Goal: Task Accomplishment & Management: Complete application form

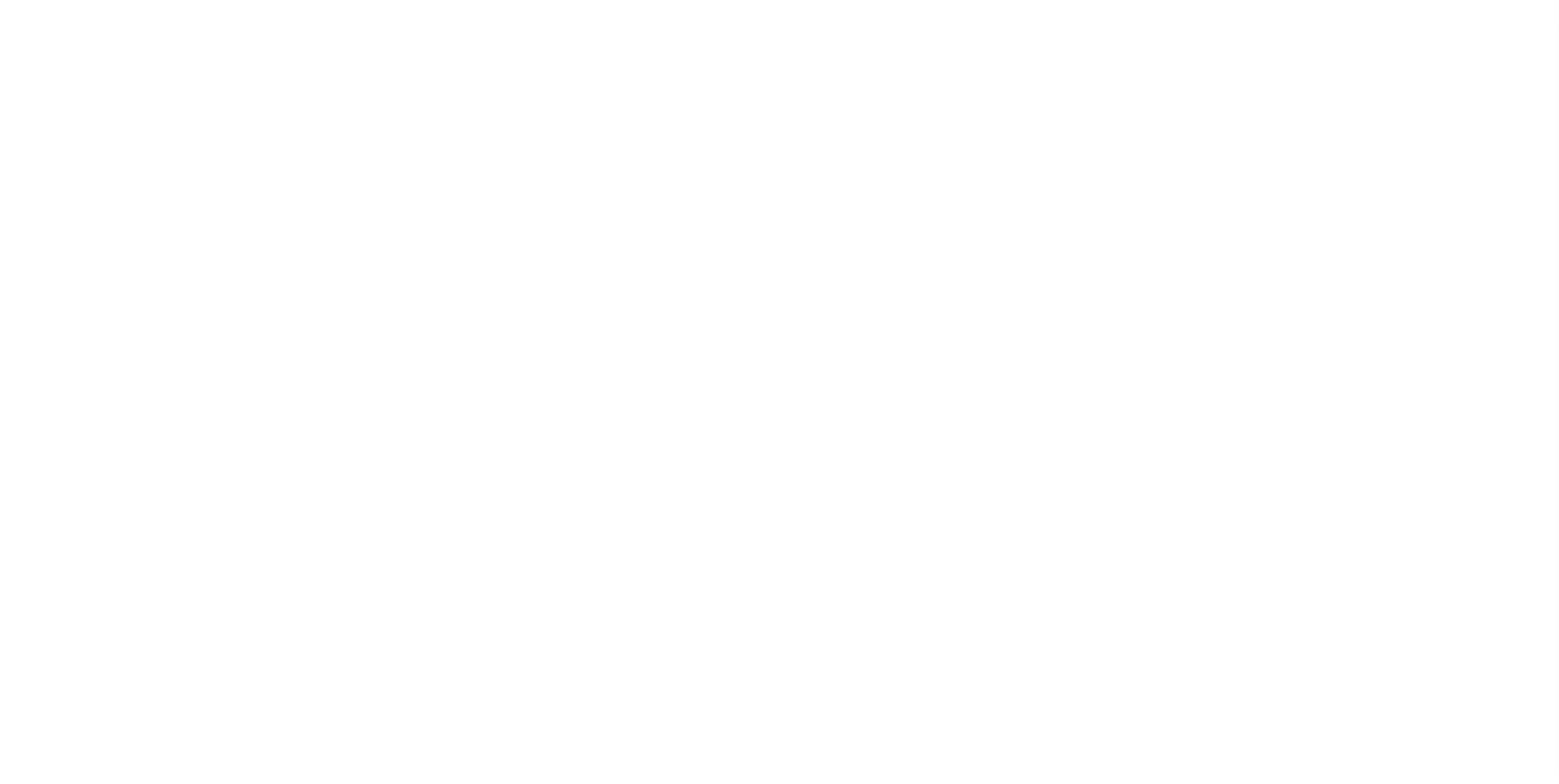
scroll to position [16, 0]
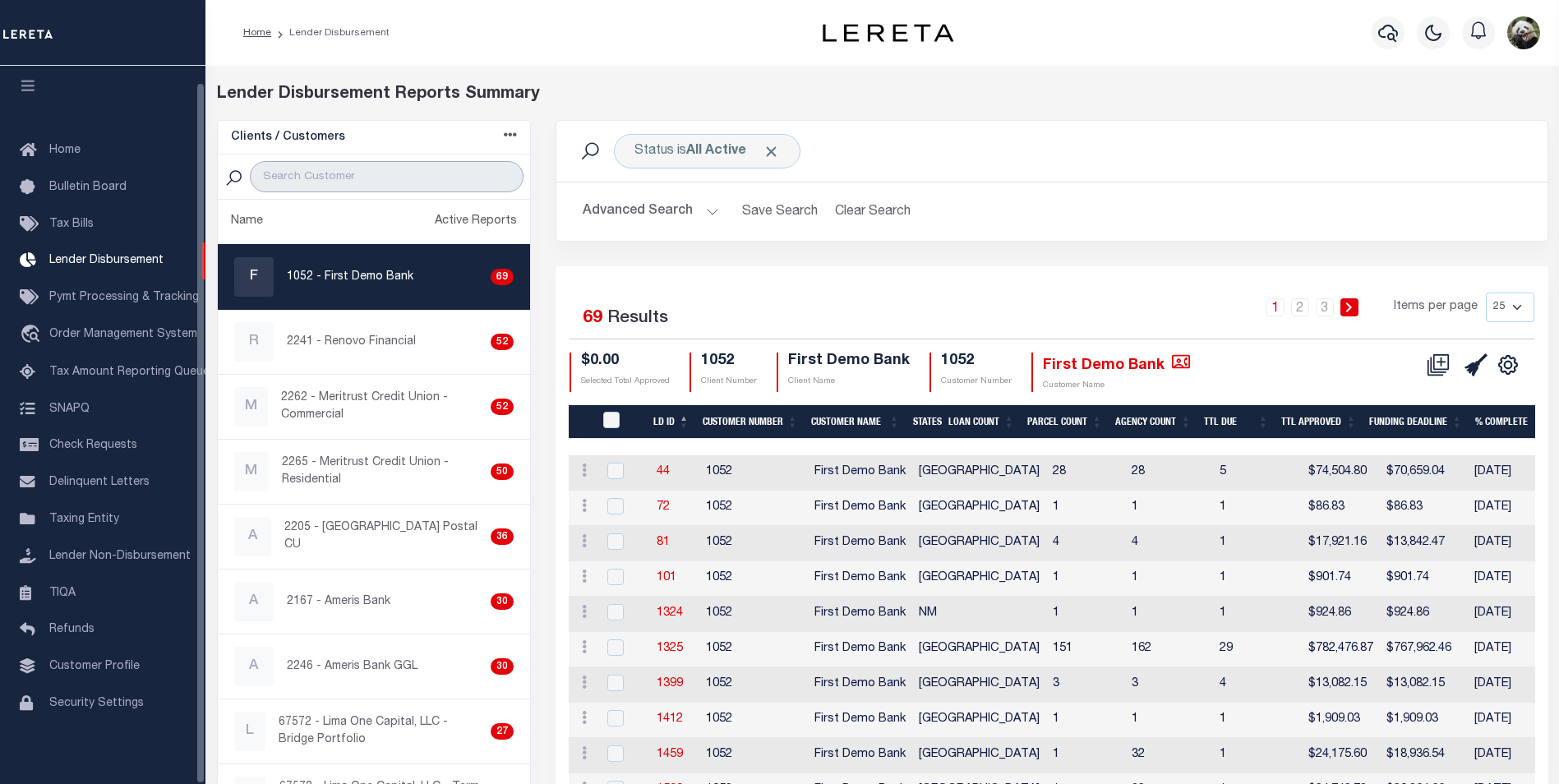
click at [363, 176] on input "search" at bounding box center [387, 177] width 274 height 31
click at [371, 179] on input "search" at bounding box center [387, 177] width 274 height 31
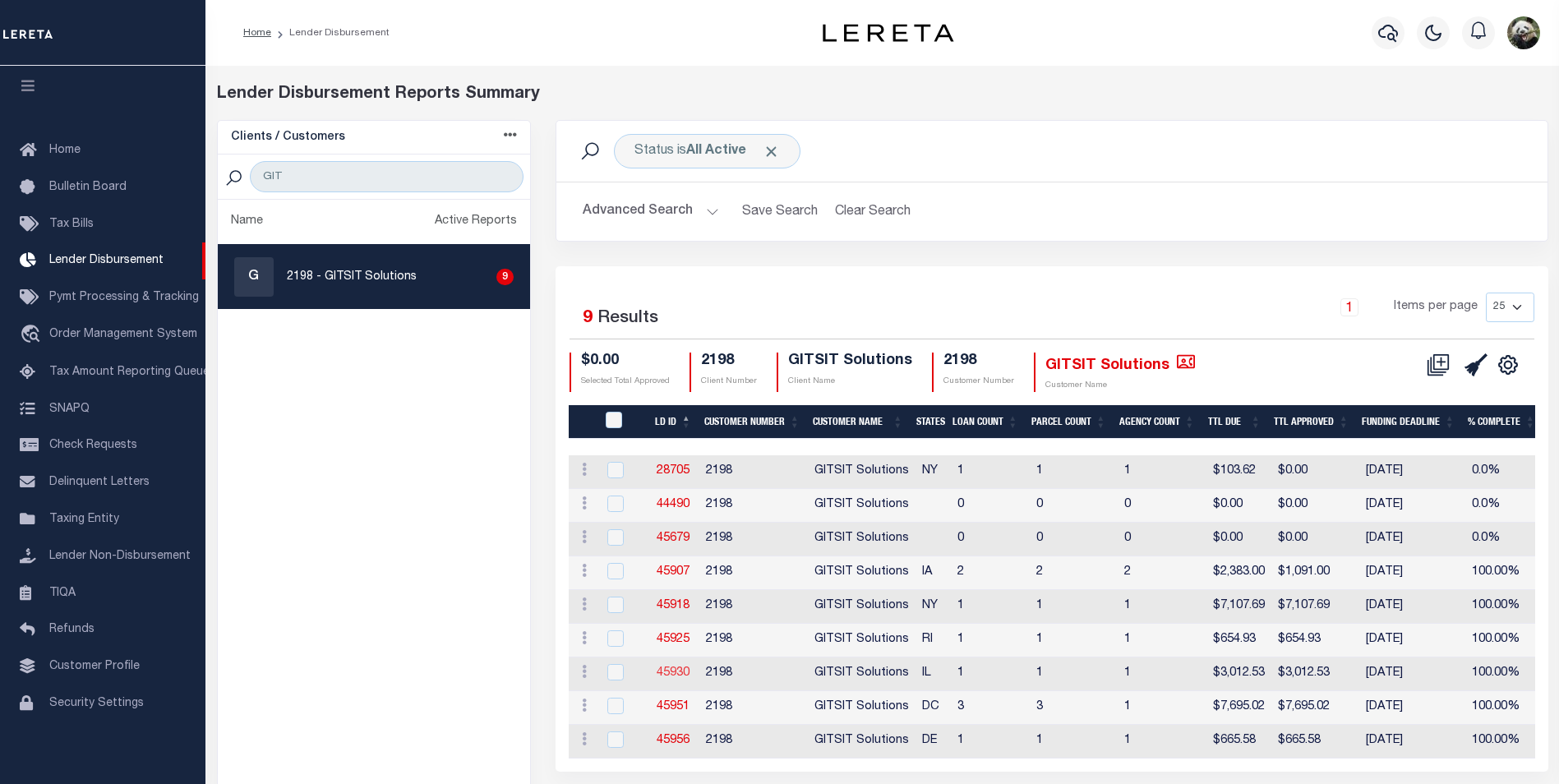
drag, startPoint x: 675, startPoint y: 636, endPoint x: 683, endPoint y: 673, distance: 37.9
click at [1028, 300] on div "1 Items per page 25 50 100 200" at bounding box center [1175, 314] width 717 height 43
click at [315, 186] on input "GIT" at bounding box center [387, 177] width 274 height 31
click at [315, 183] on input "GIT" at bounding box center [387, 177] width 274 height 31
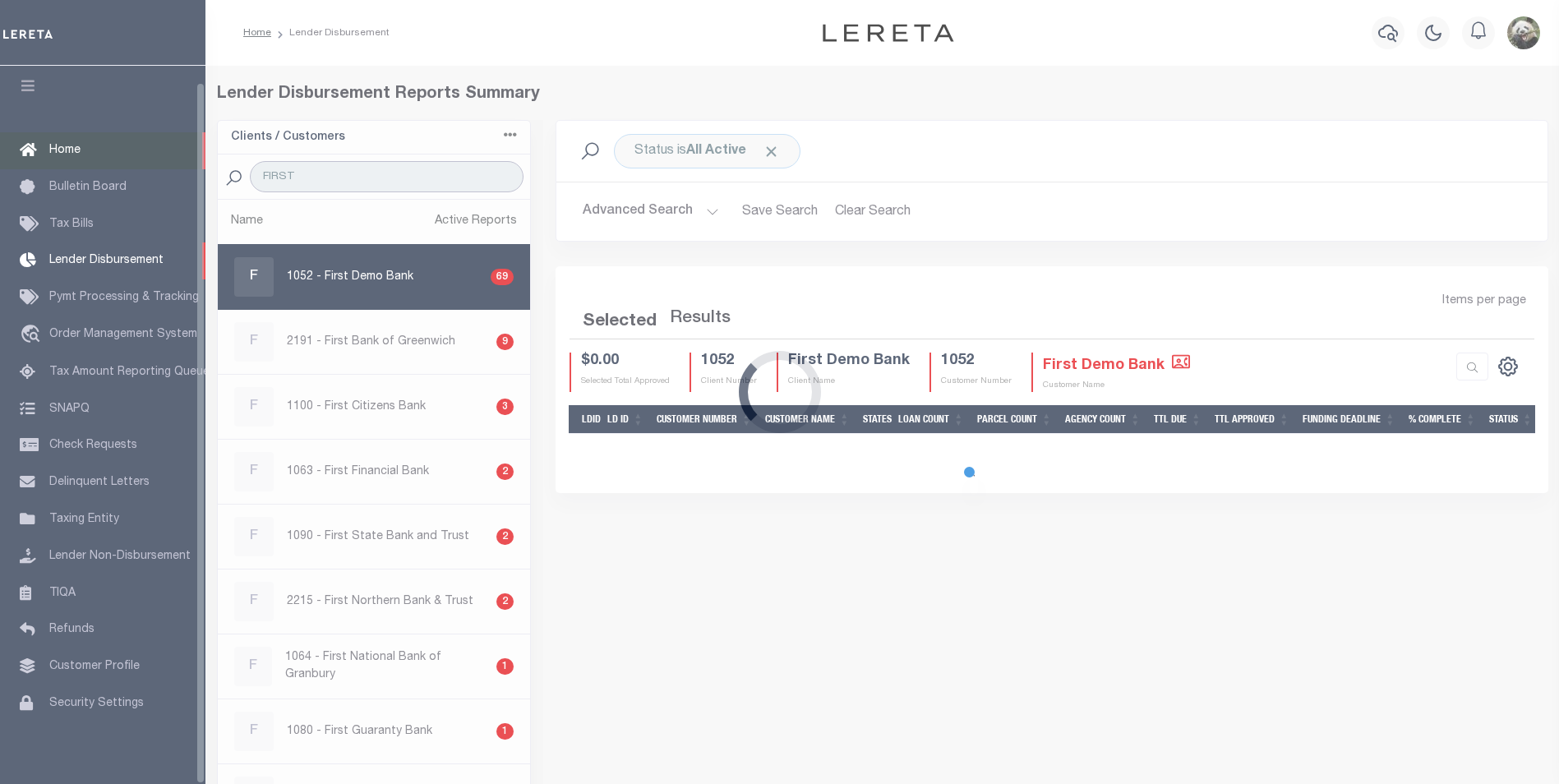
type input "FIRST"
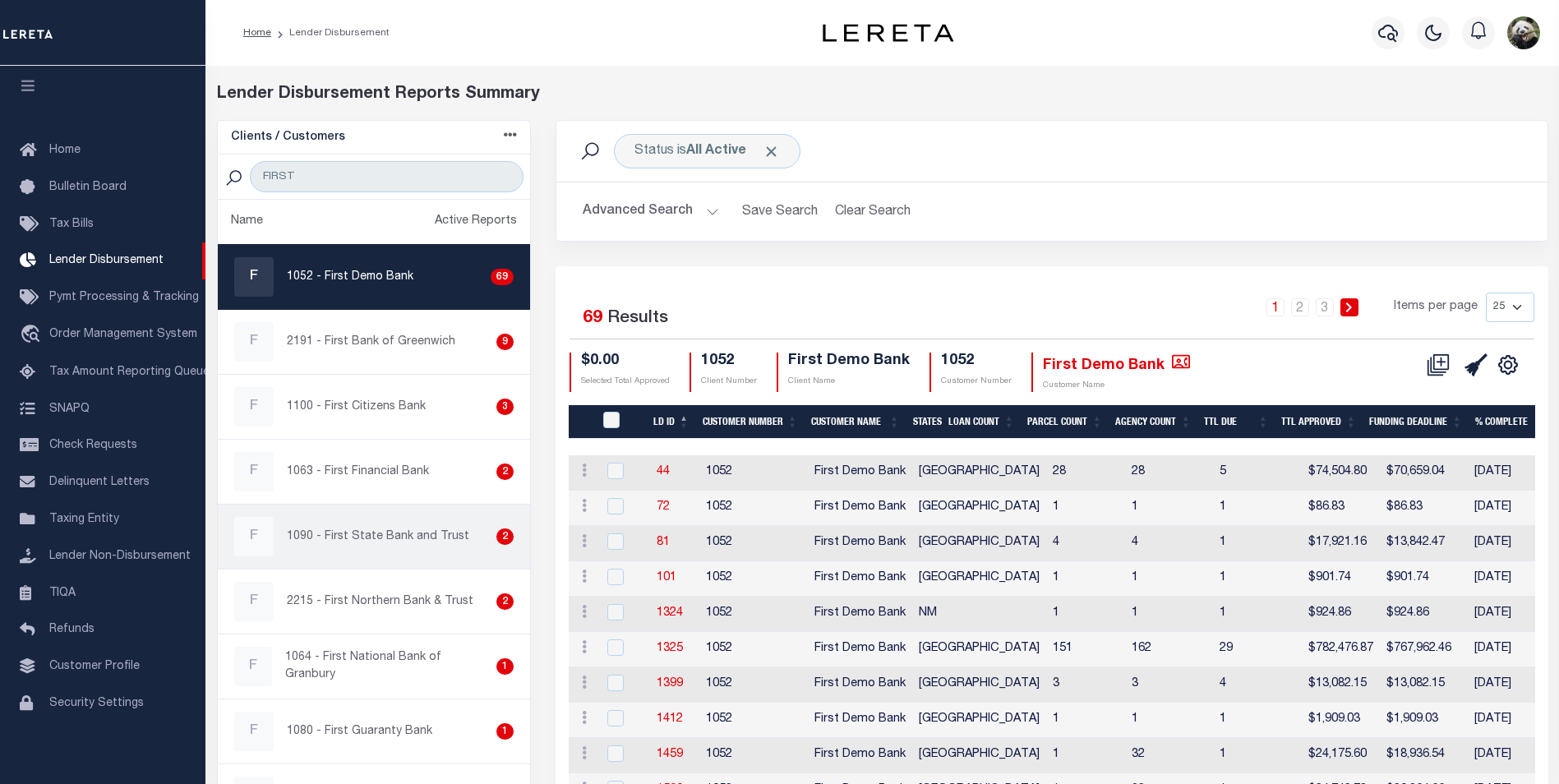
click at [373, 544] on p "1090 - First State Bank and Trust" at bounding box center [377, 537] width 182 height 17
checkbox input "true"
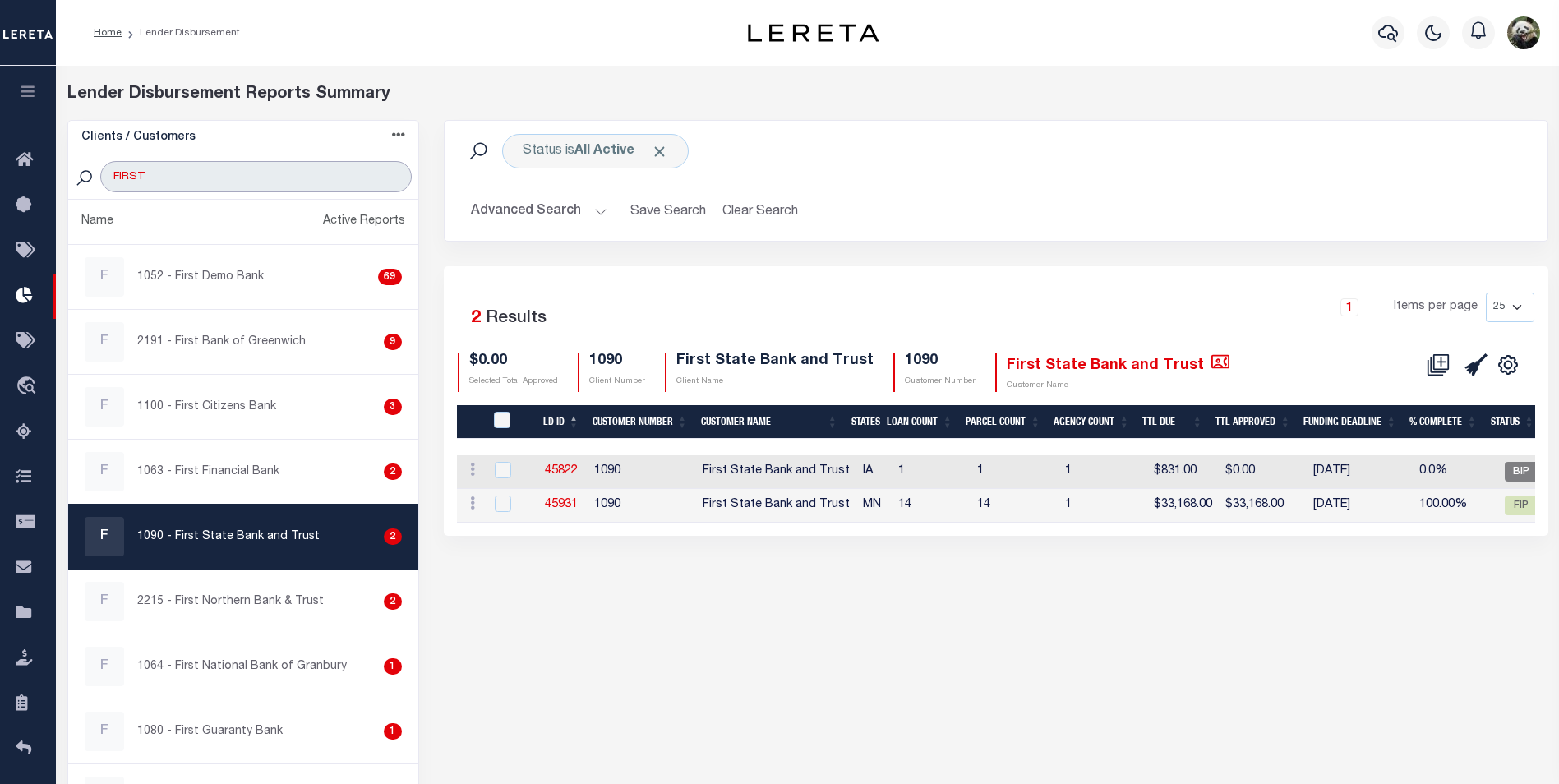
click at [162, 179] on input "FIRST" at bounding box center [256, 177] width 311 height 31
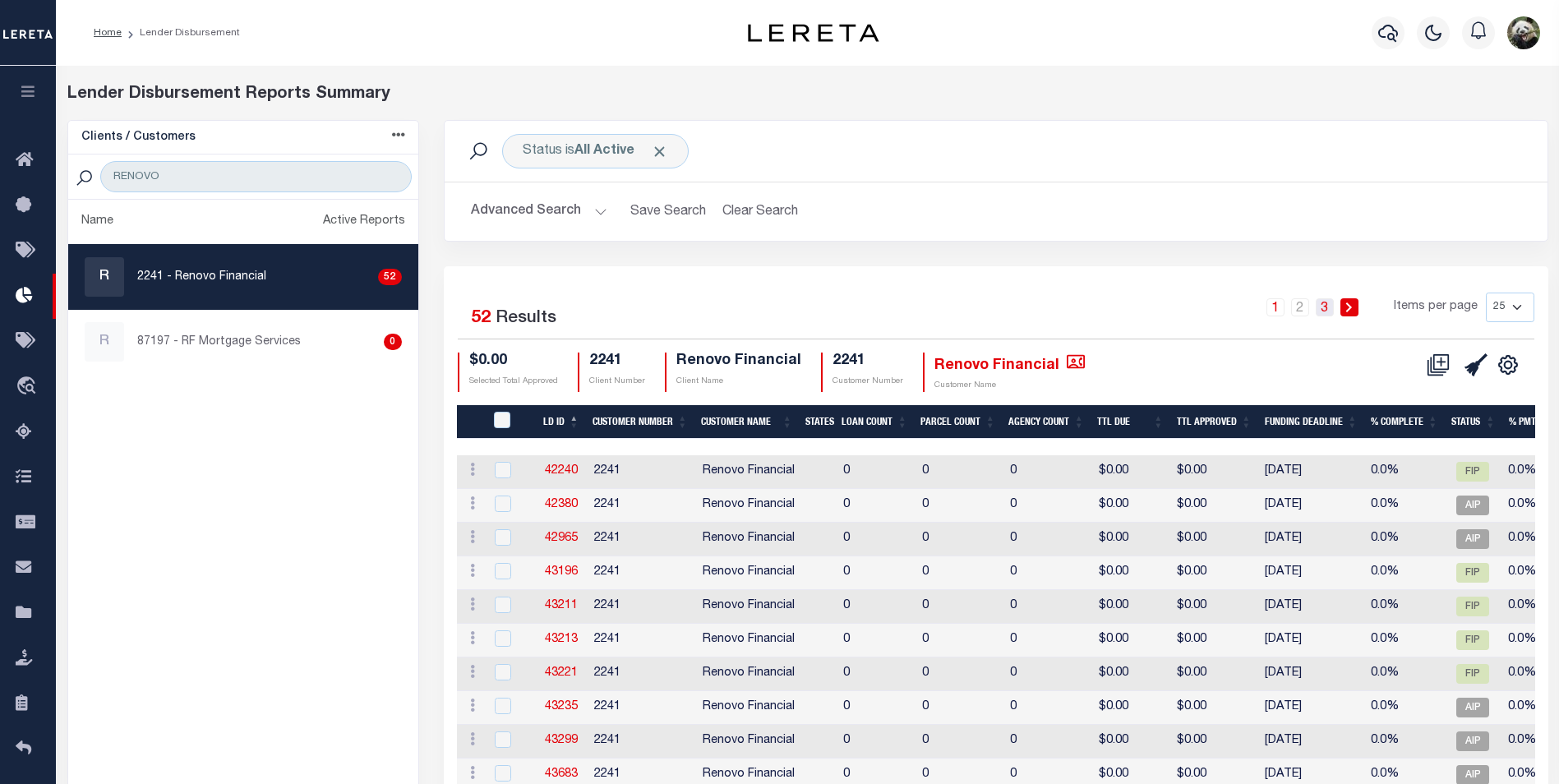
click at [1327, 311] on link "3" at bounding box center [1324, 307] width 18 height 18
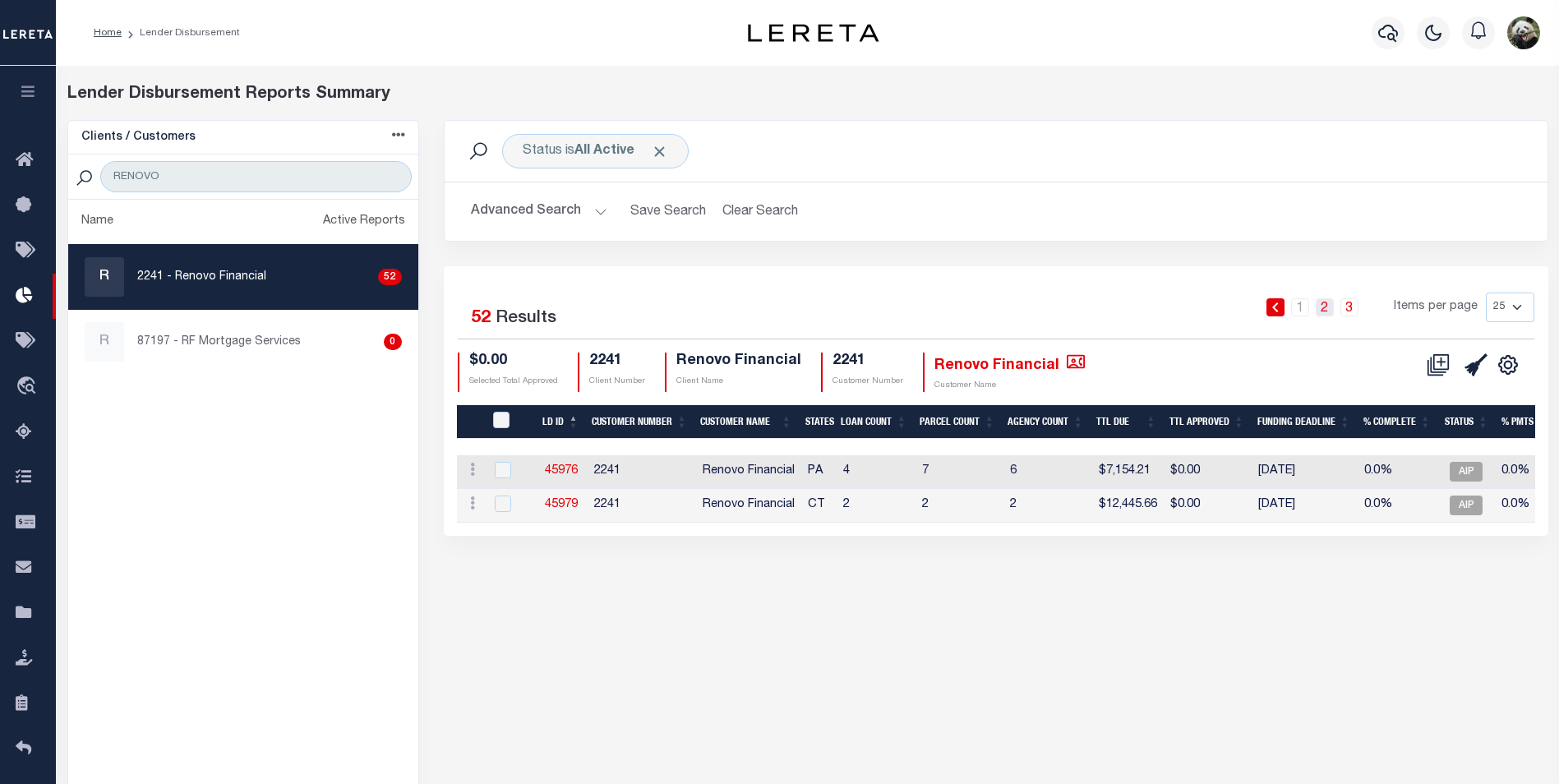
click at [1327, 316] on link "2" at bounding box center [1324, 307] width 18 height 18
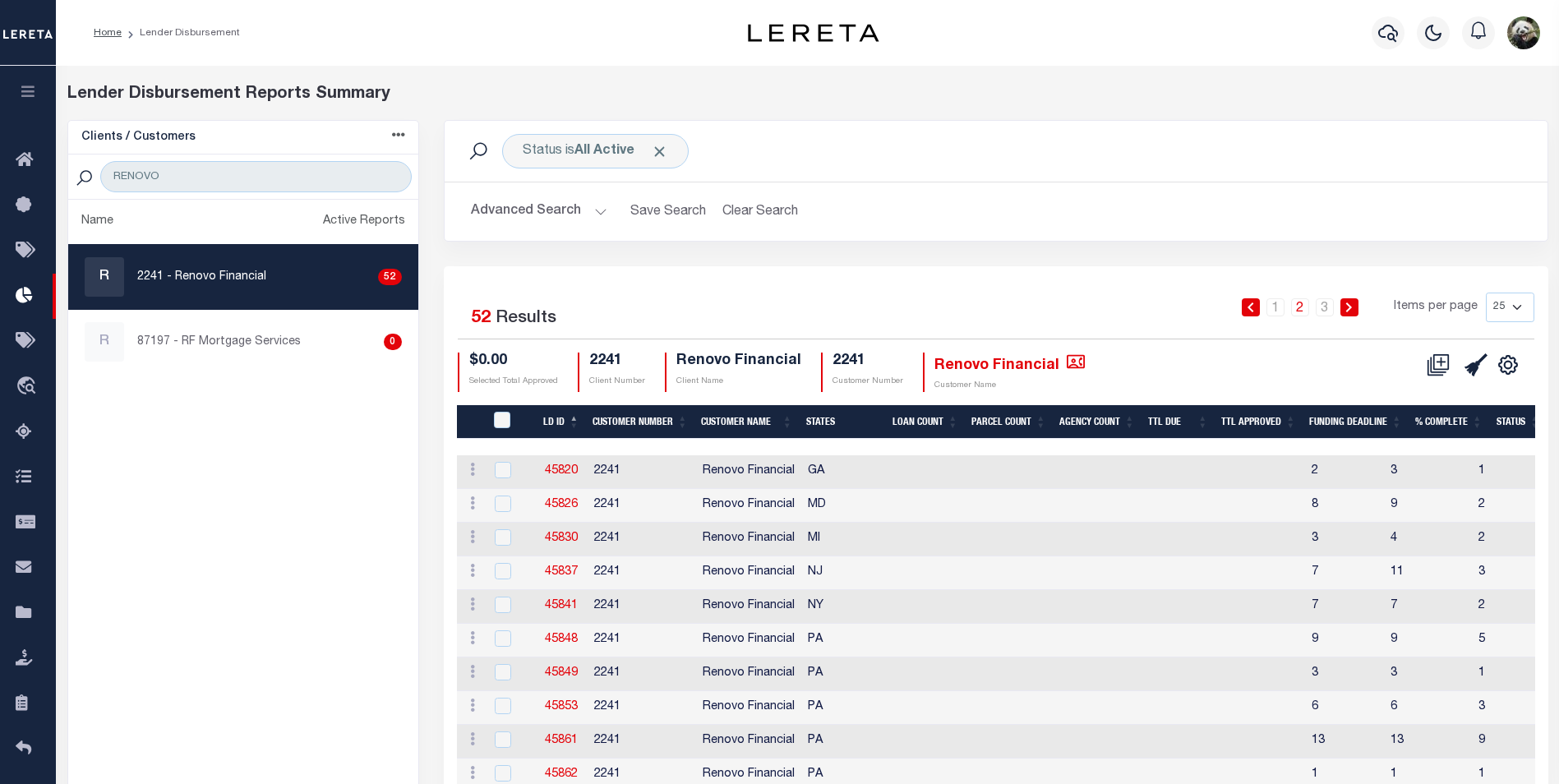
drag, startPoint x: 822, startPoint y: 92, endPoint x: 843, endPoint y: 103, distance: 23.7
click at [827, 88] on div "Lender Disbursement Reports Summary" at bounding box center [808, 94] width 1481 height 24
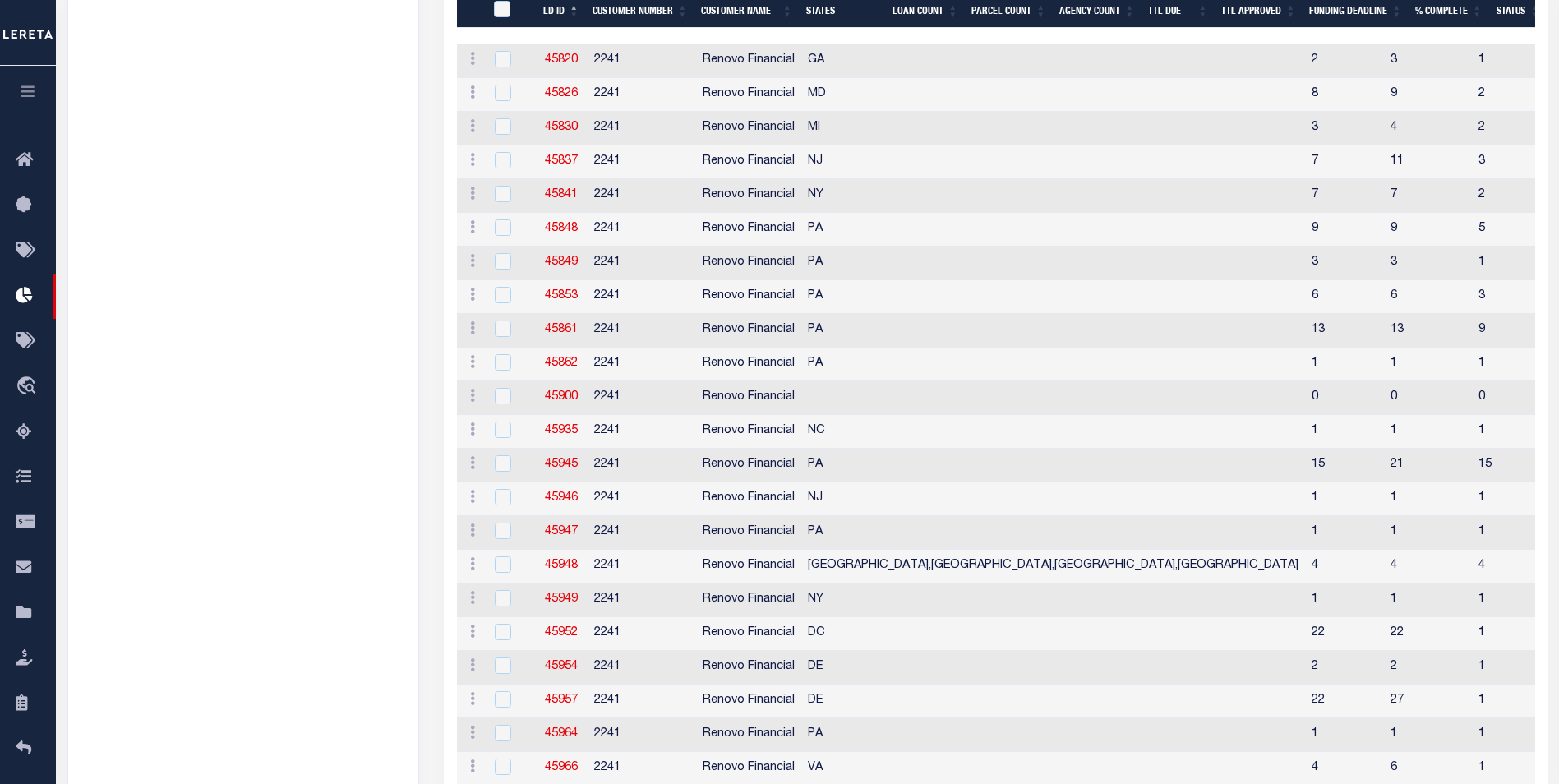
scroll to position [587, 0]
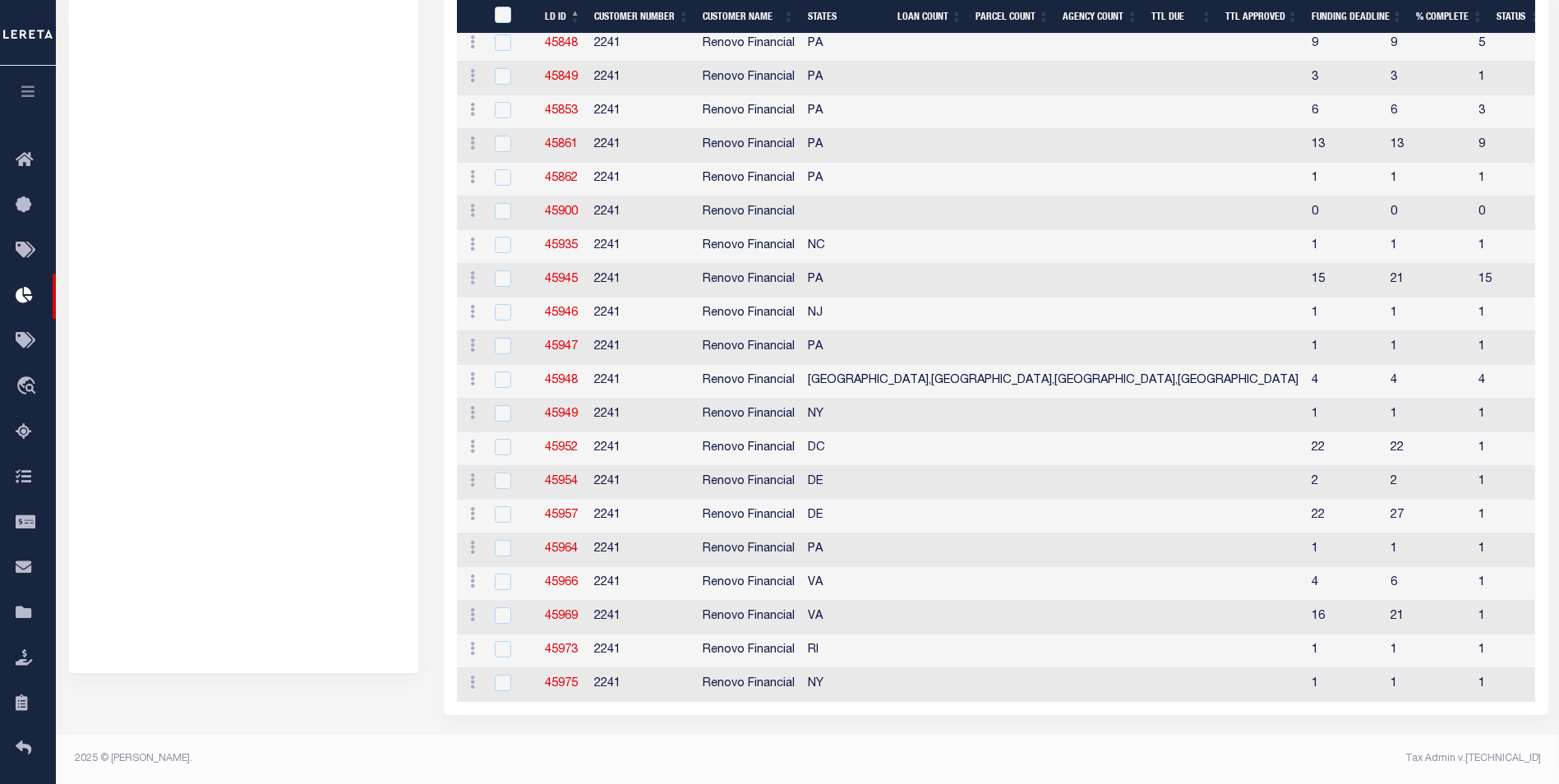
click at [216, 463] on ul "Name Active Reports R 2241 - Renovo Financial 52 R 87197 - RF Mortgage Services…" at bounding box center [243, 146] width 350 height 1052
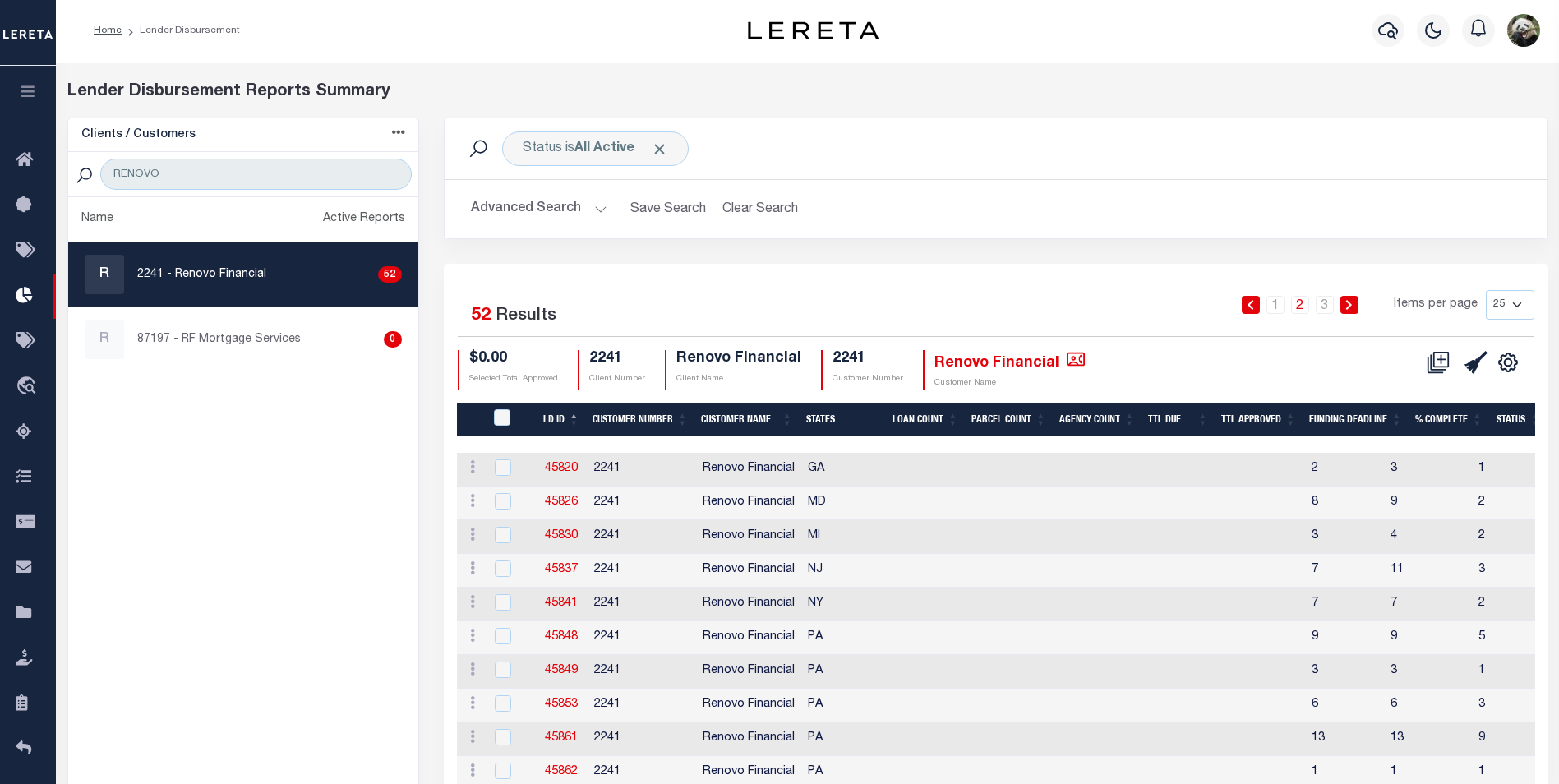
scroll to position [0, 0]
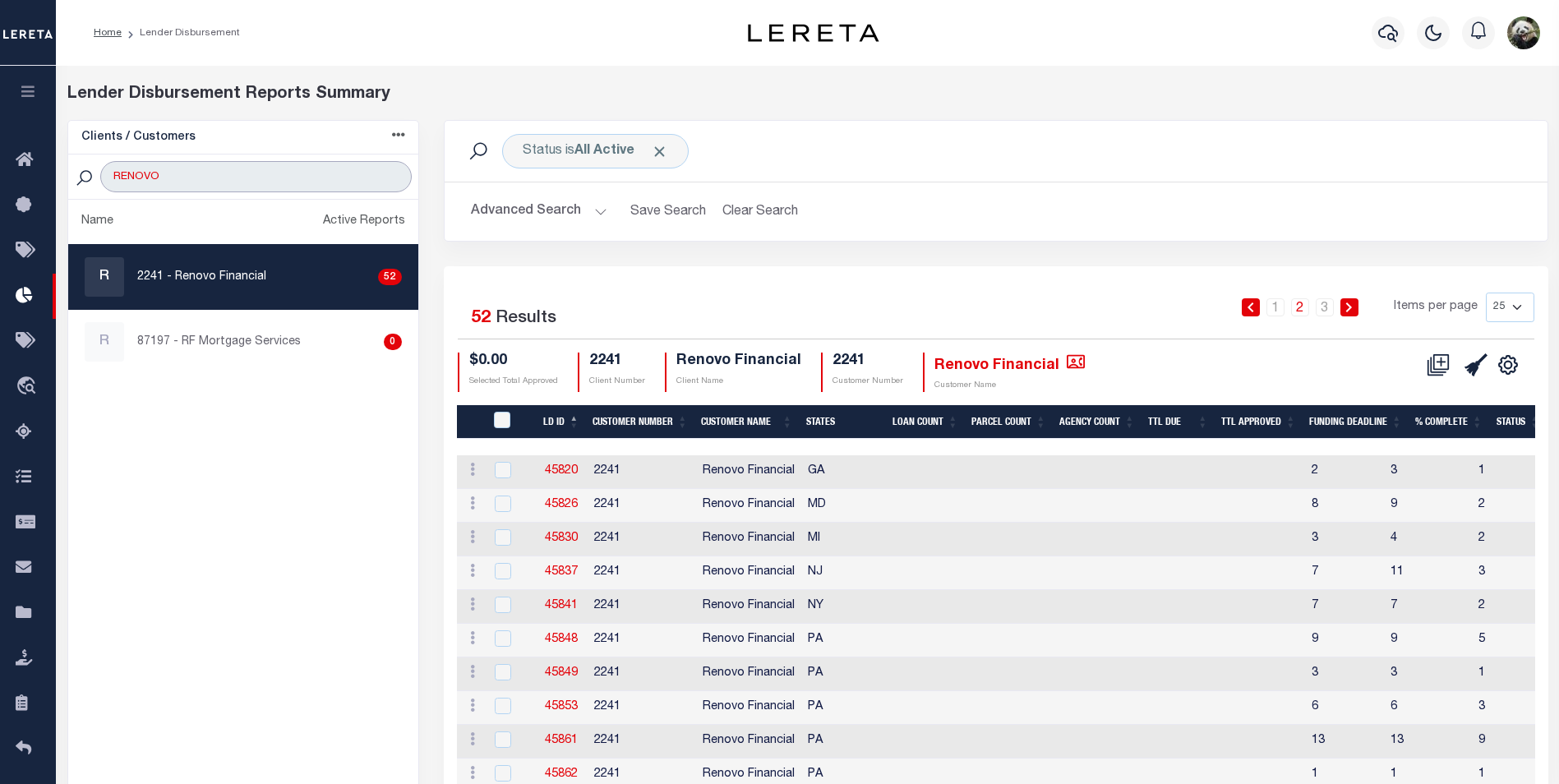
click at [274, 167] on input "RENOVO" at bounding box center [256, 177] width 311 height 31
click at [273, 166] on input "RENOVO" at bounding box center [256, 177] width 311 height 31
click at [273, 165] on input "RENOVO" at bounding box center [256, 177] width 311 height 31
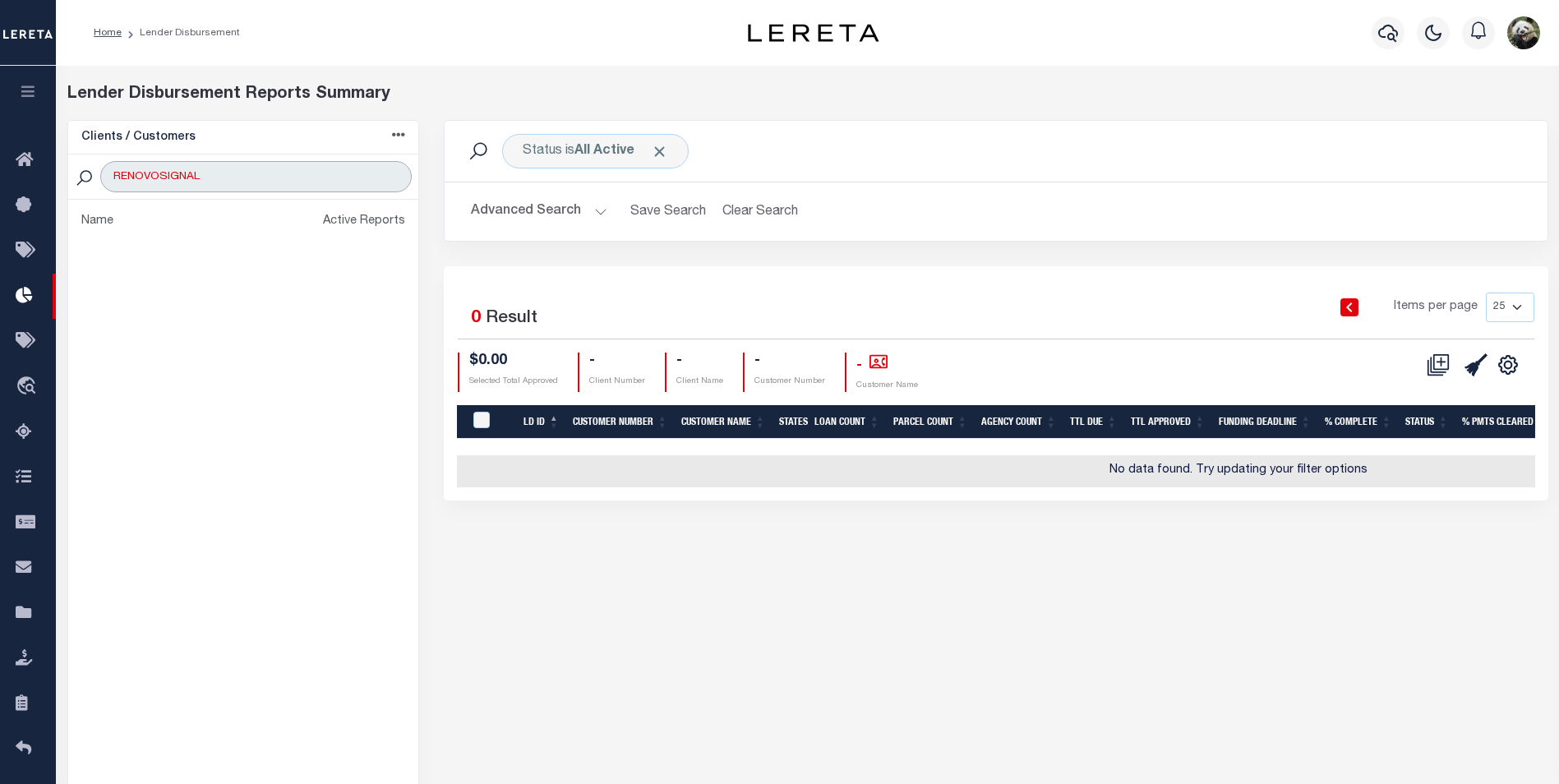
click at [210, 177] on input "RENOVOSIGNAL" at bounding box center [256, 177] width 311 height 31
click at [211, 177] on input "RENOVOSIGNAL" at bounding box center [256, 177] width 311 height 31
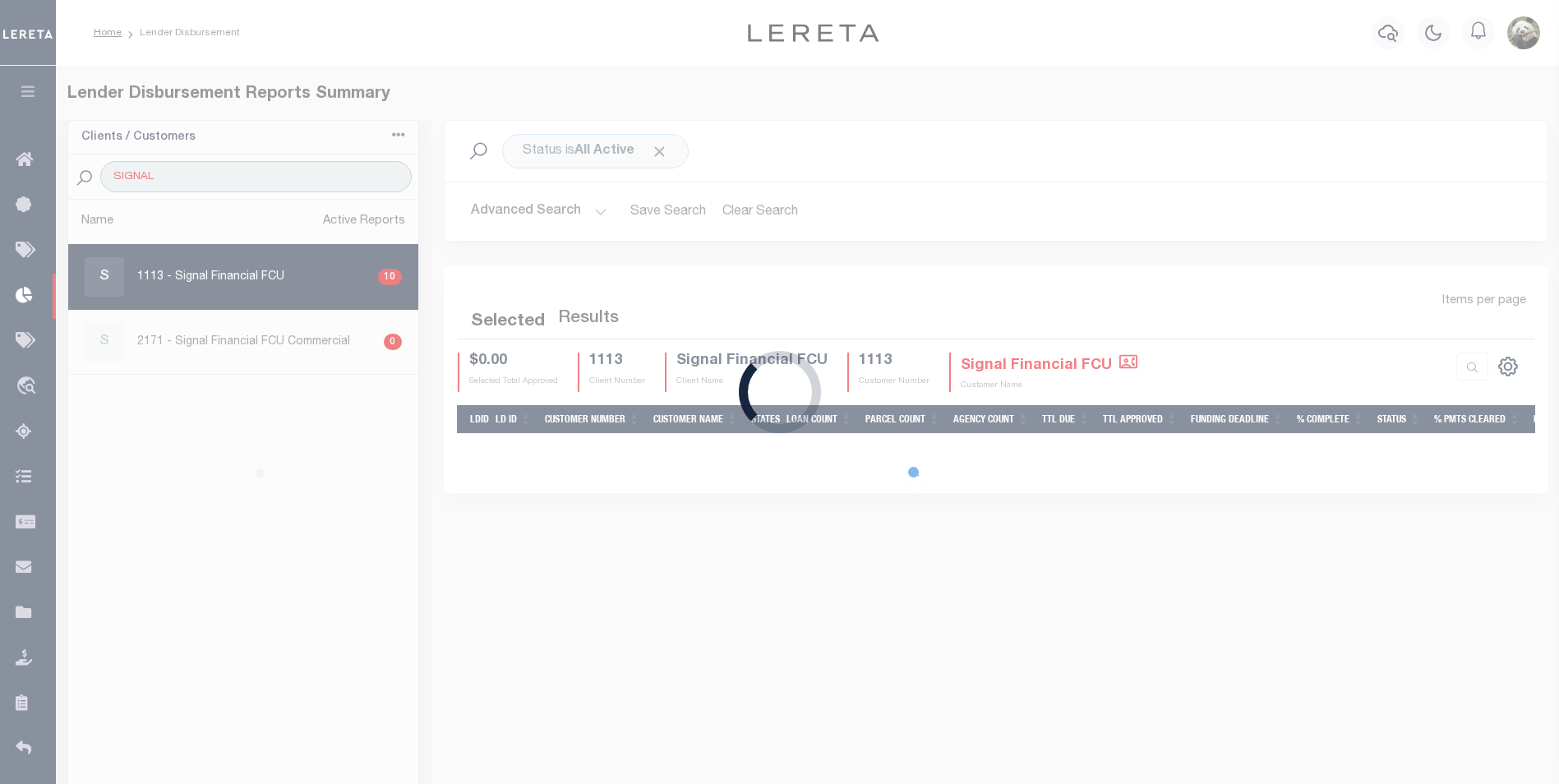
type input "SIGNAL"
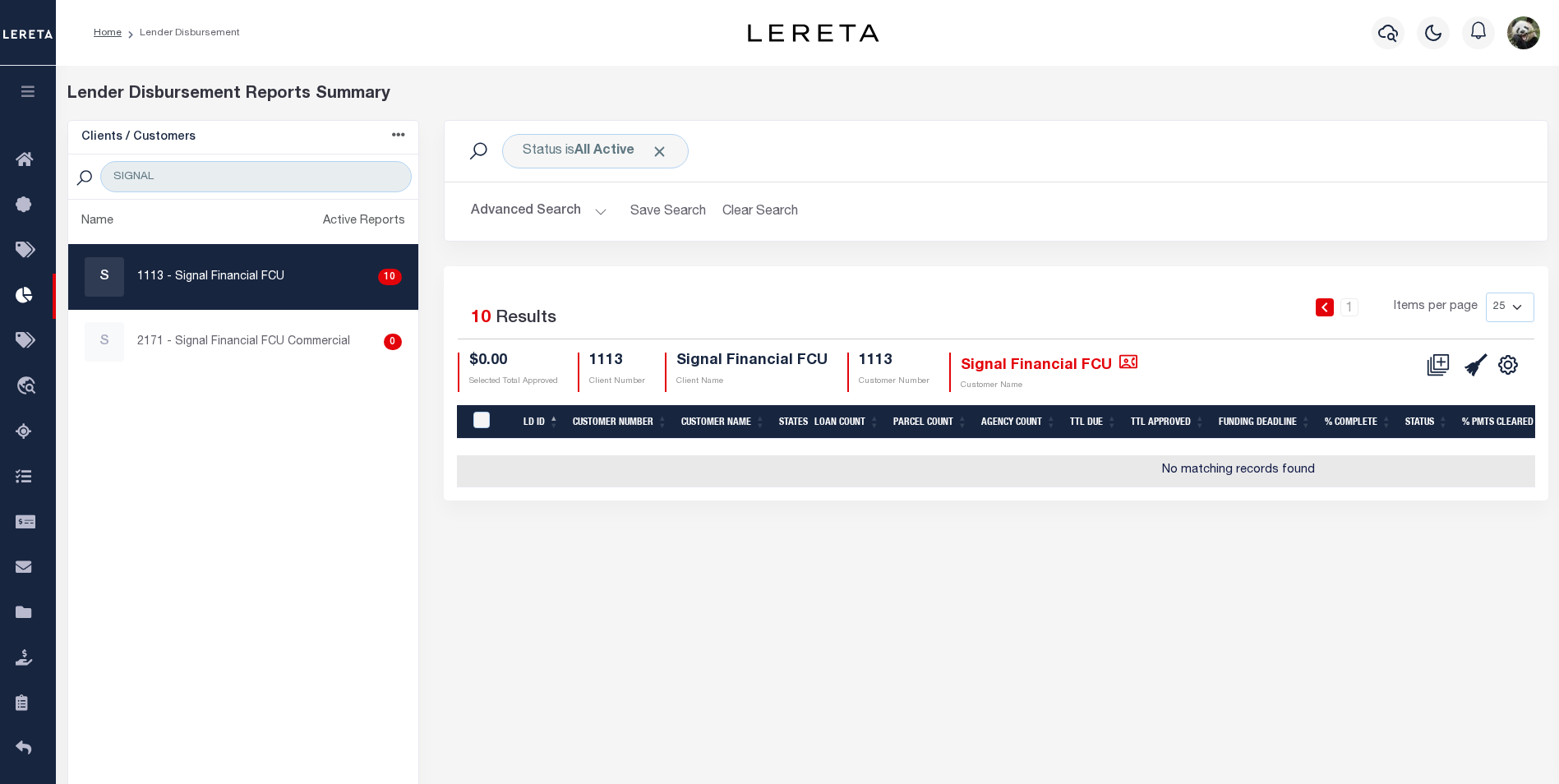
click at [304, 266] on div "S 1113 - Signal Financial FCU 10" at bounding box center [243, 277] width 317 height 40
checkbox input "true"
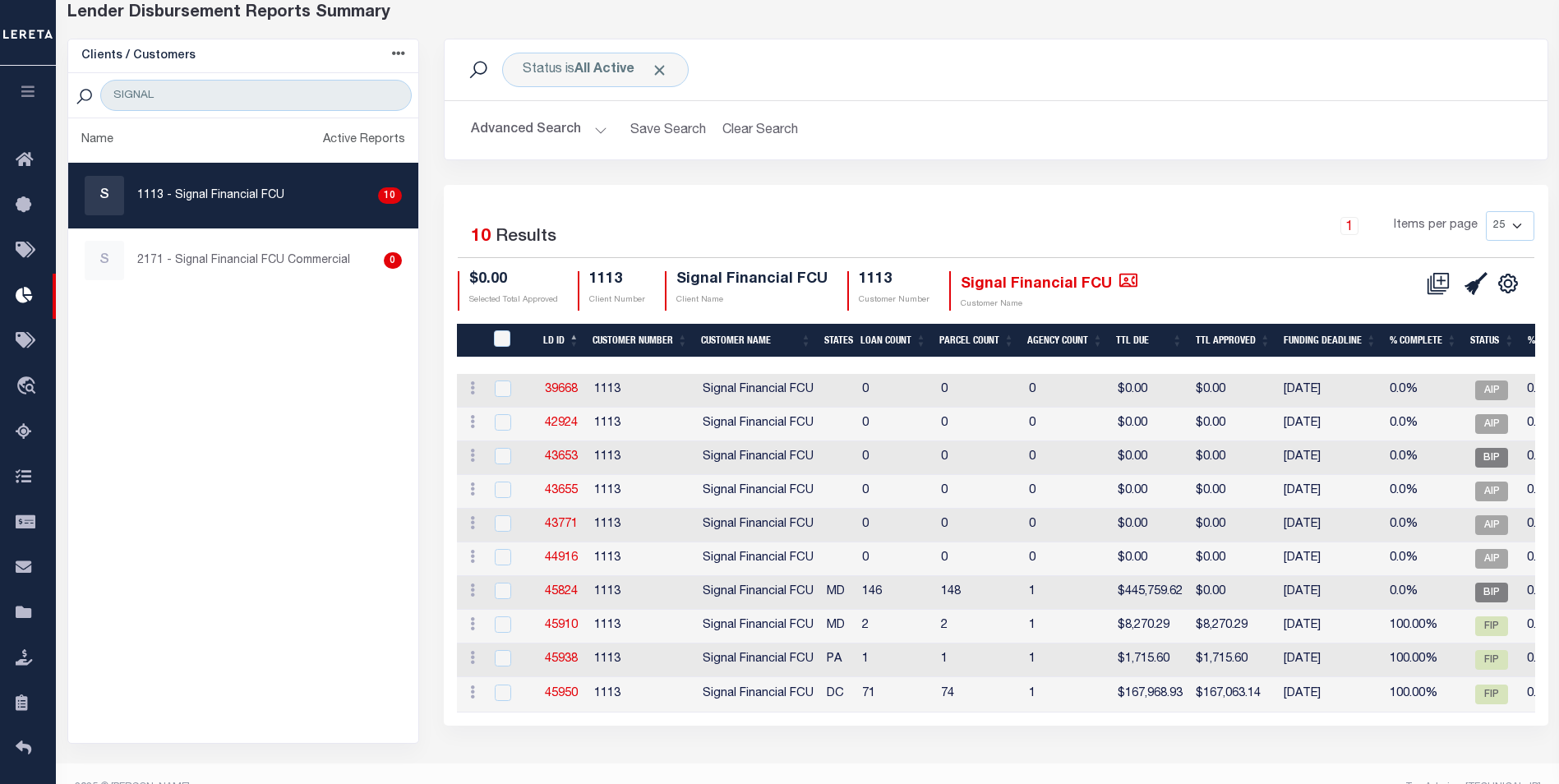
scroll to position [82, 0]
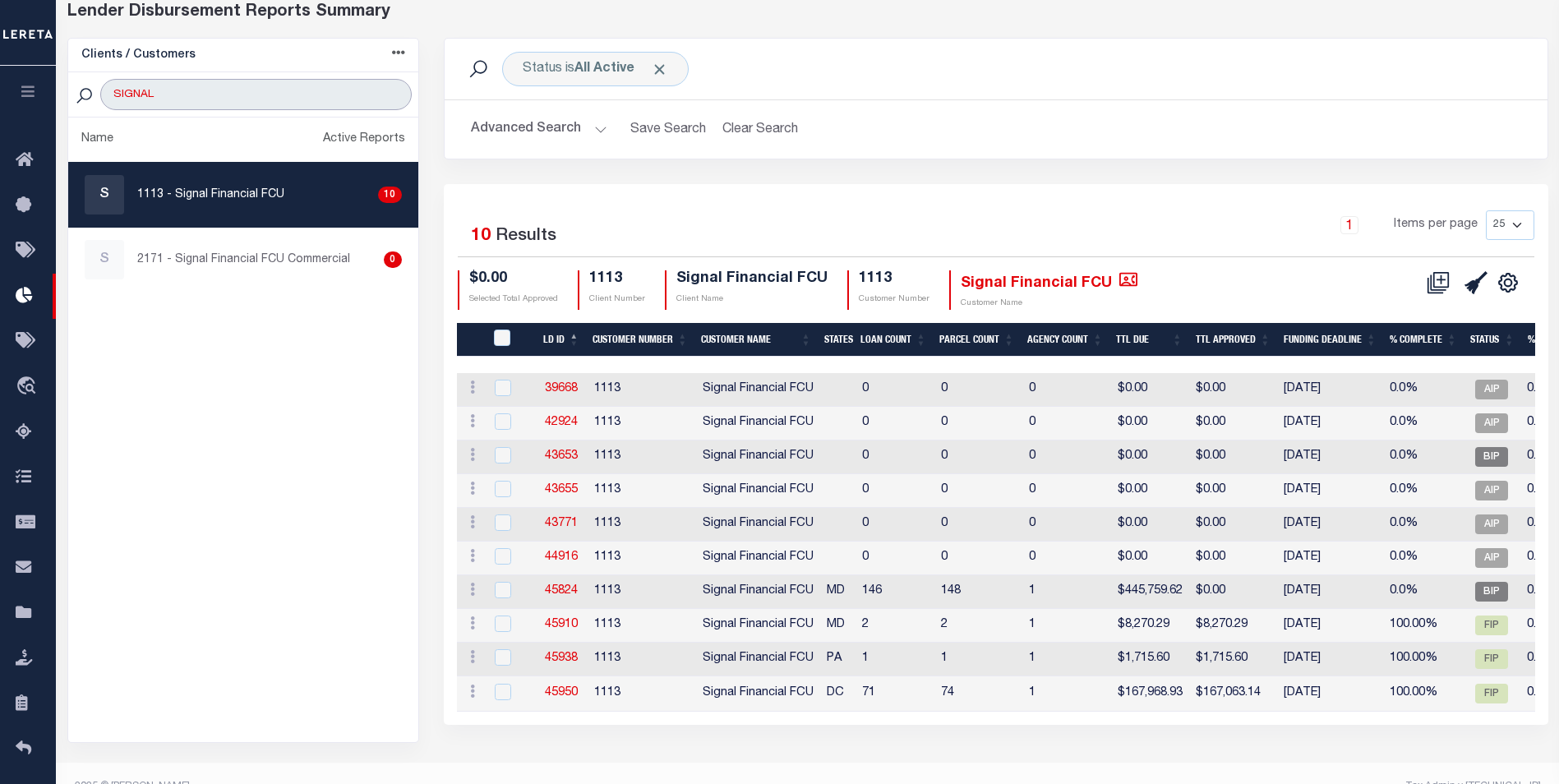
click at [397, 92] on input "SIGNAL" at bounding box center [256, 94] width 311 height 31
click at [386, 92] on input "SIGNAL" at bounding box center [256, 94] width 311 height 31
click at [395, 95] on input "SIGNAL" at bounding box center [256, 94] width 311 height 31
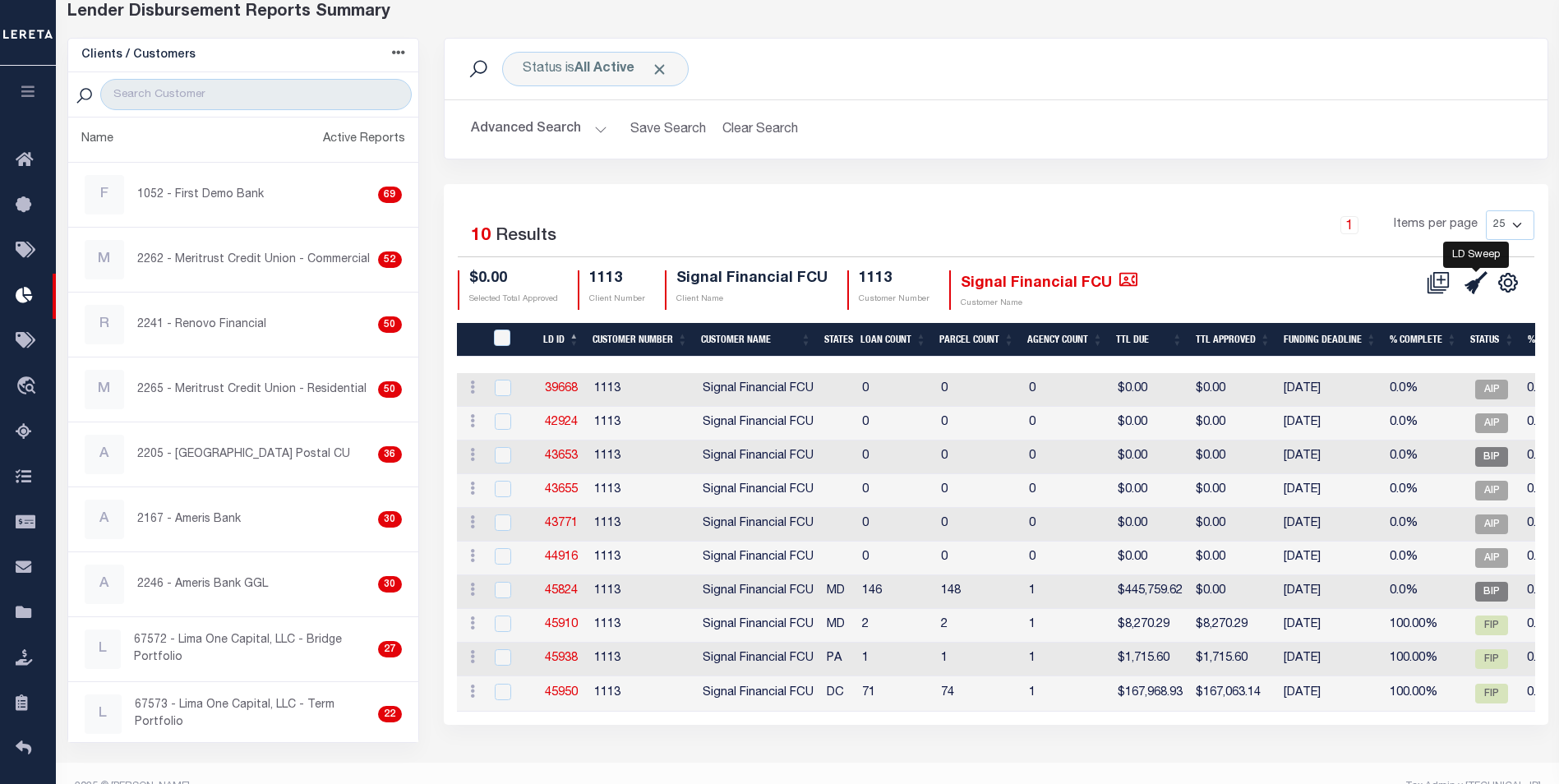
click at [1478, 284] on icon at bounding box center [1475, 282] width 23 height 23
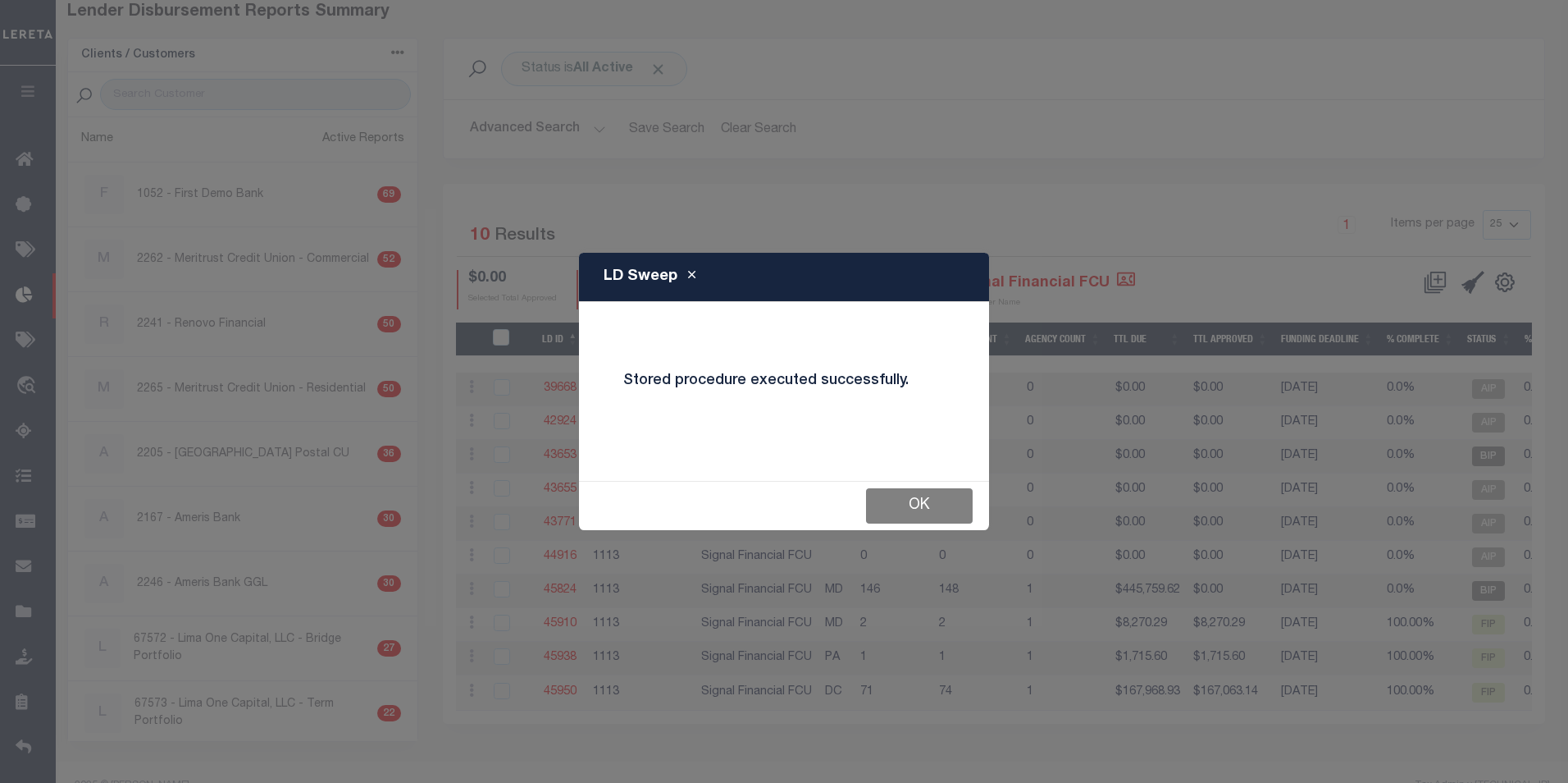
click at [930, 513] on button "OK" at bounding box center [919, 505] width 107 height 35
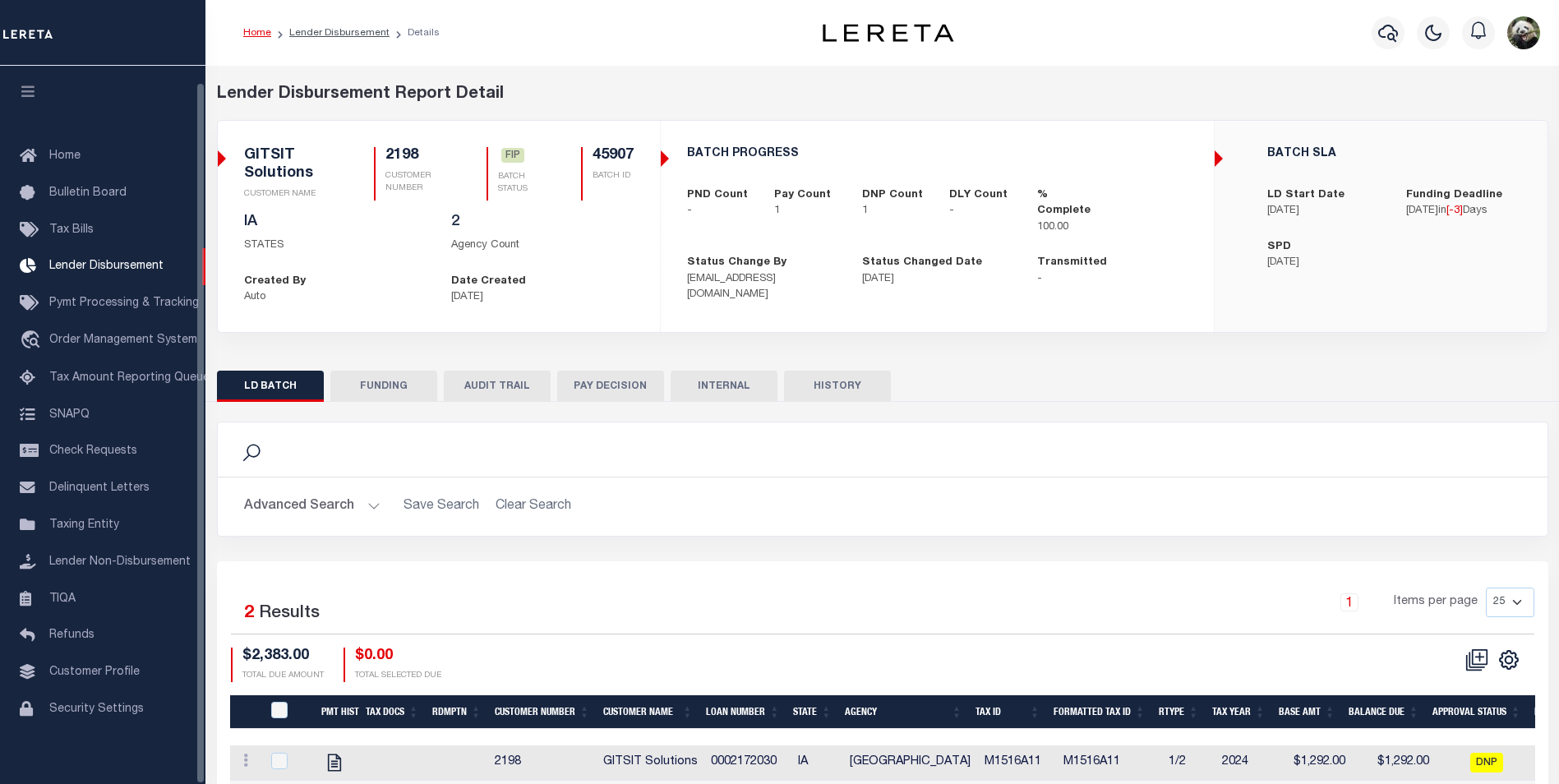
scroll to position [16, 0]
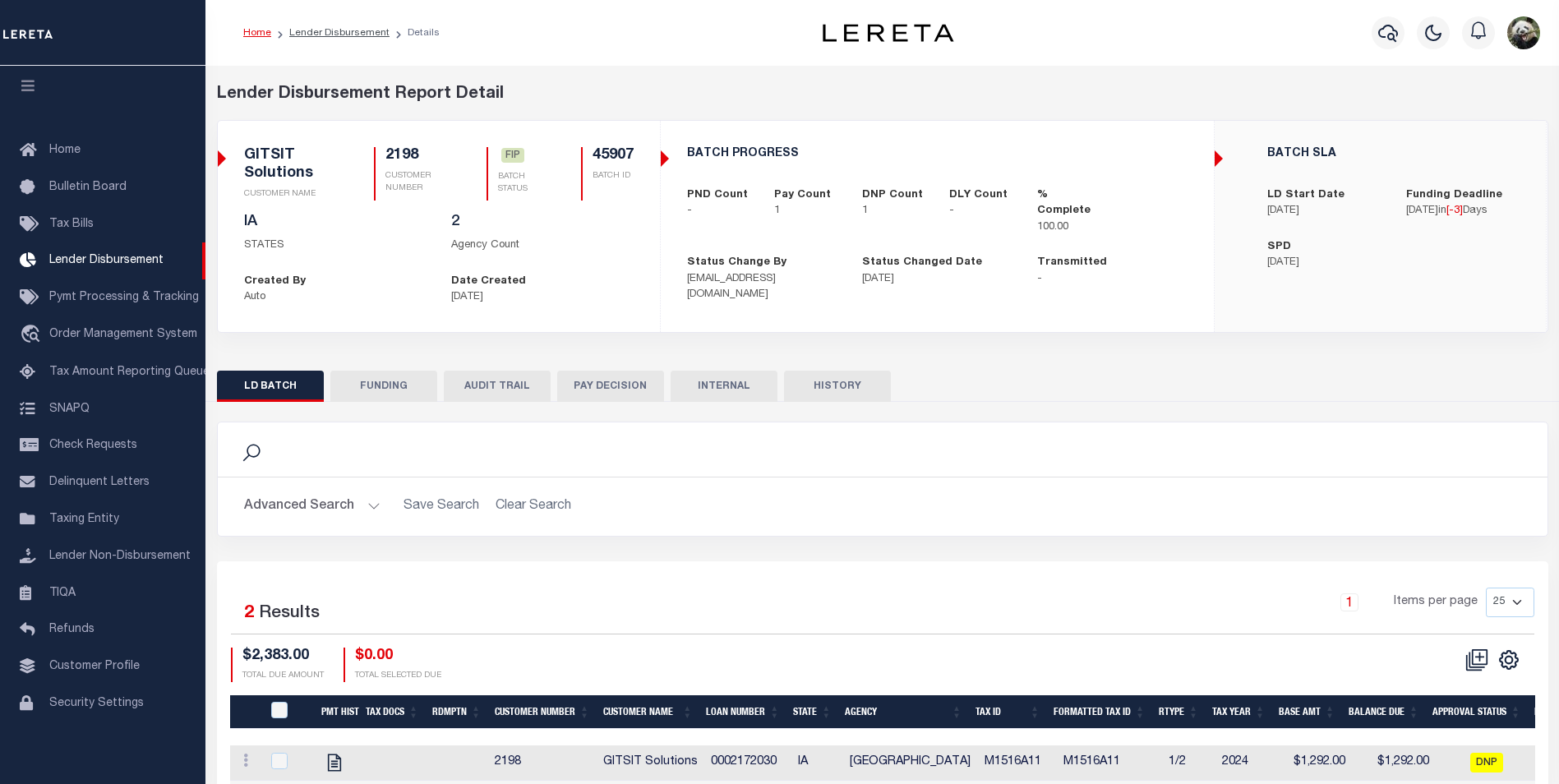
click at [382, 391] on button "FUNDING" at bounding box center [383, 386] width 107 height 31
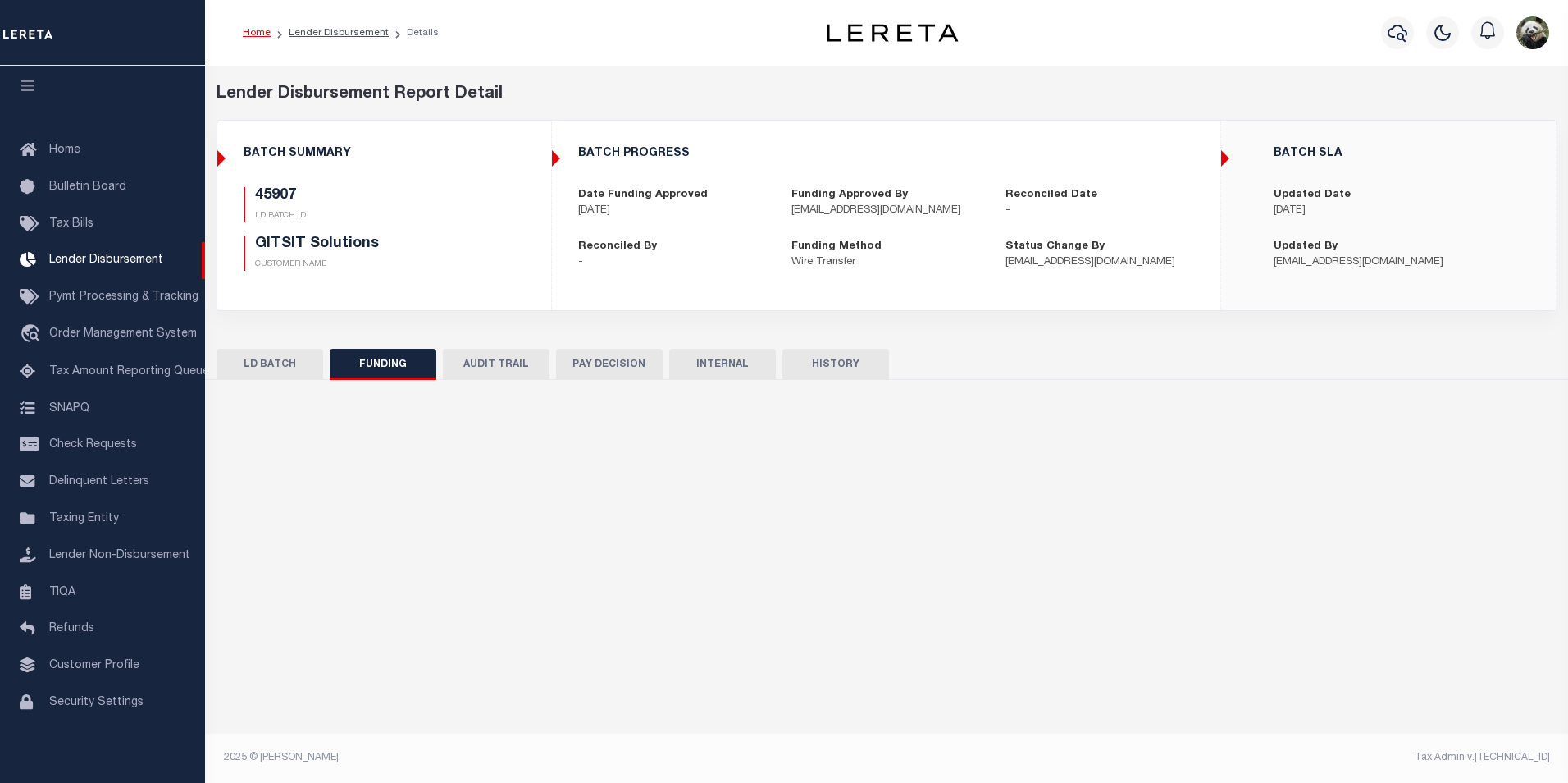
type input "$1,091"
type input "$0"
type input "[DATE]"
select select "100"
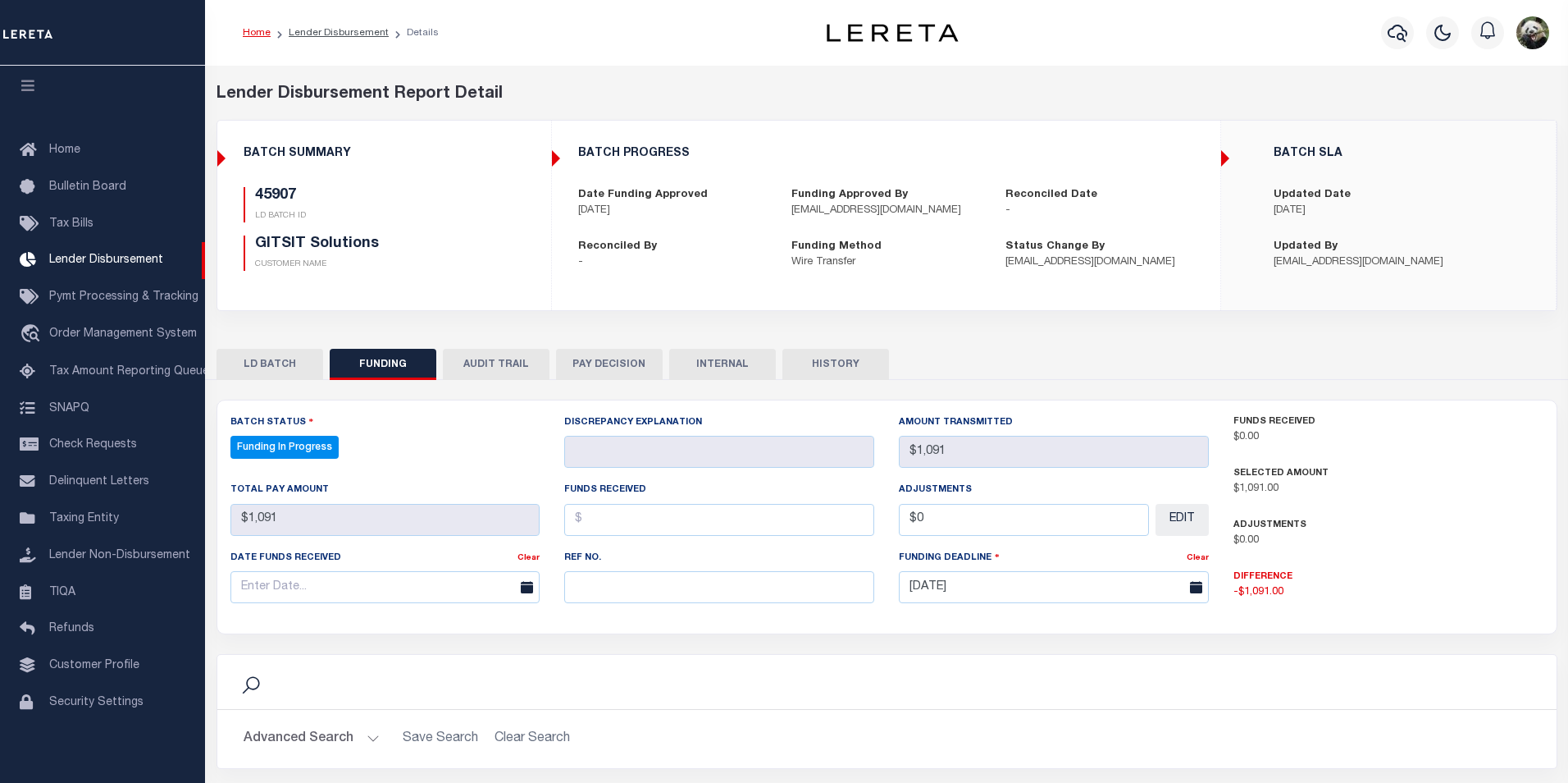
select select "100"
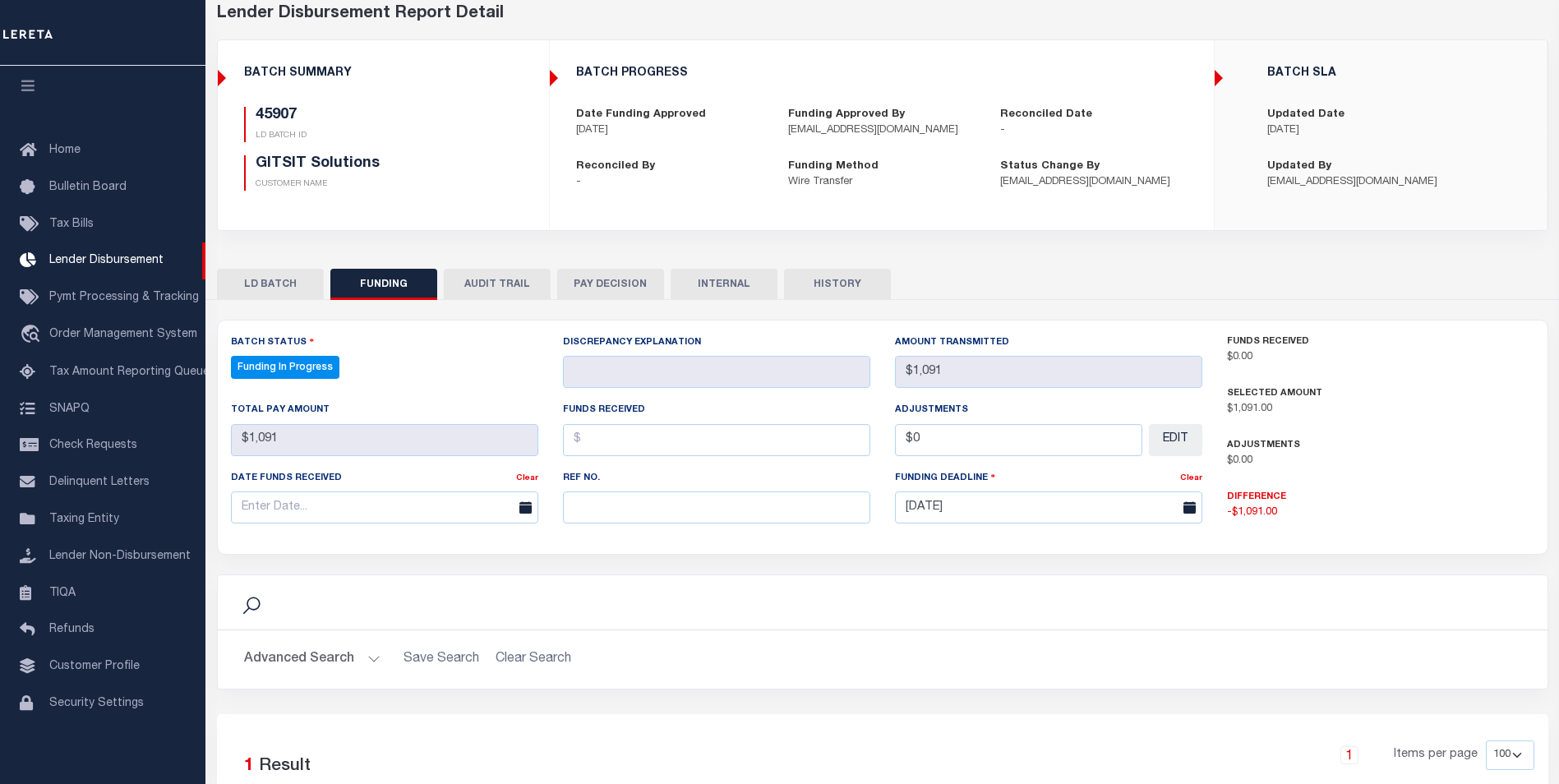
scroll to position [82, 0]
click at [608, 505] on input "text" at bounding box center [716, 505] width 307 height 32
paste input "53100309531518"
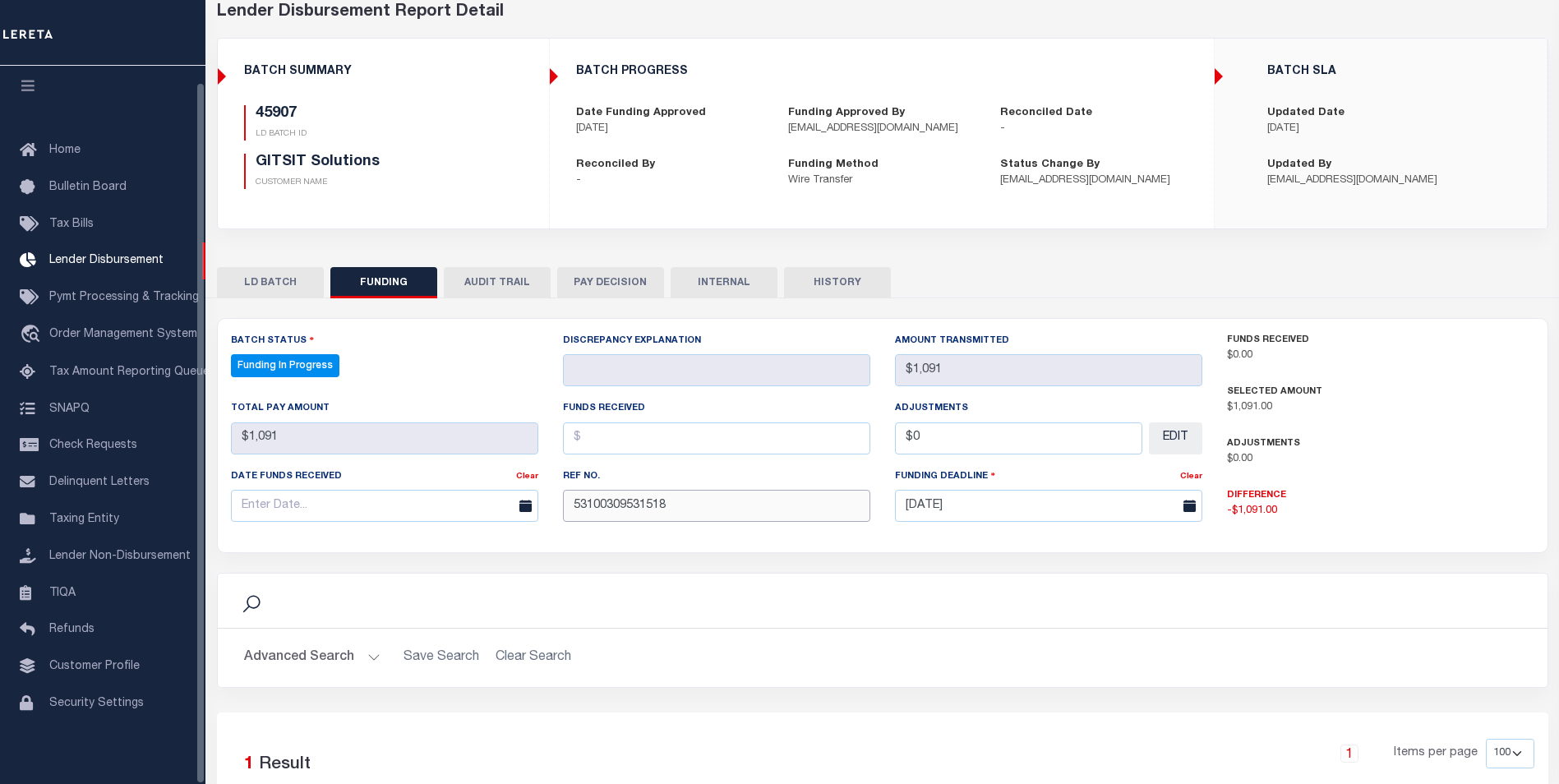
type input "53100309531518"
click at [275, 506] on input "text" at bounding box center [384, 505] width 307 height 32
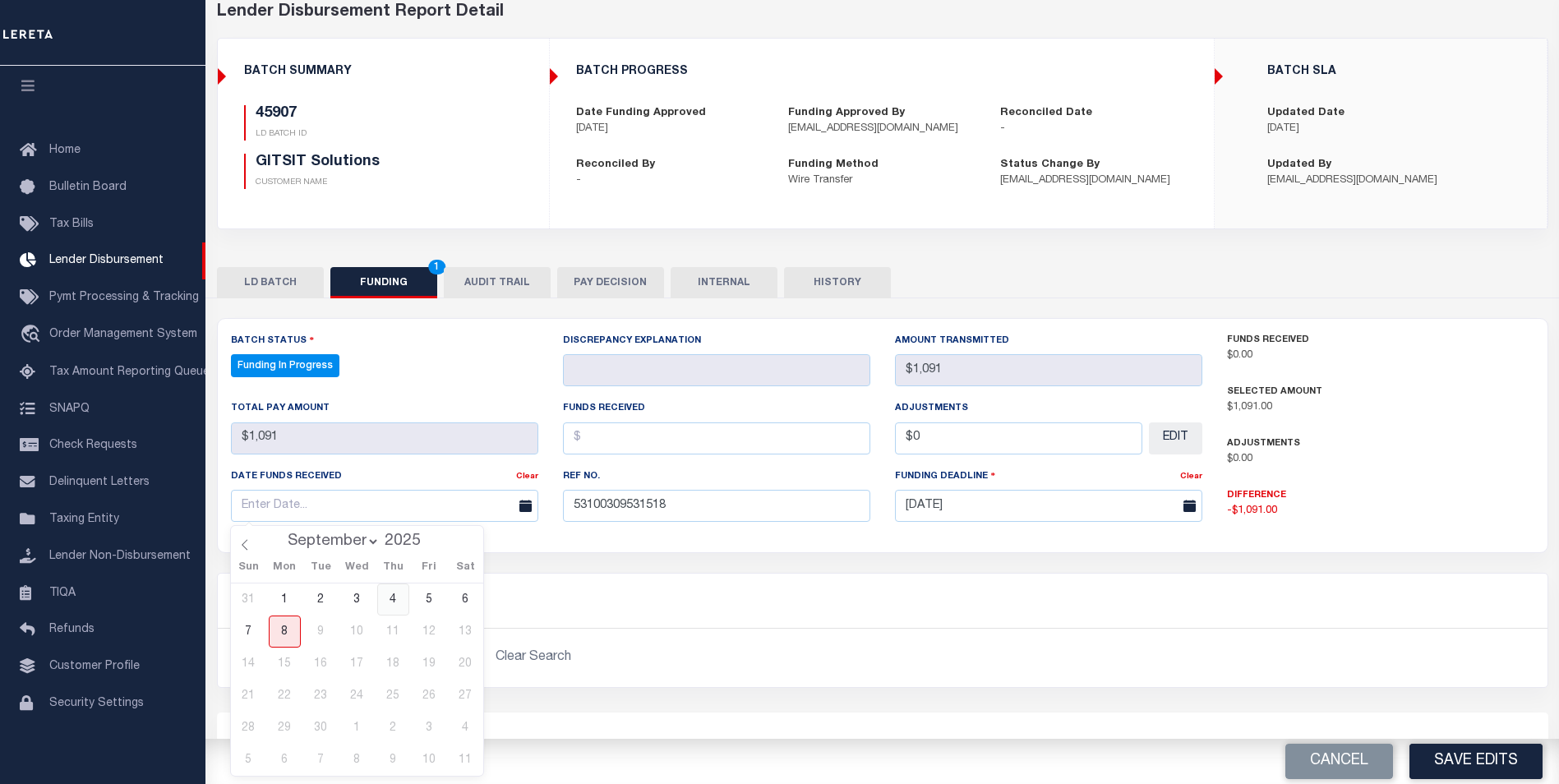
click at [393, 600] on span "4" at bounding box center [392, 599] width 32 height 32
type input "[DATE]"
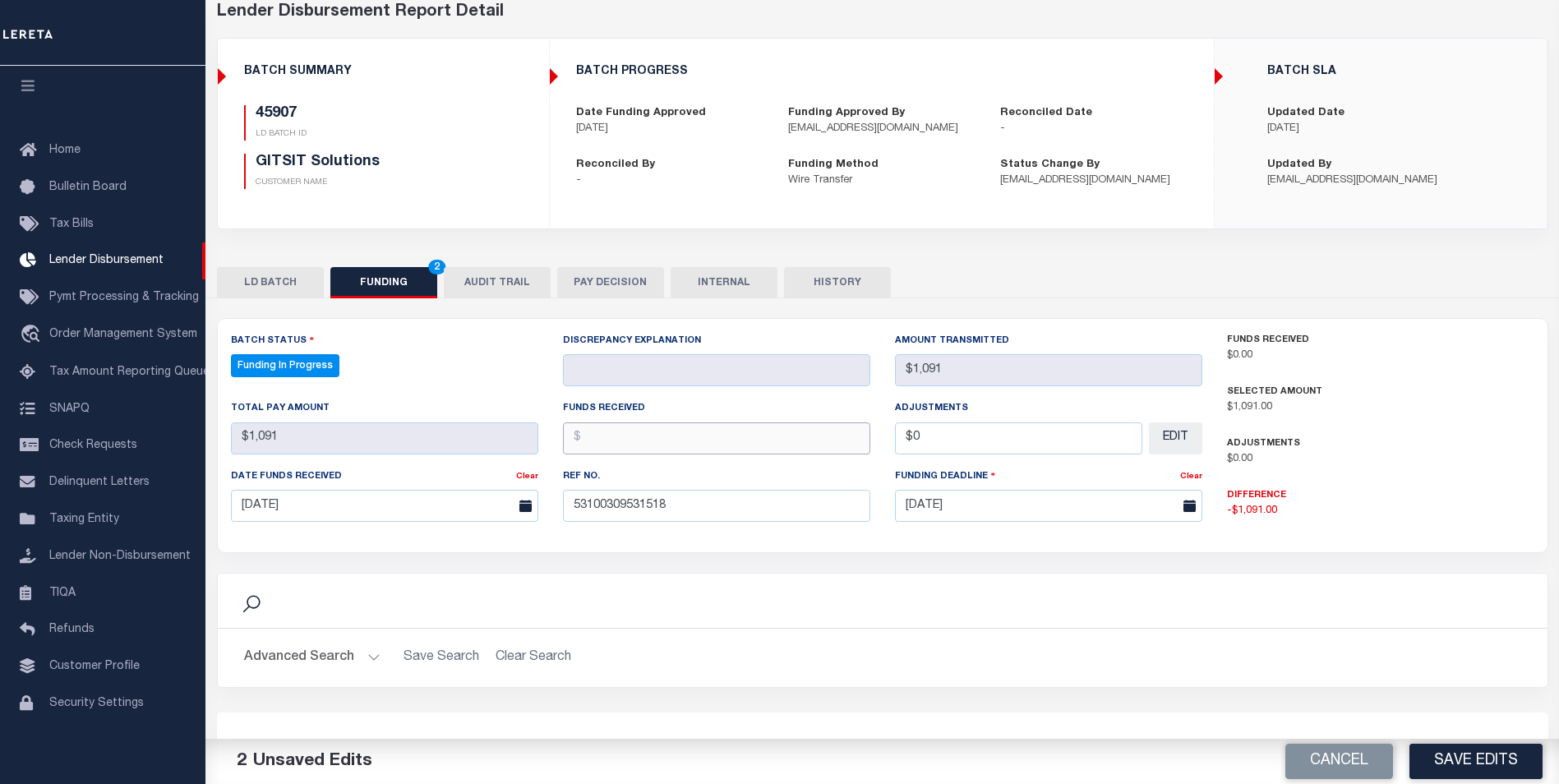
click at [705, 440] on input "text" at bounding box center [716, 438] width 307 height 32
type input "$1,091.00"
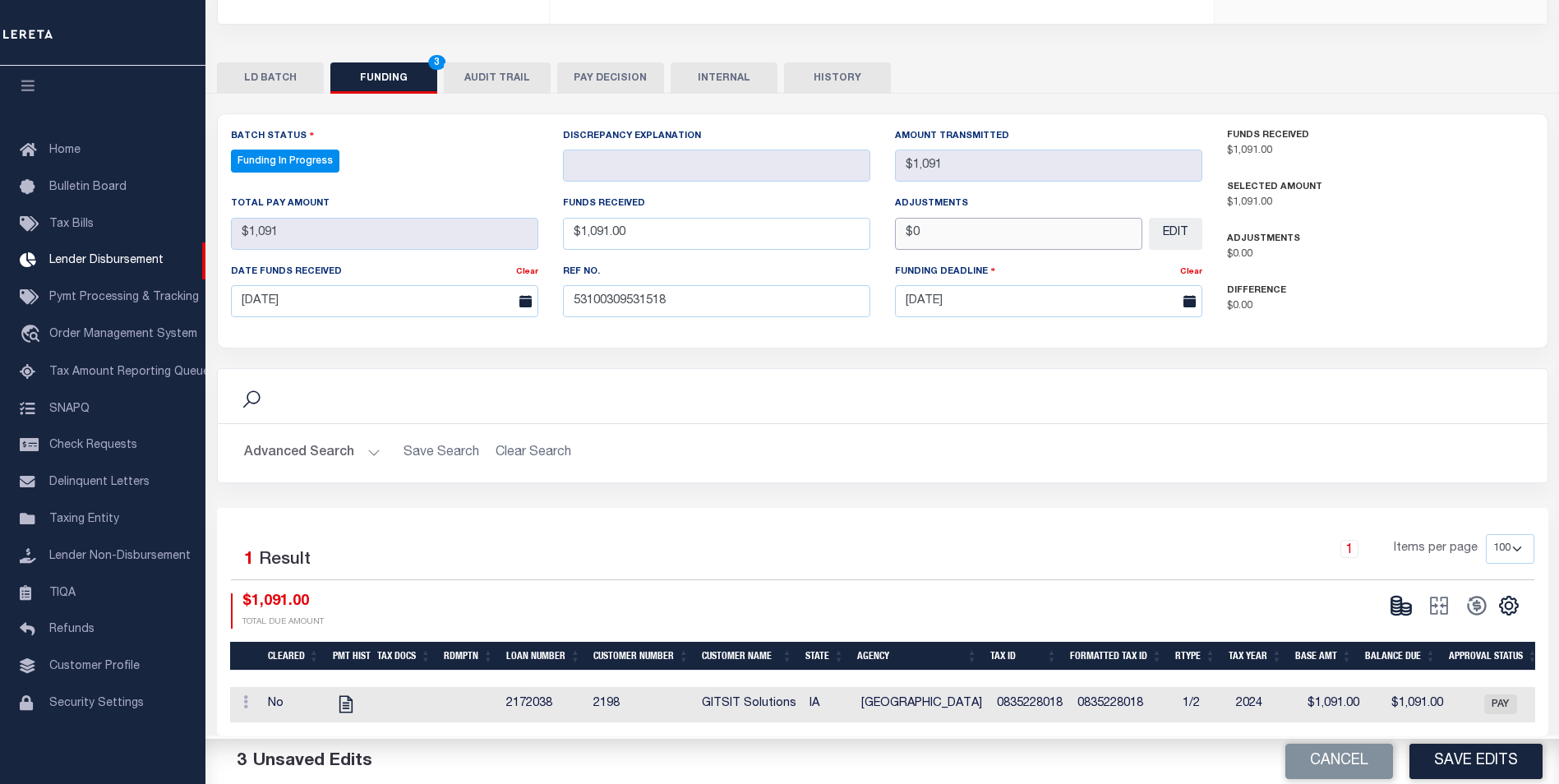
scroll to position [299, 0]
type input "$0.00"
click at [1483, 768] on button "Save Edits" at bounding box center [1476, 760] width 133 height 35
type input "$1,091"
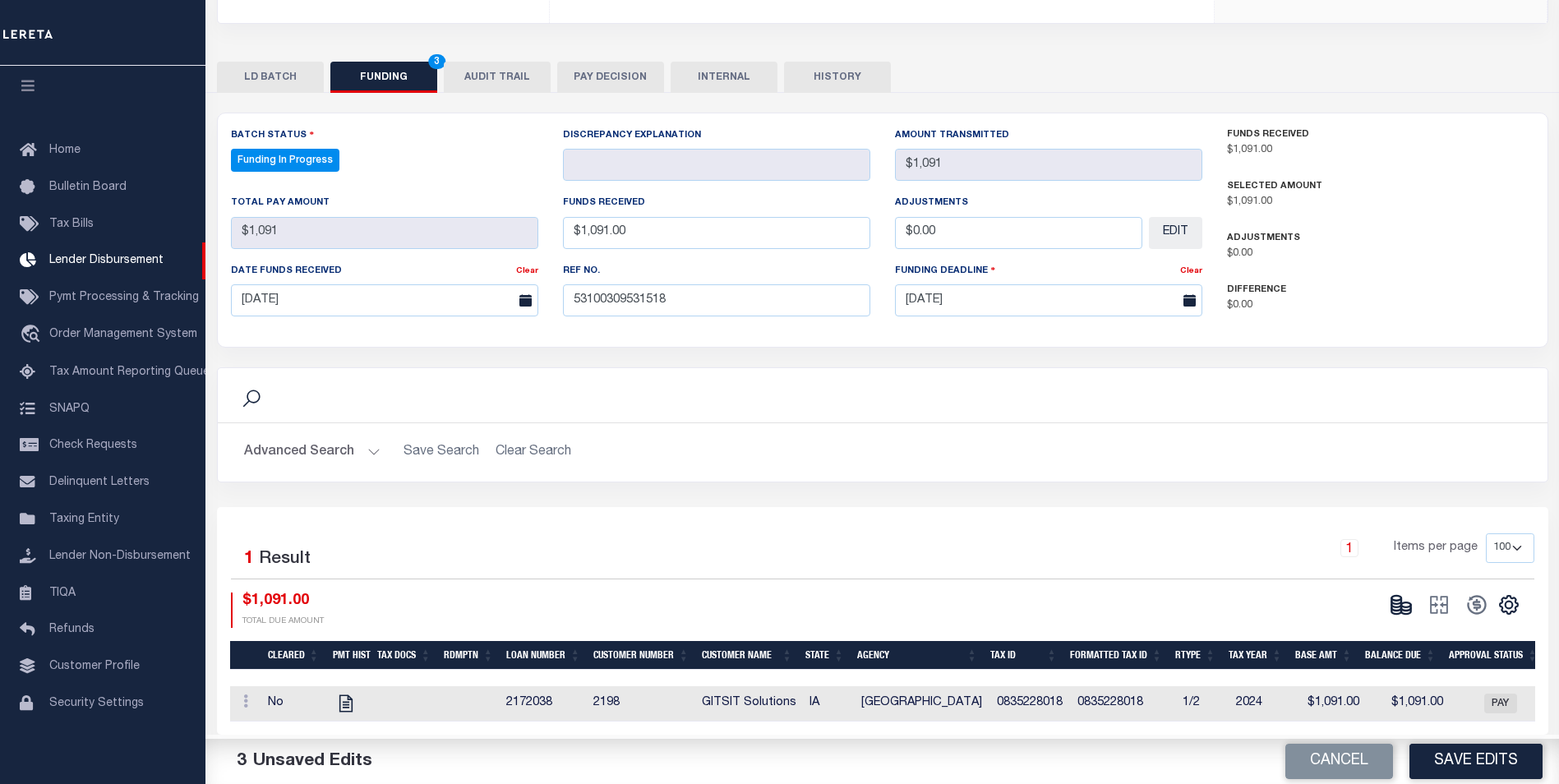
type input "$1,091"
type input "$0"
select select "100"
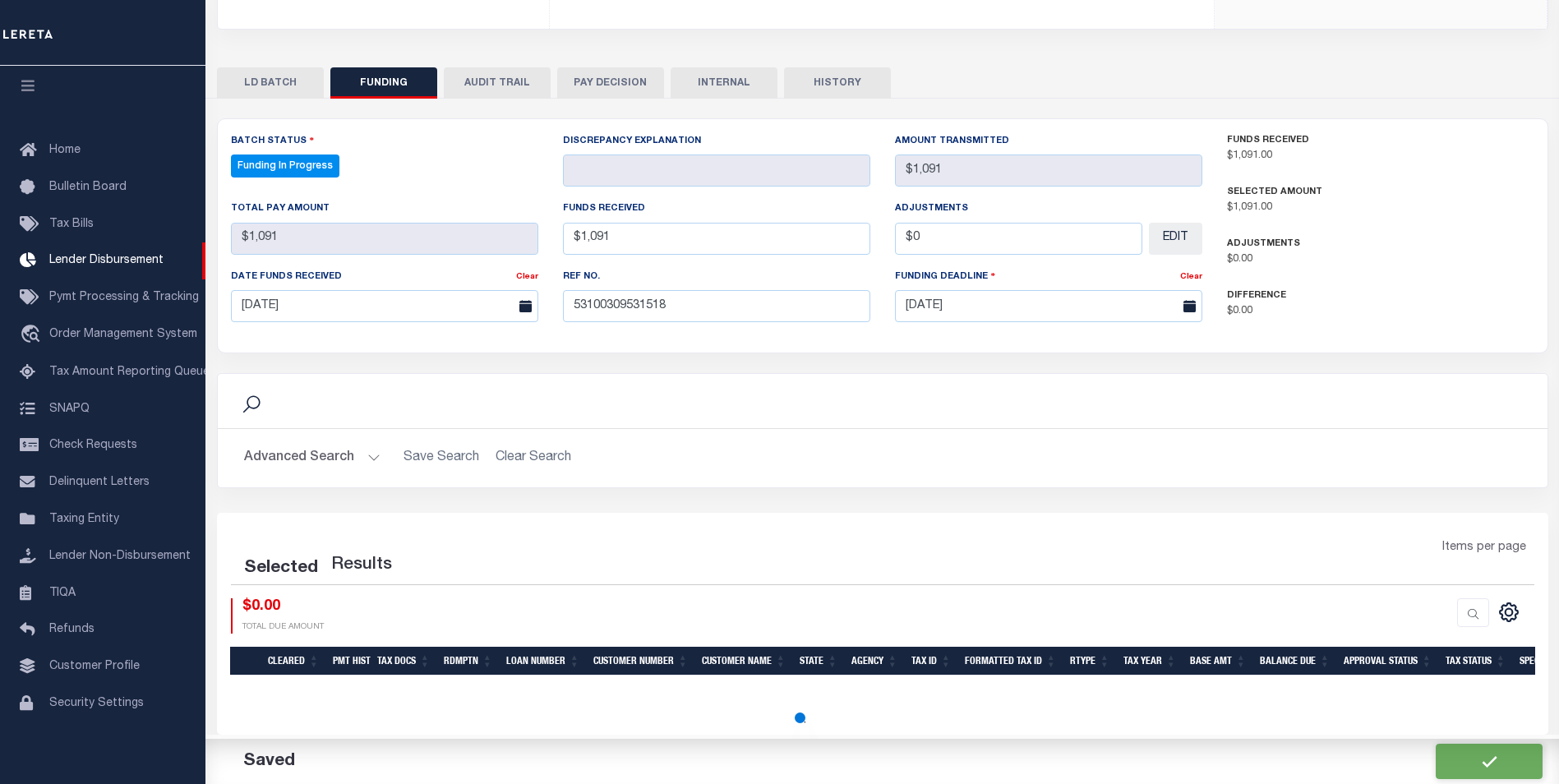
select select "100"
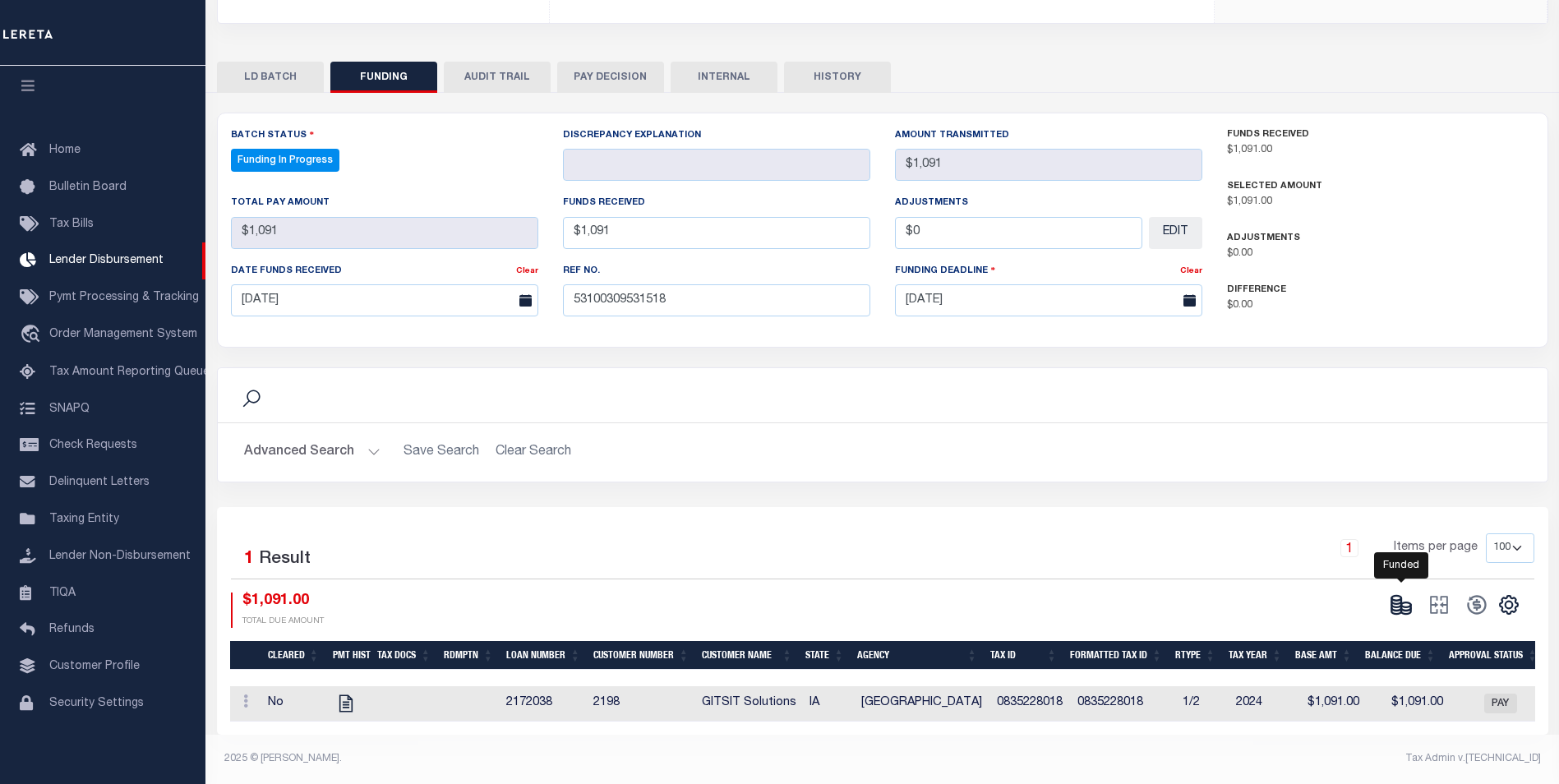
click at [1398, 594] on icon at bounding box center [1400, 605] width 23 height 23
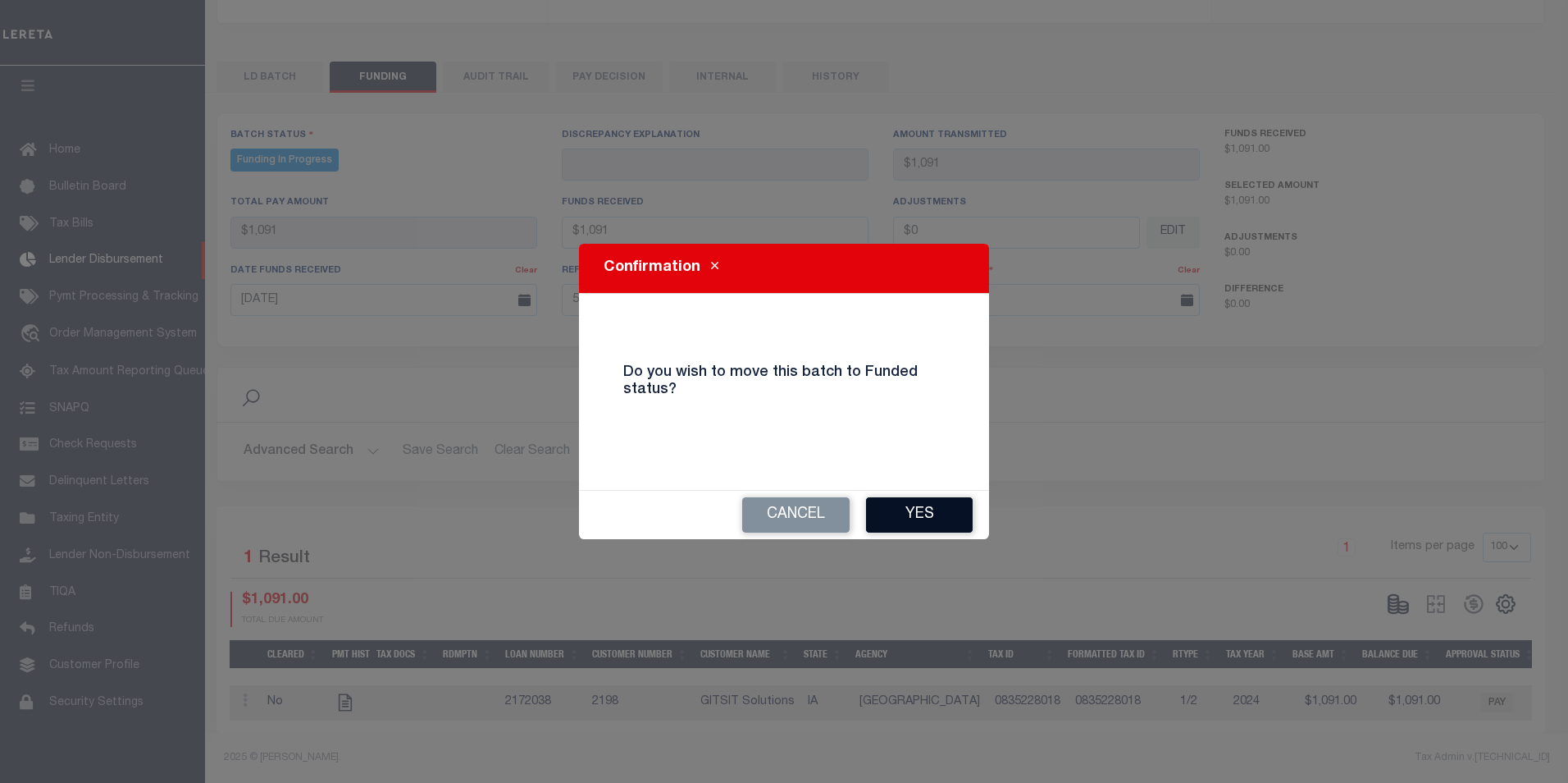
click at [930, 496] on div "Cancel Yes" at bounding box center [784, 514] width 410 height 48
click at [936, 507] on button "Yes" at bounding box center [919, 514] width 107 height 35
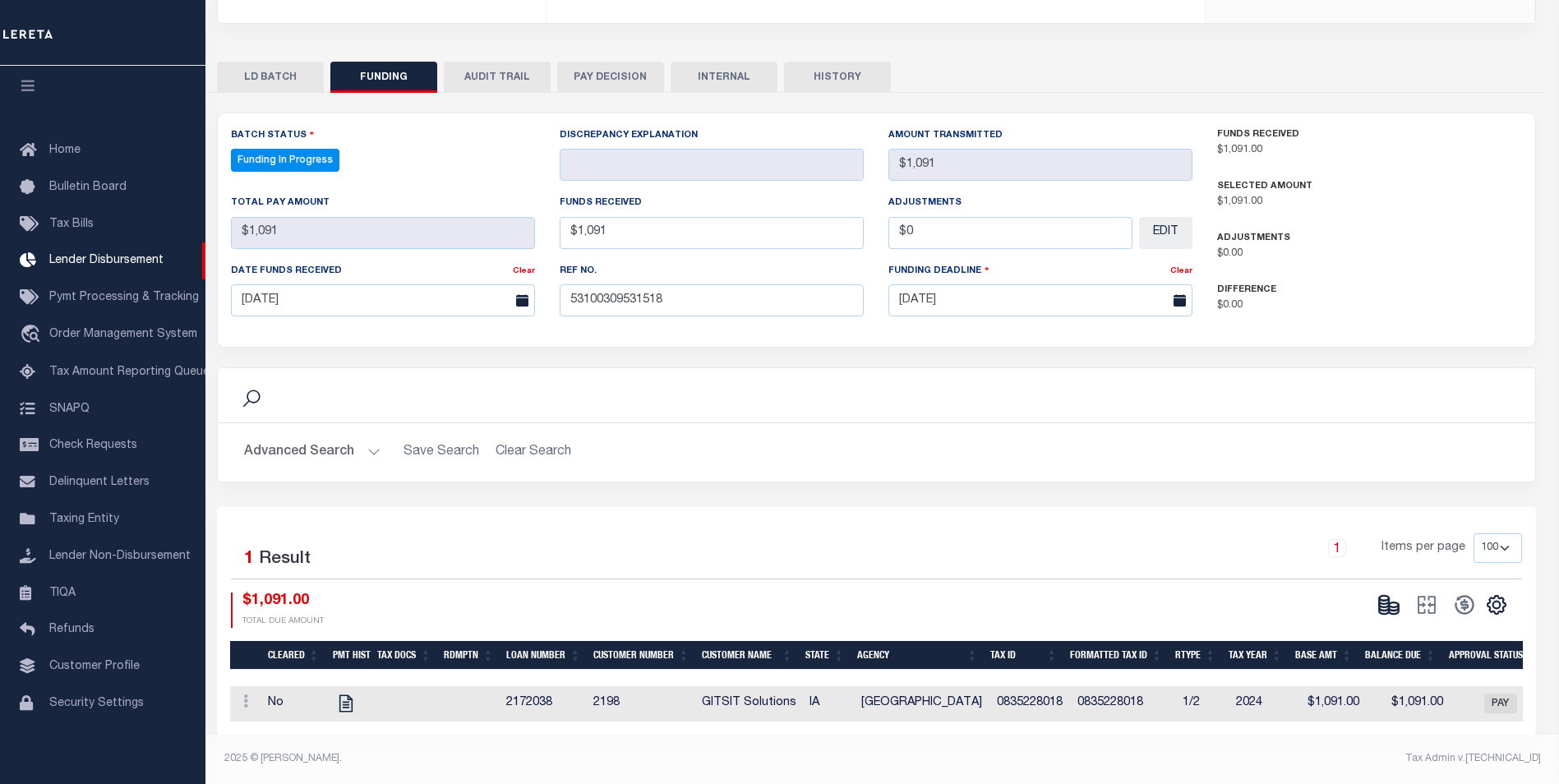
type input "$1,091"
type input "$0"
select select "100"
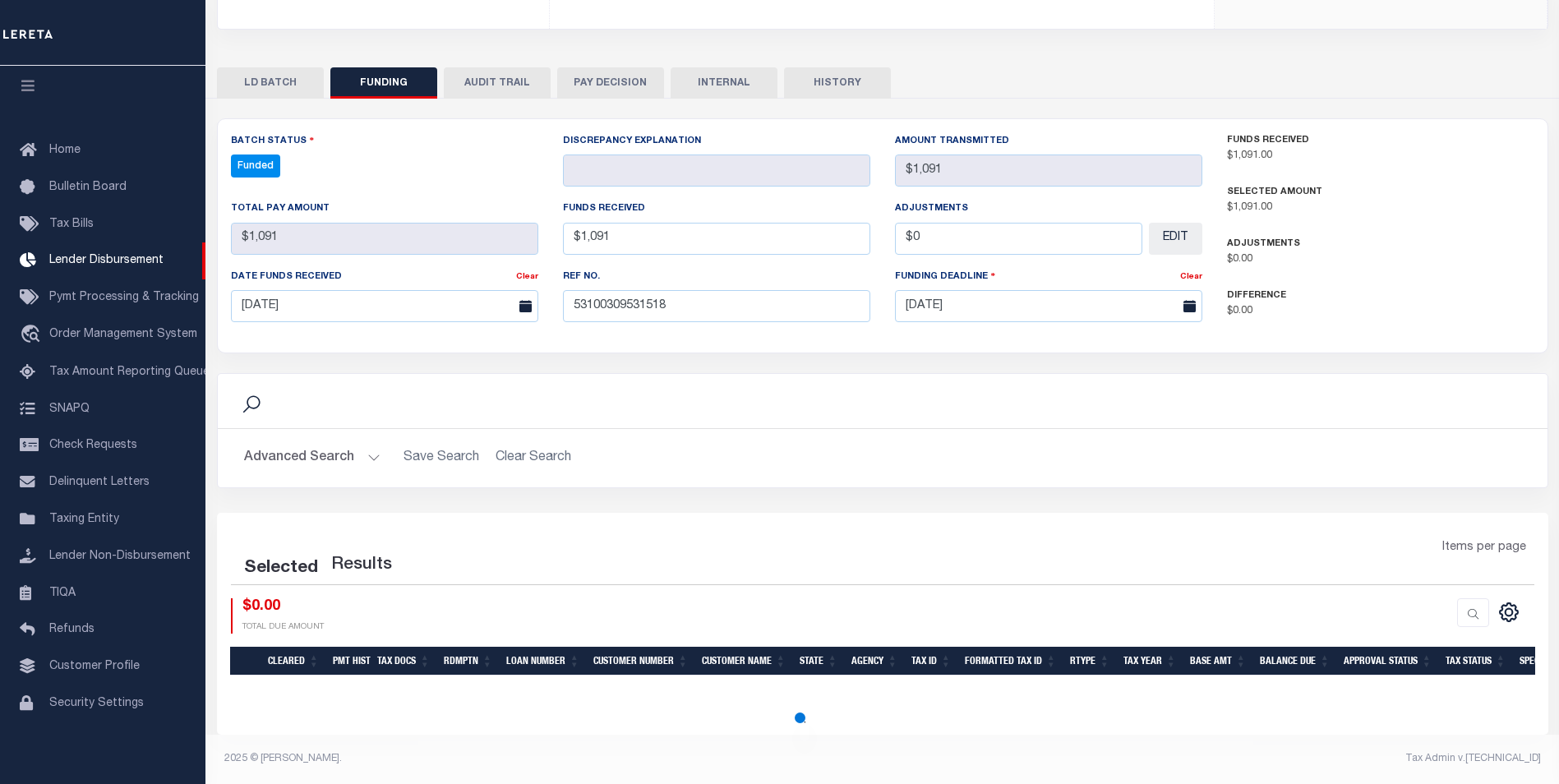
select select "100"
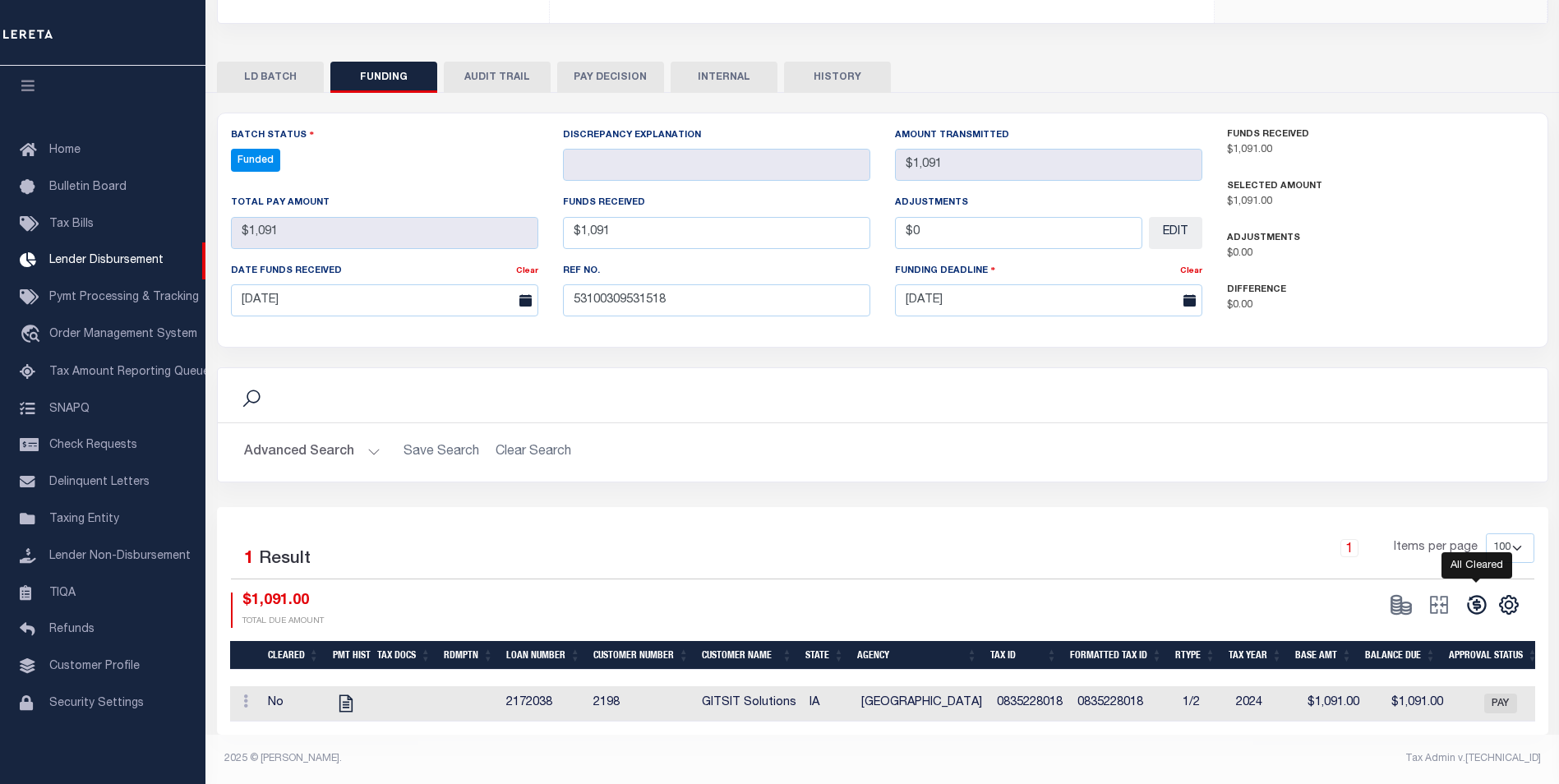
click at [1474, 596] on icon at bounding box center [1476, 605] width 23 height 23
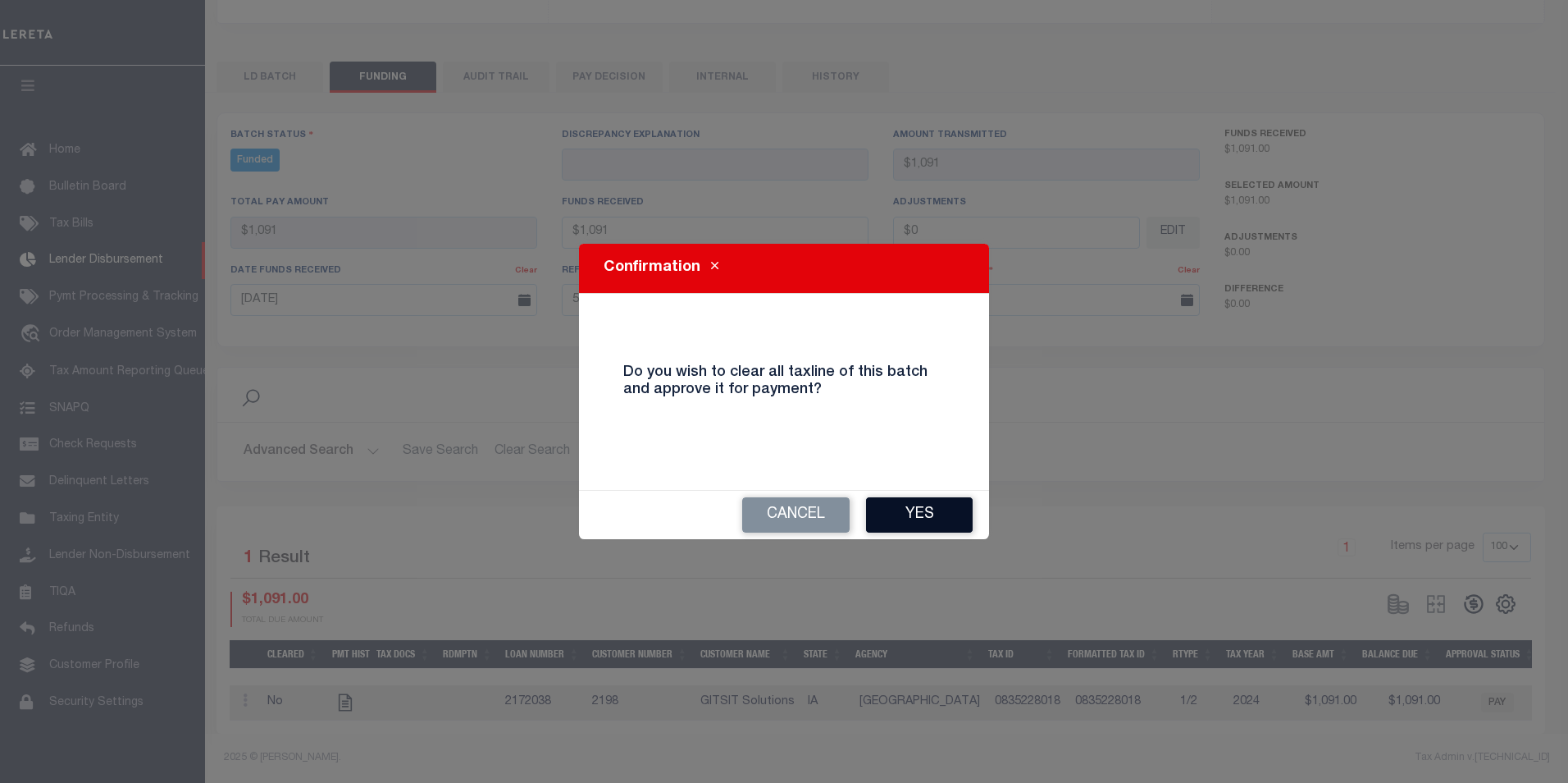
click at [944, 511] on button "Yes" at bounding box center [919, 514] width 107 height 35
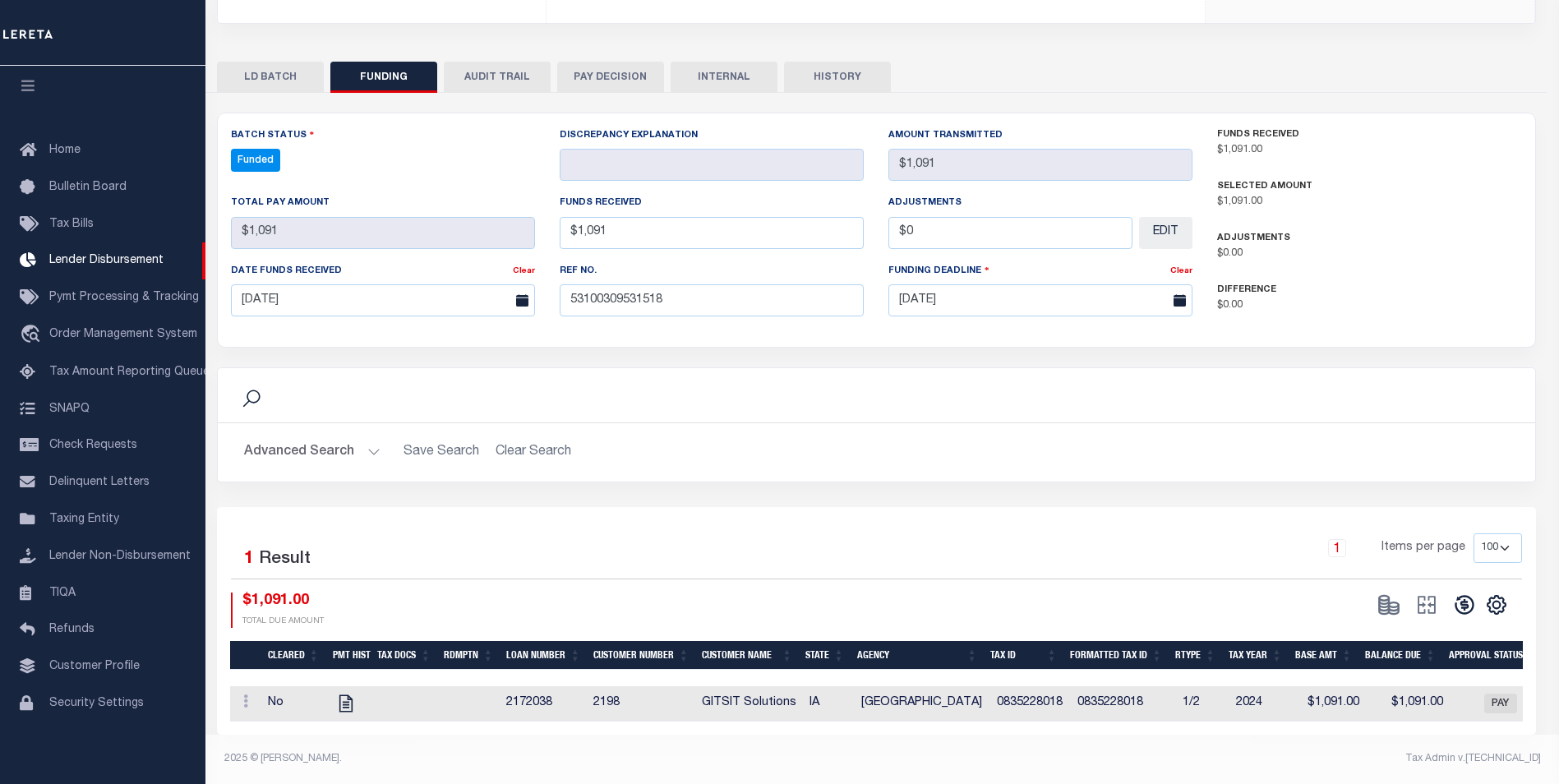
type input "$1,091"
type input "$0"
select select "100"
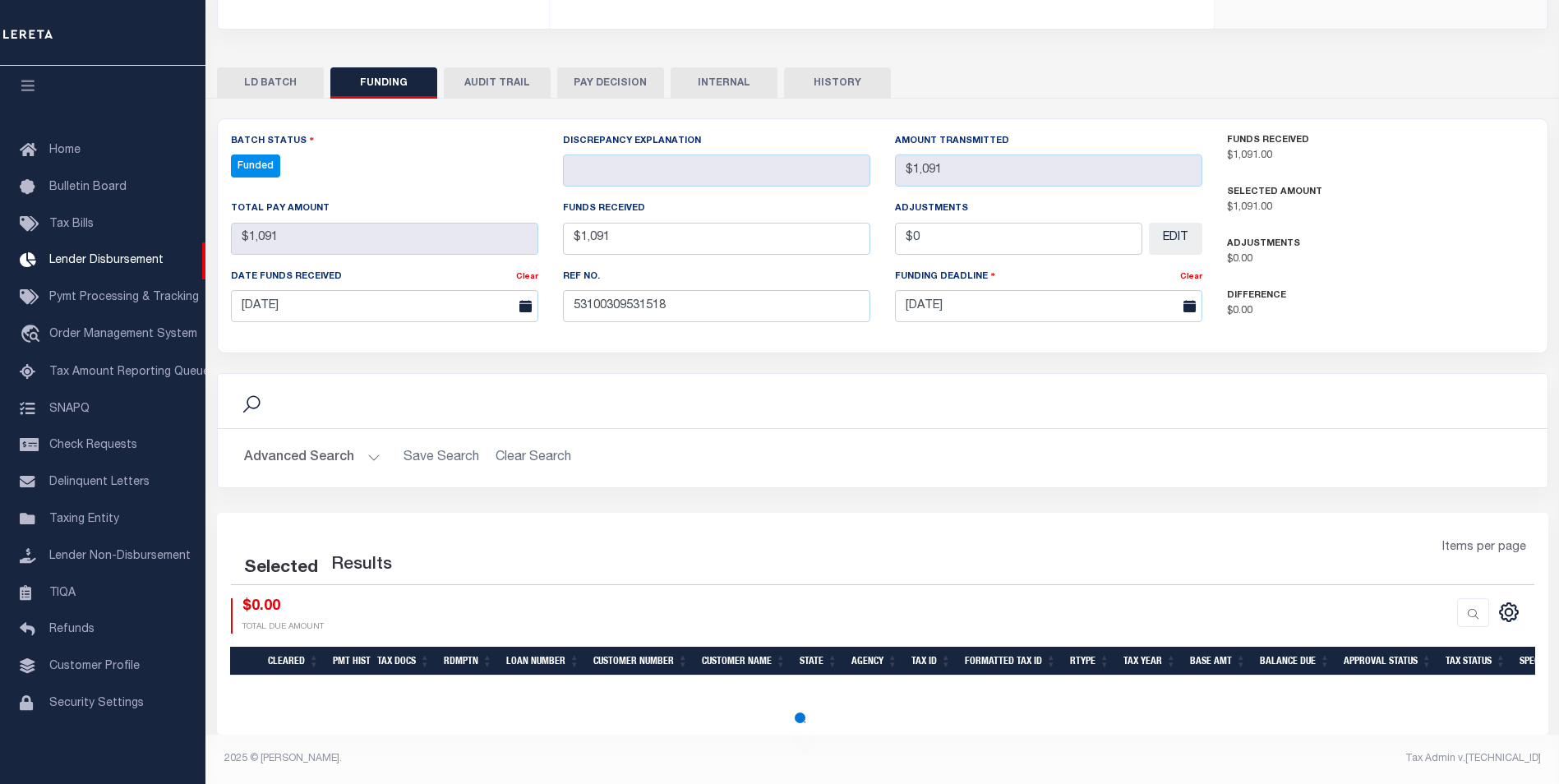
select select "100"
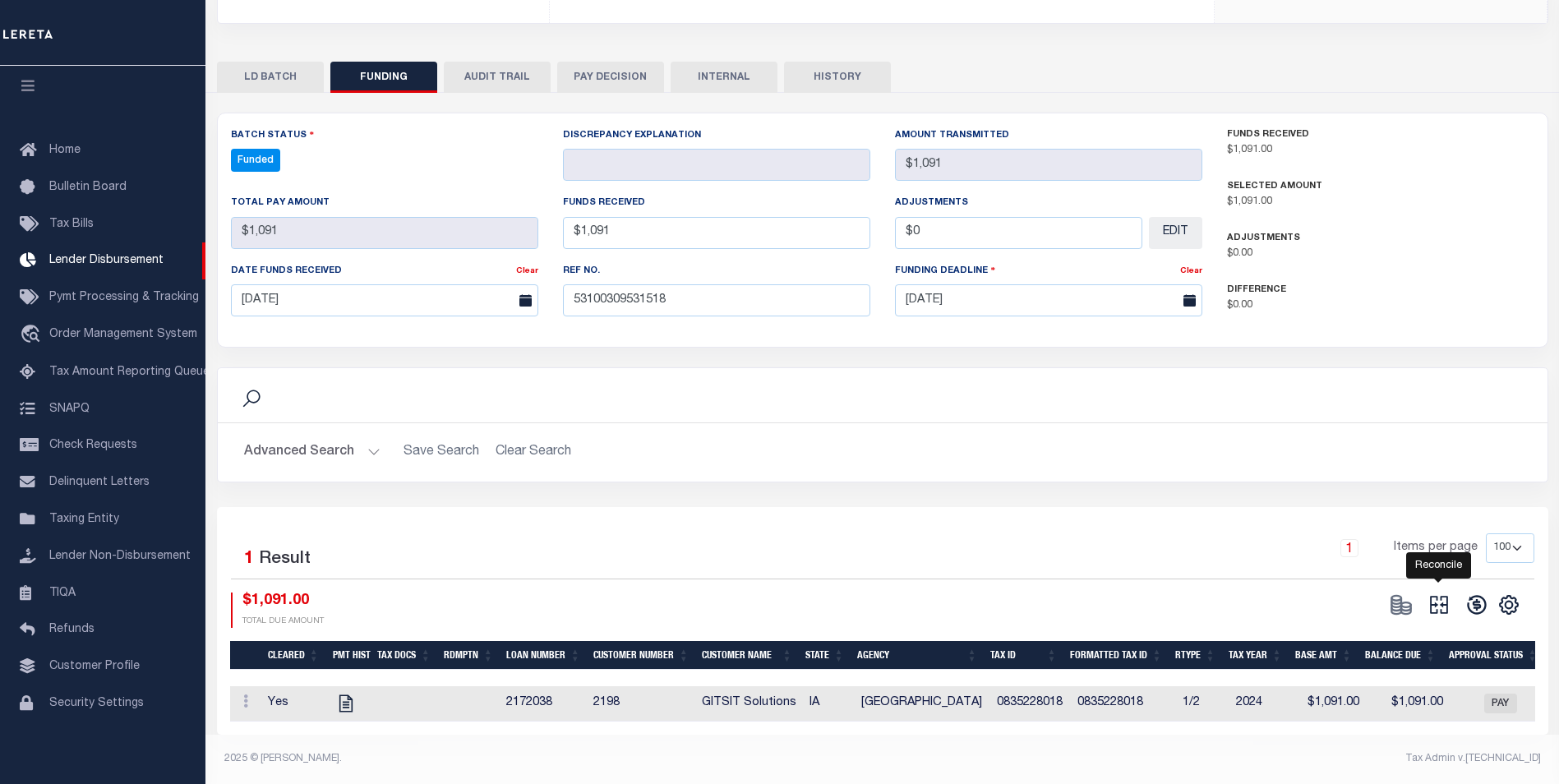
click at [1445, 596] on icon at bounding box center [1438, 605] width 23 height 23
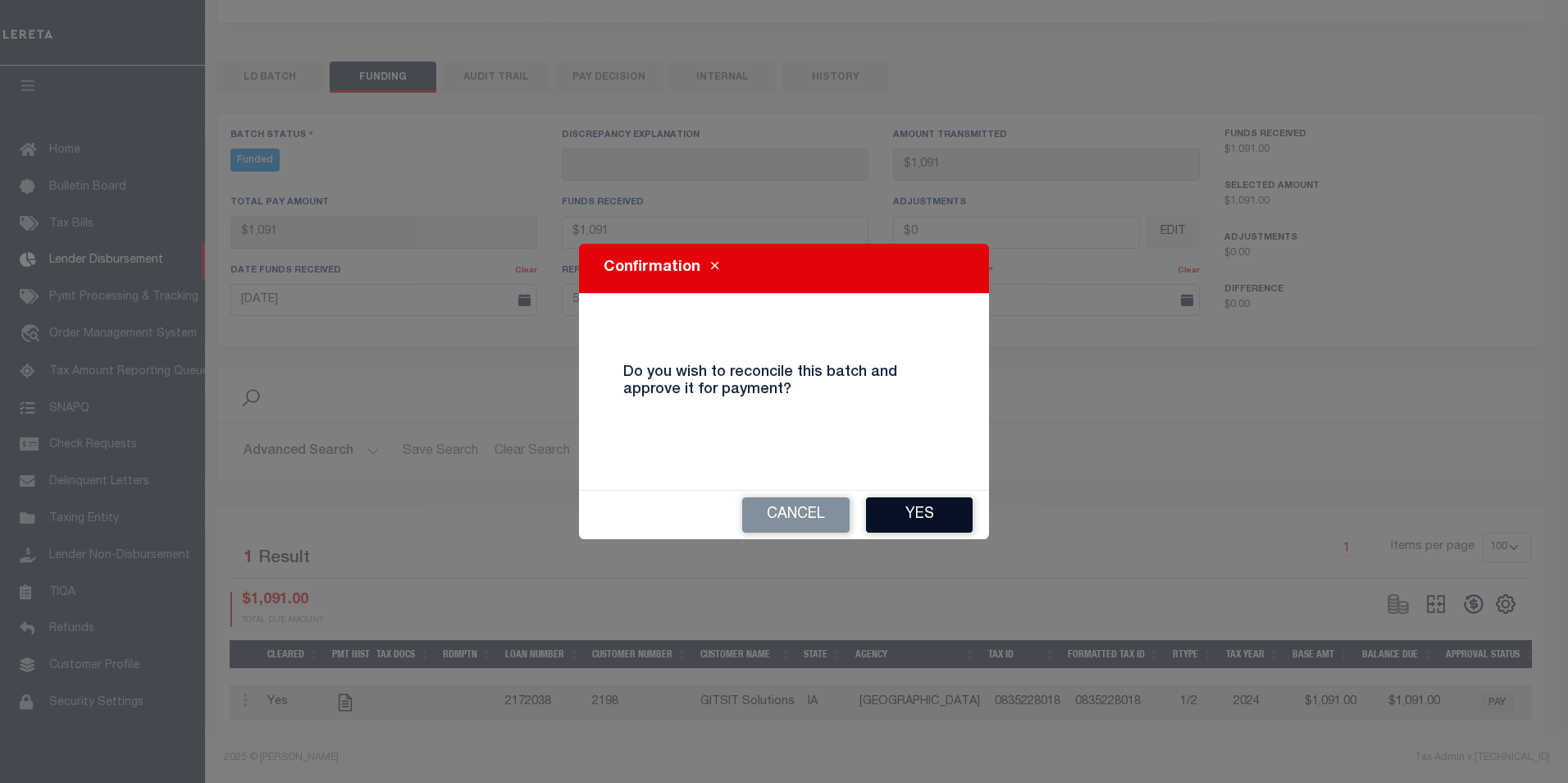
click at [926, 508] on button "Yes" at bounding box center [919, 514] width 107 height 35
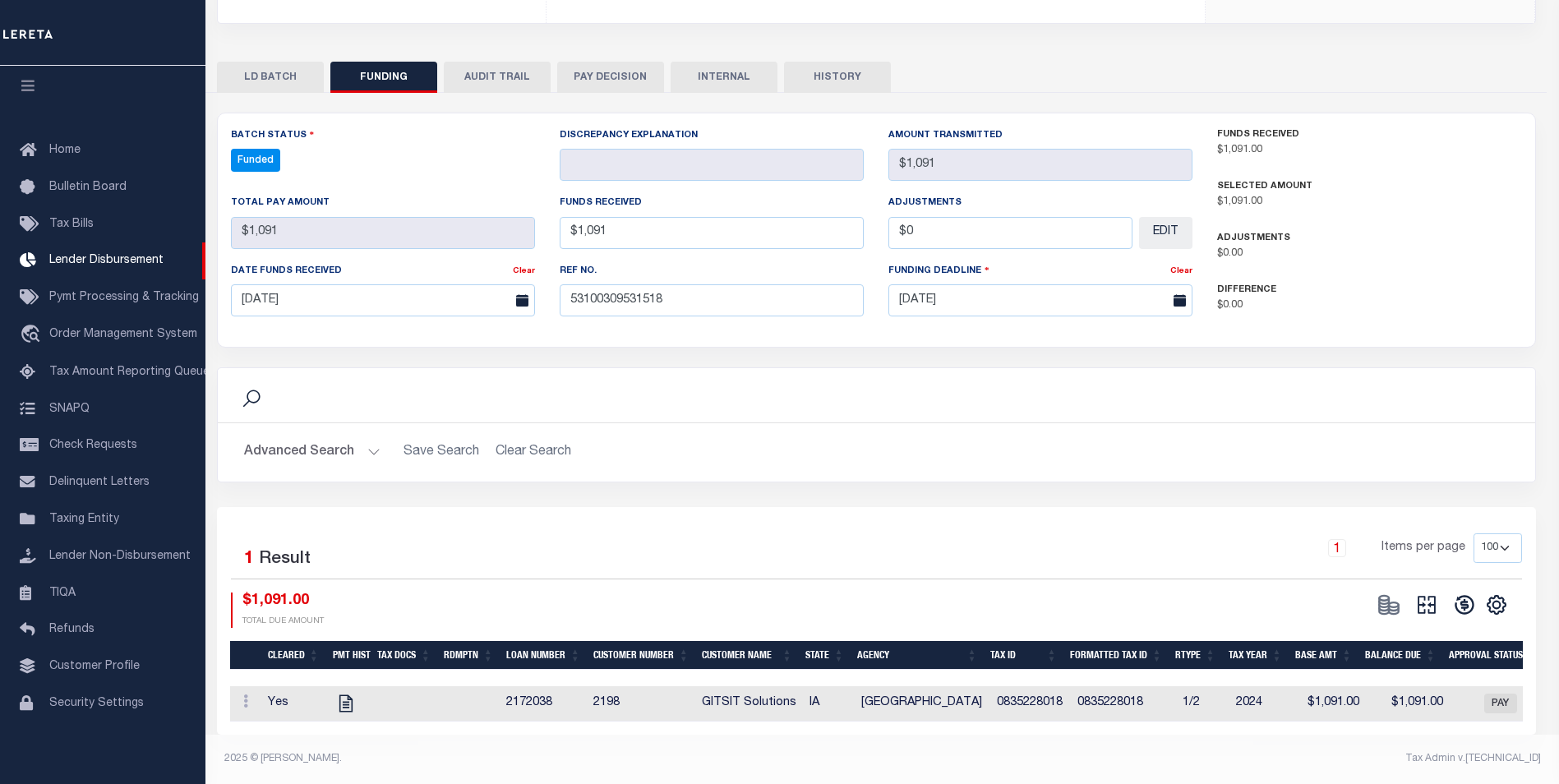
type input "$1,091"
type input "$0"
select select "100"
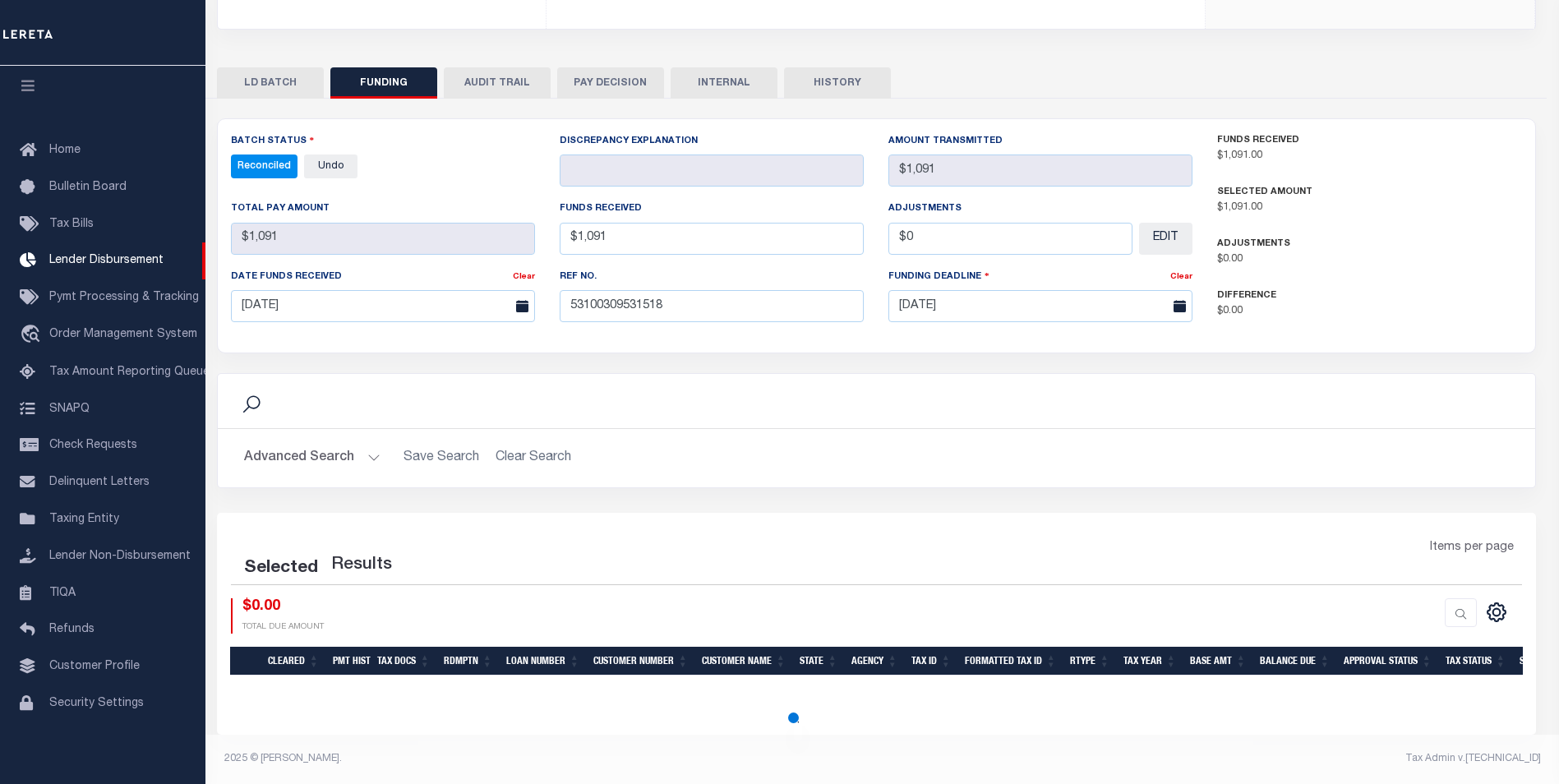
select select "100"
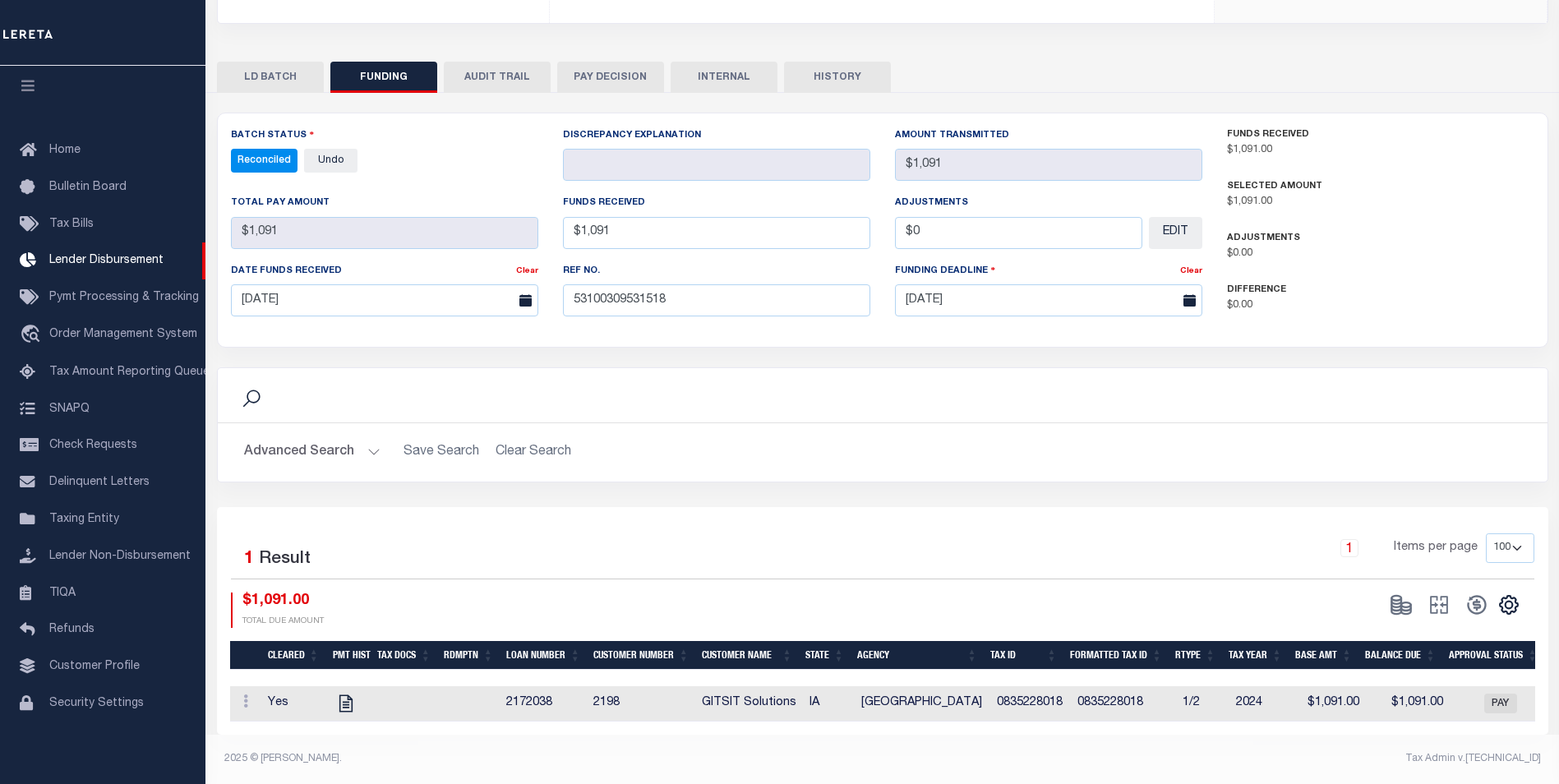
click at [725, 62] on button "INTERNAL" at bounding box center [724, 77] width 107 height 31
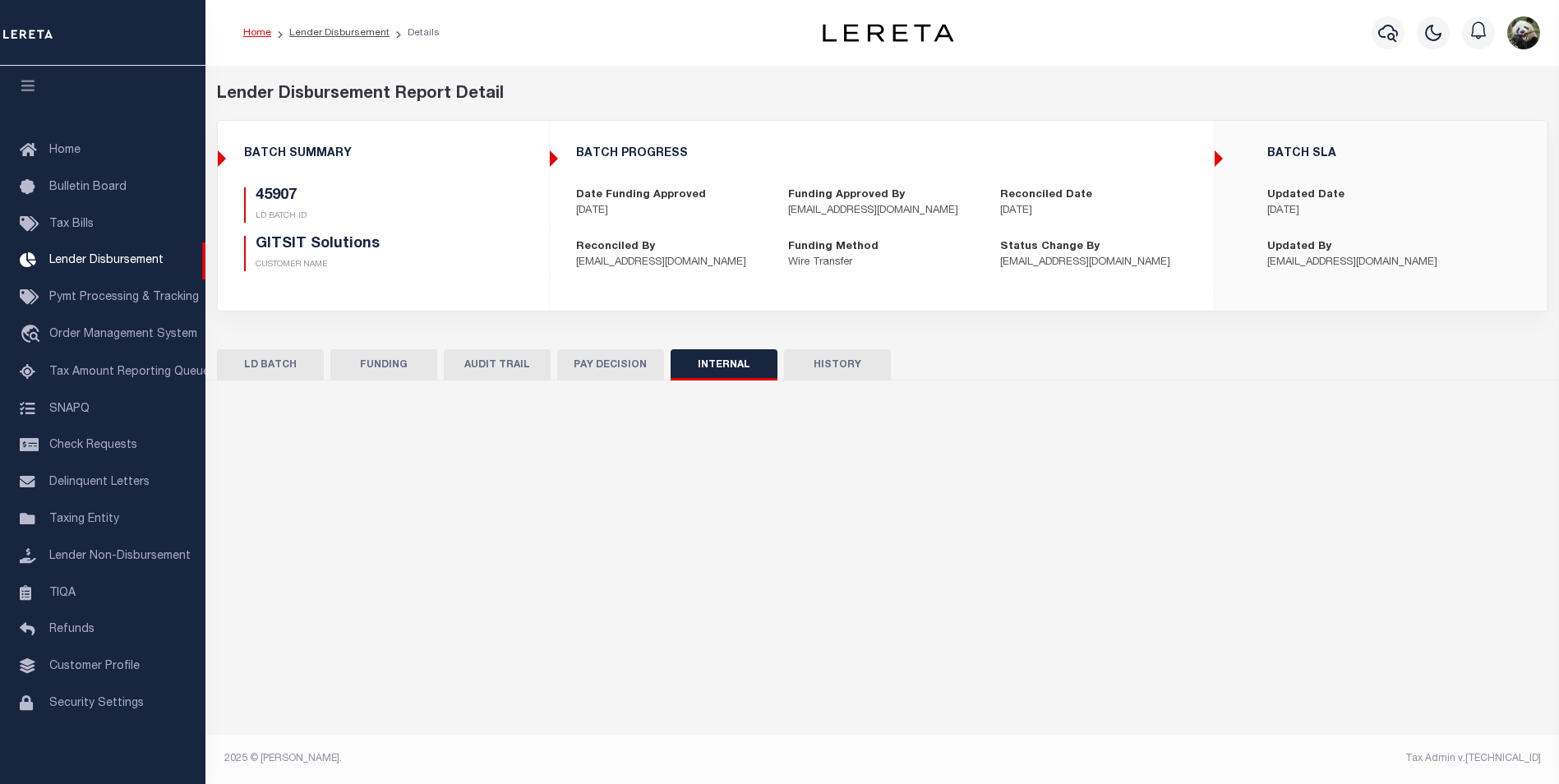
scroll to position [0, 0]
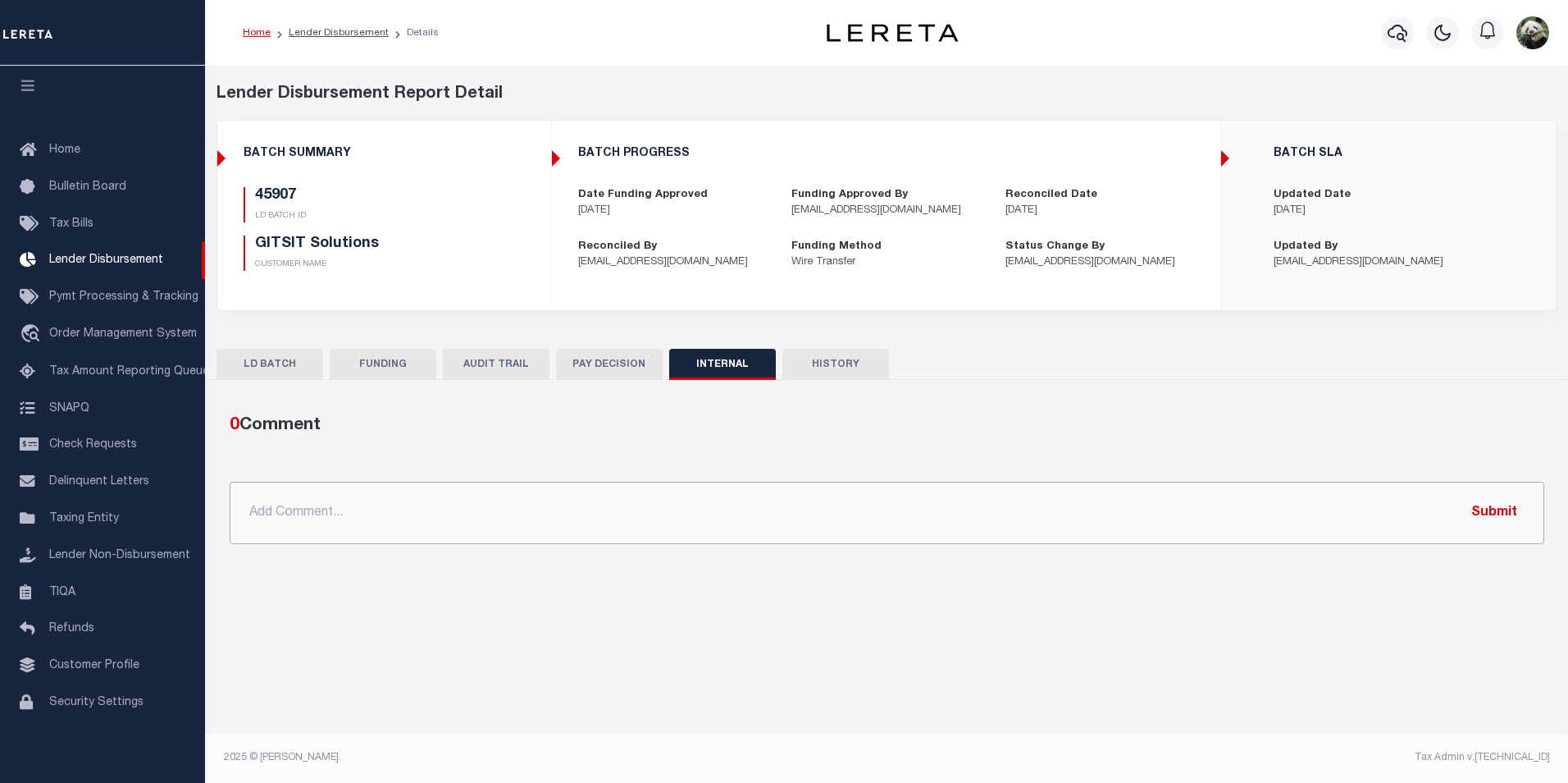
click at [539, 504] on input "text" at bounding box center [887, 512] width 1315 height 62
paste input "OG AMOUNT $11,866.15 45907 - $1,091.00 45918 - $7,107.69 45925 - $654.93 49530 …"
type input "OG AMOUNT $11,866.15 45907 - $1,091.00 45918 - $7,107.69 45925 - $654.93 49530 …"
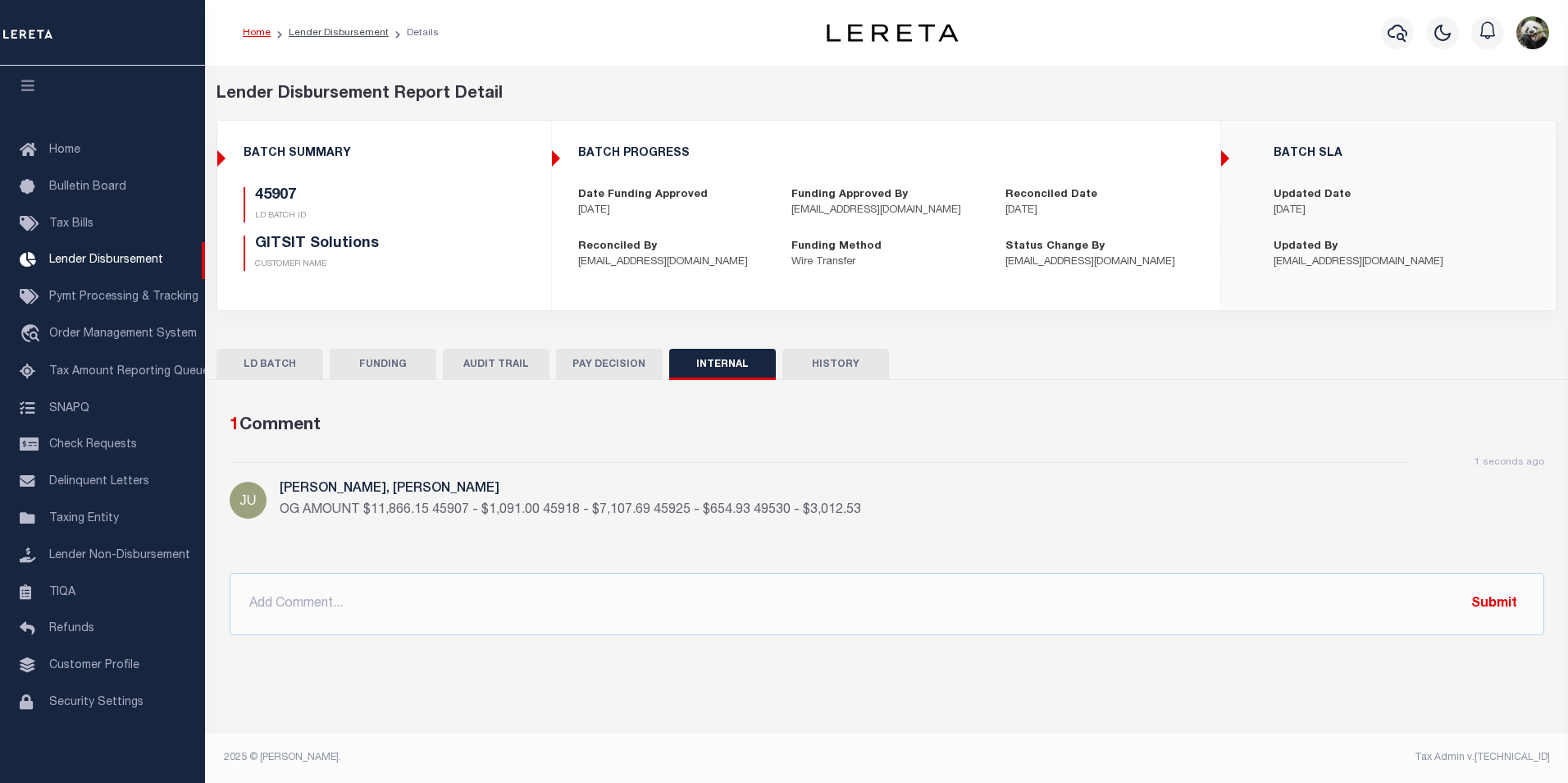
click at [413, 364] on button "FUNDING" at bounding box center [383, 364] width 107 height 31
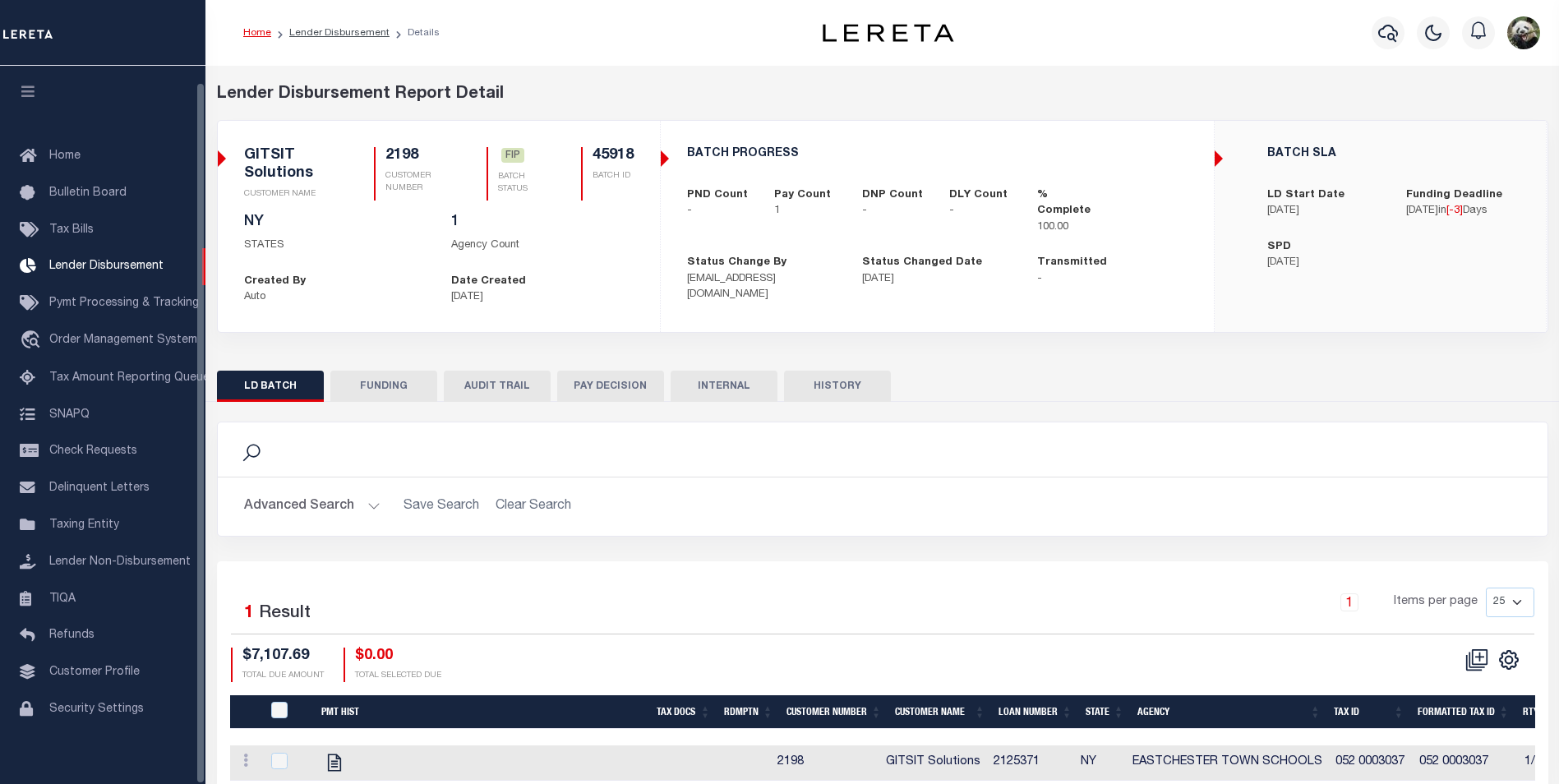
scroll to position [16, 0]
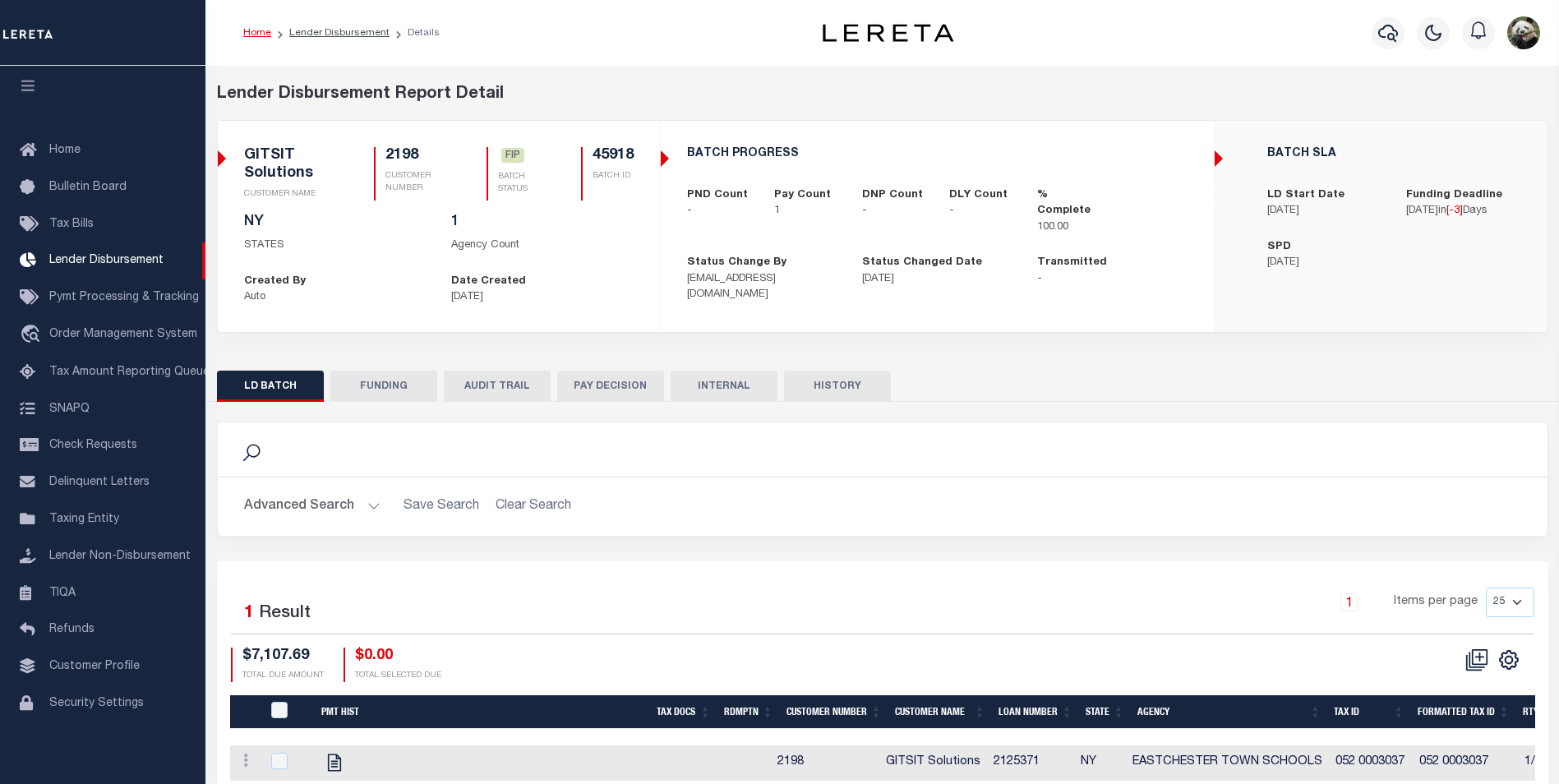
drag, startPoint x: 410, startPoint y: 401, endPoint x: 714, endPoint y: 234, distance: 346.9
click at [410, 400] on button "FUNDING" at bounding box center [383, 386] width 107 height 31
type input "$7,107.69"
type input "$0"
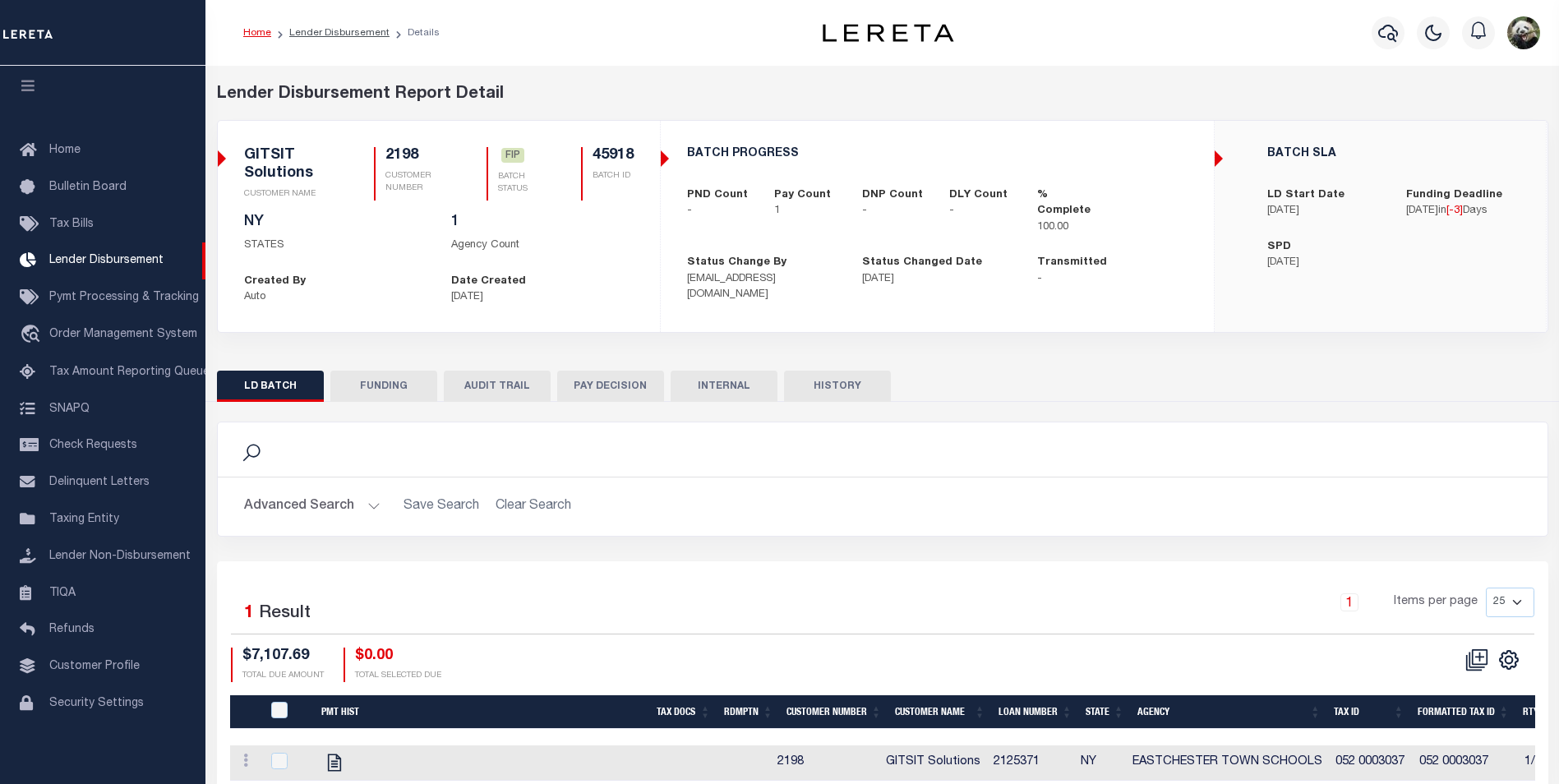
type input "[DATE]"
select select "100"
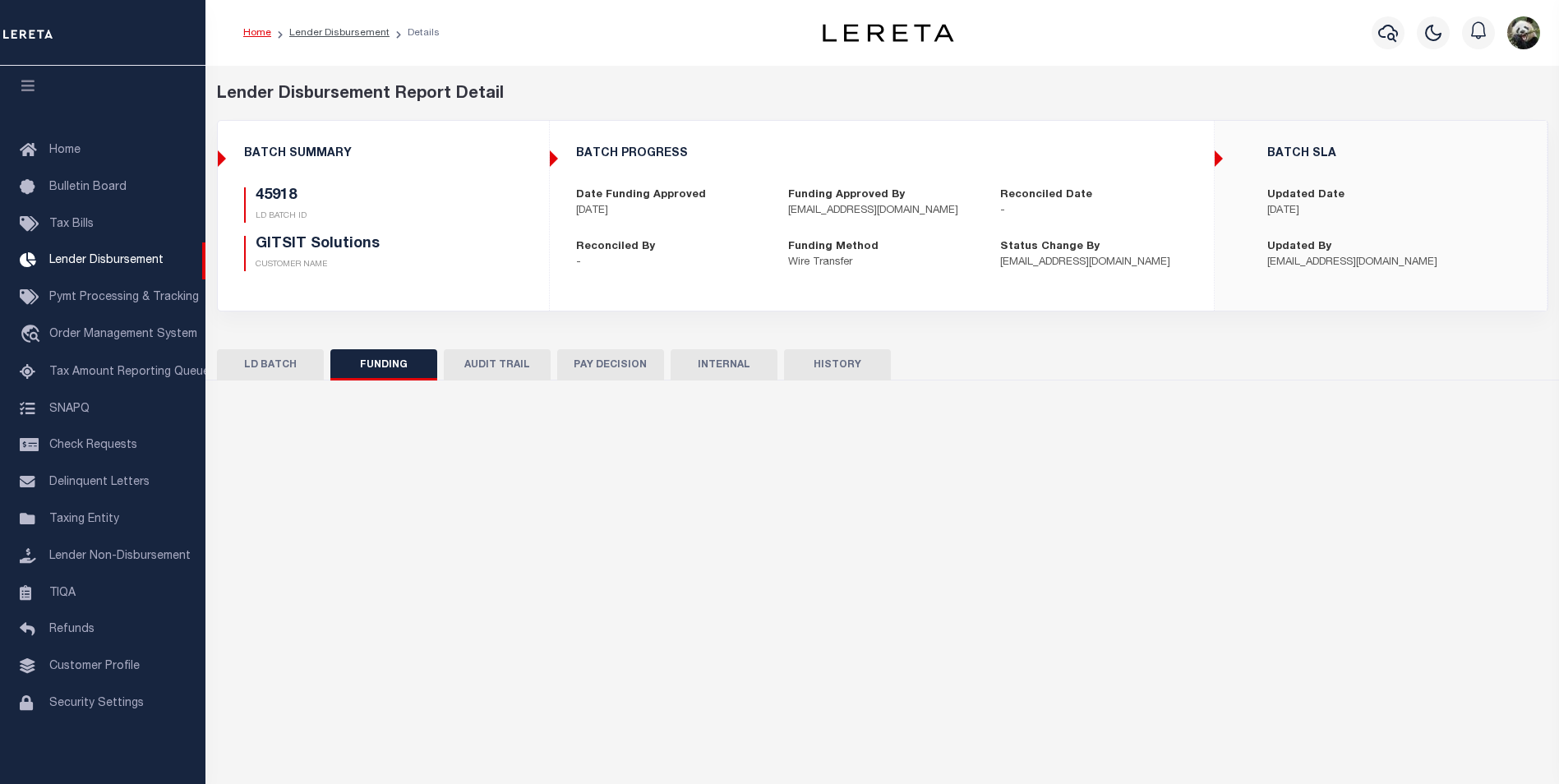
select select "100"
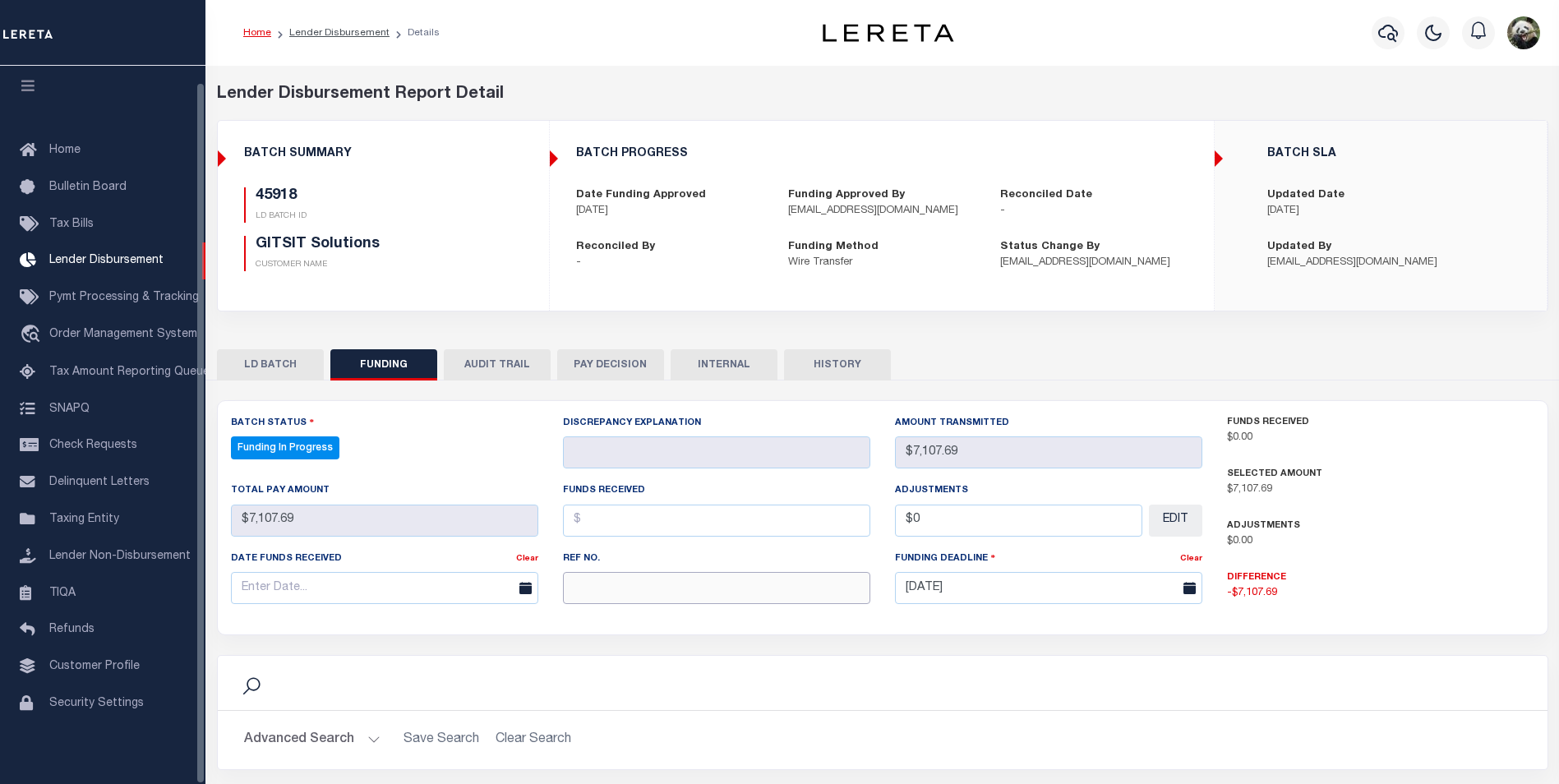
drag, startPoint x: 673, startPoint y: 597, endPoint x: 770, endPoint y: 569, distance: 101.0
click at [675, 596] on input "text" at bounding box center [716, 587] width 307 height 32
click at [654, 583] on input "text" at bounding box center [716, 587] width 307 height 32
paste input "53100309531518"
type input "53100309531518"
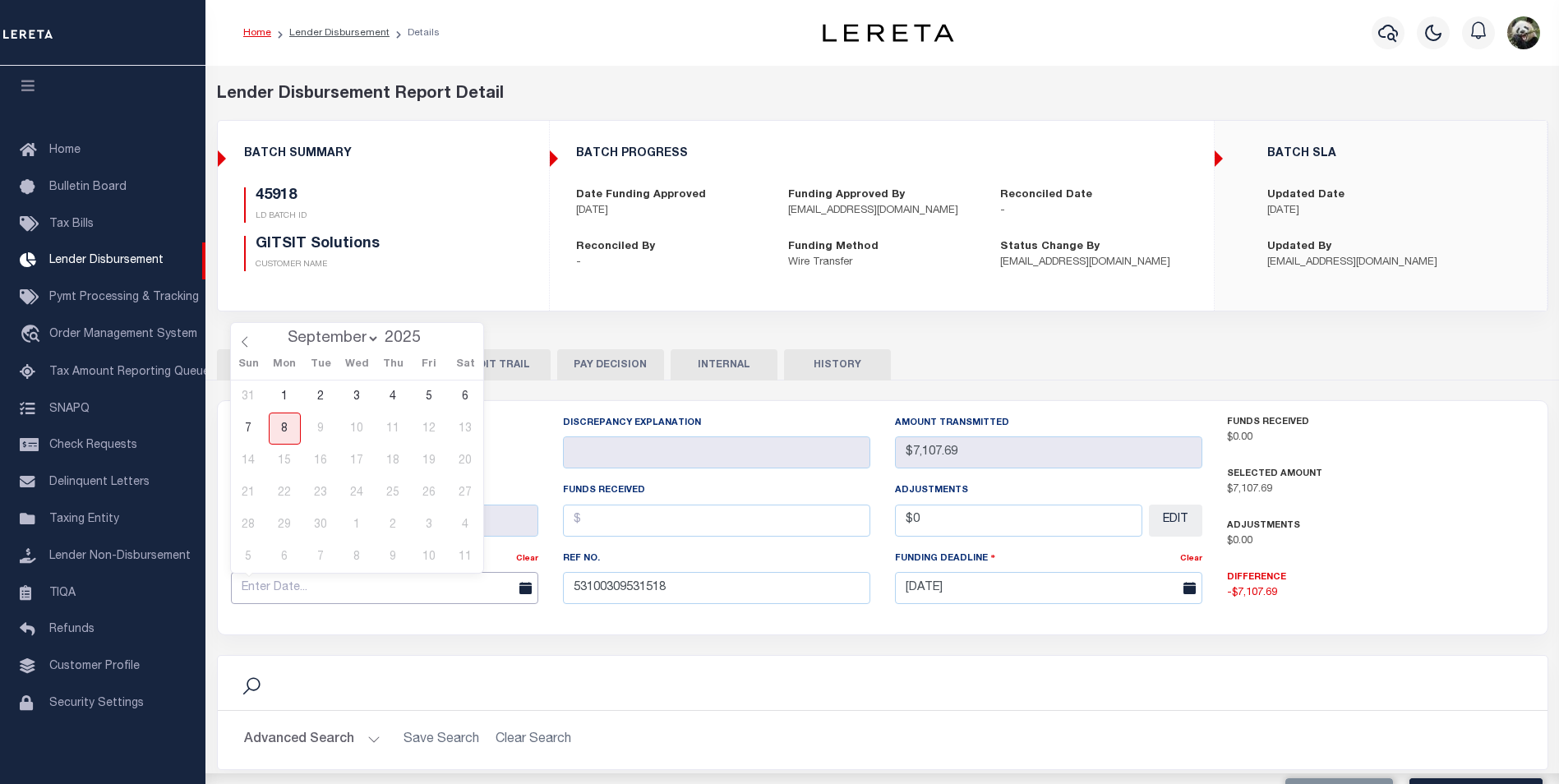
click at [384, 594] on input "text" at bounding box center [384, 587] width 307 height 32
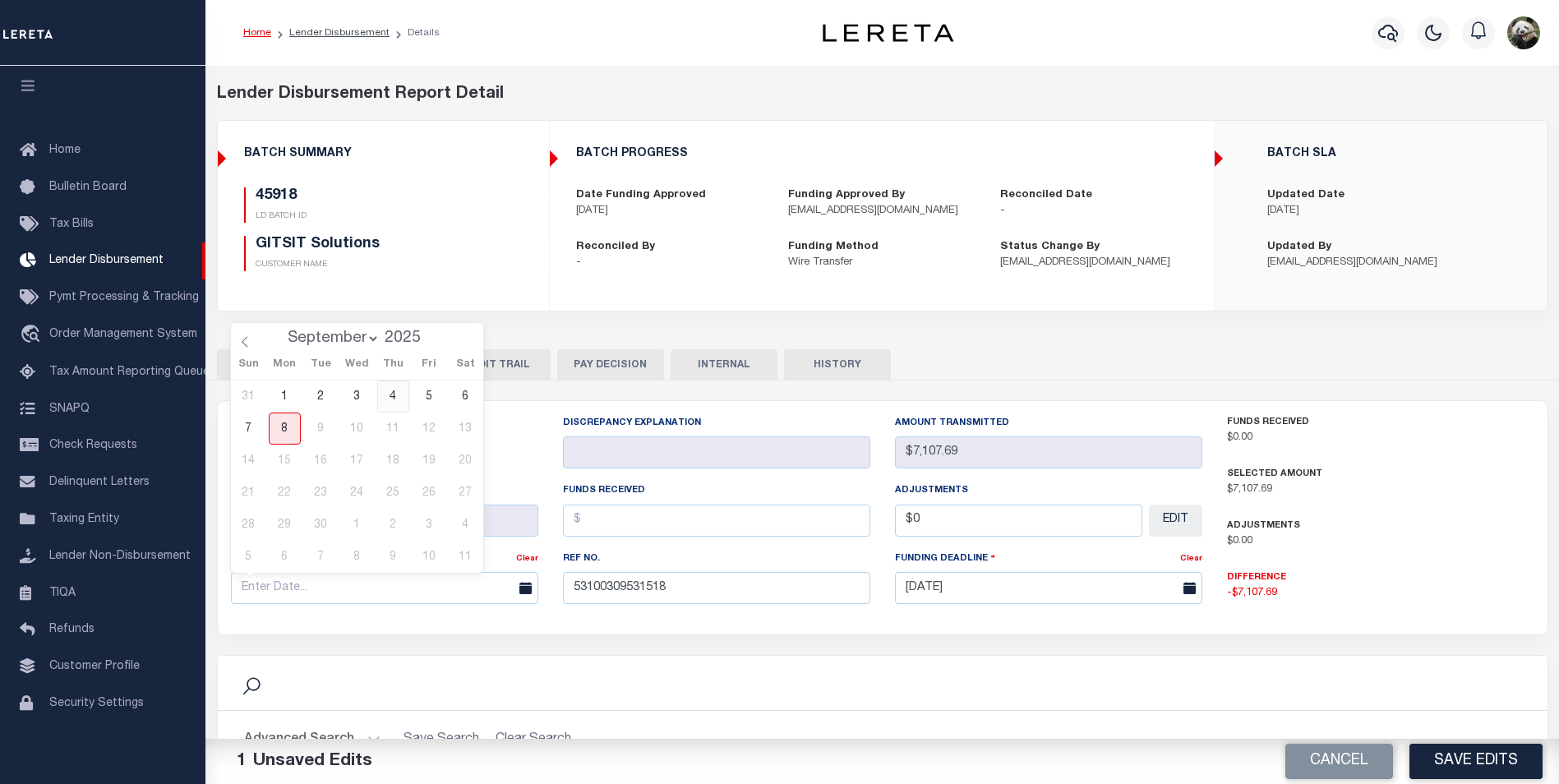
click at [395, 394] on span "4" at bounding box center [392, 396] width 32 height 32
type input "[DATE]"
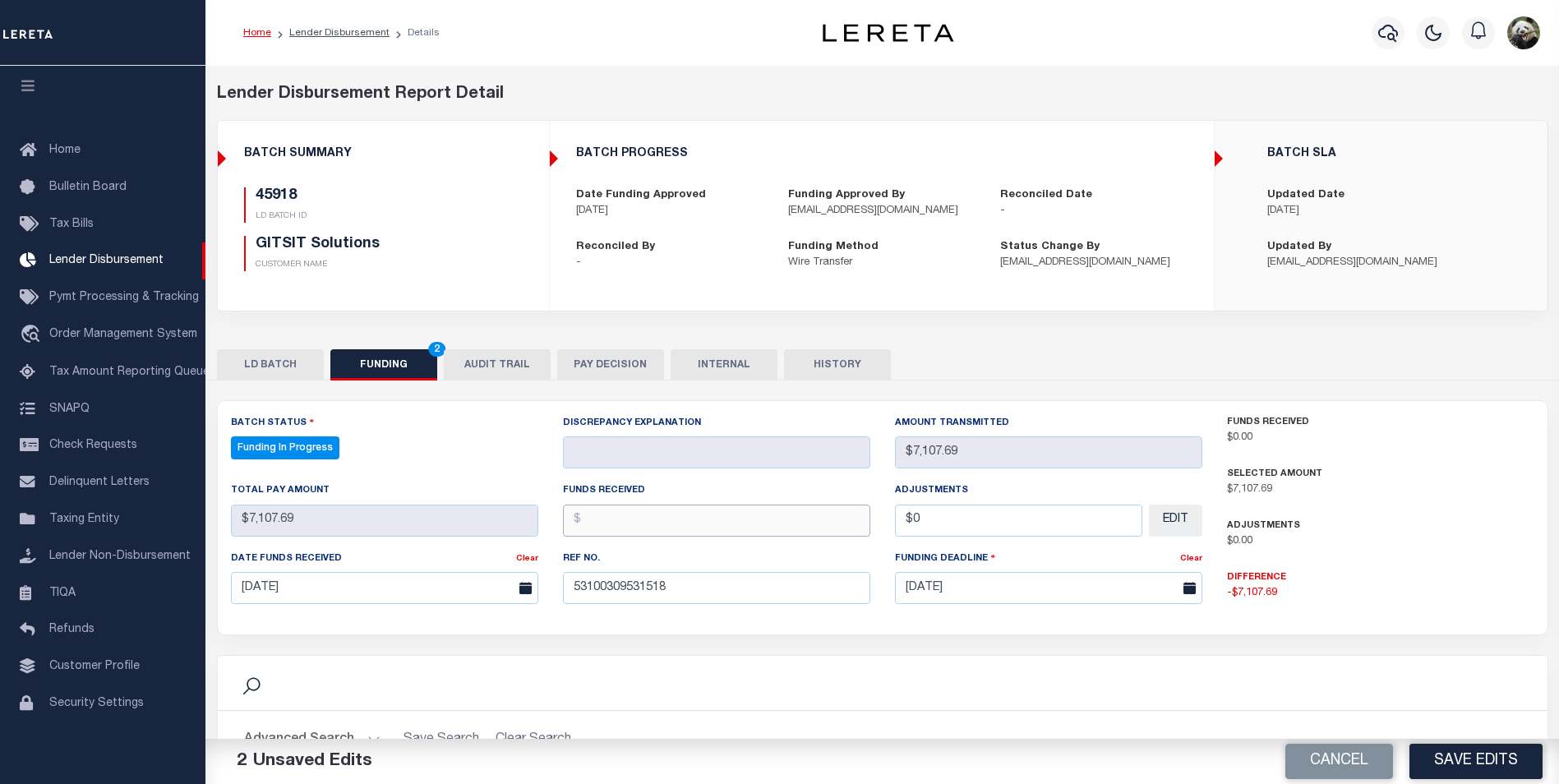
click at [651, 523] on input "text" at bounding box center [716, 520] width 307 height 32
type input "$7,107.69"
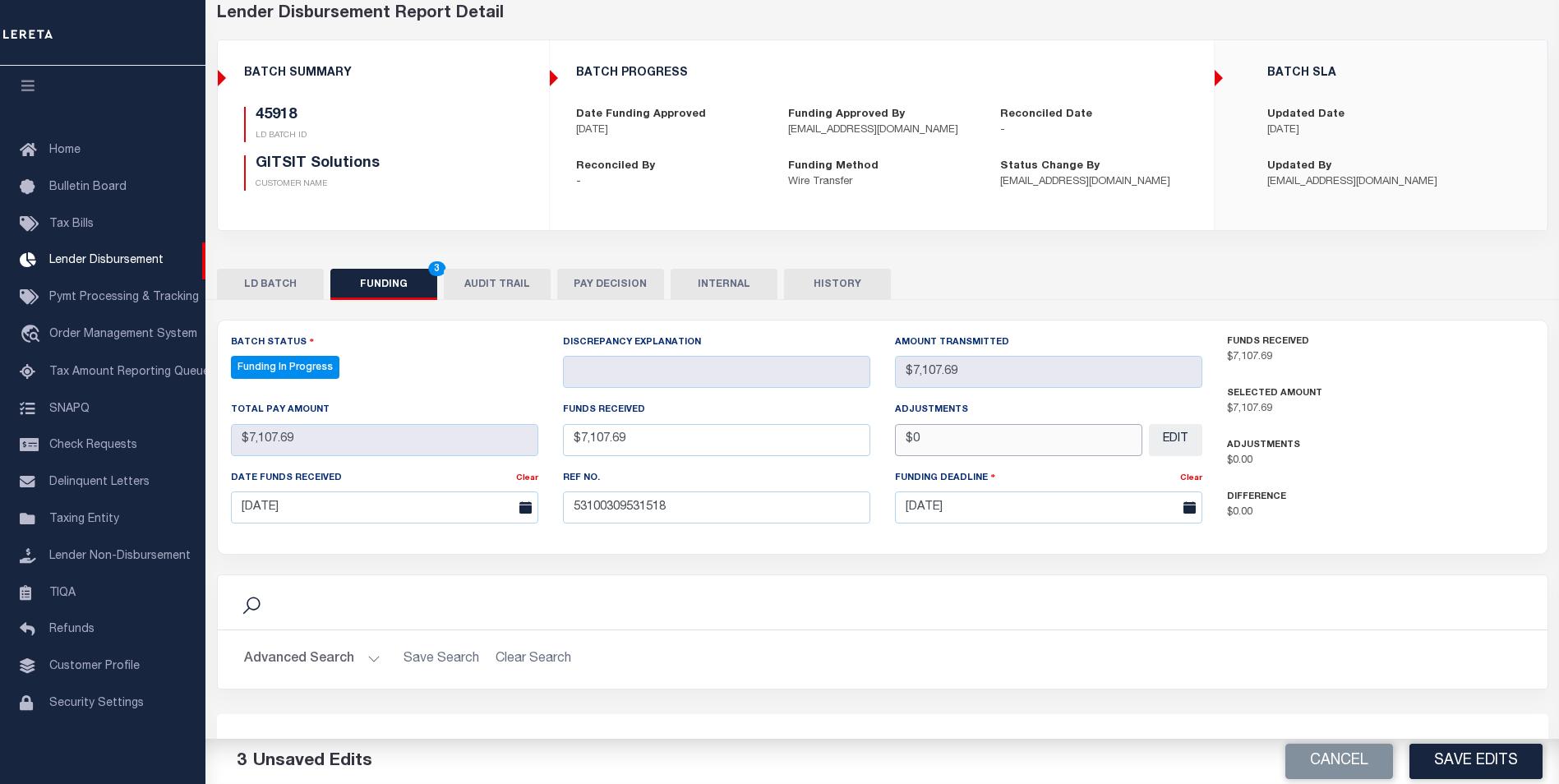
scroll to position [82, 0]
type input "$0.00"
click at [1464, 766] on button "Save Edits" at bounding box center [1476, 760] width 133 height 35
type input "$7,107.69"
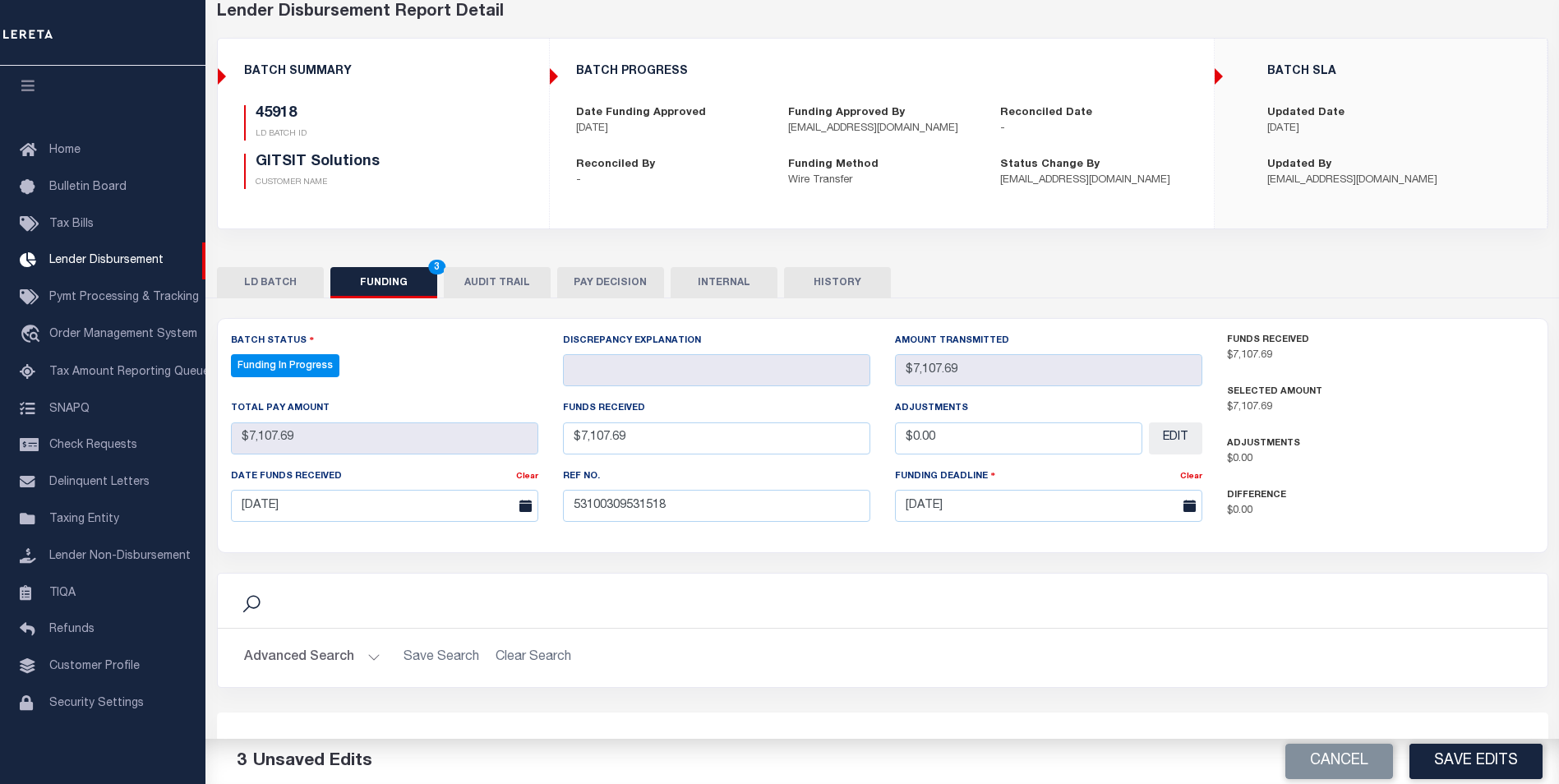
type input "$7,107.69"
type input "$0"
select select "100"
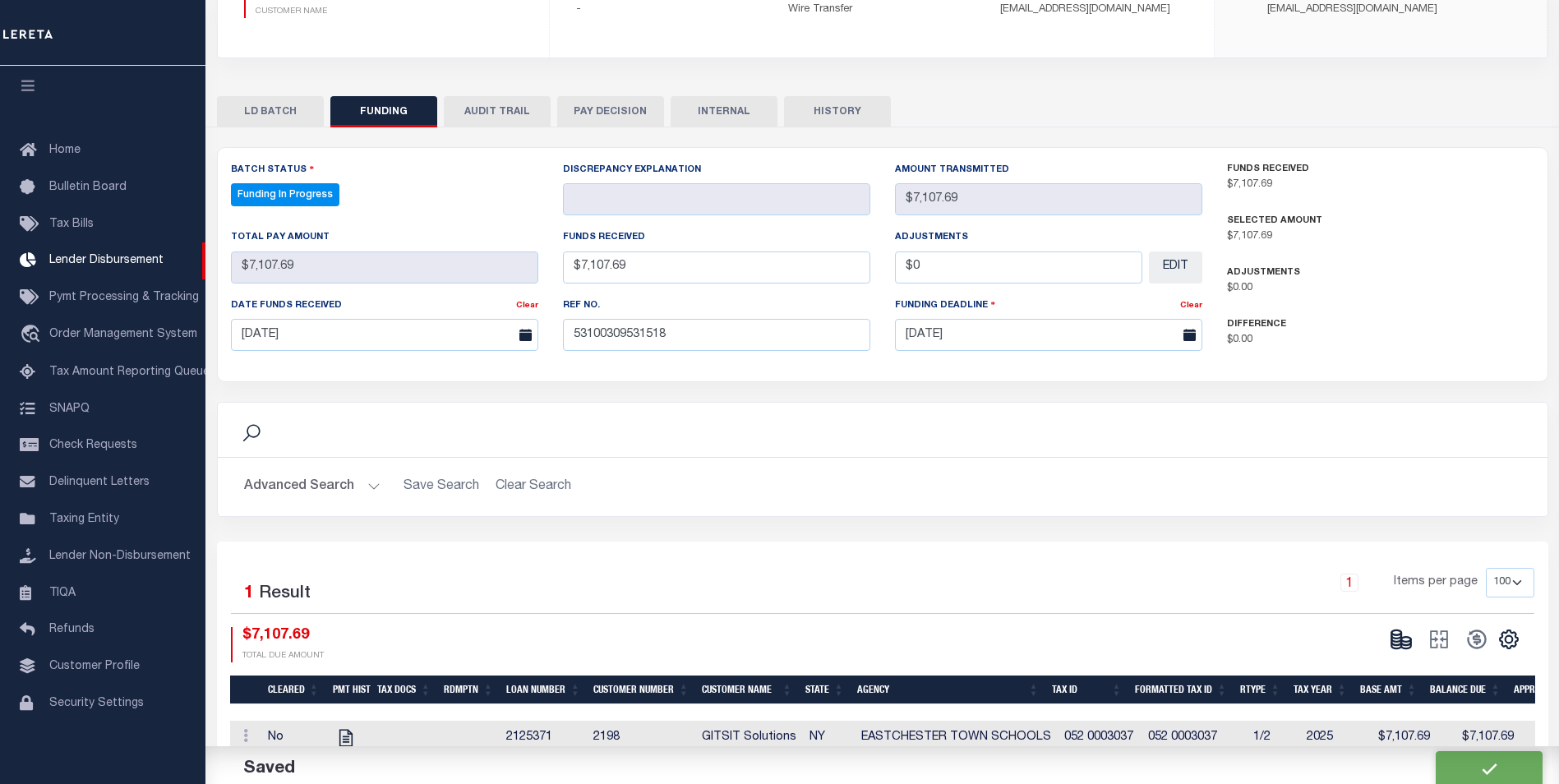
scroll to position [299, 0]
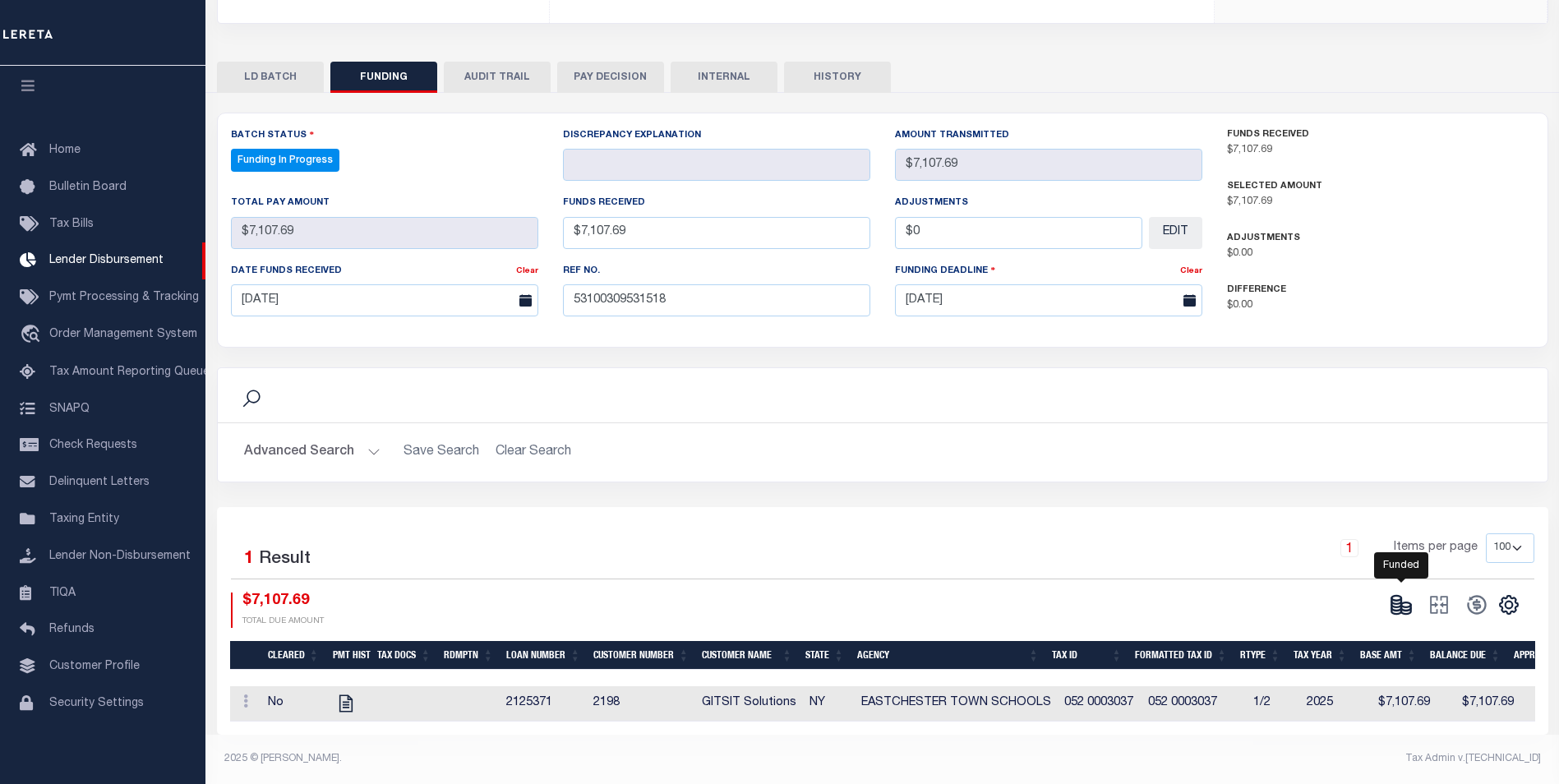
click at [1406, 600] on icon at bounding box center [1400, 605] width 23 height 23
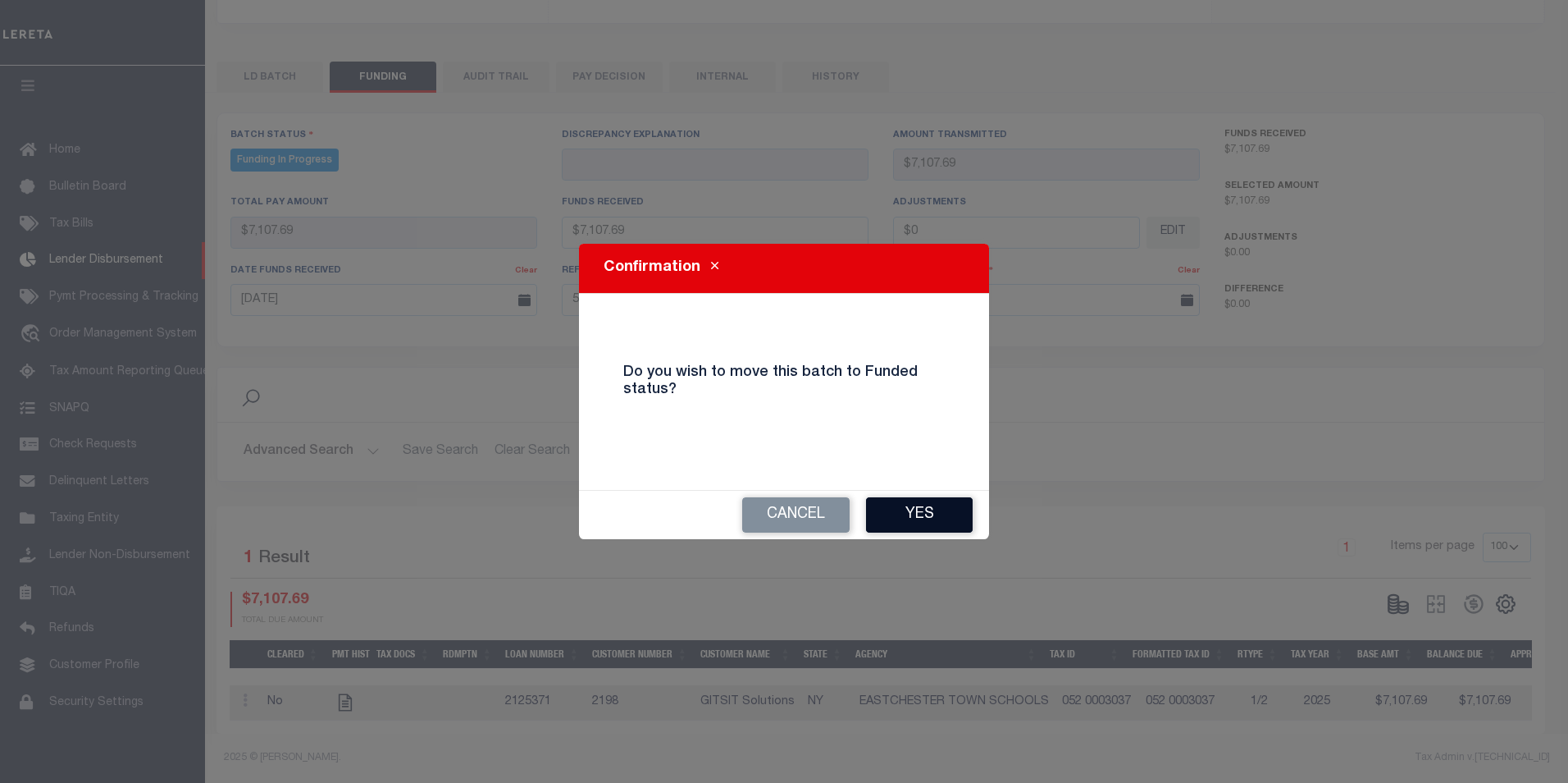
click at [927, 529] on button "Yes" at bounding box center [919, 514] width 107 height 35
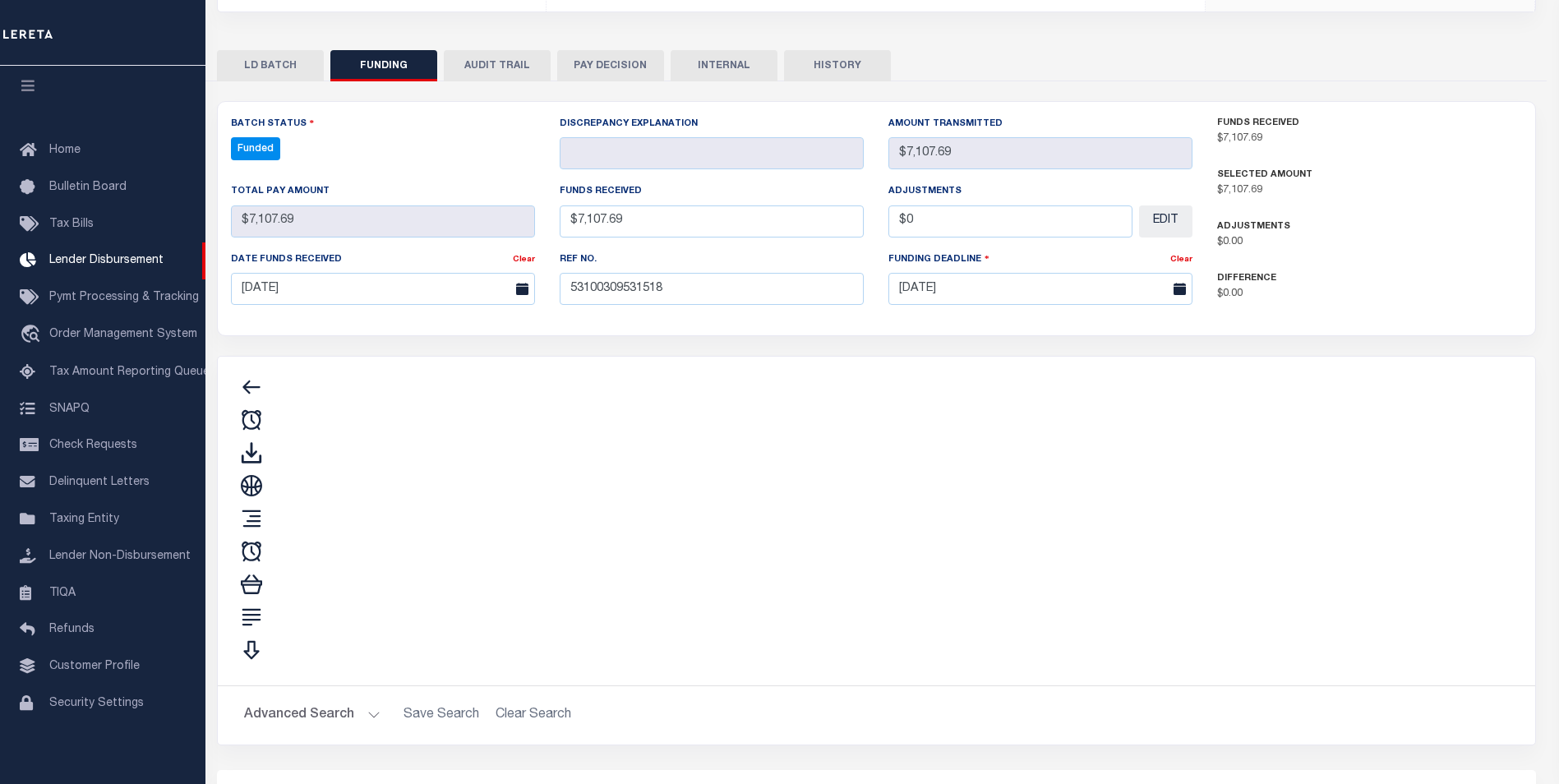
type input "$7,107.69"
type input "$0"
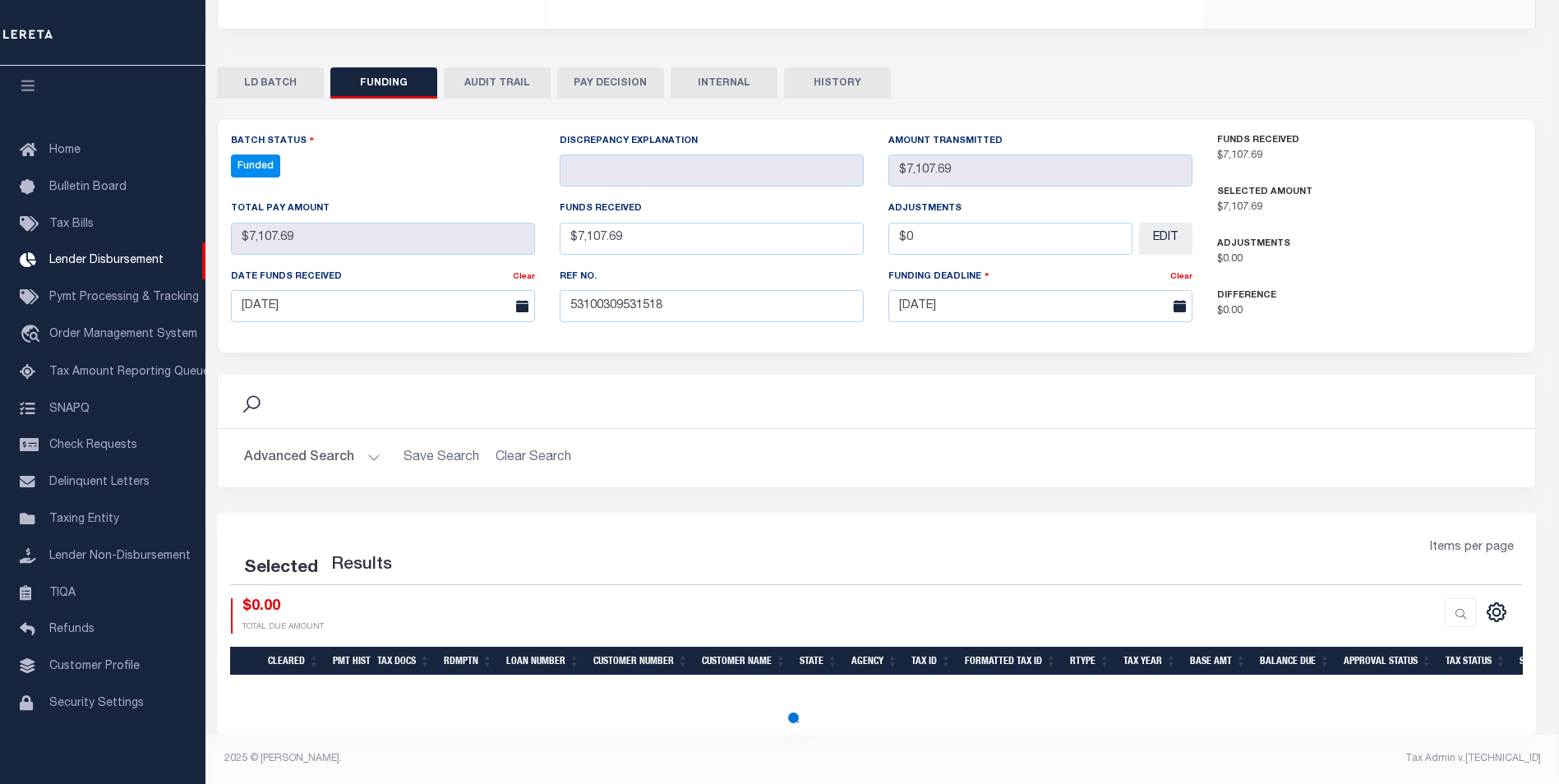
select select "100"
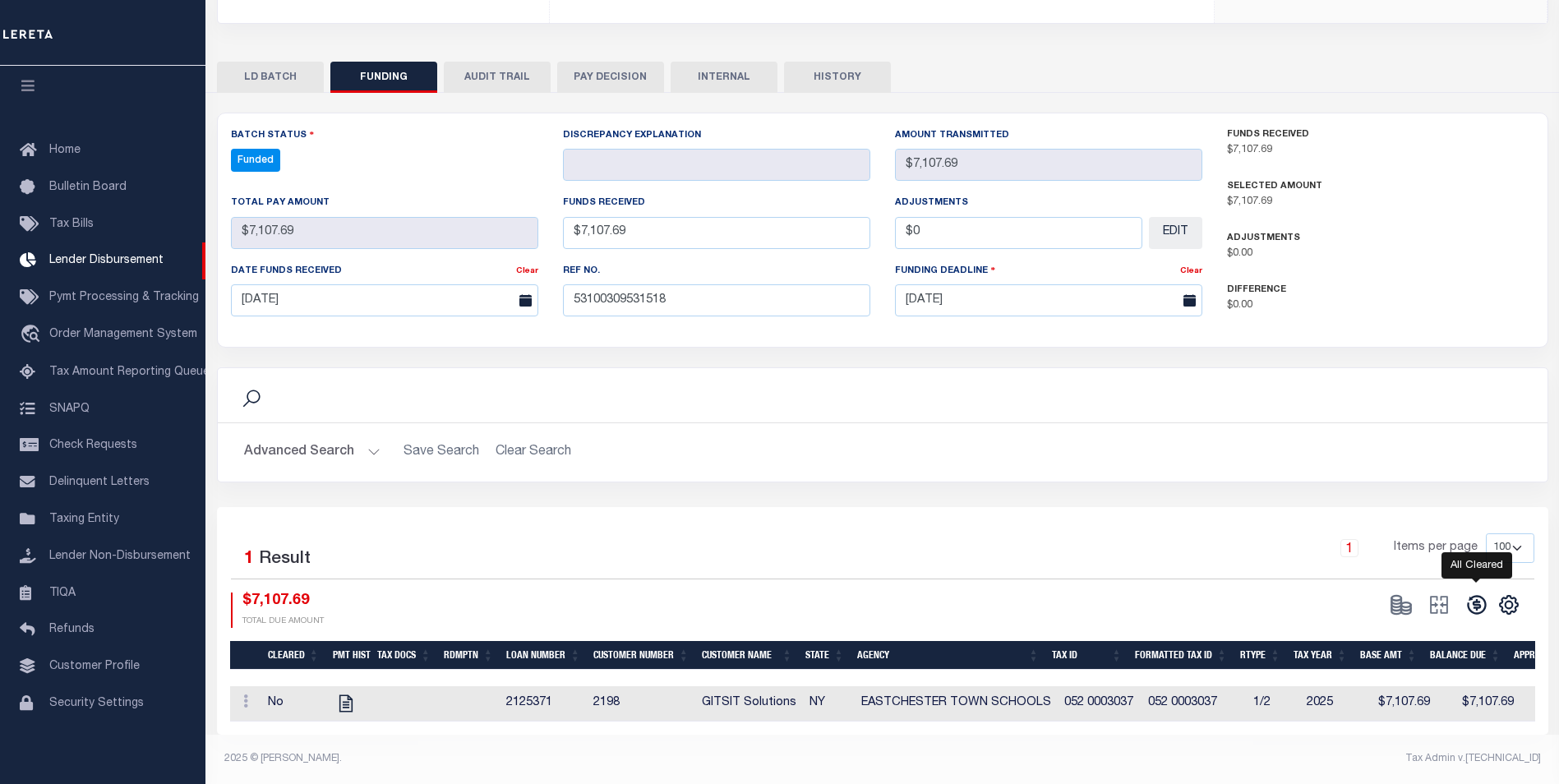
drag, startPoint x: 1477, startPoint y: 589, endPoint x: 1340, endPoint y: 548, distance: 143.0
click at [1469, 576] on body "Home Lender Disbursement Details Profile" at bounding box center [780, 248] width 1559 height 1071
click at [1477, 595] on icon at bounding box center [1476, 605] width 19 height 19
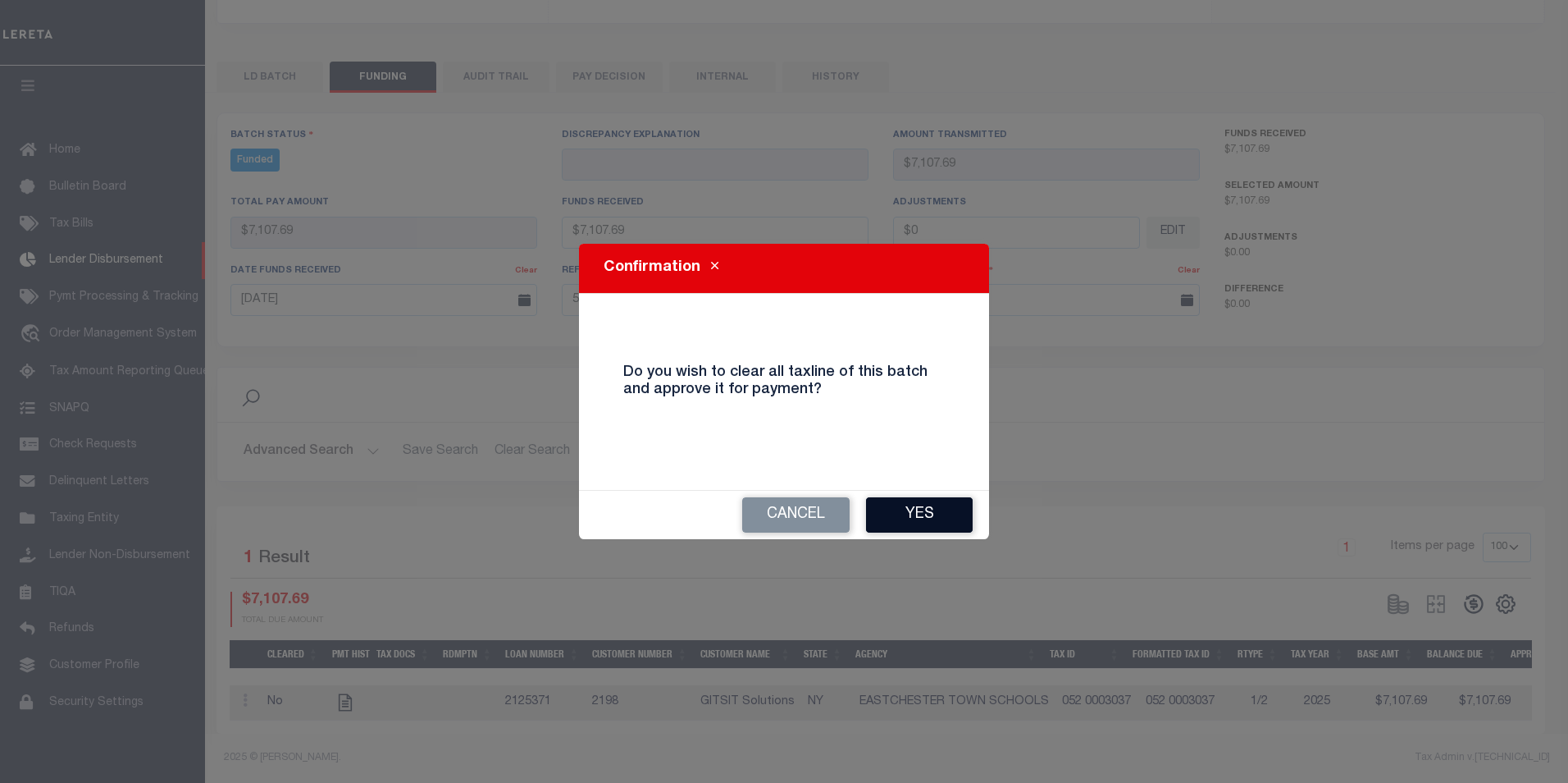
click at [899, 522] on button "Yes" at bounding box center [919, 514] width 107 height 35
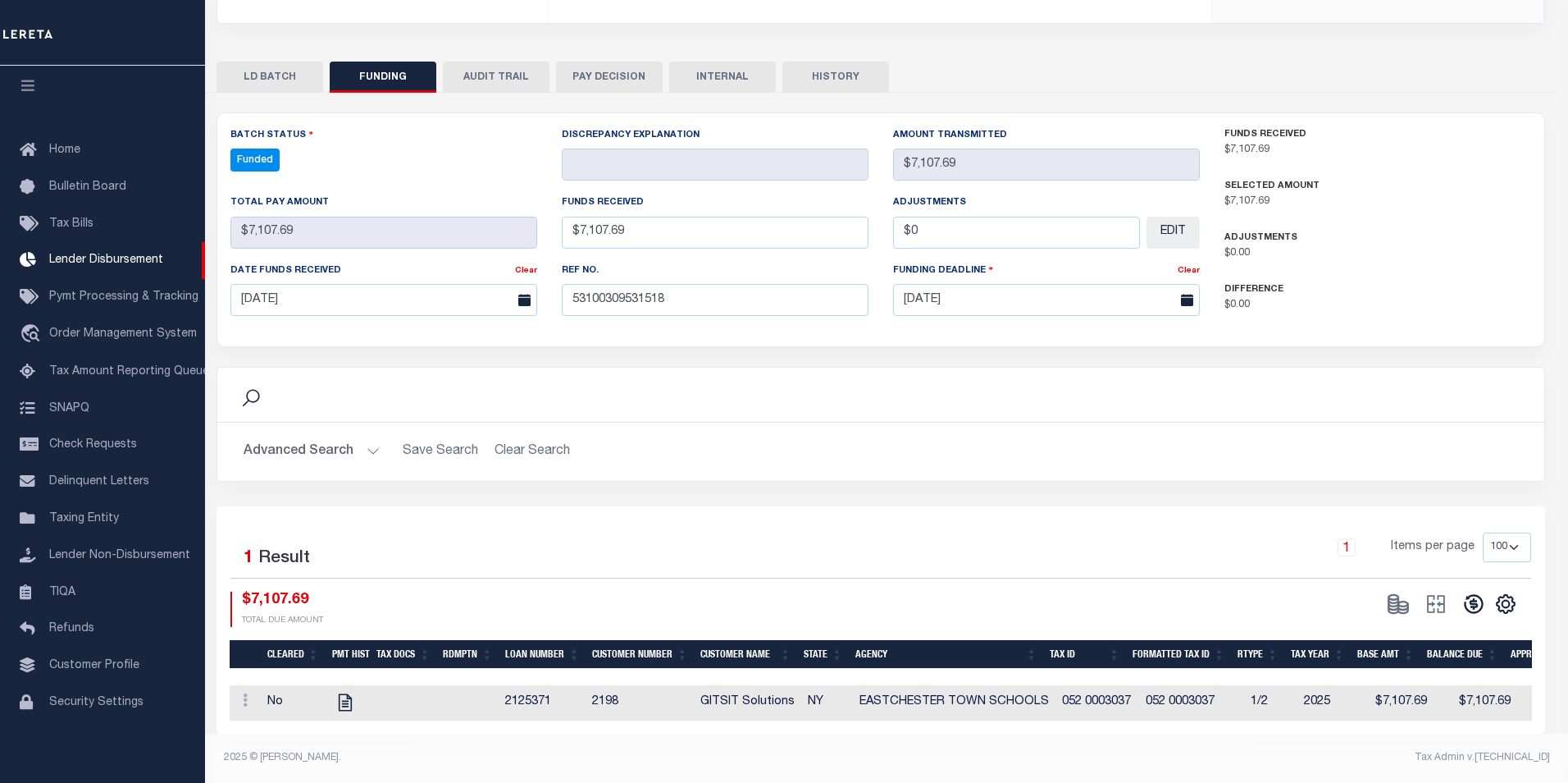
type input "$7,107.69"
type input "$0"
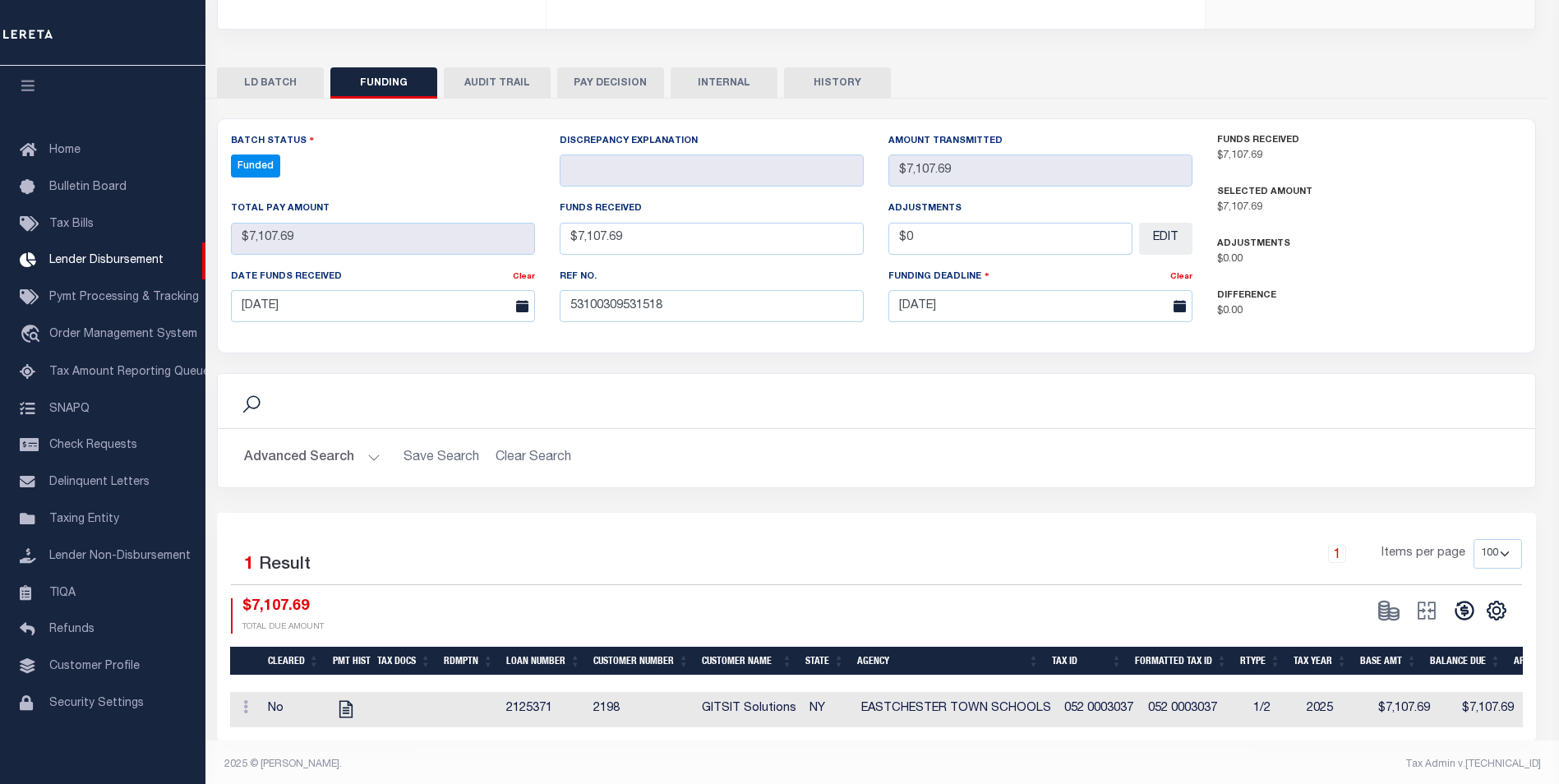
select select "100"
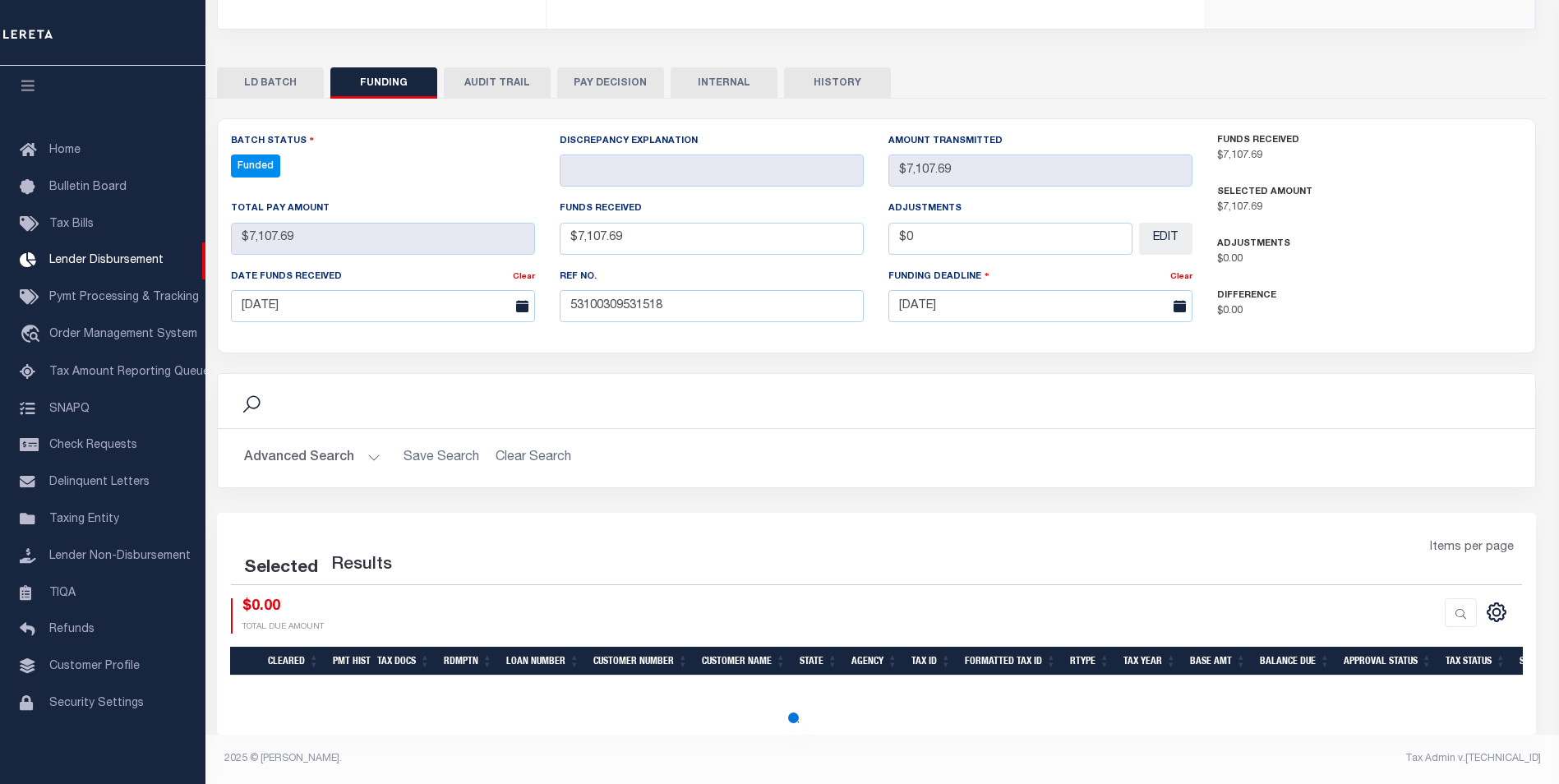
select select "100"
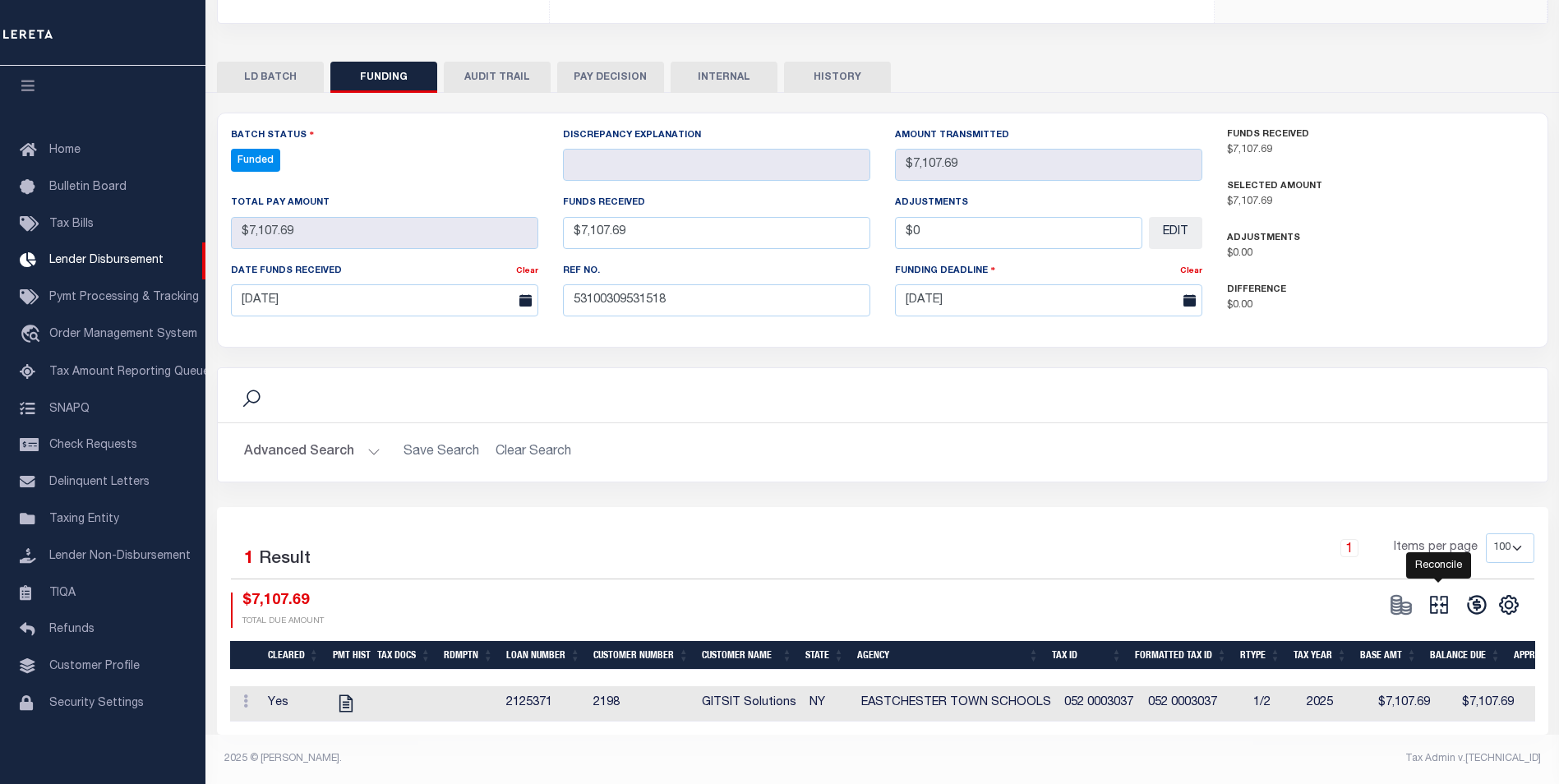
click at [1444, 595] on icon at bounding box center [1438, 605] width 18 height 18
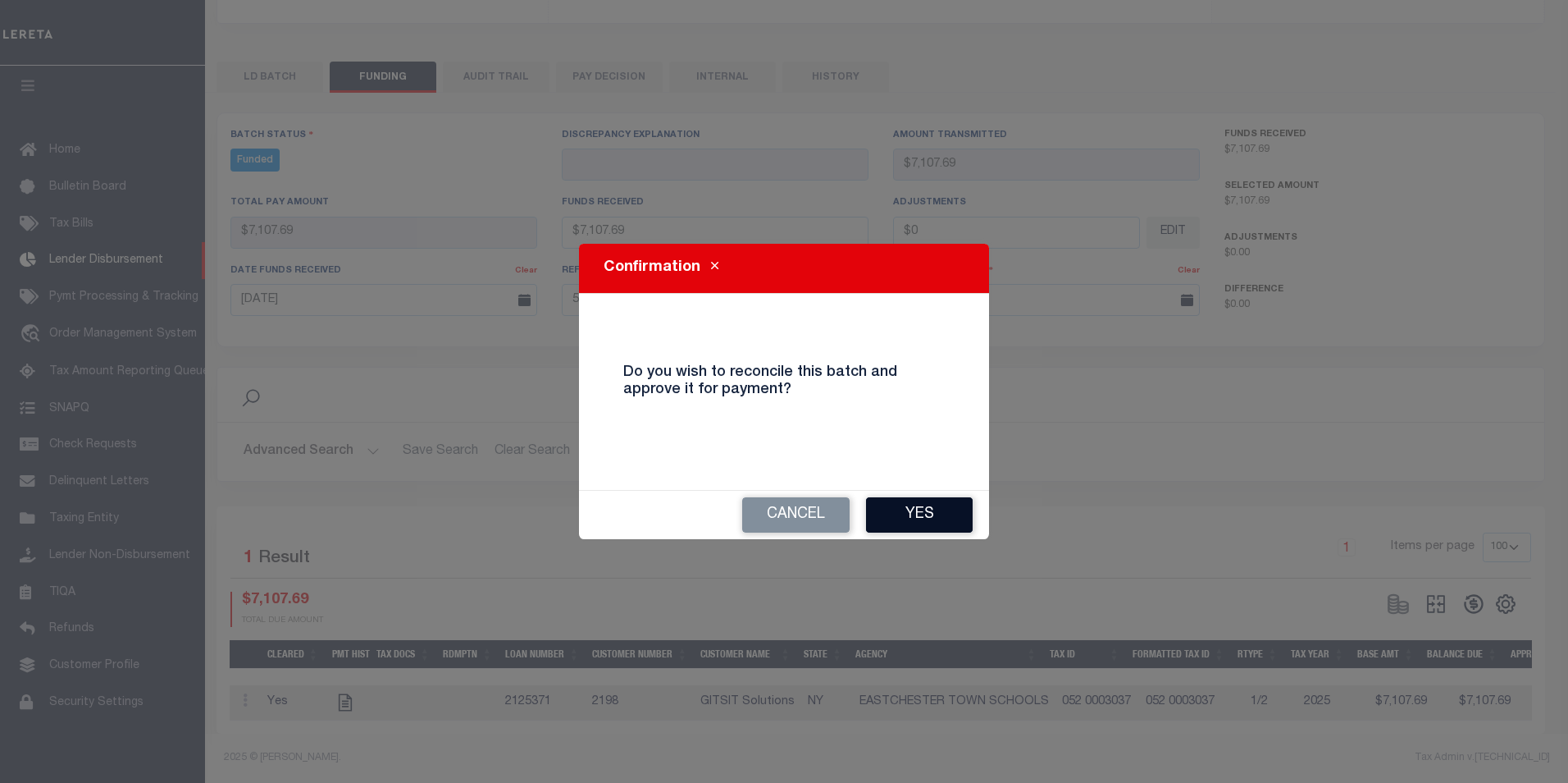
click at [927, 512] on button "Yes" at bounding box center [919, 514] width 107 height 35
type input "$7,107.69"
type input "$0"
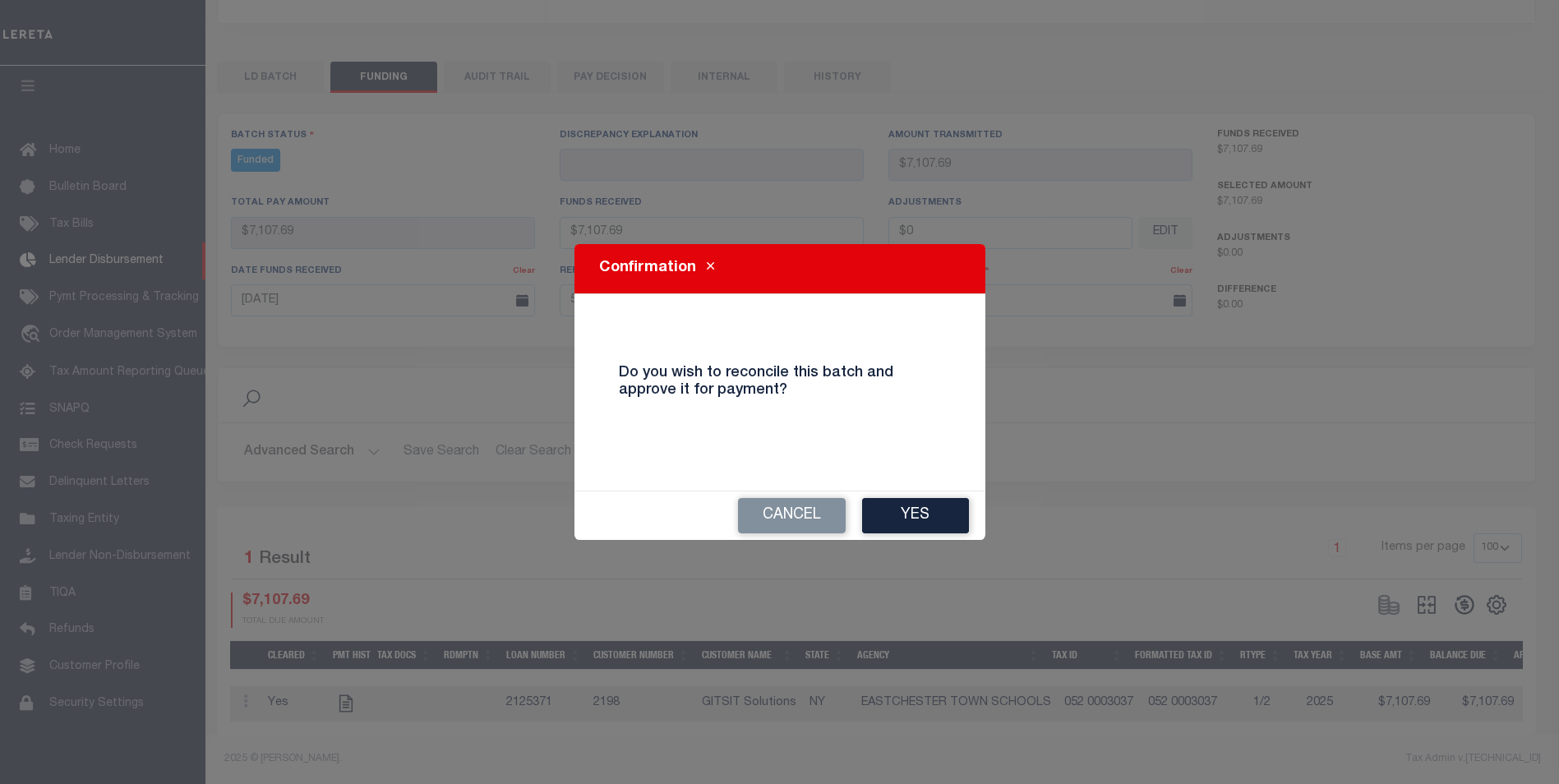
select select "100"
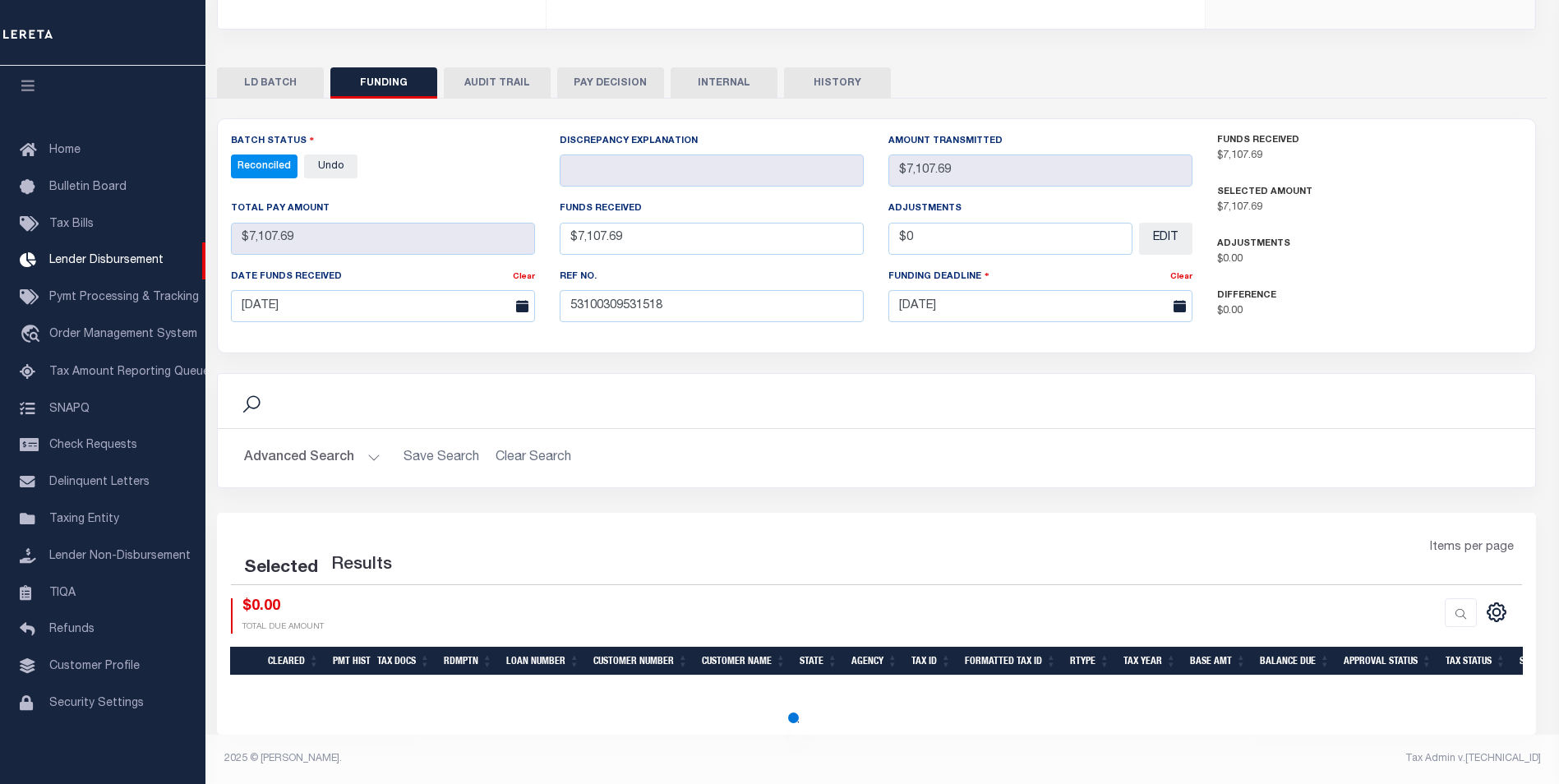
select select "100"
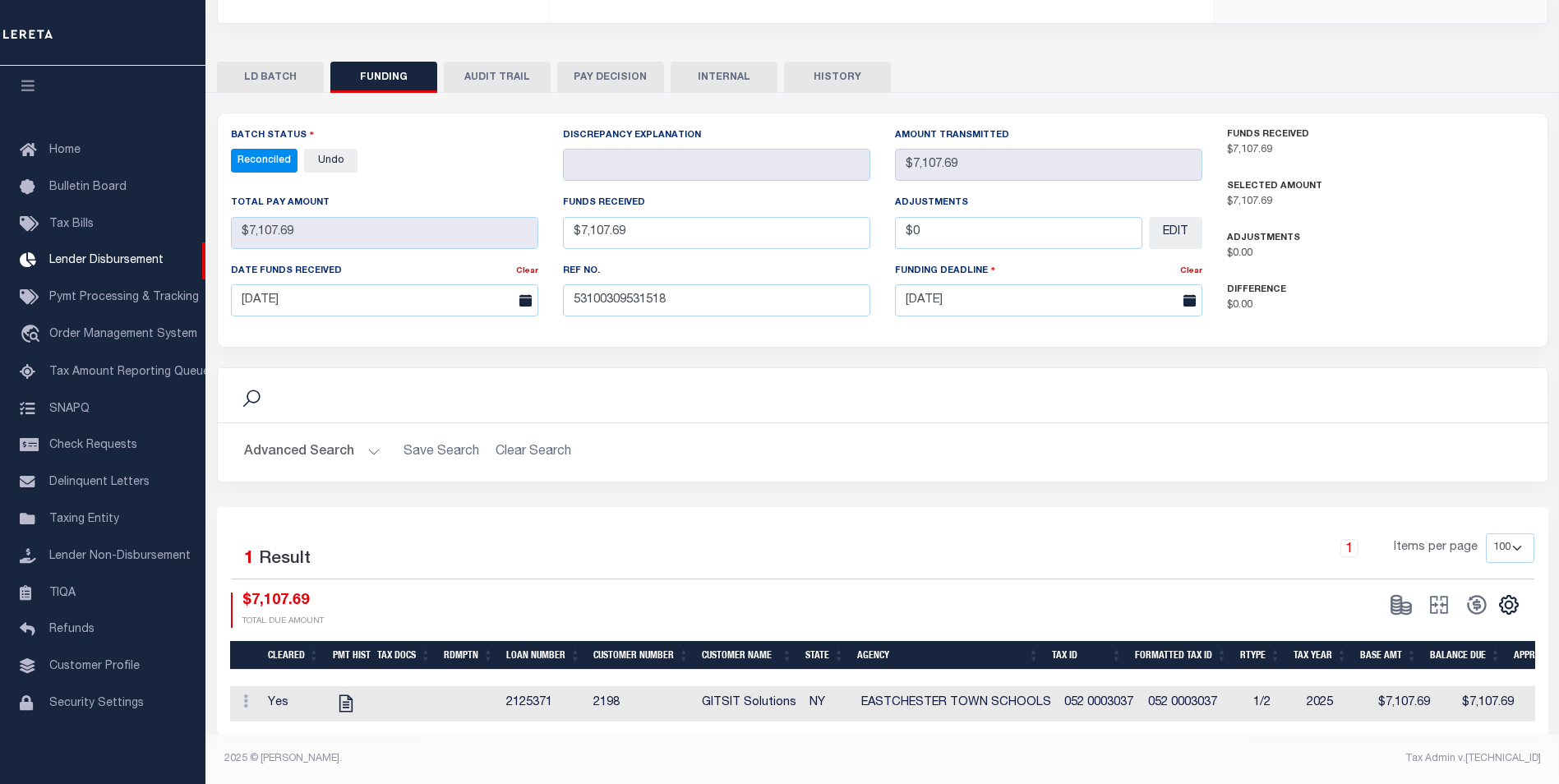
click at [704, 68] on button "INTERNAL" at bounding box center [724, 77] width 107 height 31
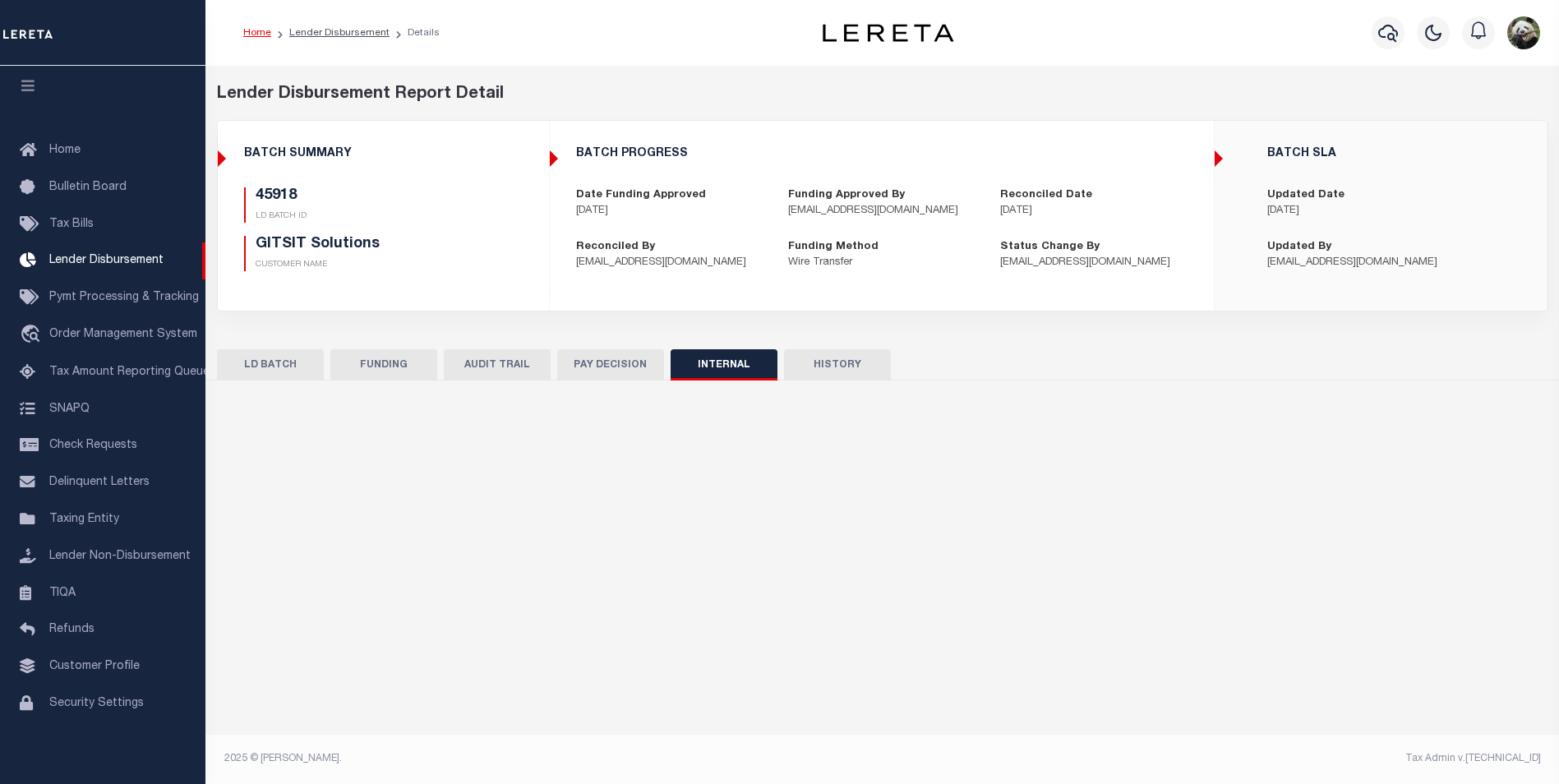
scroll to position [0, 0]
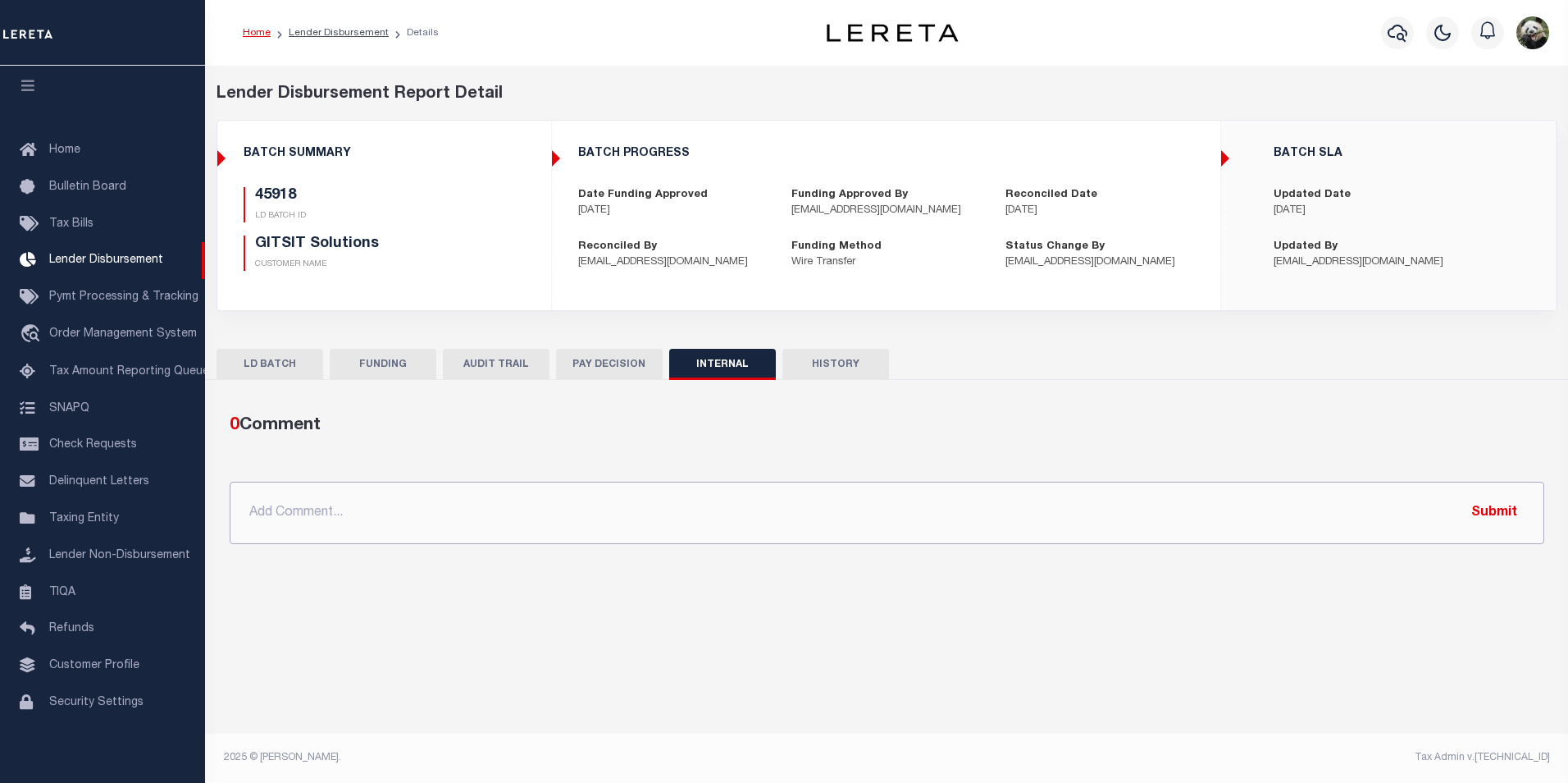
click at [531, 490] on input "text" at bounding box center [887, 512] width 1315 height 62
paste input "OG AMOUNT $11,866.15 45907 - $1,091.00 45918 - $7,107.69 45925 - $654.93 49530 …"
type input "OG AMOUNT $11,866.15 45907 - $1,091.00 45918 - $7,107.69 45925 - $654.93 49530 …"
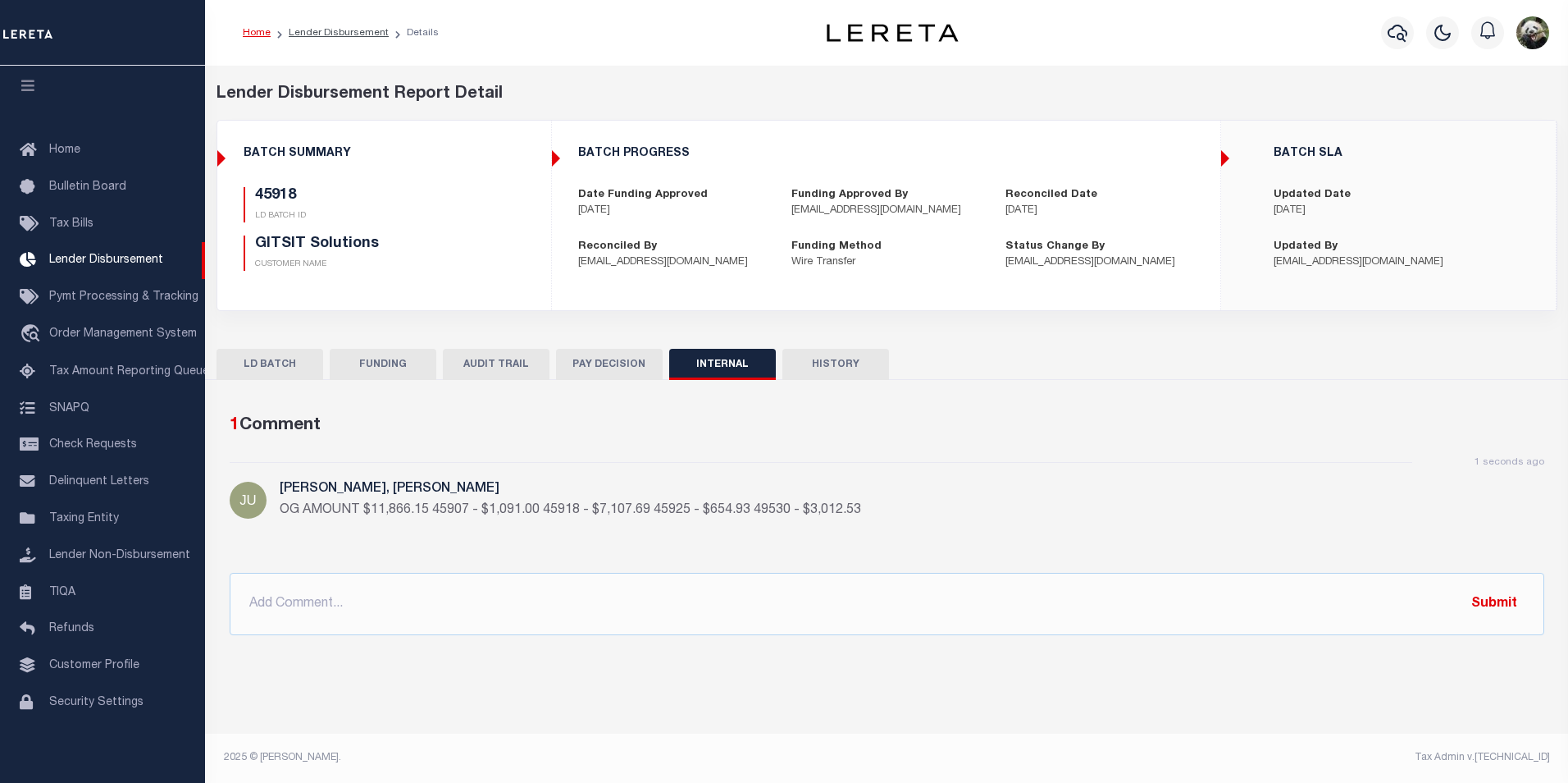
drag, startPoint x: 369, startPoint y: 373, endPoint x: 552, endPoint y: 307, distance: 194.5
click at [370, 372] on button "FUNDING" at bounding box center [383, 364] width 107 height 31
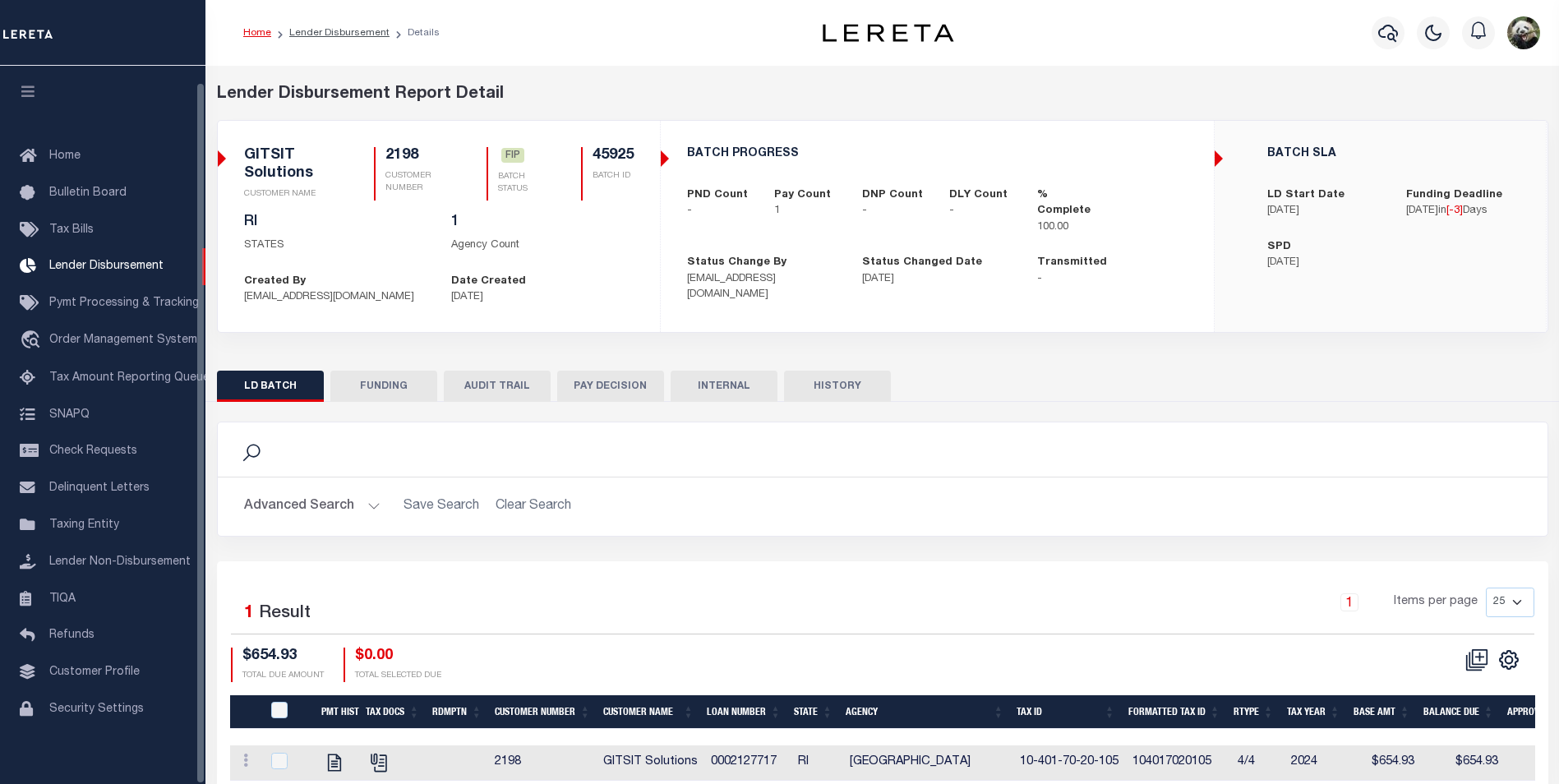
scroll to position [16, 0]
drag, startPoint x: 410, startPoint y: 385, endPoint x: 1041, endPoint y: 25, distance: 726.5
click at [410, 385] on button "FUNDING" at bounding box center [383, 386] width 107 height 31
type input "$654.93"
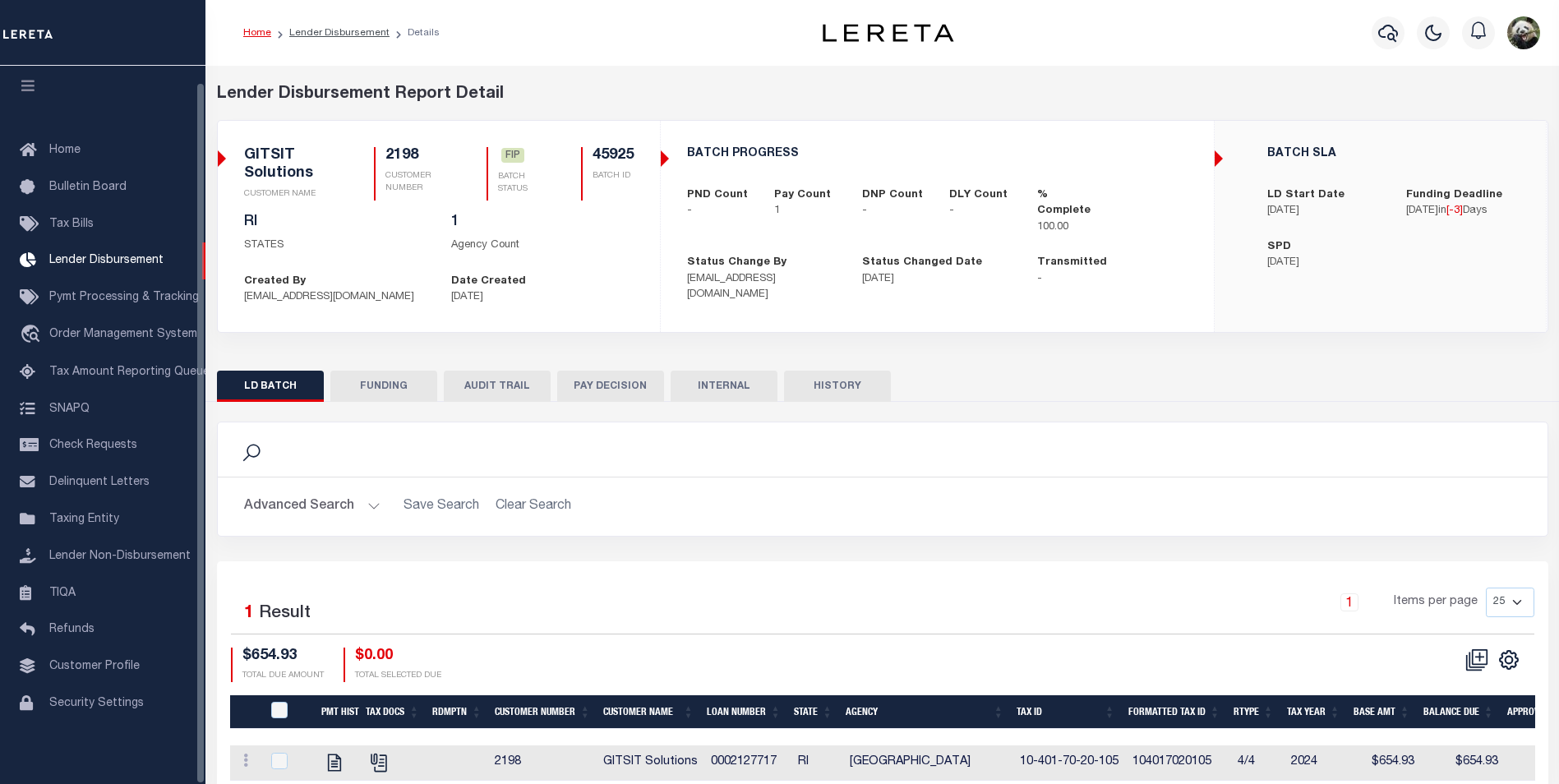
type input "$0"
type input "[DATE]"
select select "100"
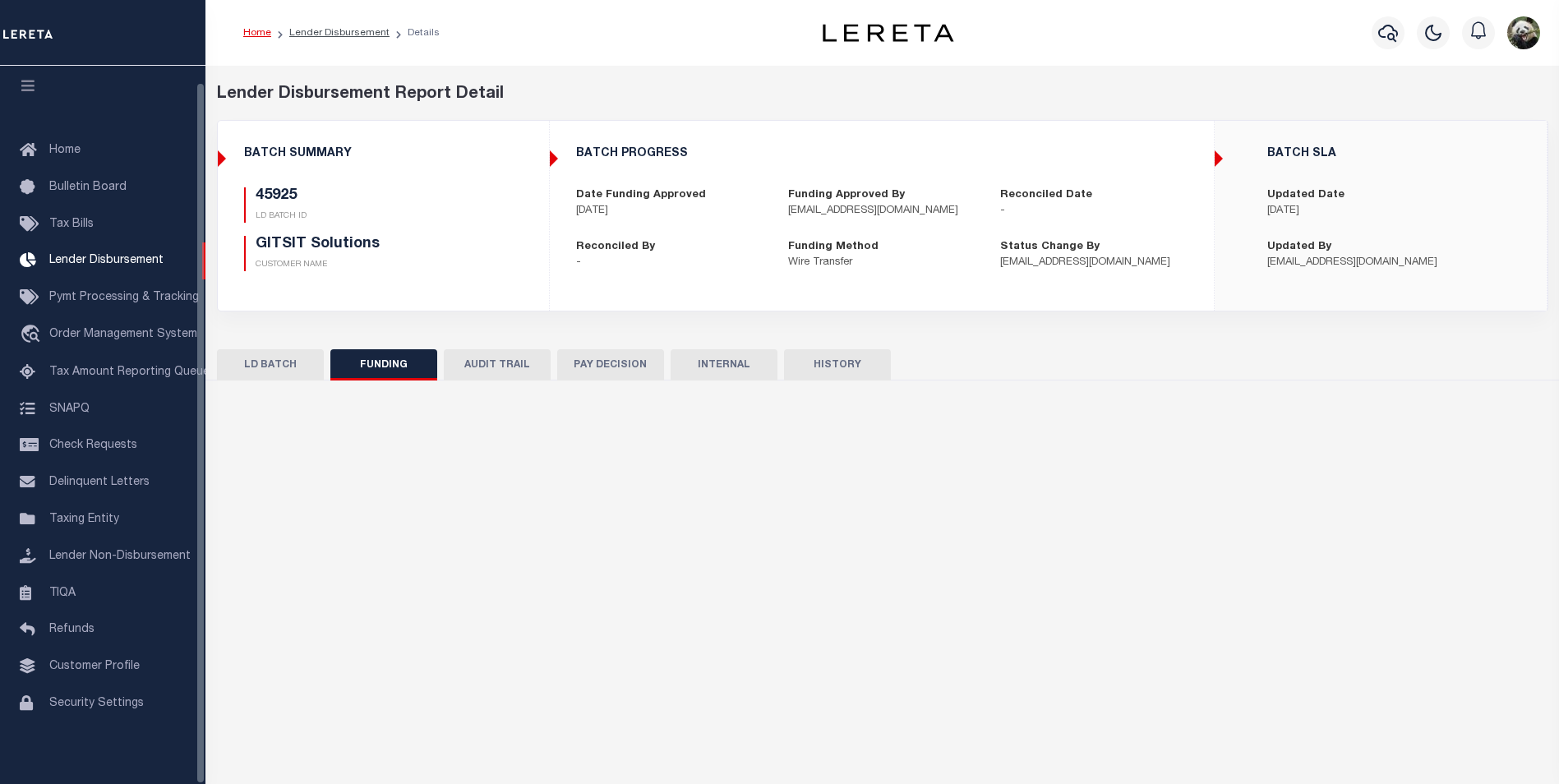
select select "100"
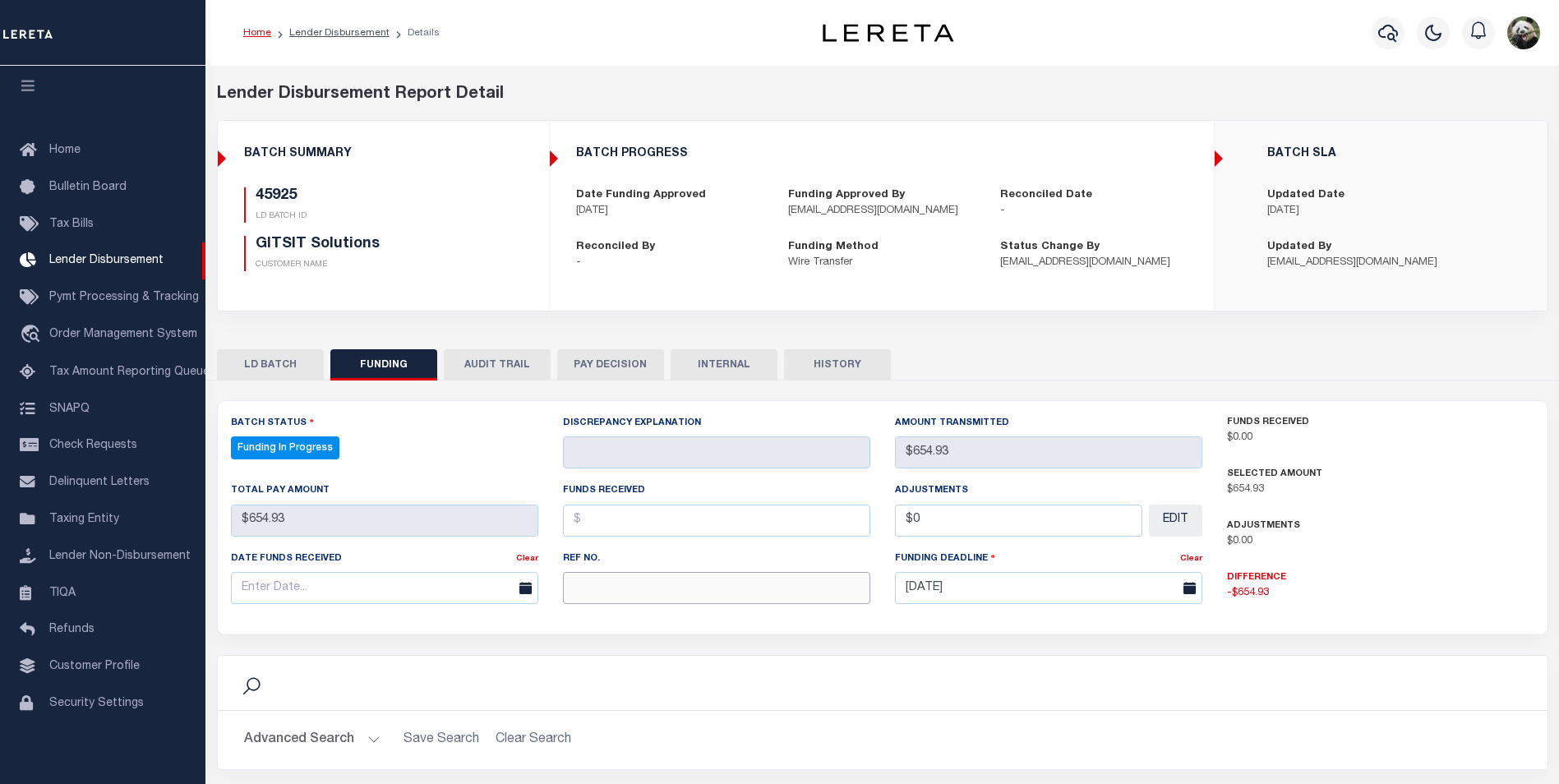
click at [653, 587] on input "text" at bounding box center [716, 587] width 307 height 32
paste input "53100309531518"
type input "53100309531518"
click at [375, 599] on input "text" at bounding box center [384, 587] width 307 height 32
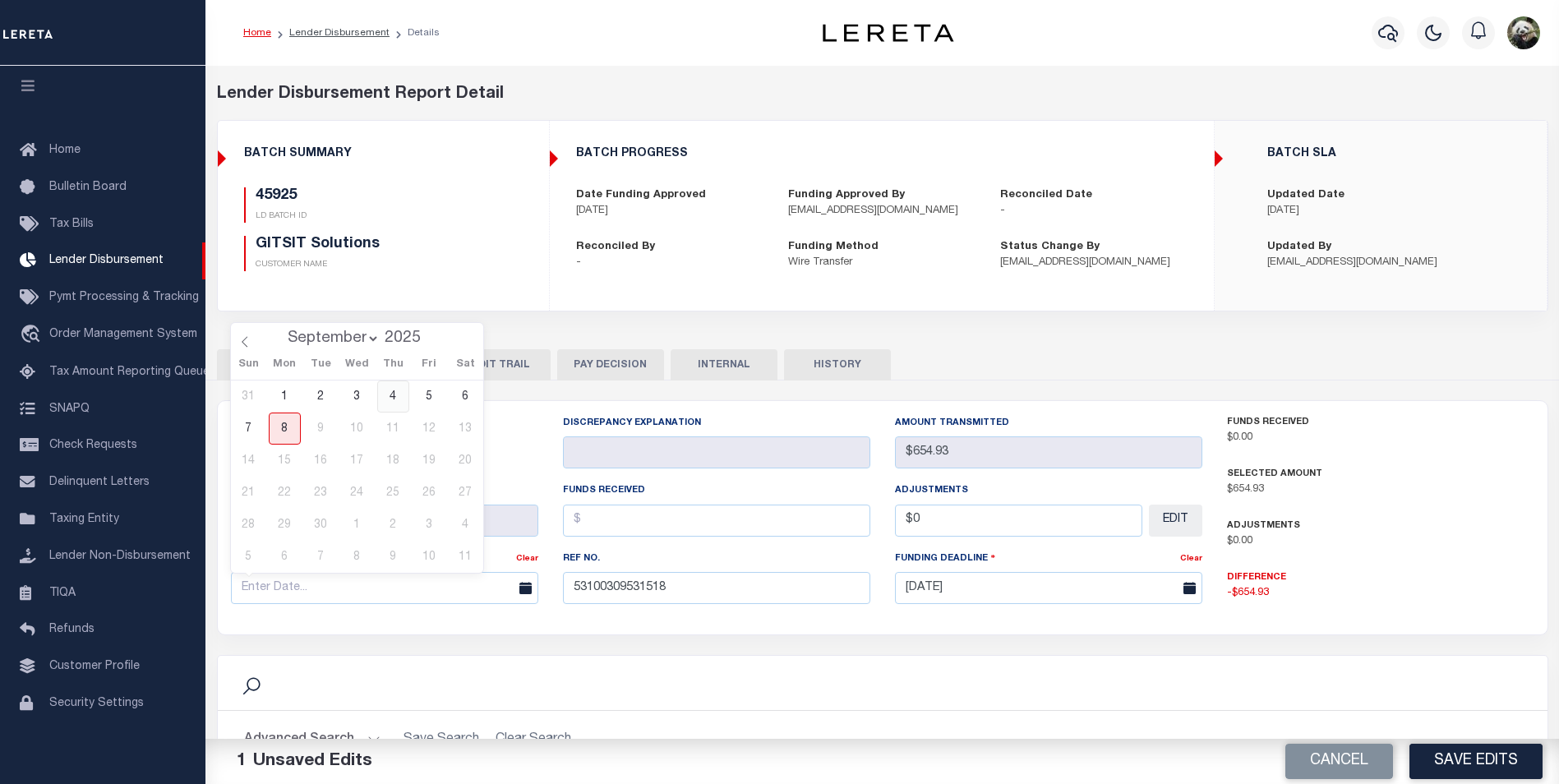
click at [398, 400] on span "4" at bounding box center [392, 396] width 32 height 32
type input "[DATE]"
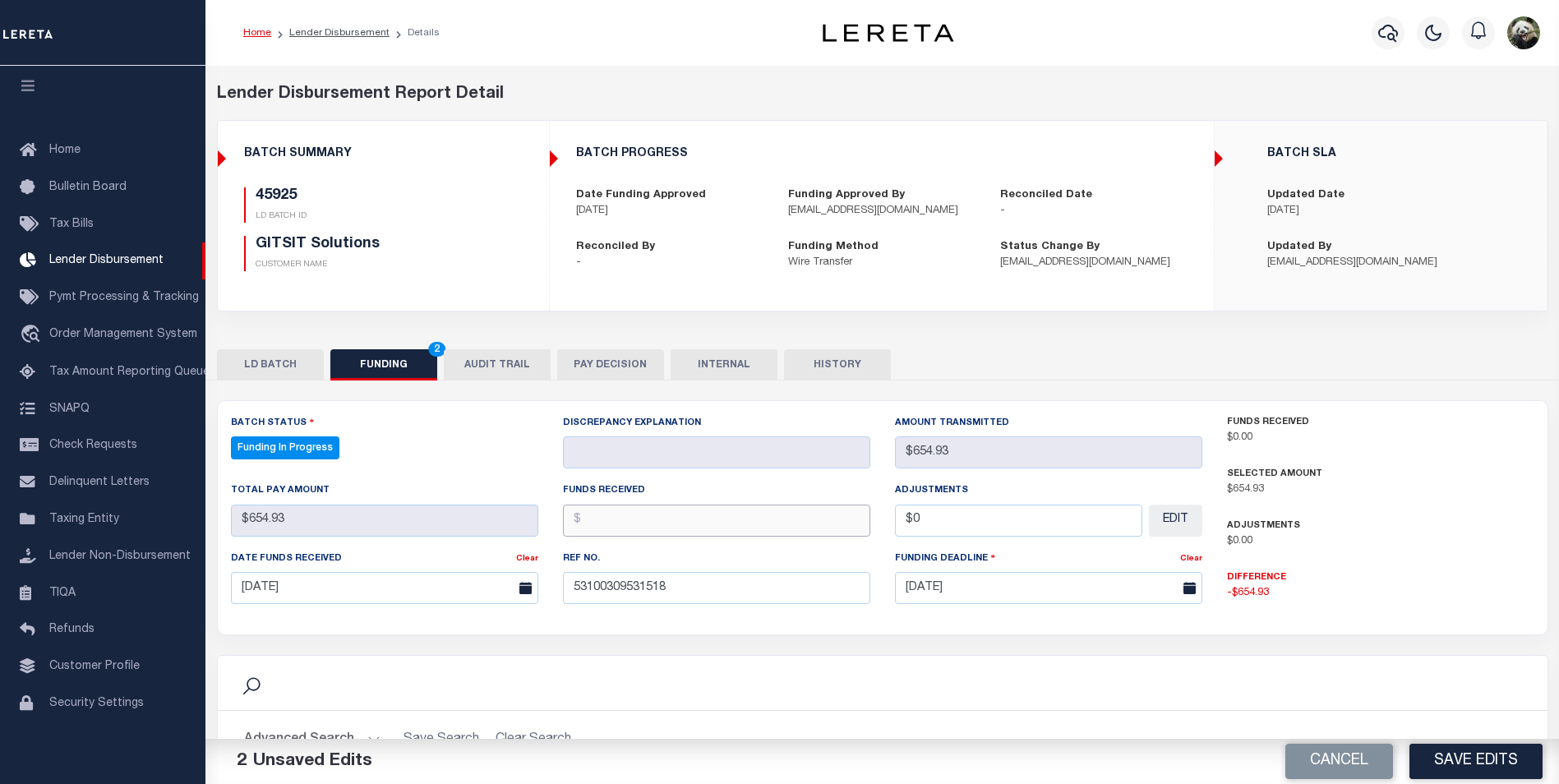
click at [663, 528] on input "text" at bounding box center [716, 520] width 307 height 32
type input "$654.93"
type input "$0.00"
click at [1465, 764] on button "Save Edits" at bounding box center [1476, 760] width 133 height 35
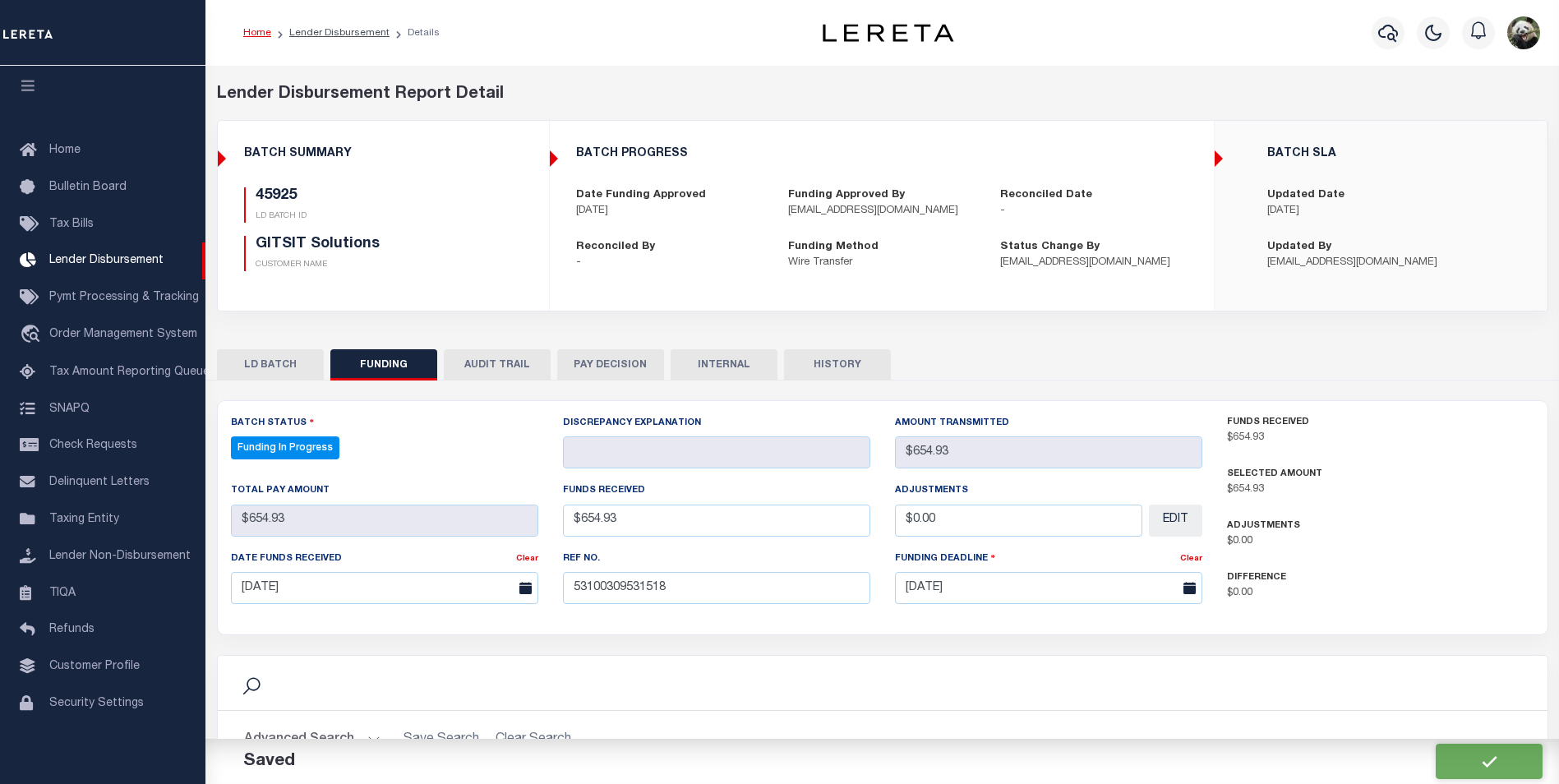
type input "$654.93"
type input "$0"
select select "100"
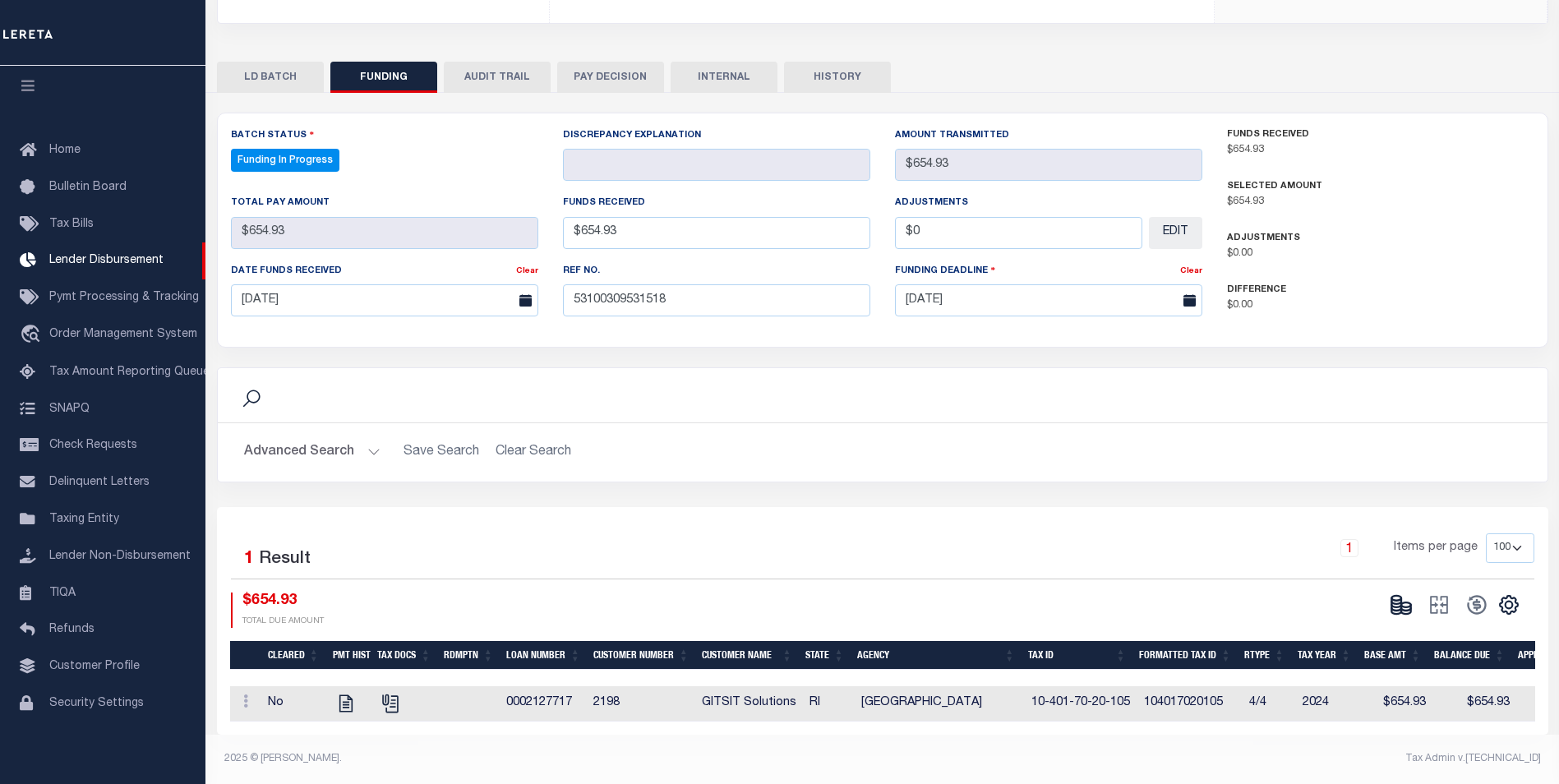
scroll to position [299, 0]
click at [1410, 608] on icon at bounding box center [1406, 611] width 10 height 5
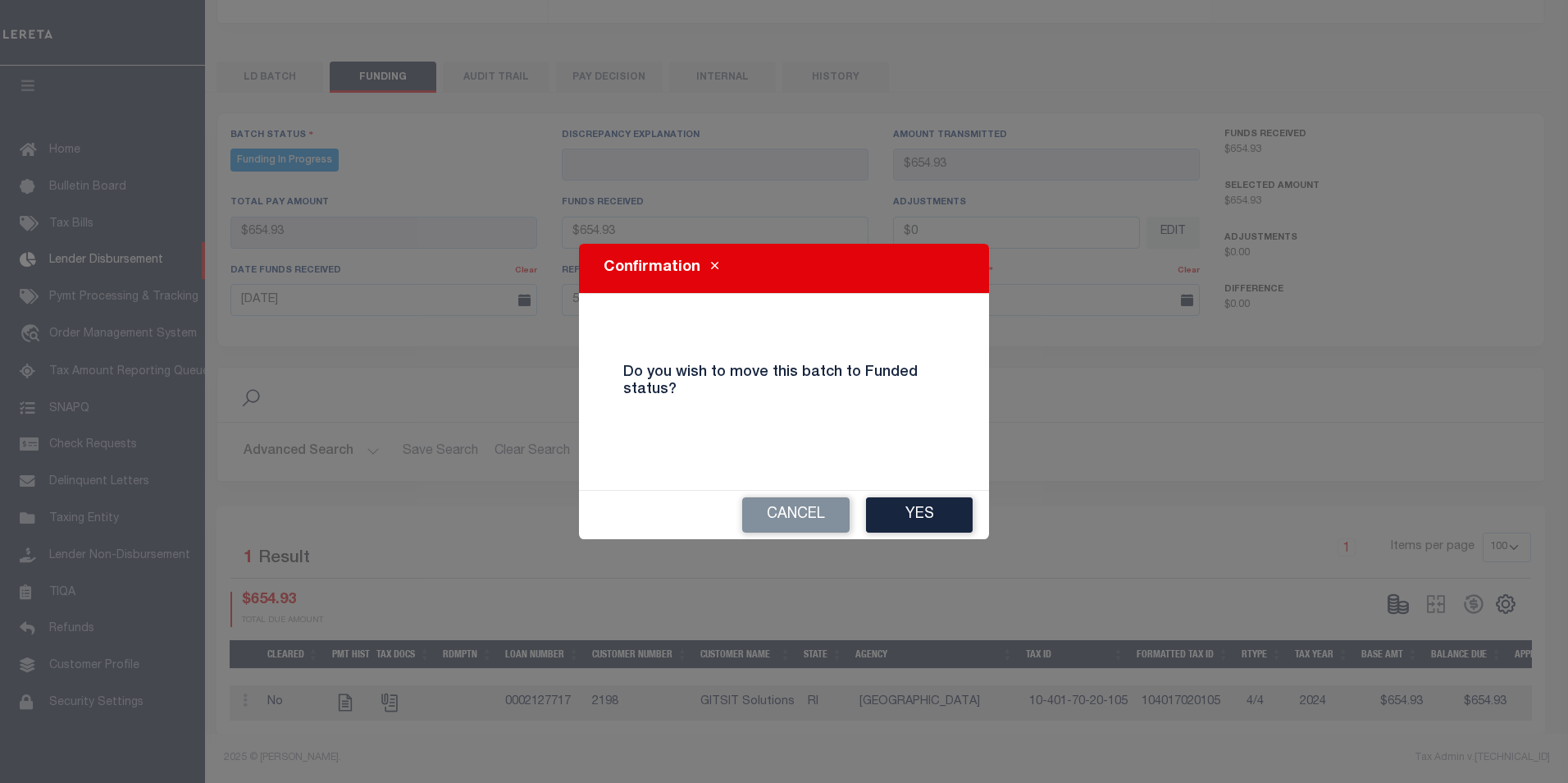
drag, startPoint x: 908, startPoint y: 516, endPoint x: 931, endPoint y: 501, distance: 27.5
click at [908, 514] on button "Yes" at bounding box center [919, 514] width 107 height 35
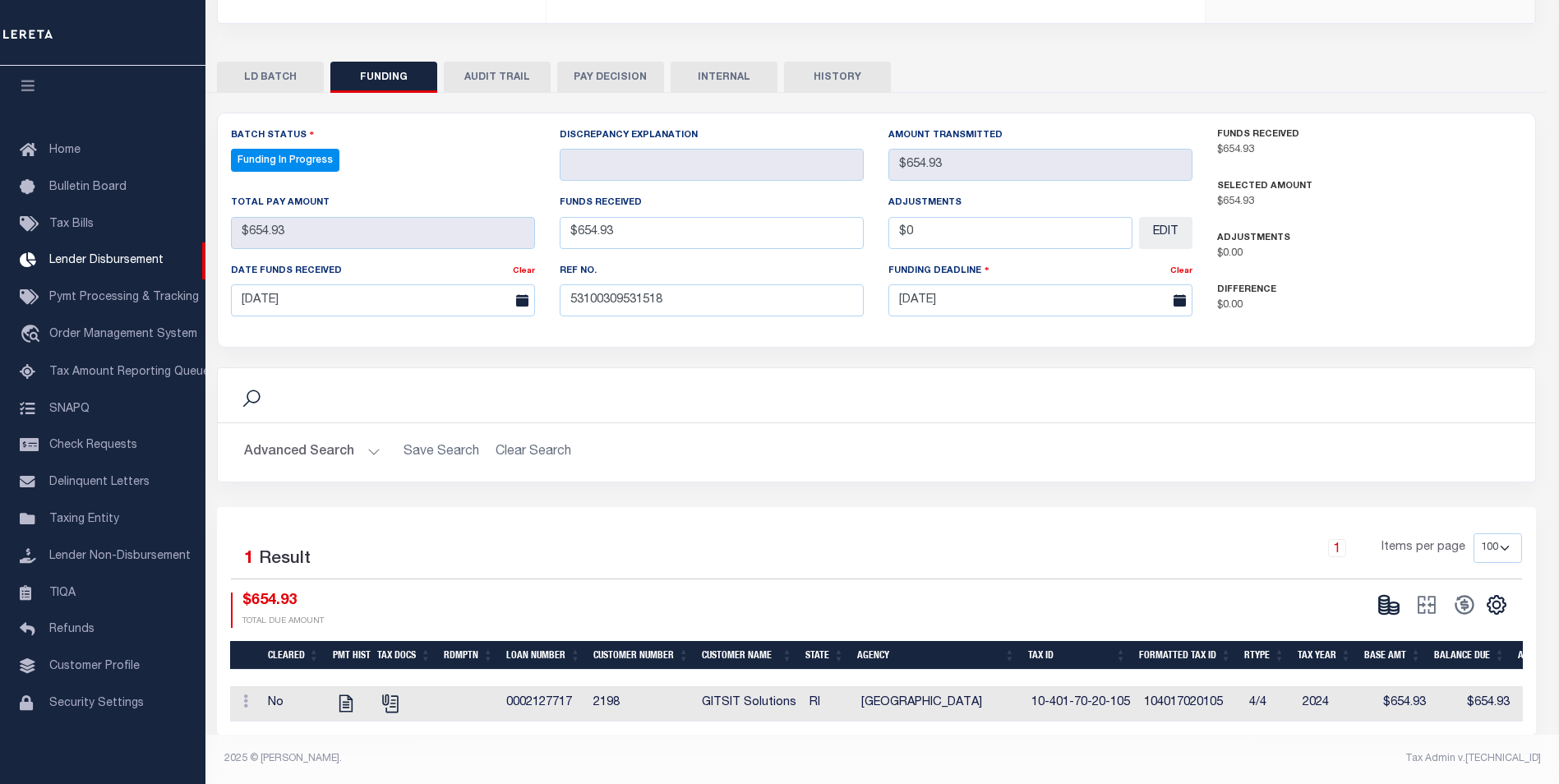
type input "$654.93"
type input "$0"
select select "100"
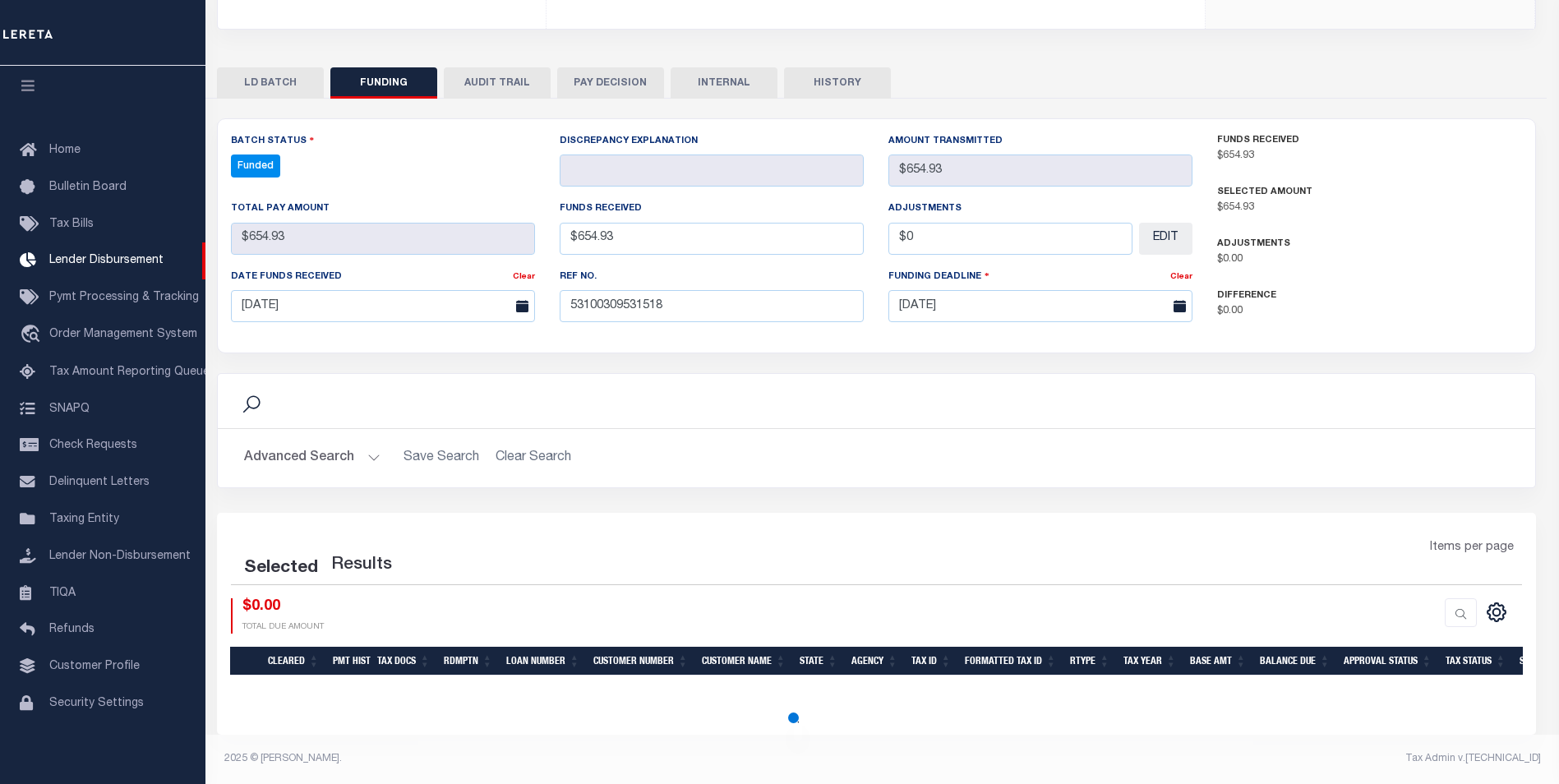
select select "100"
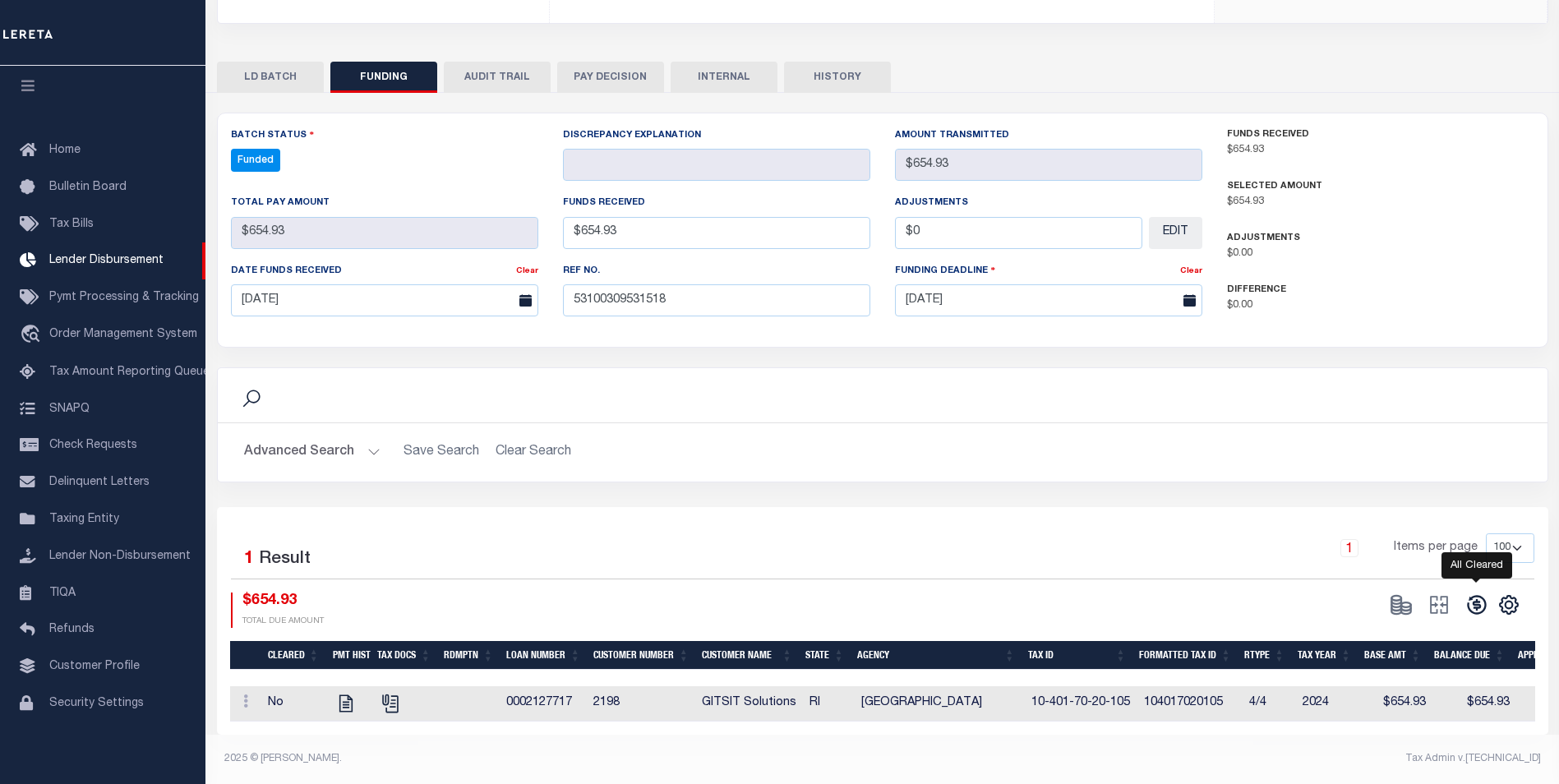
click at [1472, 602] on icon at bounding box center [1476, 605] width 19 height 19
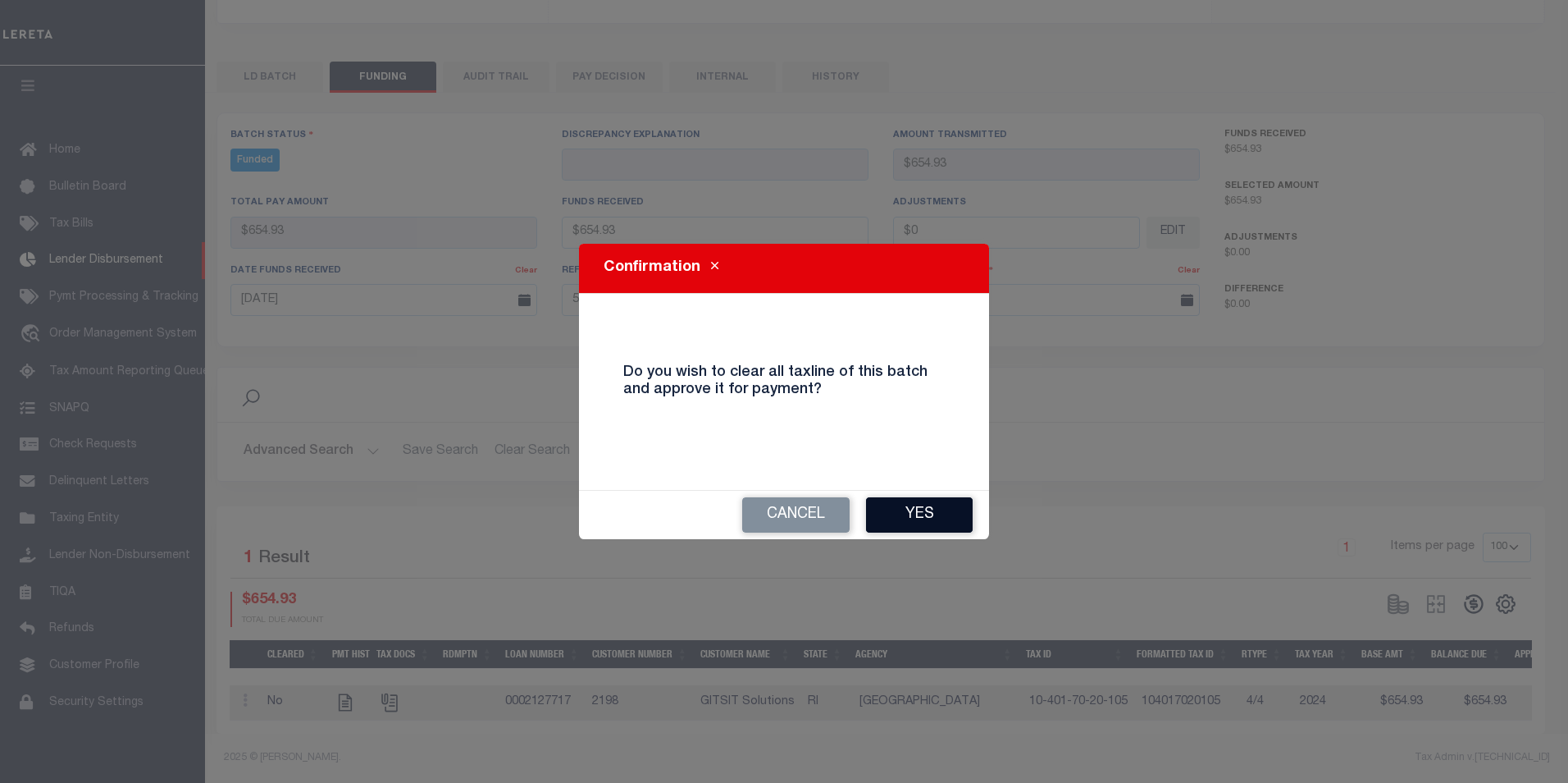
click at [936, 521] on button "Yes" at bounding box center [919, 514] width 107 height 35
type input "$654.93"
type input "$0"
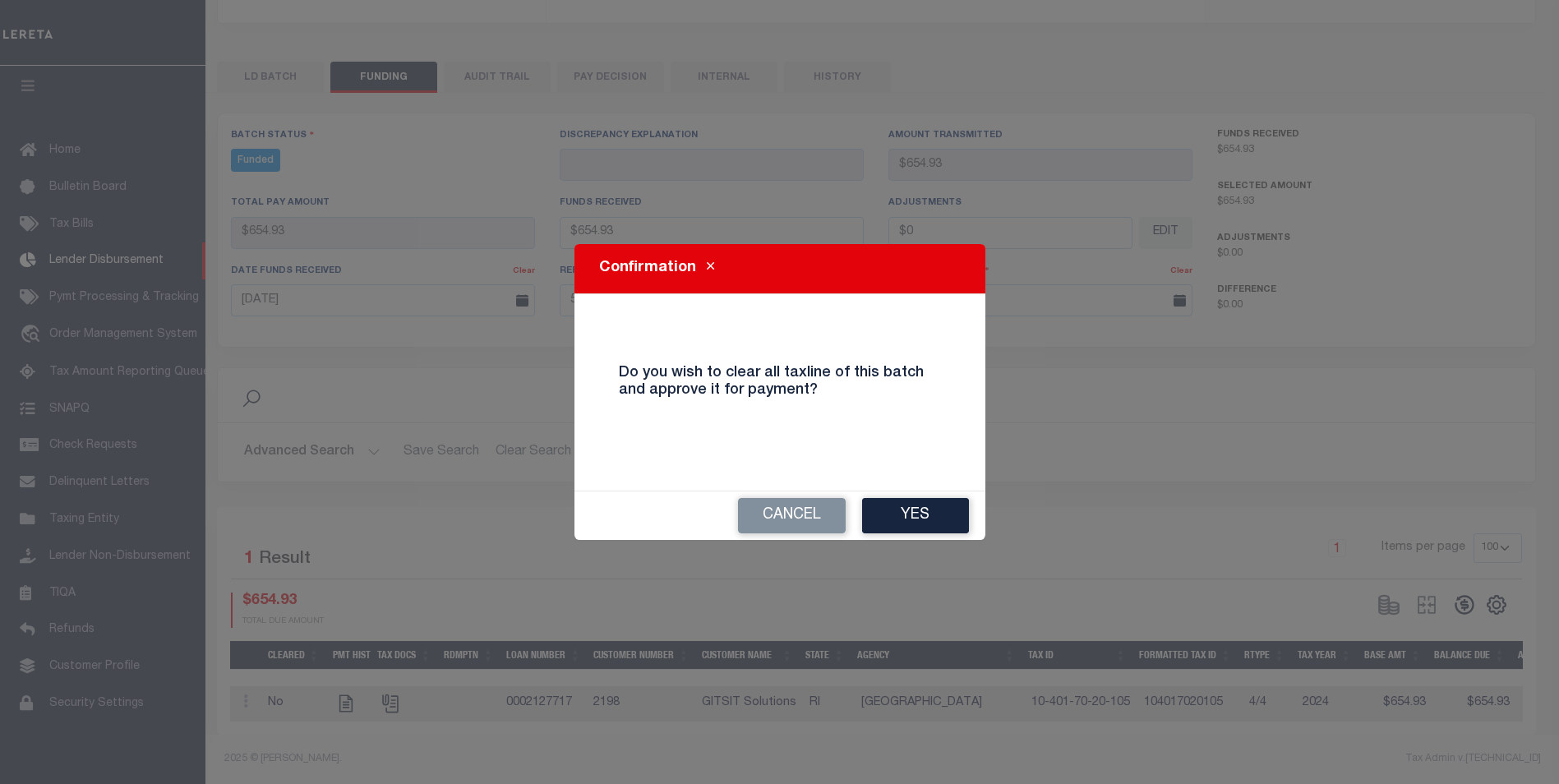
select select "100"
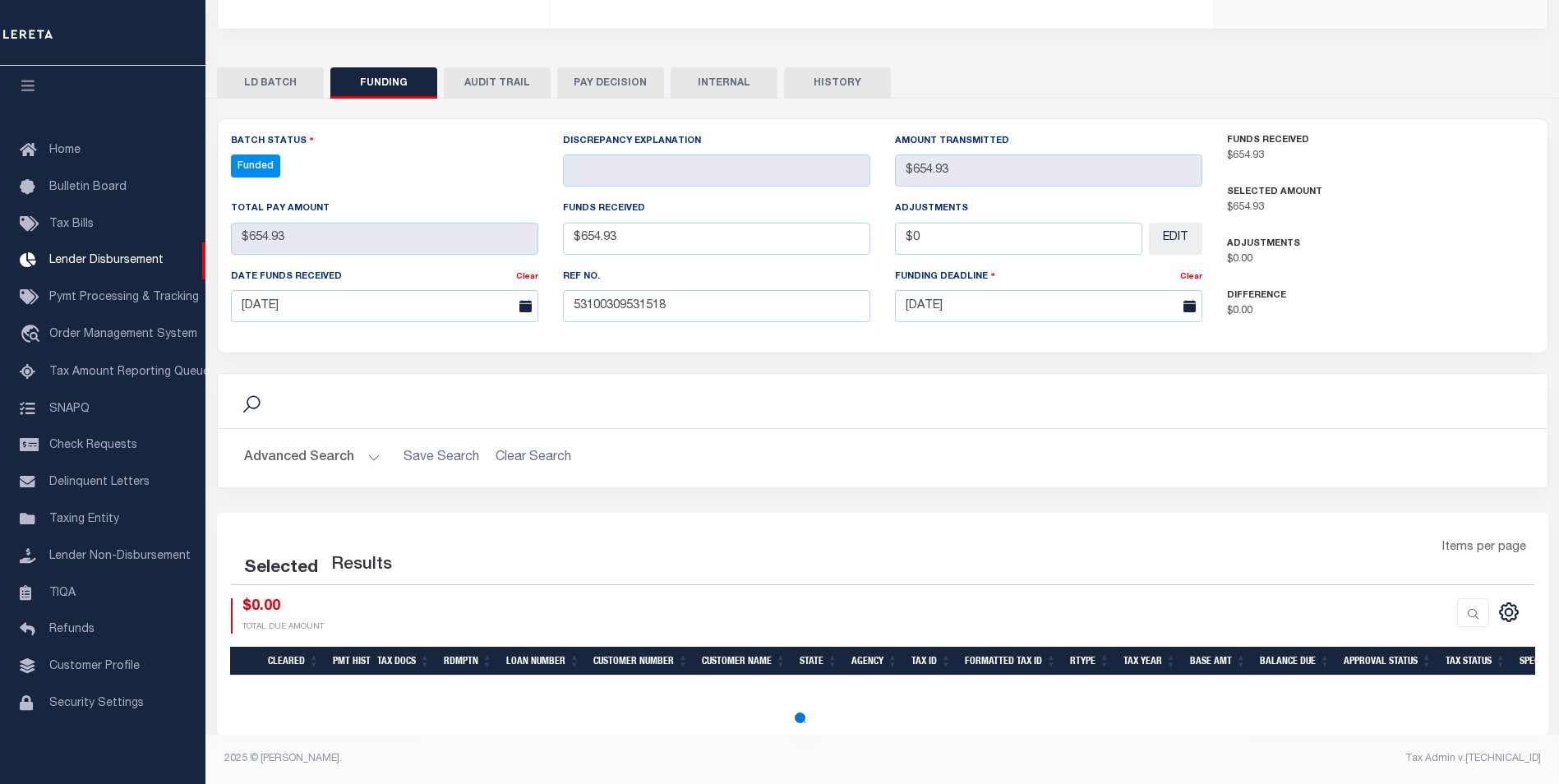
select select "100"
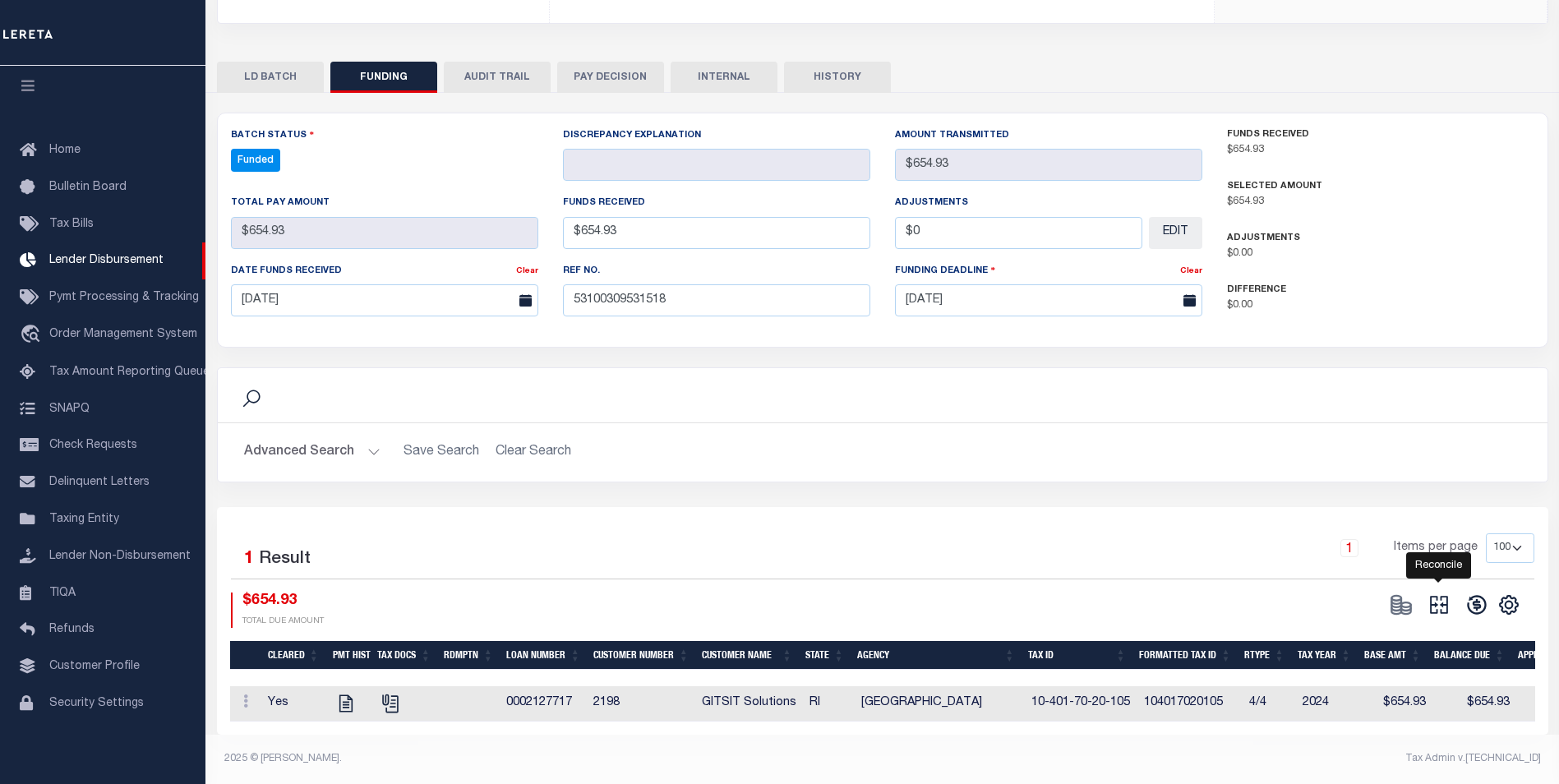
click at [1439, 604] on icon "" at bounding box center [1438, 605] width 23 height 23
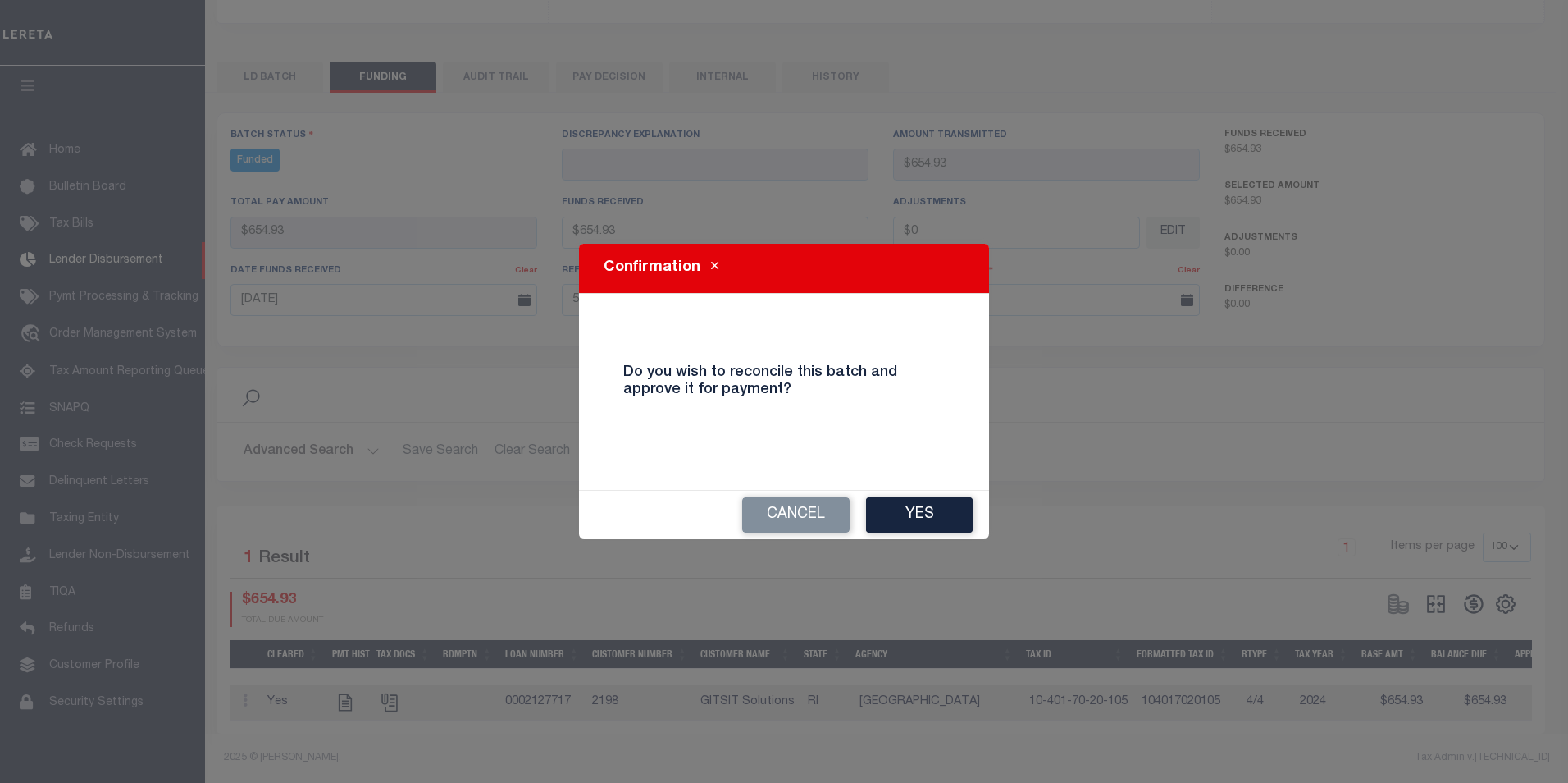
drag, startPoint x: 952, startPoint y: 507, endPoint x: 952, endPoint y: 495, distance: 12.0
click at [952, 501] on button "Yes" at bounding box center [919, 514] width 107 height 35
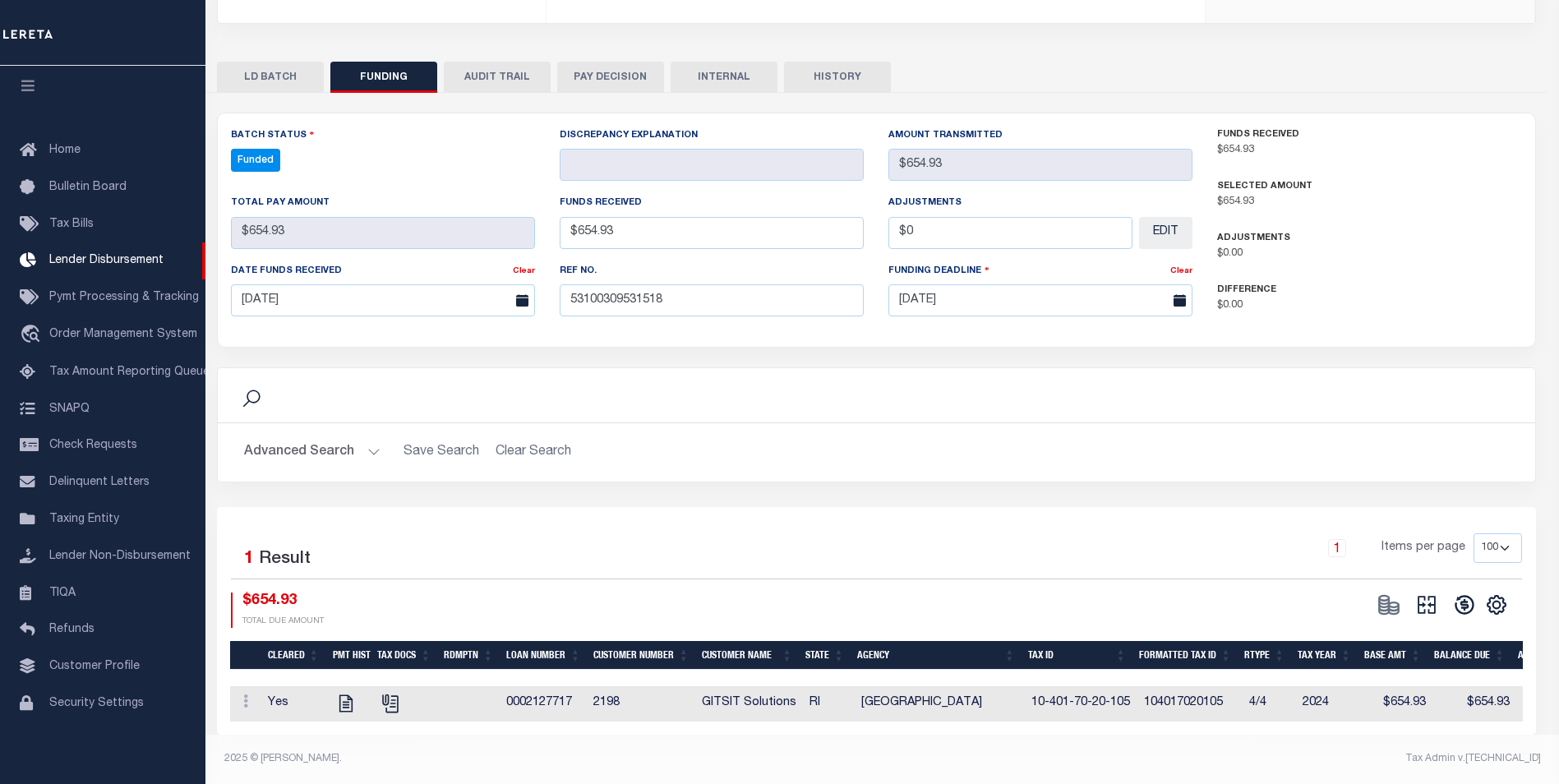
type input "$654.93"
type input "$0"
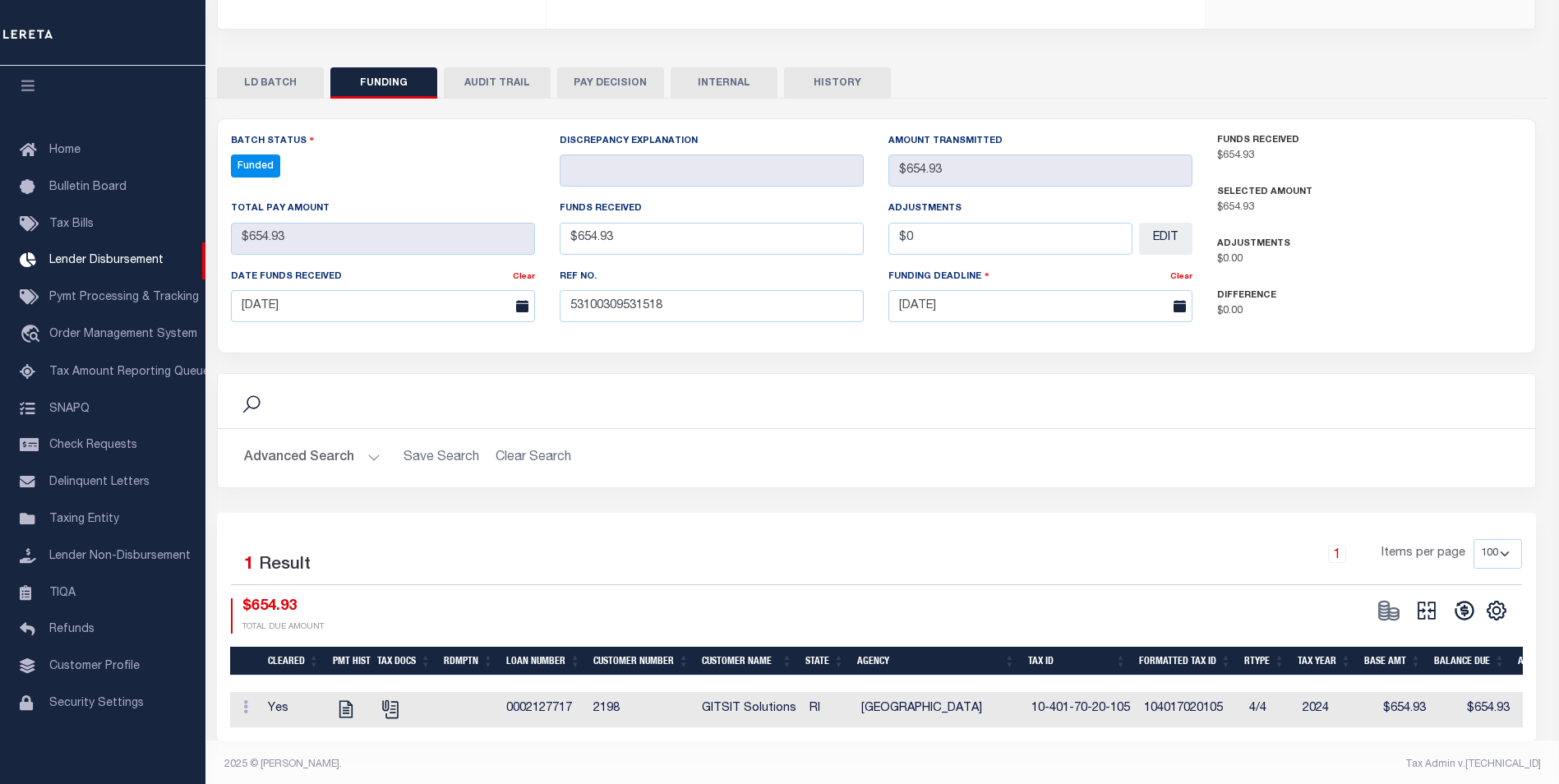
select select "100"
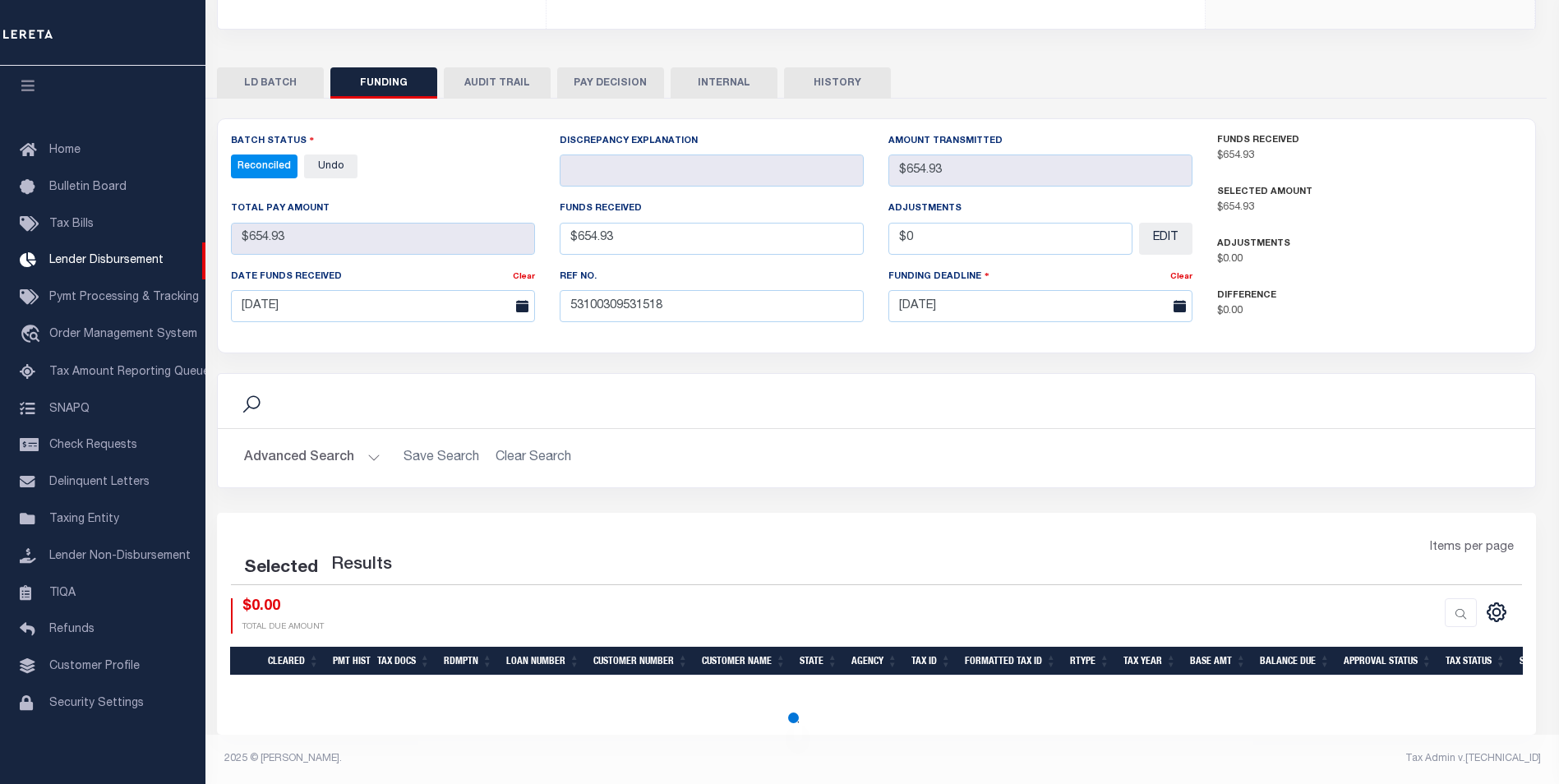
select select "100"
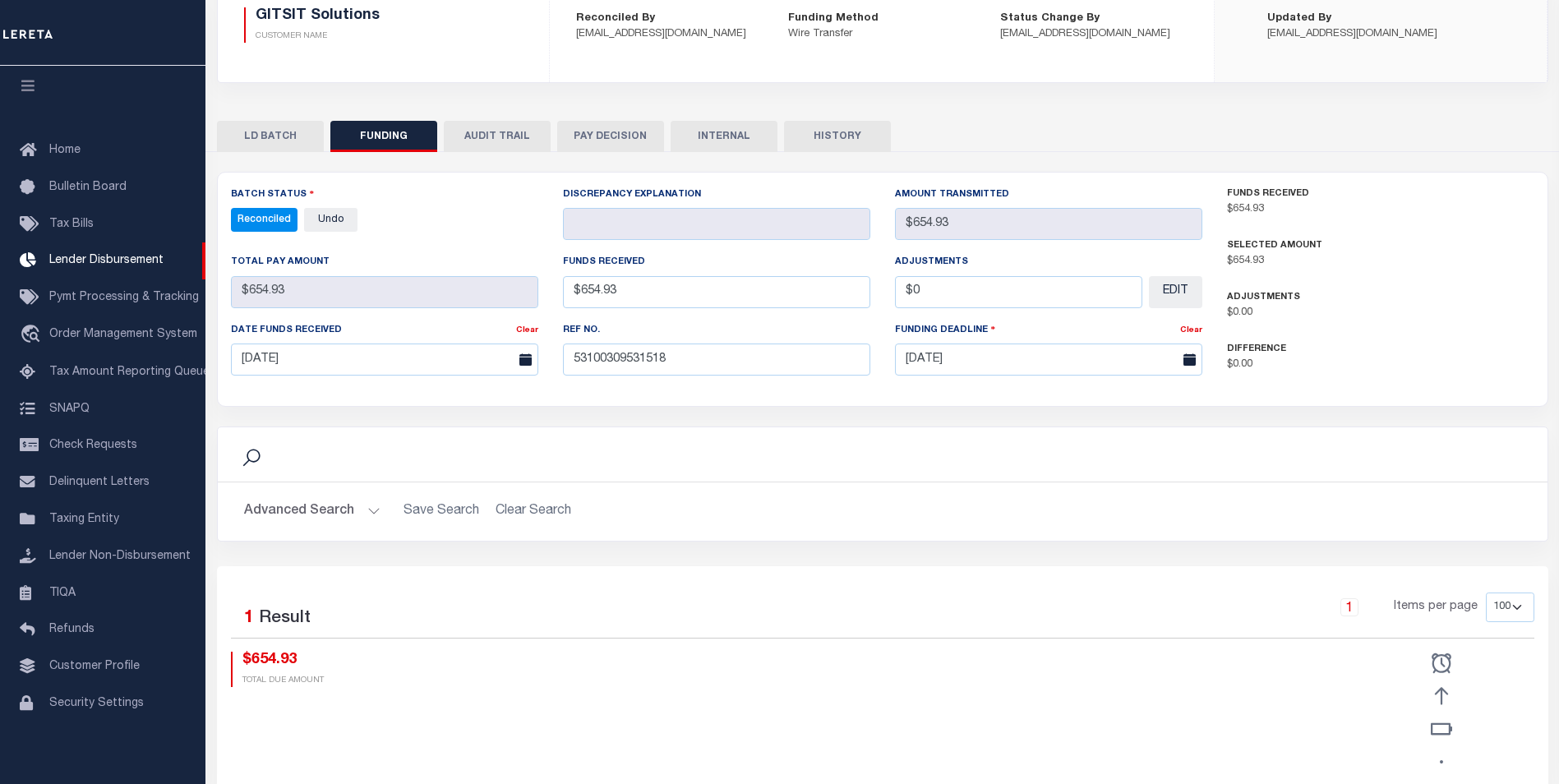
scroll to position [217, 0]
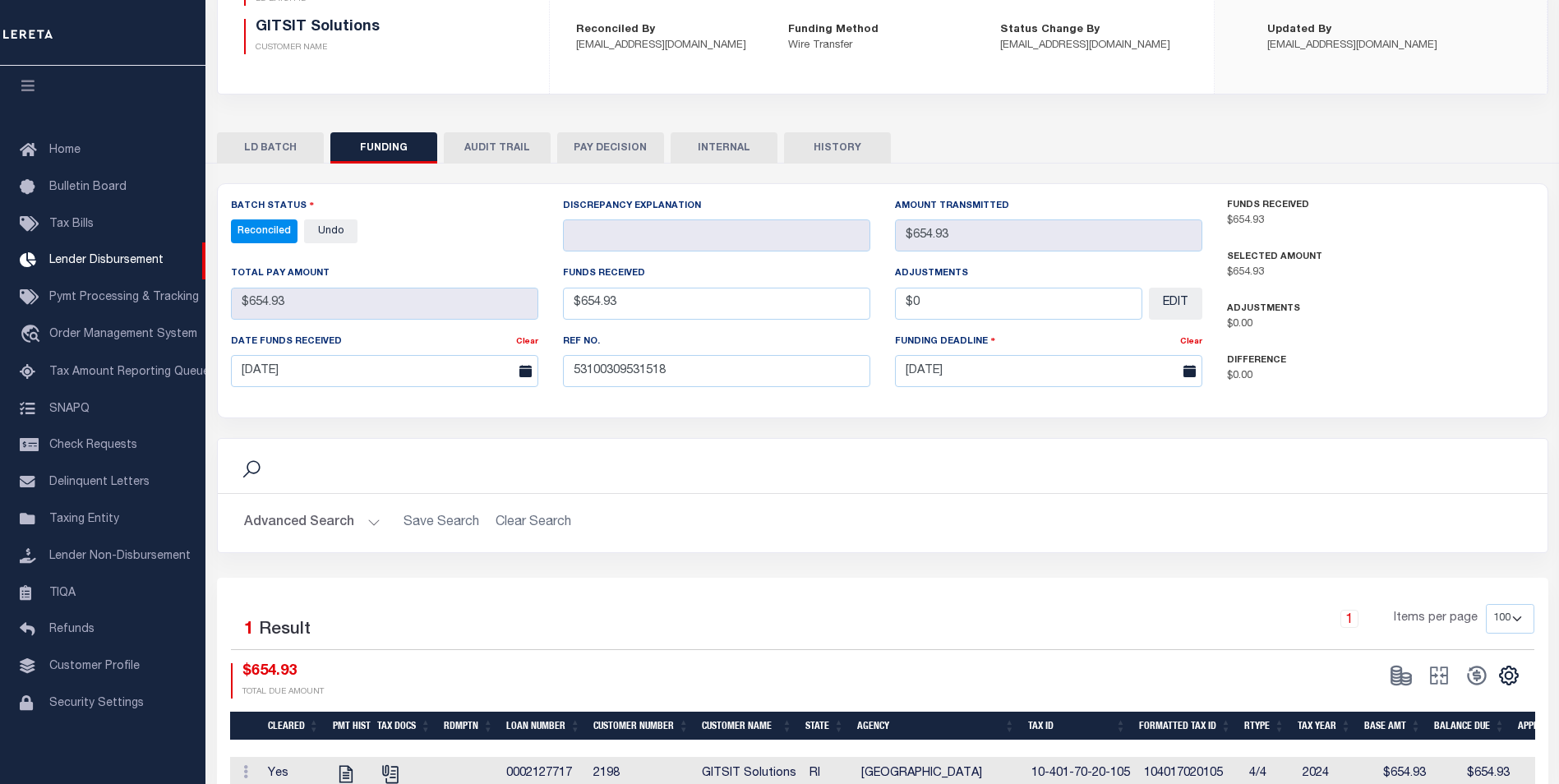
click at [743, 153] on button "INTERNAL" at bounding box center [724, 148] width 107 height 31
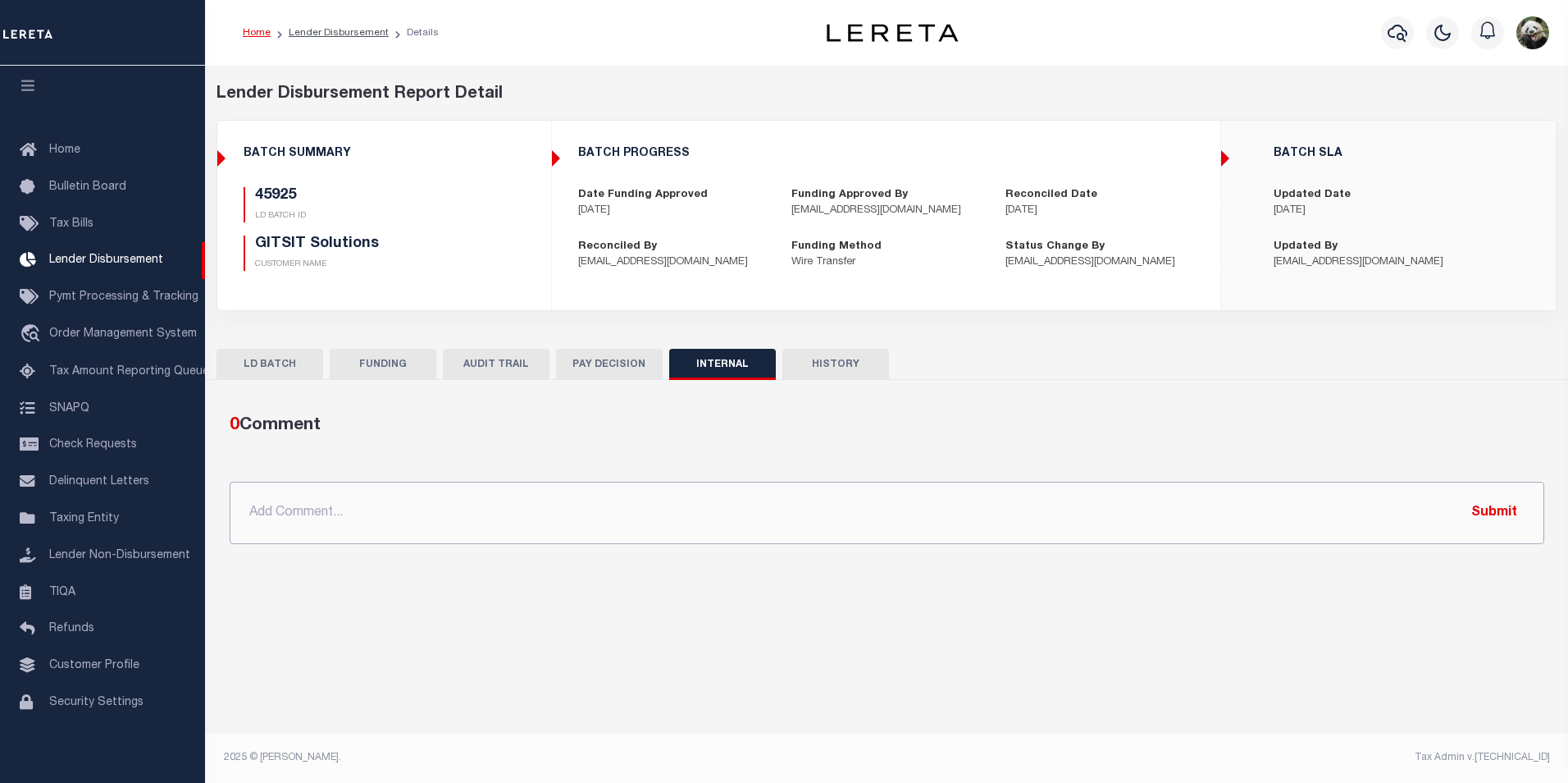
click at [554, 518] on input "text" at bounding box center [887, 512] width 1315 height 62
paste input "OG AMOUNT $11,866.15 45907 - $1,091.00 45918 - $7,107.69 45925 - $654.93 49530 …"
type input "OG AMOUNT $11,866.15 45907 - $1,091.00 45918 - $7,107.69 45925 - $654.93 49530 …"
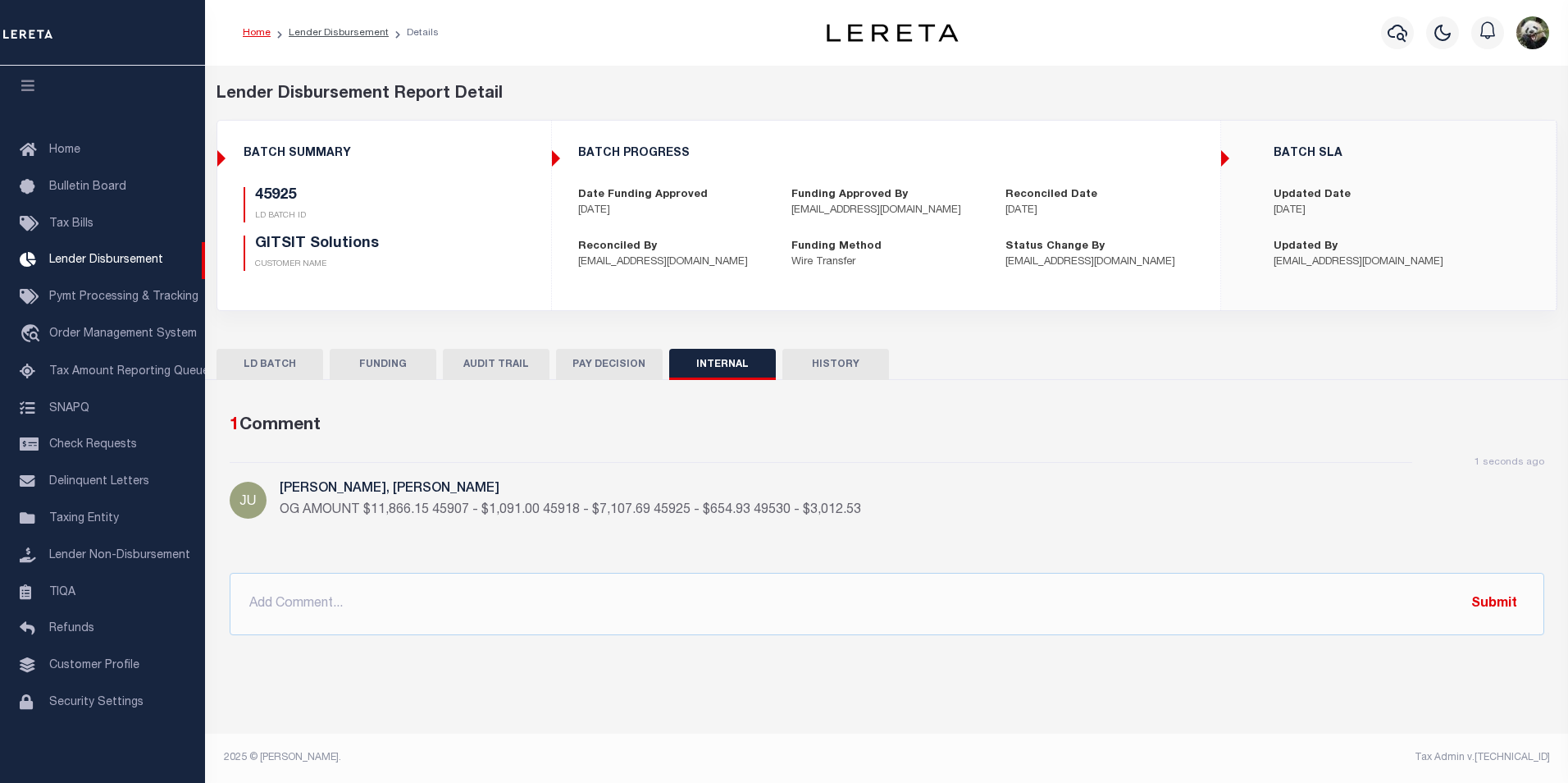
click at [388, 368] on button "FUNDING" at bounding box center [383, 364] width 107 height 31
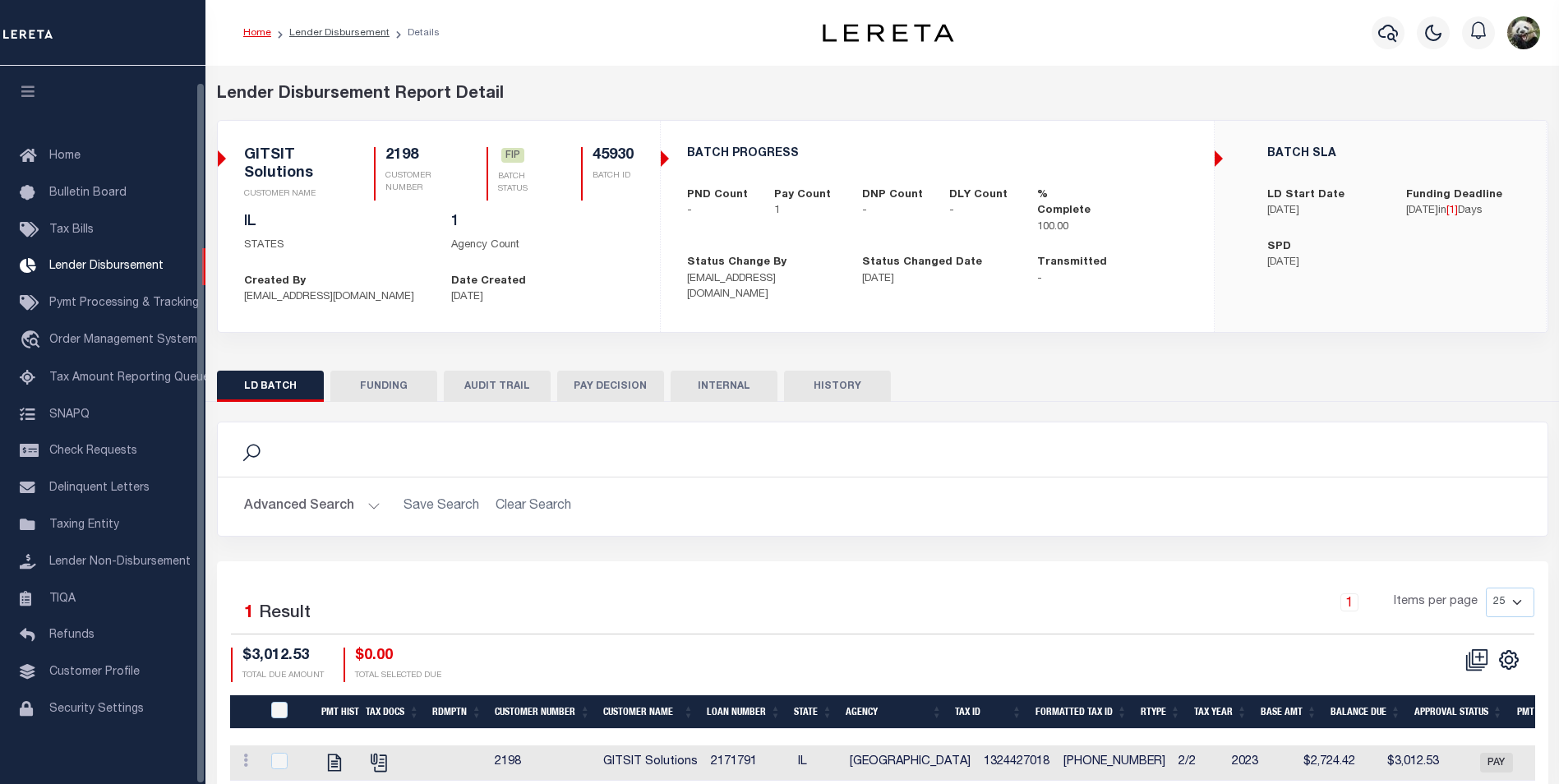
scroll to position [16, 0]
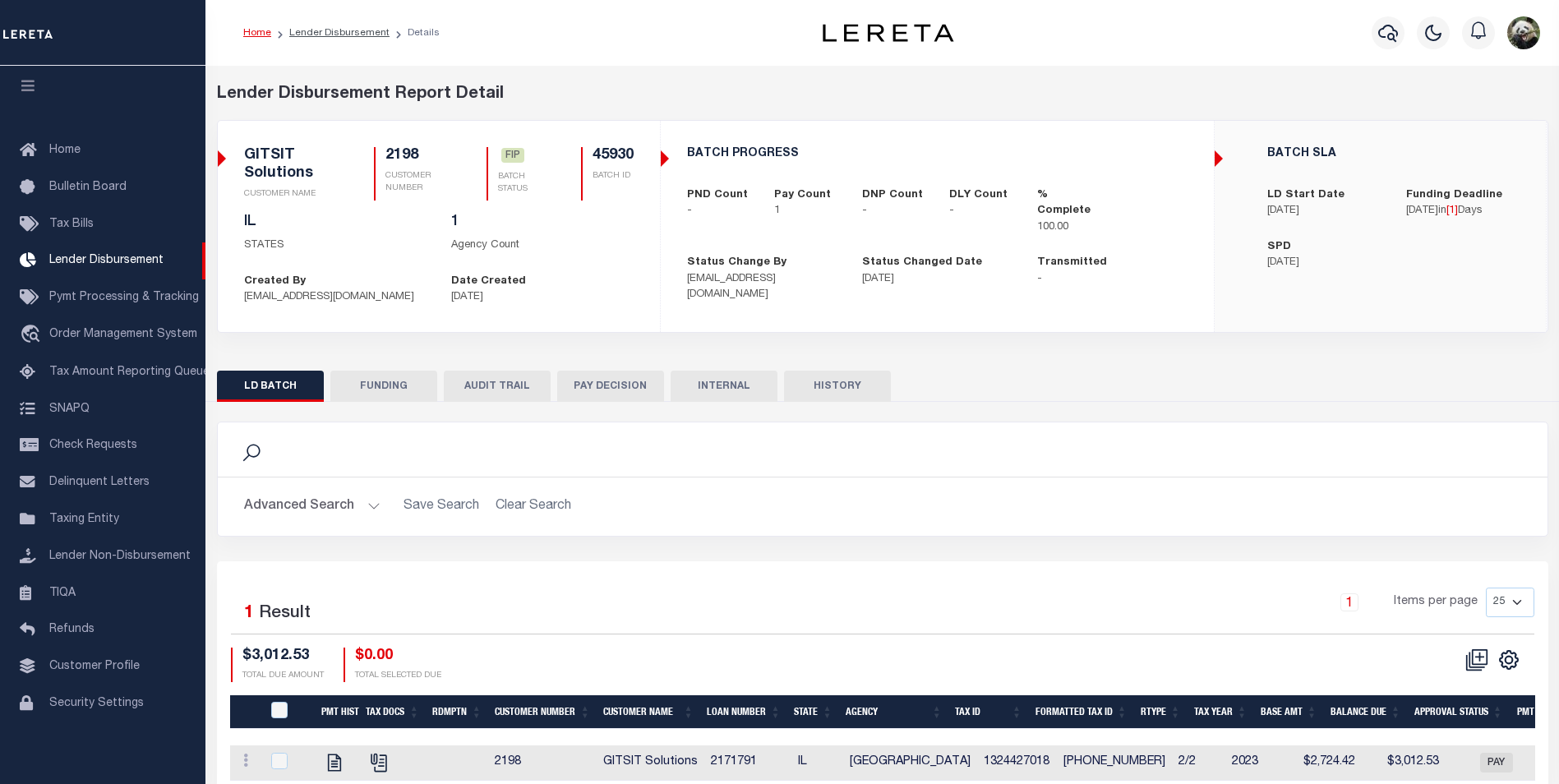
click at [368, 379] on button "FUNDING" at bounding box center [383, 386] width 107 height 31
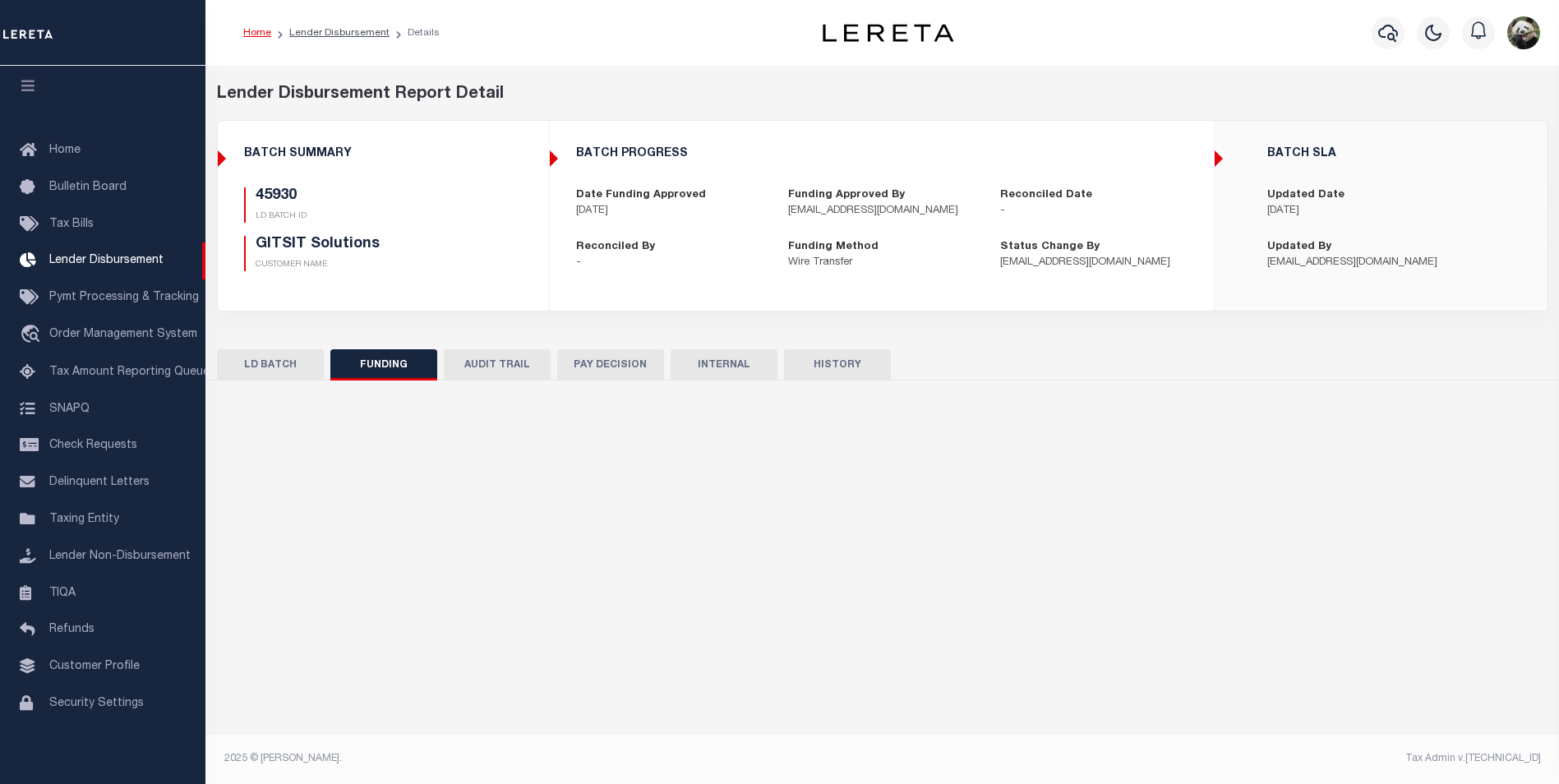
type input "$3,012.53"
type input "$0"
type input "[DATE]"
select select "100"
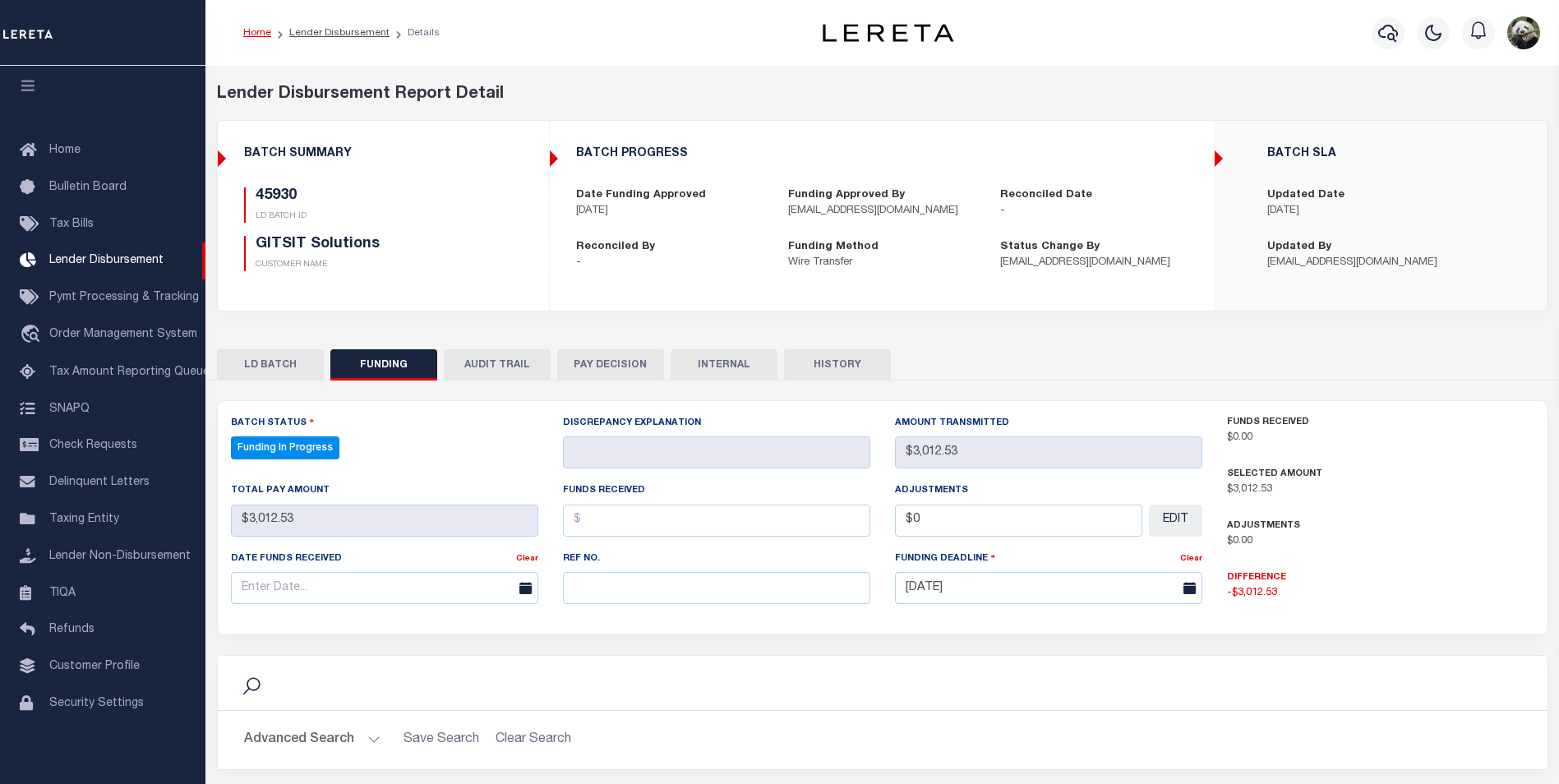
select select "100"
click at [625, 588] on input "text" at bounding box center [716, 587] width 307 height 32
paste input "53100309531518"
type input "53100309531518"
click at [301, 579] on input "text" at bounding box center [384, 587] width 307 height 32
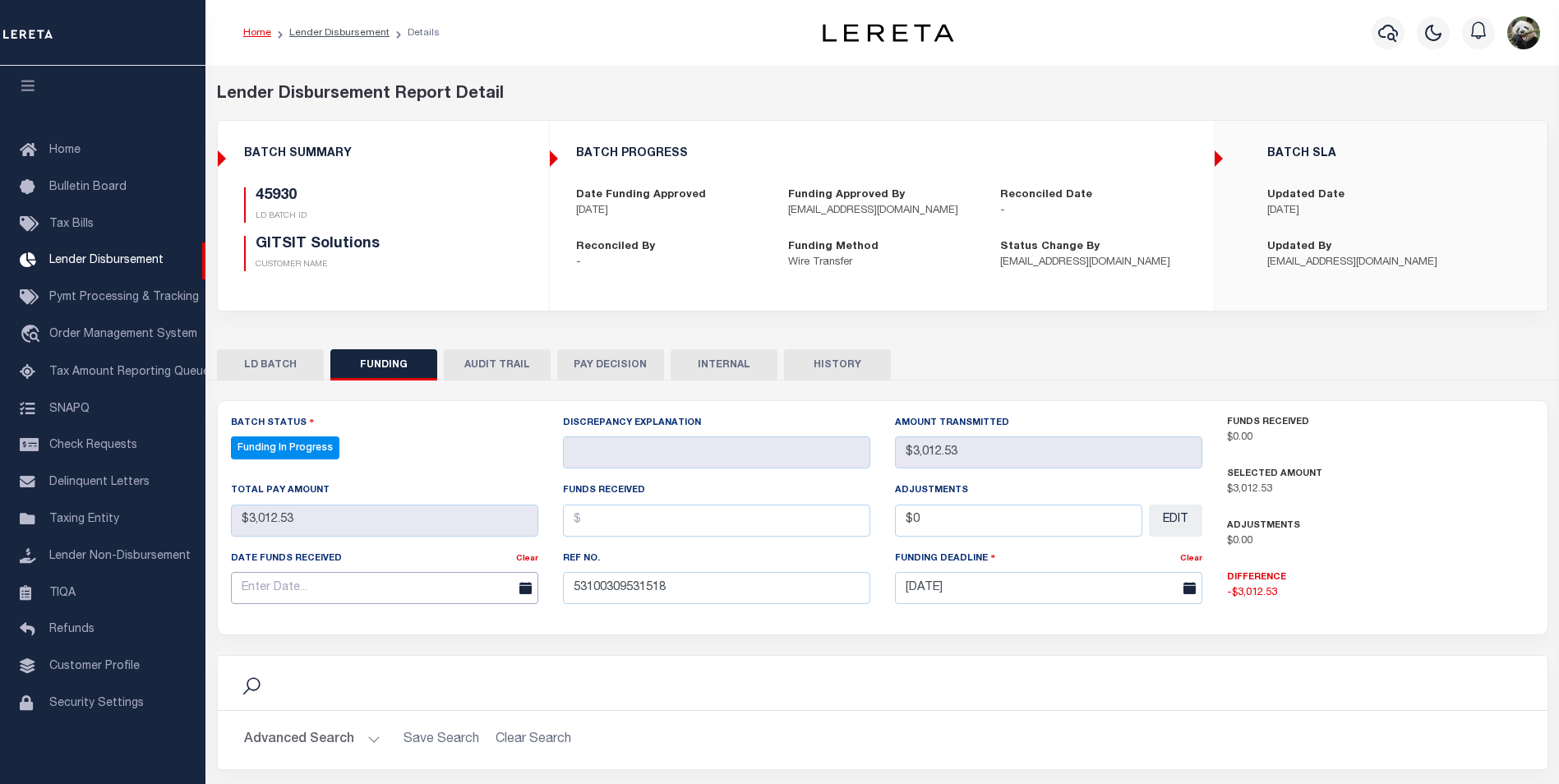
click at [299, 576] on input "text" at bounding box center [384, 587] width 307 height 32
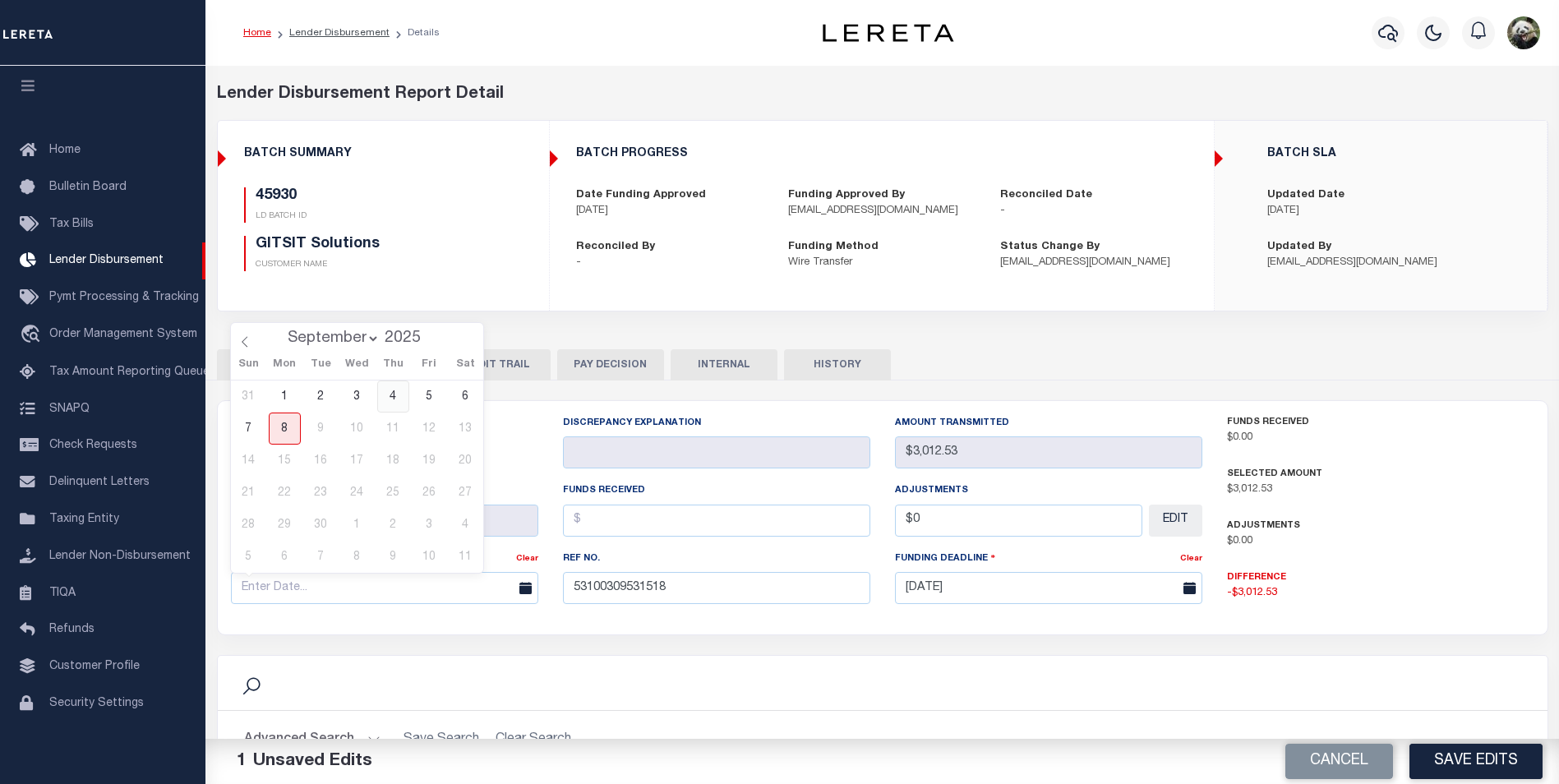
click at [390, 402] on span "4" at bounding box center [392, 396] width 32 height 32
type input "[DATE]"
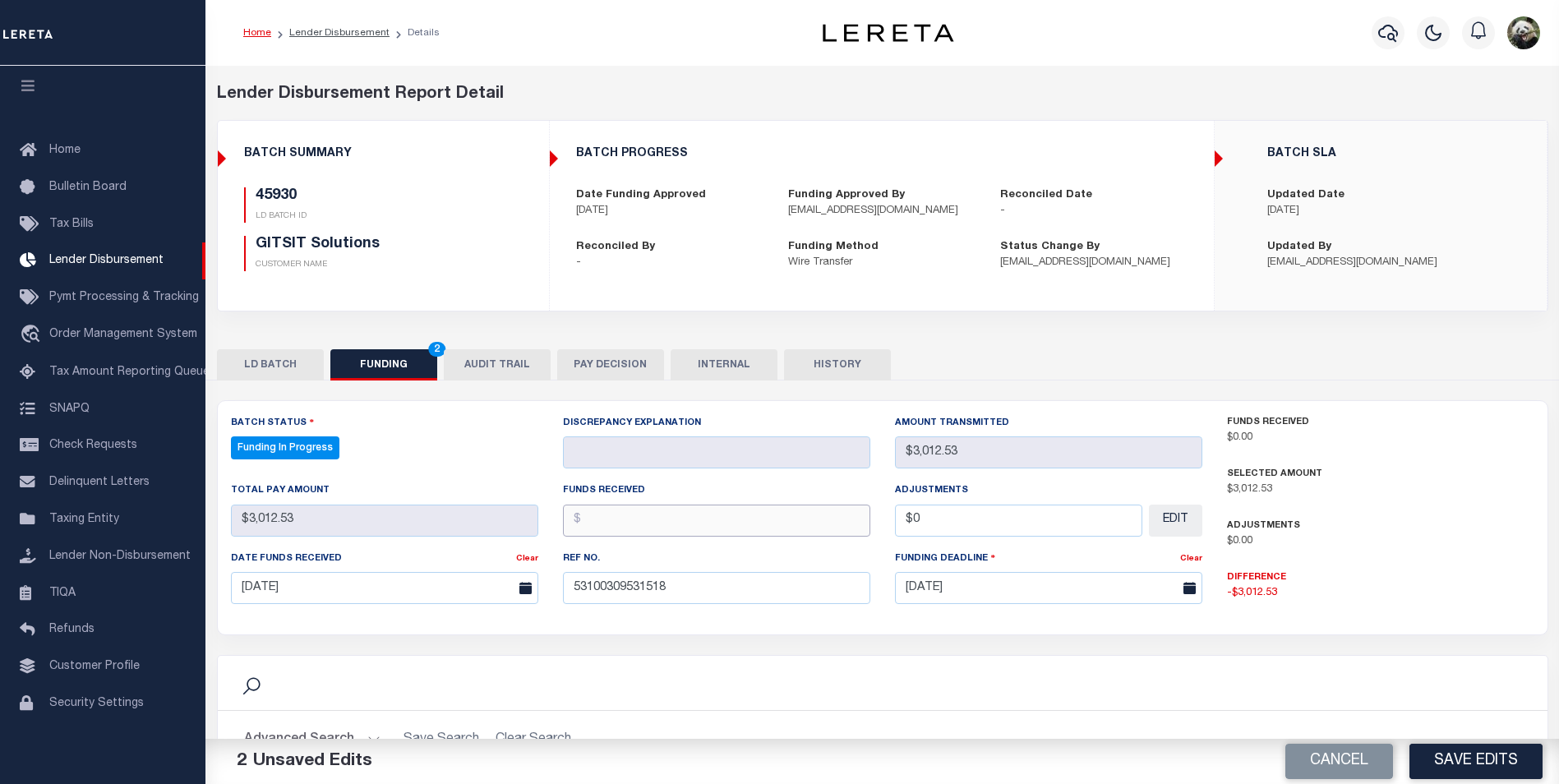
click at [605, 531] on input "text" at bounding box center [716, 520] width 307 height 32
click at [607, 532] on input "text" at bounding box center [716, 520] width 307 height 32
type input "$3,012.53"
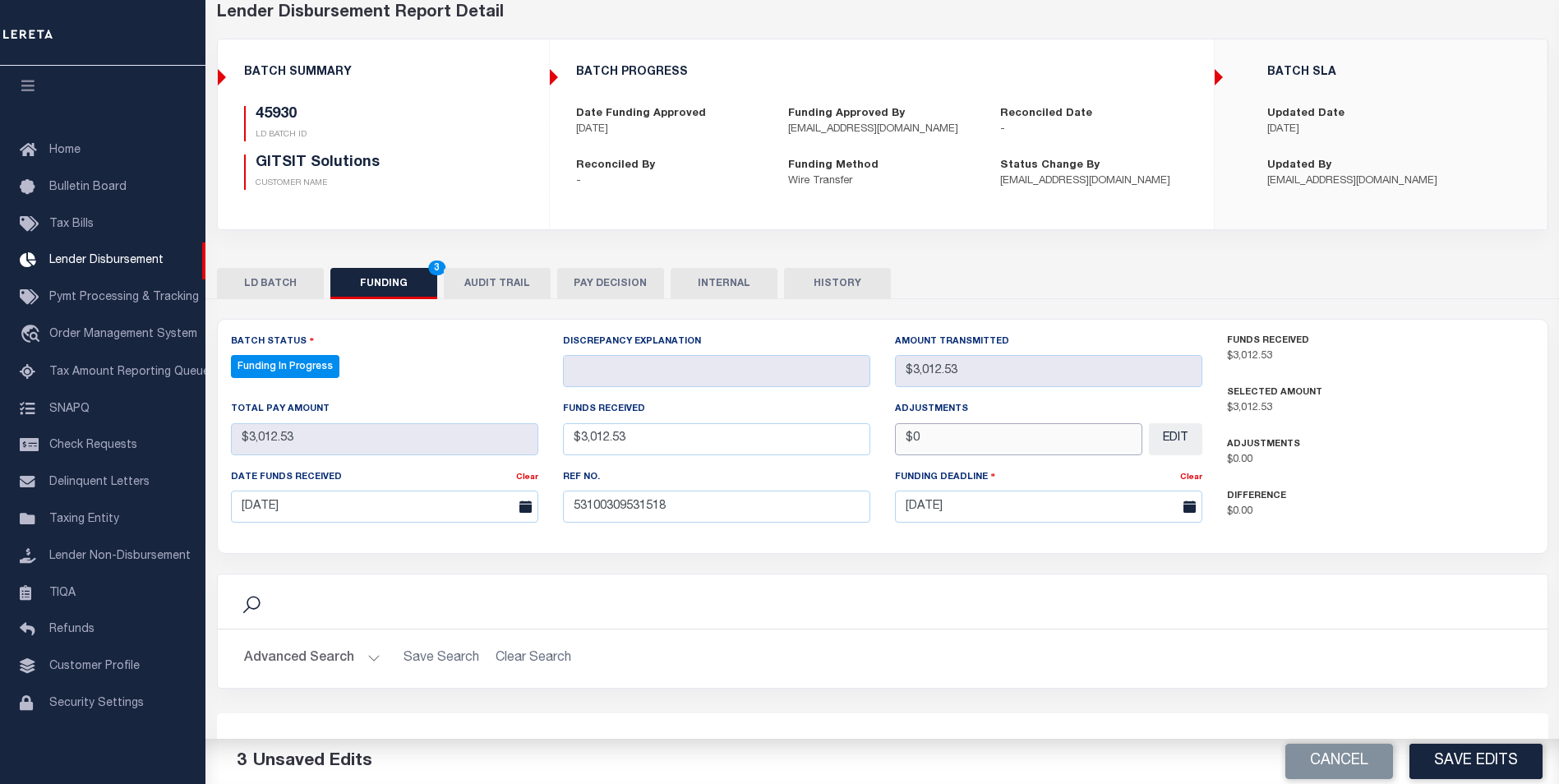
scroll to position [82, 0]
type input "$0.00"
click at [1464, 763] on button "Save Edits" at bounding box center [1476, 760] width 133 height 35
type input "$3,012.53"
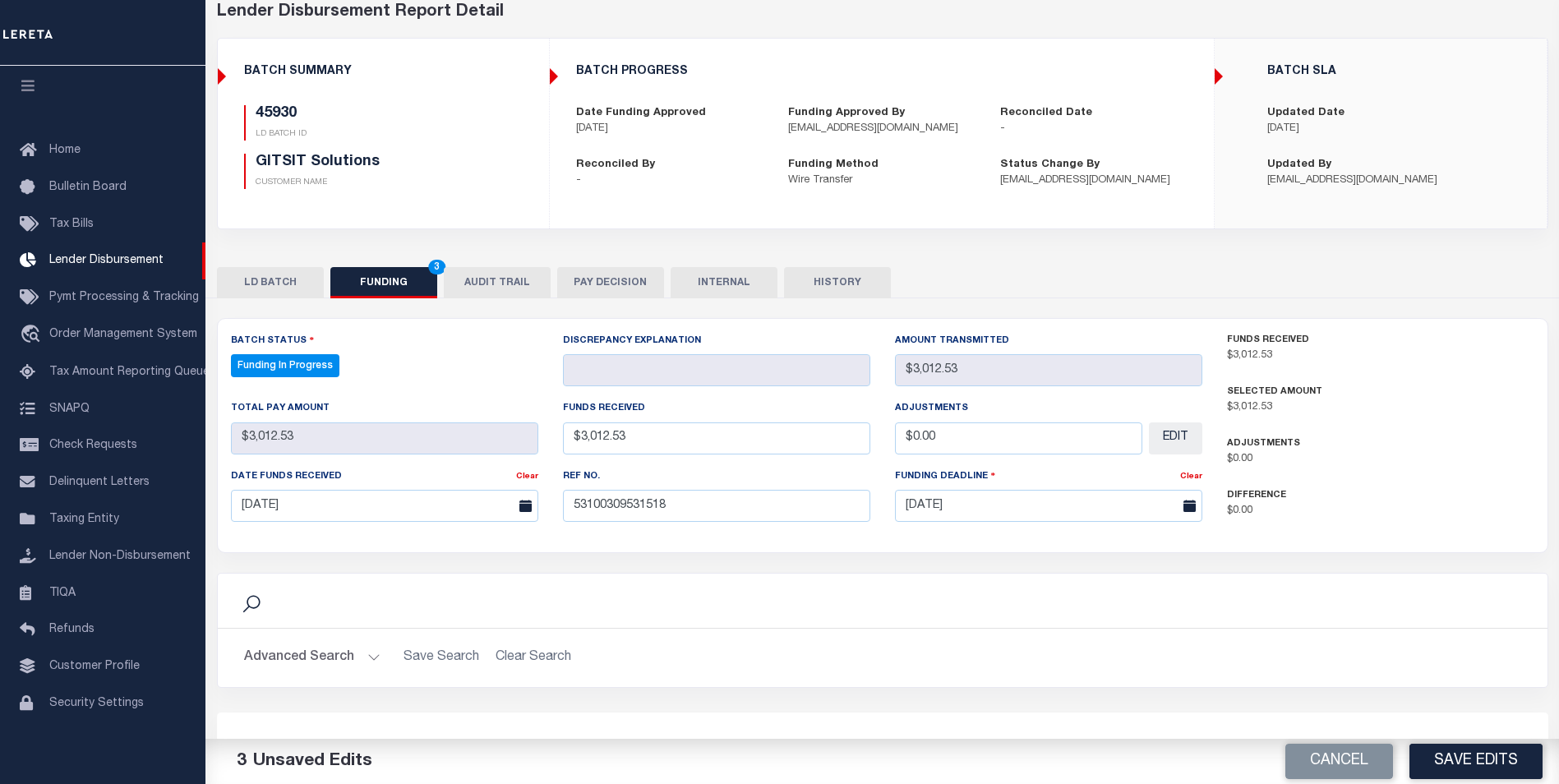
type input "$3,012.53"
type input "$0"
select select "100"
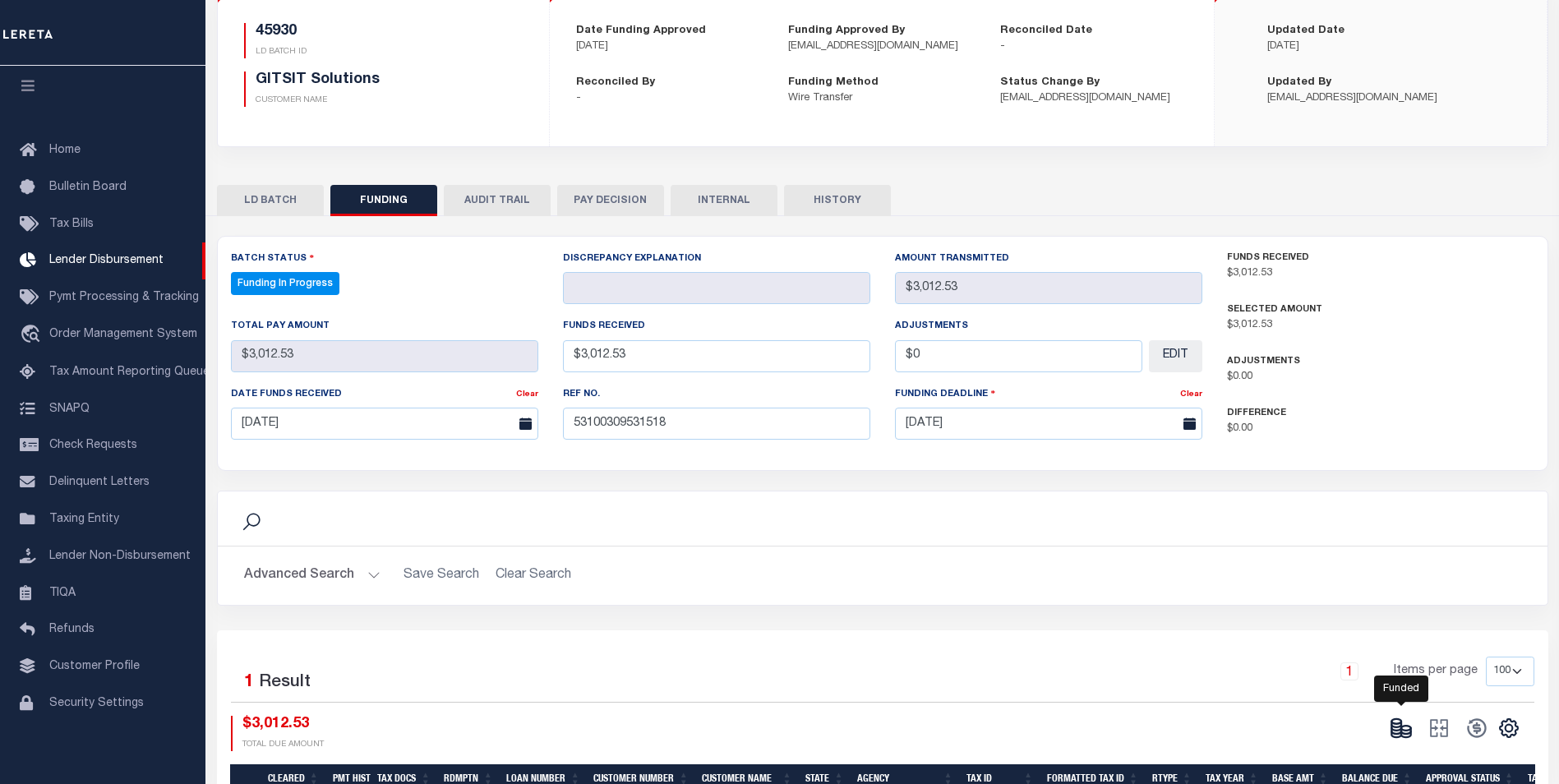
click at [1410, 731] on icon at bounding box center [1406, 731] width 10 height 5
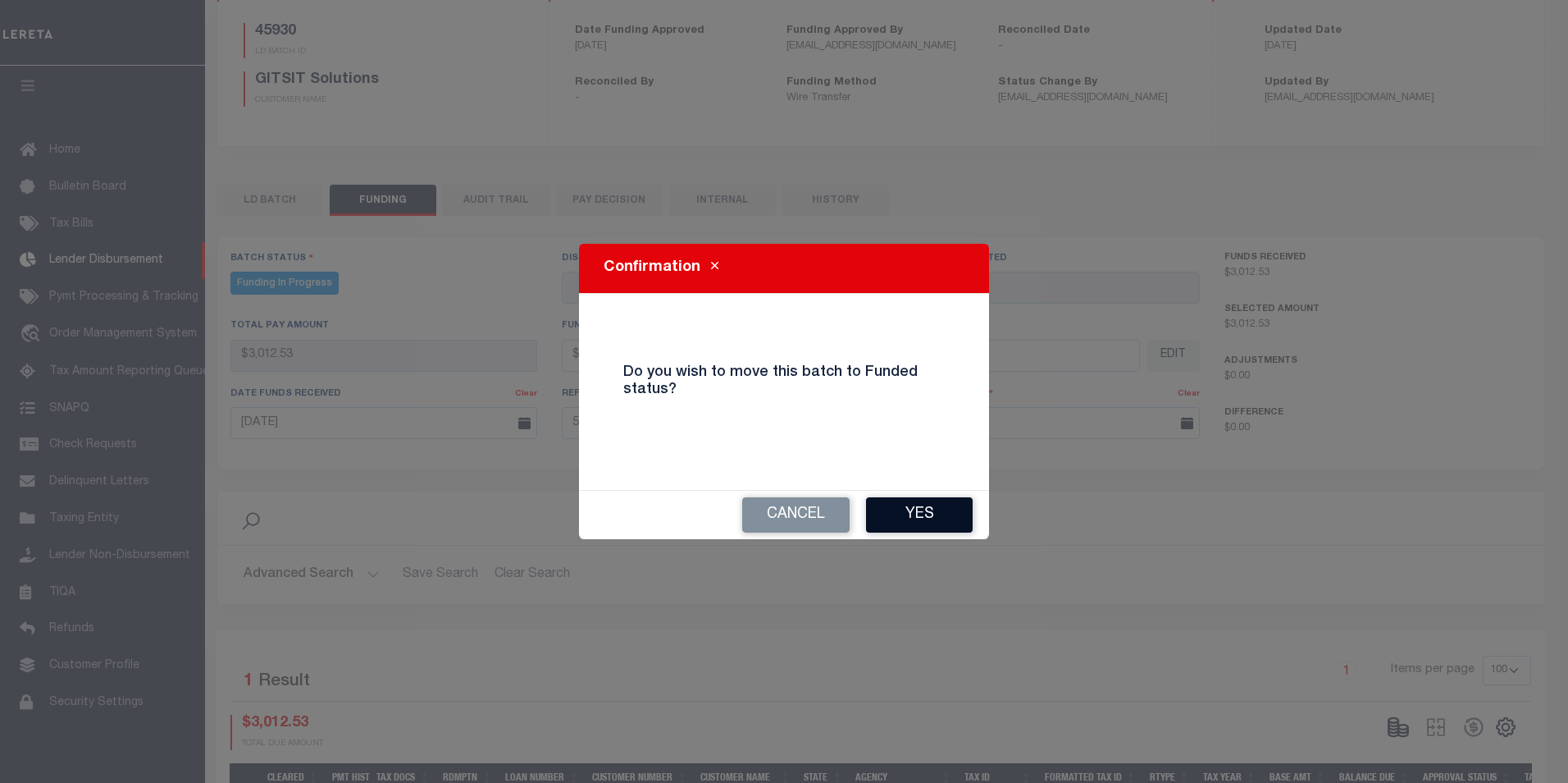
click at [955, 526] on button "Yes" at bounding box center [919, 514] width 107 height 35
type input "$3,012.53"
type input "$0"
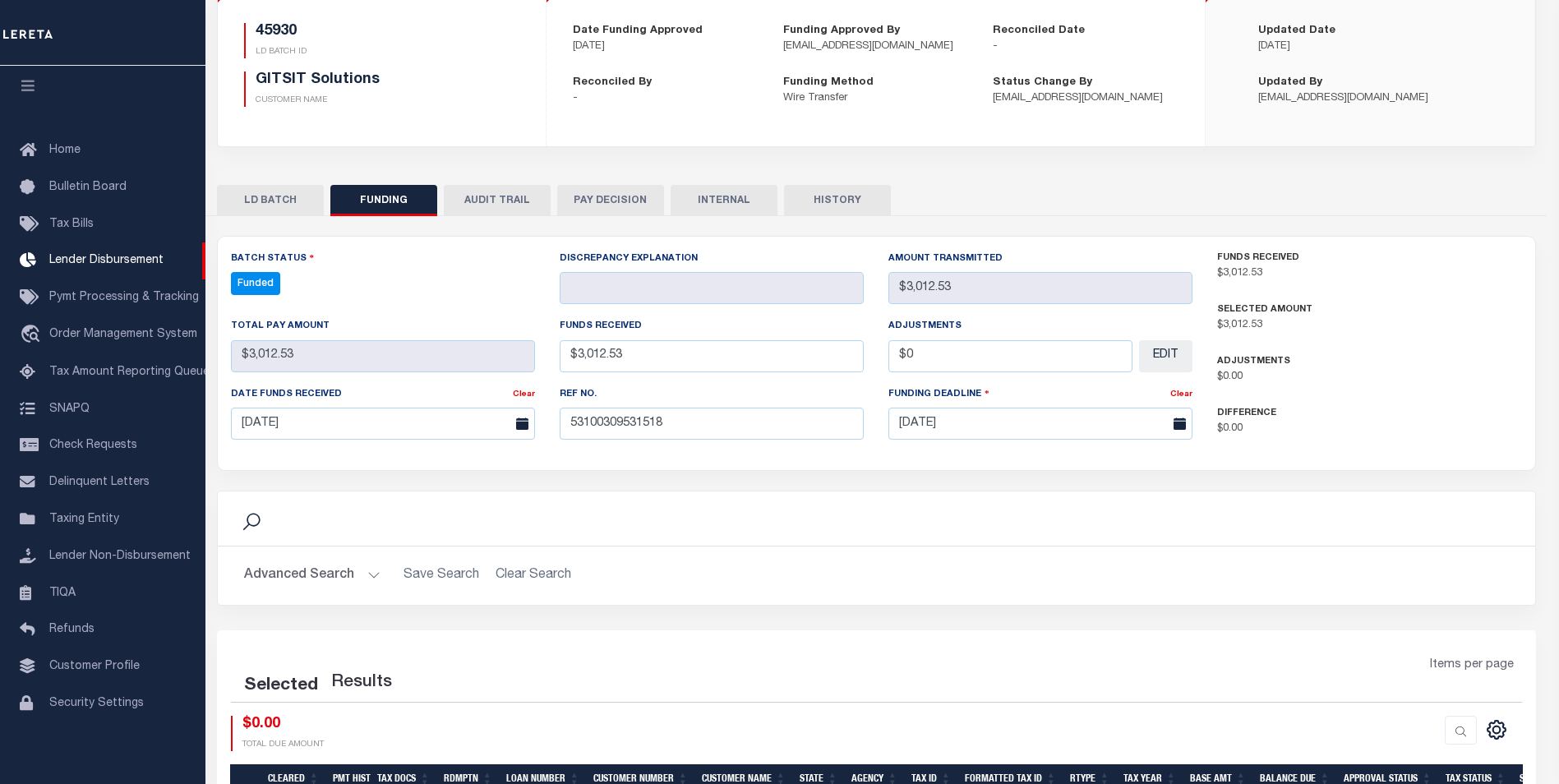
select select "100"
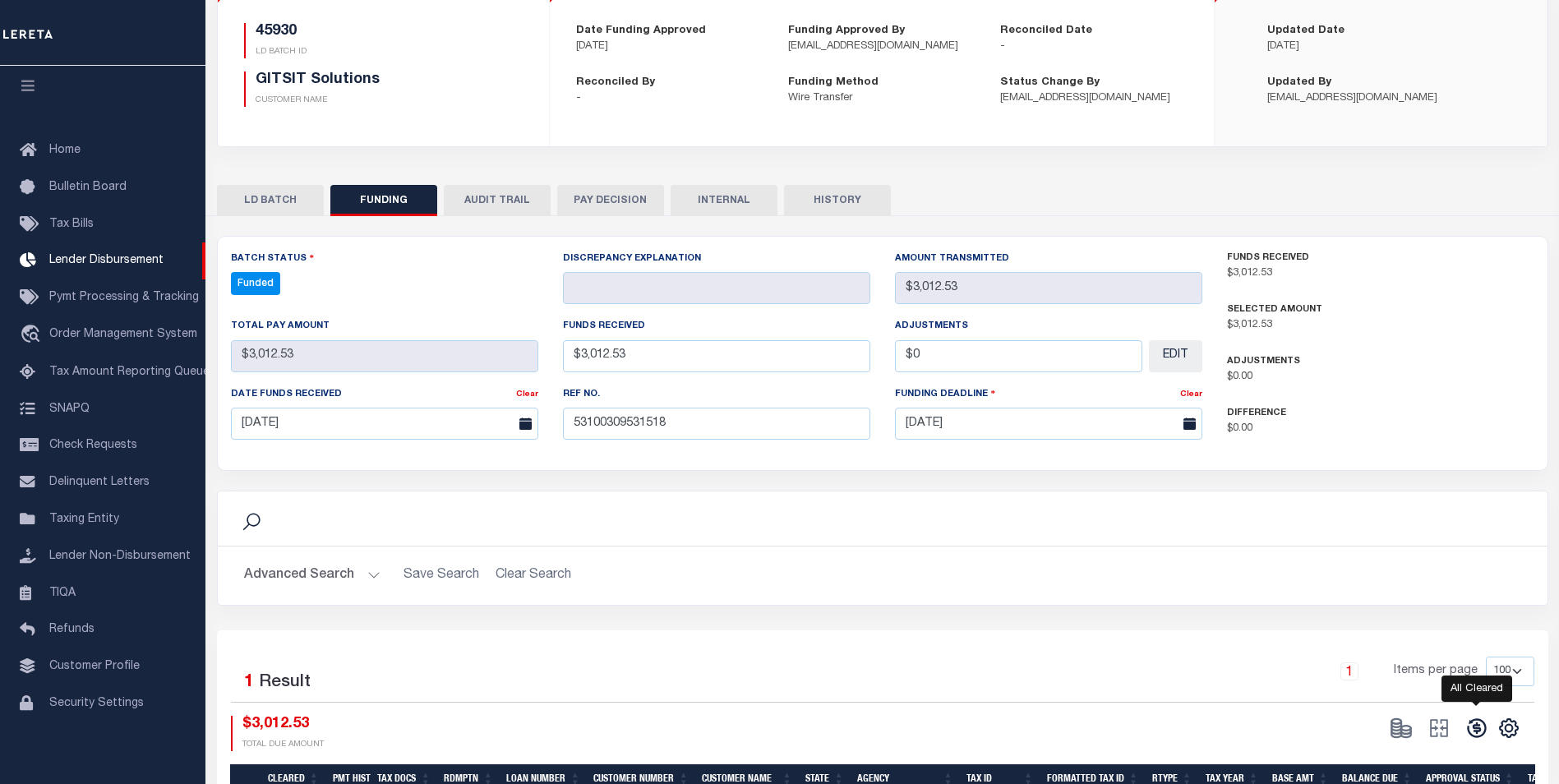
click at [1476, 734] on icon at bounding box center [1476, 728] width 19 height 19
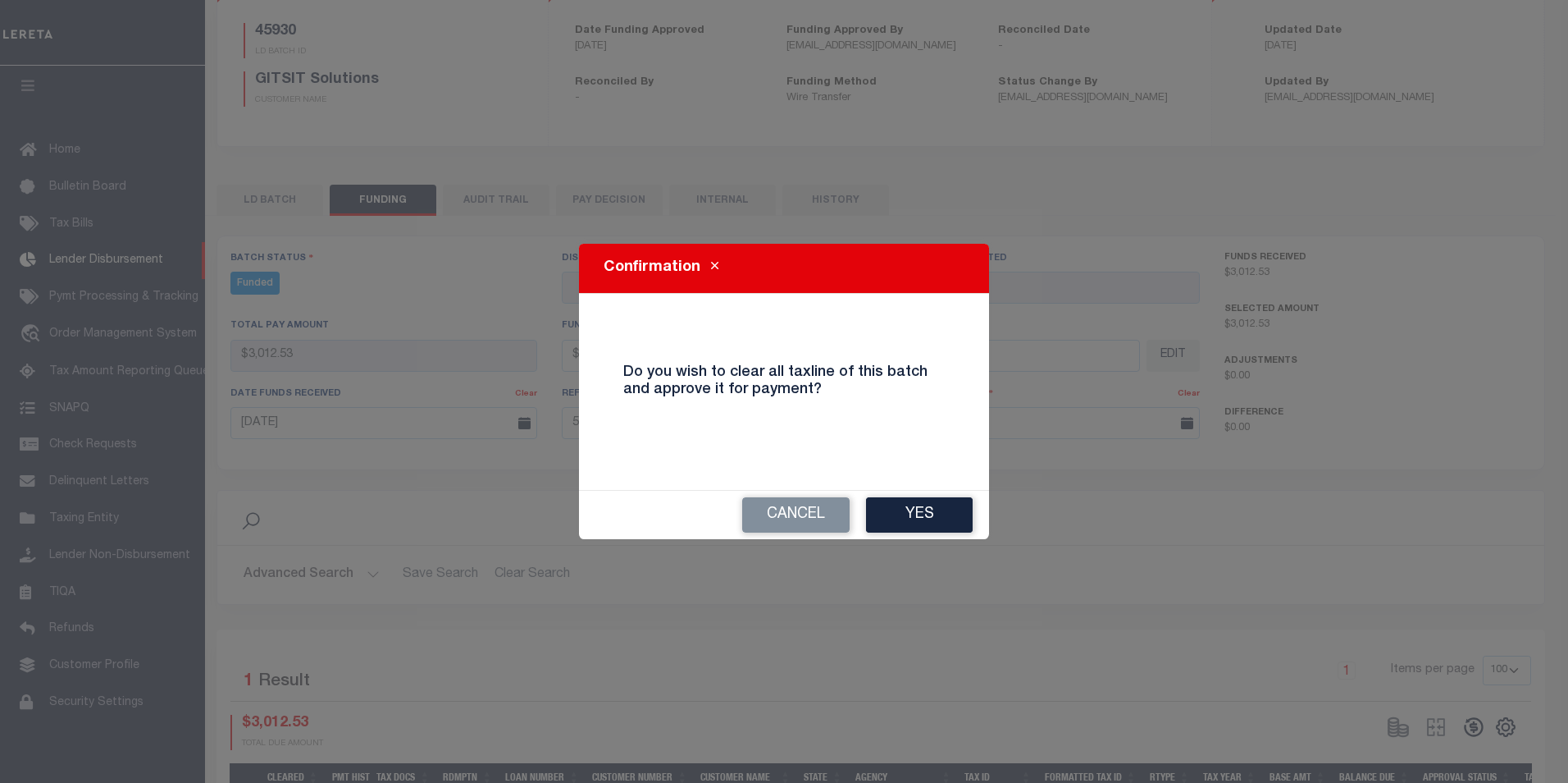
click at [936, 515] on button "Yes" at bounding box center [919, 514] width 107 height 35
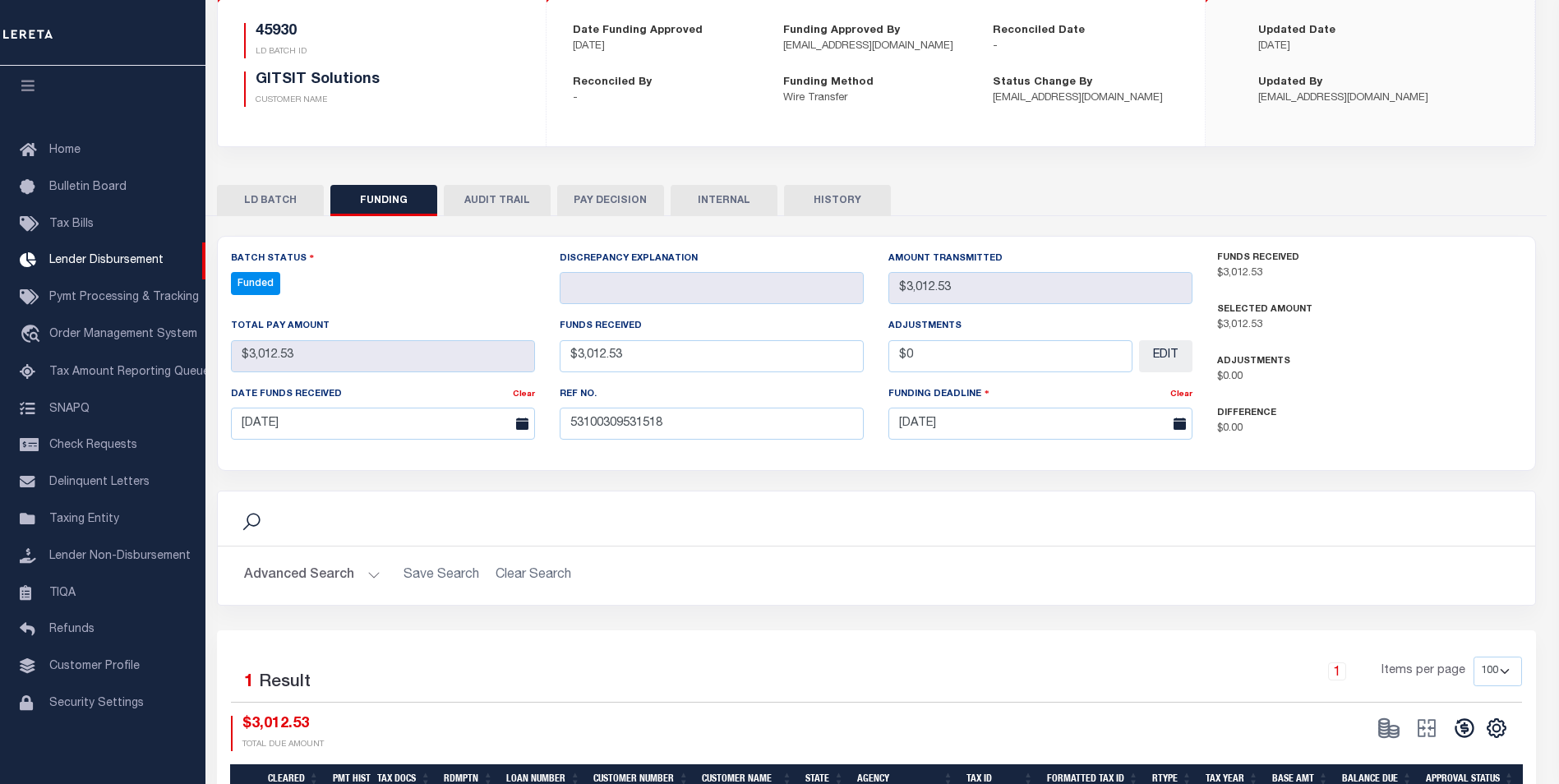
type input "$3,012.53"
type input "$0"
select select "100"
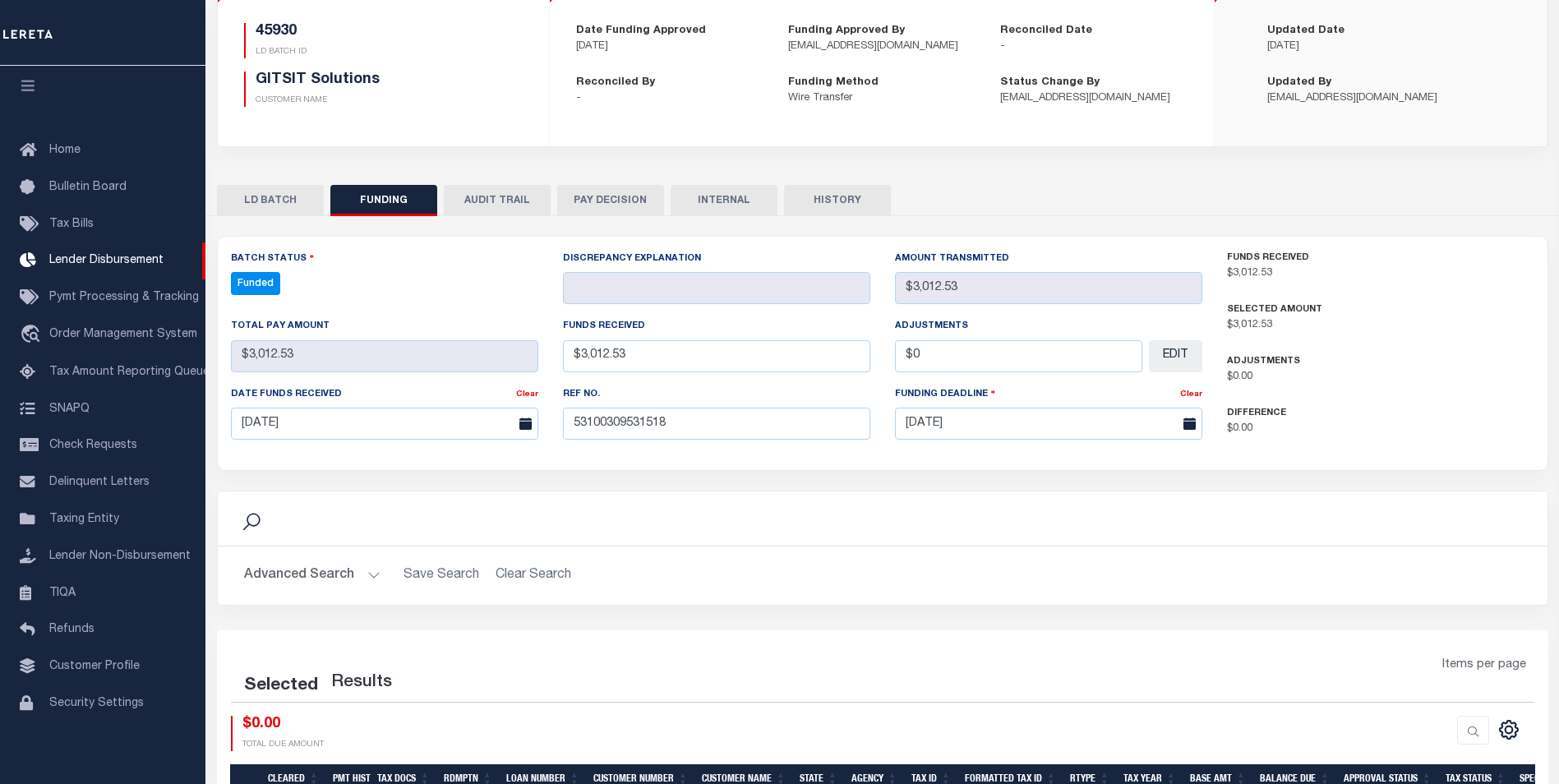
select select "100"
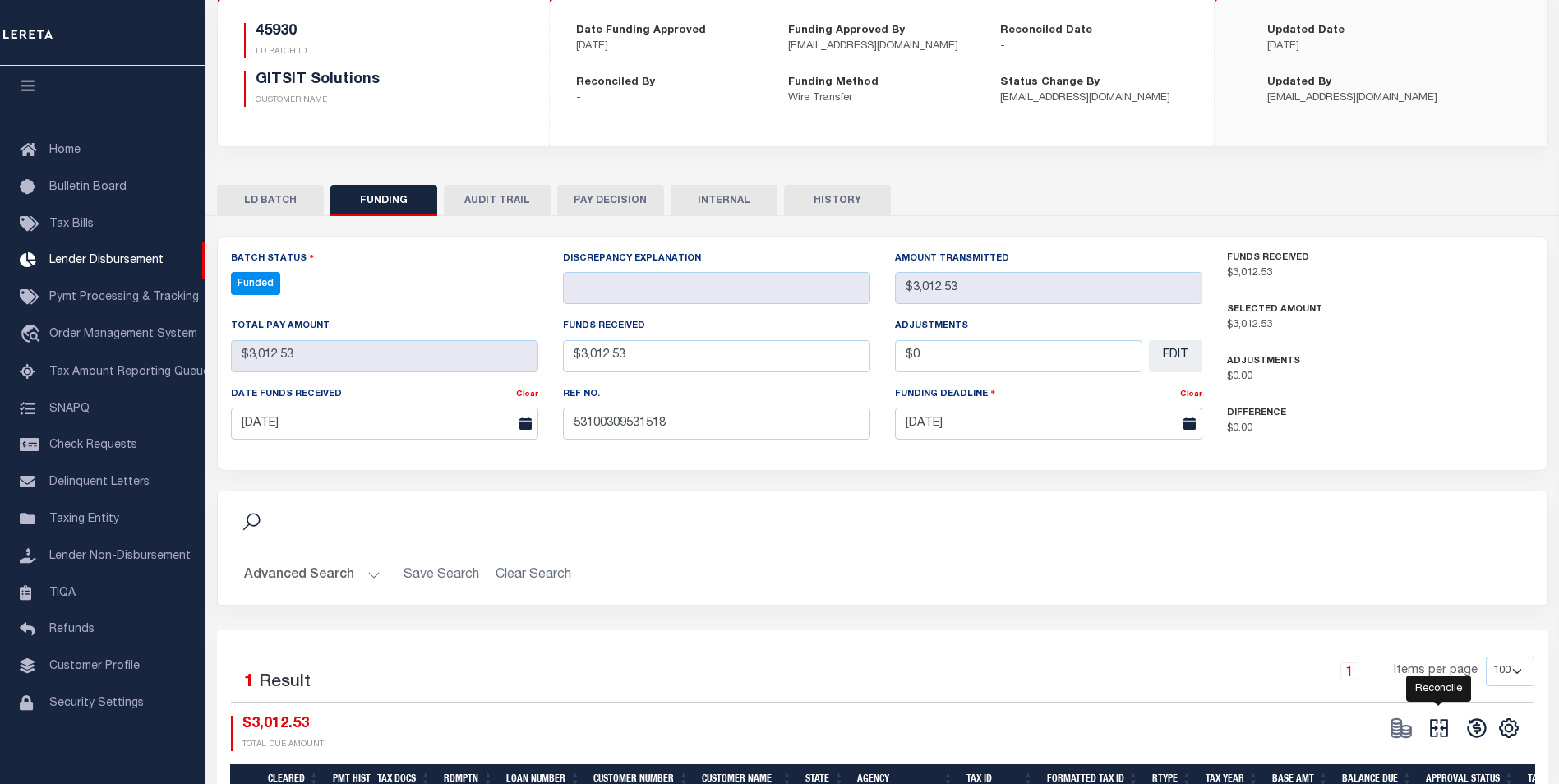
click at [1430, 730] on icon "" at bounding box center [1438, 728] width 18 height 18
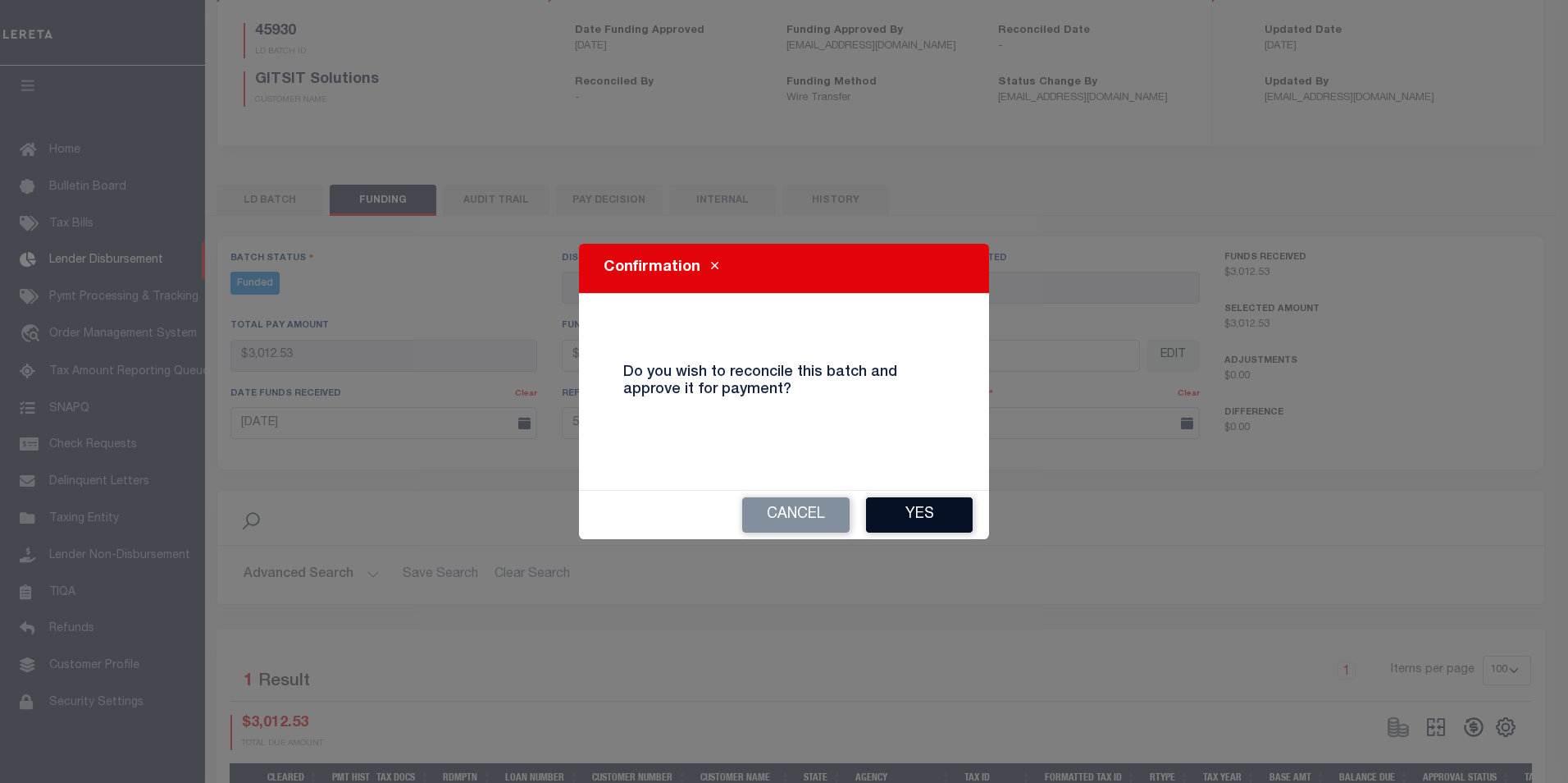
click at [915, 526] on button "Yes" at bounding box center [919, 514] width 107 height 35
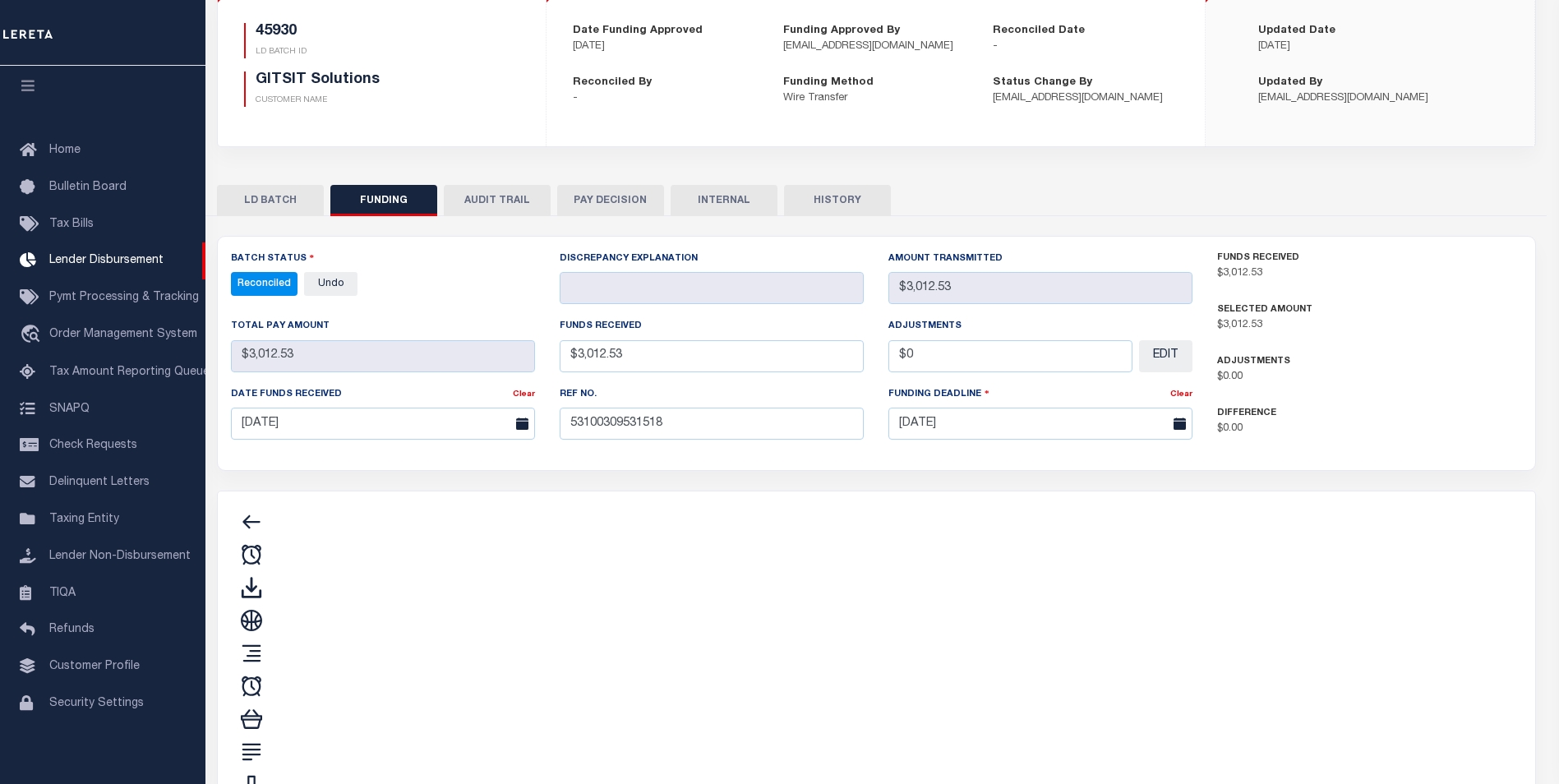
type input "$3,012.53"
type input "$0"
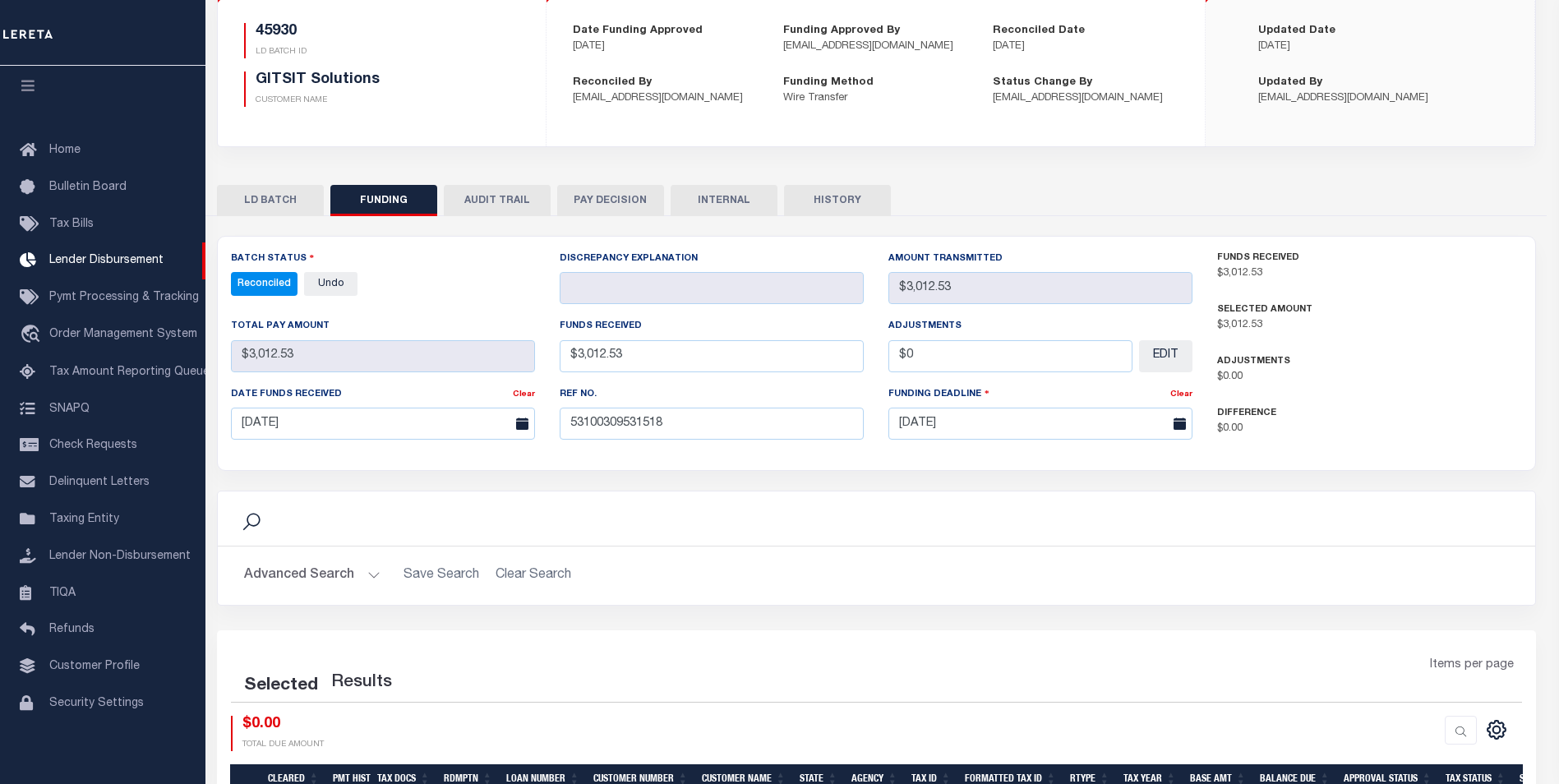
select select "100"
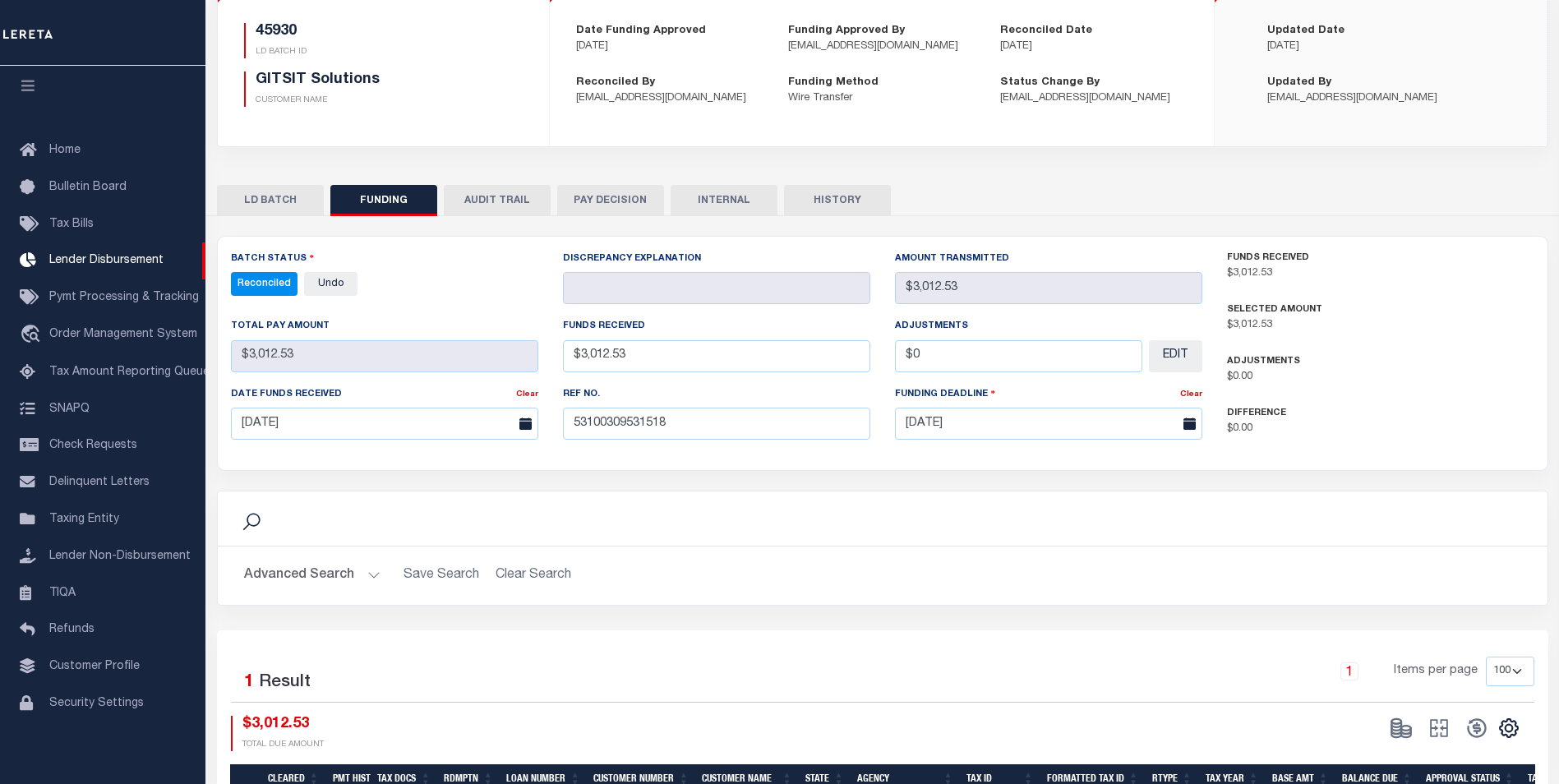
click at [753, 210] on button "INTERNAL" at bounding box center [724, 200] width 107 height 31
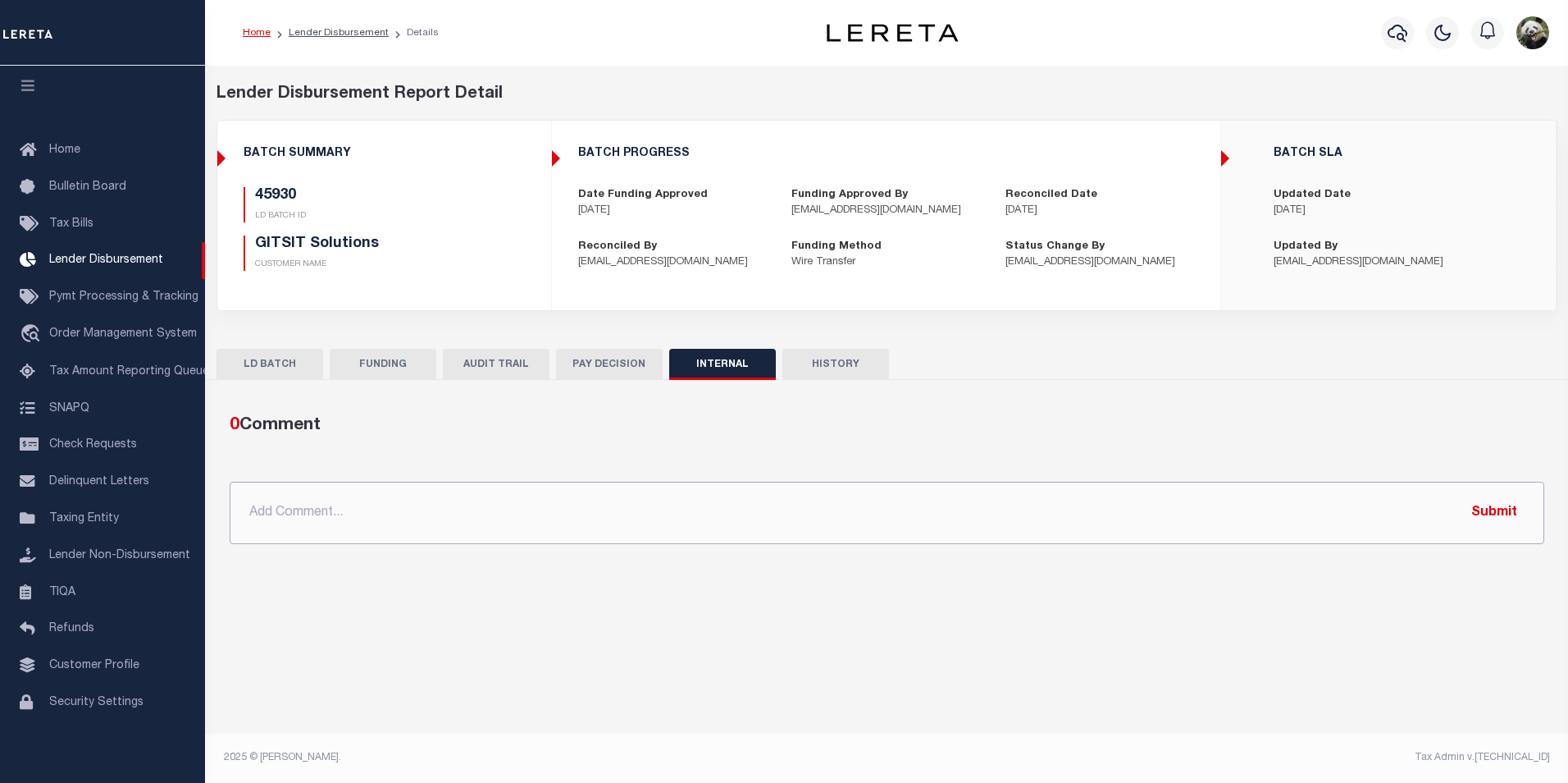
click at [653, 531] on input "text" at bounding box center [887, 512] width 1315 height 62
paste input "OG AMOUNT $11,866.15 45907 - $1,091.00 45918 - $7,107.69 45925 - $654.93 49530 …"
type input "OG AMOUNT $11,866.15 45907 - $1,091.00 45918 - $7,107.69 45925 - $654.93 49530 …"
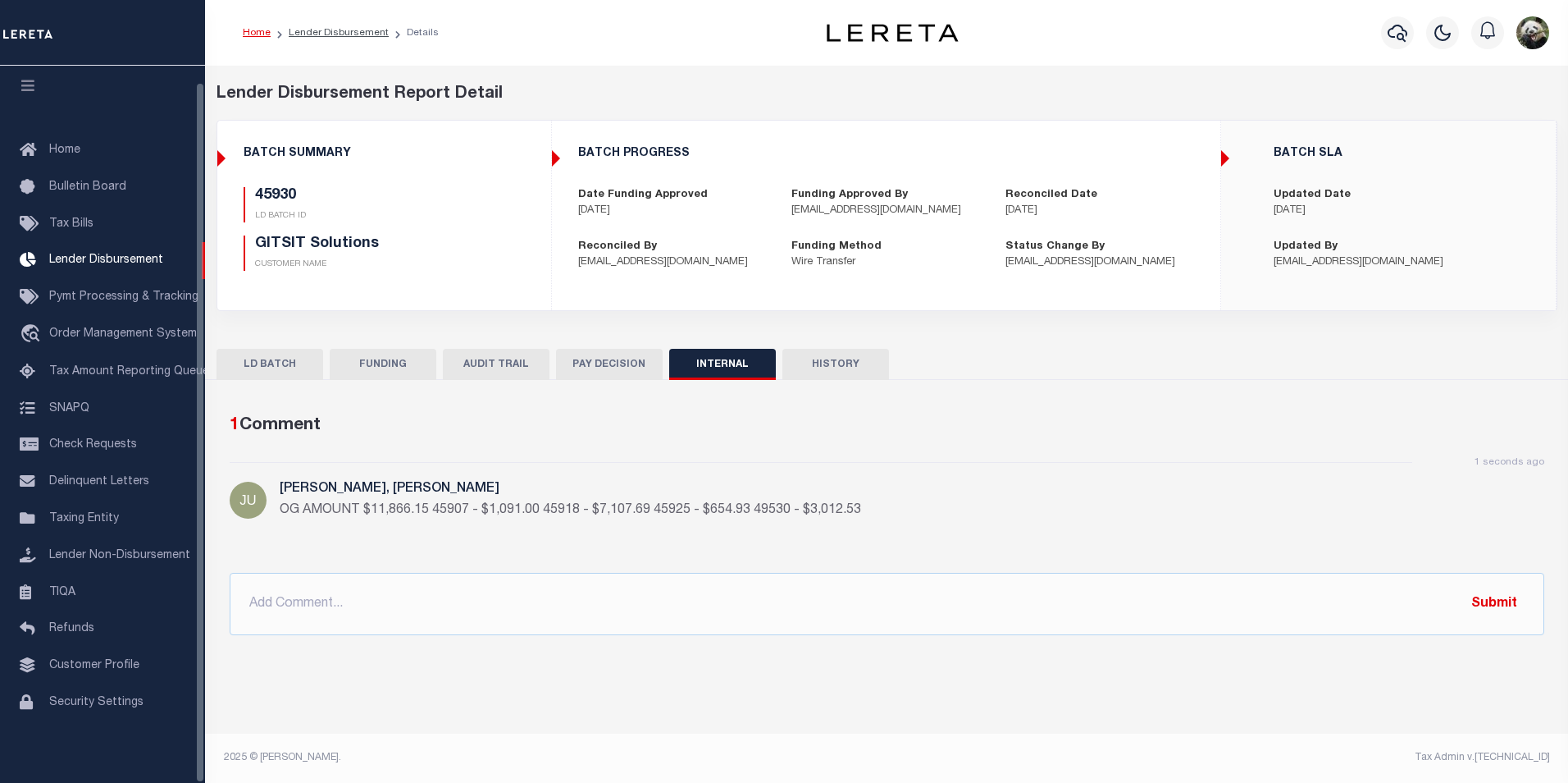
drag, startPoint x: 365, startPoint y: 363, endPoint x: 384, endPoint y: 356, distance: 20.2
click at [366, 364] on button "FUNDING" at bounding box center [383, 364] width 107 height 31
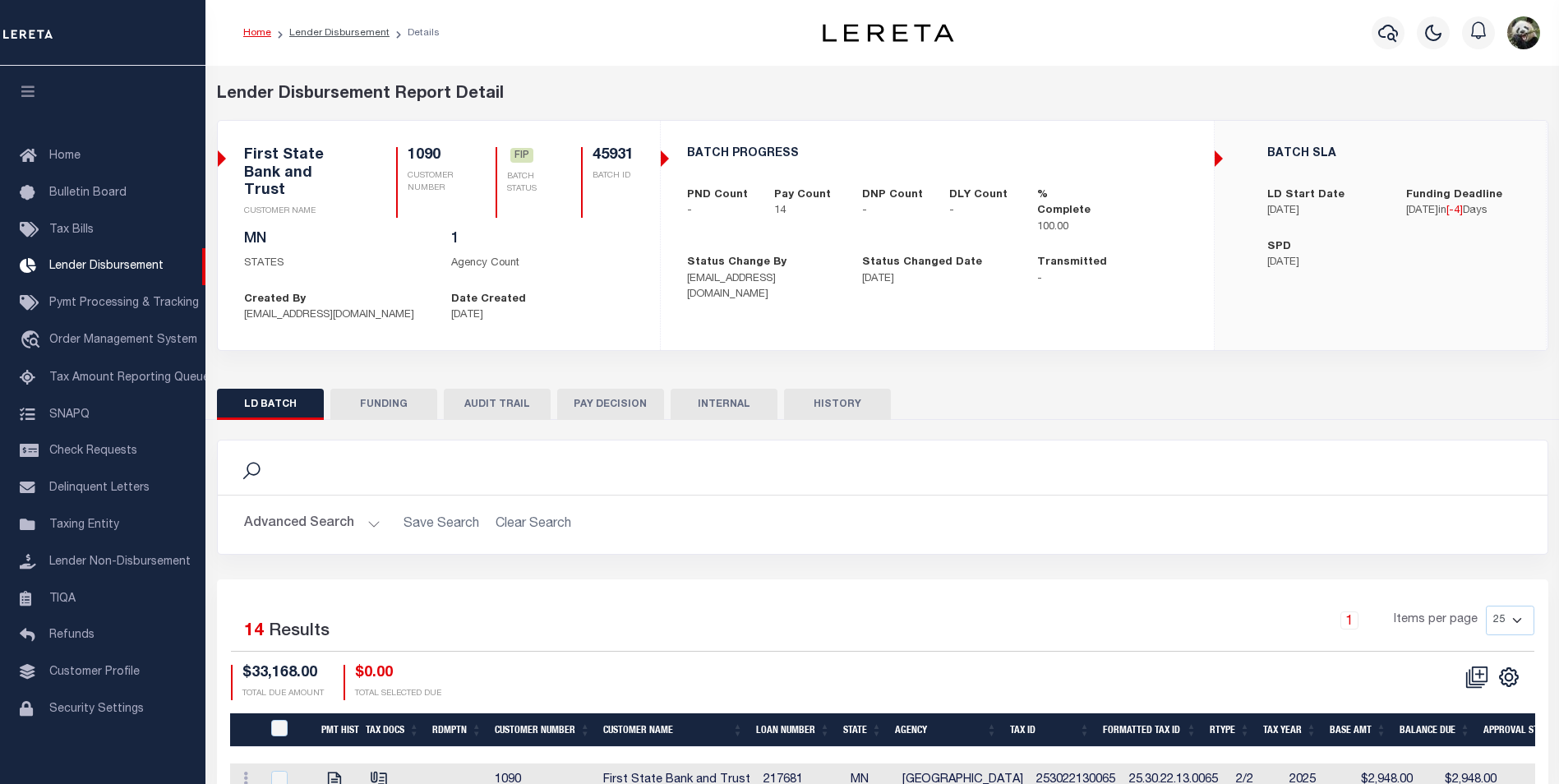
scroll to position [16, 0]
click at [364, 394] on button "FUNDING" at bounding box center [383, 404] width 107 height 31
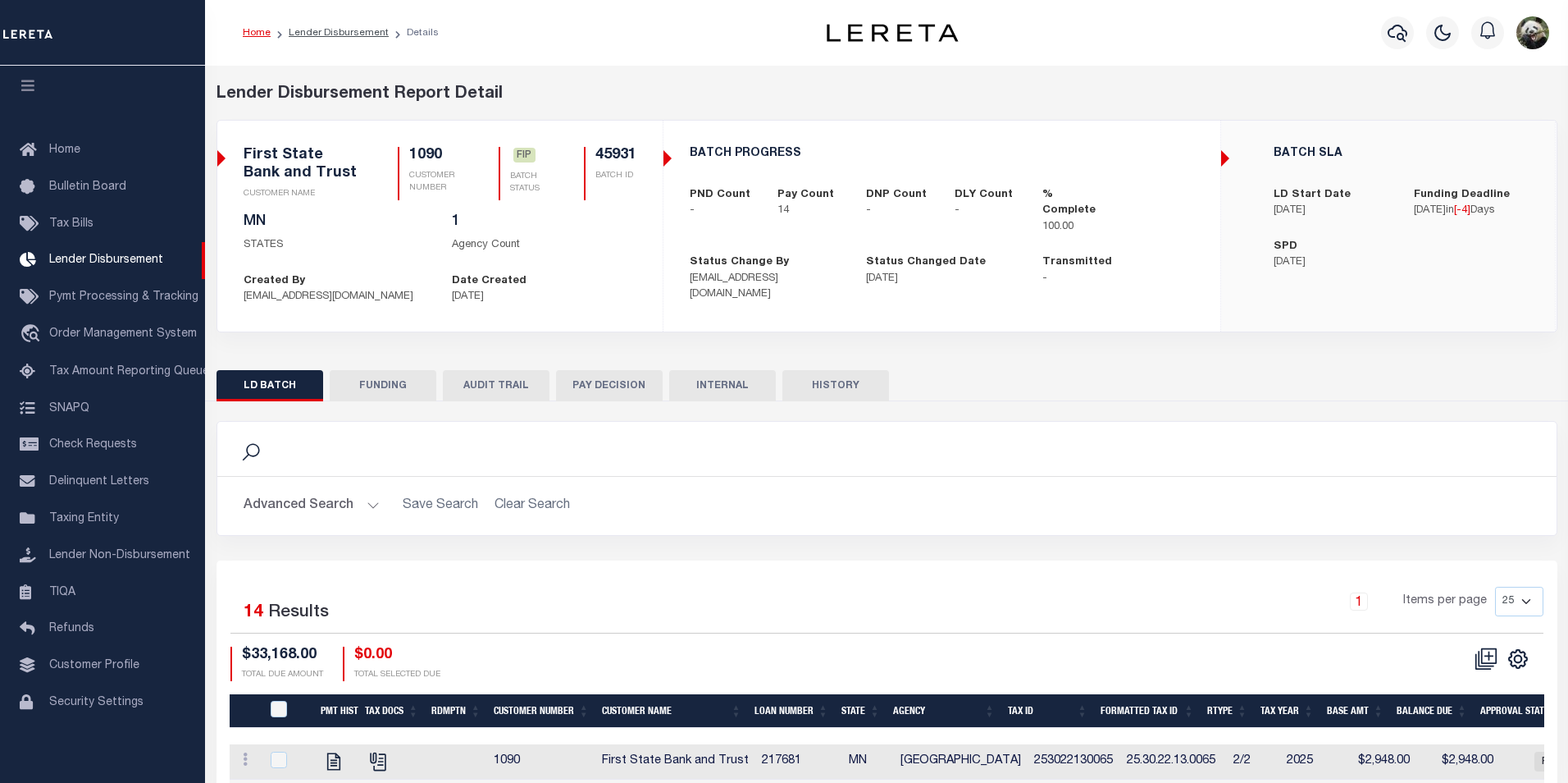
type input "$33,168"
type input "$0"
type input "[DATE]"
select select "100"
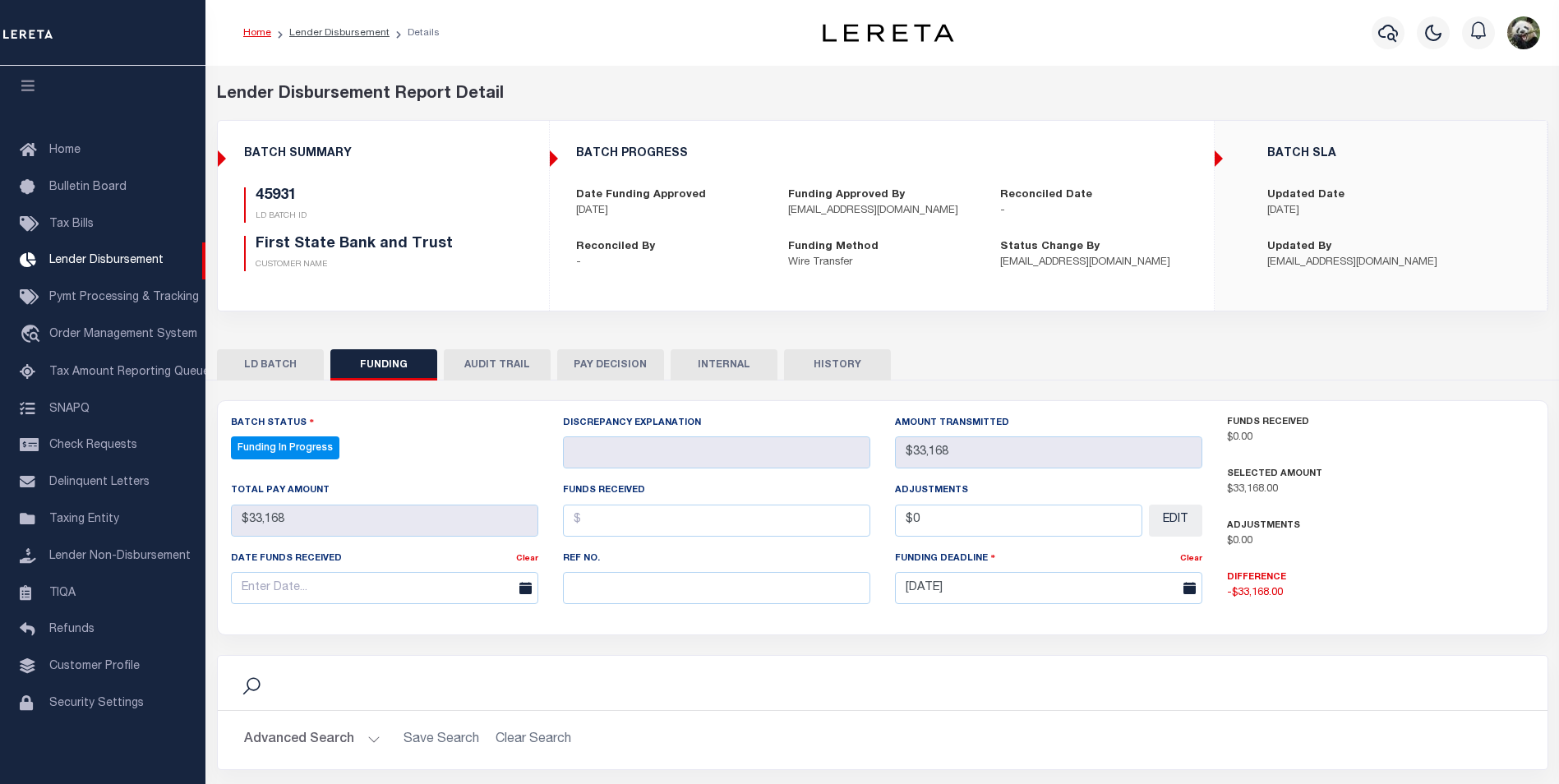
select select "100"
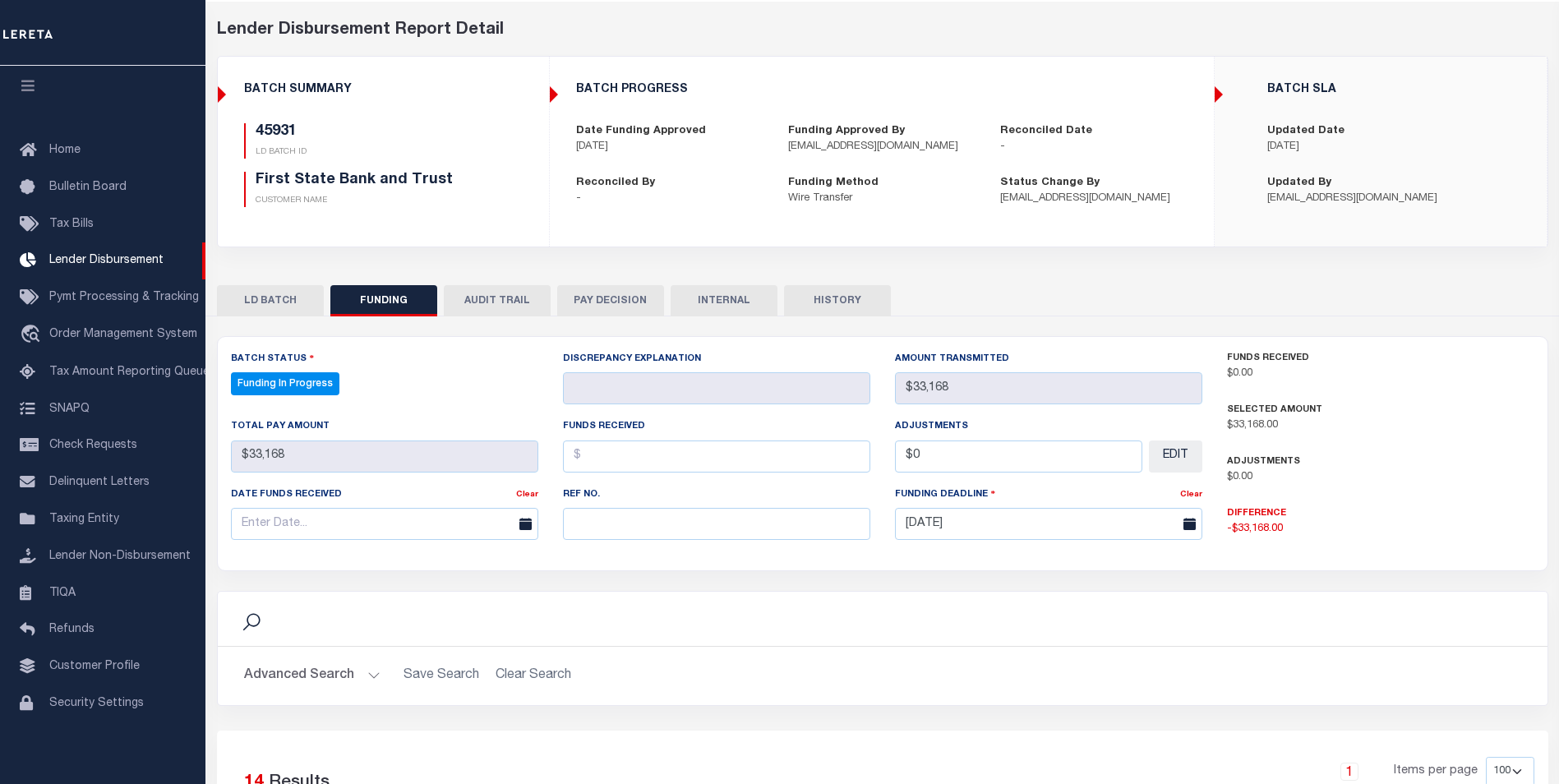
scroll to position [329, 0]
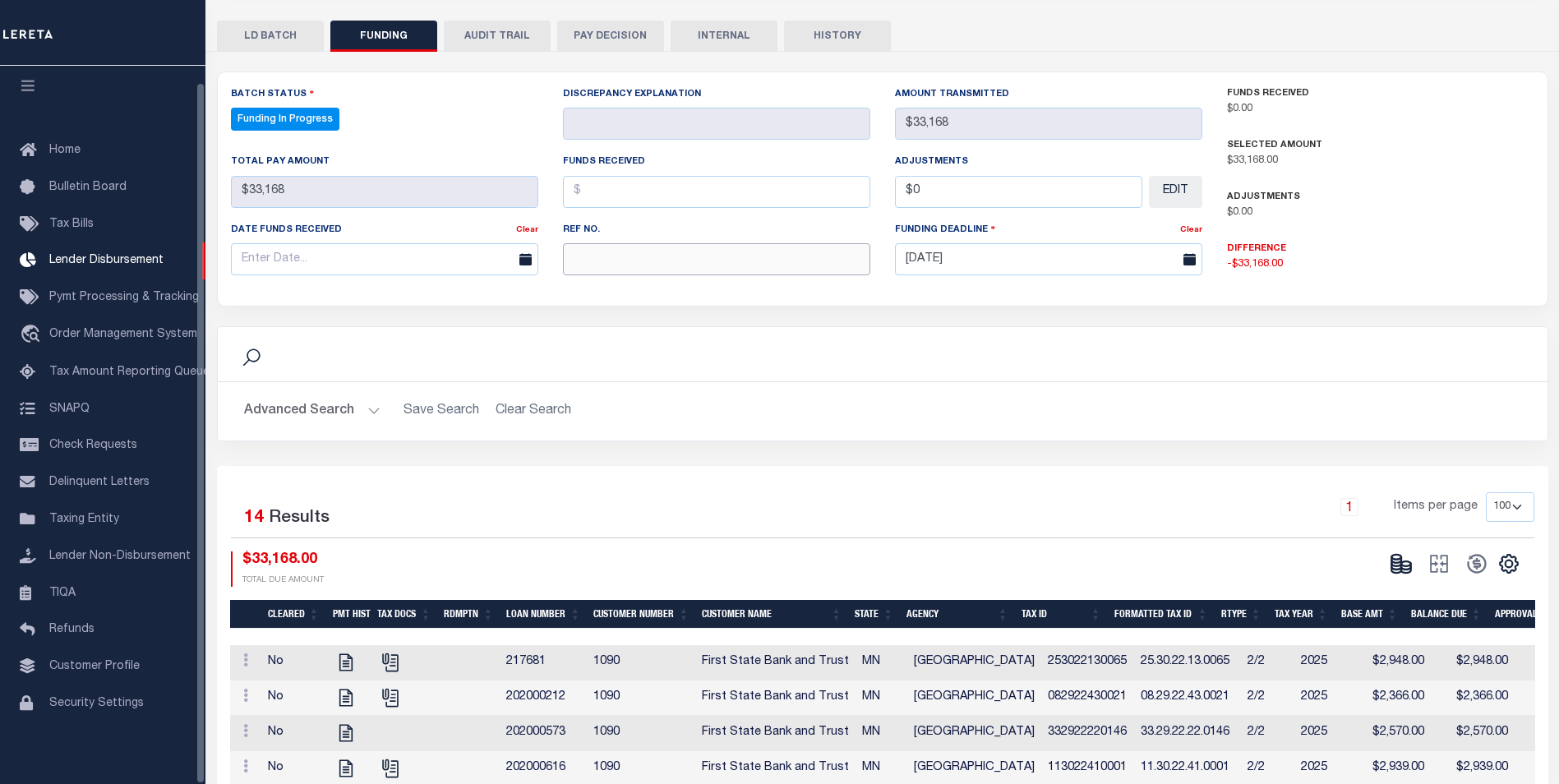
click at [634, 254] on input "text" at bounding box center [716, 258] width 307 height 32
paste input "20250905MMQFMP2700282309051406FT03"
type input "20250905MMQFMP2700282309051406FT03"
click at [323, 267] on input "text" at bounding box center [384, 258] width 307 height 32
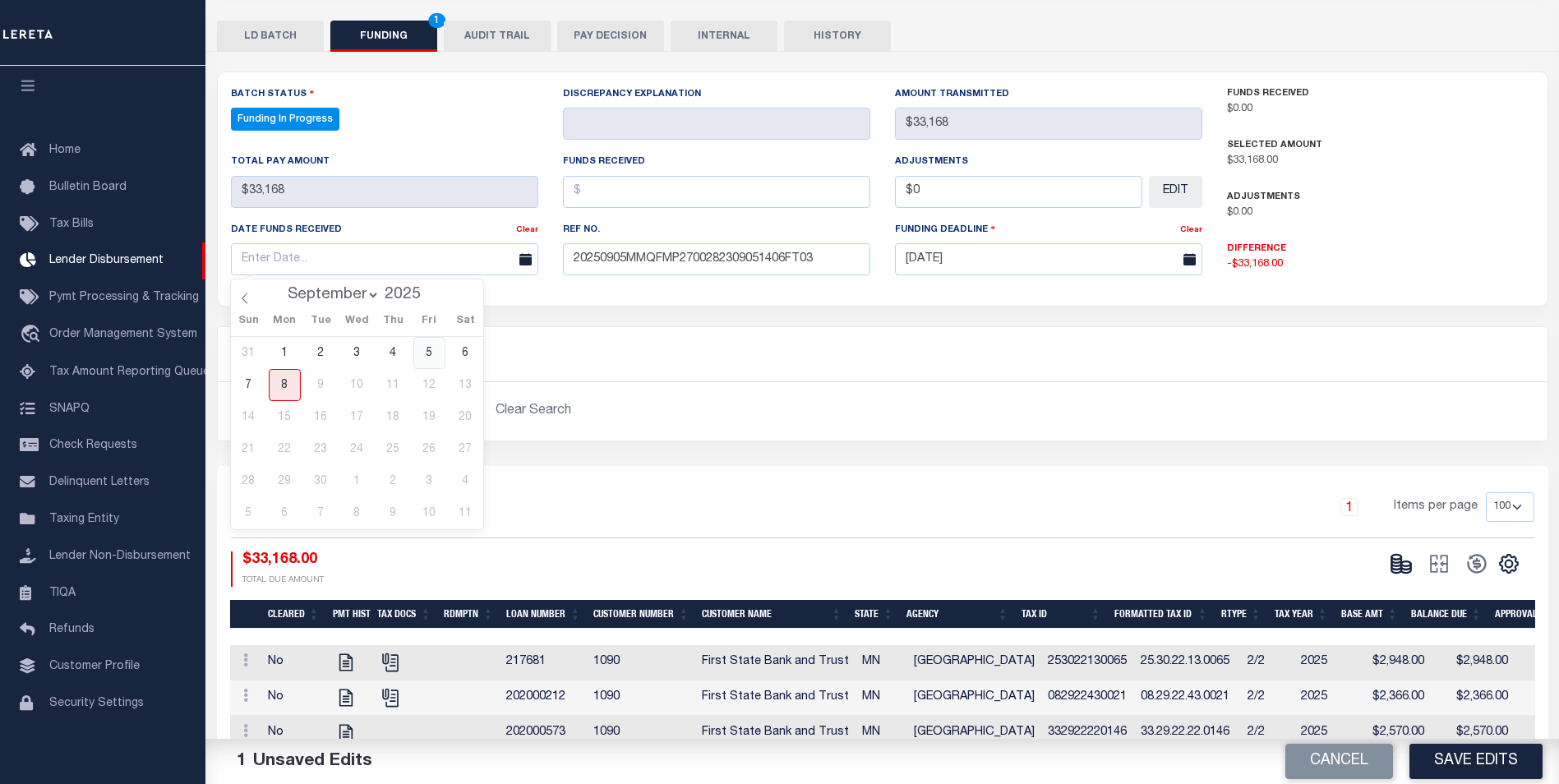
click at [430, 346] on span "5" at bounding box center [429, 353] width 32 height 32
type input "[DATE]"
click at [731, 194] on input "text" at bounding box center [716, 191] width 307 height 32
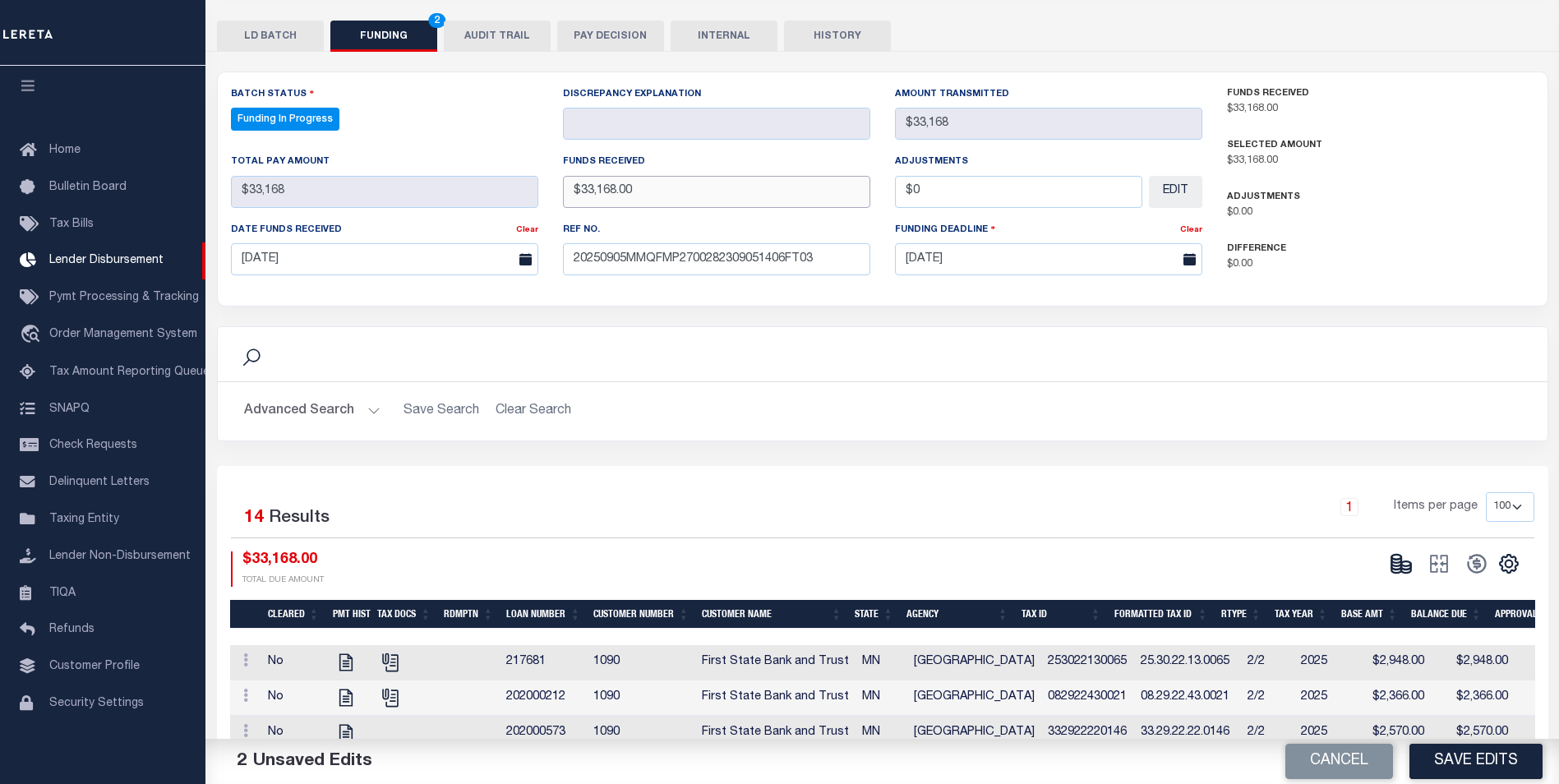
type input "$33,168.00"
type input "$0.00"
click at [1471, 764] on button "Save Edits" at bounding box center [1476, 760] width 133 height 35
type input "$33,168"
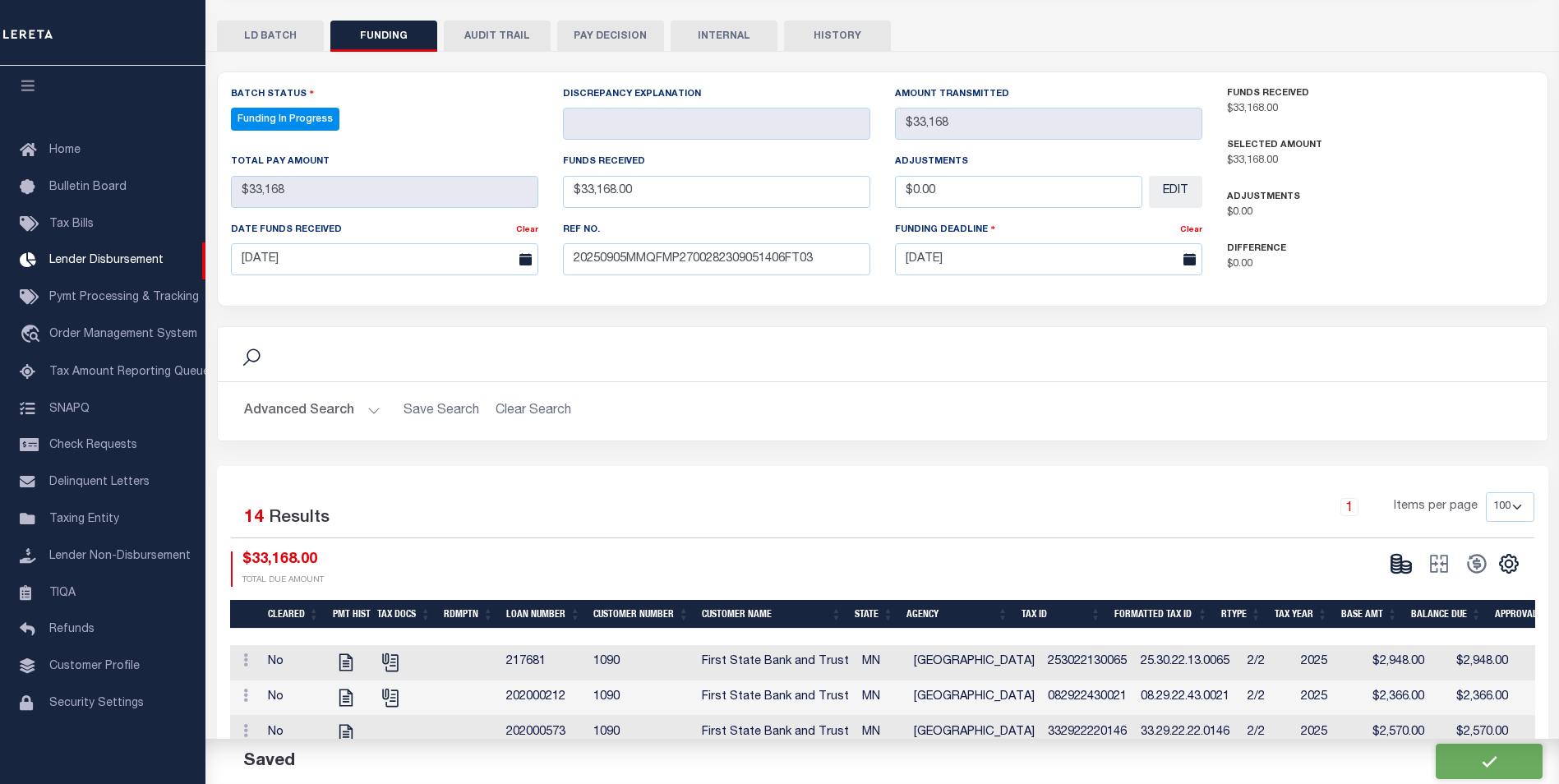
type input "$33,168"
type input "$0"
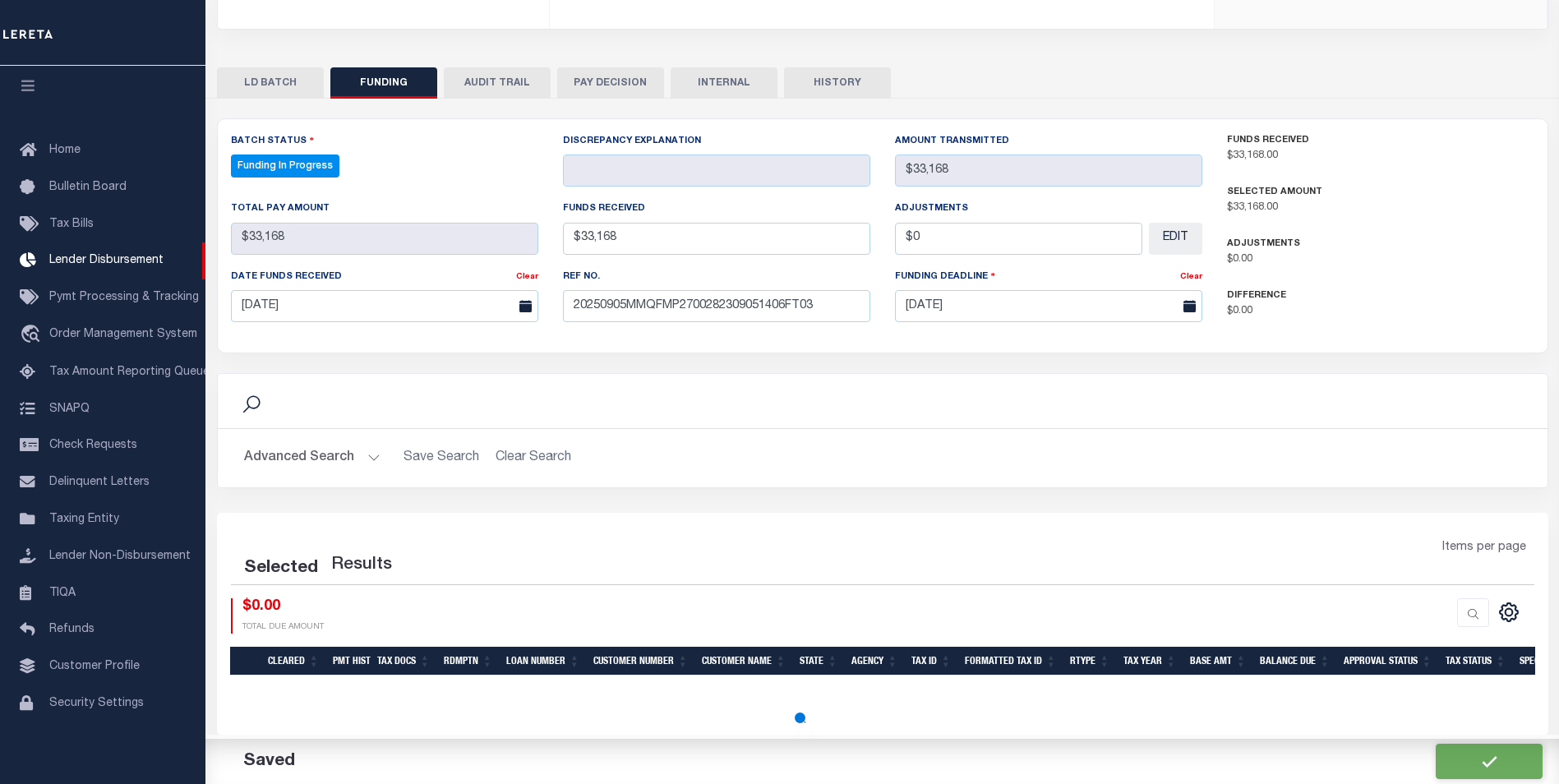
select select "100"
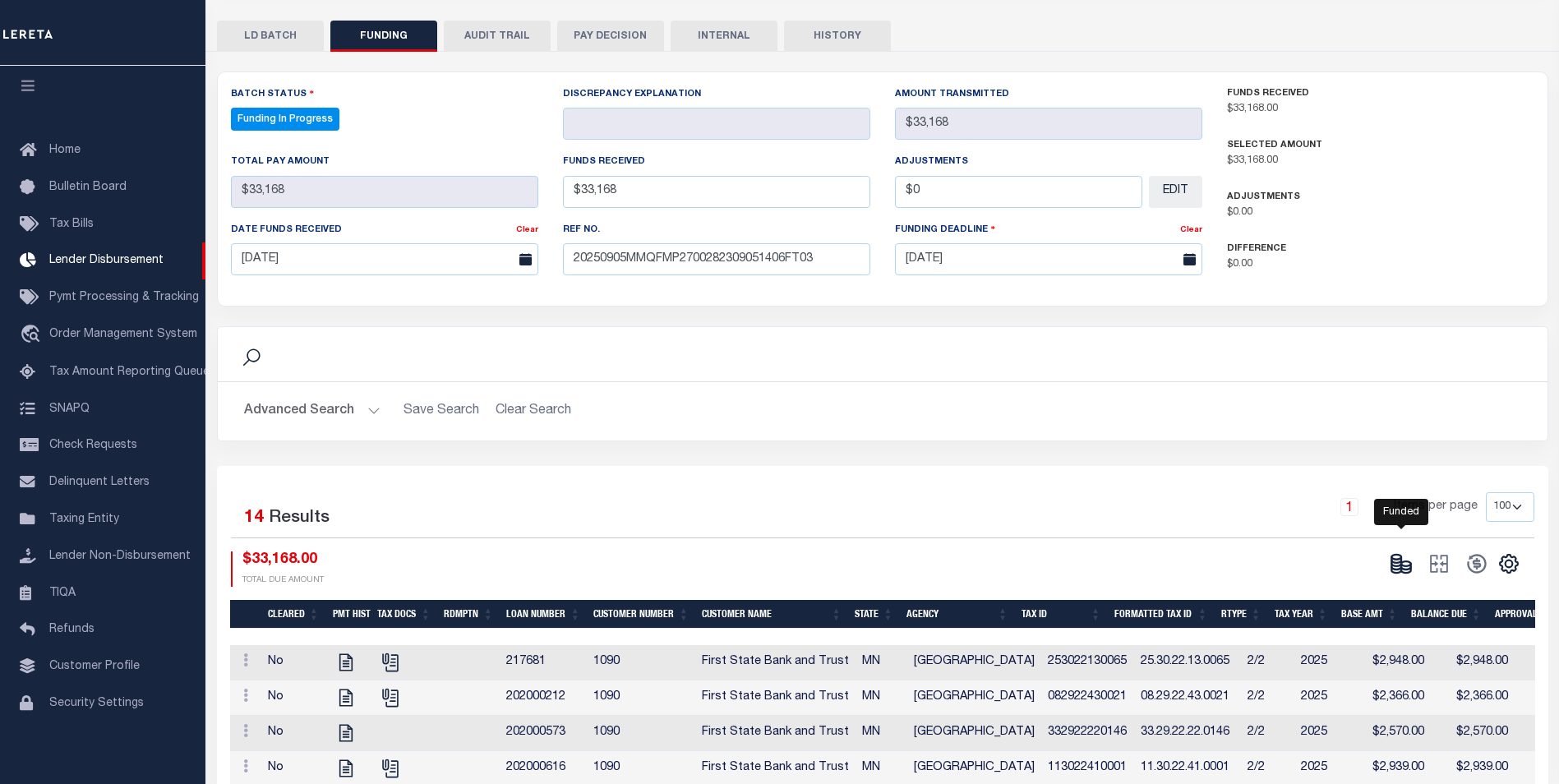
click at [1390, 568] on icon at bounding box center [1400, 563] width 23 height 23
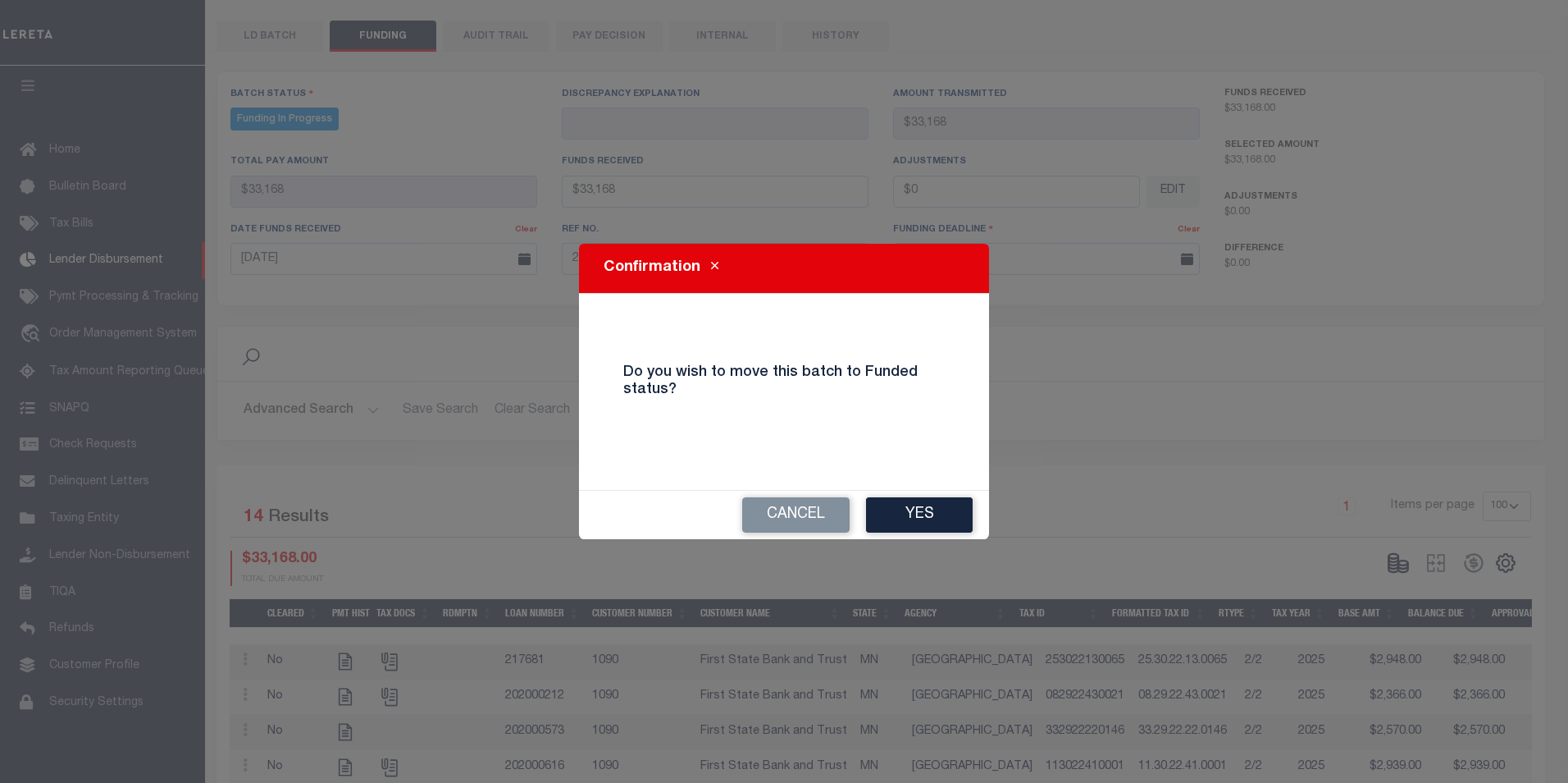
drag, startPoint x: 941, startPoint y: 513, endPoint x: 969, endPoint y: 519, distance: 28.6
click at [942, 513] on button "Yes" at bounding box center [919, 514] width 107 height 35
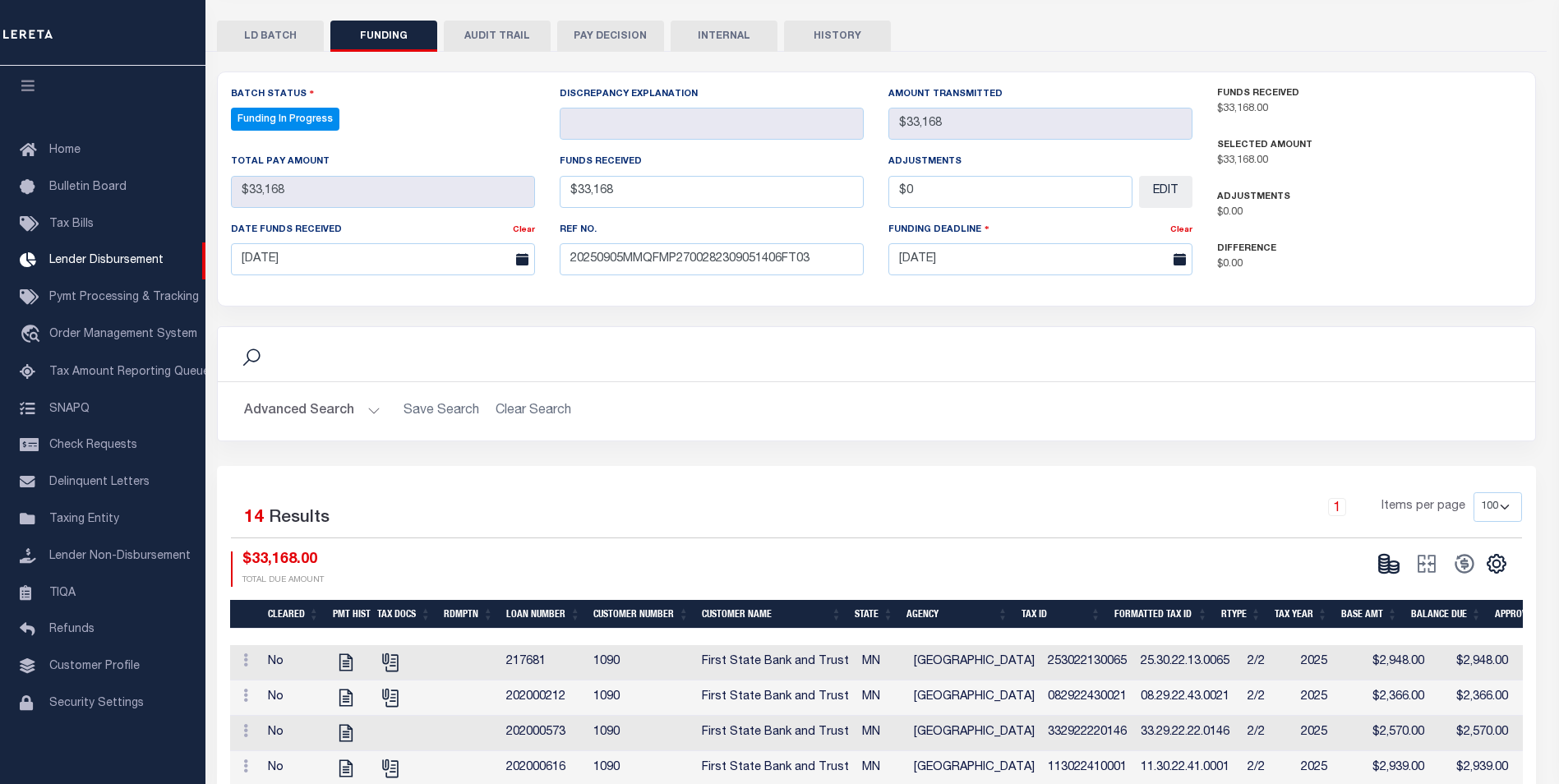
type input "$33,168"
type input "$0"
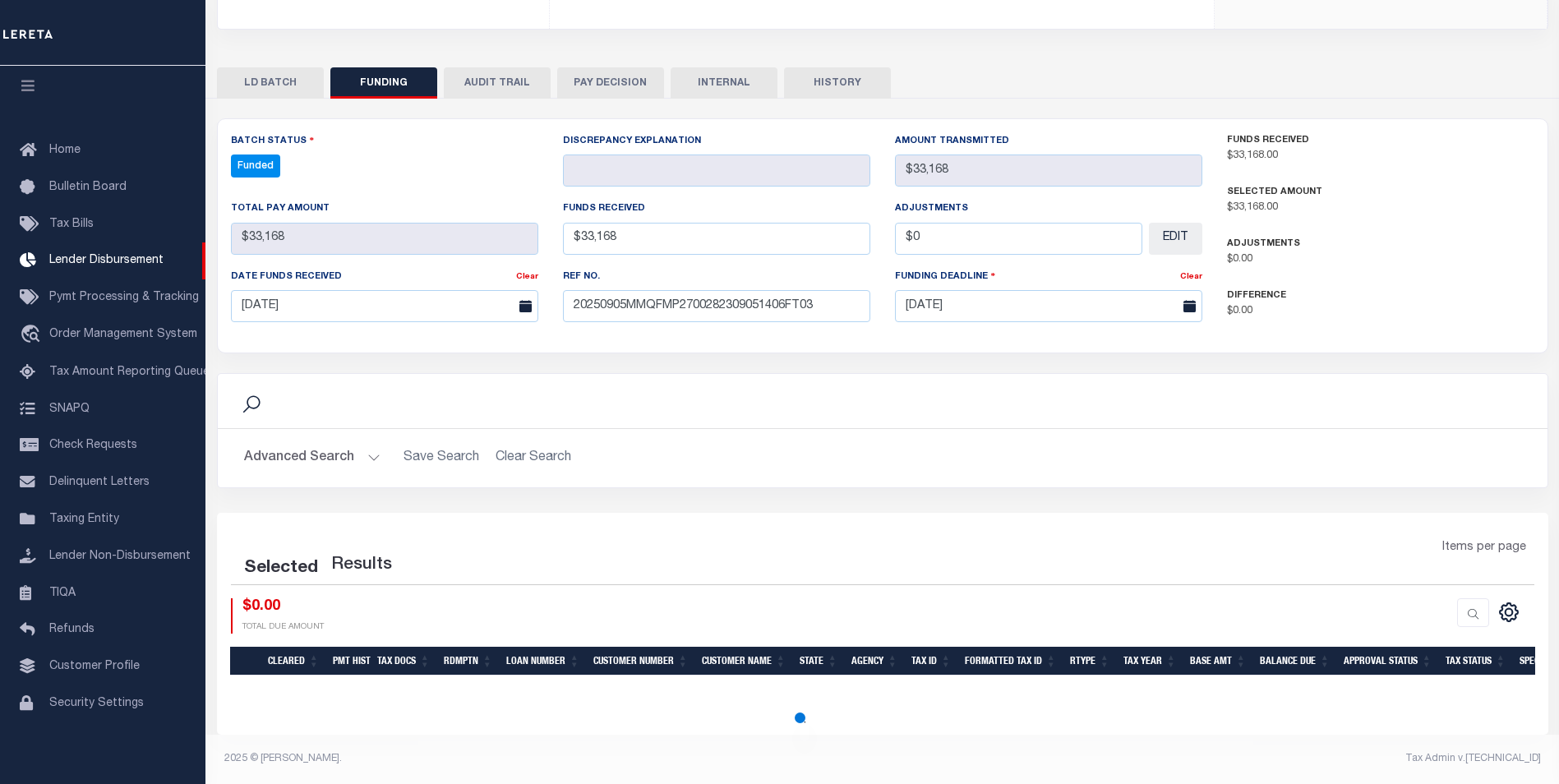
select select "100"
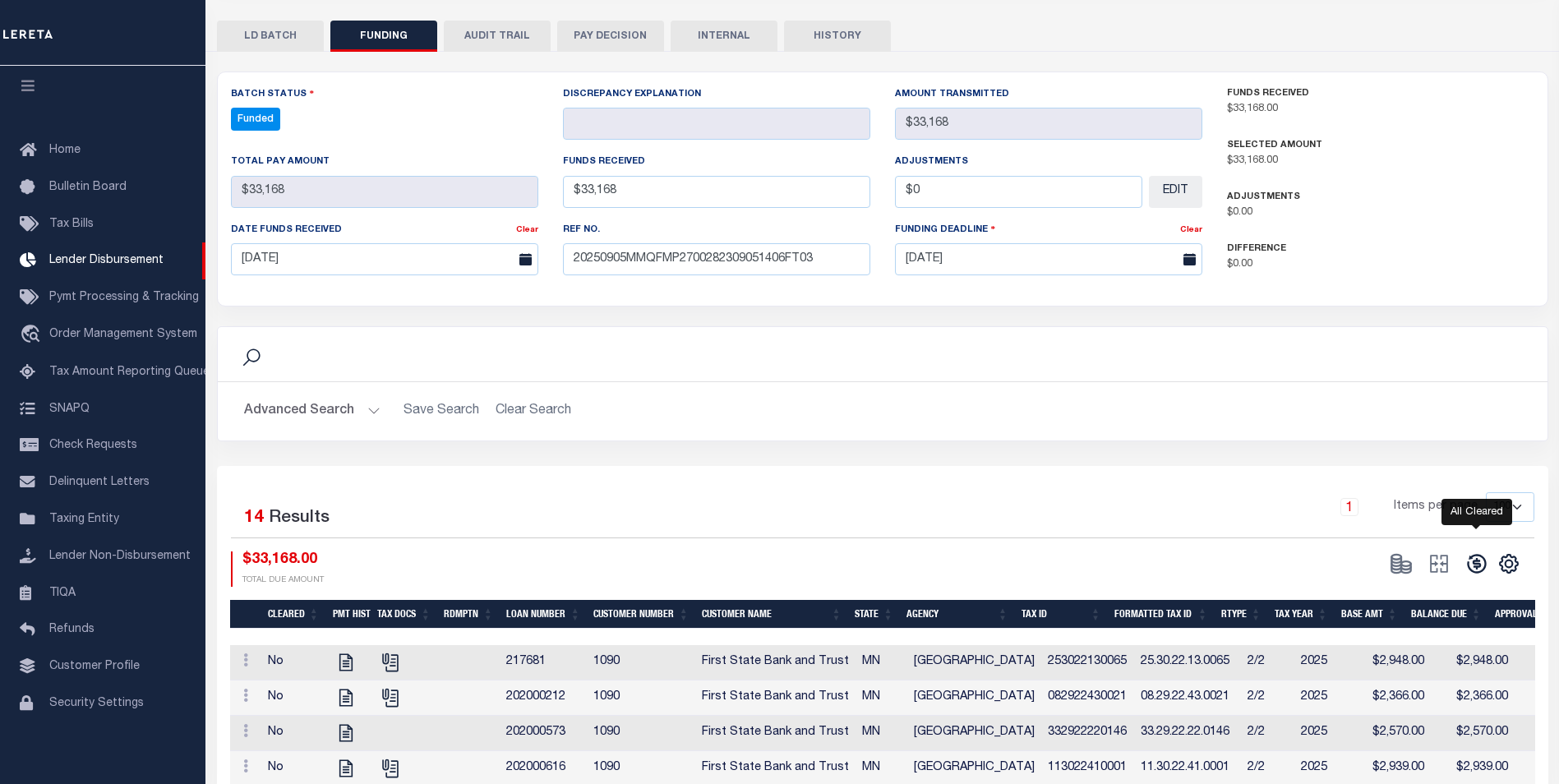
click at [1484, 563] on icon at bounding box center [1476, 564] width 19 height 19
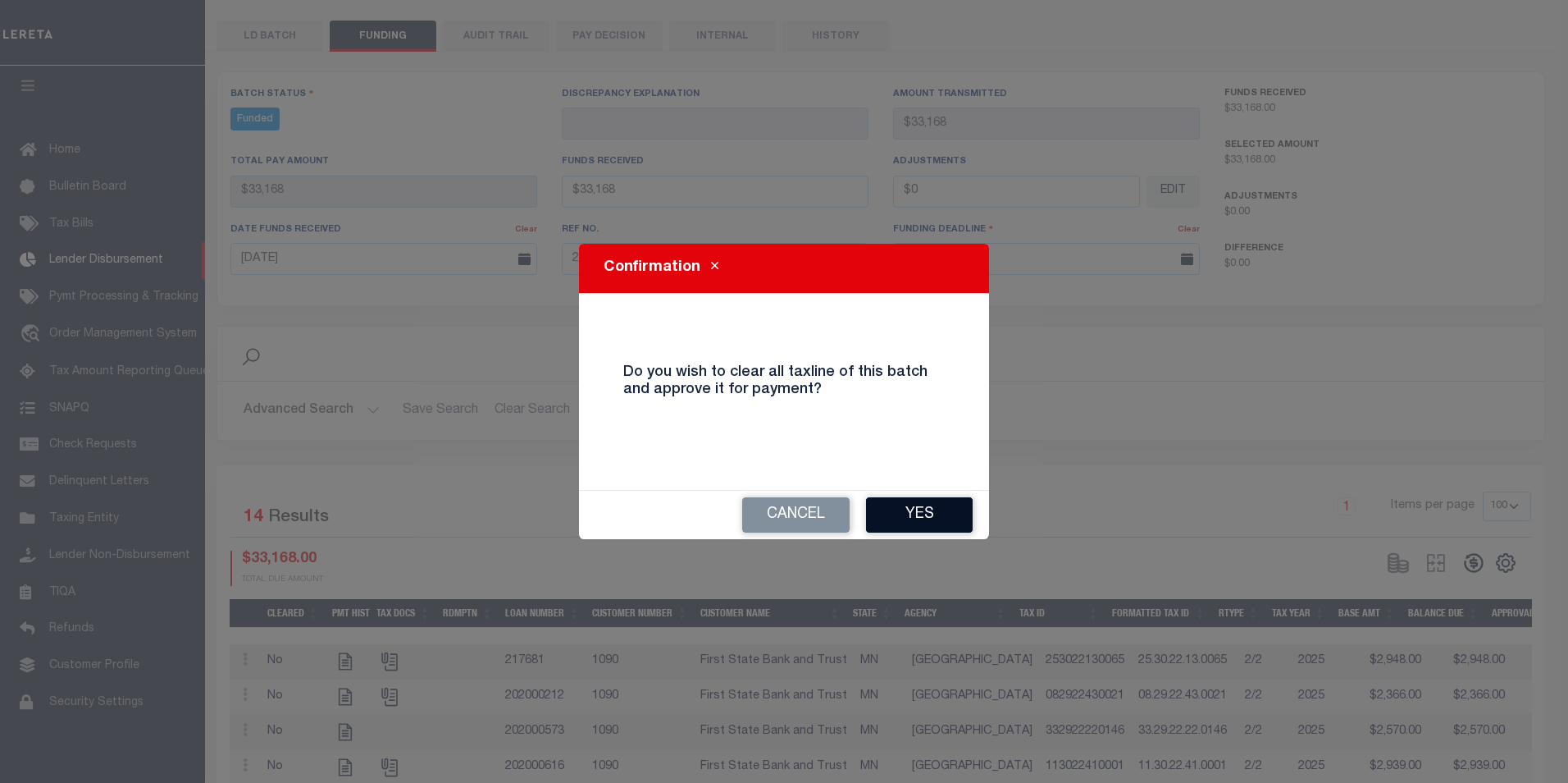
click at [940, 516] on button "Yes" at bounding box center [919, 514] width 107 height 35
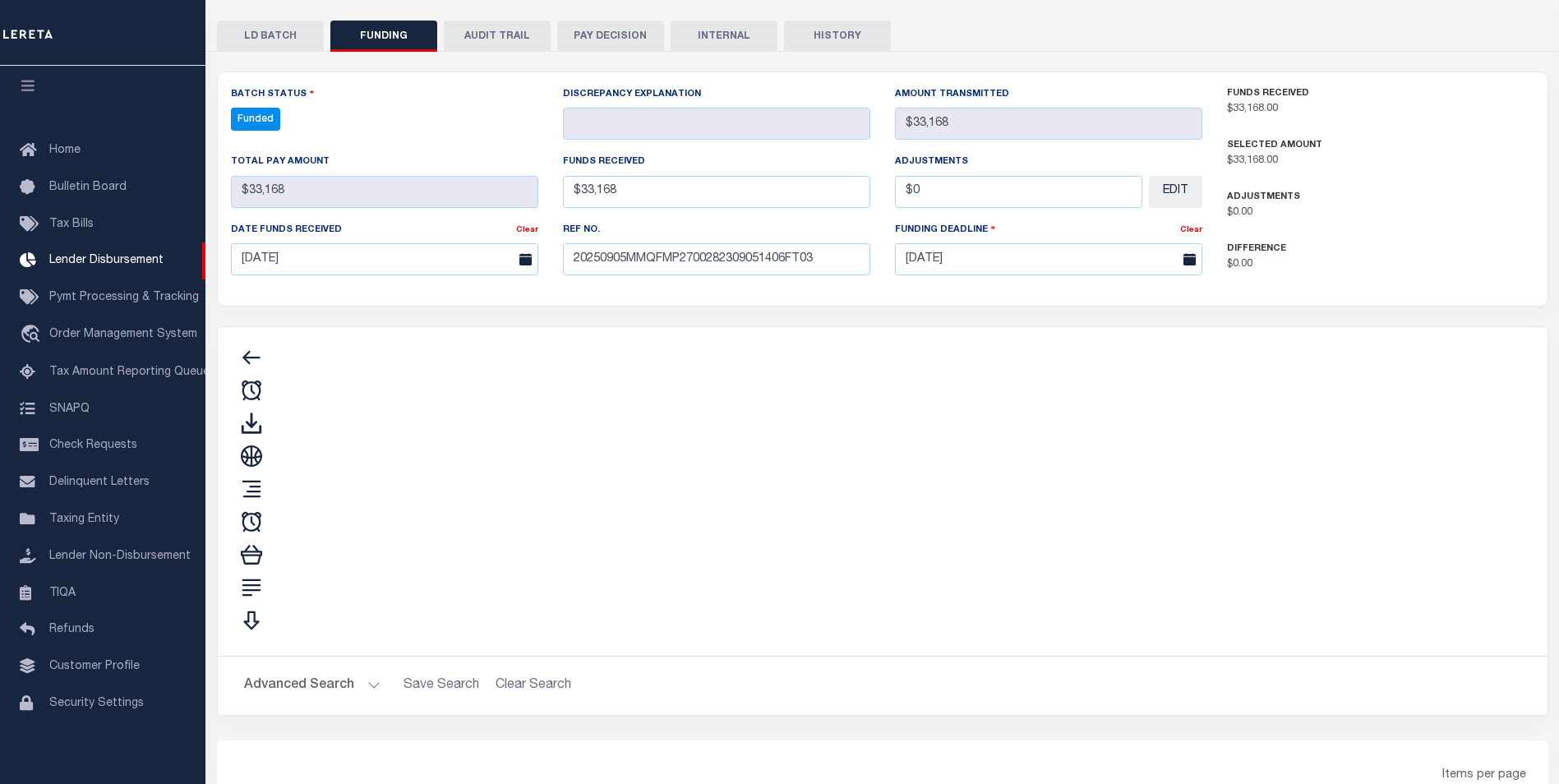
type input "$33,168"
type input "$0"
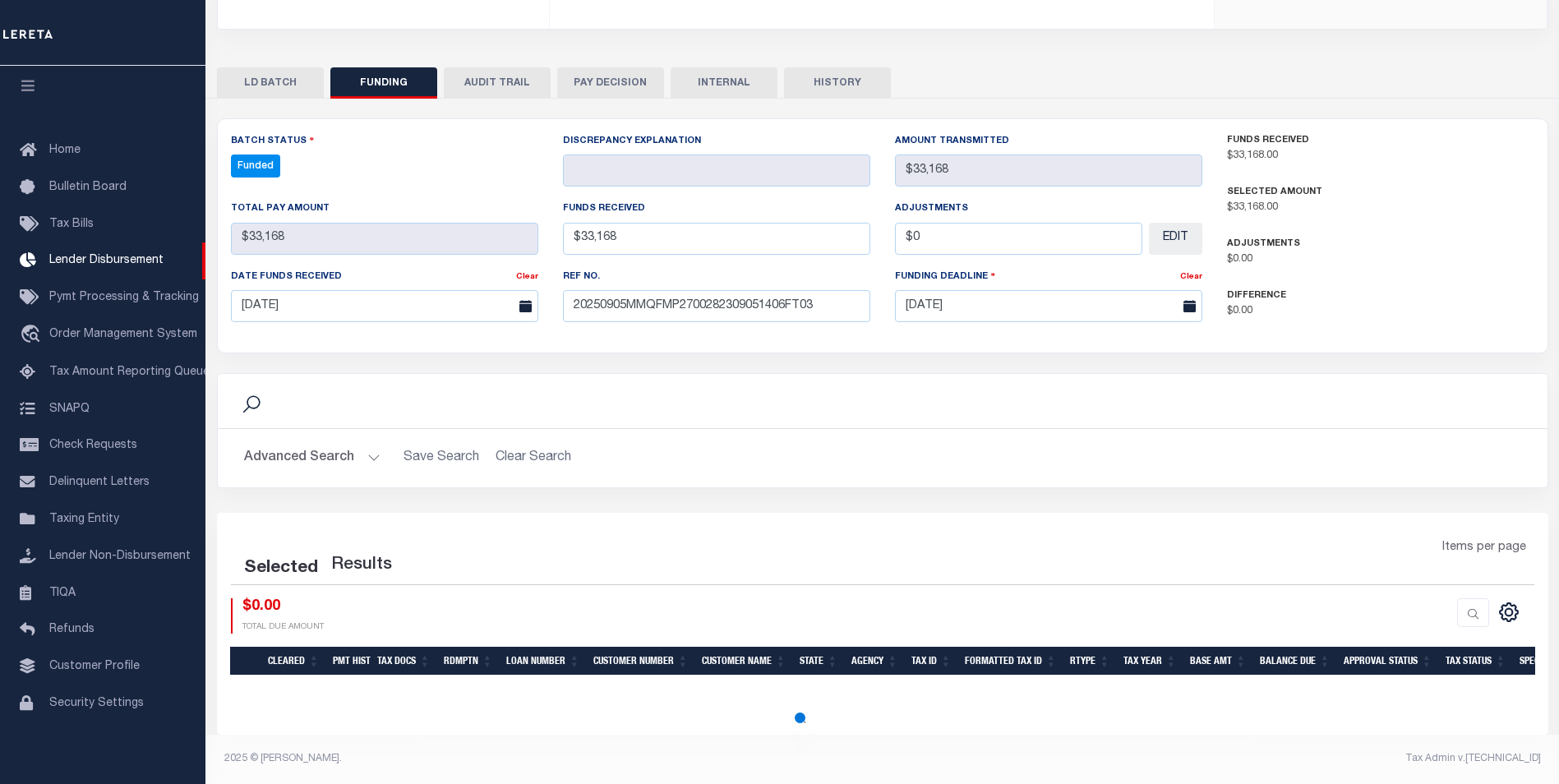
select select "100"
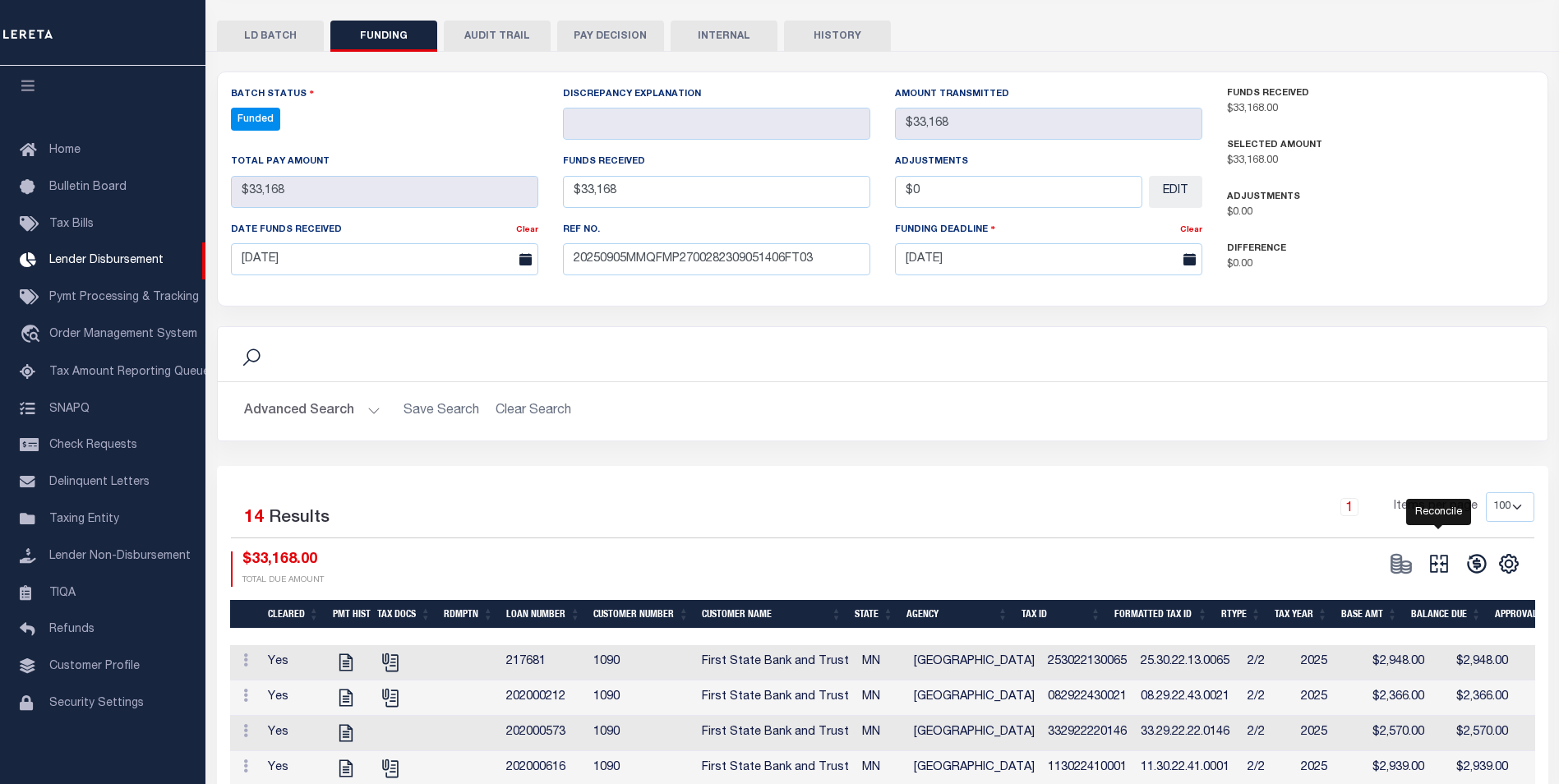
click at [1448, 567] on icon at bounding box center [1438, 563] width 23 height 23
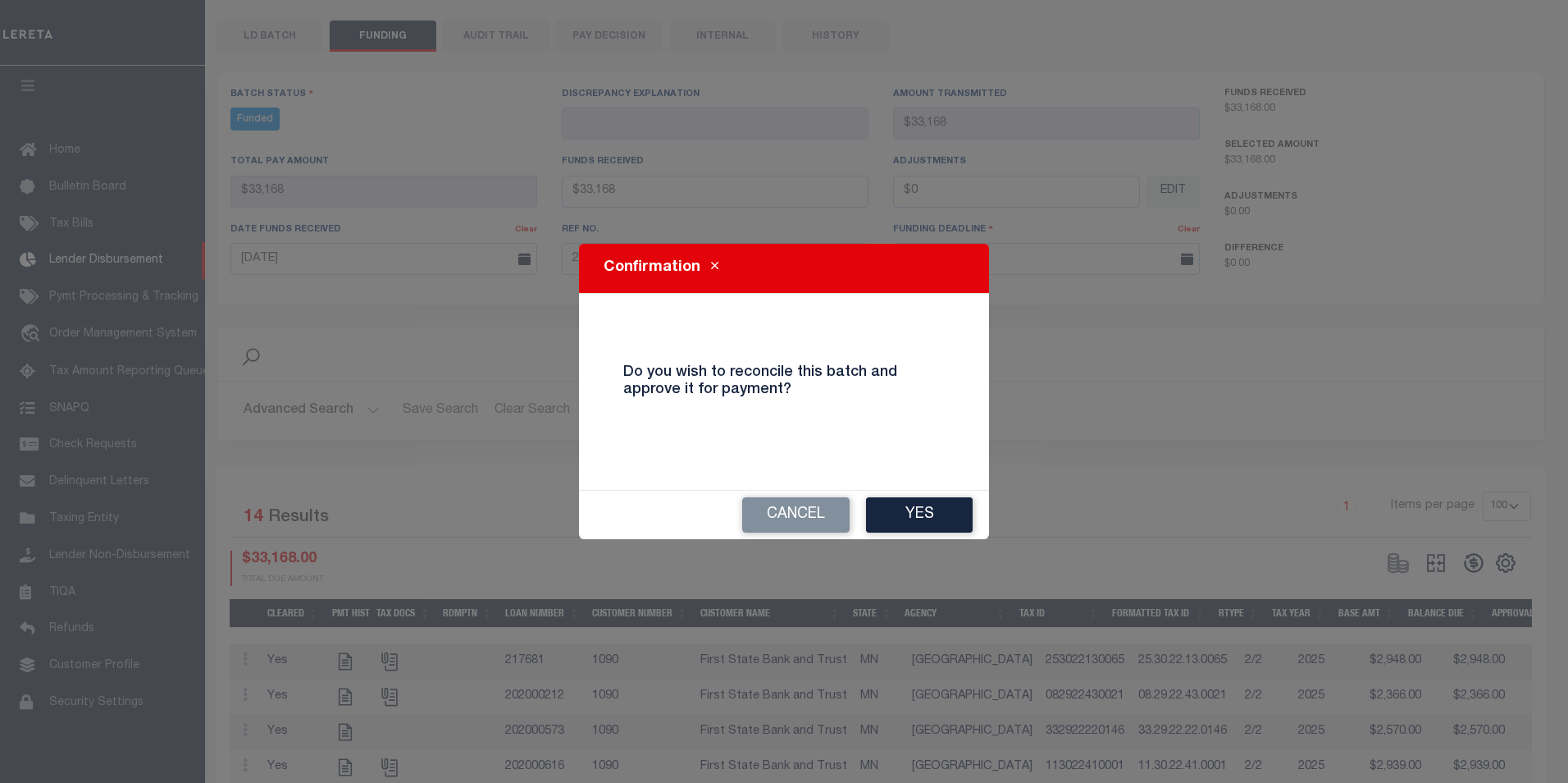
click at [932, 510] on button "Yes" at bounding box center [919, 514] width 107 height 35
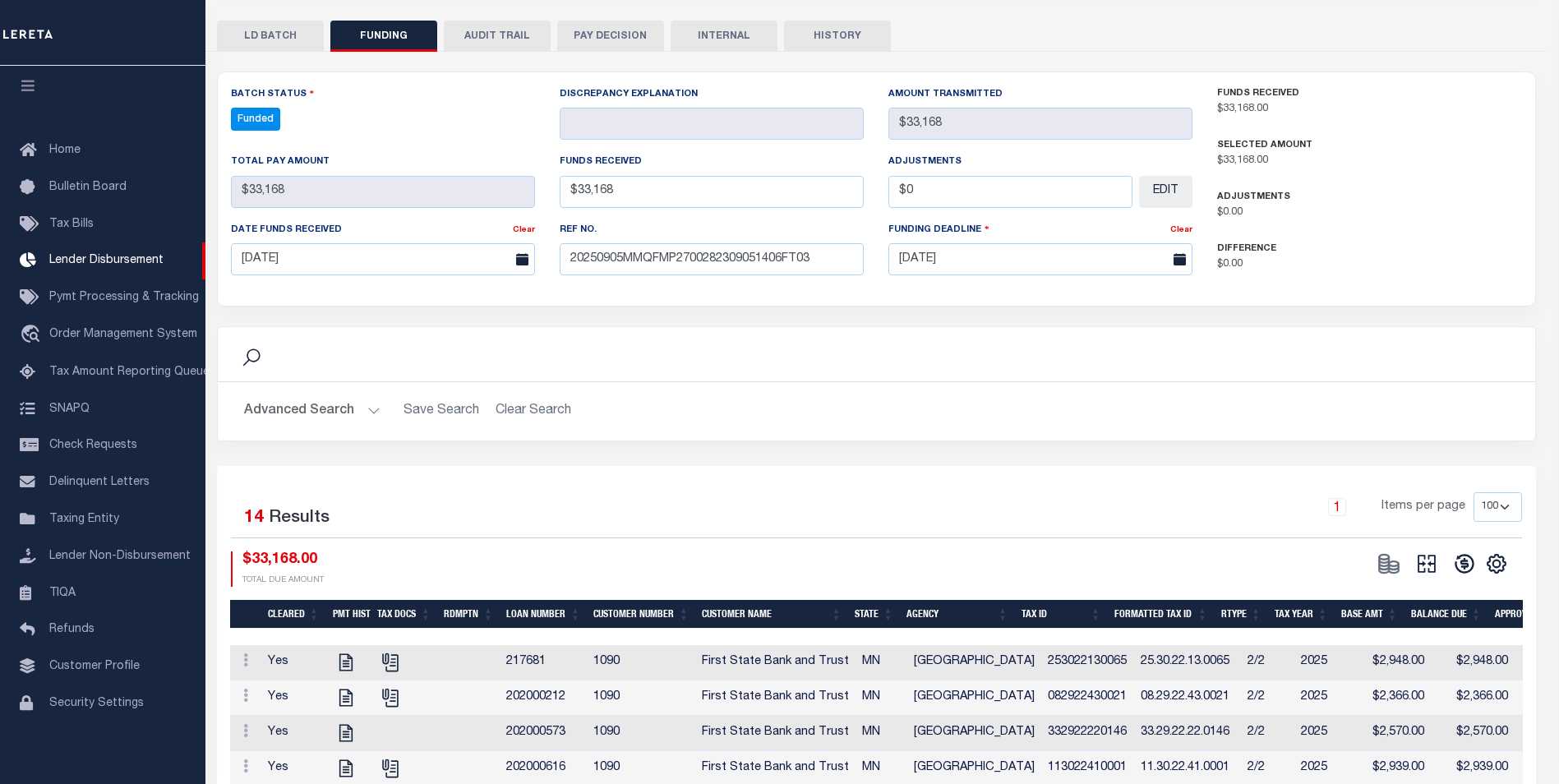
type input "$33,168"
type input "$0"
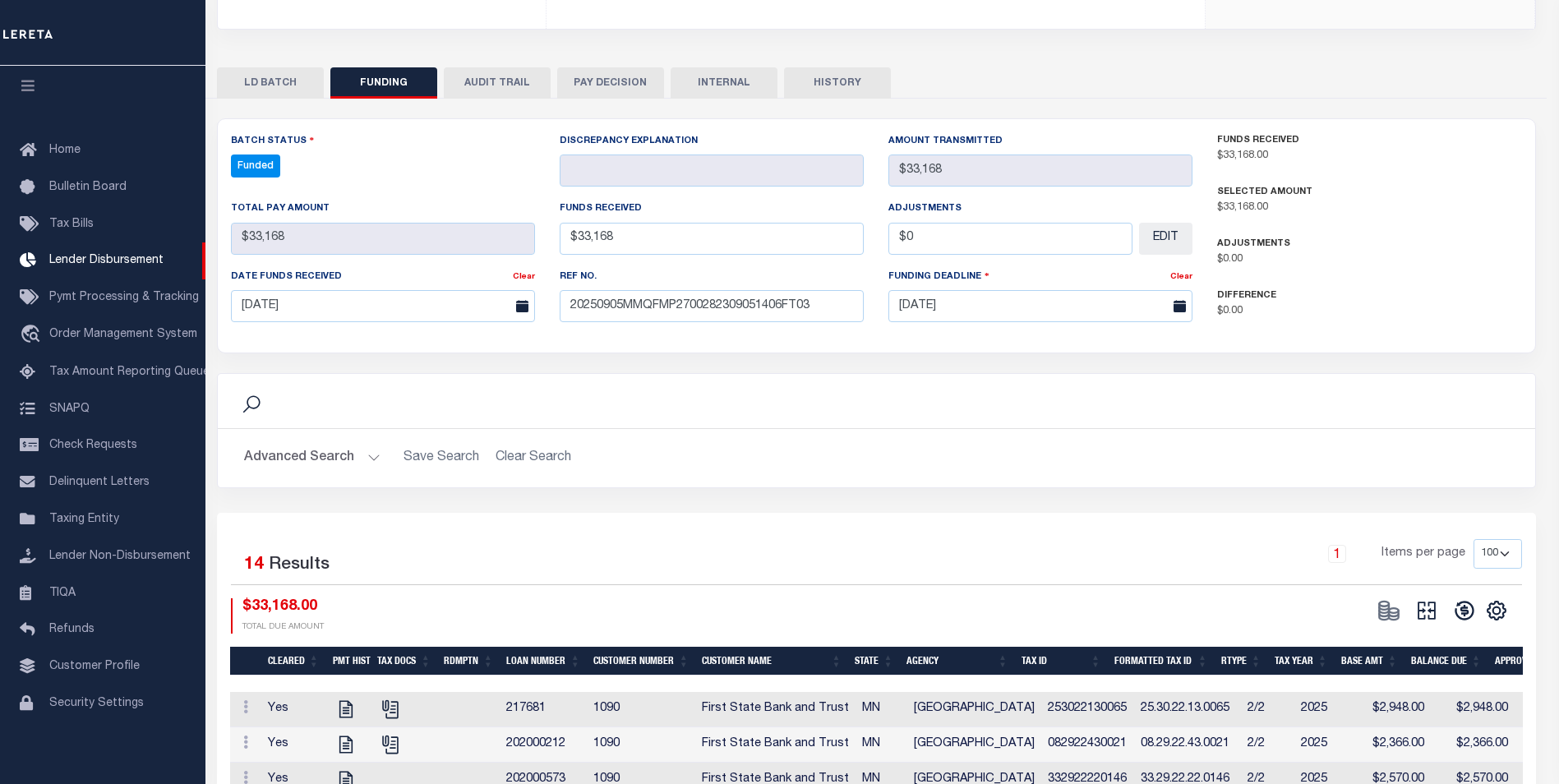
select select "100"
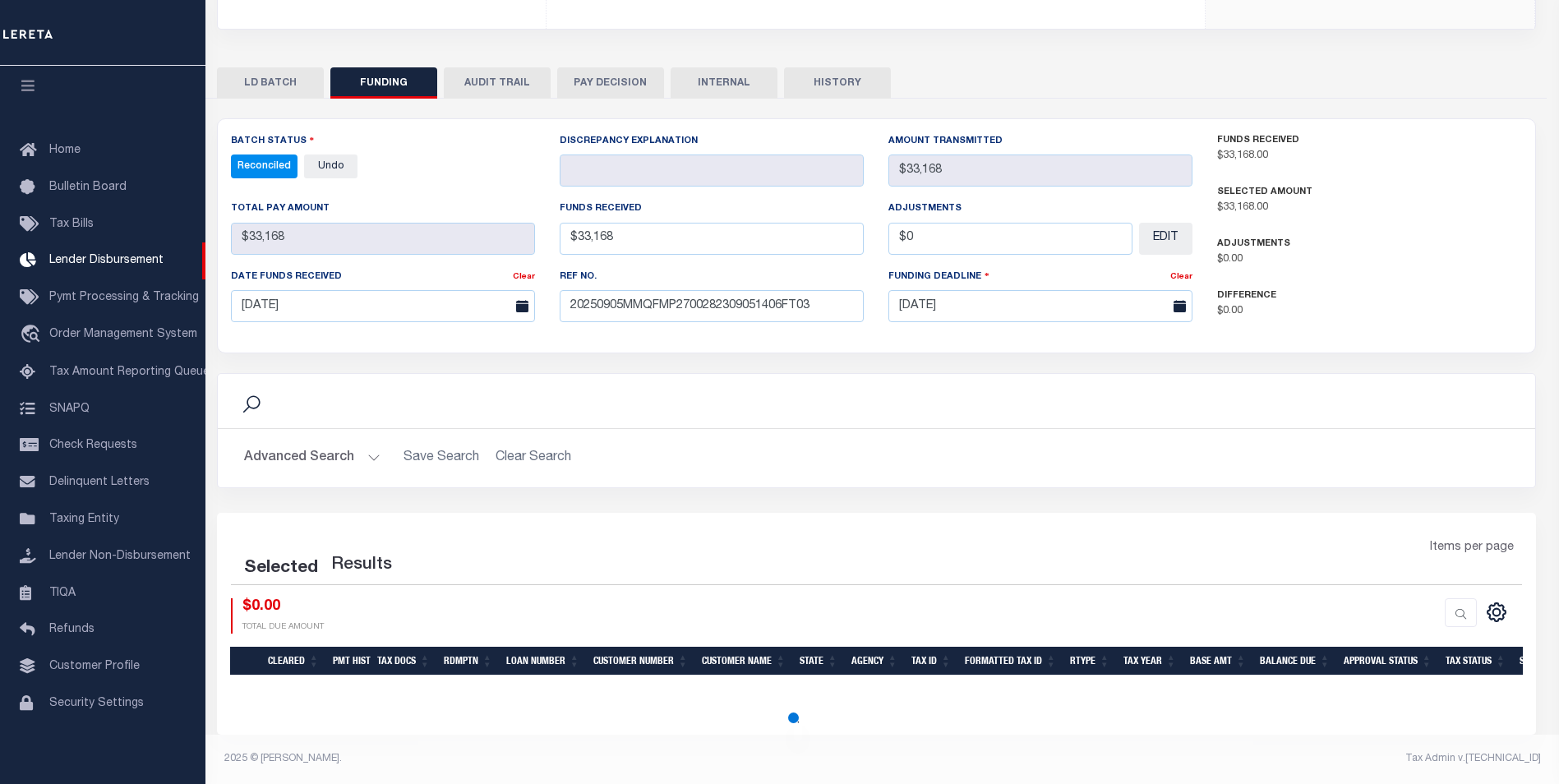
select select "100"
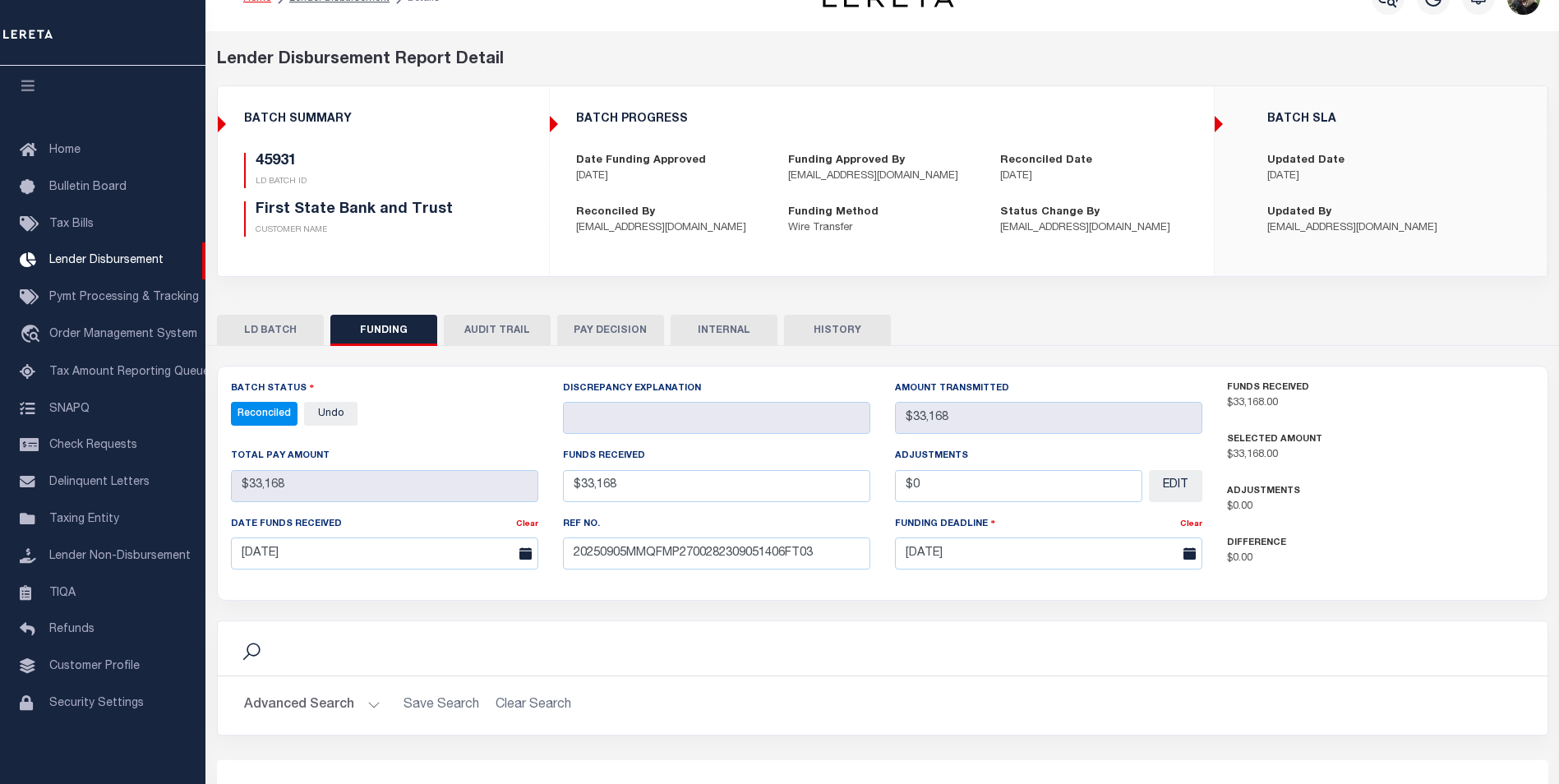
scroll to position [0, 0]
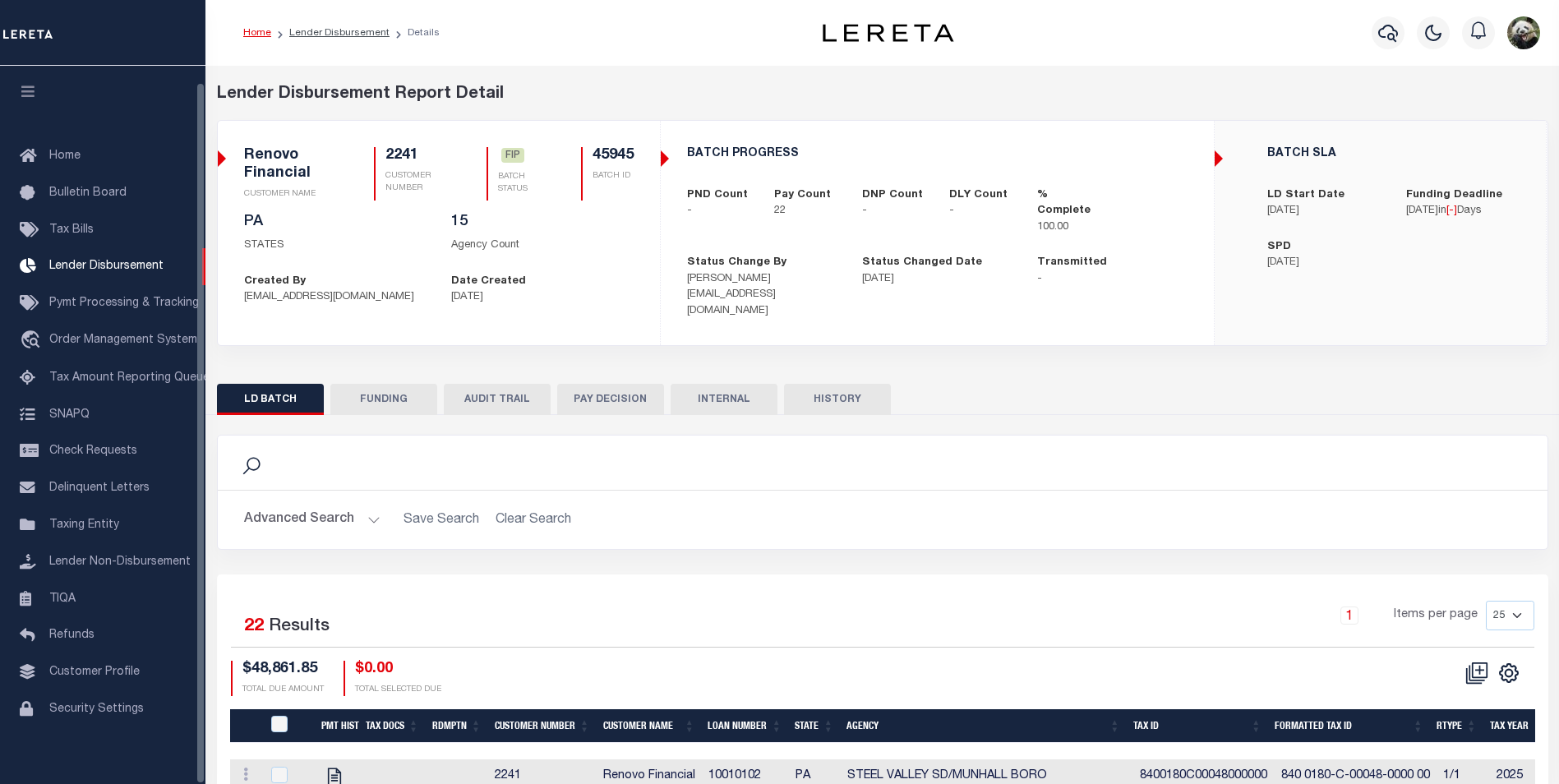
scroll to position [16, 0]
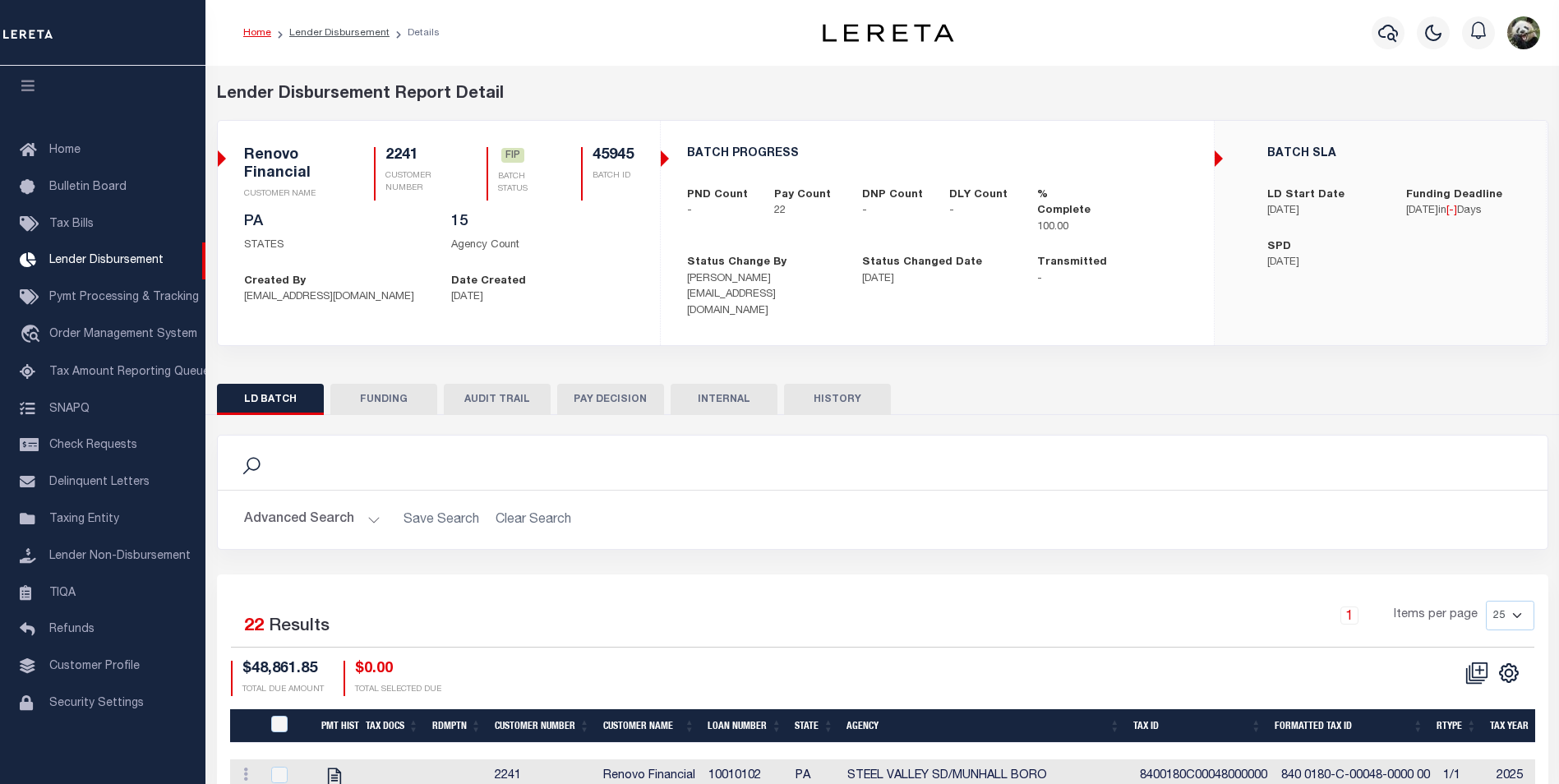
click at [400, 392] on button "FUNDING" at bounding box center [383, 399] width 107 height 31
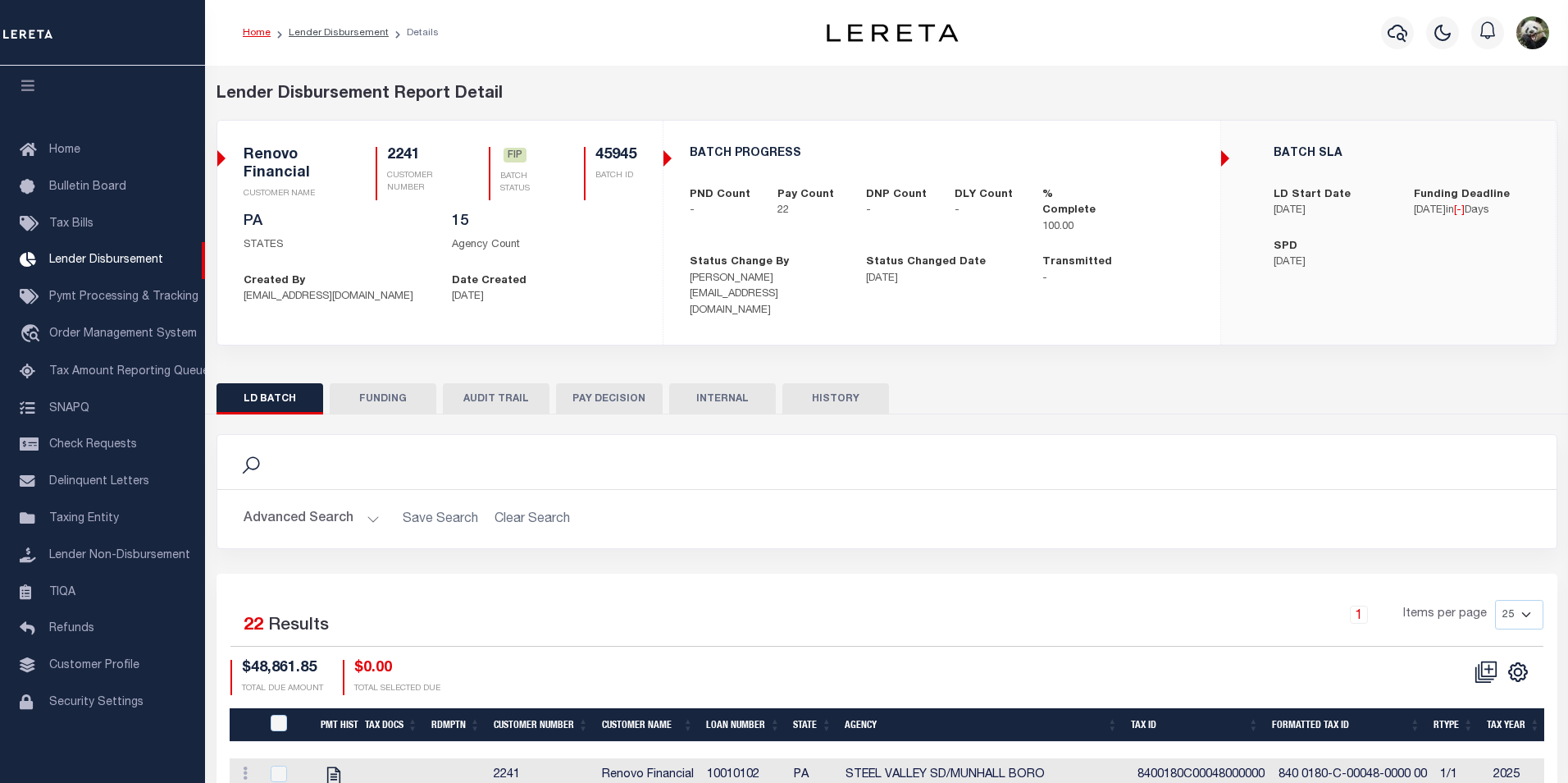
type input "$48,861.85"
type input "$0"
type input "[DATE]"
select select "100"
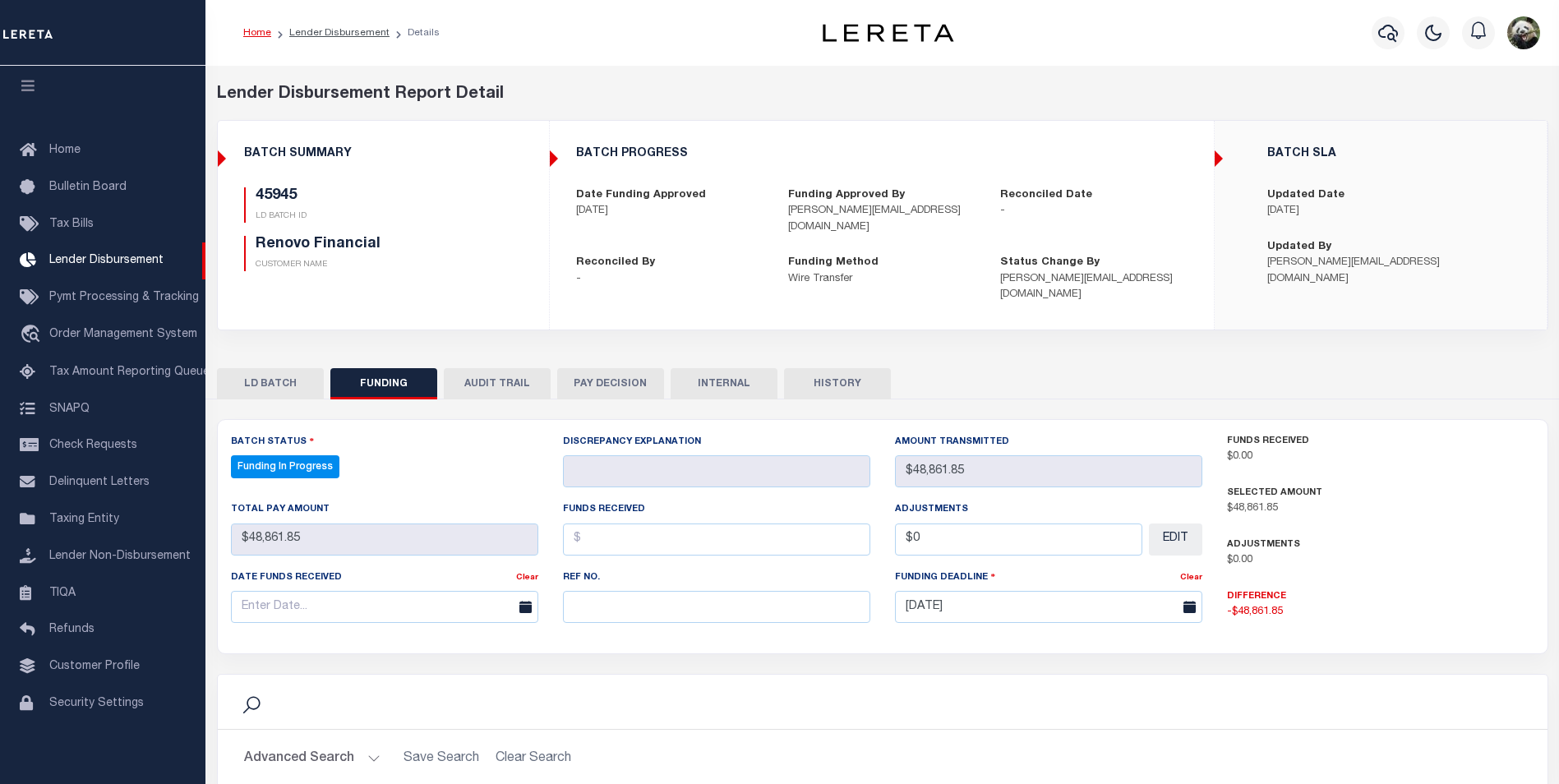
select select "100"
click at [615, 591] on input "text" at bounding box center [716, 606] width 307 height 32
paste input "20250905MMQFMP2700382709051737FT03"
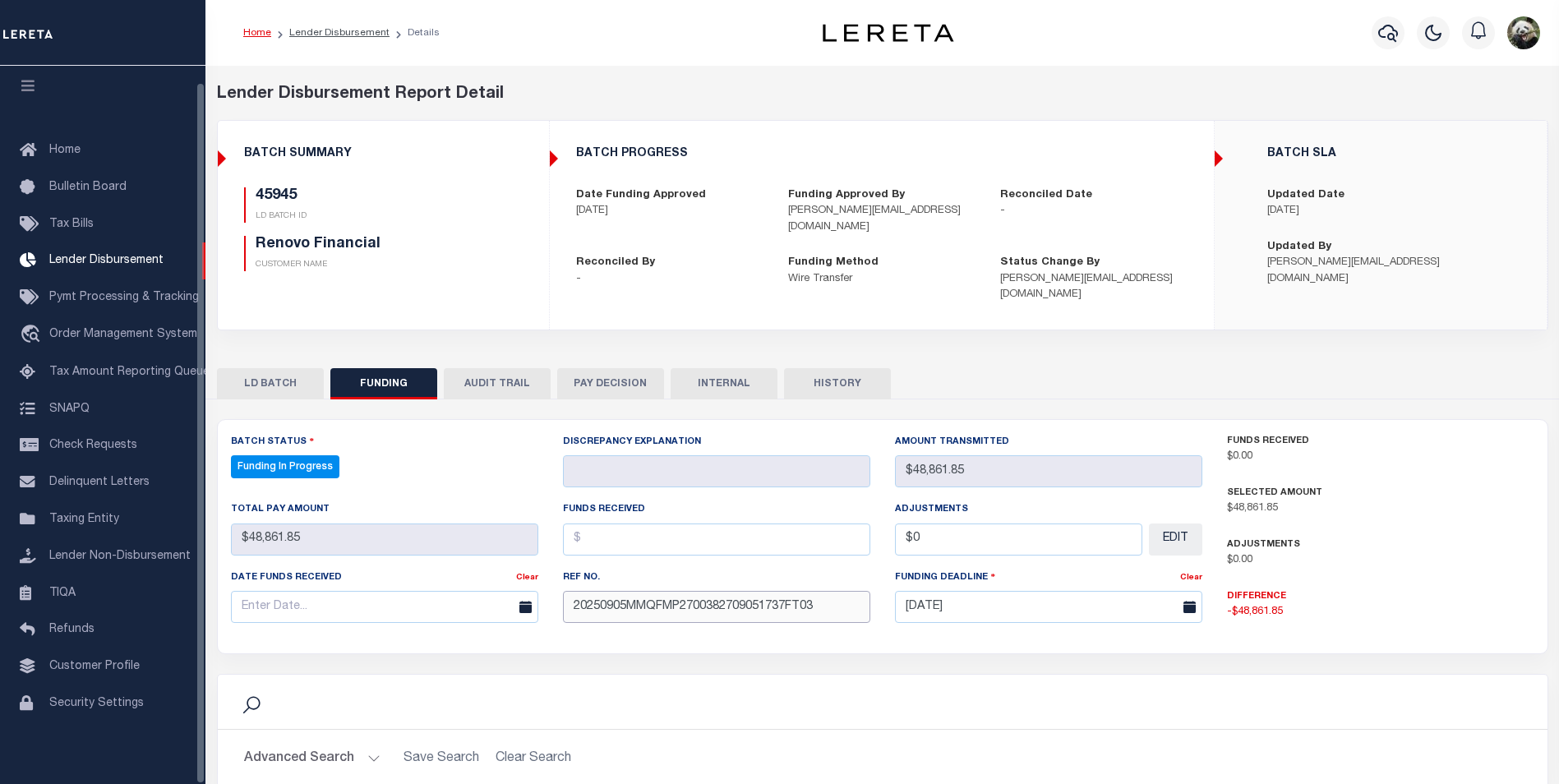
type input "20250905MMQFMP2700382709051737FT03"
click at [355, 595] on input "text" at bounding box center [384, 606] width 307 height 32
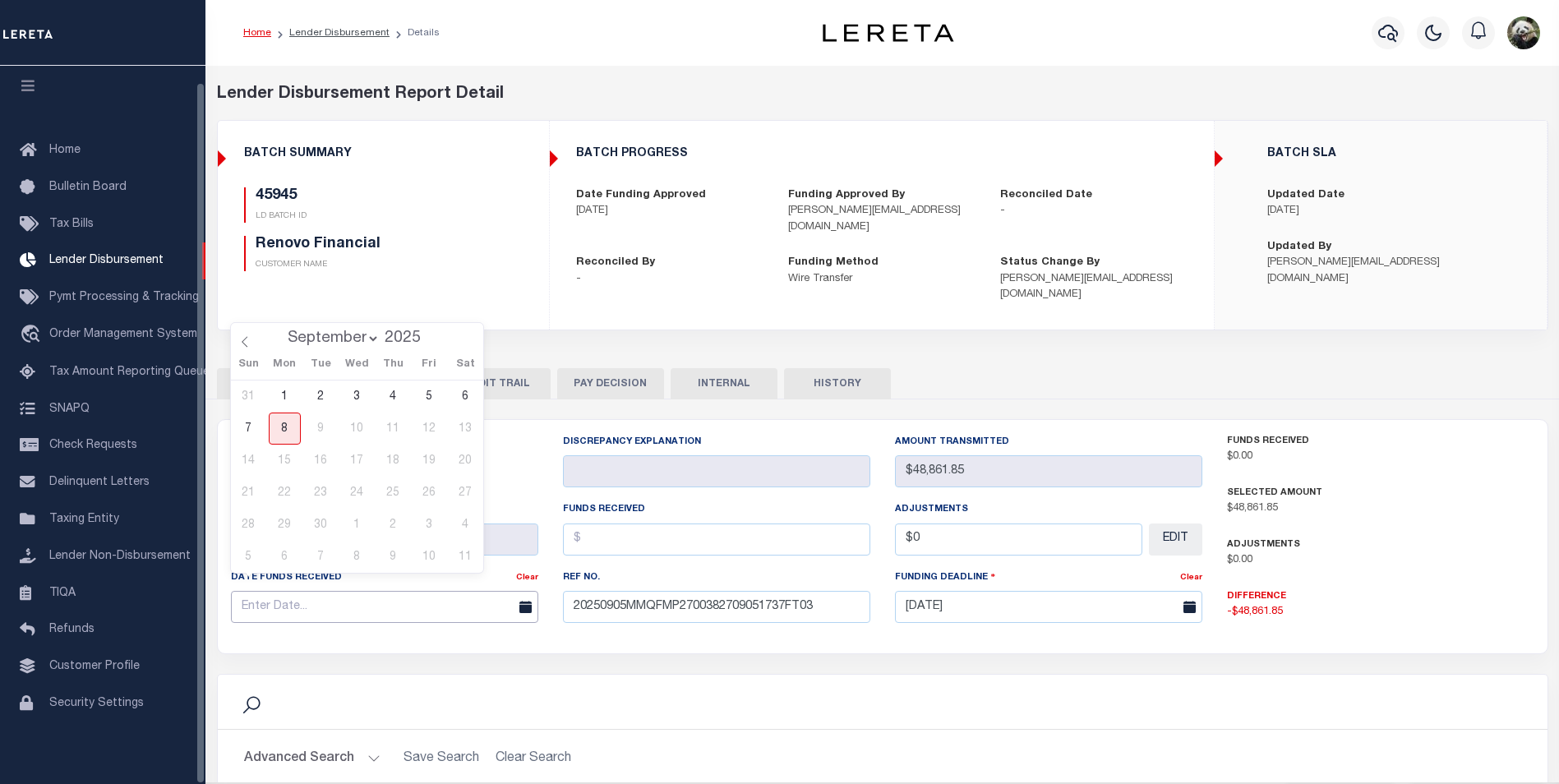
click at [355, 595] on input "text" at bounding box center [384, 606] width 307 height 32
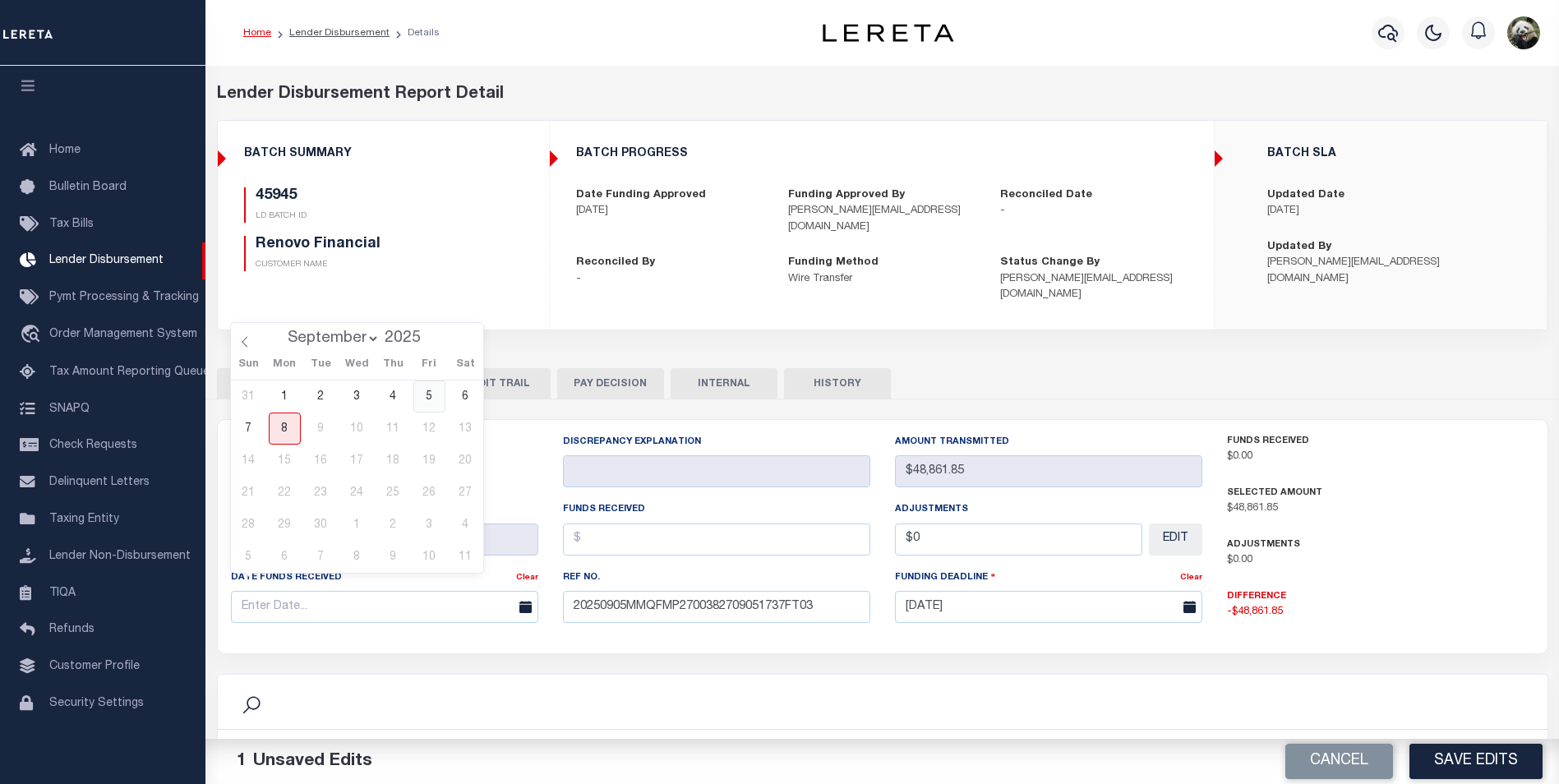
click at [430, 401] on span "5" at bounding box center [429, 396] width 32 height 32
type input "[DATE]"
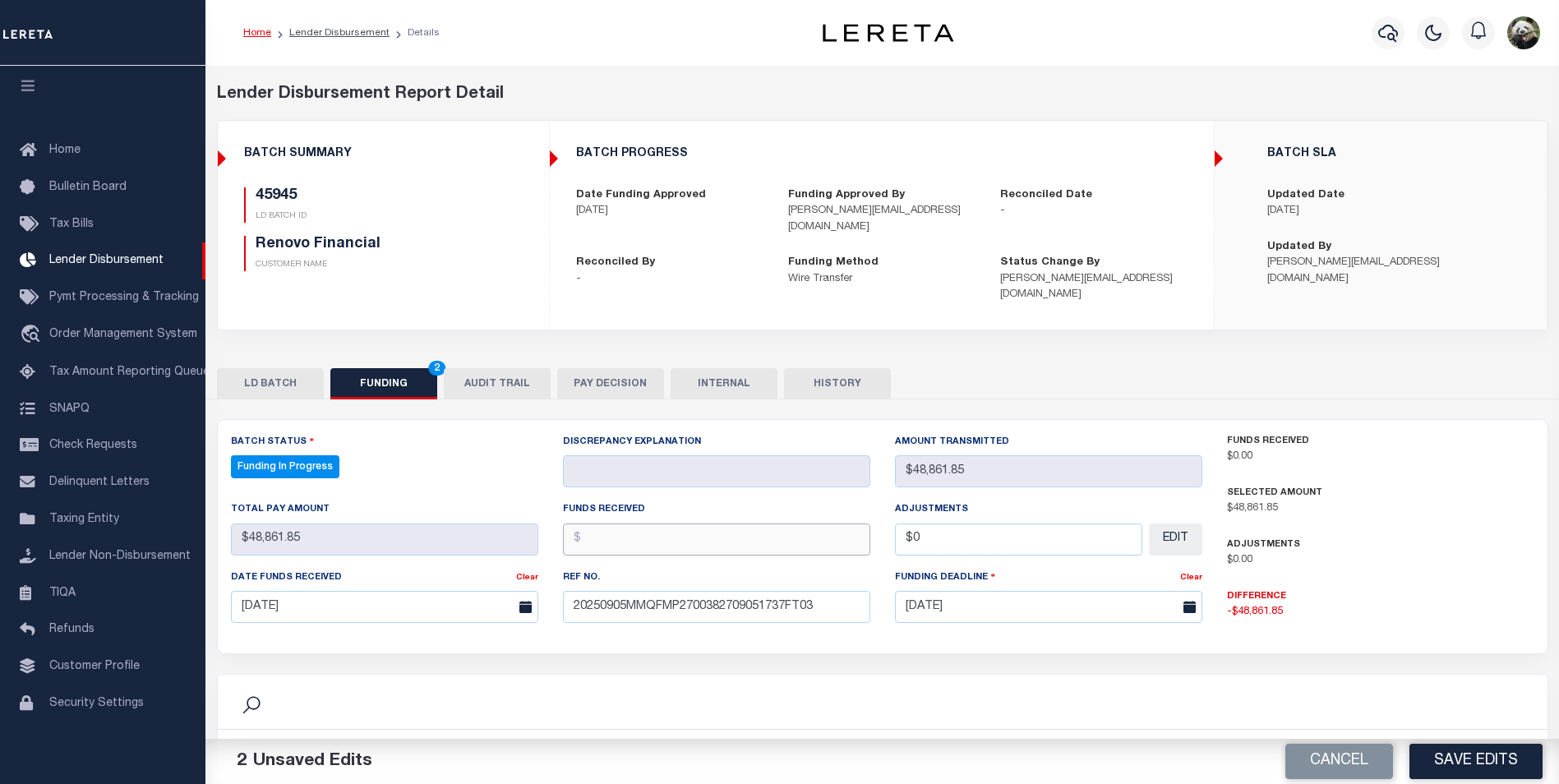
click at [646, 532] on input "text" at bounding box center [716, 538] width 307 height 32
type input "$48,861.85"
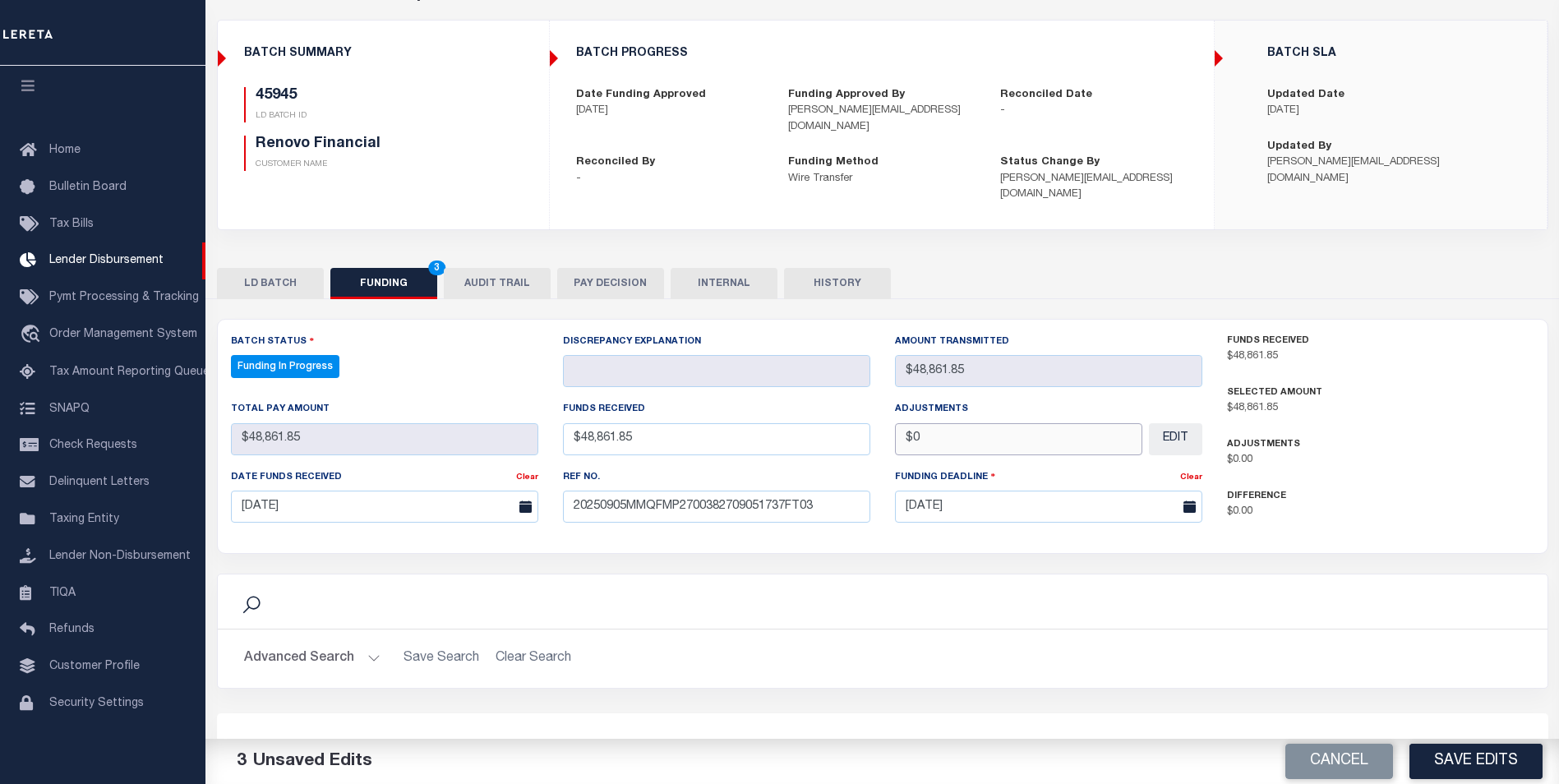
scroll to position [164, 0]
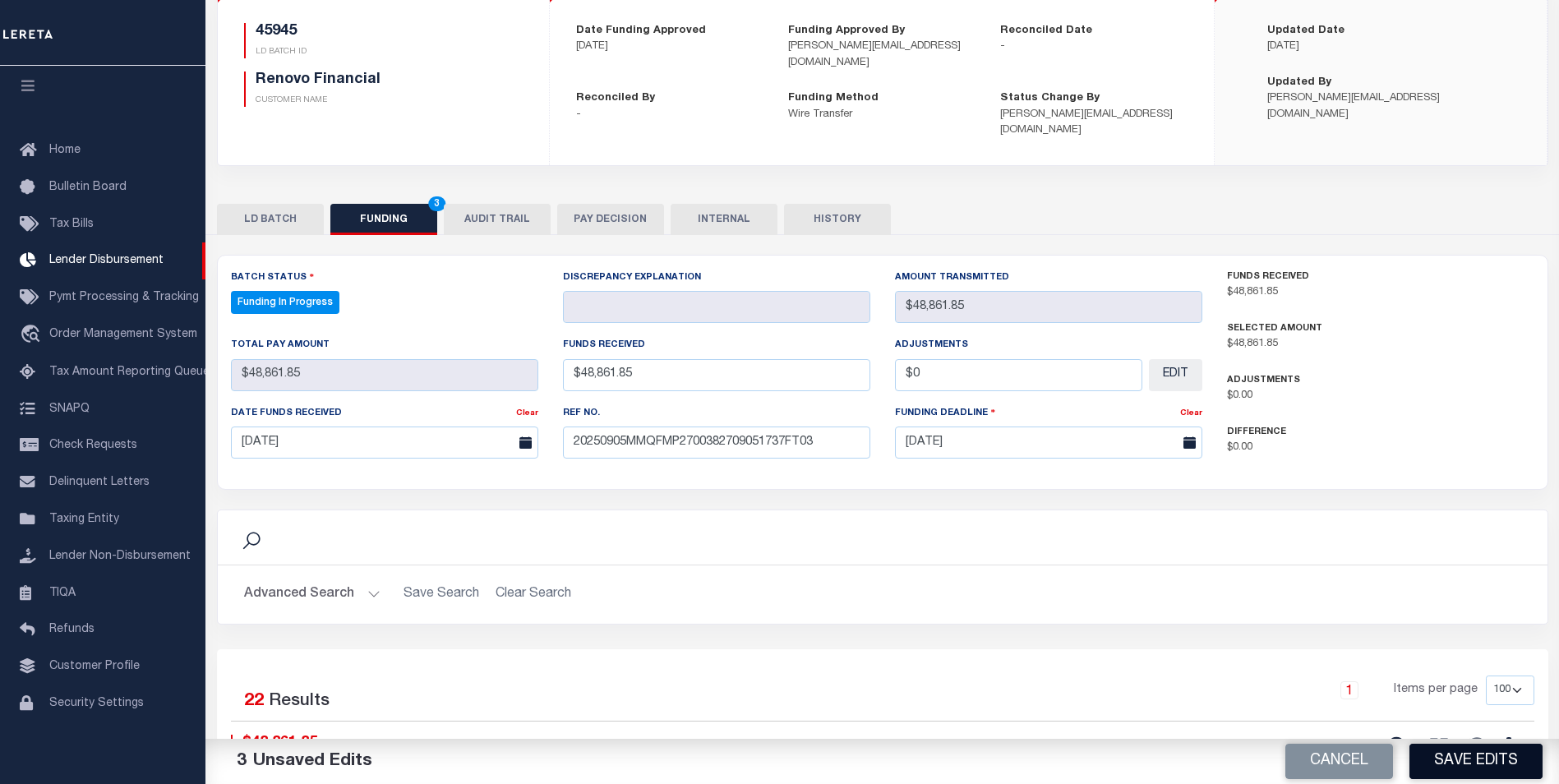
type input "$0.00"
click at [1498, 759] on button "Save Edits" at bounding box center [1476, 760] width 133 height 35
type input "$48,861.85"
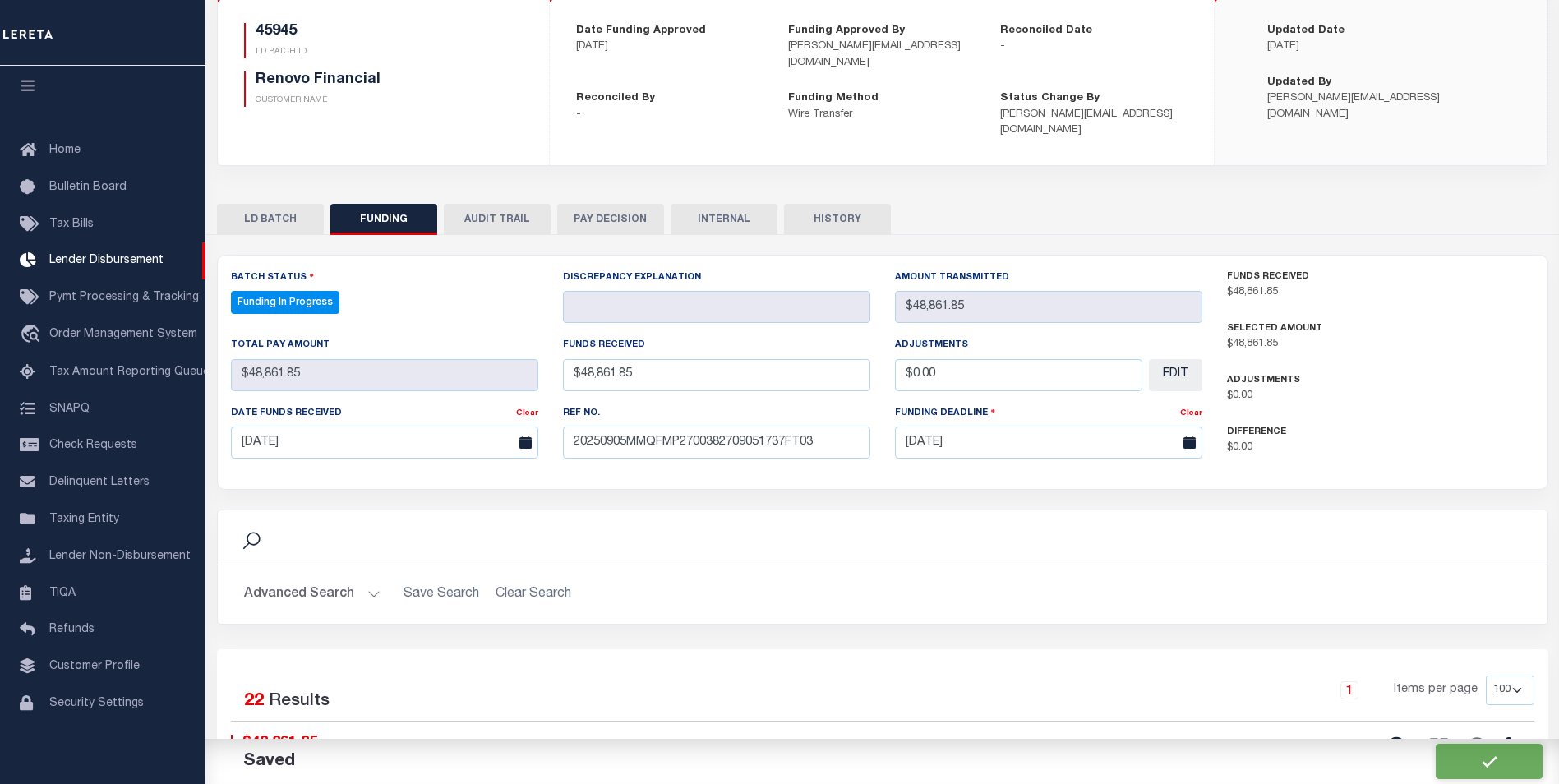
type input "$0"
select select "100"
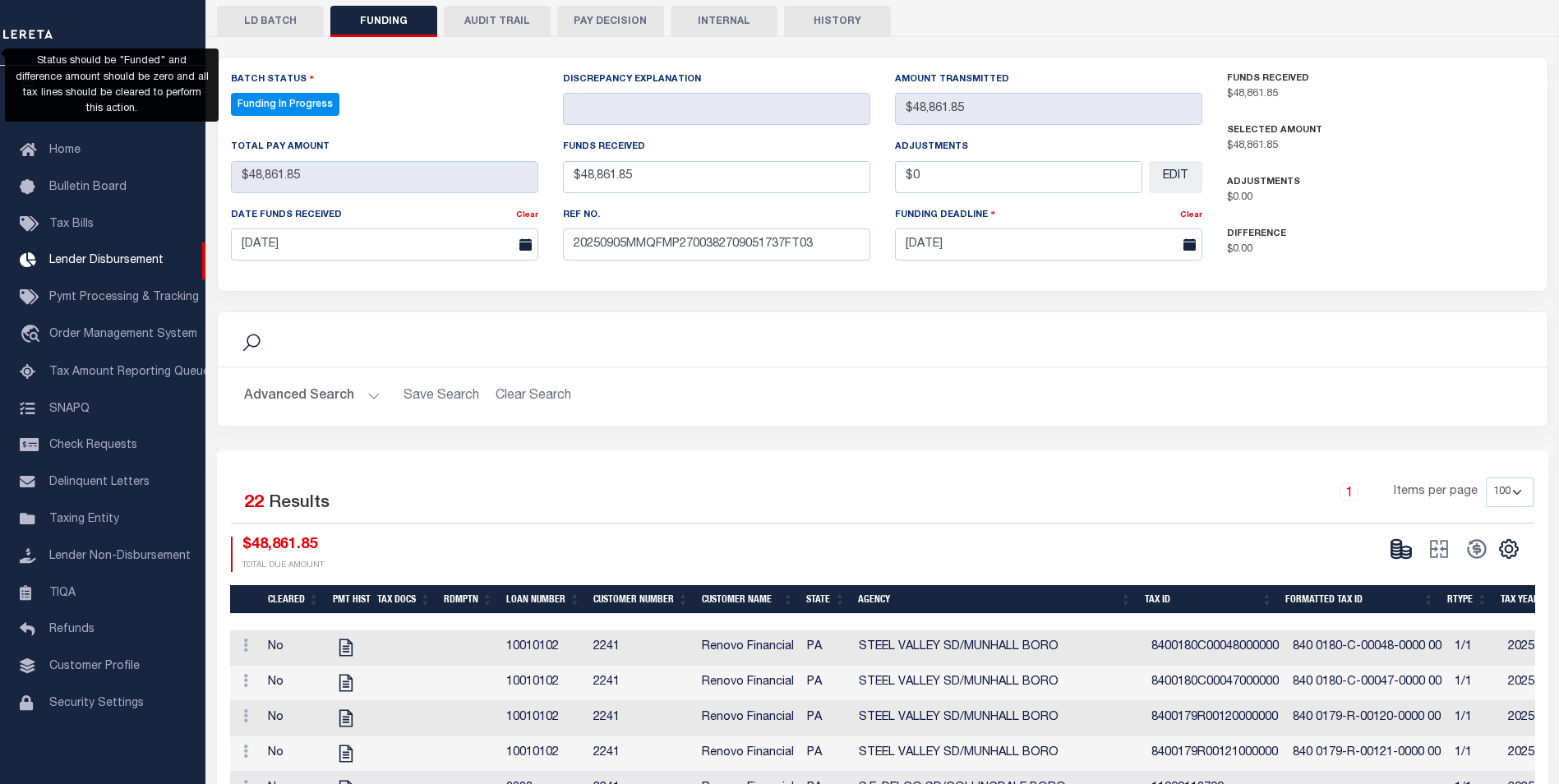
scroll to position [411, 0]
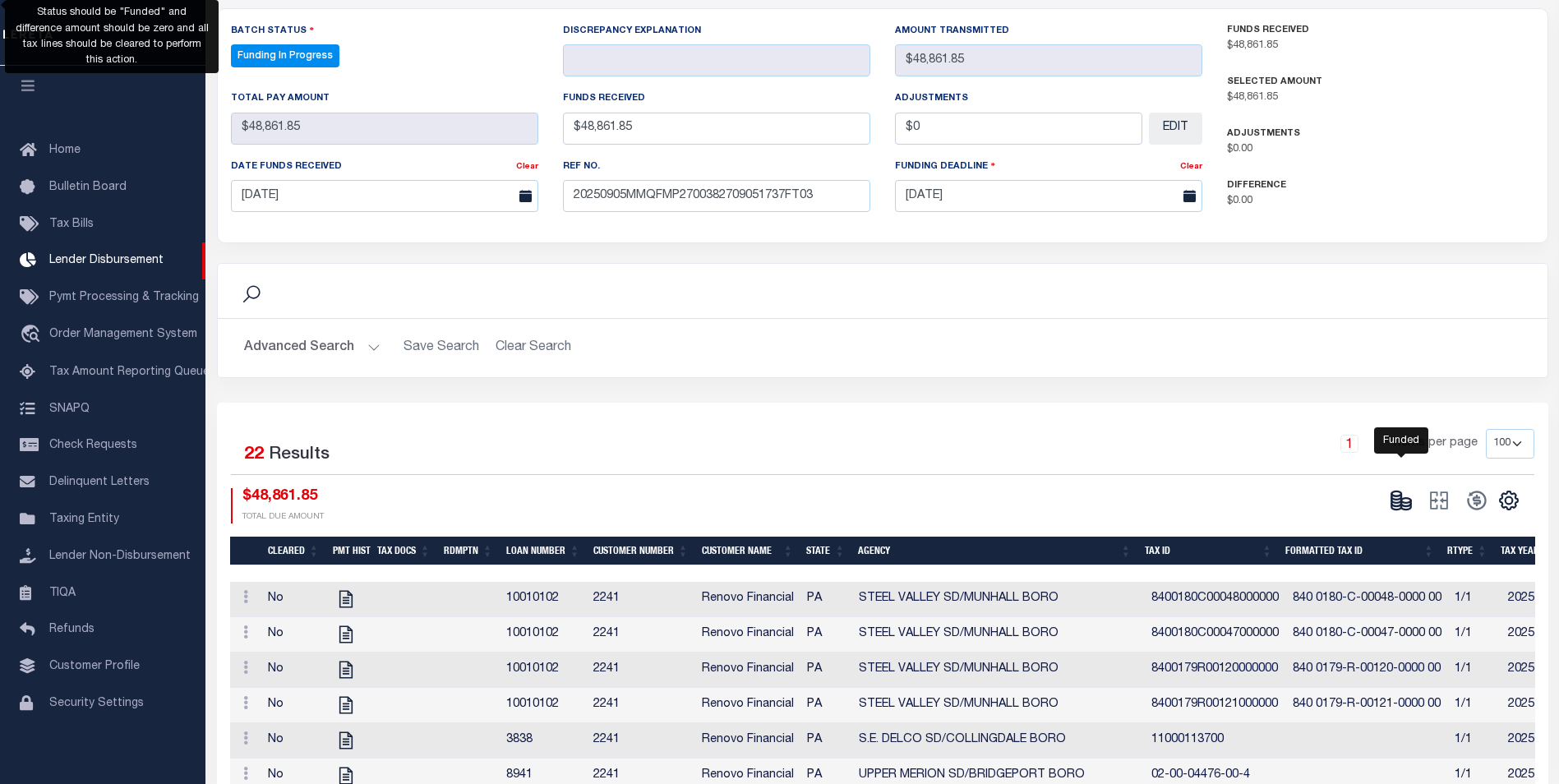
click at [1399, 497] on icon at bounding box center [1396, 499] width 10 height 5
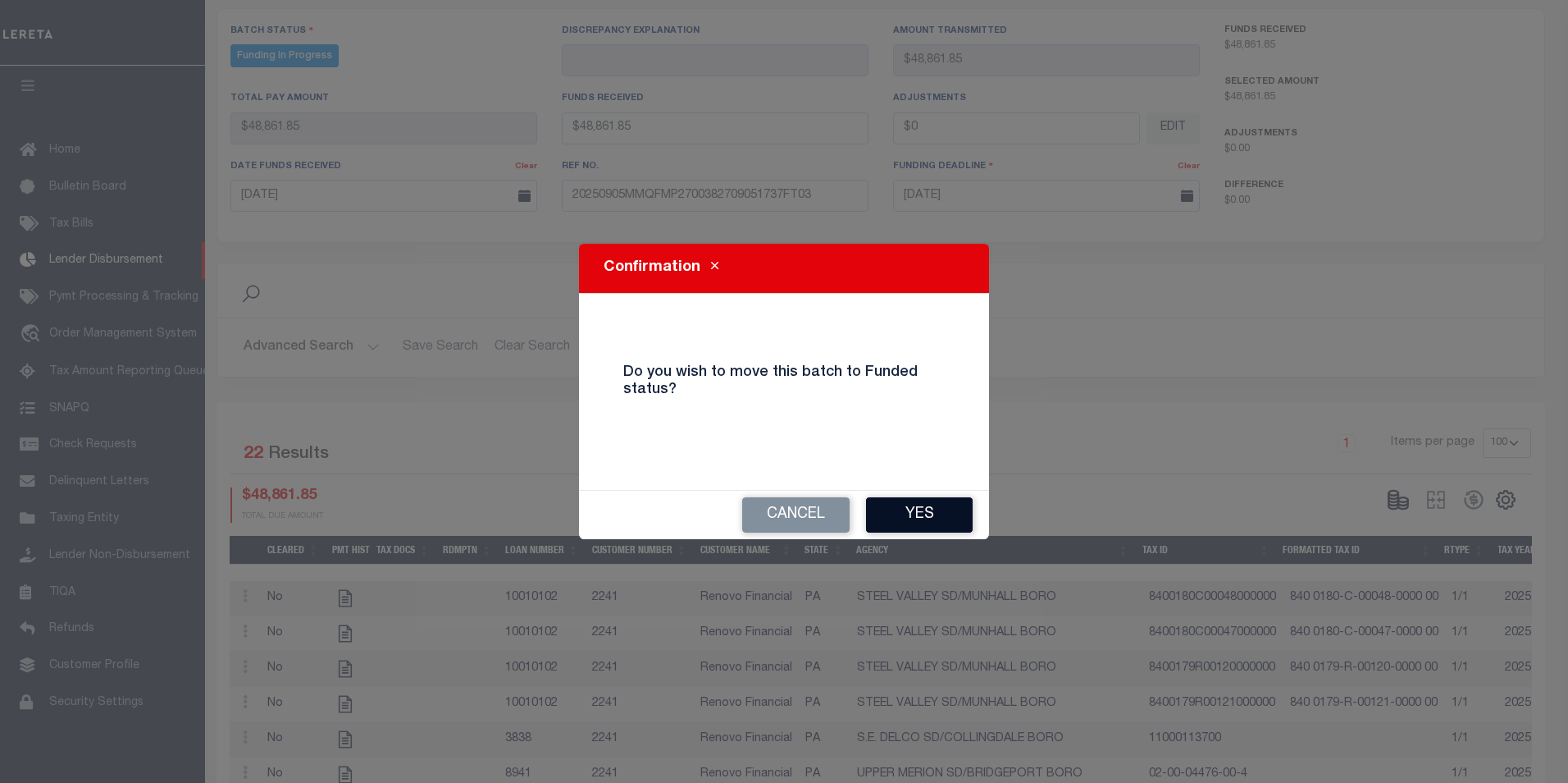
click at [932, 507] on button "Yes" at bounding box center [919, 514] width 107 height 35
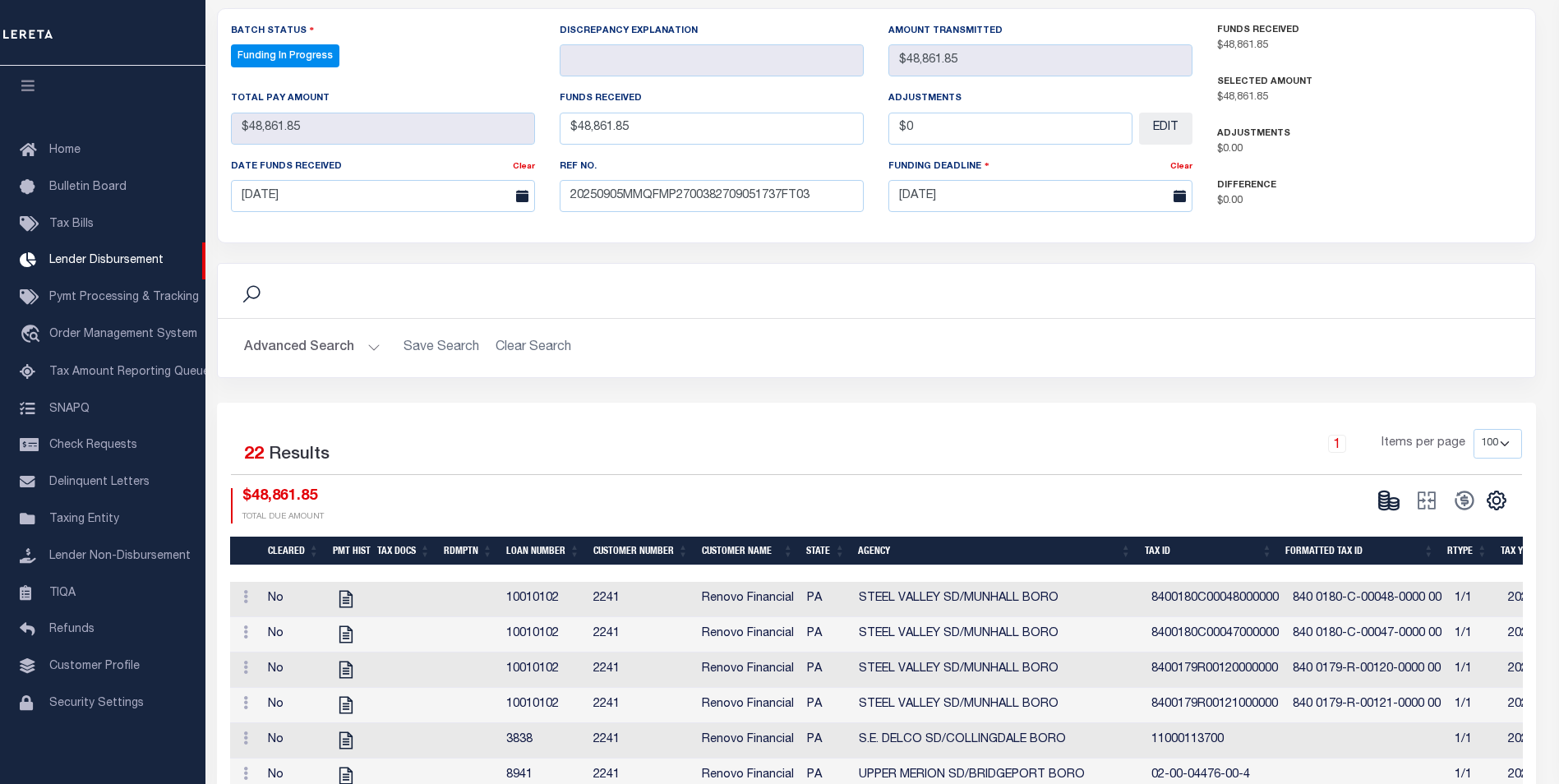
type input "$48,861.85"
type input "$0"
select select "100"
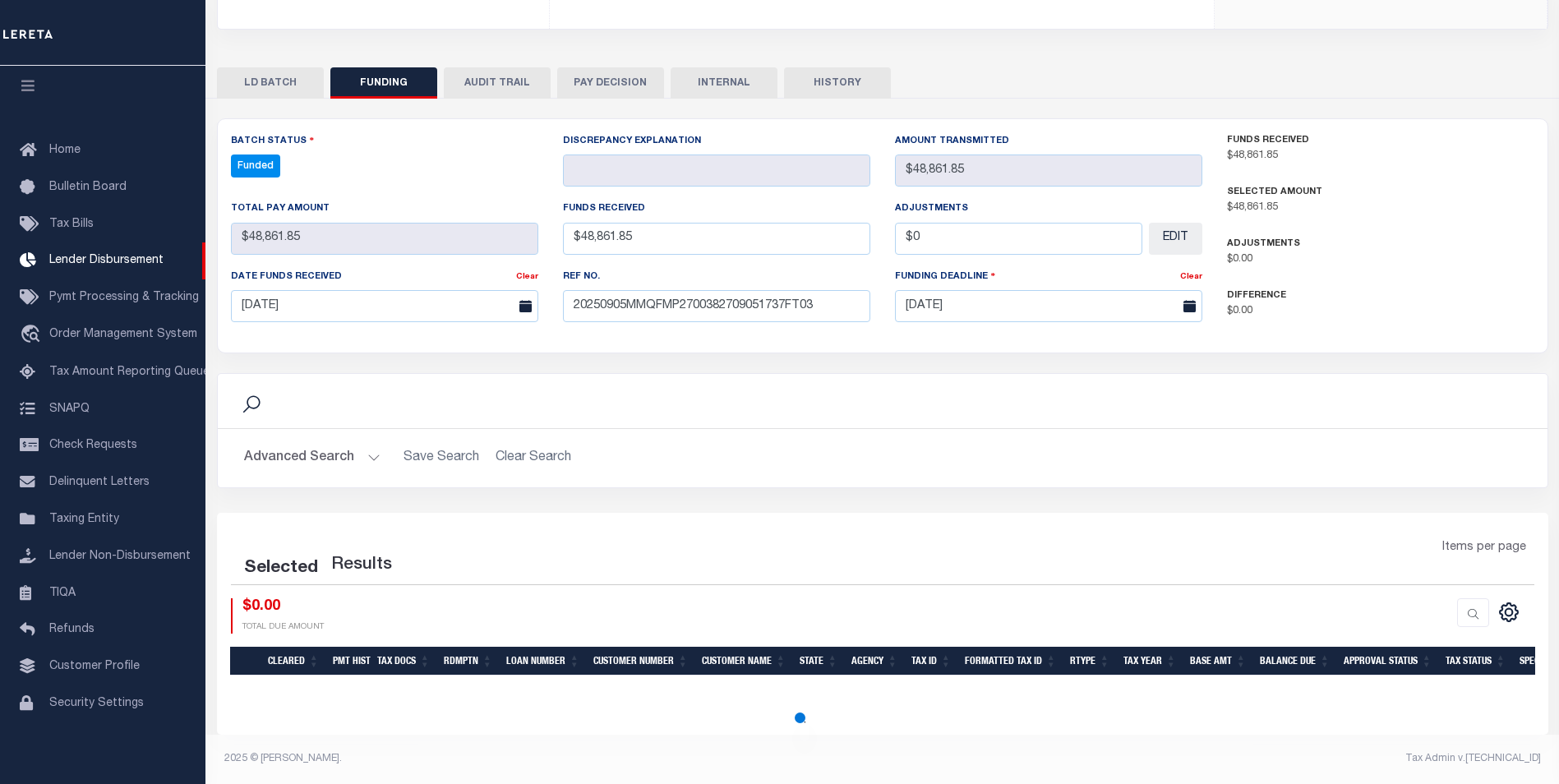
select select "100"
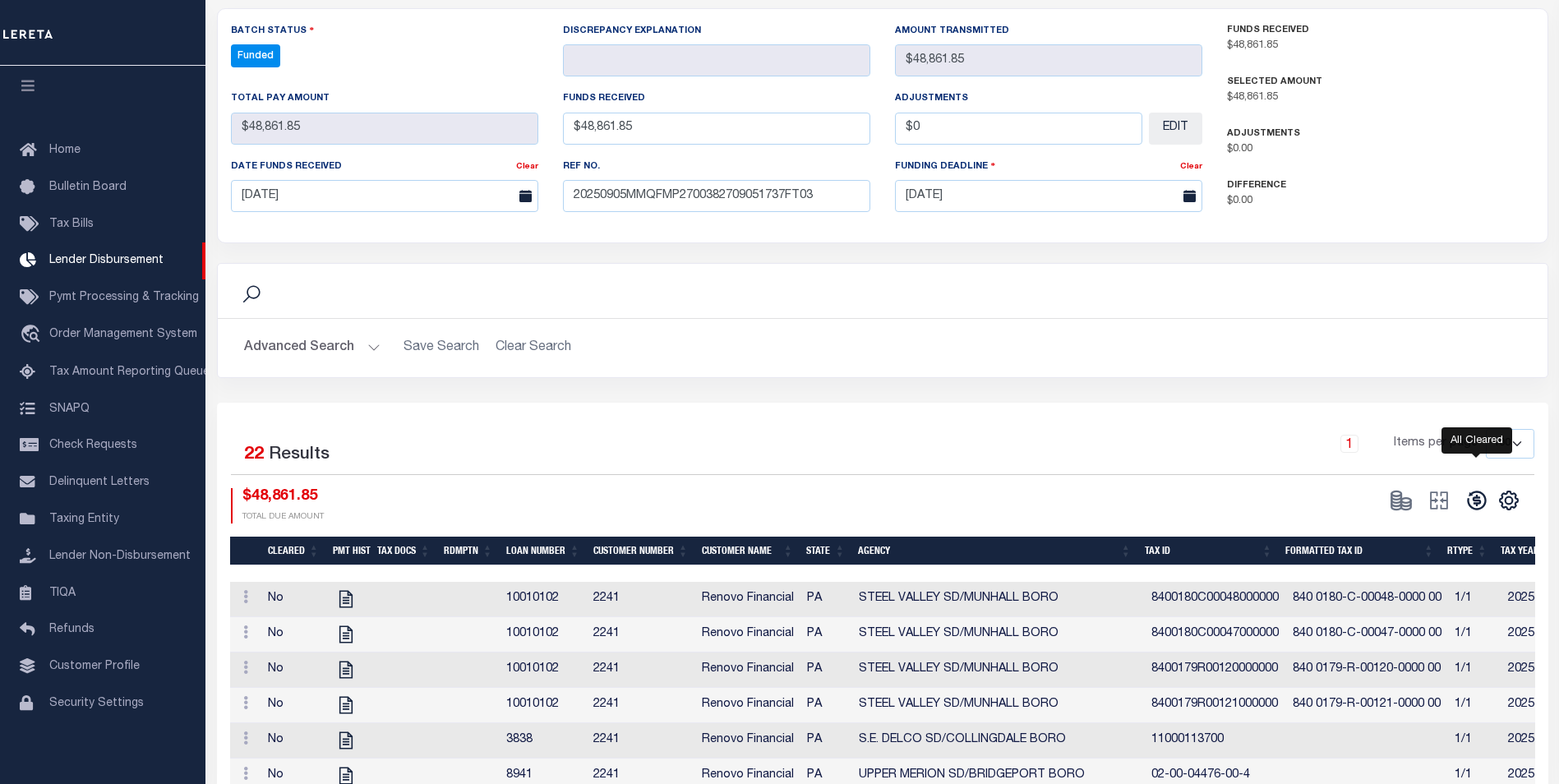
click at [1475, 489] on icon at bounding box center [1476, 499] width 23 height 23
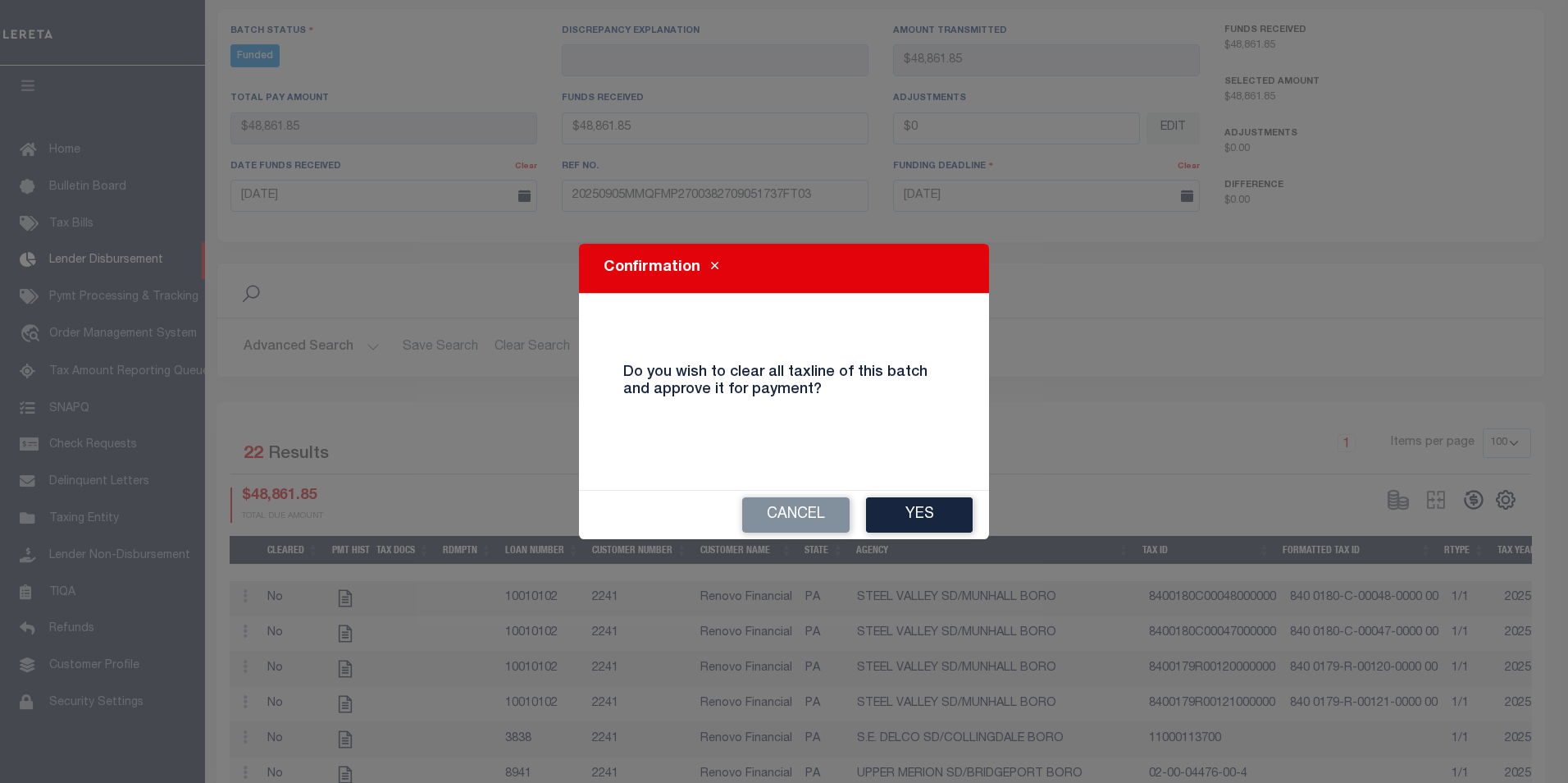
drag, startPoint x: 914, startPoint y: 500, endPoint x: 980, endPoint y: 508, distance: 66.5
click at [914, 501] on button "Yes" at bounding box center [919, 514] width 107 height 35
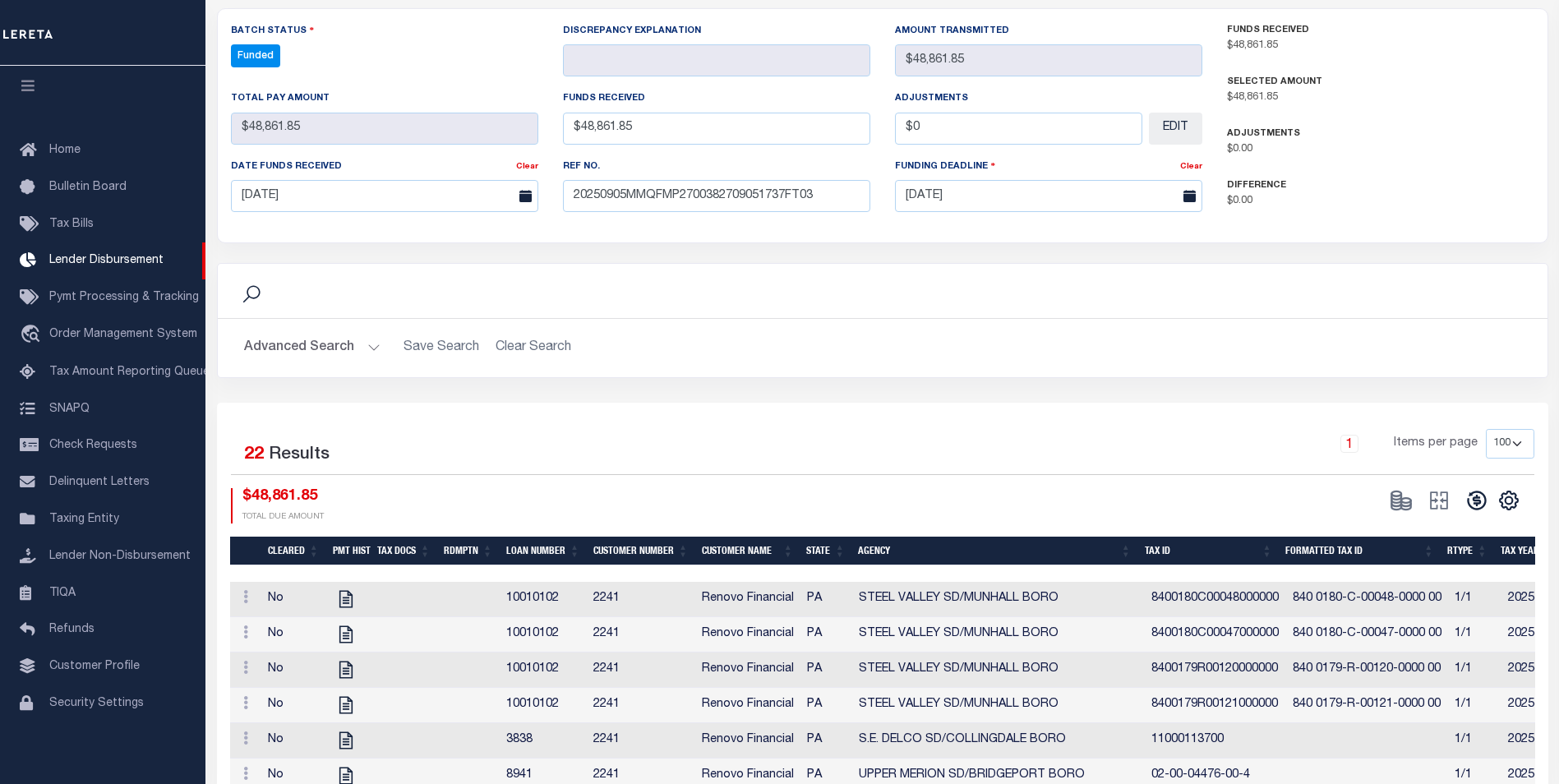
type input "$48,861.85"
type input "$0"
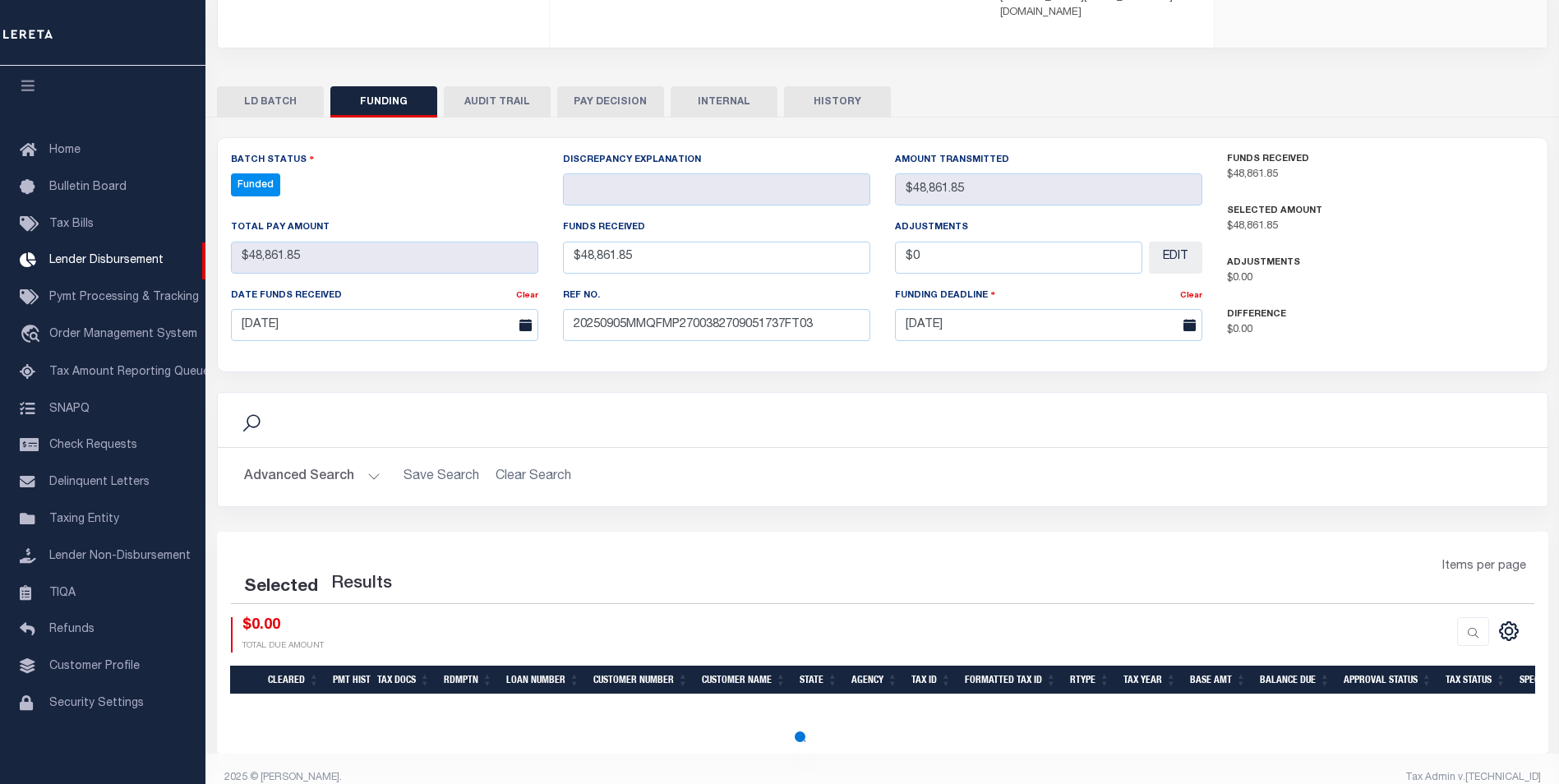
select select "100"
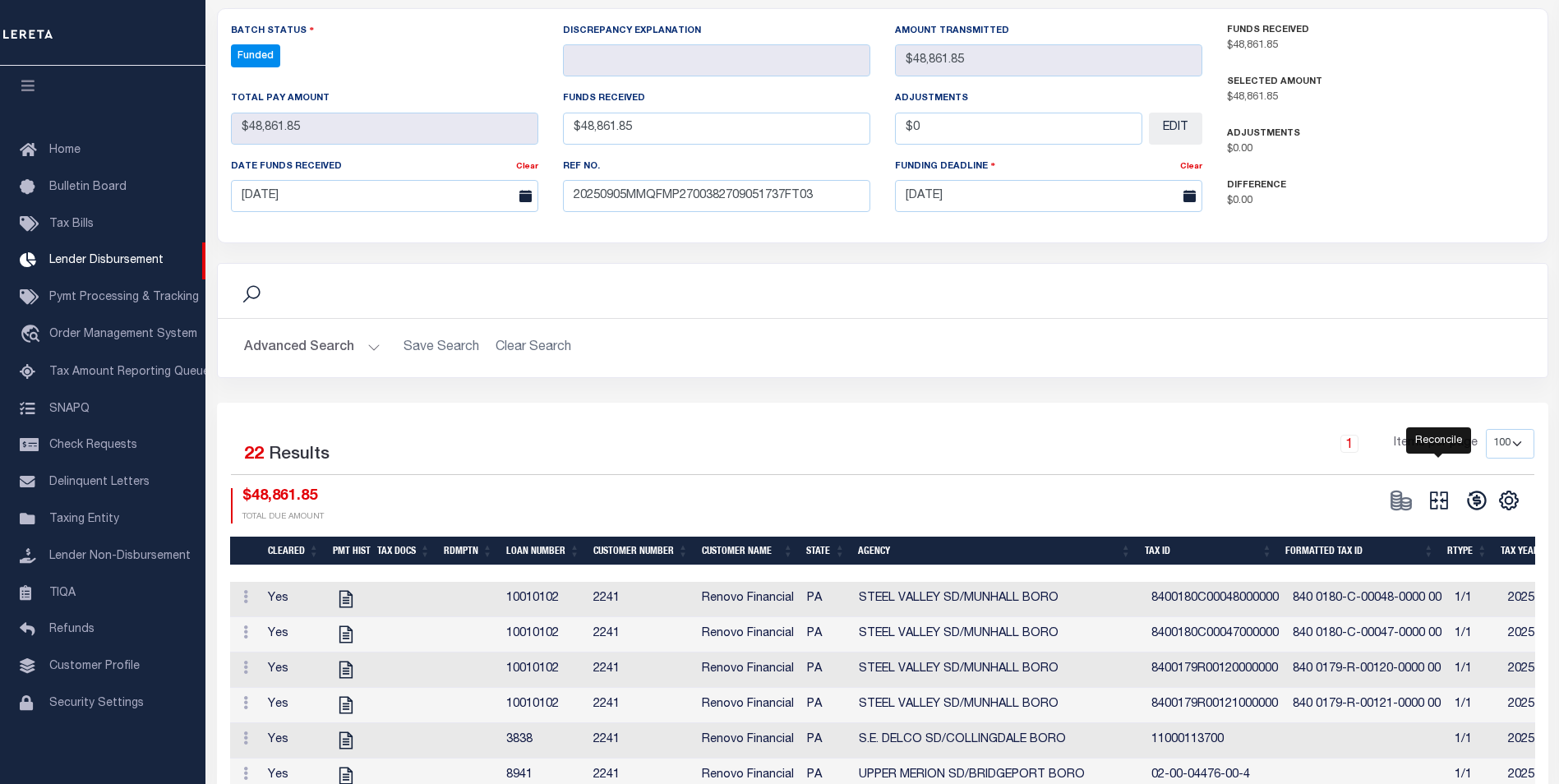
click at [1438, 489] on icon "" at bounding box center [1438, 499] width 23 height 23
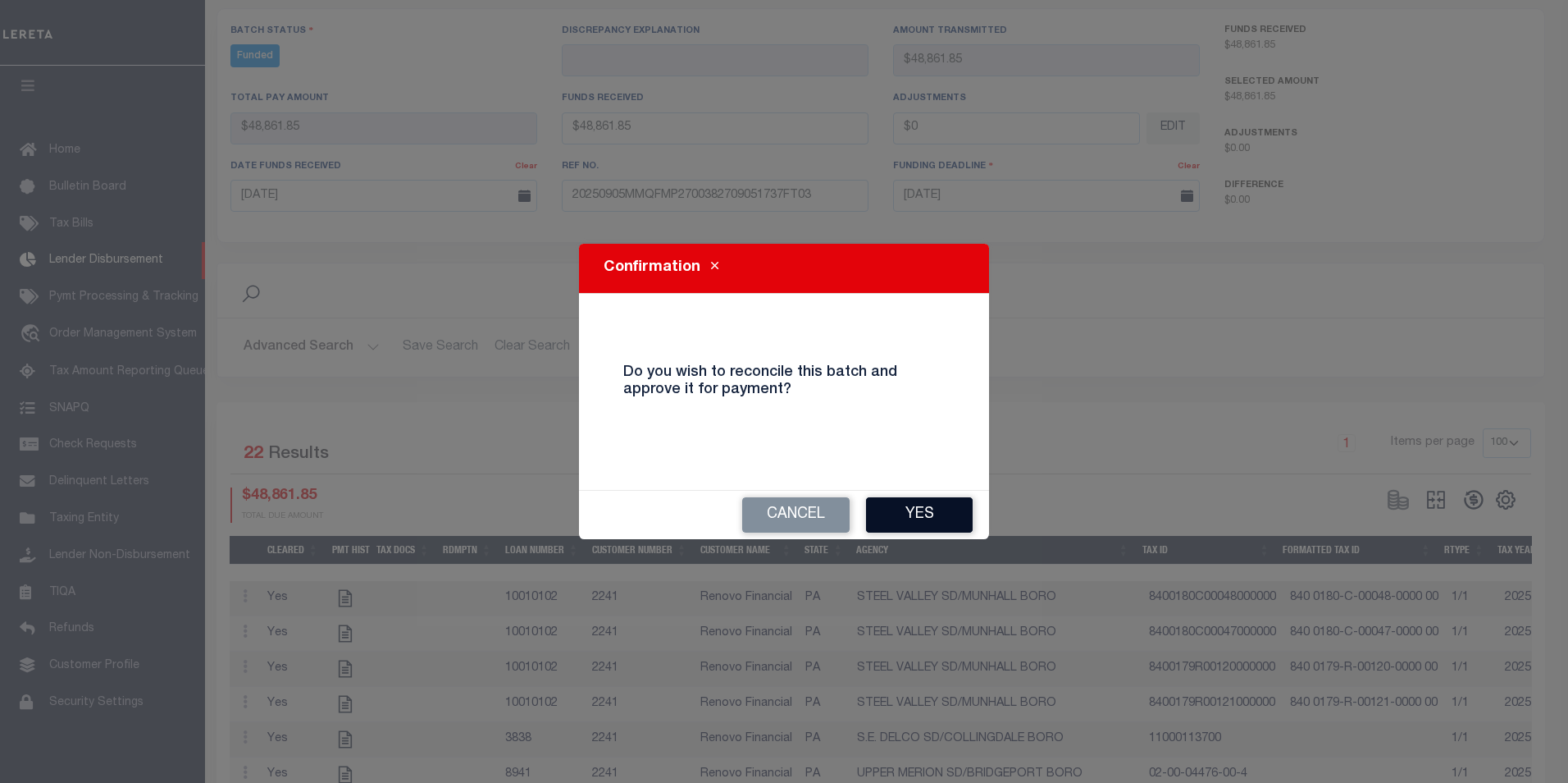
click at [916, 516] on button "Yes" at bounding box center [919, 514] width 107 height 35
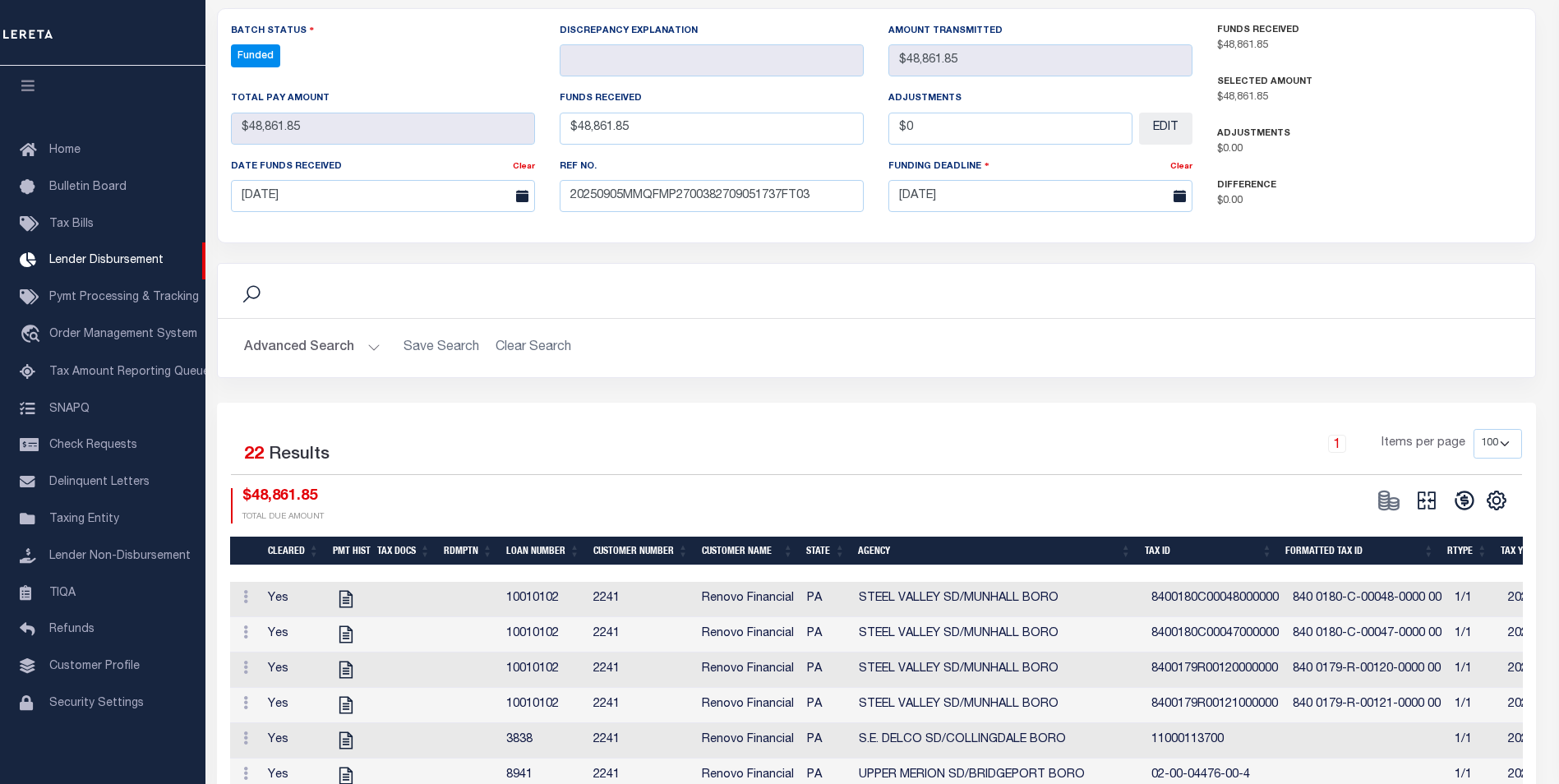
type input "$48,861.85"
type input "$0"
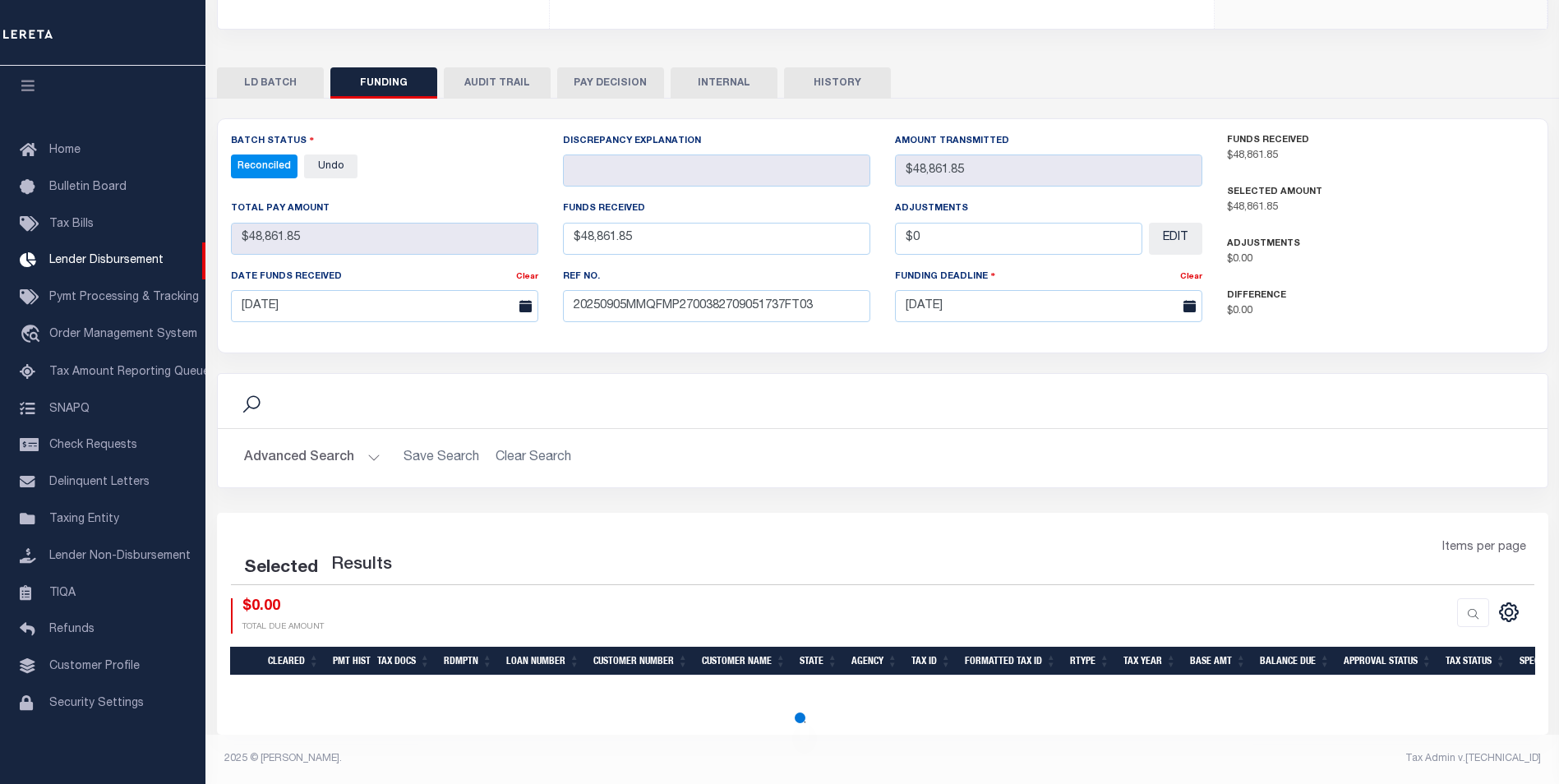
scroll to position [282, 0]
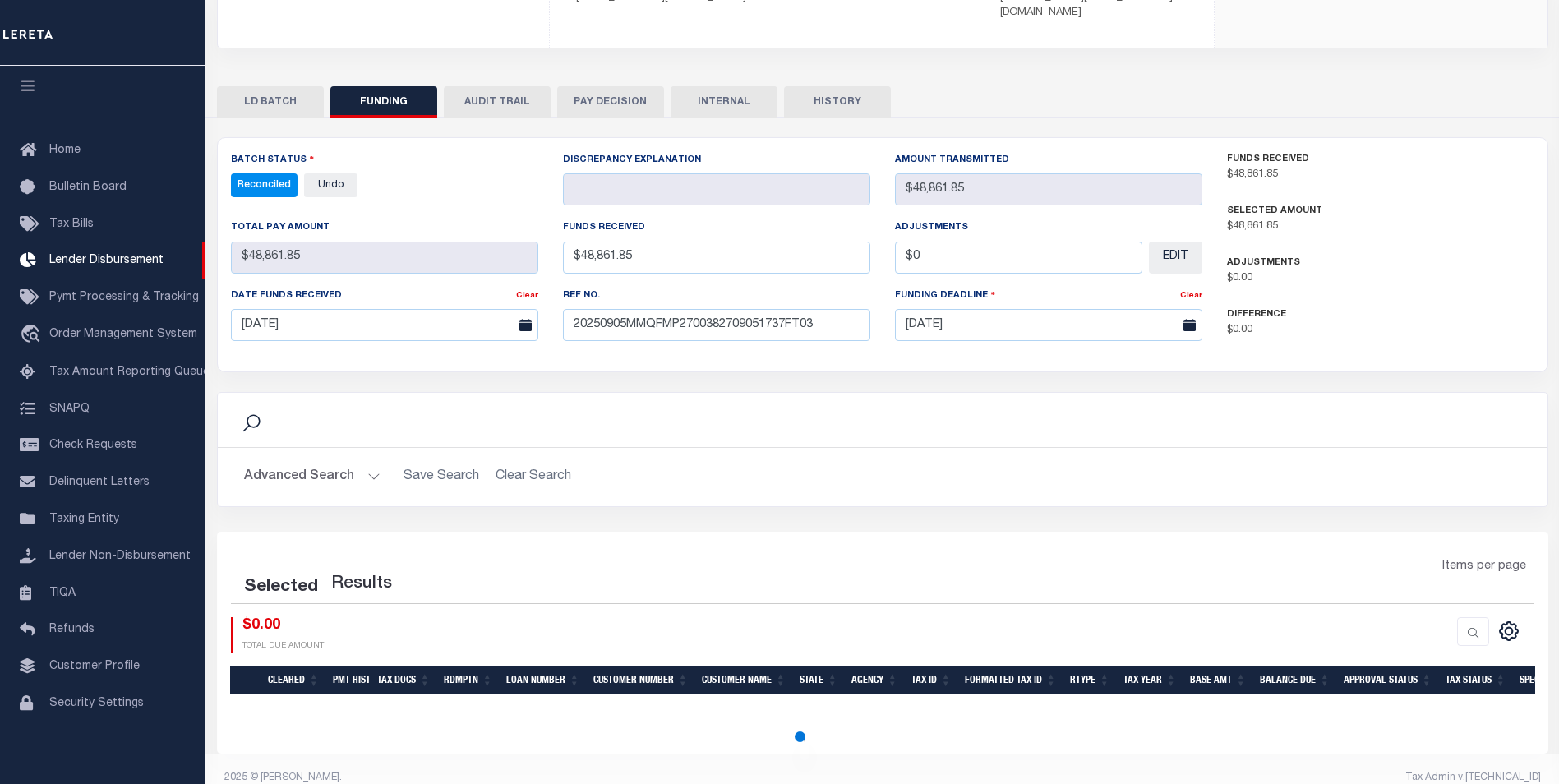
select select "100"
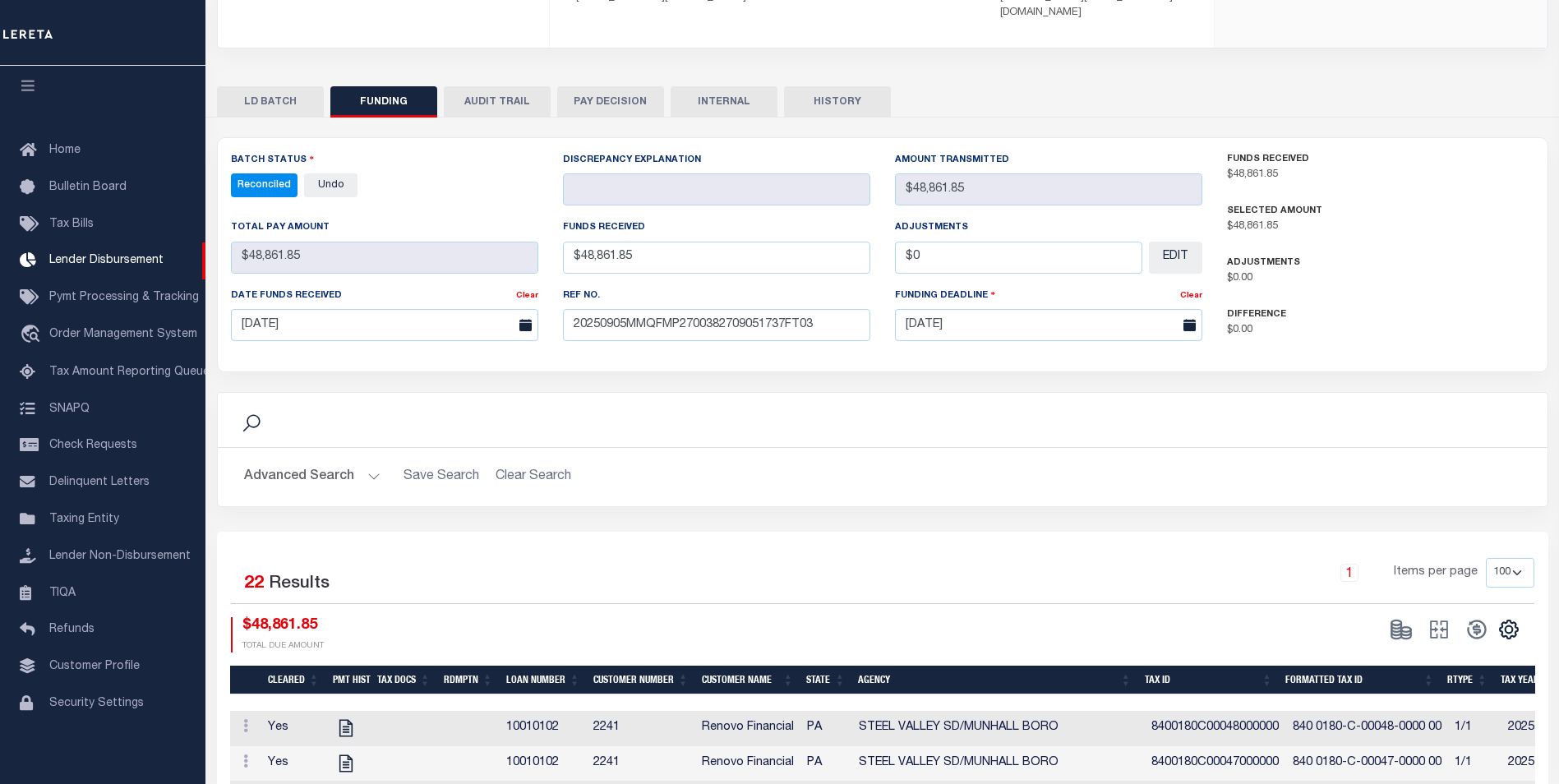
drag, startPoint x: 703, startPoint y: 88, endPoint x: 738, endPoint y: 113, distance: 43.0
click at [703, 88] on button "INTERNAL" at bounding box center [724, 102] width 107 height 31
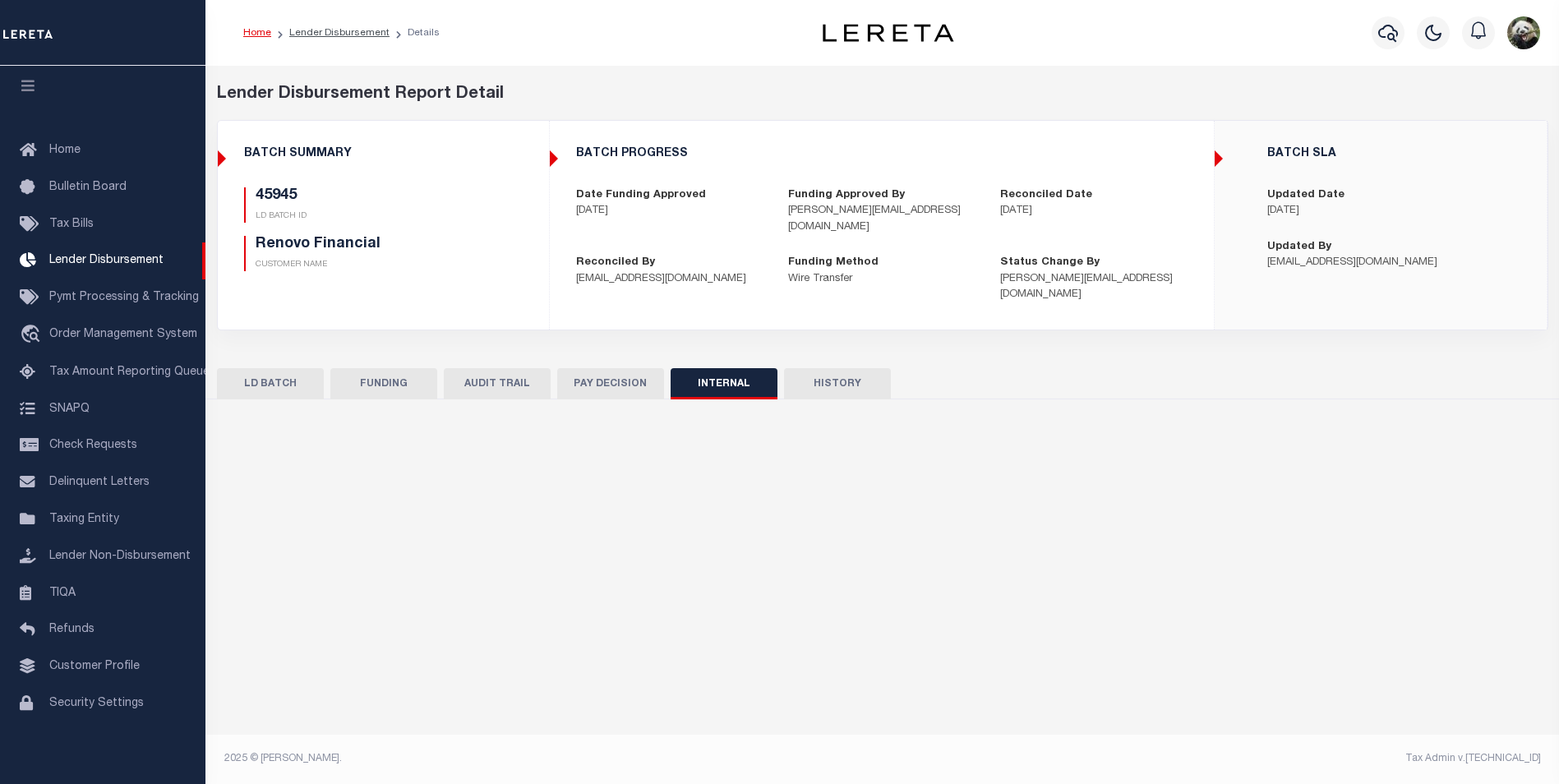
scroll to position [0, 0]
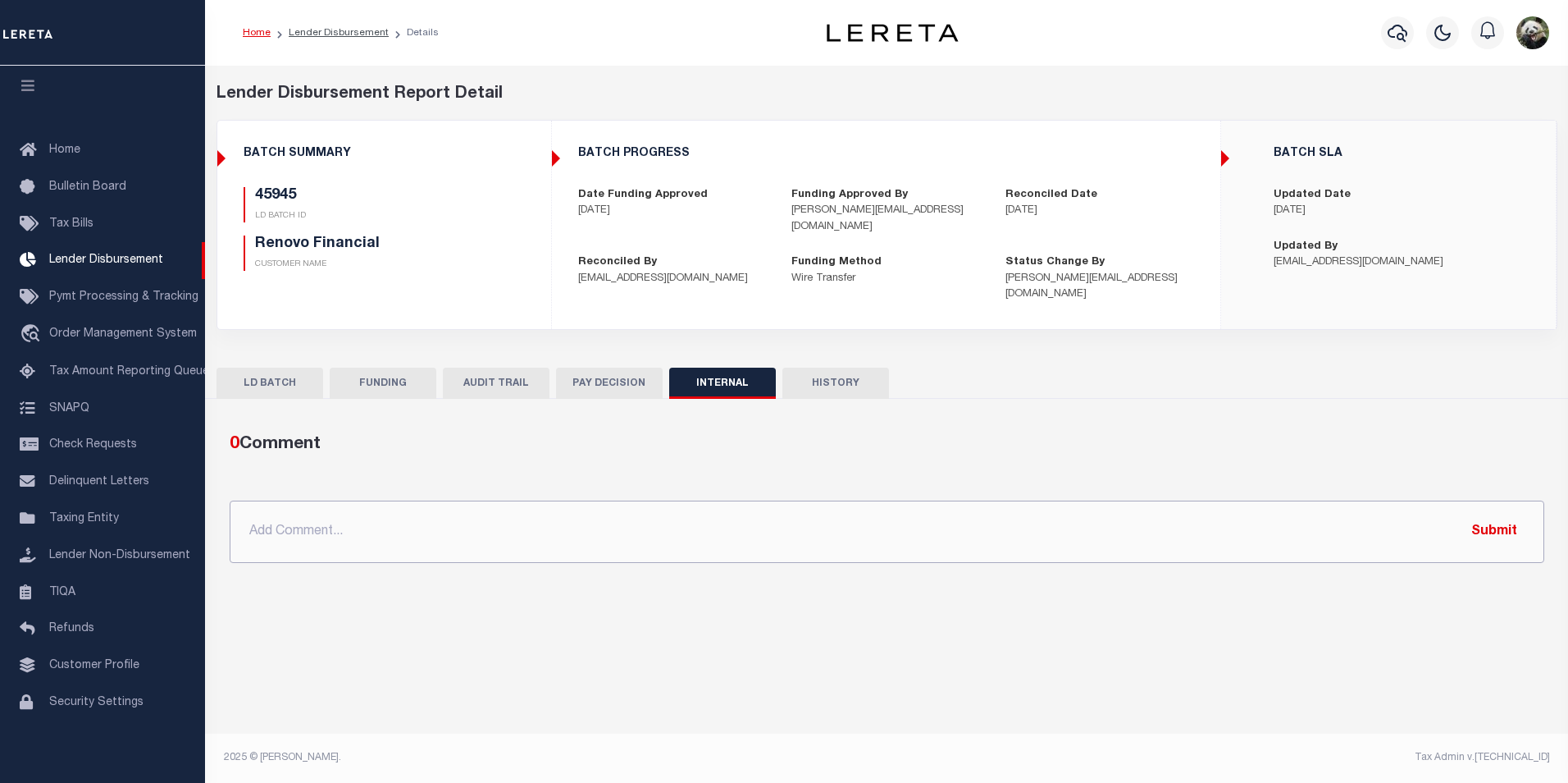
click at [387, 502] on input "text" at bounding box center [887, 531] width 1315 height 62
click at [1204, 399] on div "Search Advanced Search Save Search Clear Search" at bounding box center [887, 488] width 1341 height 178
click at [855, 501] on input "text" at bounding box center [887, 531] width 1315 height 62
paste input "OG AMOUNT 45945 - $48,861.85 45952 - $84,325.31"
type input "OG AMOUNT 45945 - $48,861.85 45952 - $84,325.31"
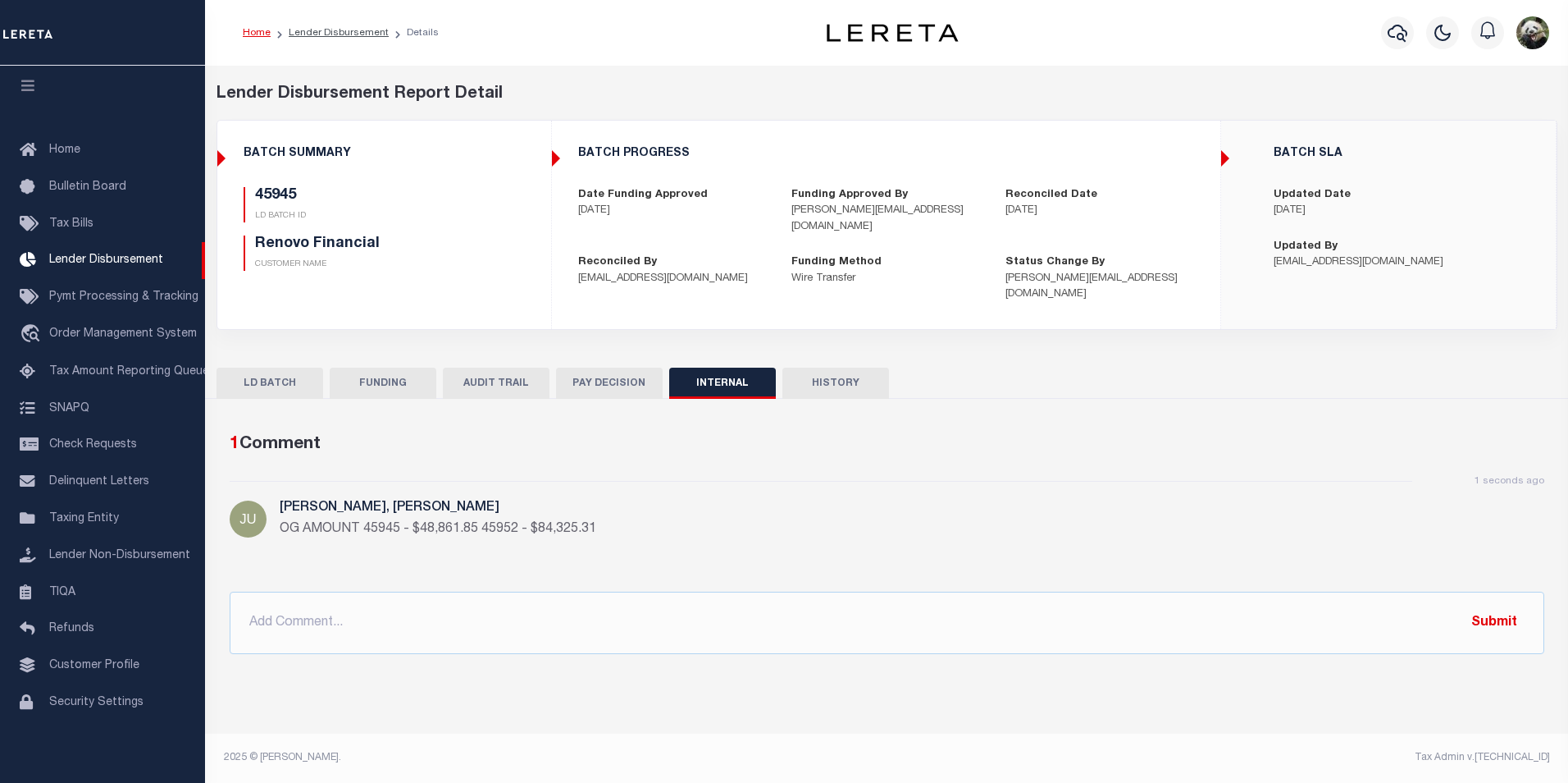
click at [409, 368] on button "FUNDING" at bounding box center [383, 383] width 107 height 31
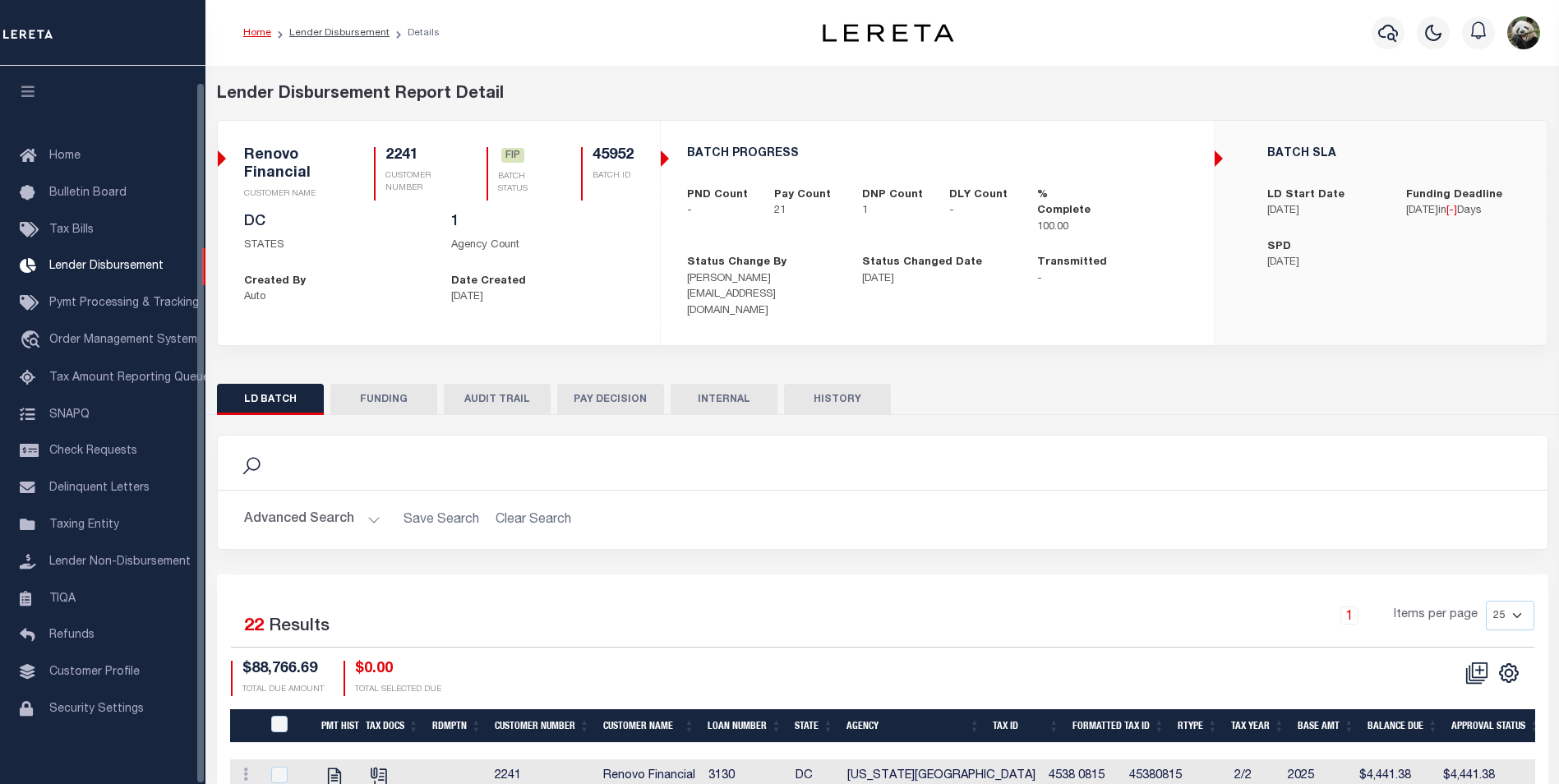
scroll to position [16, 0]
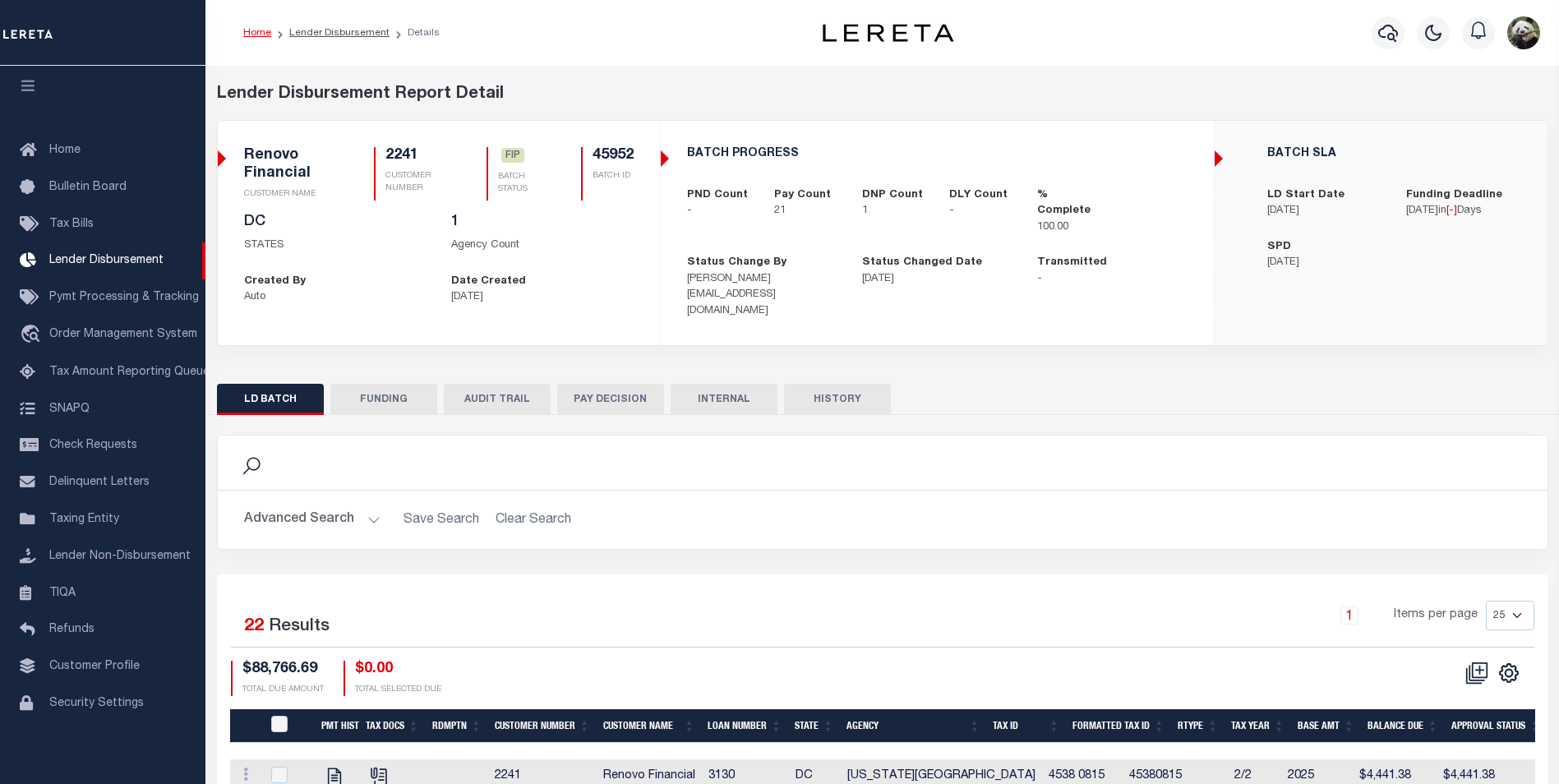
click at [402, 390] on button "FUNDING" at bounding box center [383, 399] width 107 height 31
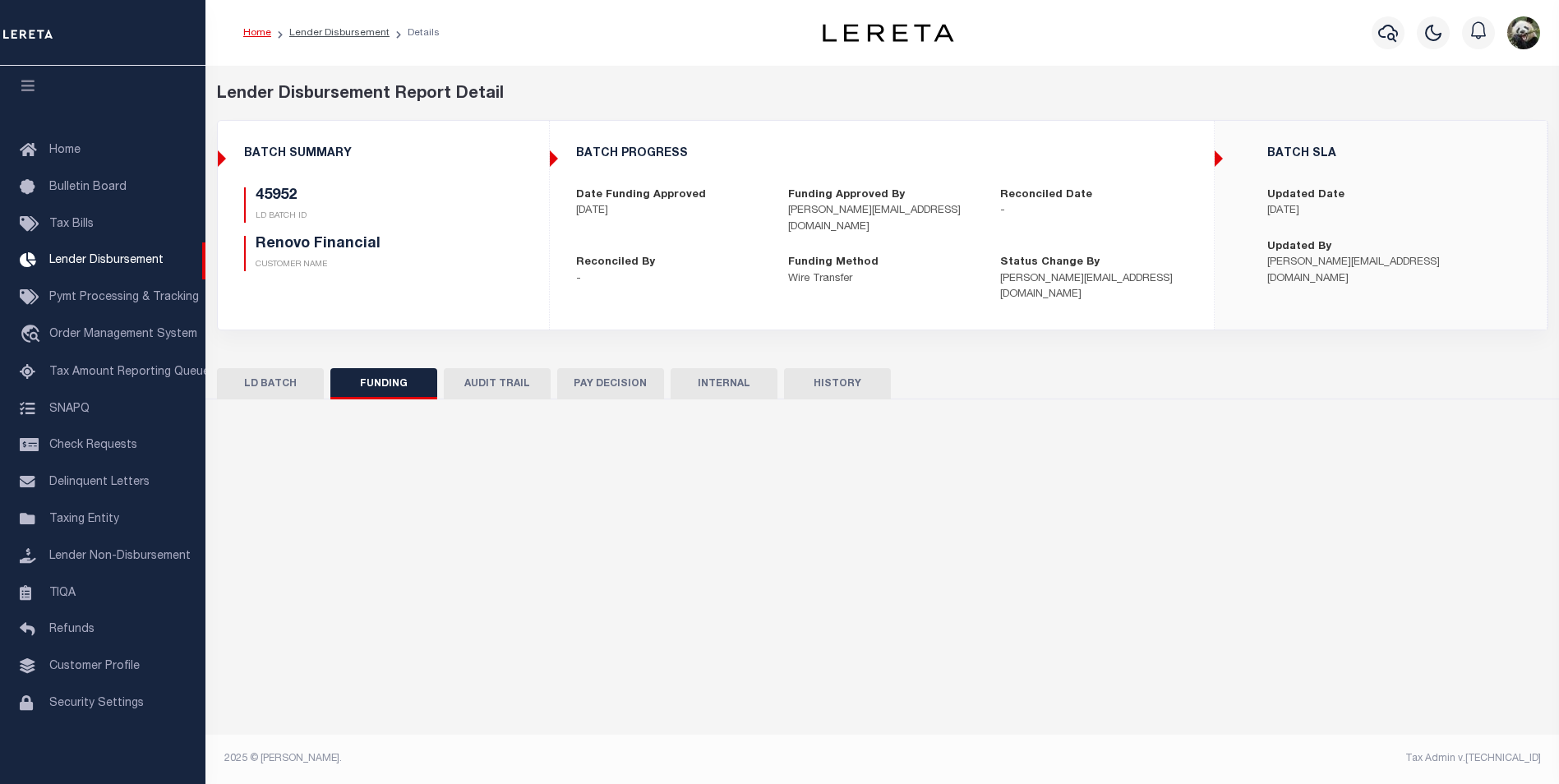
type input "$84,325.31"
type input "$0"
type input "[DATE]"
select select "100"
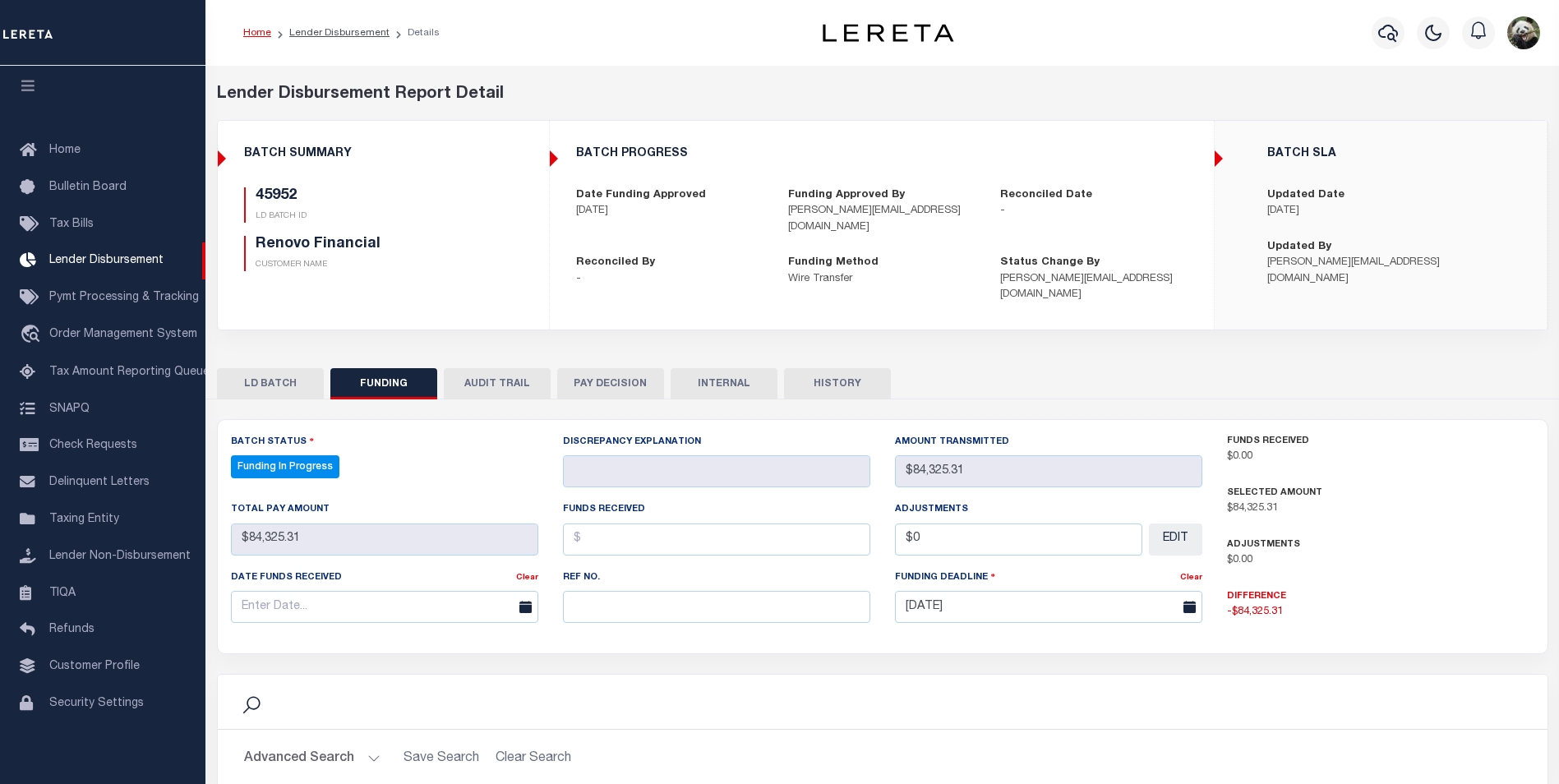
select select "100"
drag, startPoint x: 761, startPoint y: 596, endPoint x: 1031, endPoint y: 542, distance: 275.3
click at [762, 595] on input "text" at bounding box center [716, 606] width 307 height 32
click at [703, 591] on input "text" at bounding box center [716, 606] width 307 height 32
paste input "20250905MMQFMP2700382709051737FT03"
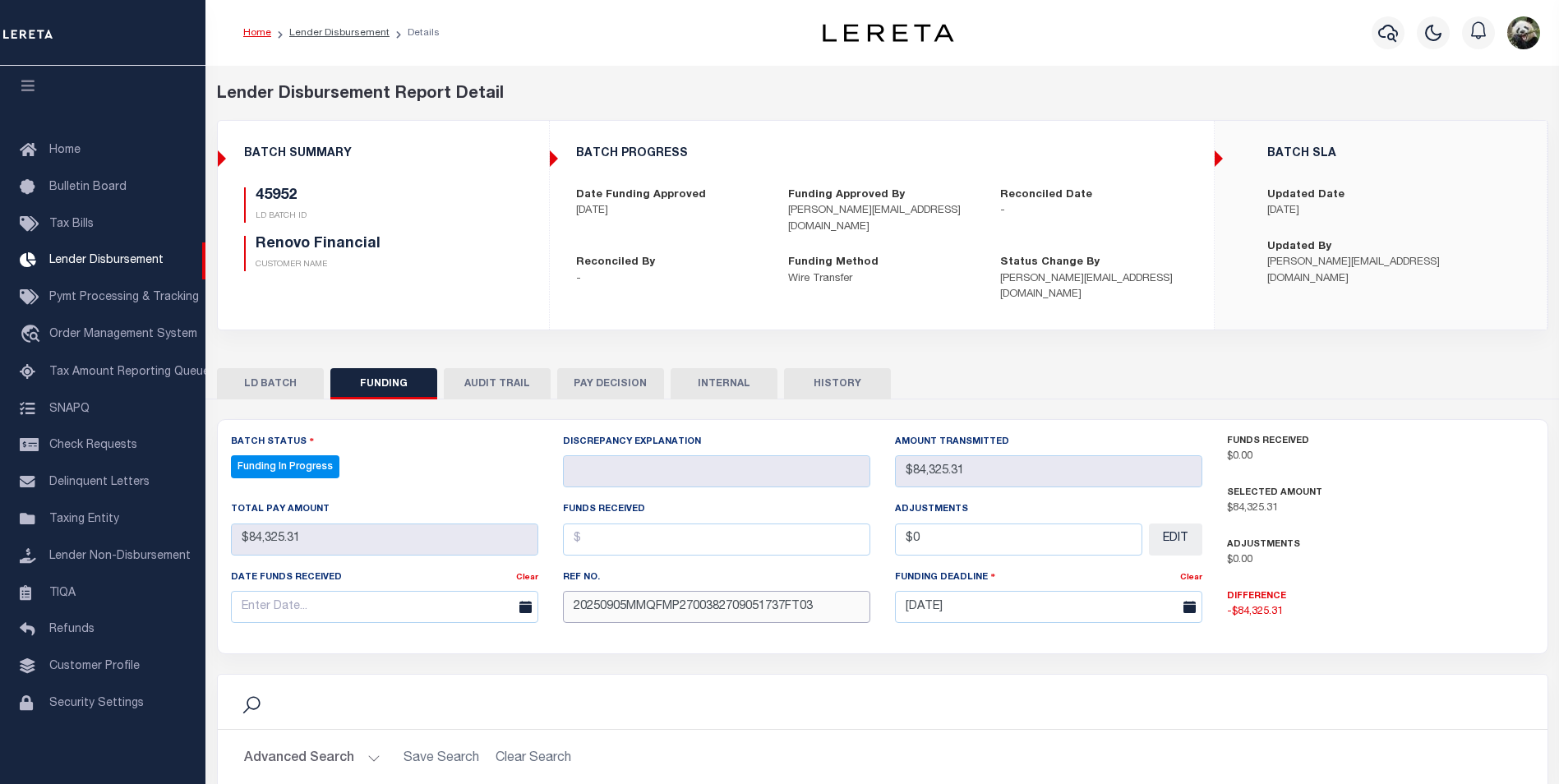
type input "20250905MMQFMP2700382709051737FT03"
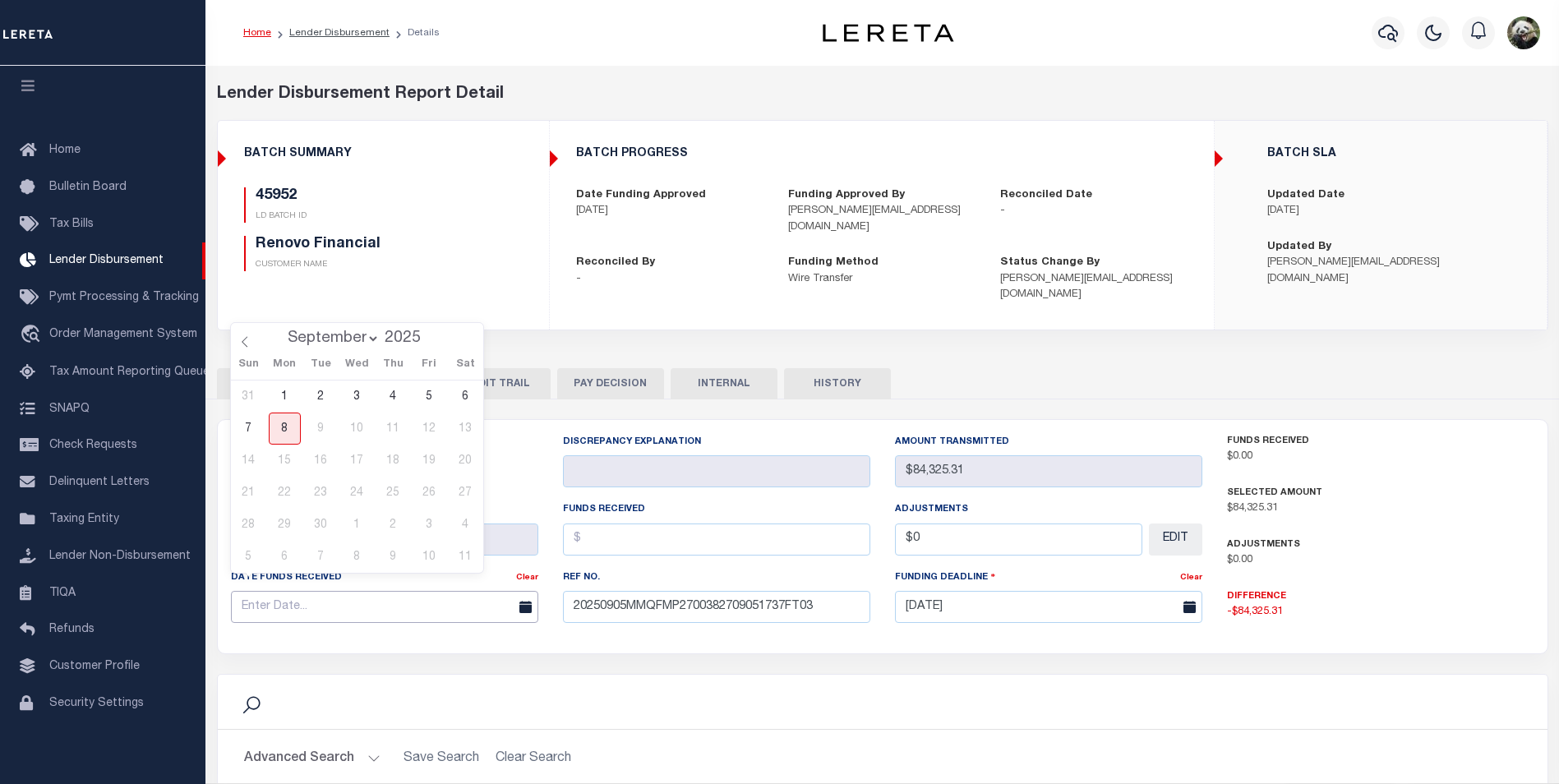
drag, startPoint x: 289, startPoint y: 597, endPoint x: 303, endPoint y: 586, distance: 17.8
click at [296, 591] on input "text" at bounding box center [384, 606] width 307 height 32
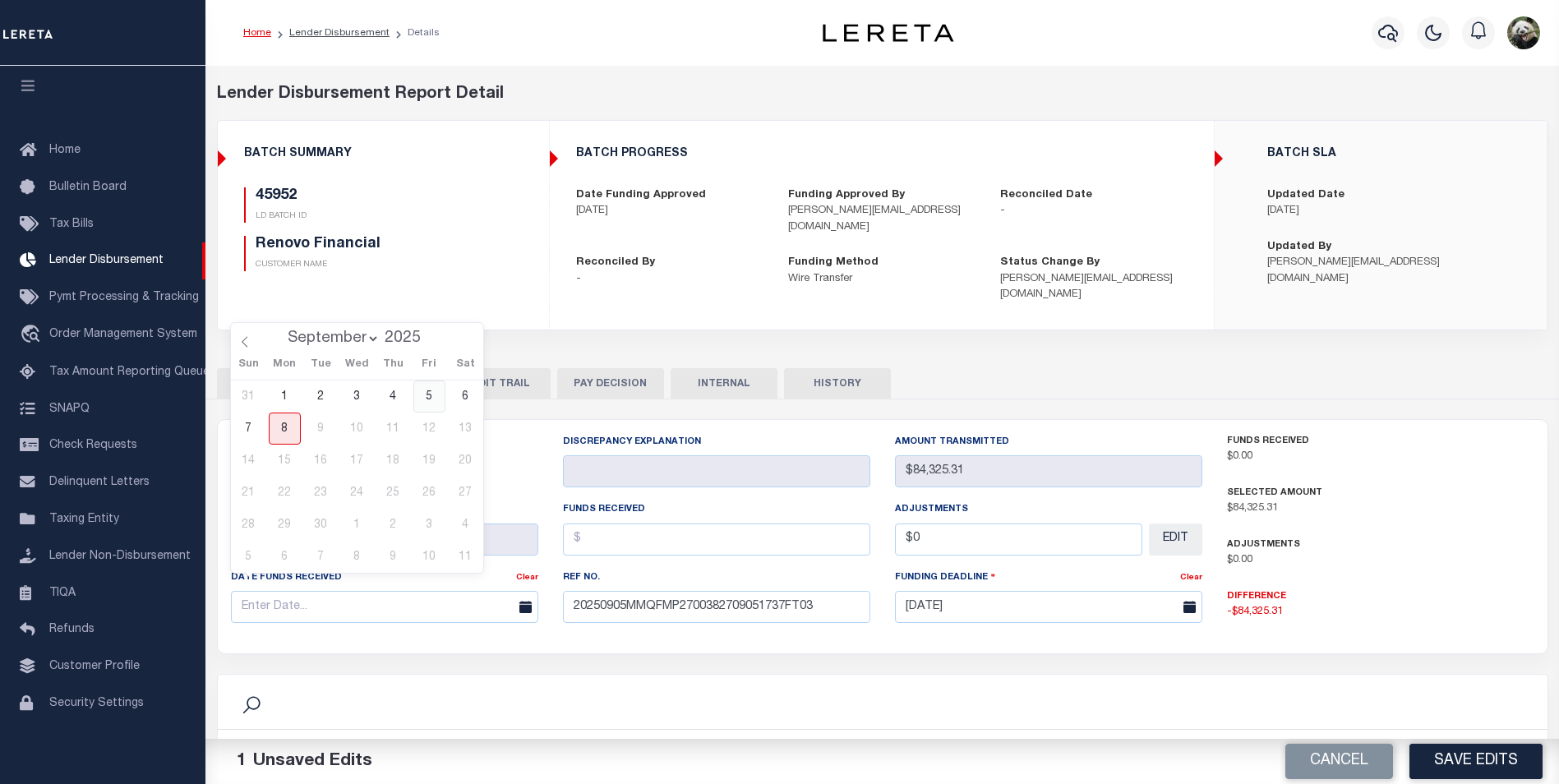
click at [435, 394] on span "5" at bounding box center [429, 396] width 32 height 32
type input "[DATE]"
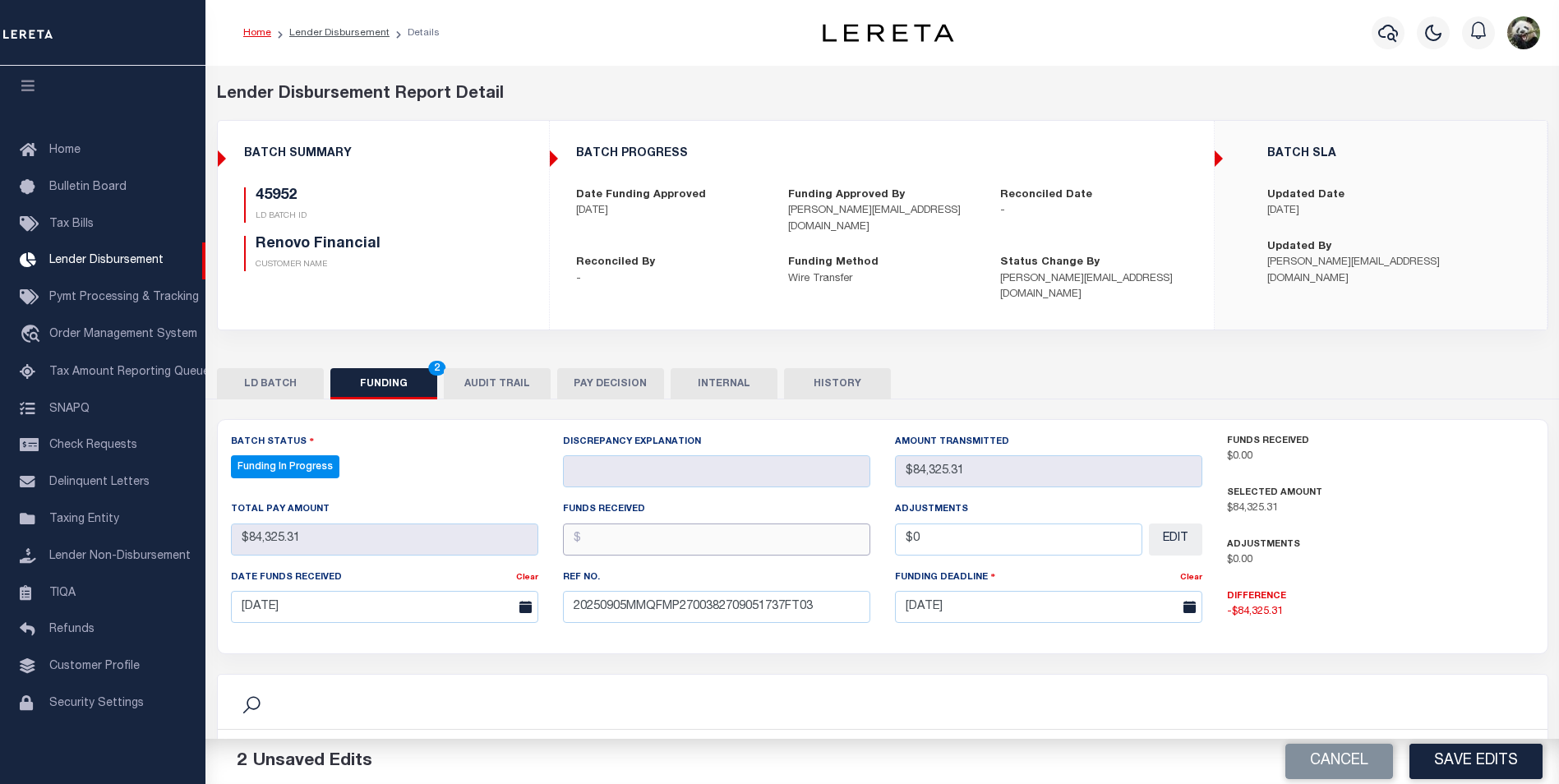
drag, startPoint x: 665, startPoint y: 518, endPoint x: 675, endPoint y: 517, distance: 10.0
click at [667, 523] on input "text" at bounding box center [716, 538] width 307 height 32
type input "$84,325.31"
type input "$0.00"
click at [733, 368] on button "INTERNAL" at bounding box center [724, 383] width 107 height 31
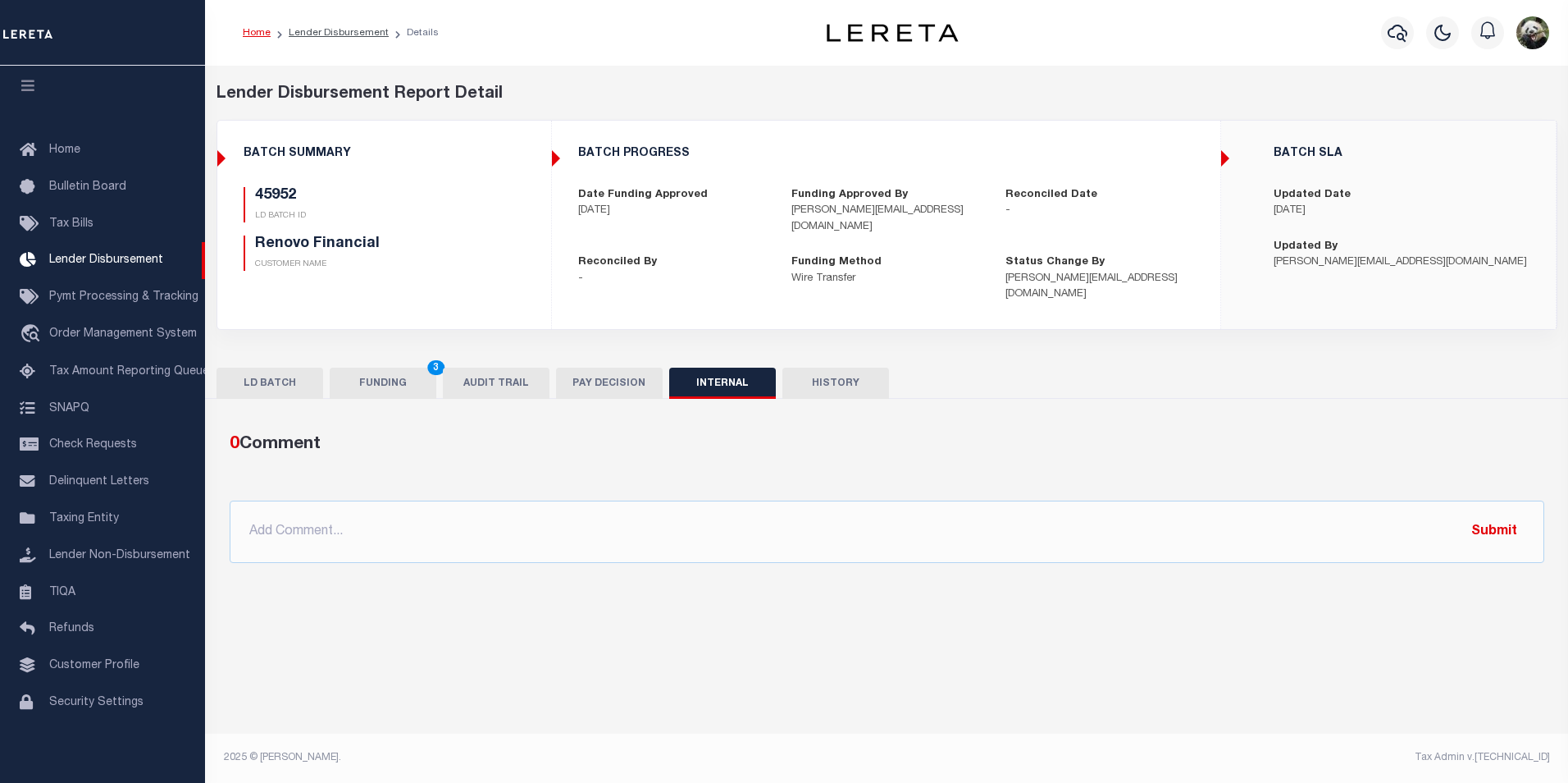
drag, startPoint x: 415, startPoint y: 367, endPoint x: 435, endPoint y: 364, distance: 20.2
click at [414, 368] on button "FUNDING 3" at bounding box center [383, 383] width 107 height 31
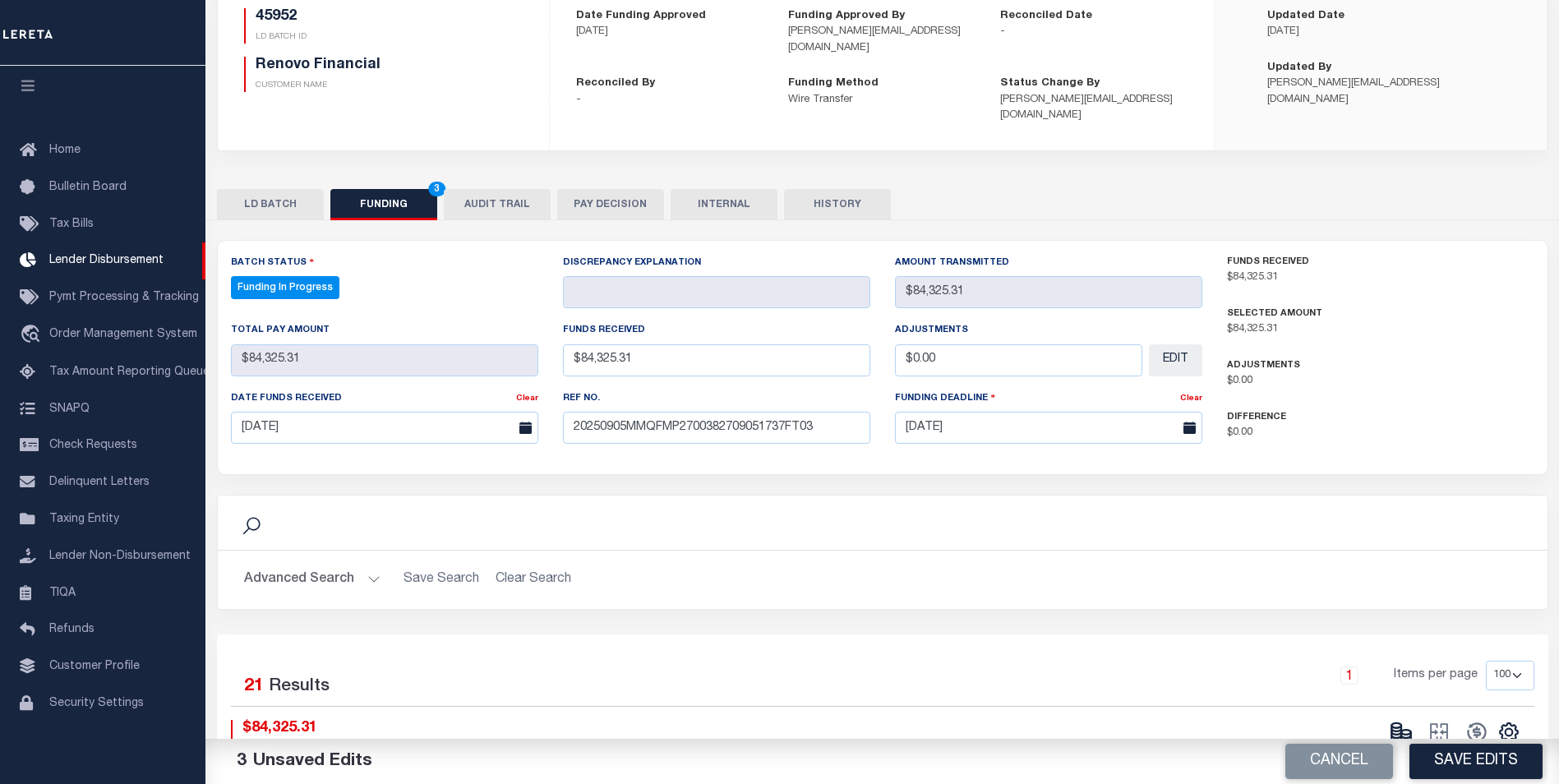
scroll to position [247, 0]
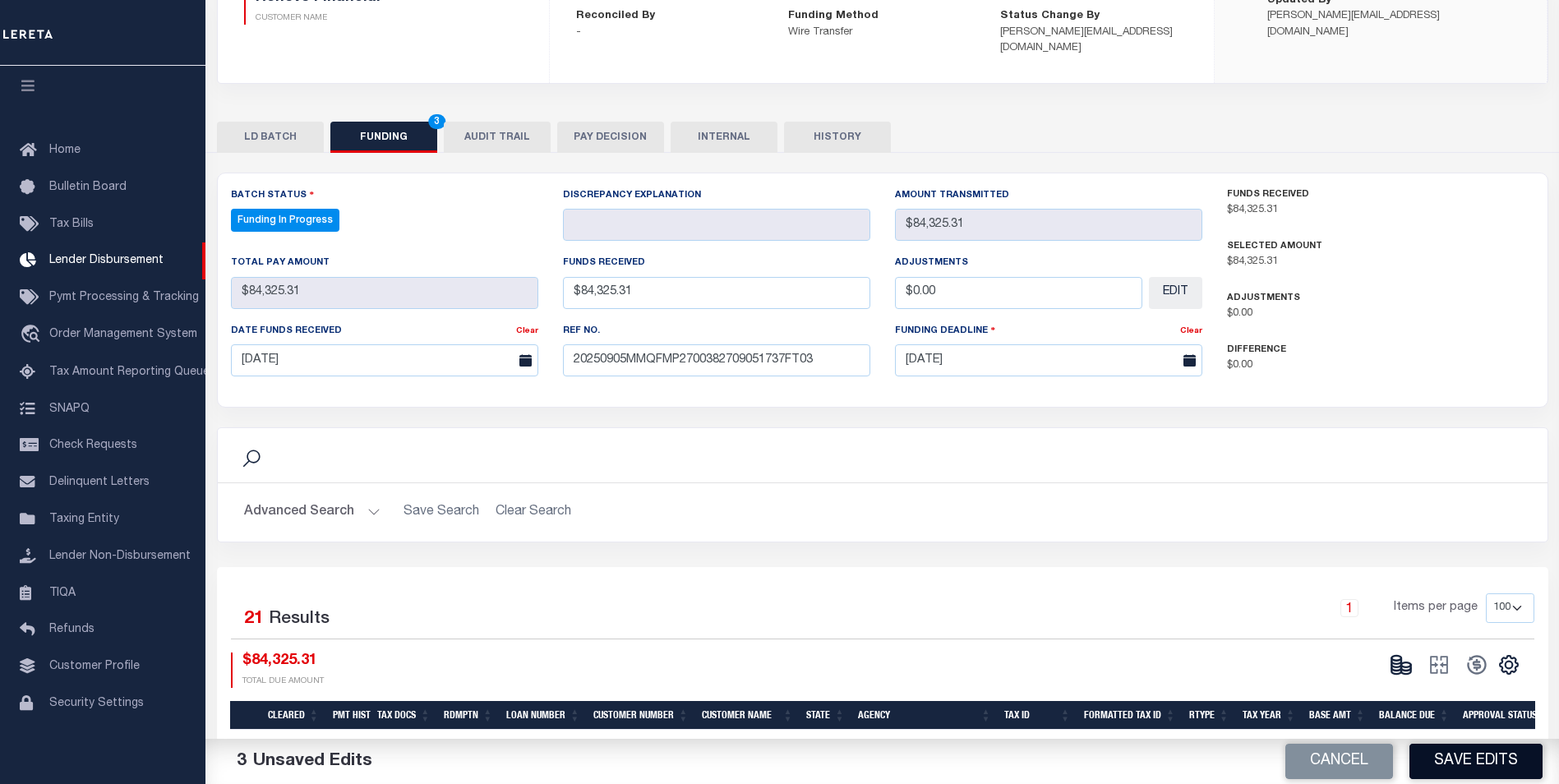
click at [1501, 751] on button "Save Edits" at bounding box center [1476, 760] width 133 height 35
type input "$84,325.31"
type input "$0"
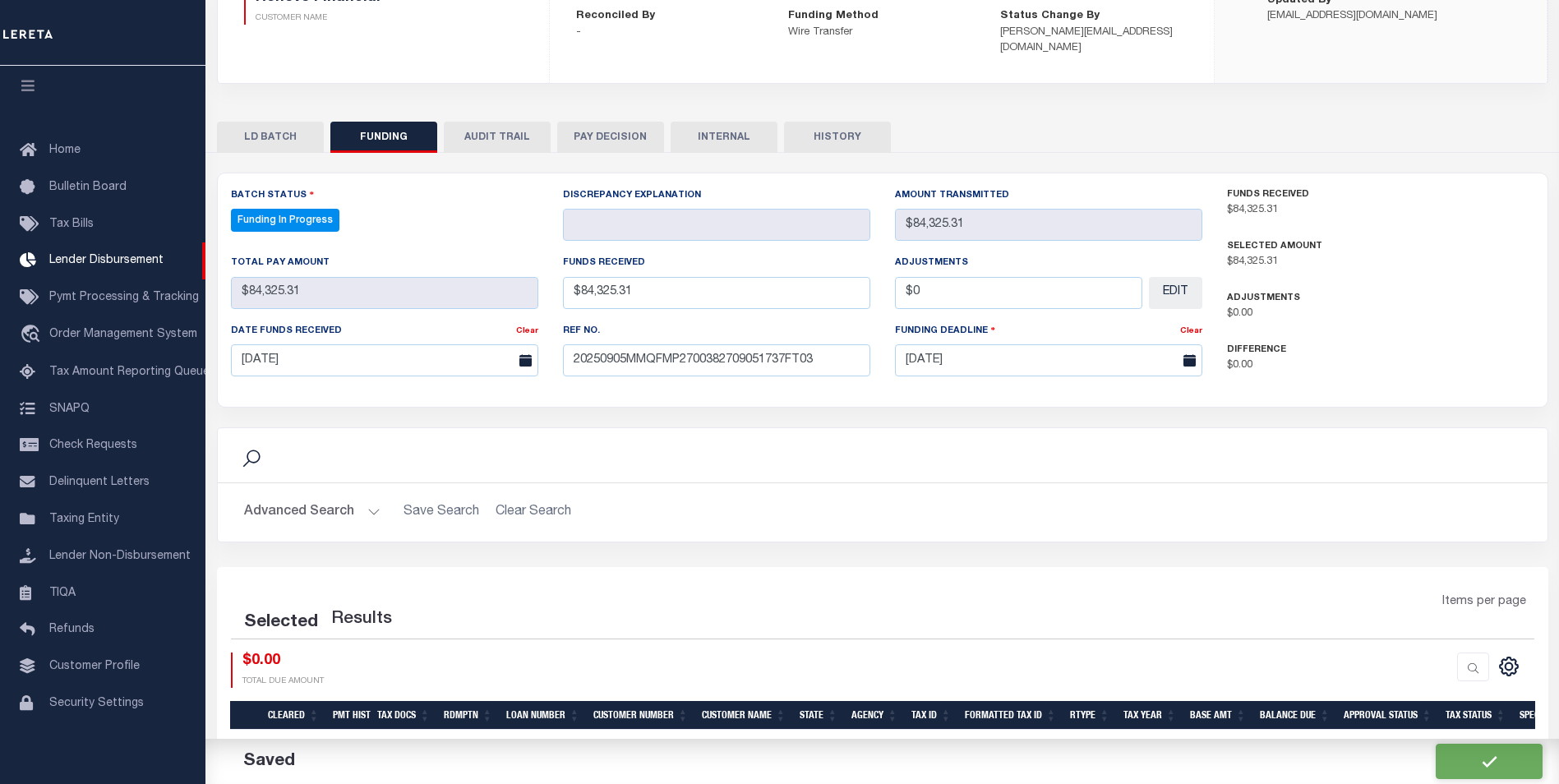
select select "100"
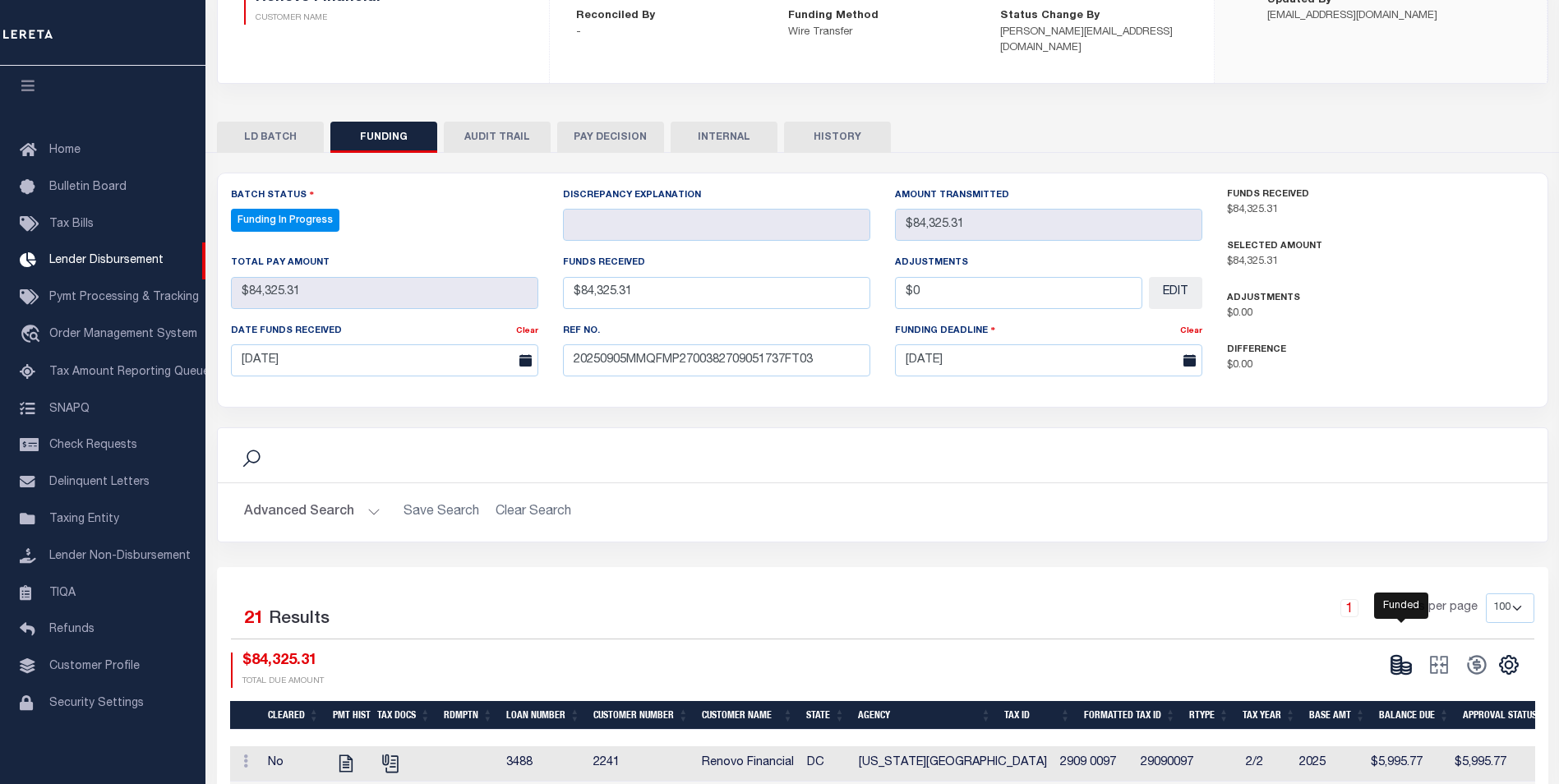
click at [1402, 654] on icon at bounding box center [1400, 664] width 23 height 23
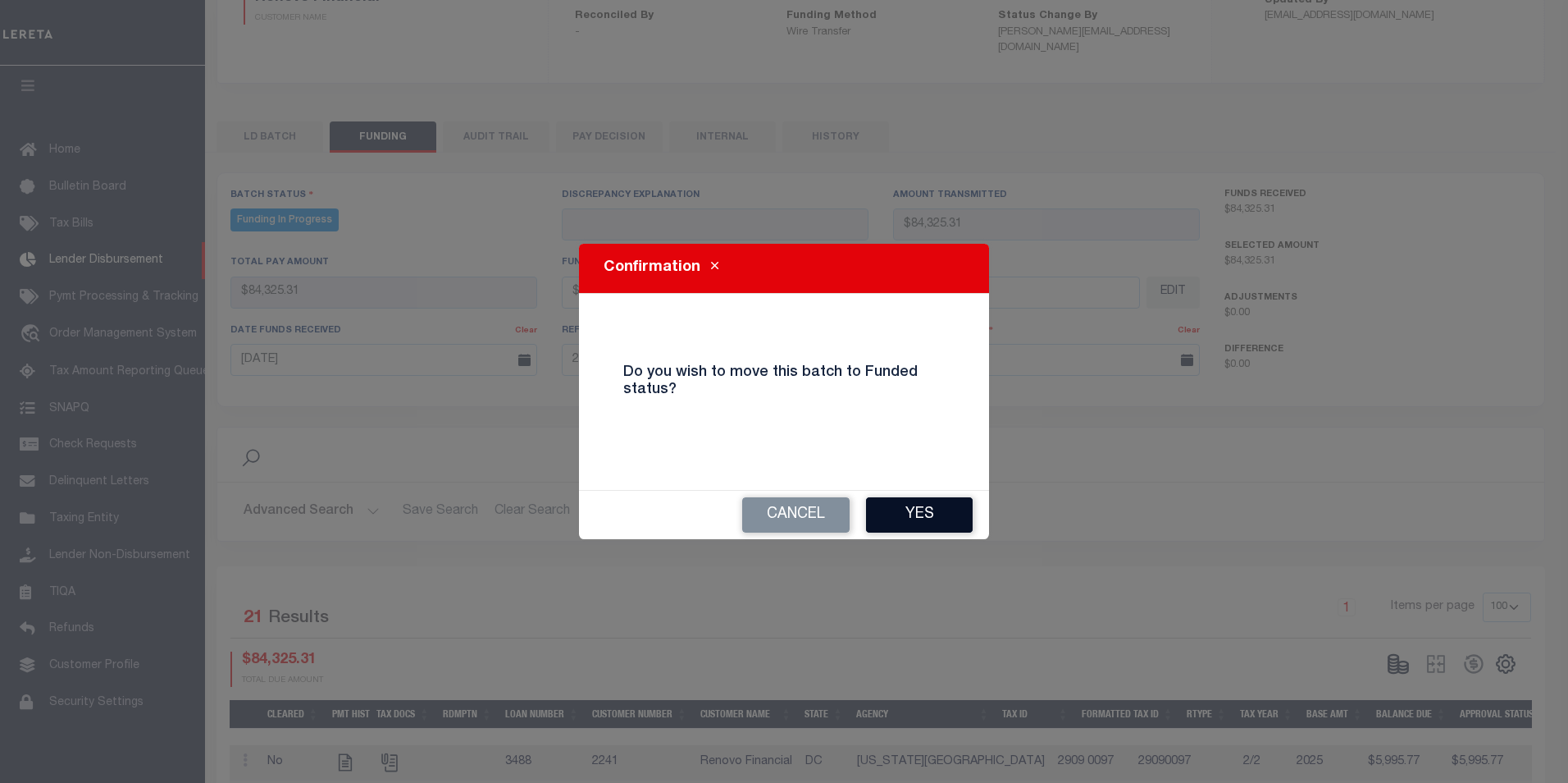
click at [955, 528] on button "Yes" at bounding box center [919, 514] width 107 height 35
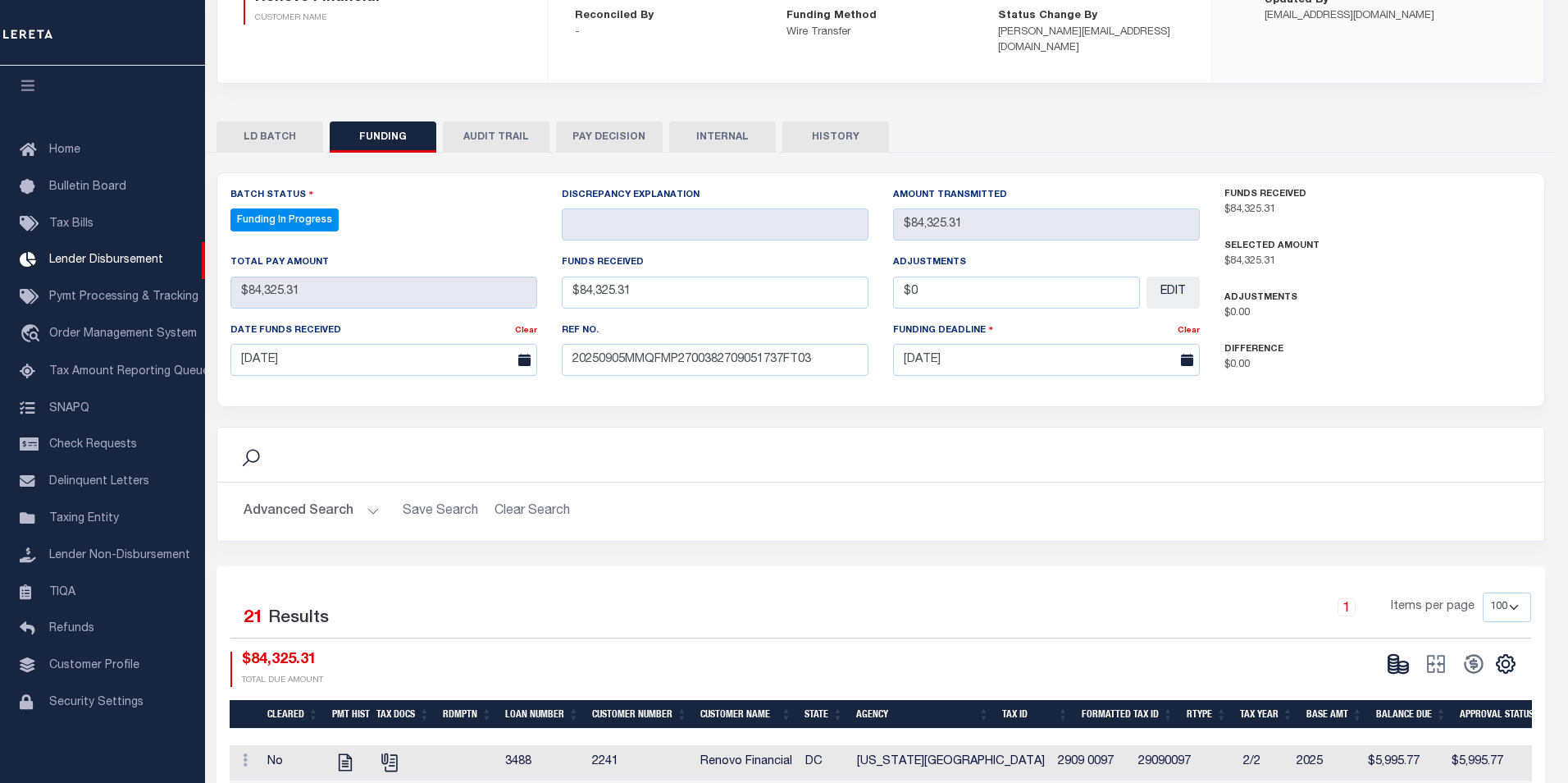
type input "$84,325.31"
type input "$0"
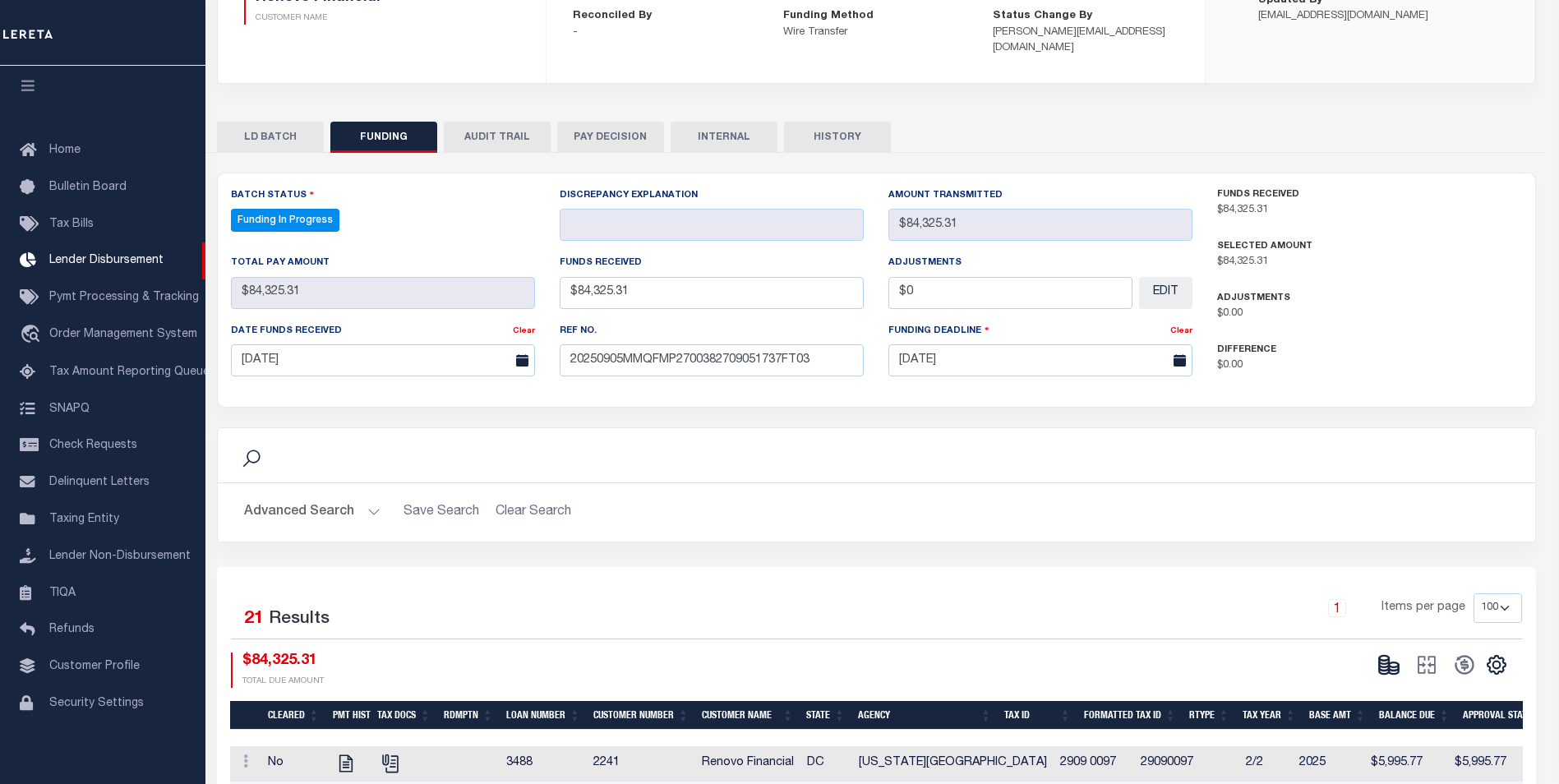
select select "100"
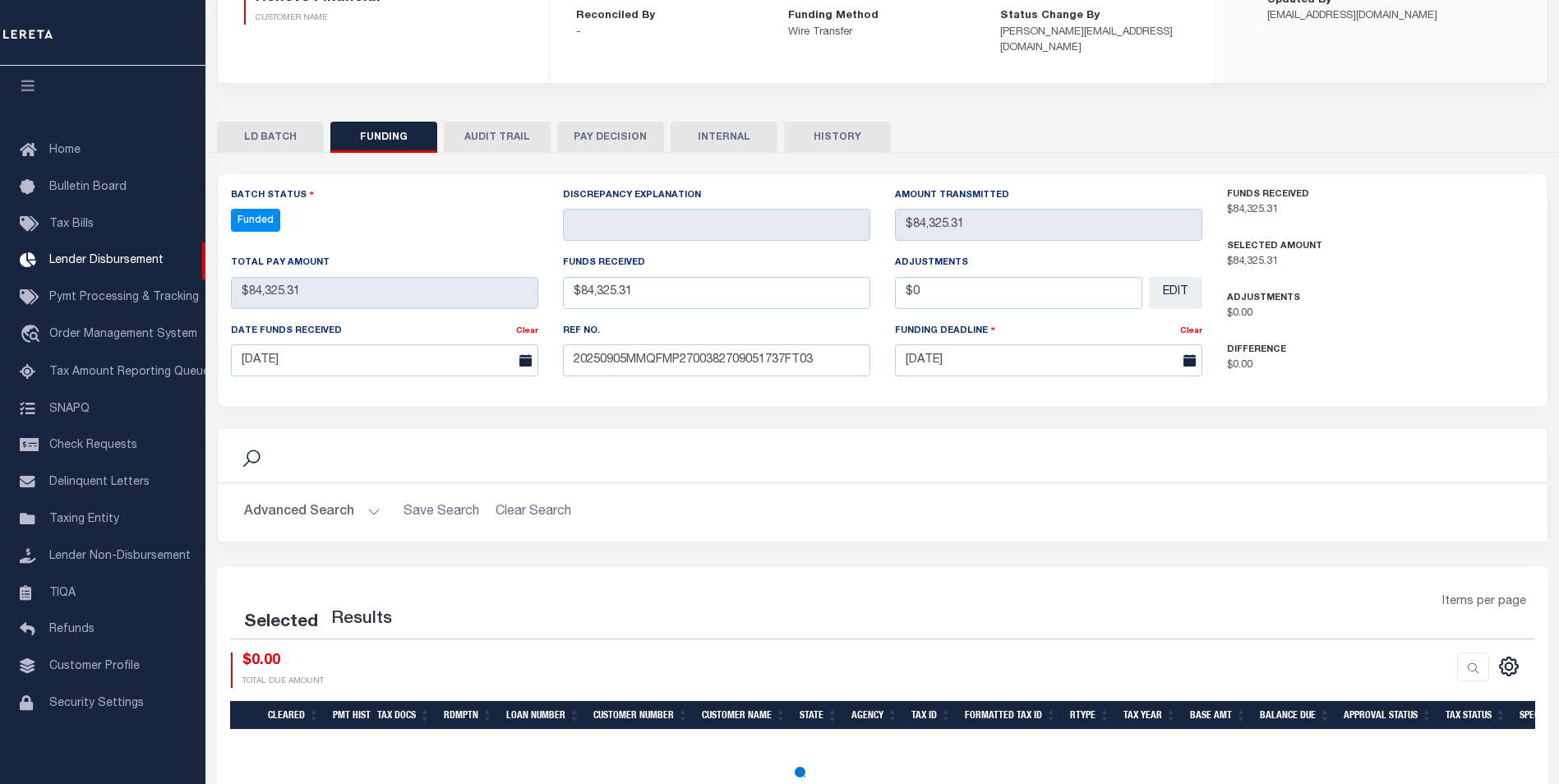
select select "100"
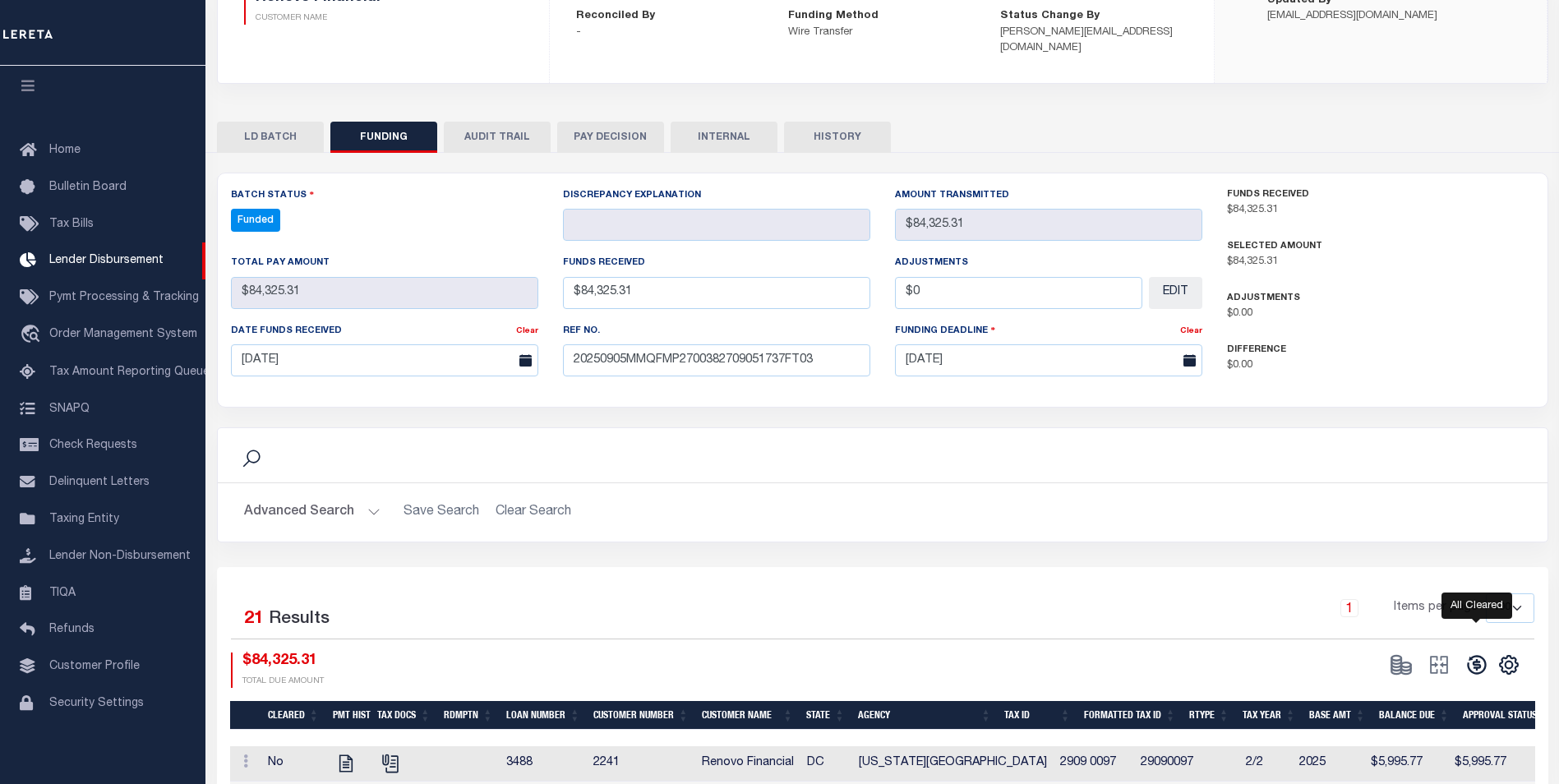
click at [1471, 653] on icon at bounding box center [1476, 664] width 23 height 23
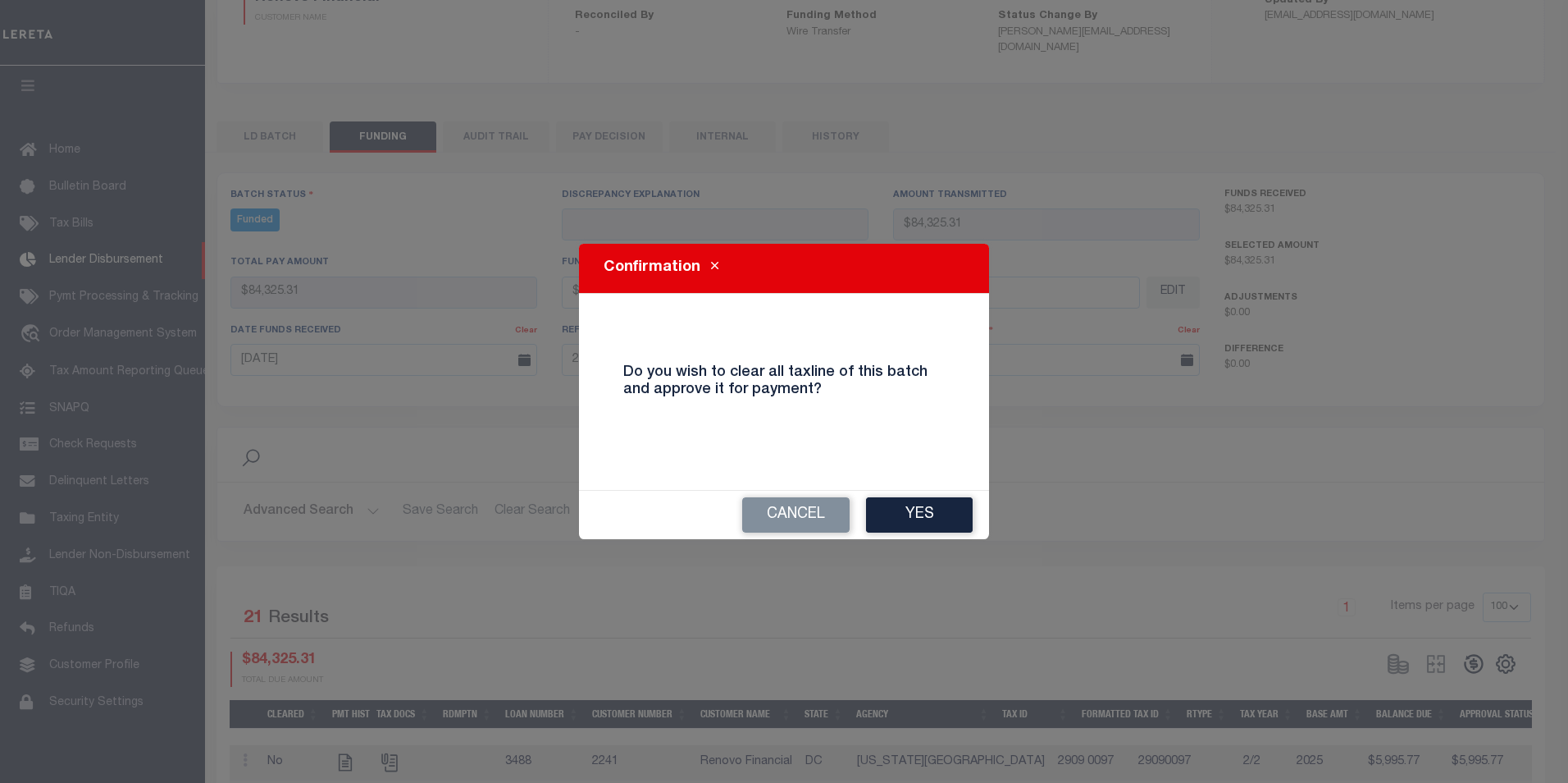
click at [967, 517] on button "Yes" at bounding box center [919, 514] width 107 height 35
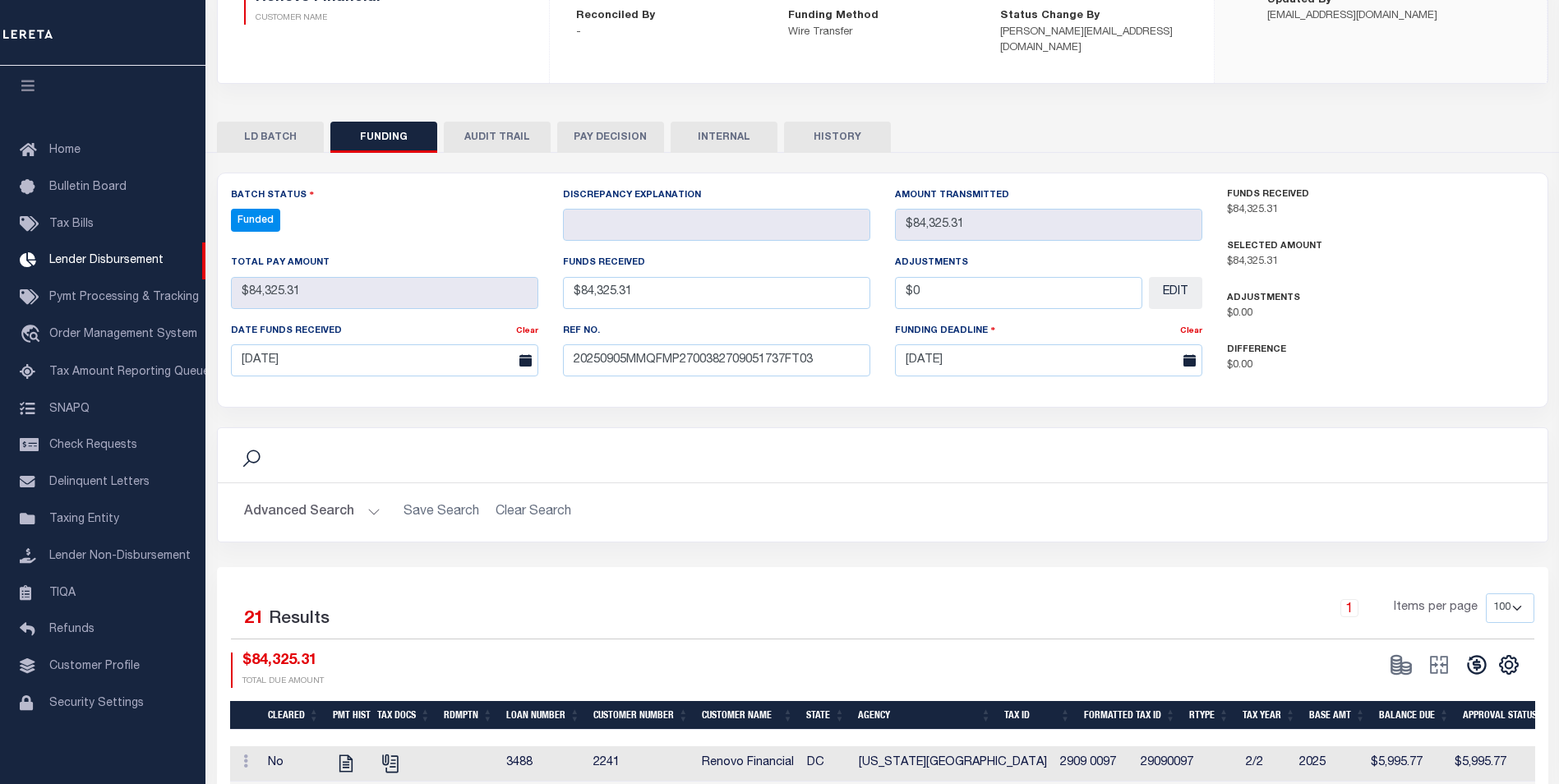
type input "$84,325.31"
type input "$0"
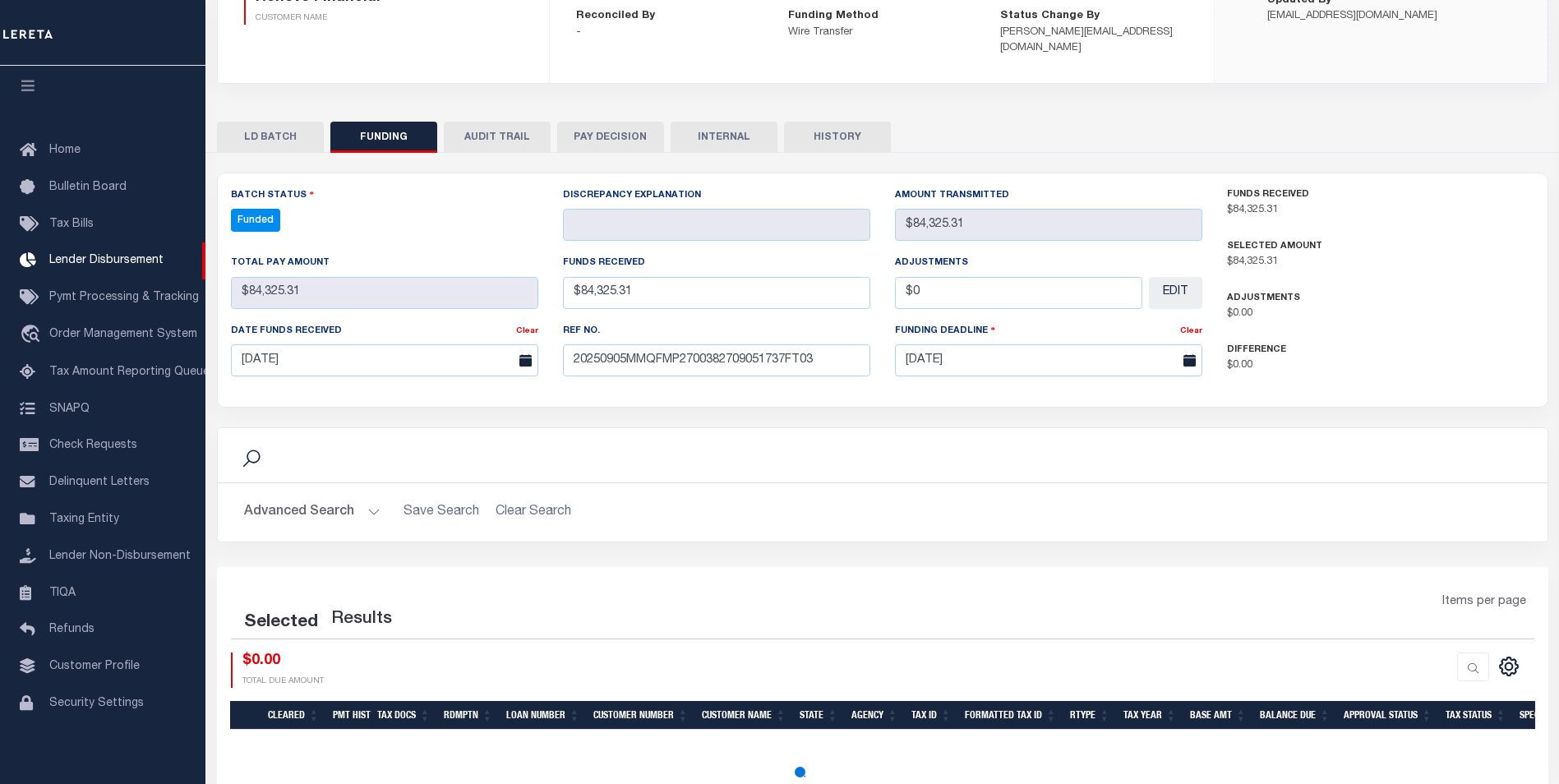
select select "100"
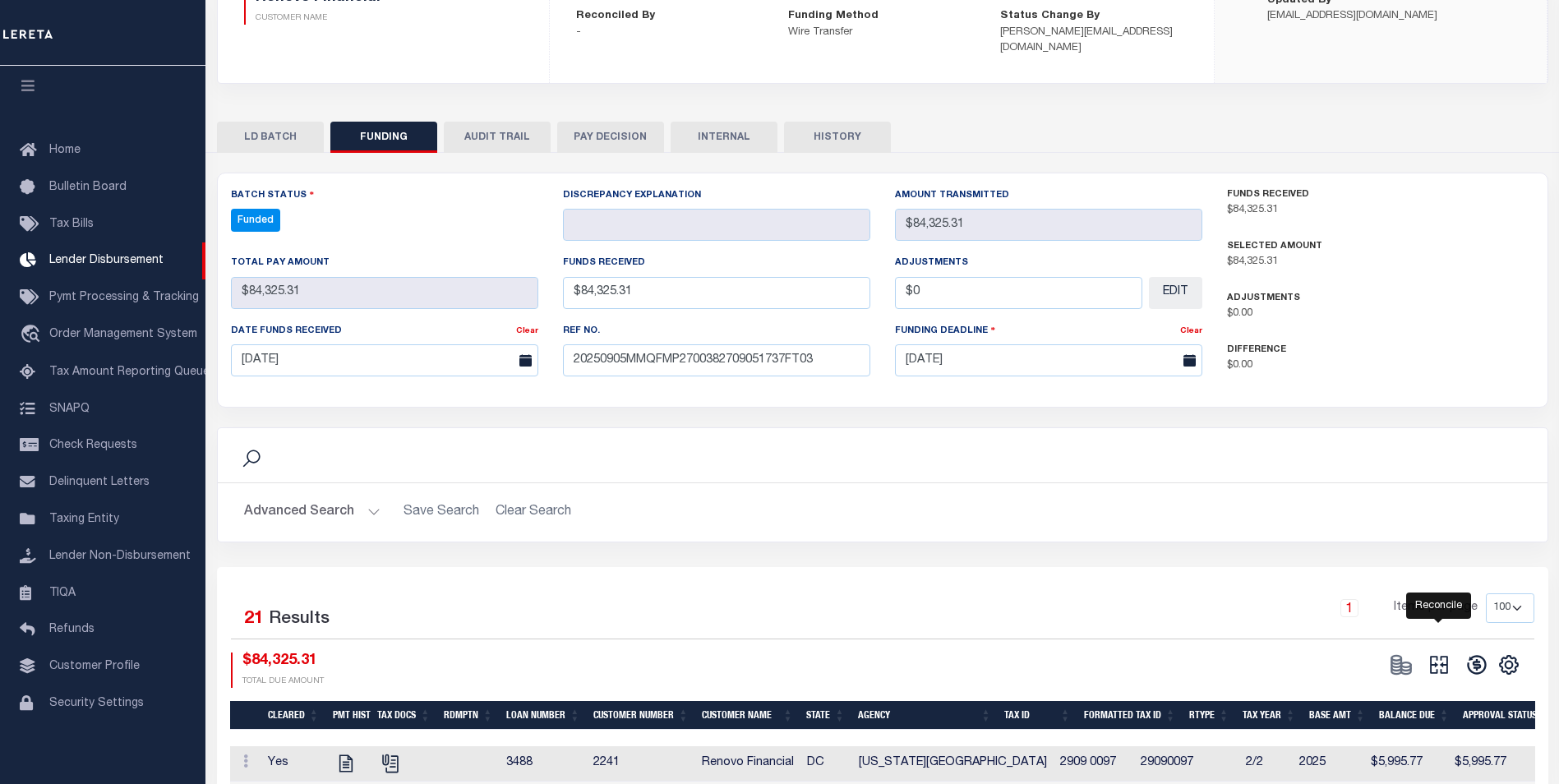
click at [1438, 656] on icon "" at bounding box center [1438, 665] width 18 height 18
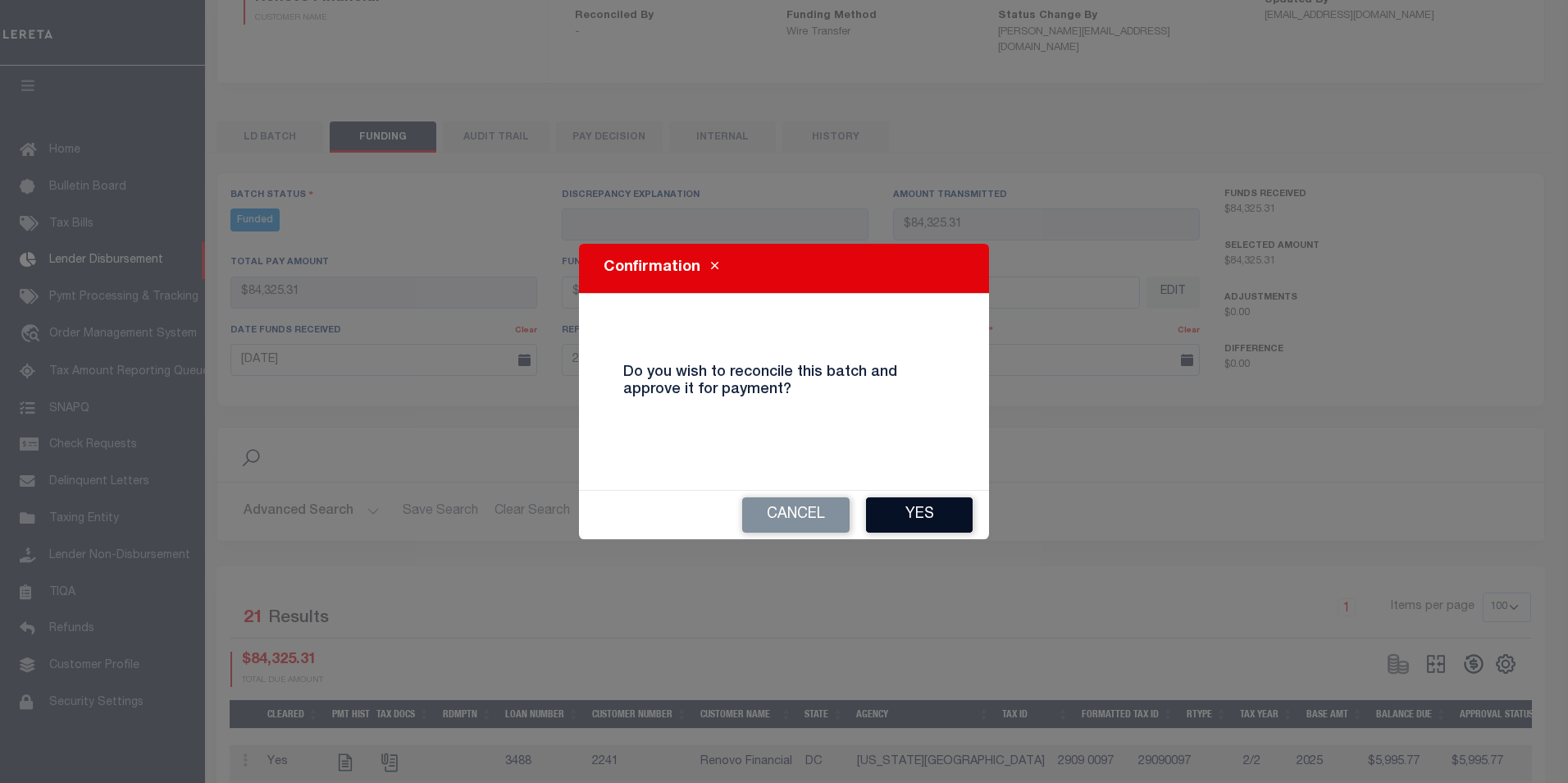
click at [958, 522] on button "Yes" at bounding box center [919, 514] width 107 height 35
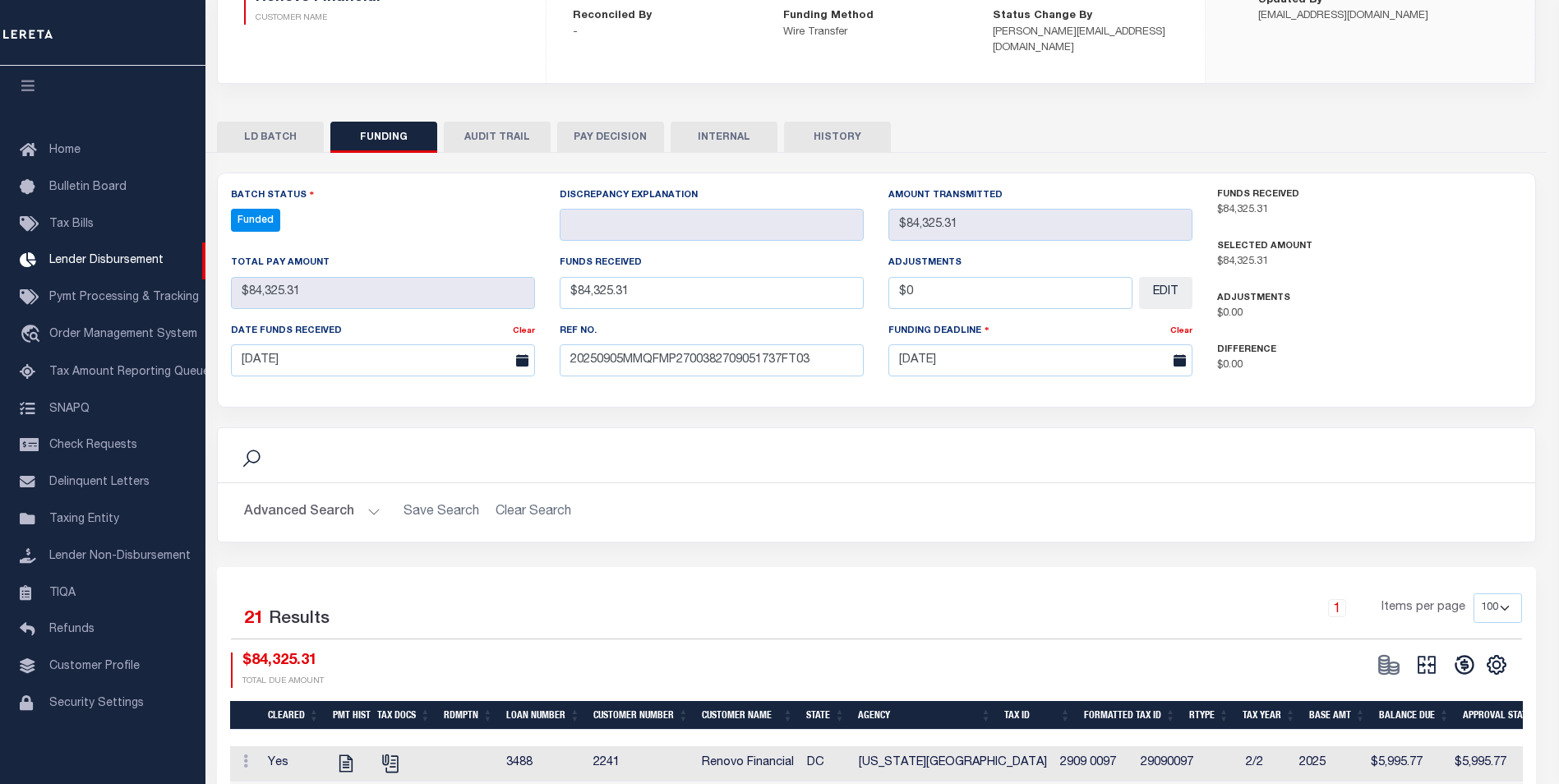
type input "$84,325.31"
type input "$0"
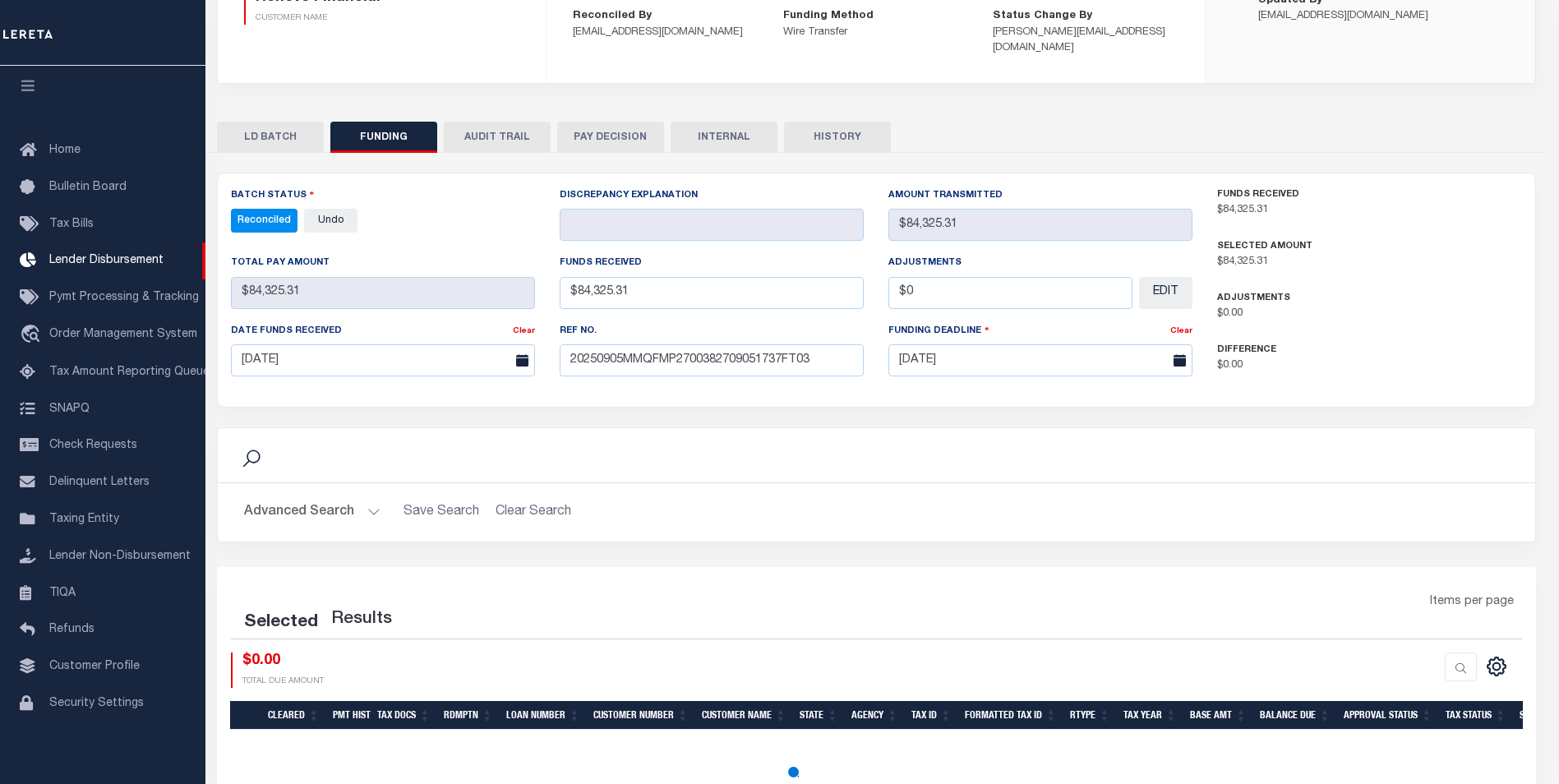
select select "100"
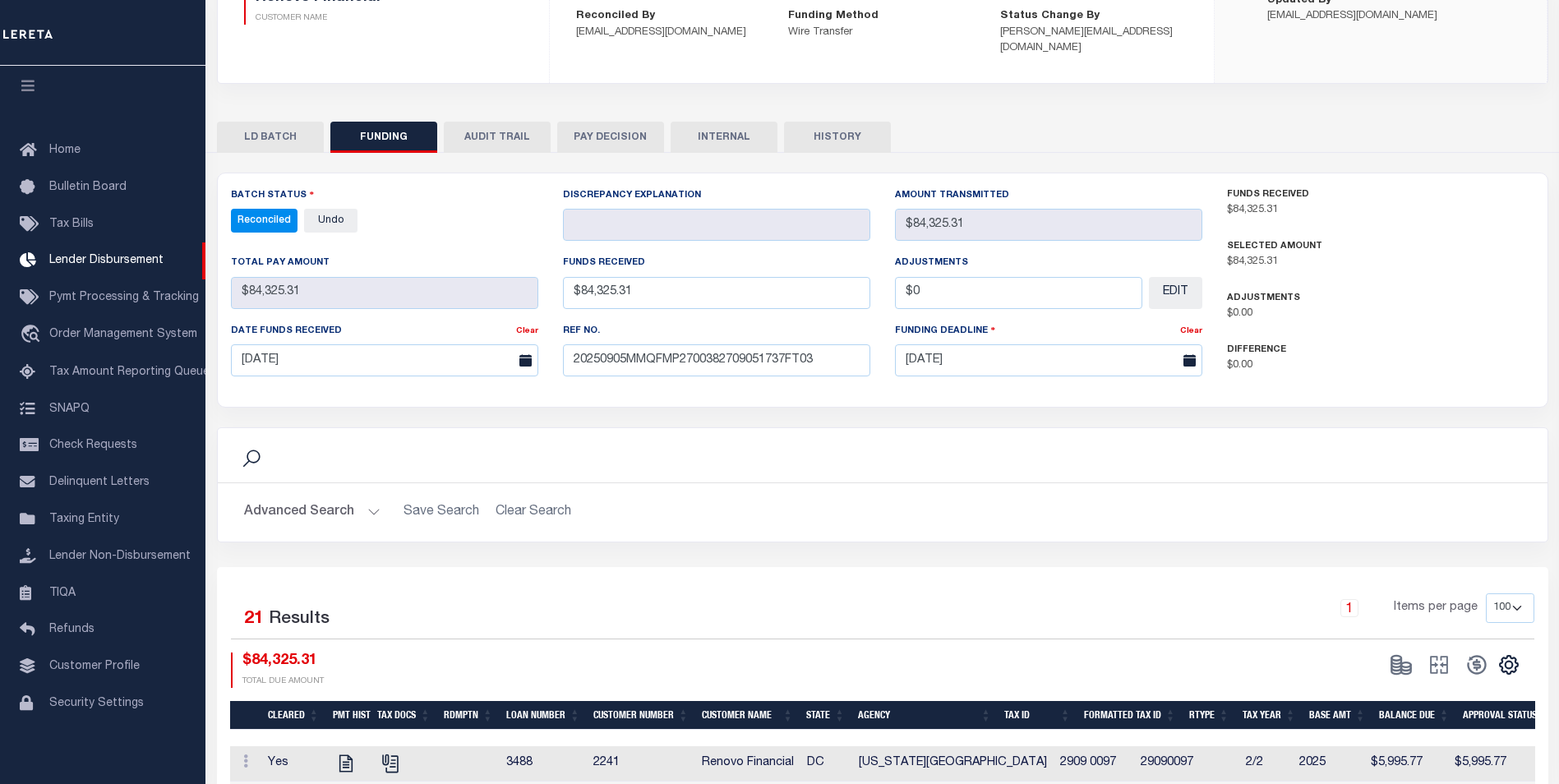
drag, startPoint x: 742, startPoint y: 124, endPoint x: 738, endPoint y: 160, distance: 36.2
click at [742, 124] on button "INTERNAL" at bounding box center [724, 137] width 107 height 31
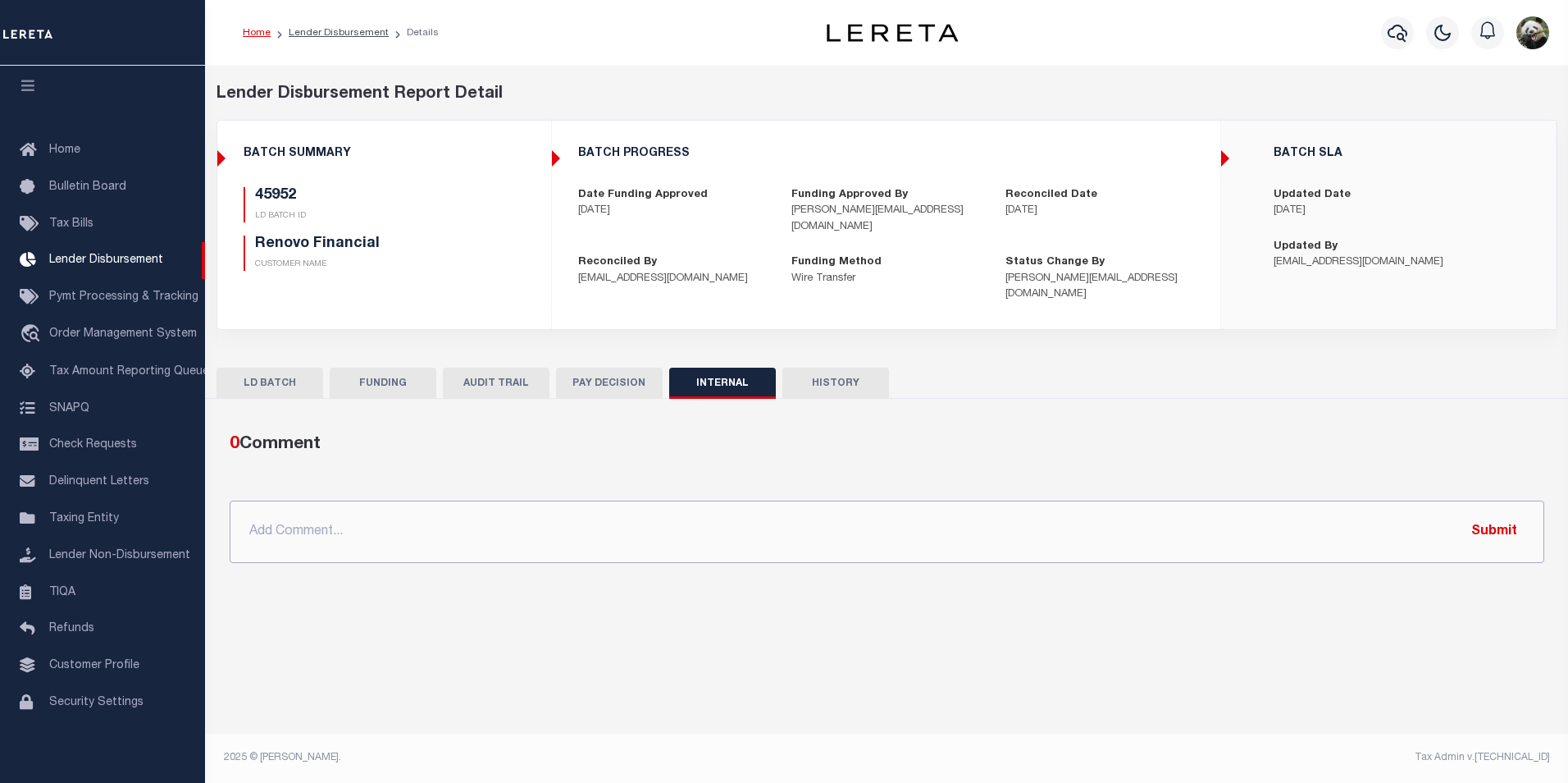
click at [582, 519] on input "text" at bounding box center [887, 531] width 1315 height 62
paste input "OG AMOUNT 45945 - $48,861.85 45952 - $84,325.31"
type input "OG AMOUNT 45945 - $48,861.85 45952 - $84,325.31"
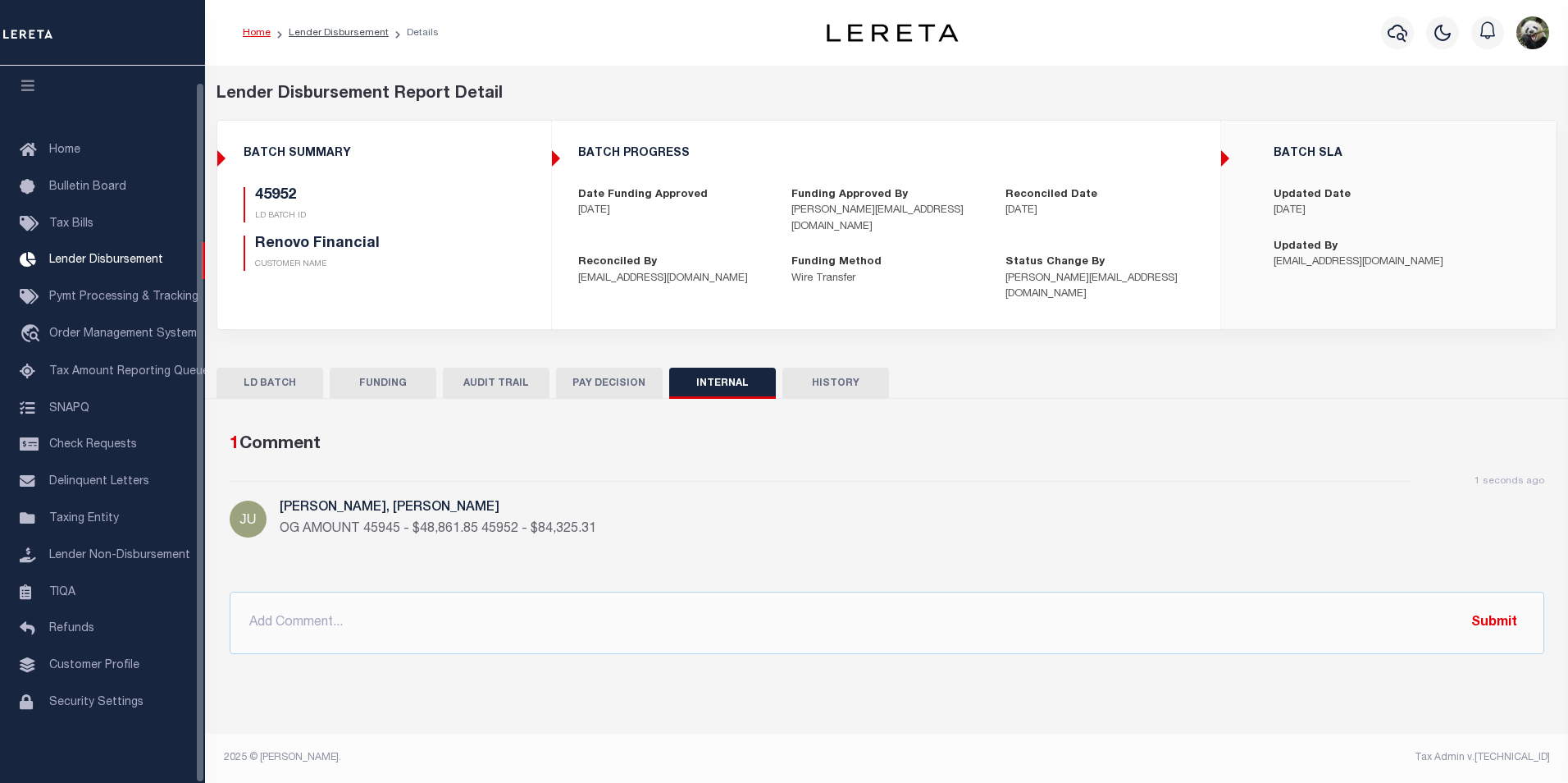
click at [399, 377] on button "FUNDING" at bounding box center [383, 383] width 107 height 31
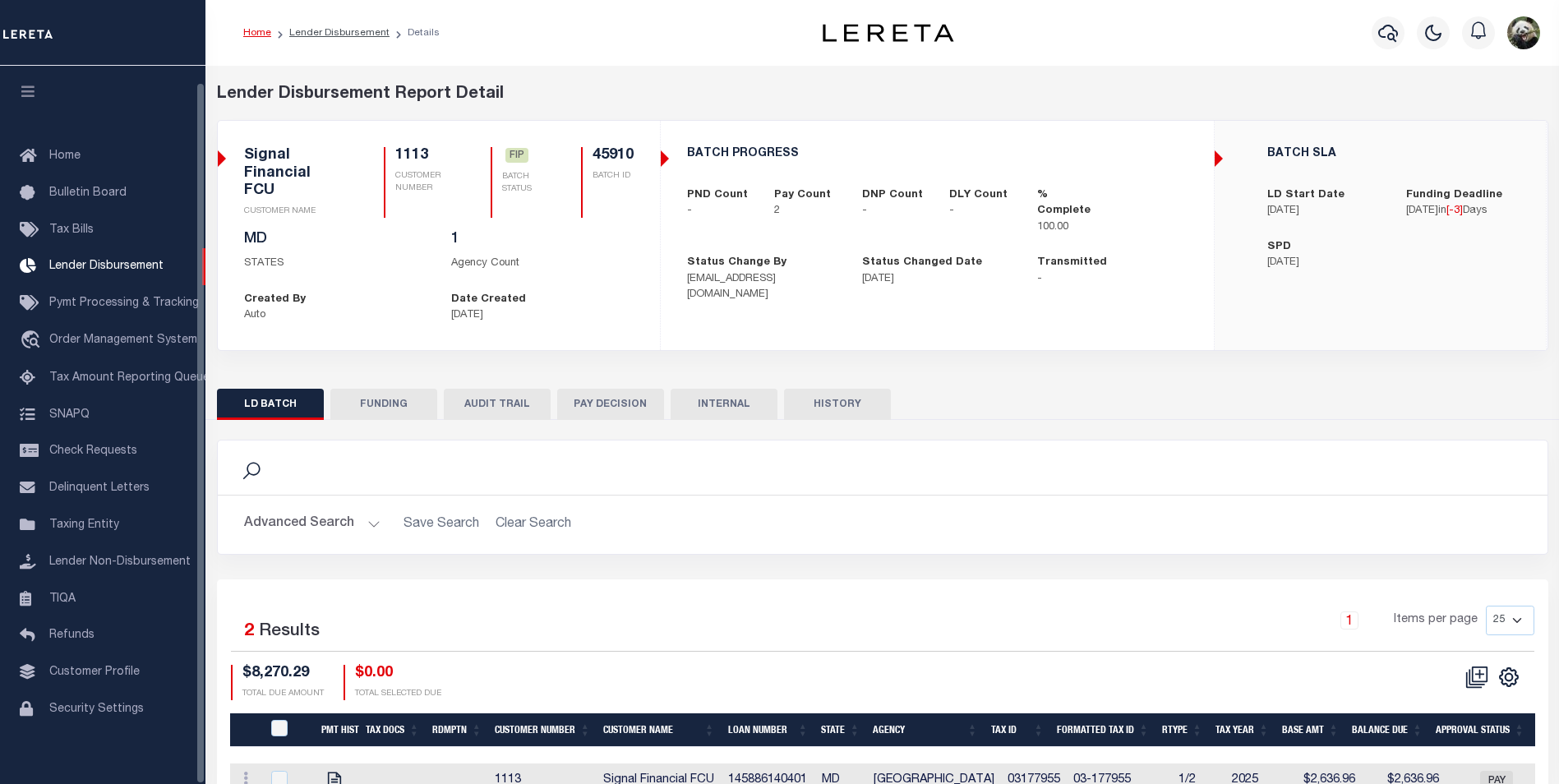
scroll to position [16, 0]
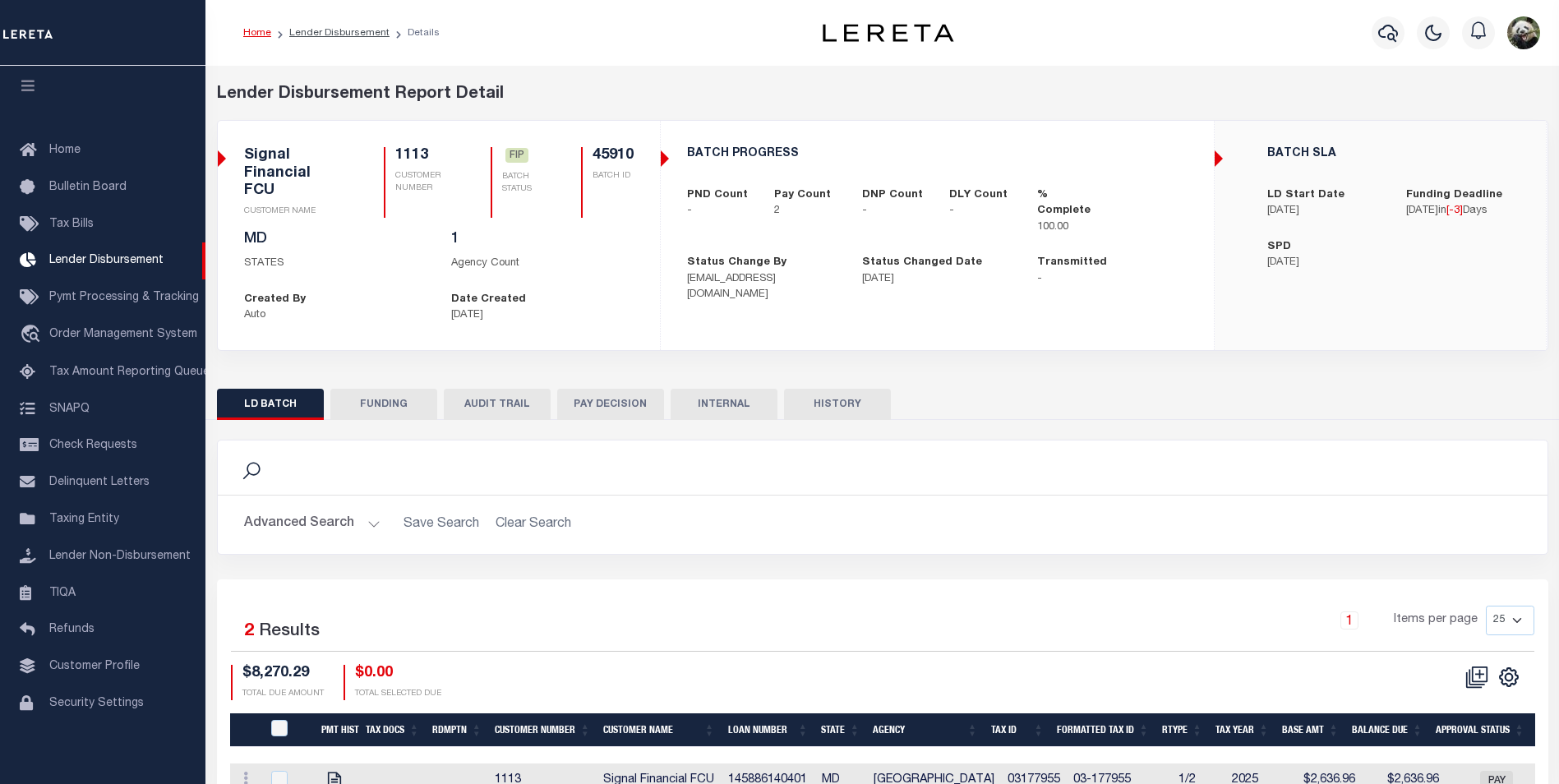
click at [384, 389] on button "FUNDING" at bounding box center [383, 404] width 107 height 31
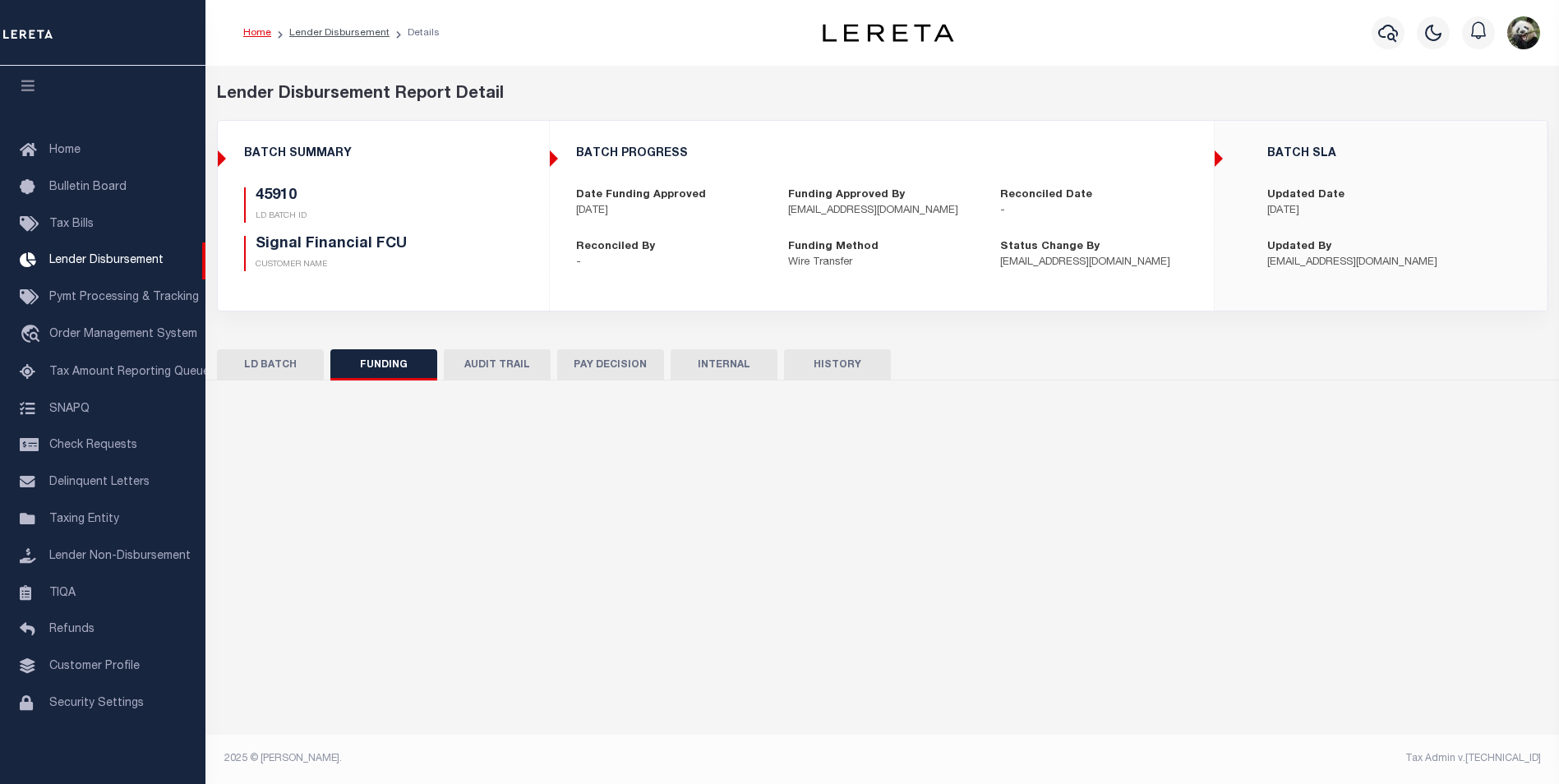
type input "$8,270.29"
type input "$0"
type input "[DATE]"
select select "100"
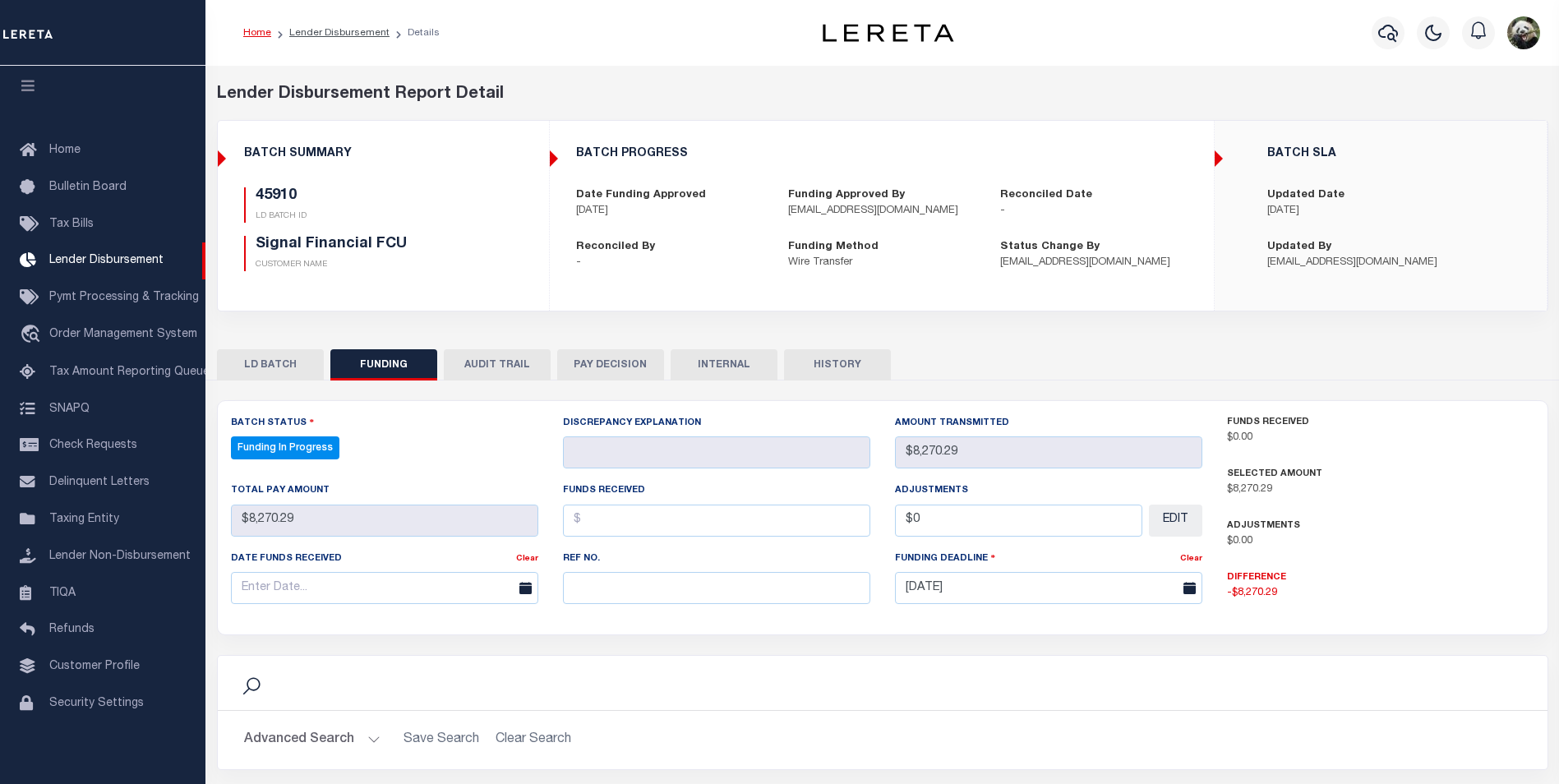
select select "100"
paste input "20250905MMQFMP2700341109051551FT03"
type input "20250905MMQFMP2700341109051551FT03"
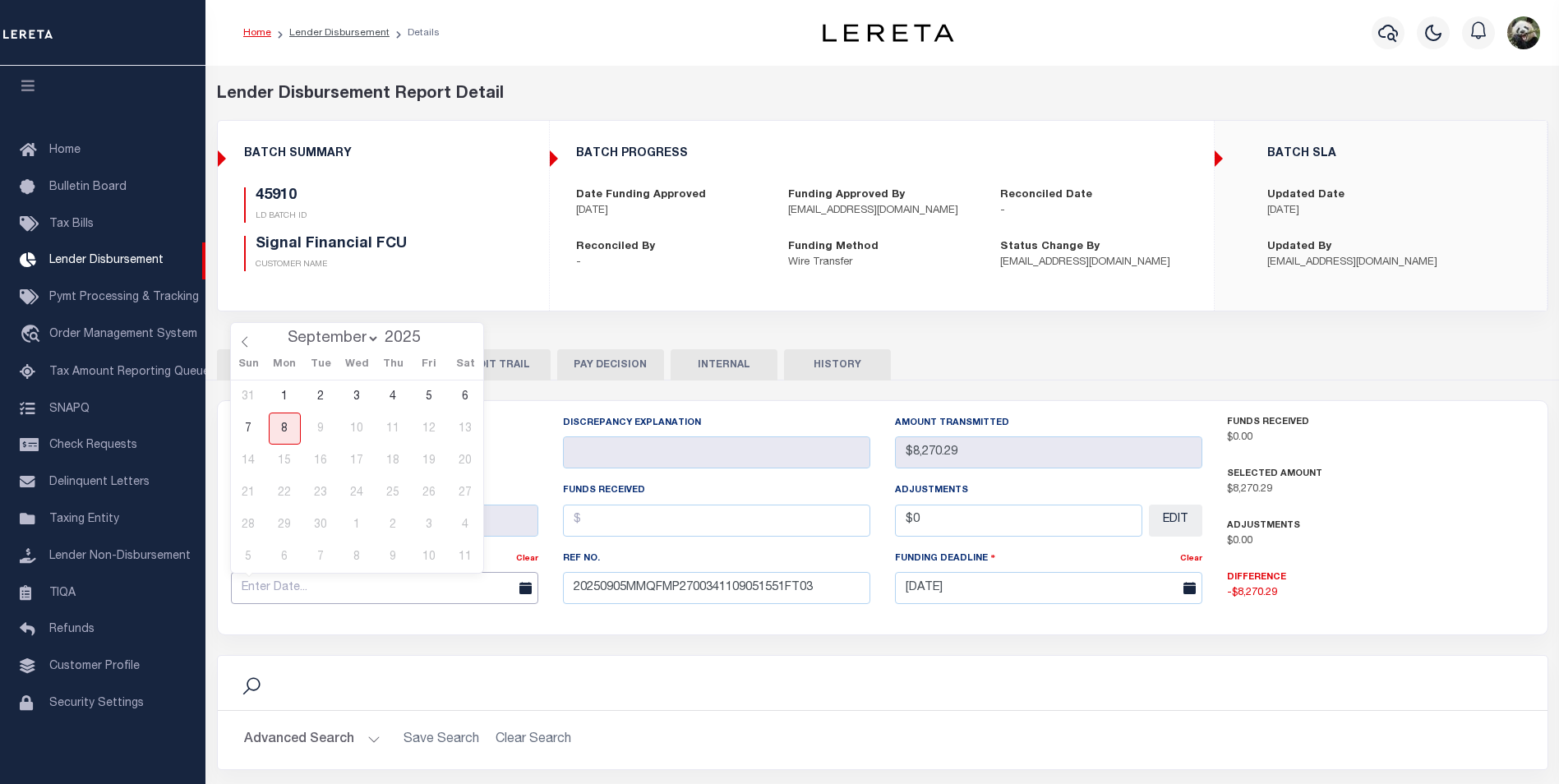
click at [363, 592] on input "text" at bounding box center [384, 587] width 307 height 32
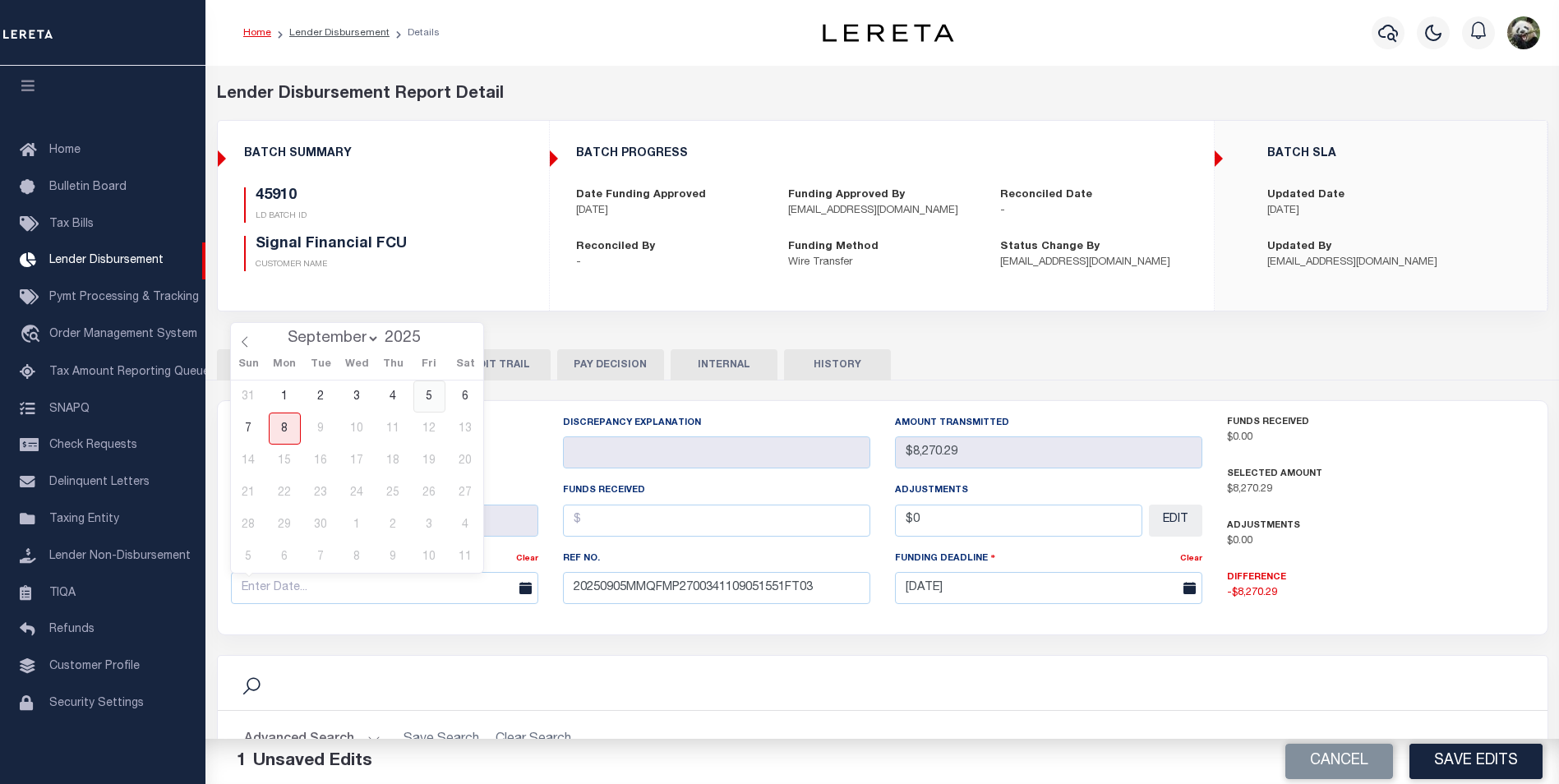
click at [415, 388] on span "5" at bounding box center [429, 396] width 32 height 32
type input "[DATE]"
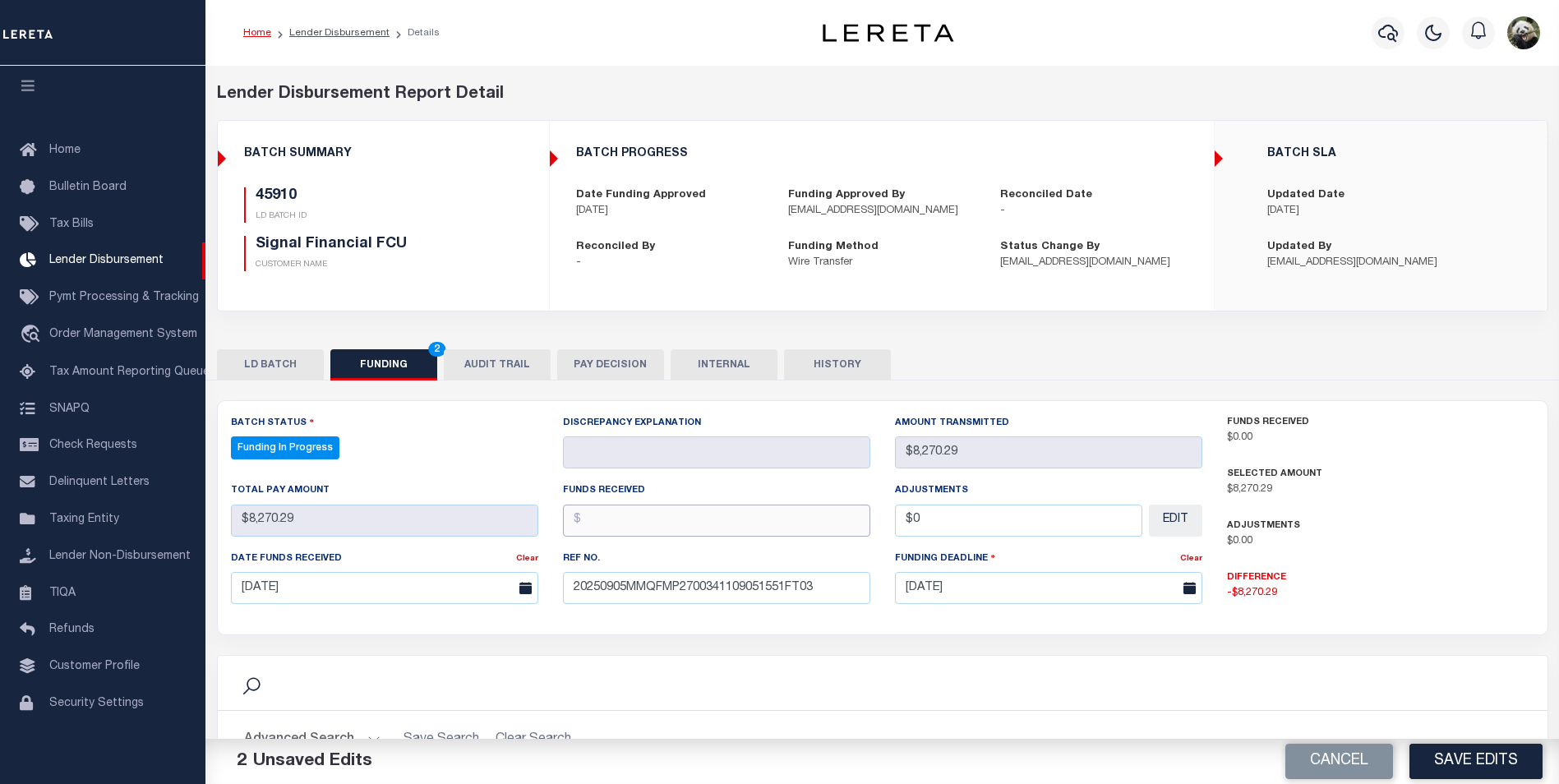
click at [656, 520] on input "text" at bounding box center [716, 520] width 307 height 32
type input "$8,270.29"
type input "$0.00"
click at [1458, 761] on button "Save Edits" at bounding box center [1476, 760] width 133 height 35
type input "$8,270.29"
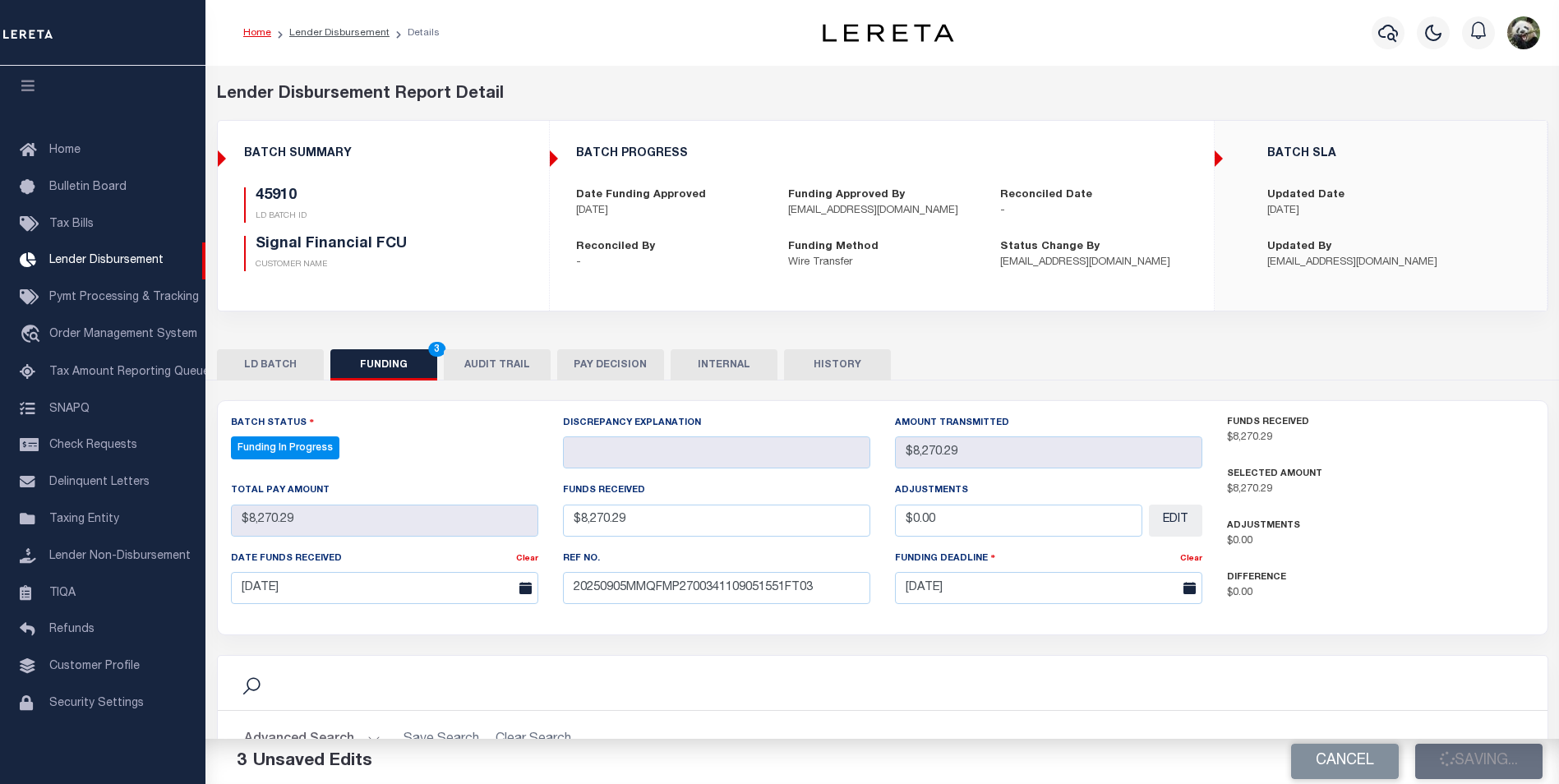
type input "$8,270.29"
type input "$0"
select select "100"
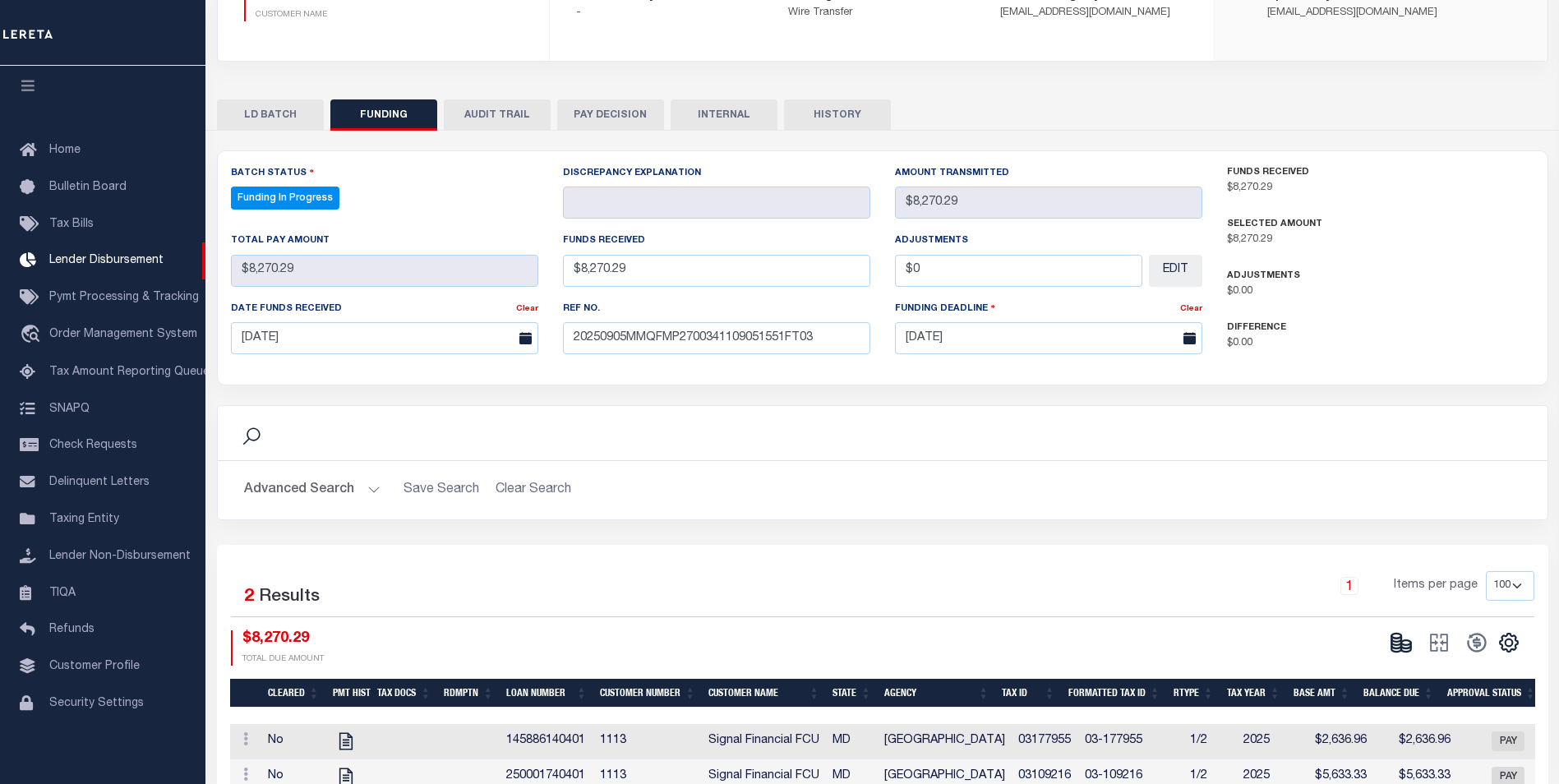
scroll to position [329, 0]
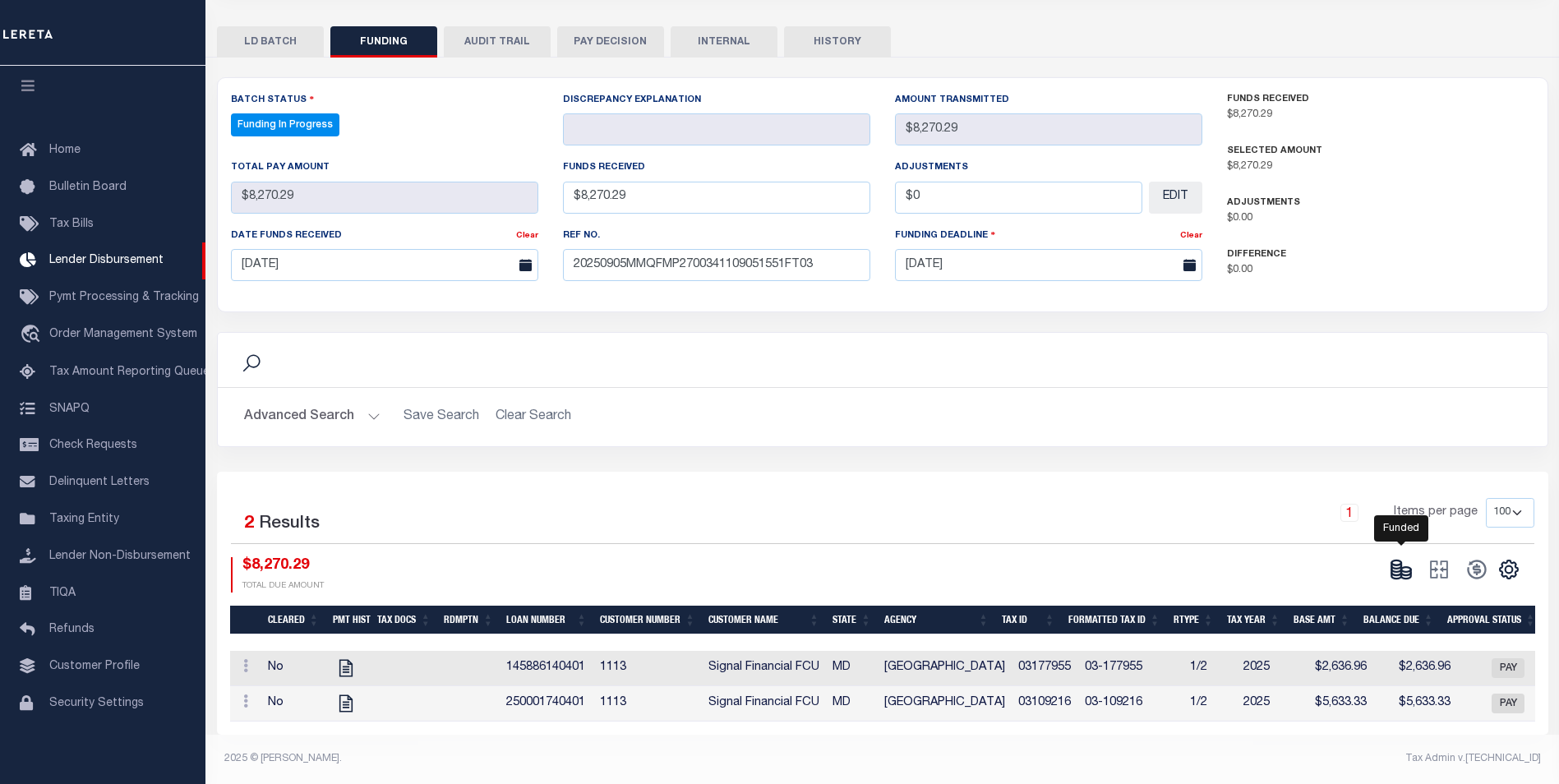
click at [1402, 576] on icon at bounding box center [1400, 569] width 23 height 23
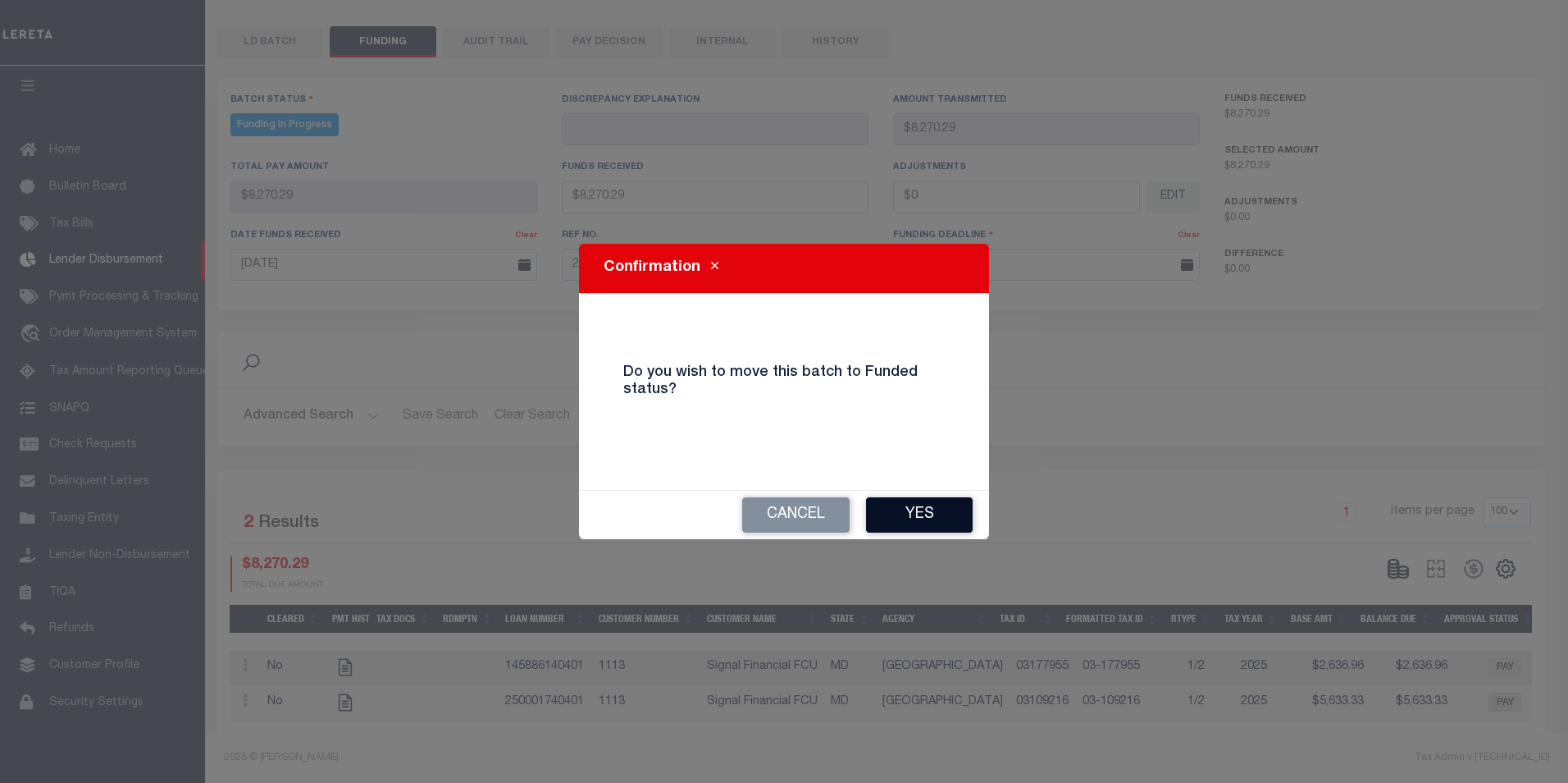
drag, startPoint x: 897, startPoint y: 506, endPoint x: 1016, endPoint y: 491, distance: 119.9
click at [898, 505] on button "Yes" at bounding box center [919, 514] width 107 height 35
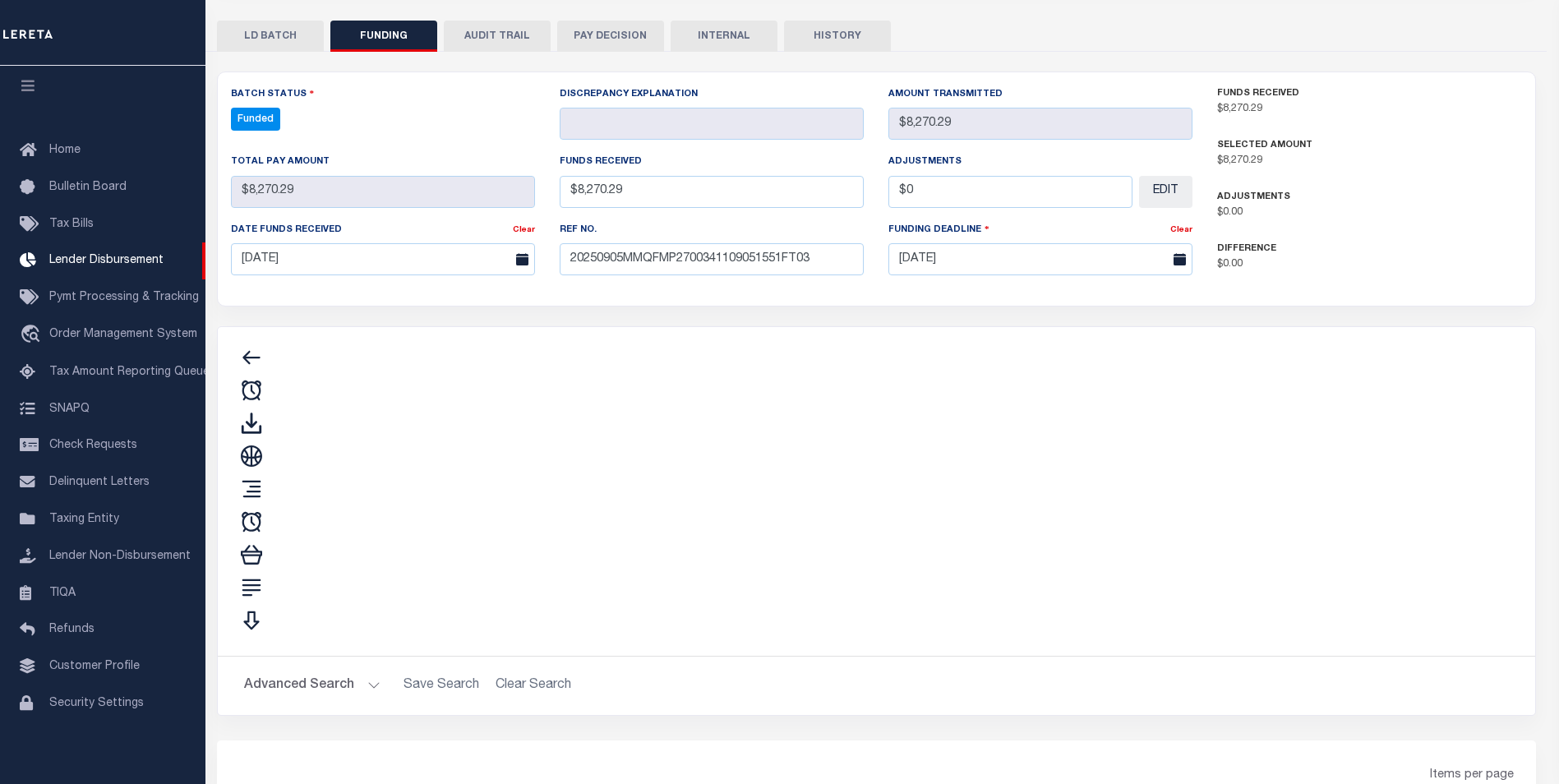
type input "$8,270.29"
type input "$0"
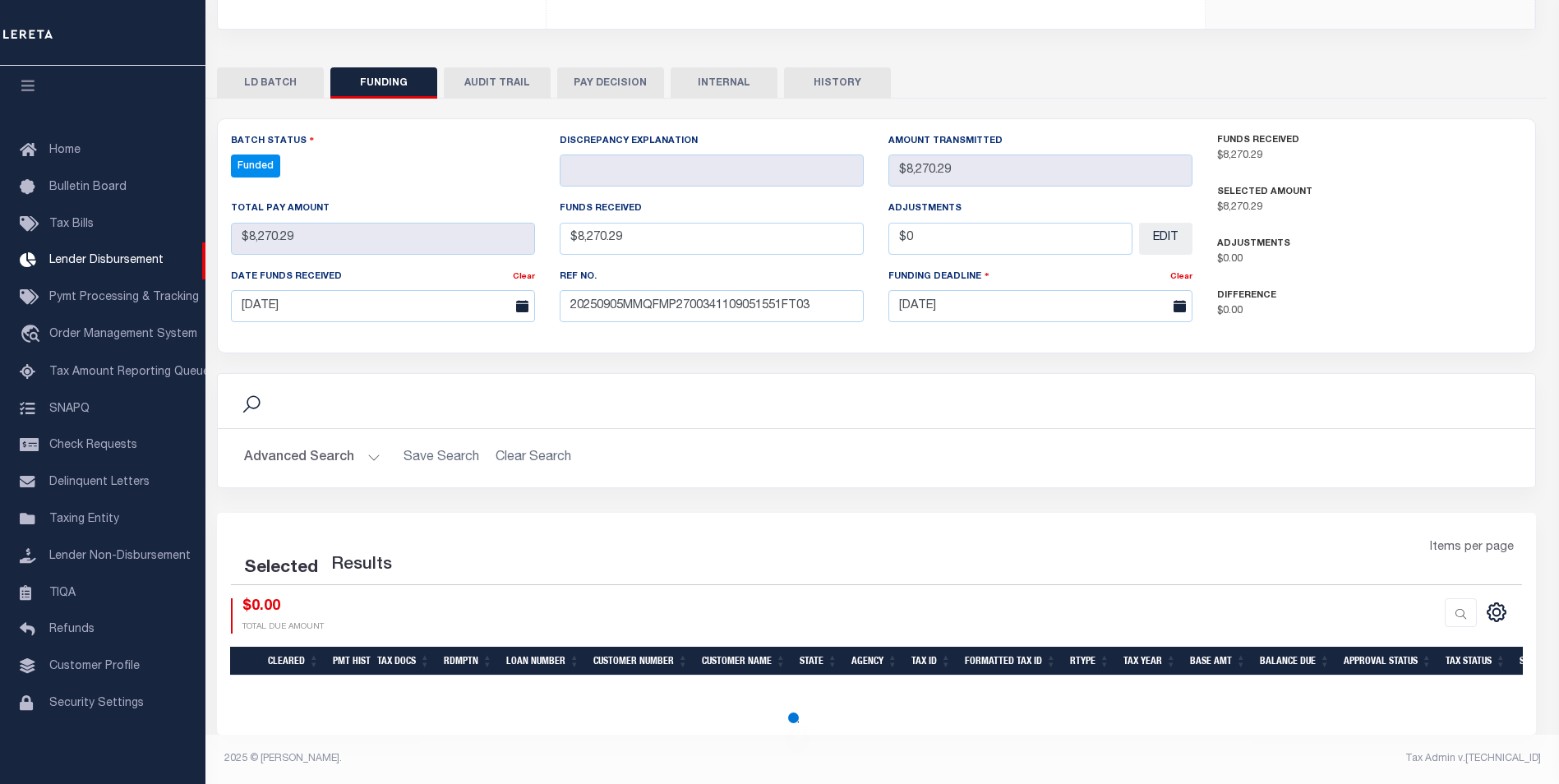
select select "100"
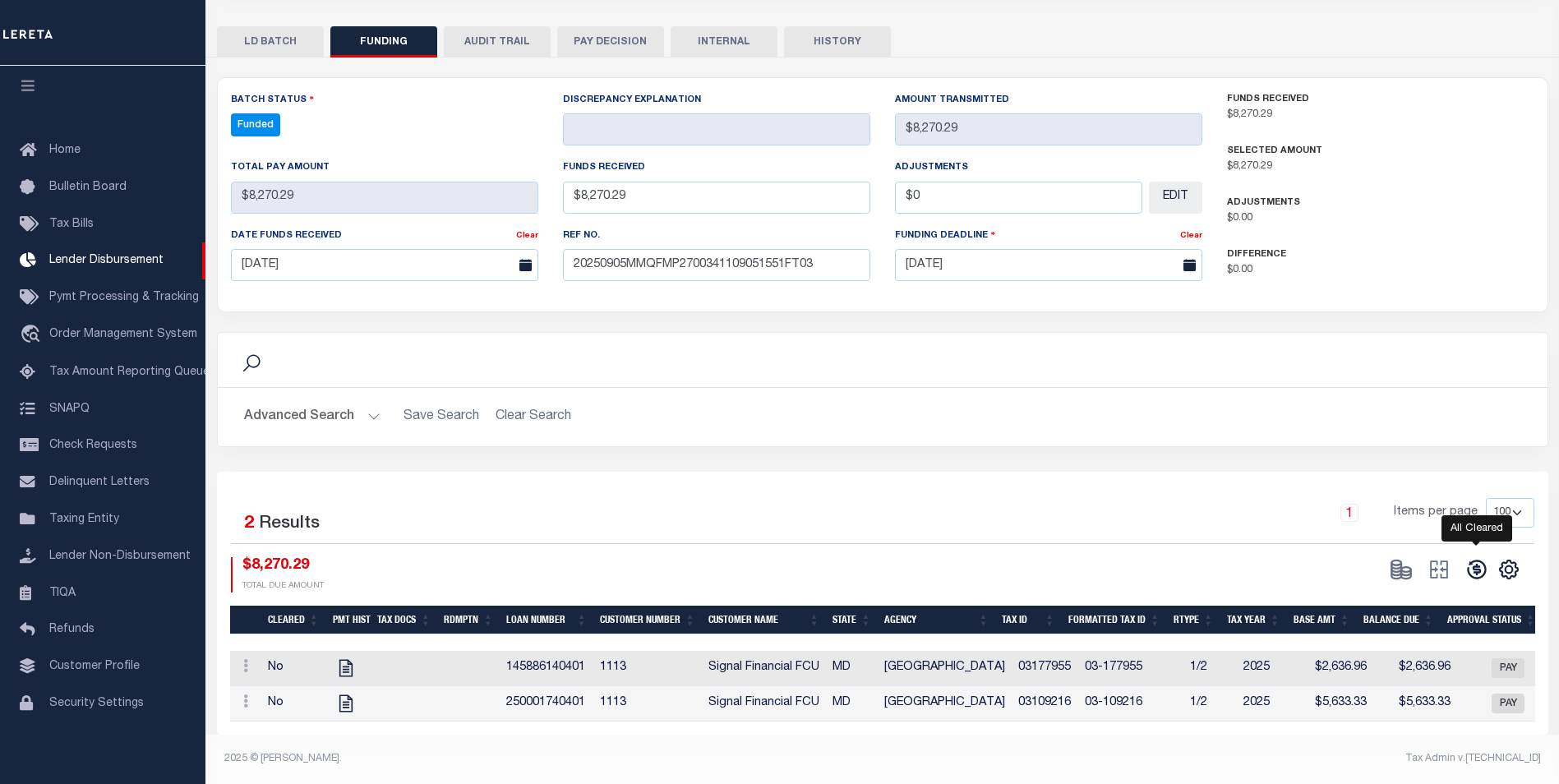
click at [1479, 566] on icon at bounding box center [1476, 569] width 19 height 19
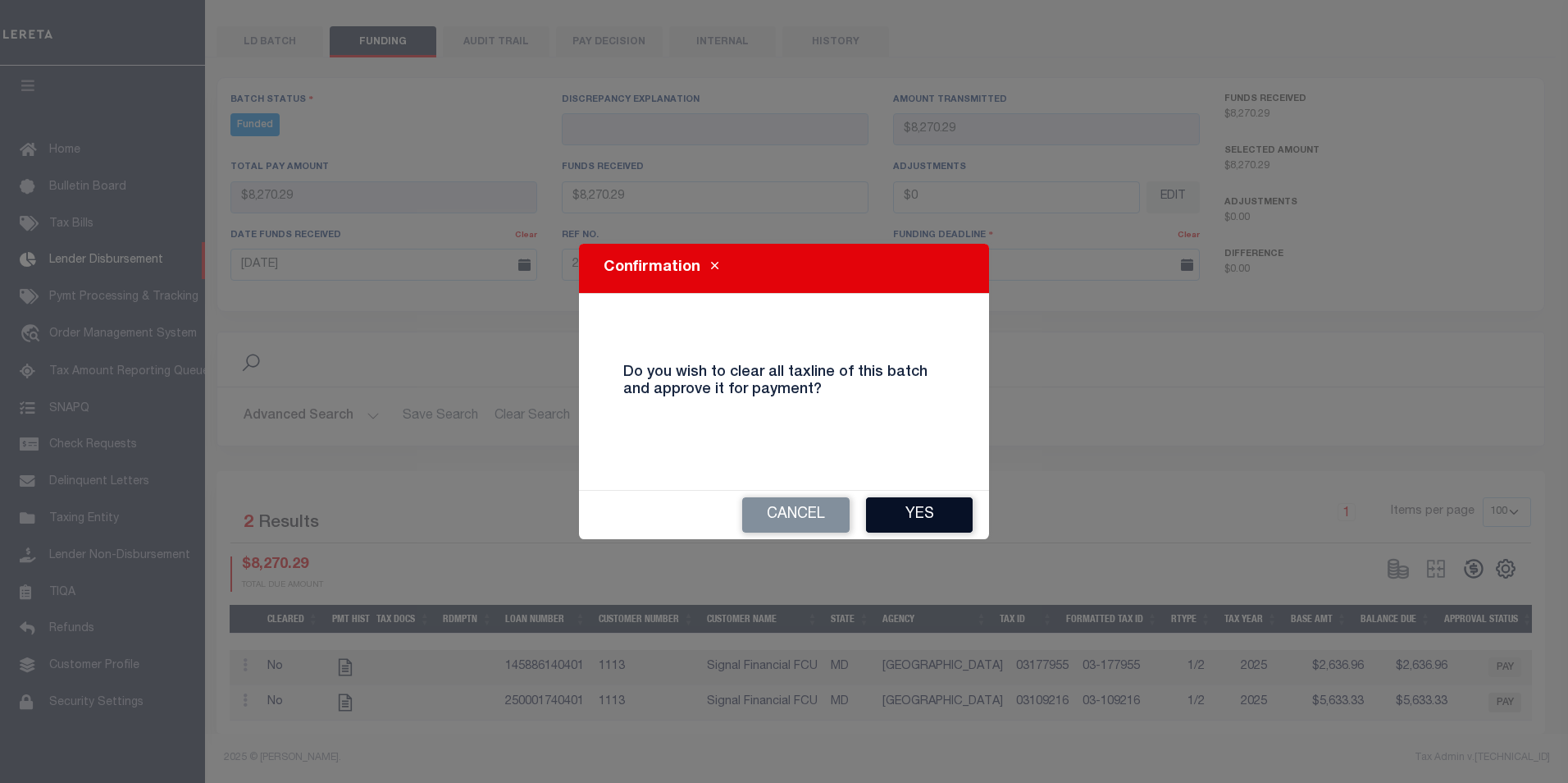
click at [946, 520] on button "Yes" at bounding box center [919, 514] width 107 height 35
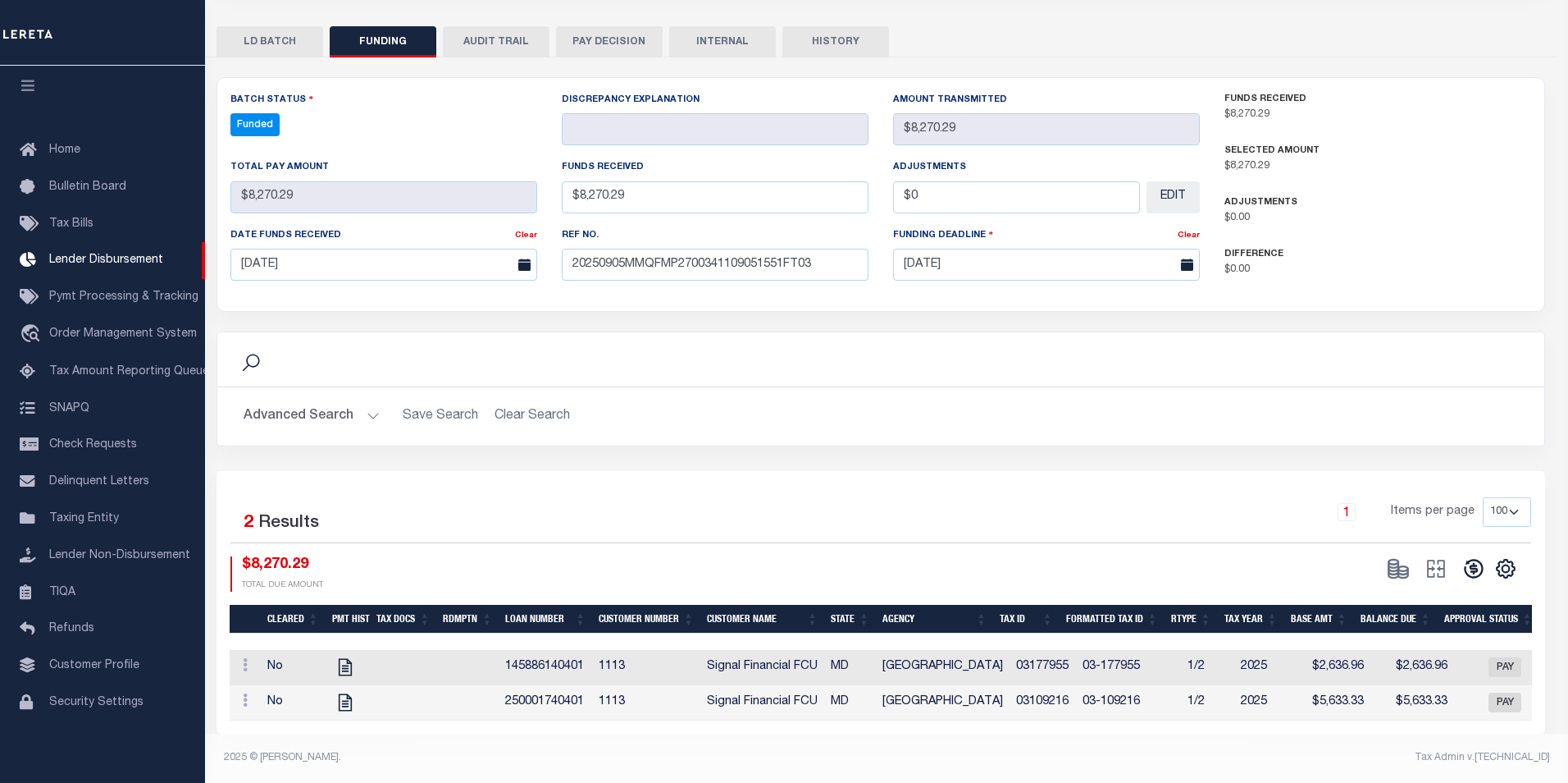
type input "$8,270.29"
type input "$0"
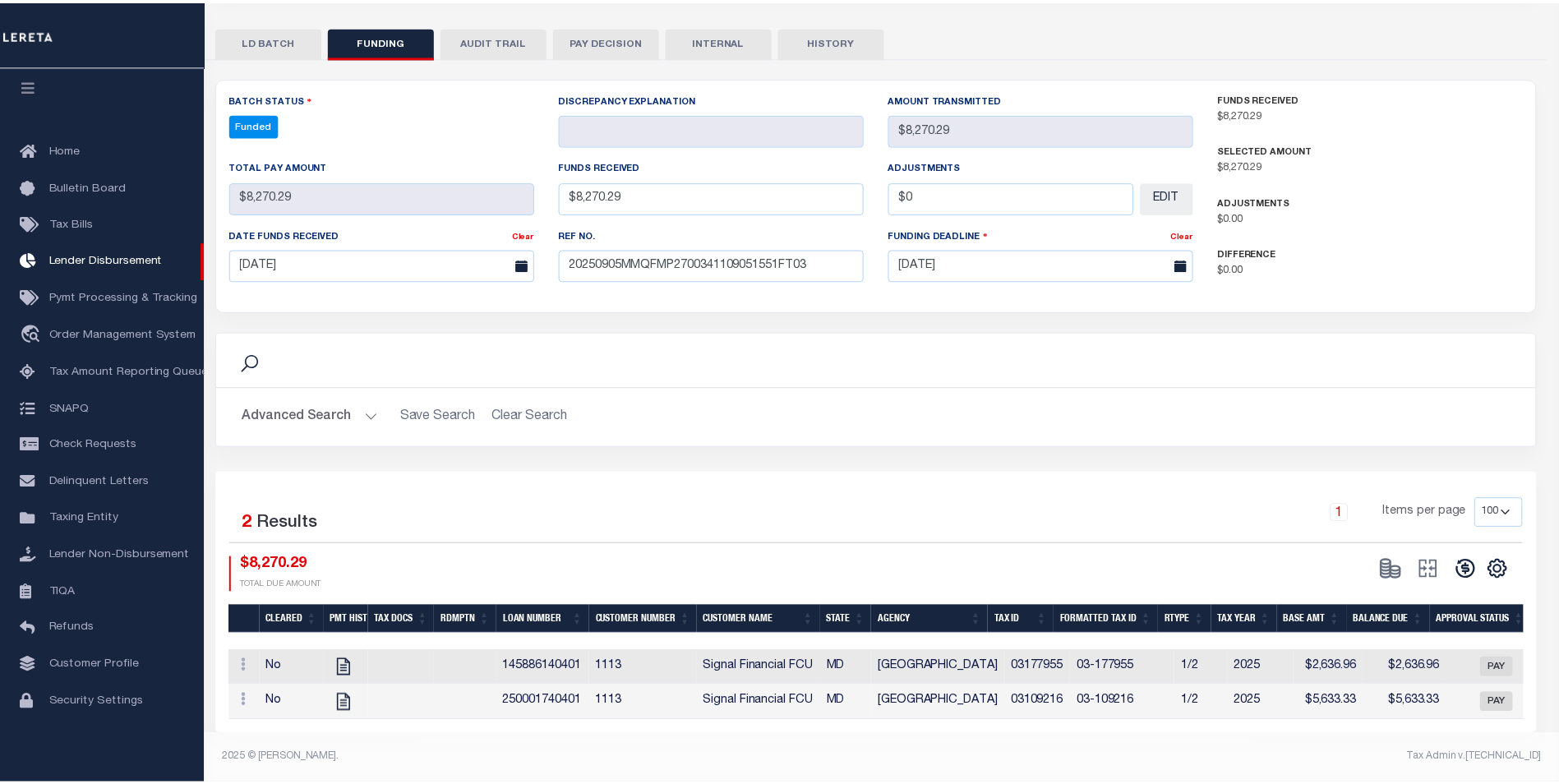
scroll to position [282, 0]
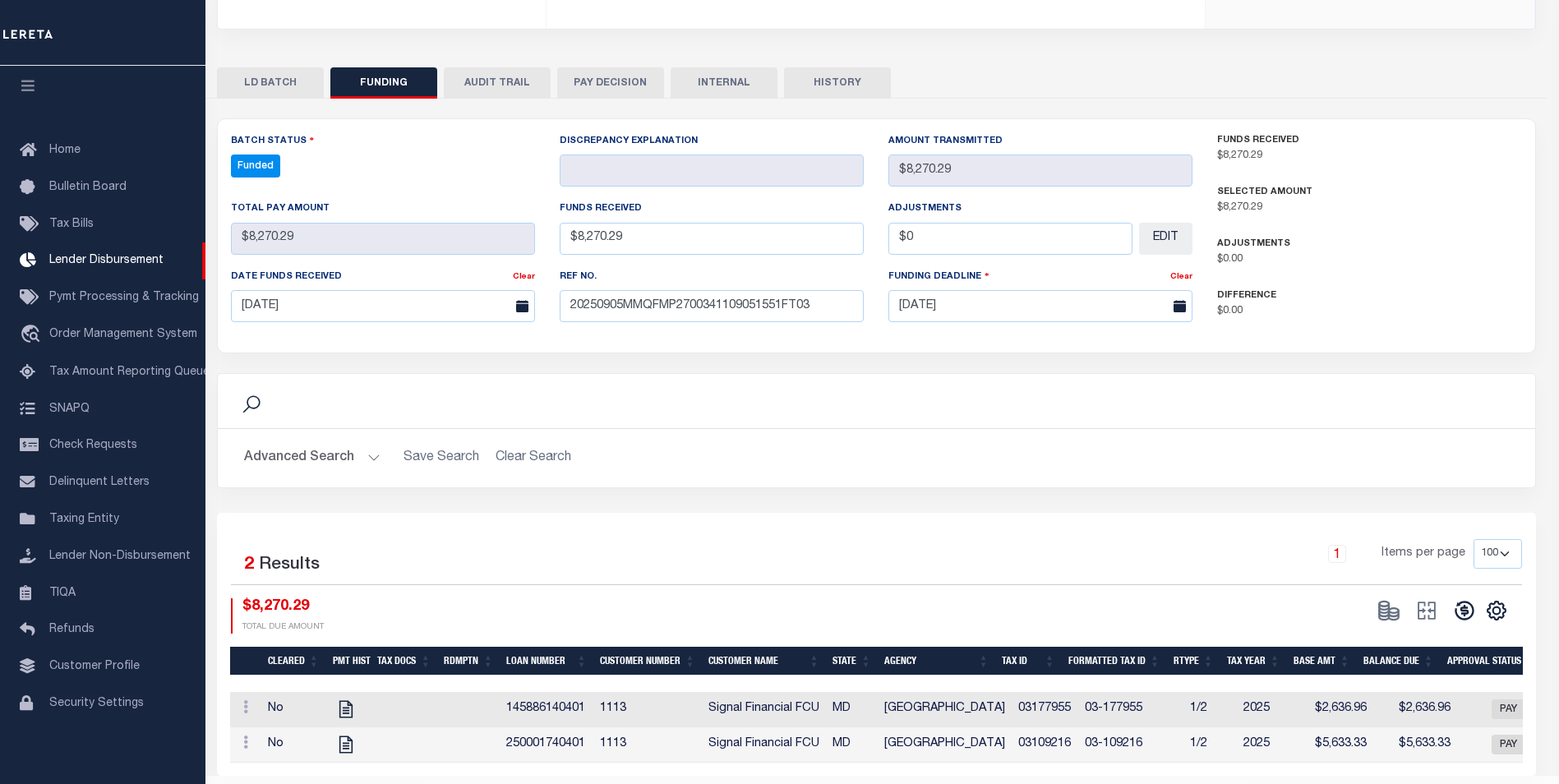
select select "100"
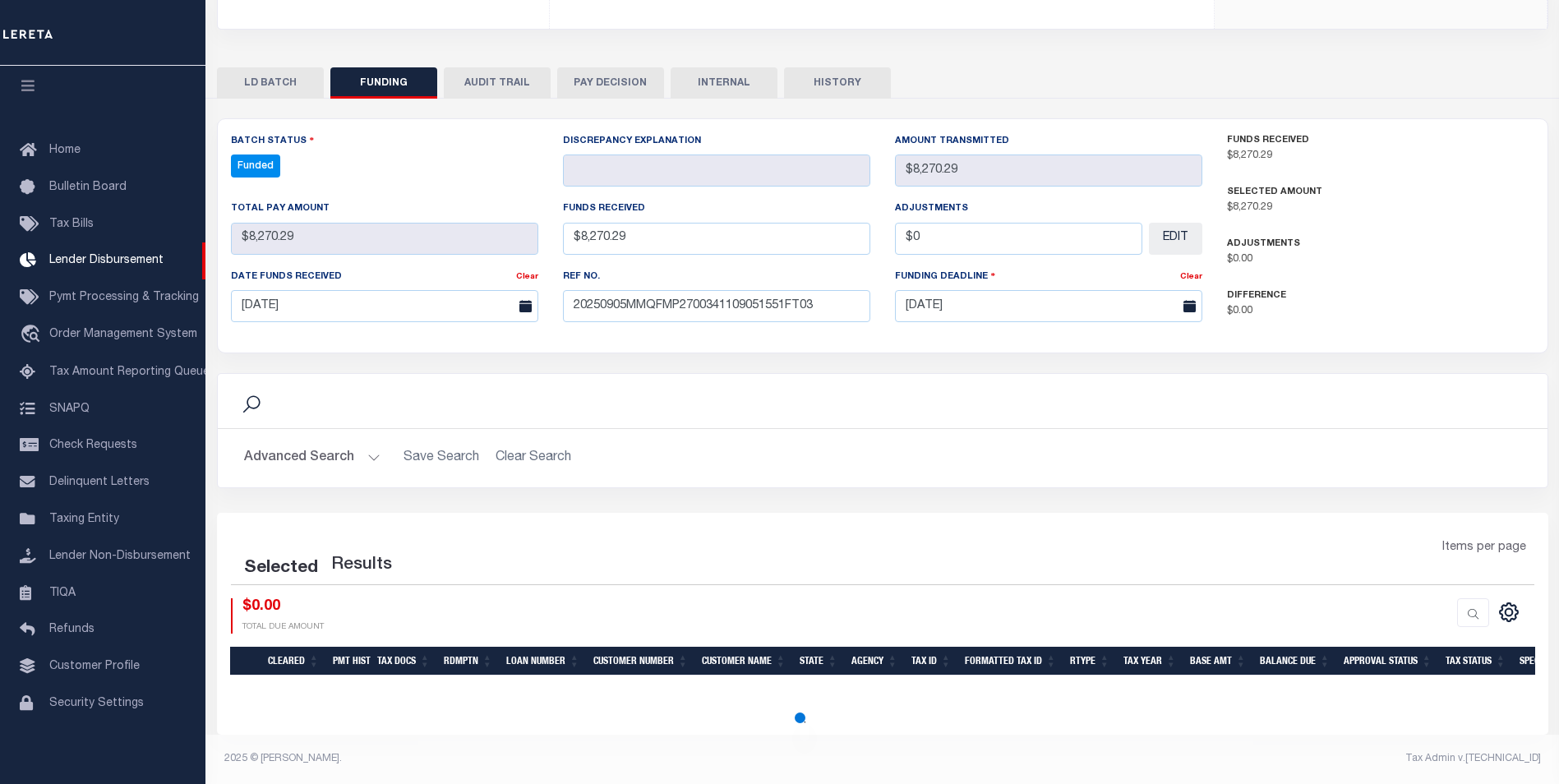
select select "100"
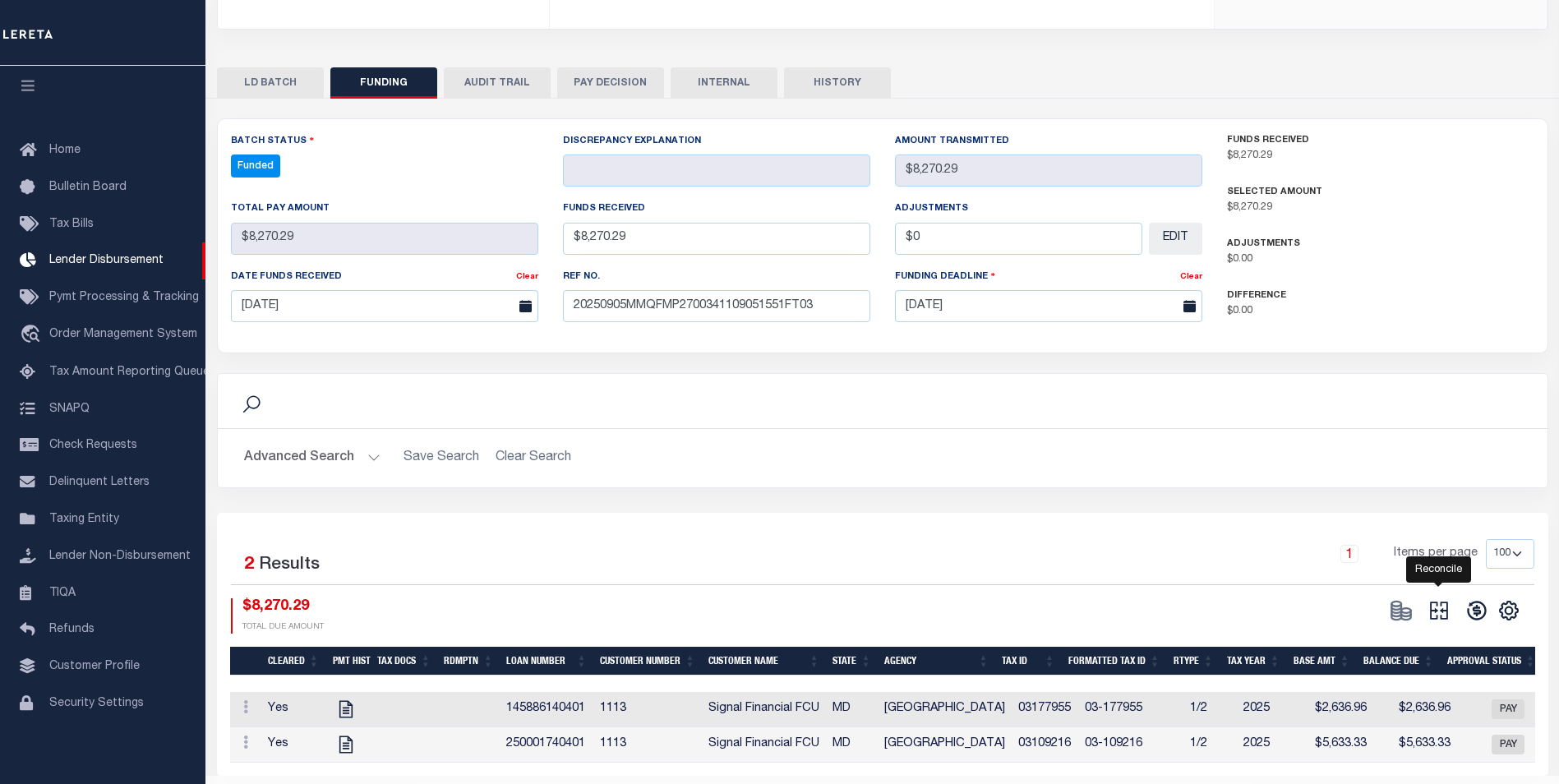
click at [1437, 610] on icon at bounding box center [1438, 610] width 23 height 23
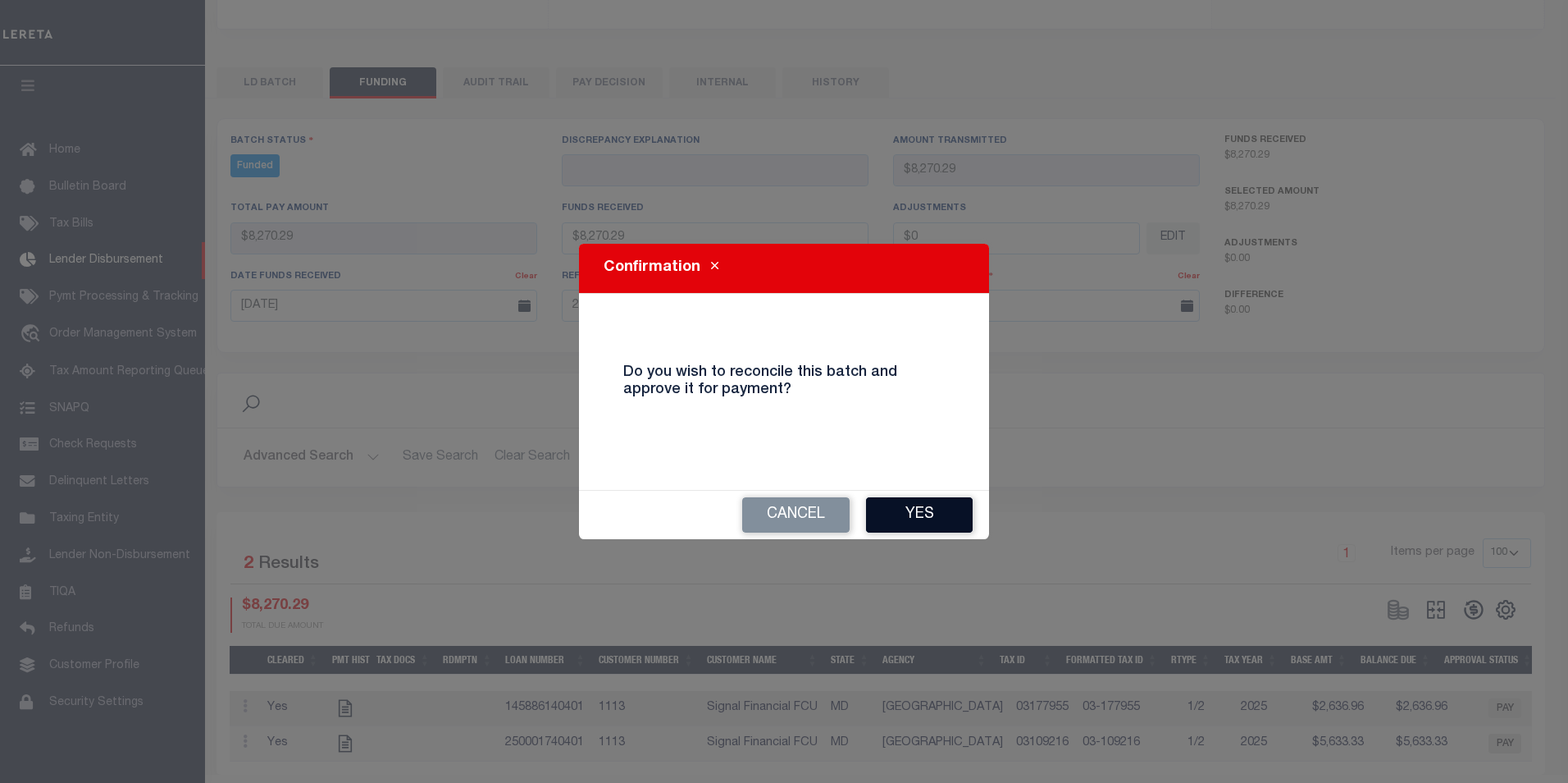
click at [890, 498] on button "Yes" at bounding box center [919, 514] width 107 height 35
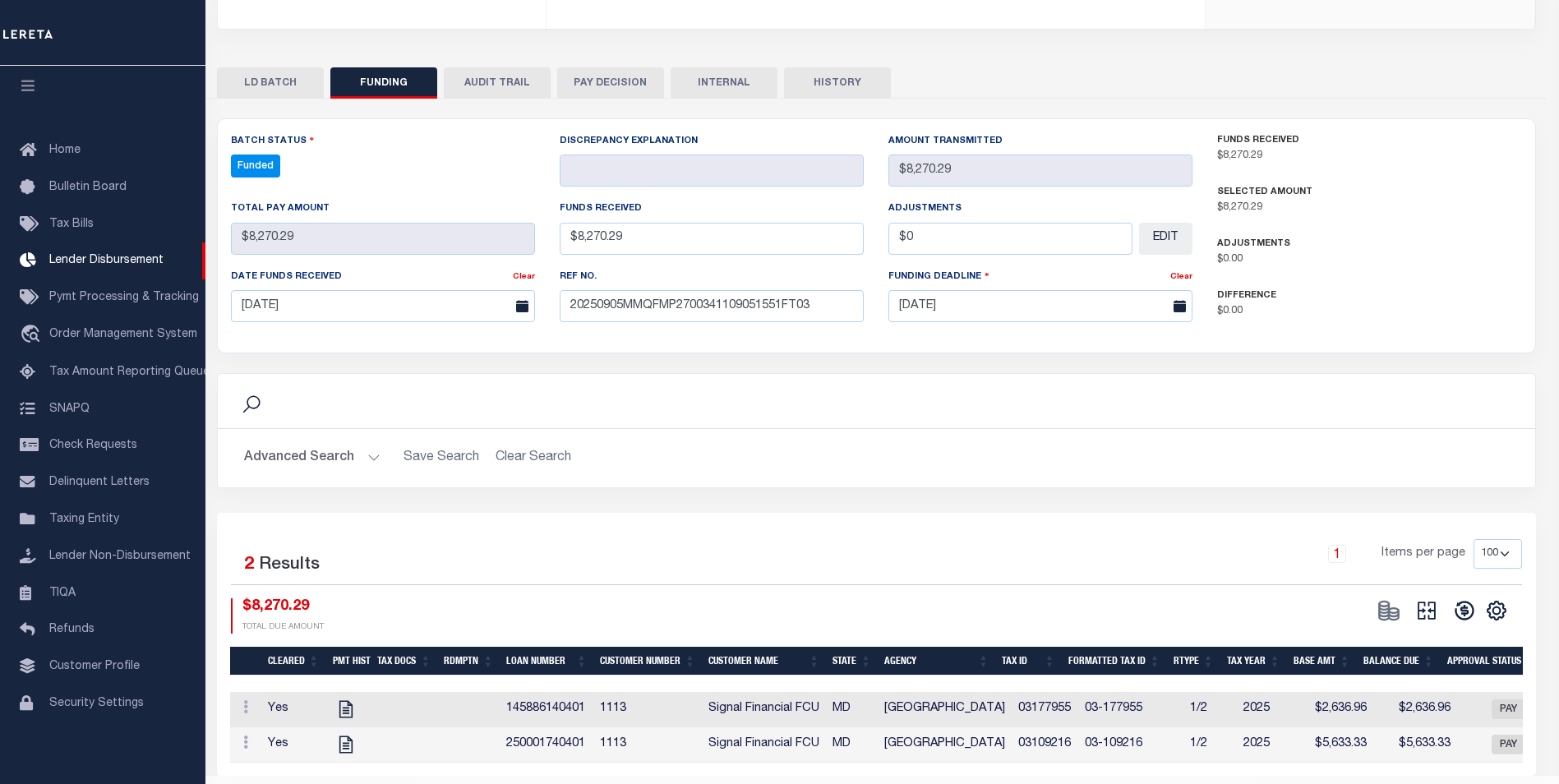
select select "100"
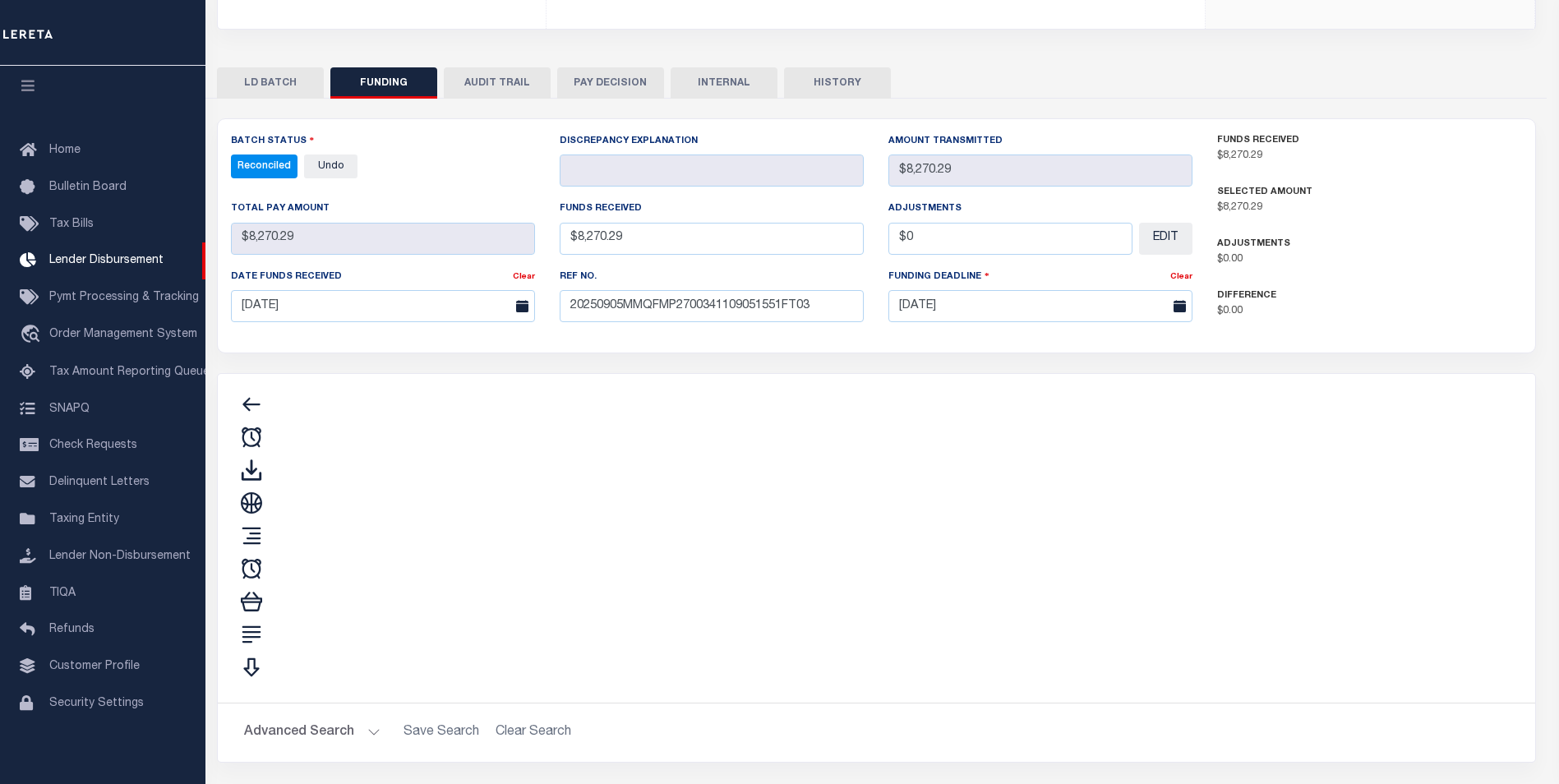
type input "$8,270.29"
type input "$0"
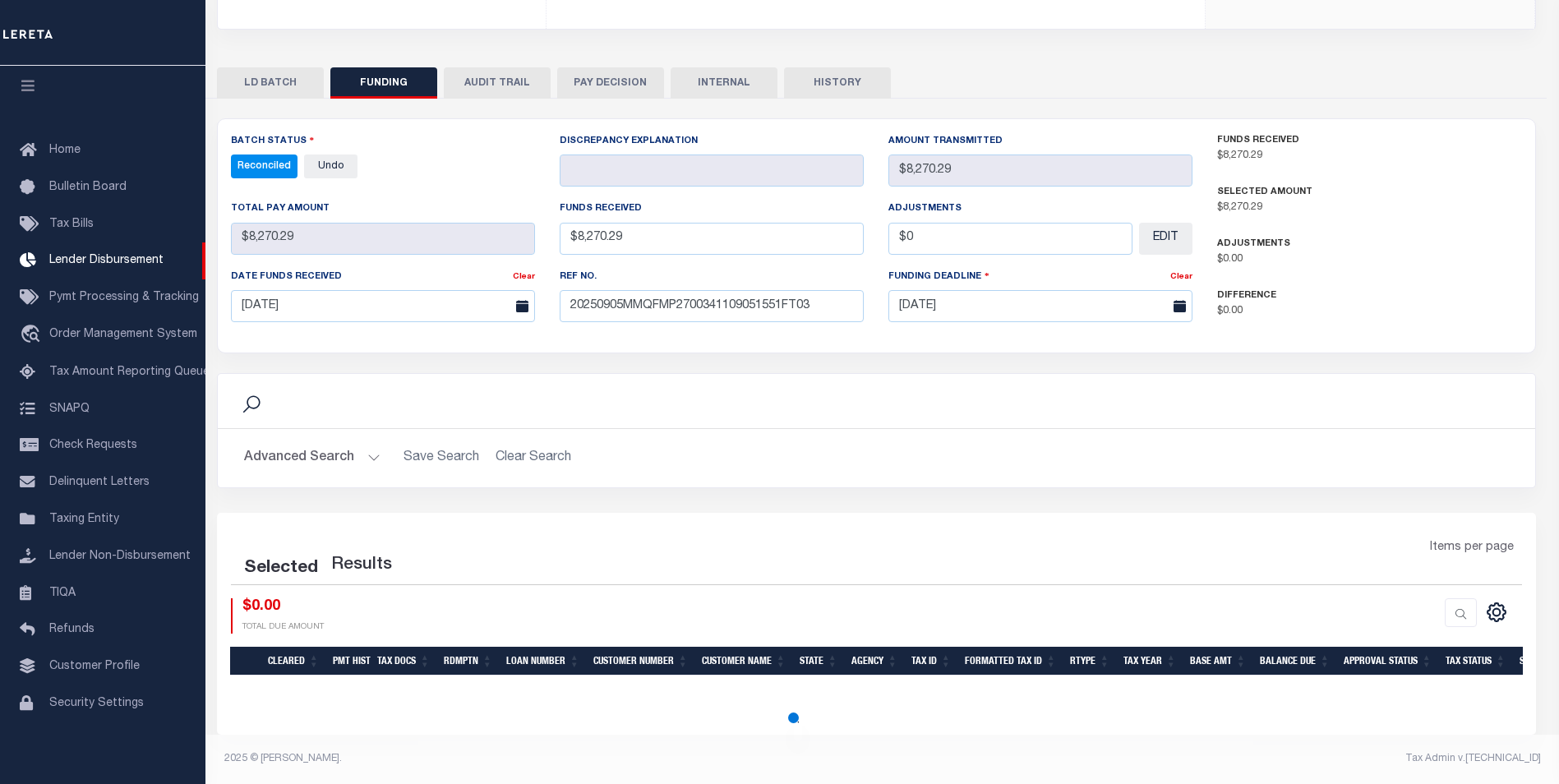
select select "100"
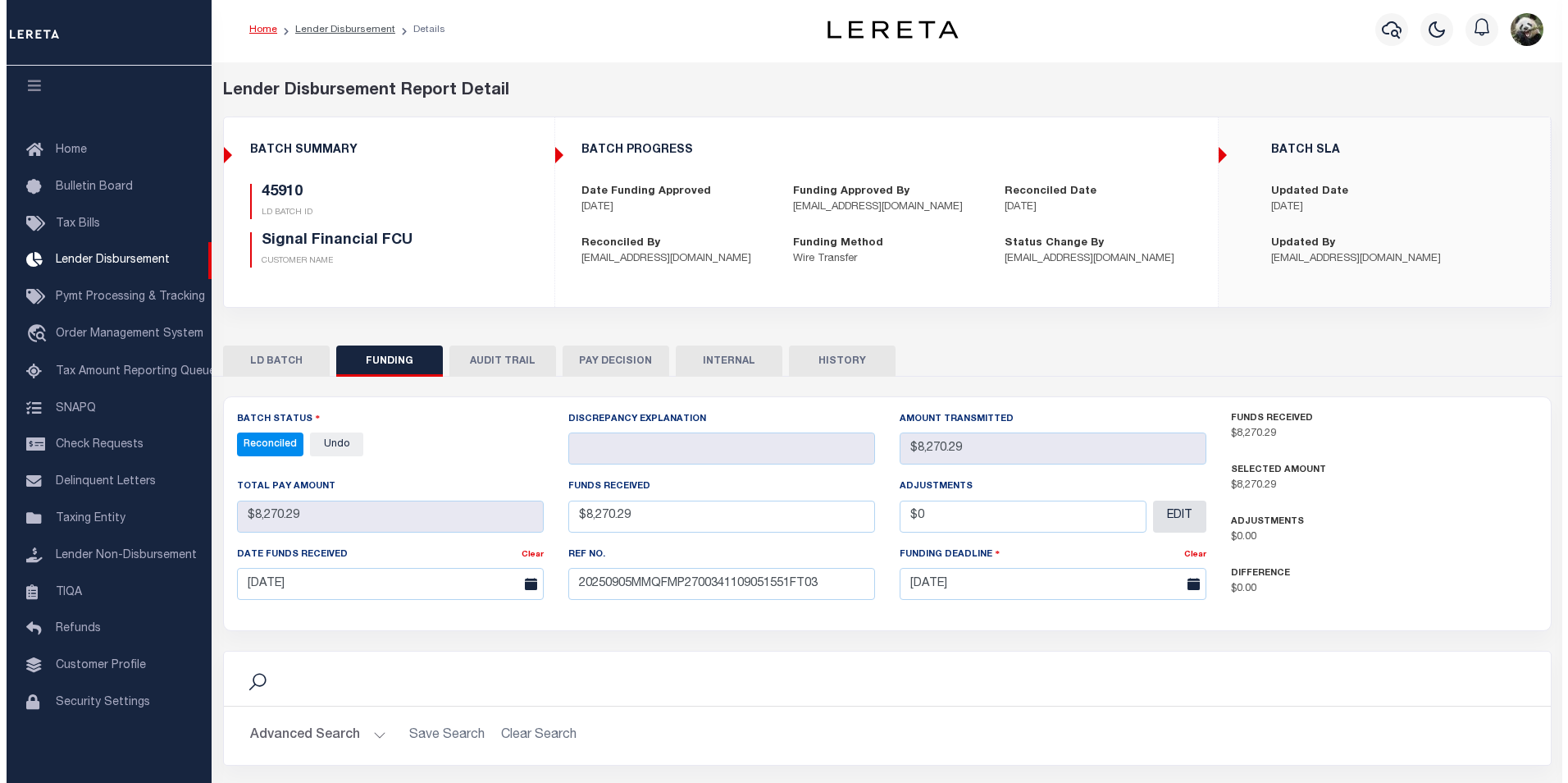
scroll to position [0, 0]
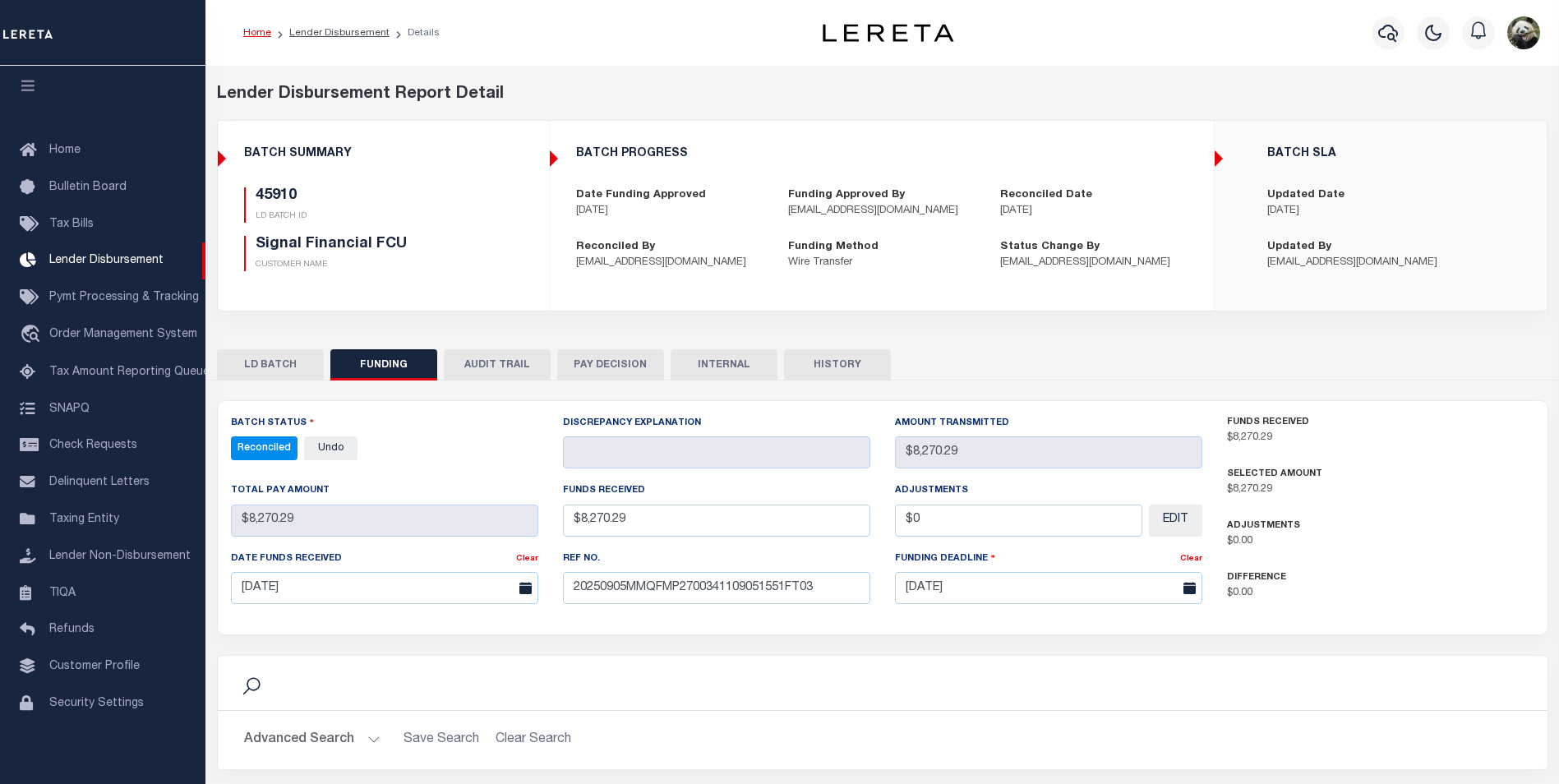
click at [751, 365] on button "INTERNAL" at bounding box center [724, 364] width 107 height 31
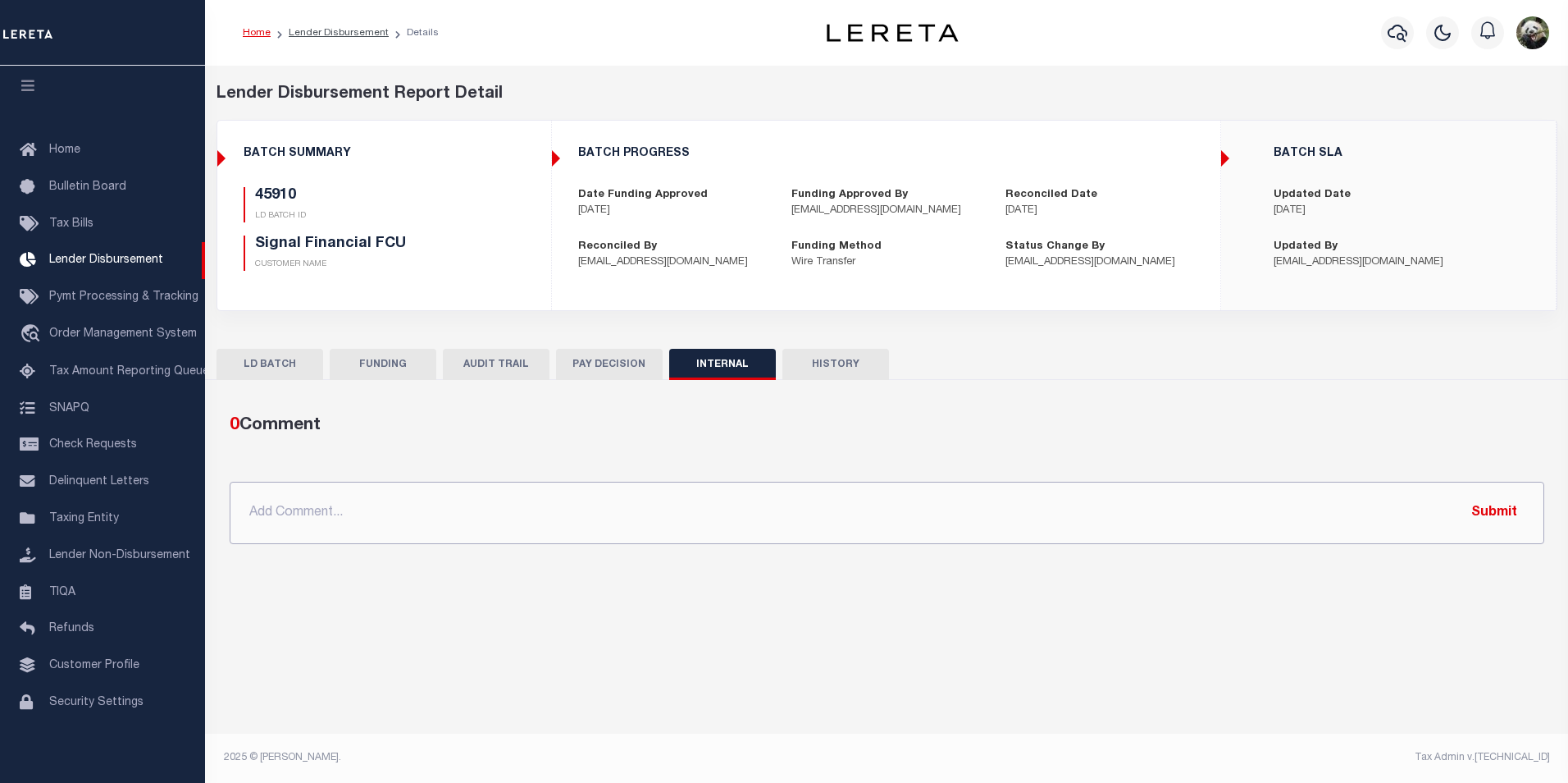
click at [511, 531] on input "text" at bounding box center [887, 512] width 1315 height 62
paste input "OG AMOUNT $177,049.03 49510 - $8,270.29 45938 - $1,715.60 45950 - $167,063.14"
type input "OG AMOUNT $177,049.03 49510 - $8,270.29 45938 - $1,715.60 45950 - $167,063.14"
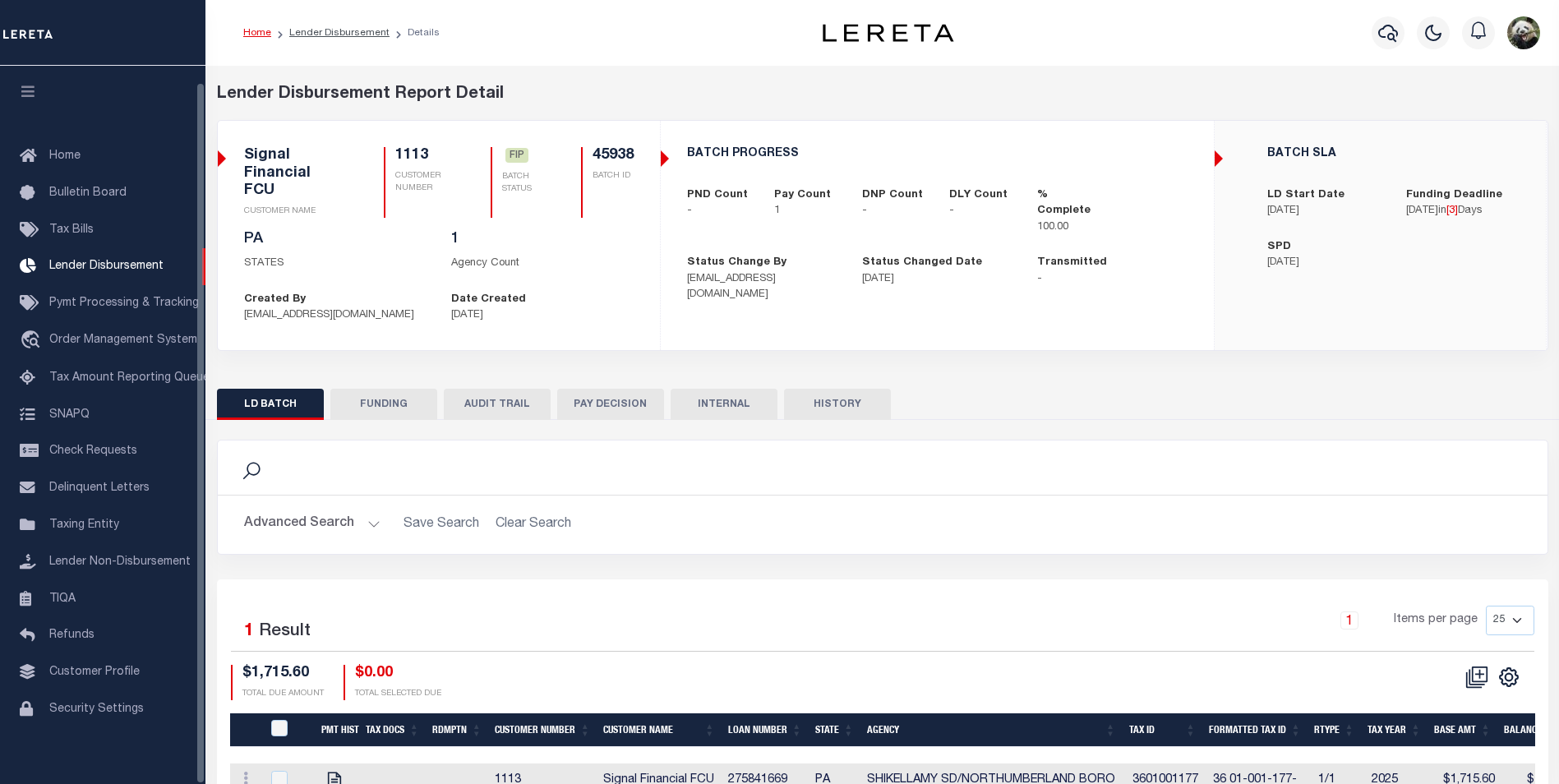
scroll to position [16, 0]
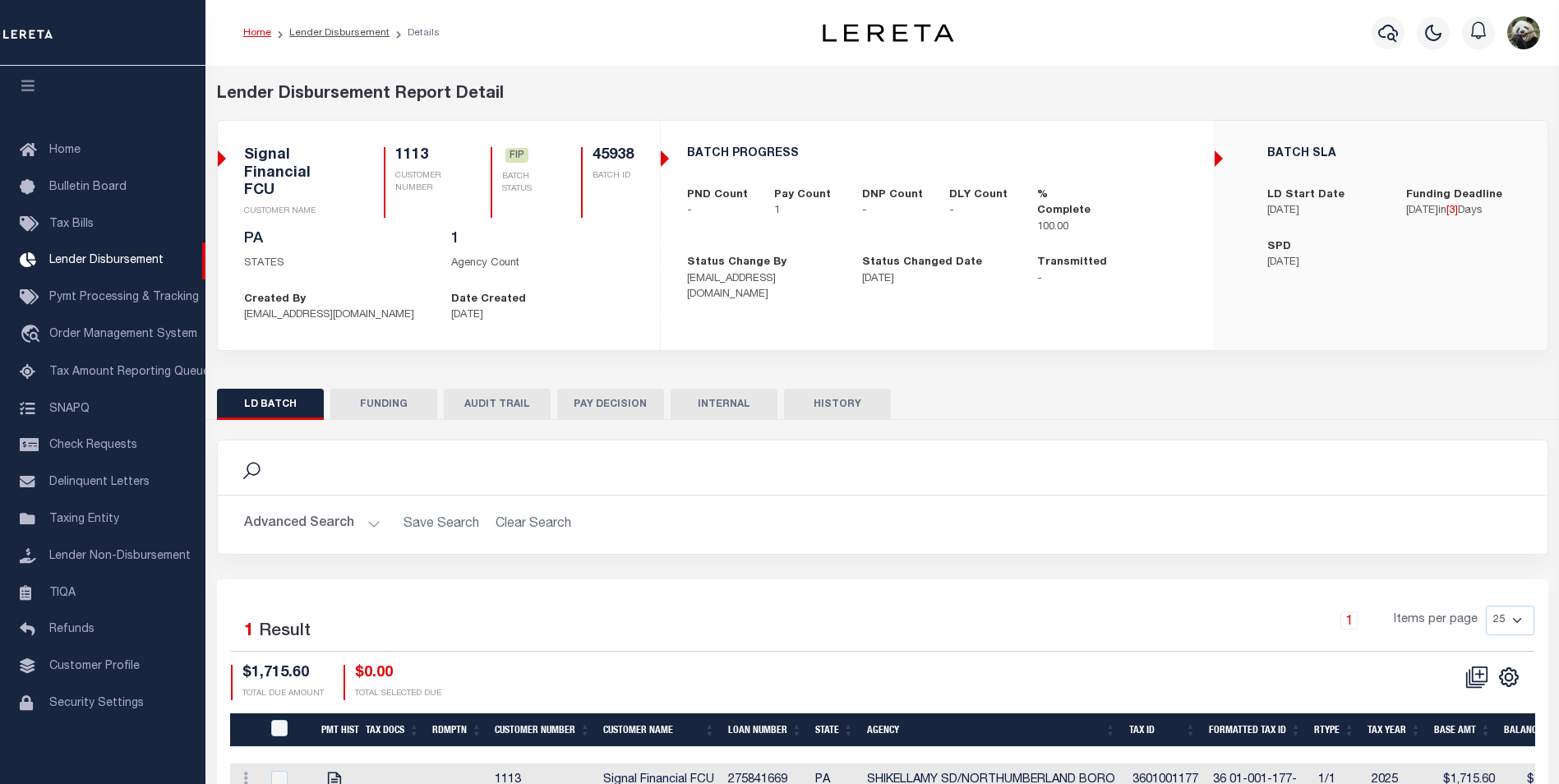
click at [385, 389] on button "FUNDING" at bounding box center [383, 404] width 107 height 31
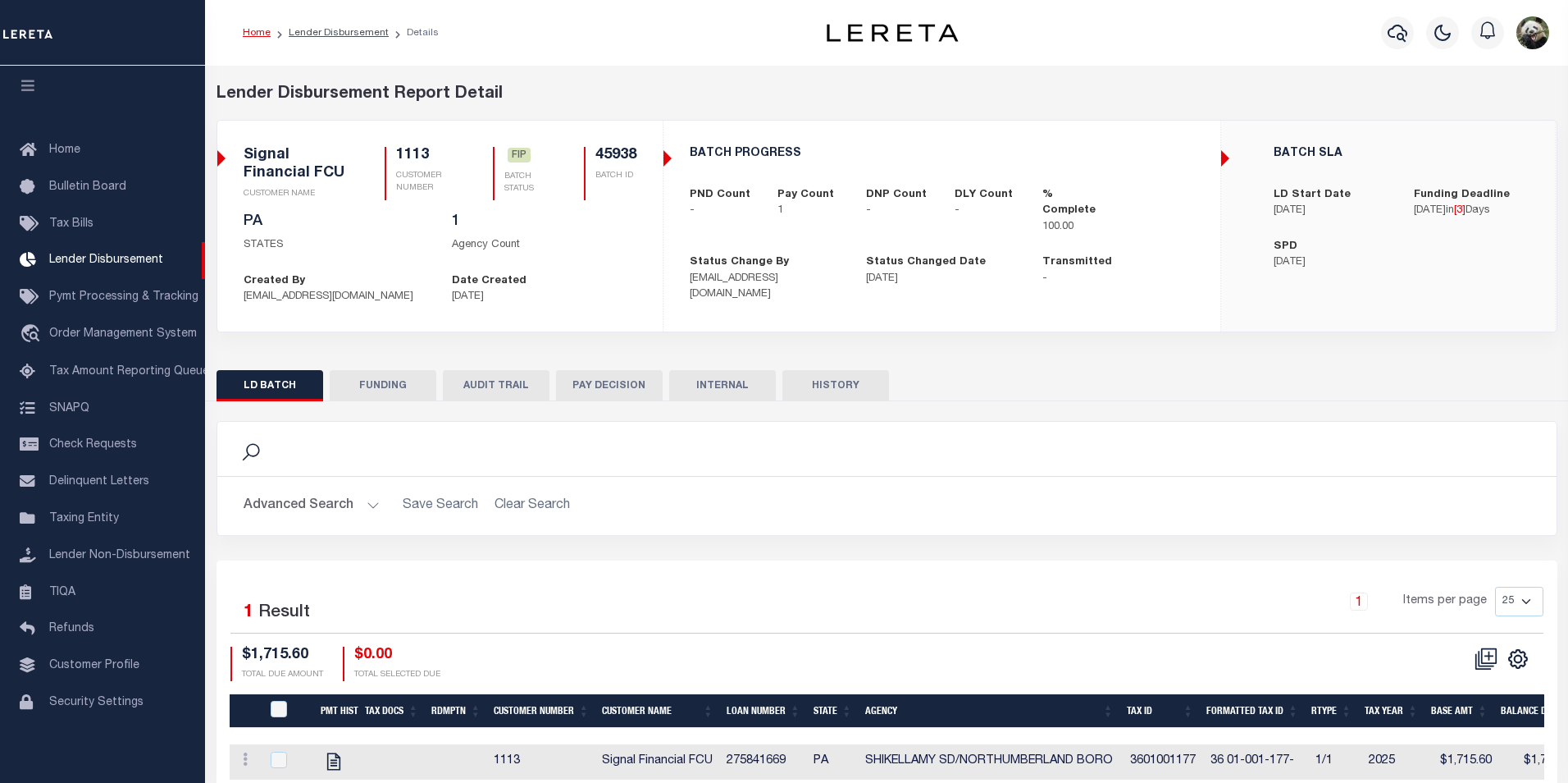
type input "$1,715.6"
type input "$0"
type input "[DATE]"
select select "100"
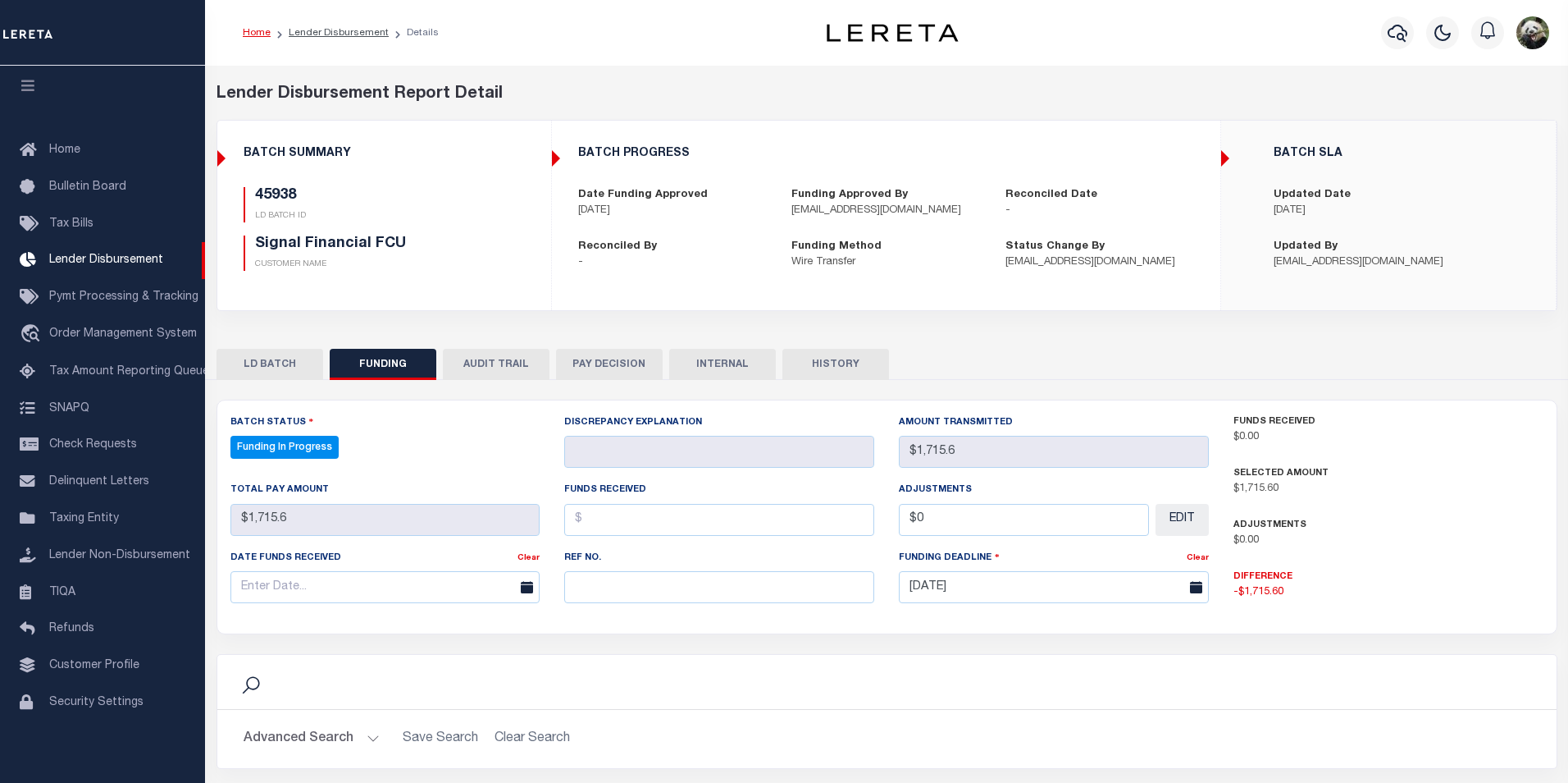
select select "100"
click at [590, 585] on input "text" at bounding box center [715, 587] width 307 height 32
paste input "20250905MMQFMP2700341109051551FT03"
type input "20250905MMQFMP2700341109051551FT03"
drag, startPoint x: 365, startPoint y: 582, endPoint x: 370, endPoint y: 566, distance: 16.8
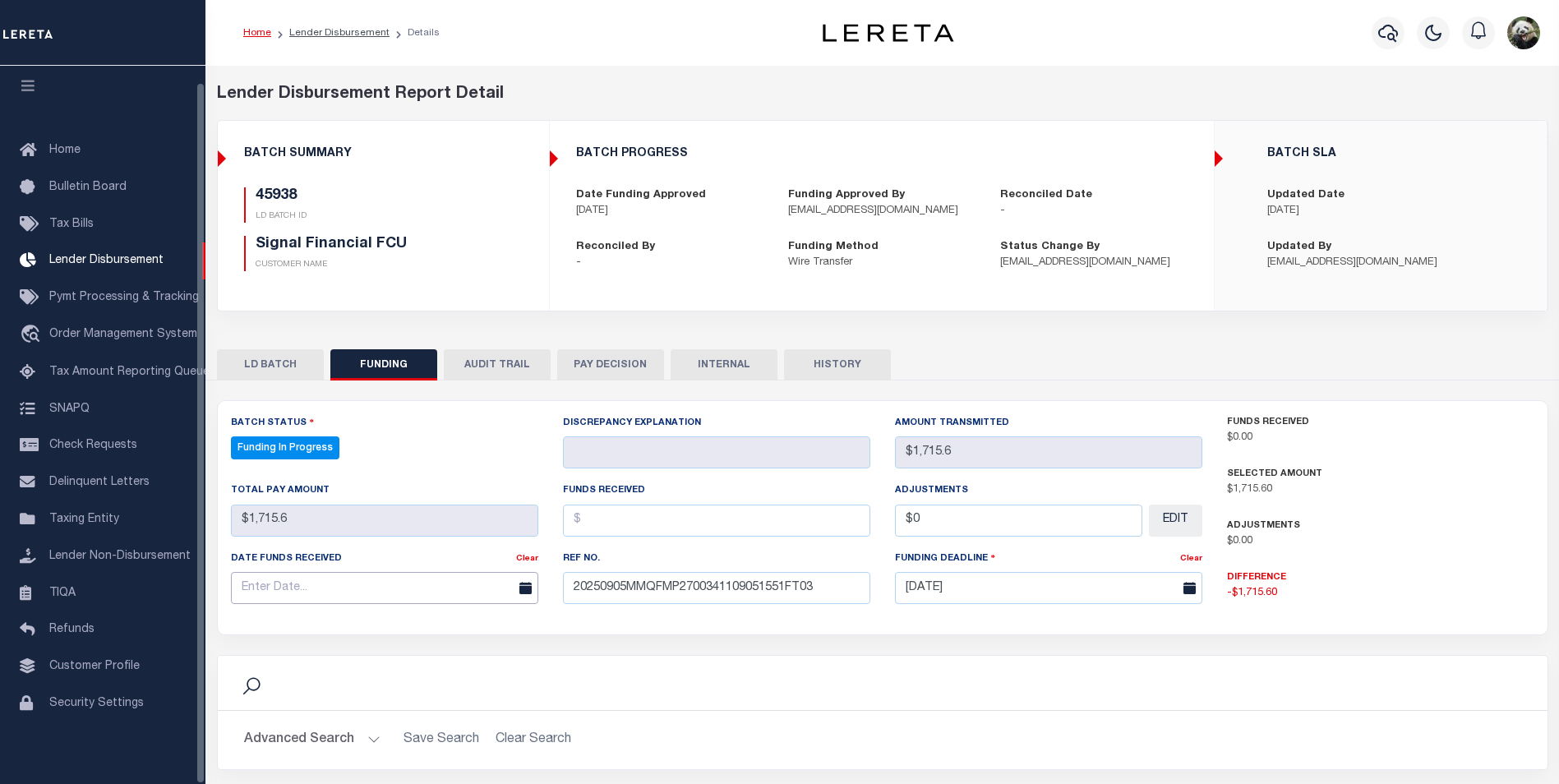
click at [364, 585] on input "text" at bounding box center [384, 587] width 307 height 32
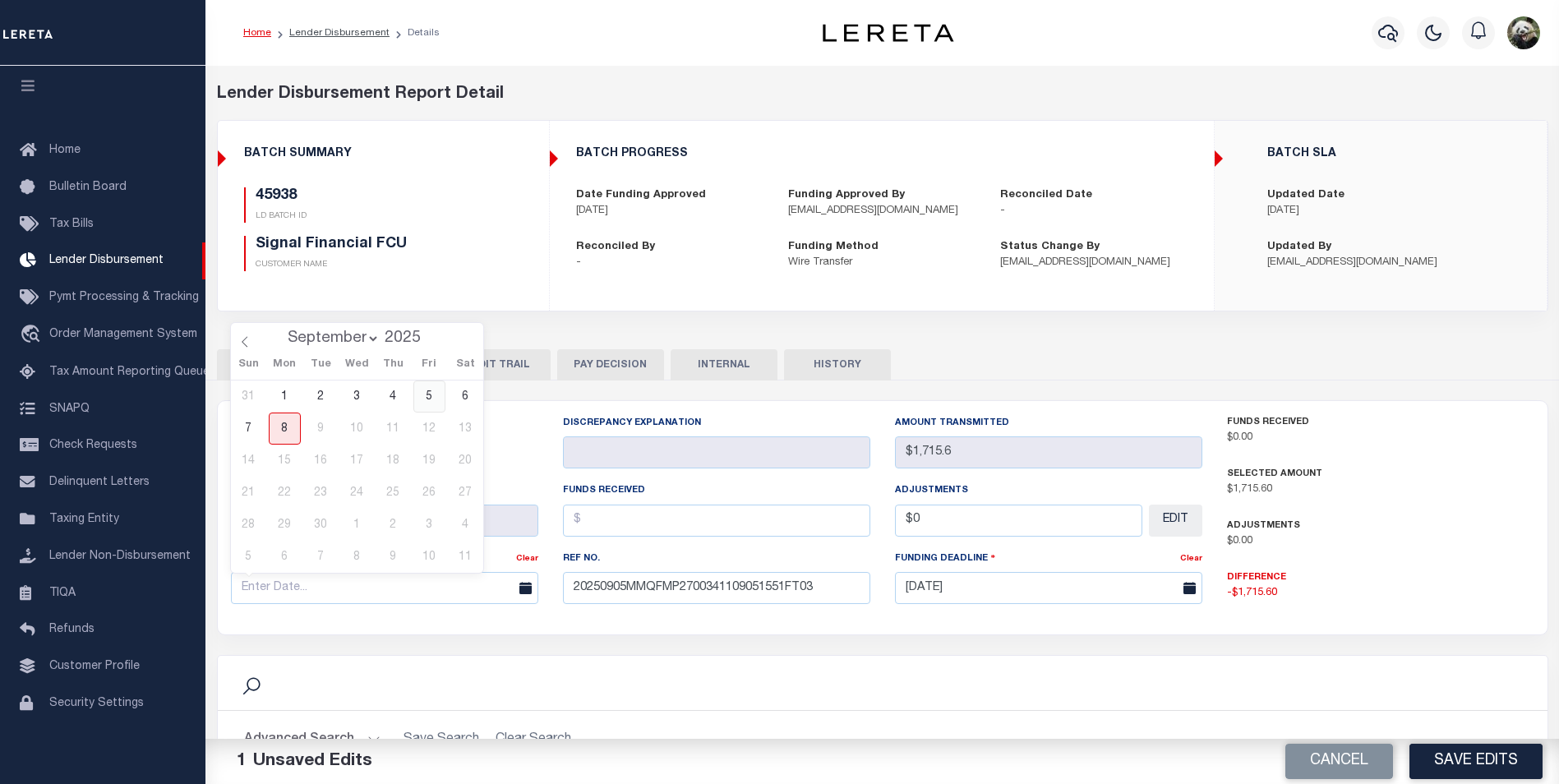
click at [430, 390] on span "5" at bounding box center [429, 396] width 32 height 32
type input "[DATE]"
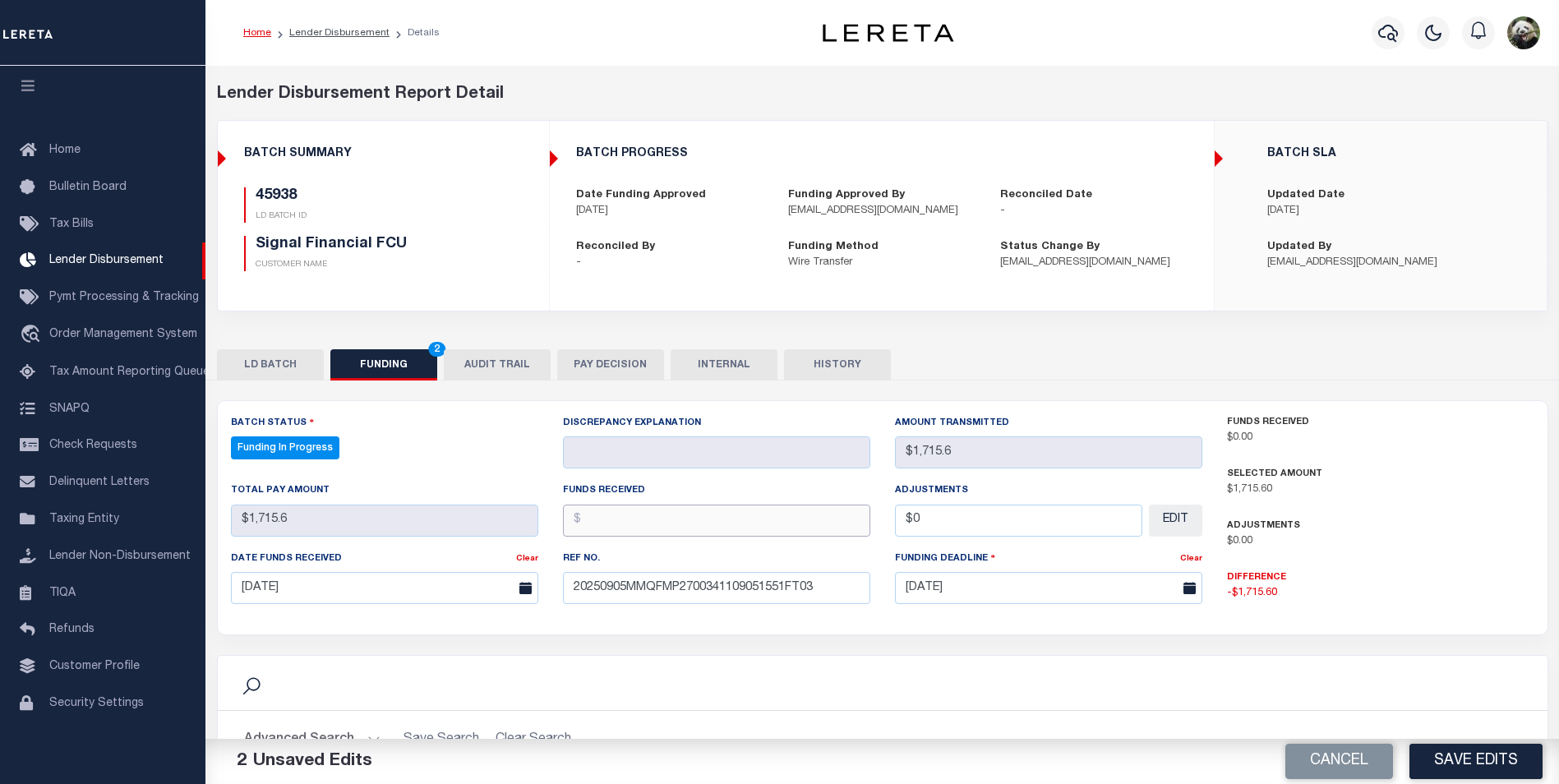
click at [627, 517] on input "text" at bounding box center [716, 520] width 307 height 32
type input "$1,715.60"
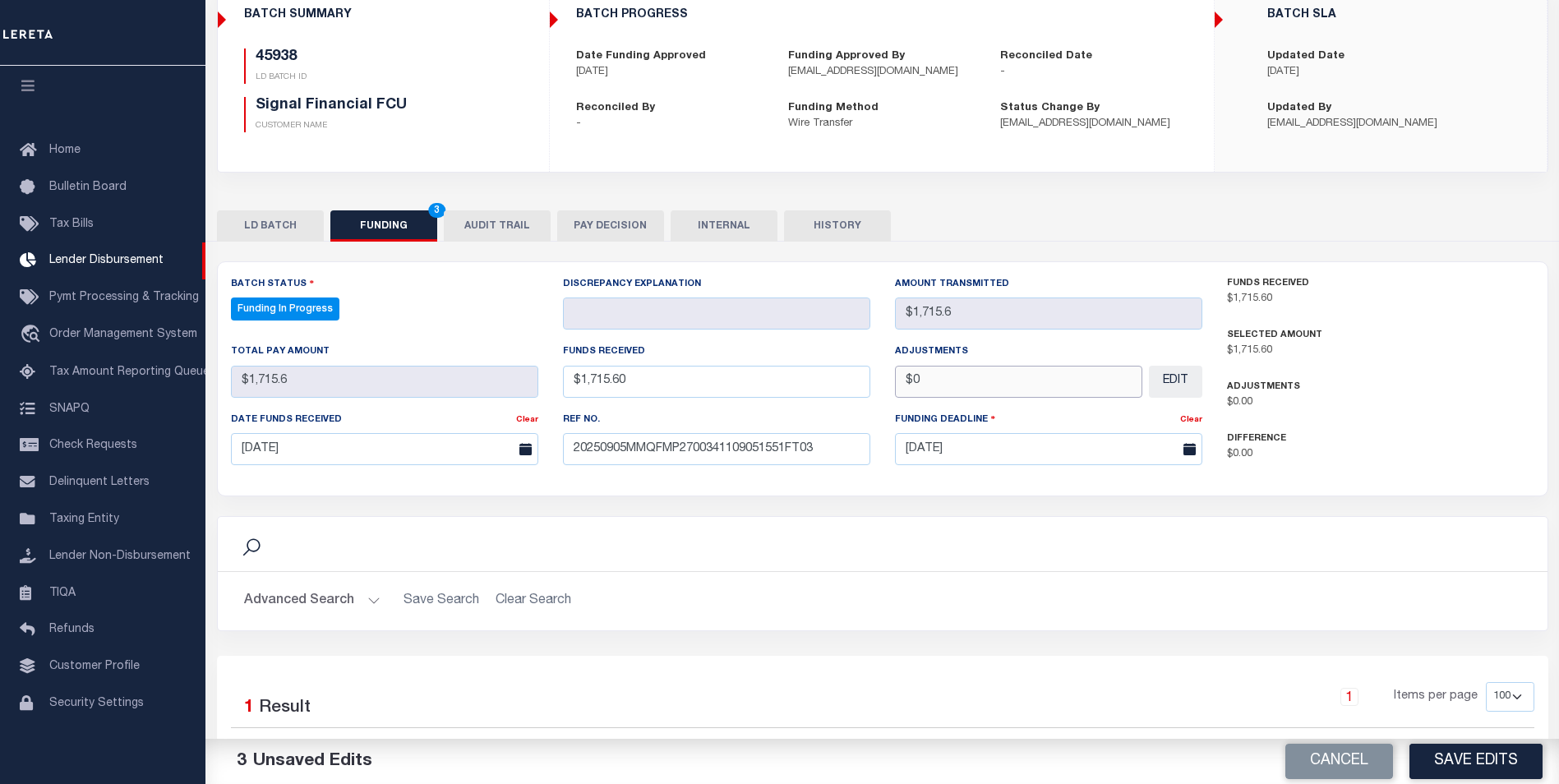
scroll to position [164, 0]
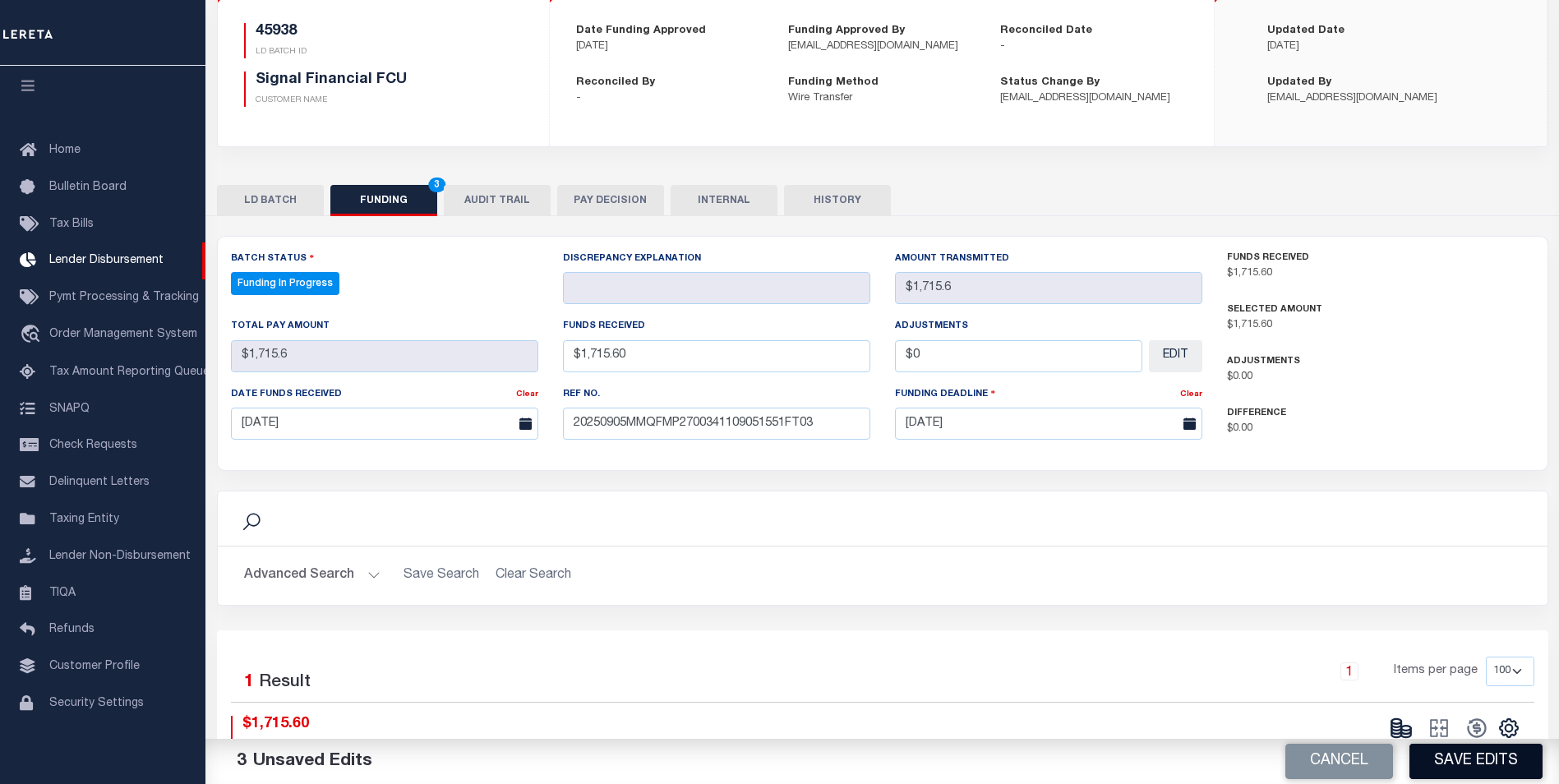
type input "$0.00"
click at [1472, 767] on button "Save Edits" at bounding box center [1476, 760] width 133 height 35
type input "$1,715.6"
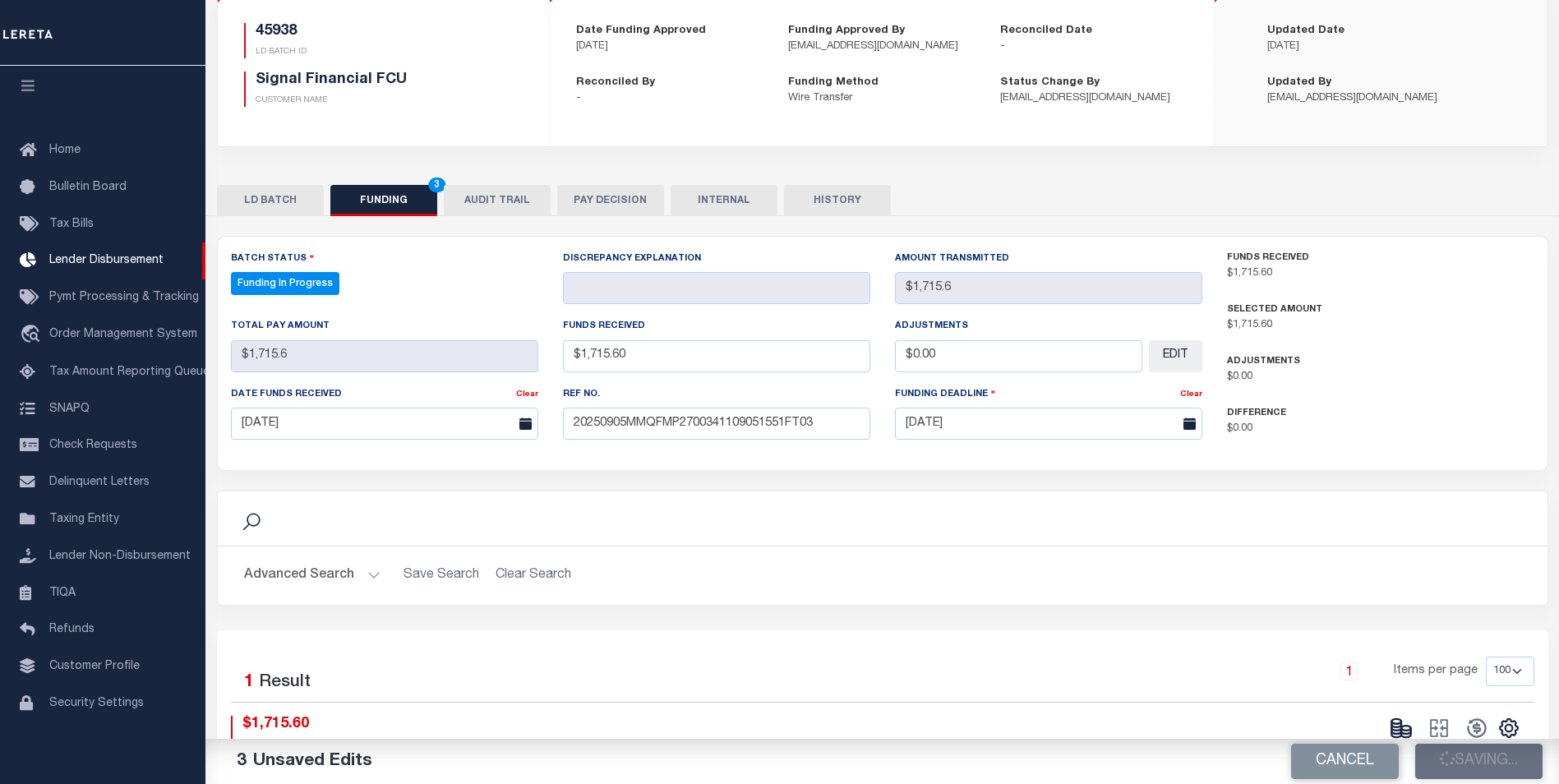
type input "$0"
select select "100"
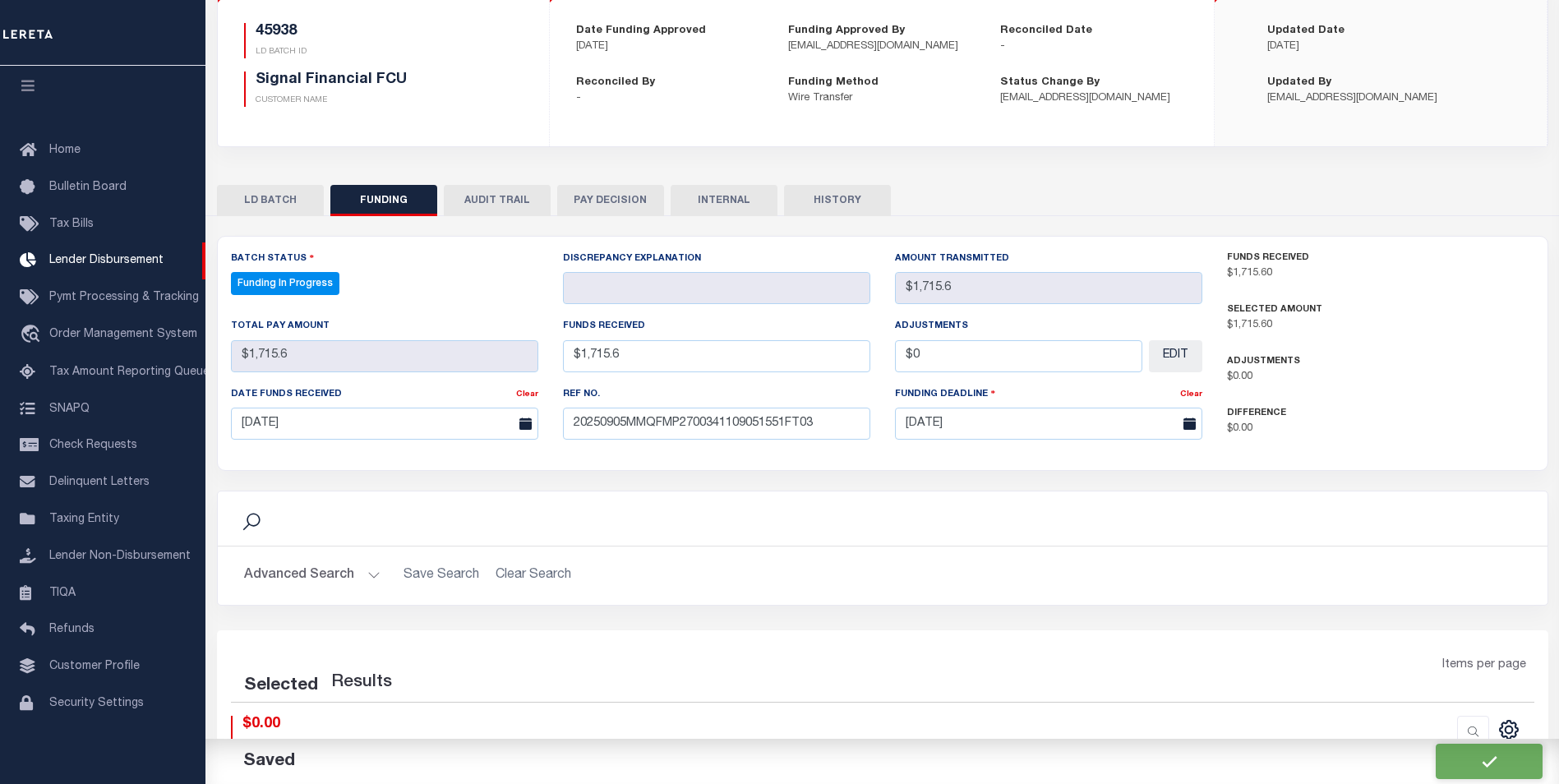
select select "100"
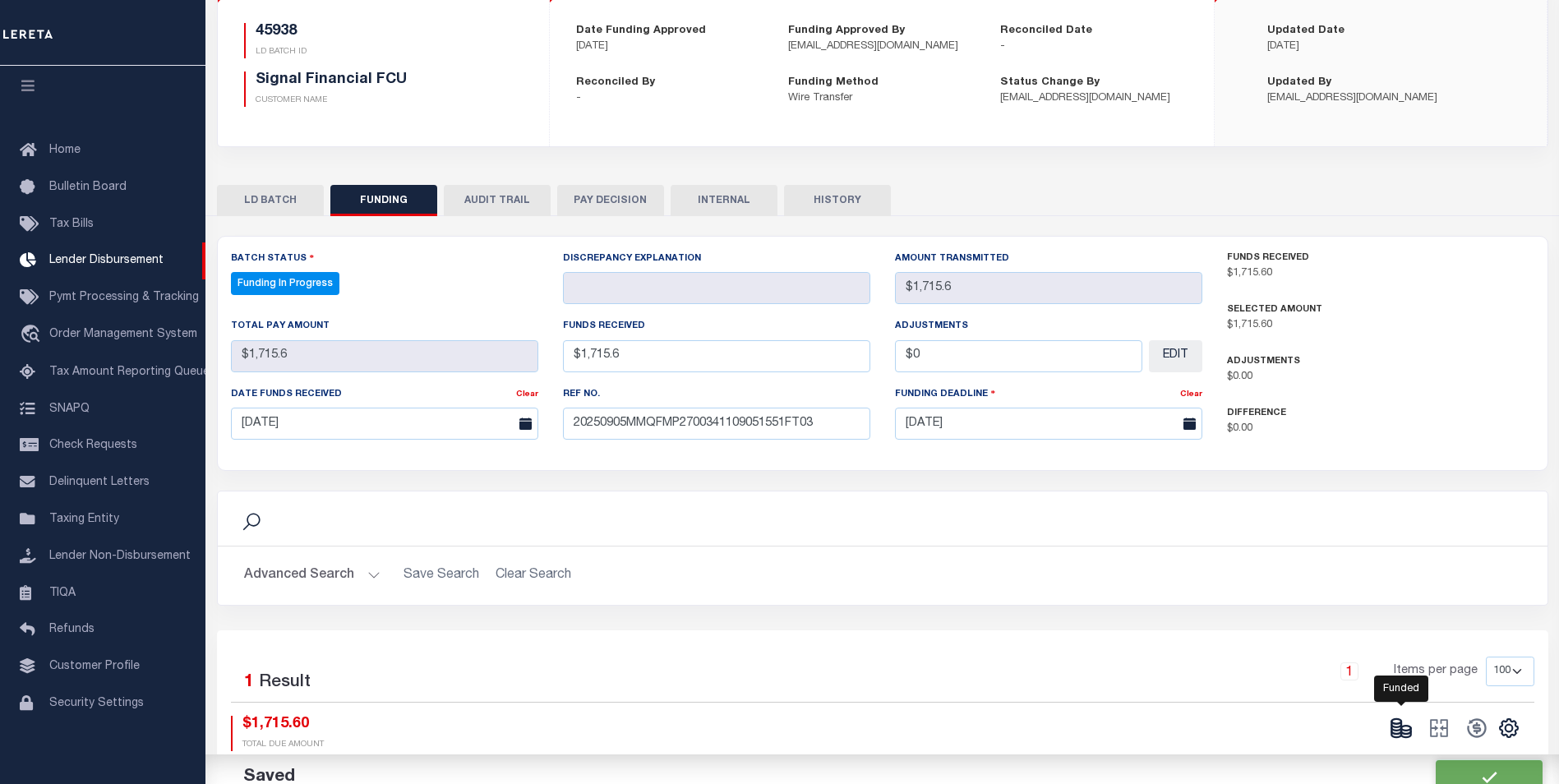
click at [1407, 733] on g at bounding box center [1400, 728] width 19 height 18
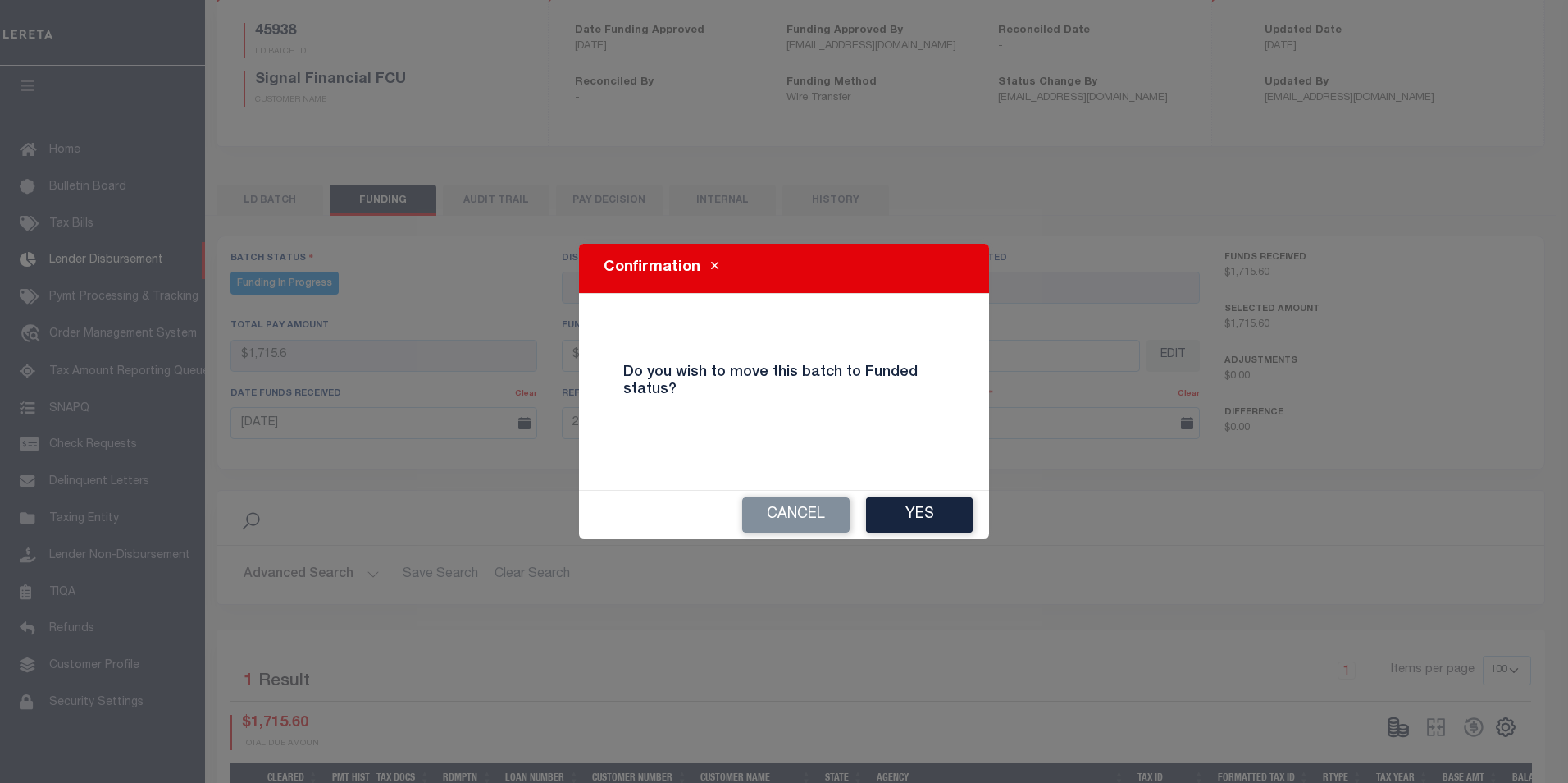
click at [944, 523] on button "Yes" at bounding box center [919, 514] width 107 height 35
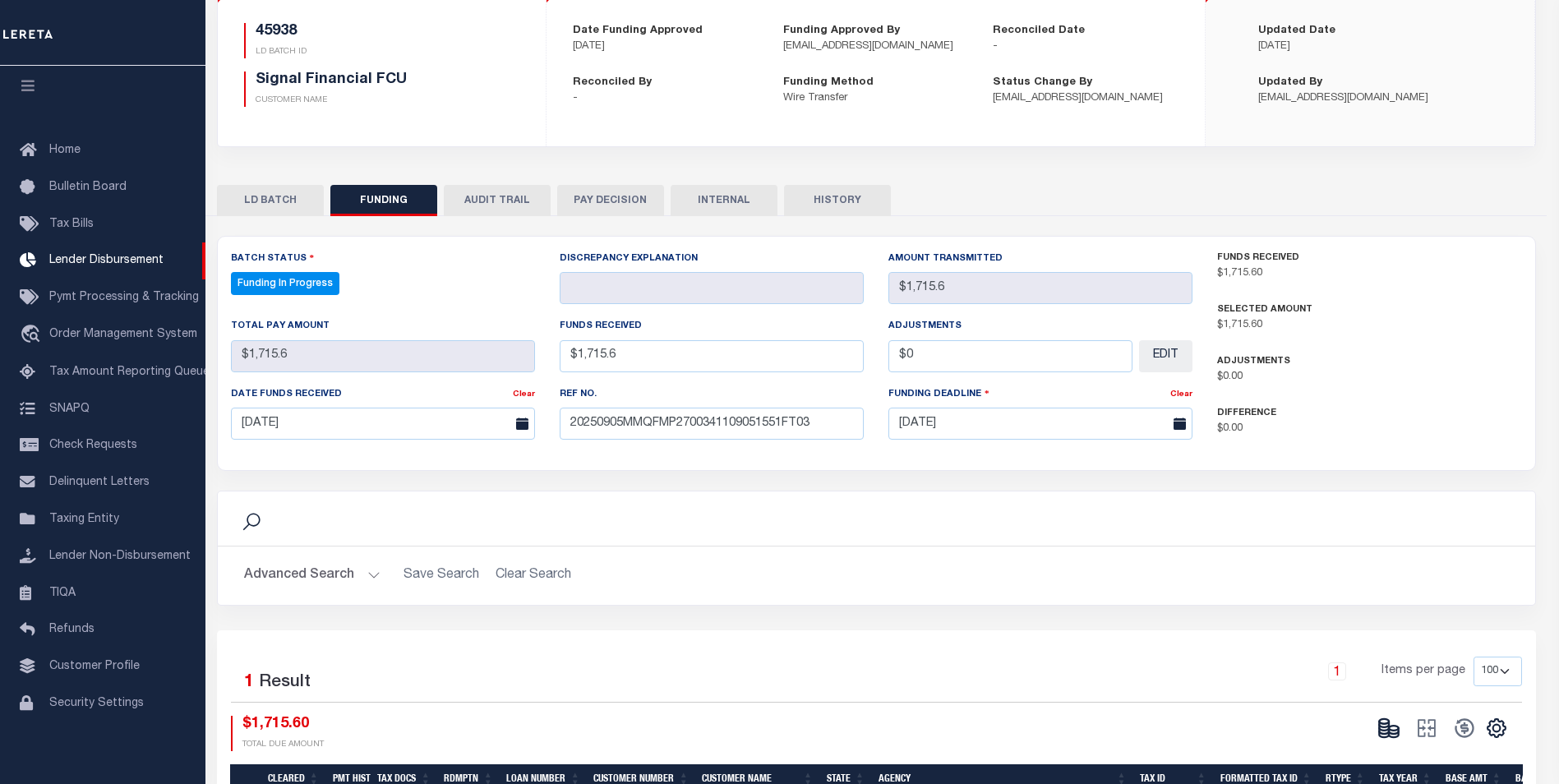
type input "$1,715.6"
type input "$0"
select select "100"
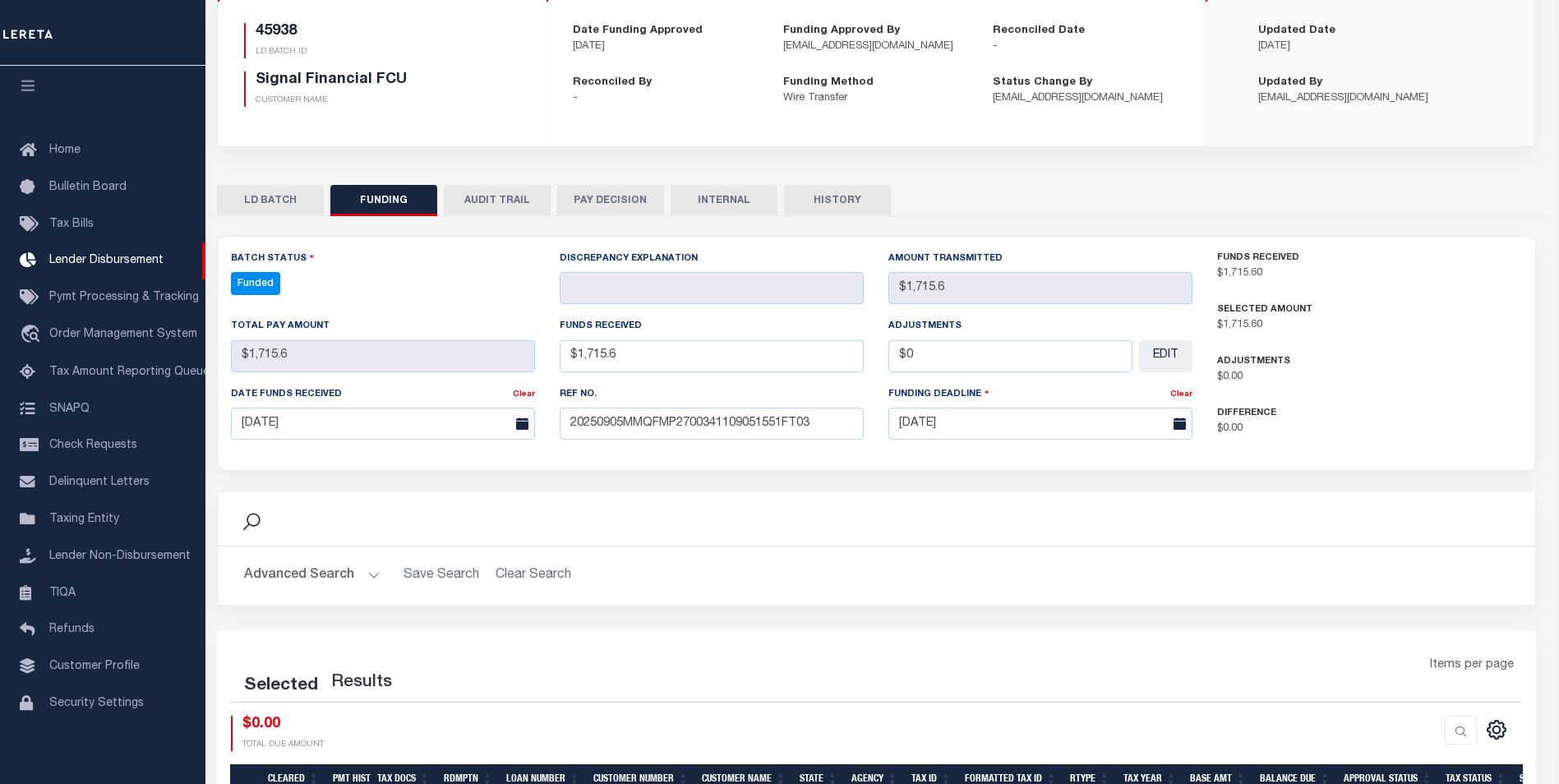
select select "100"
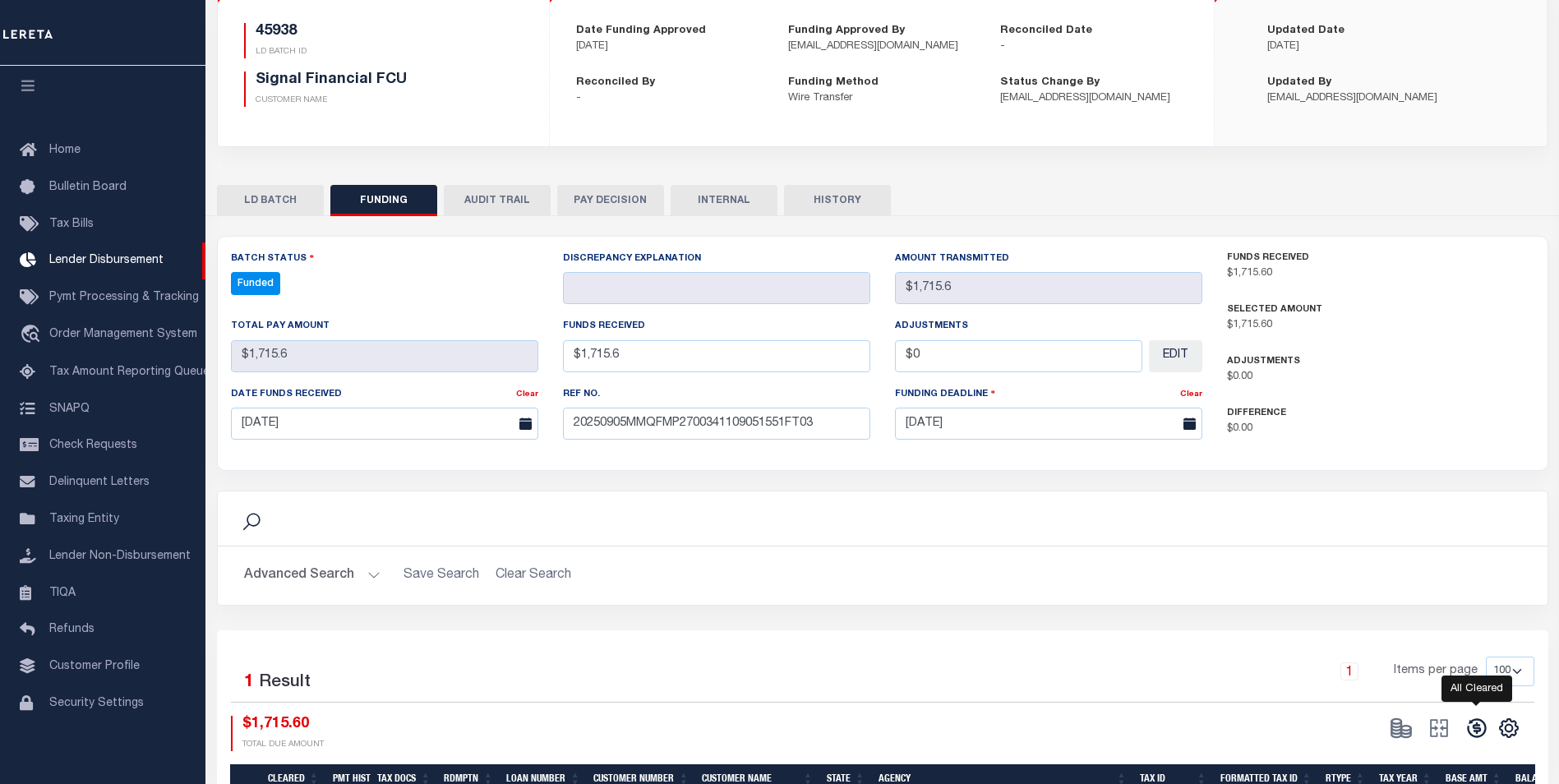
click at [1467, 734] on icon at bounding box center [1476, 727] width 23 height 23
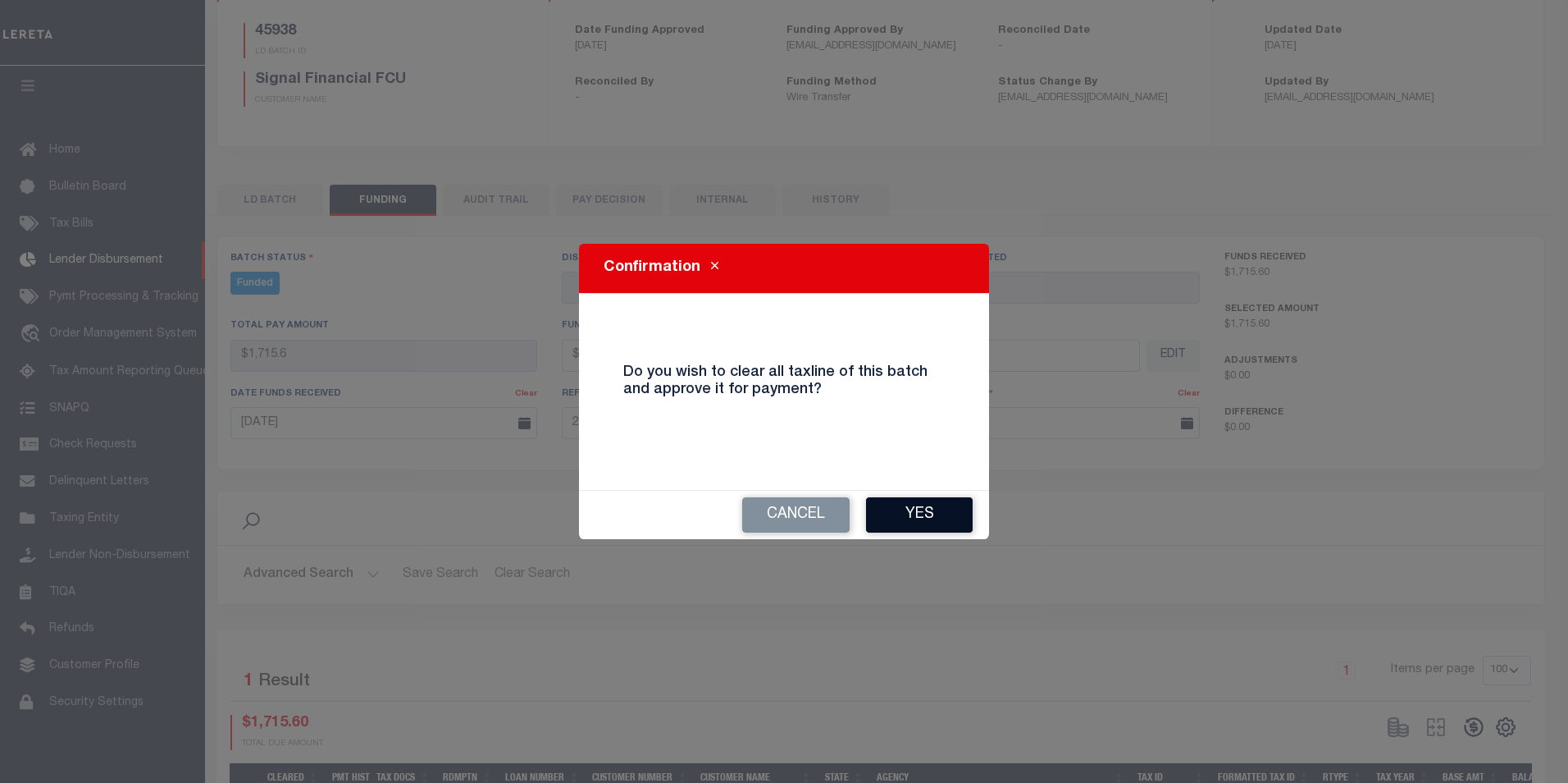
click at [896, 502] on button "Yes" at bounding box center [919, 514] width 107 height 35
type input "$1,715.6"
type input "$0"
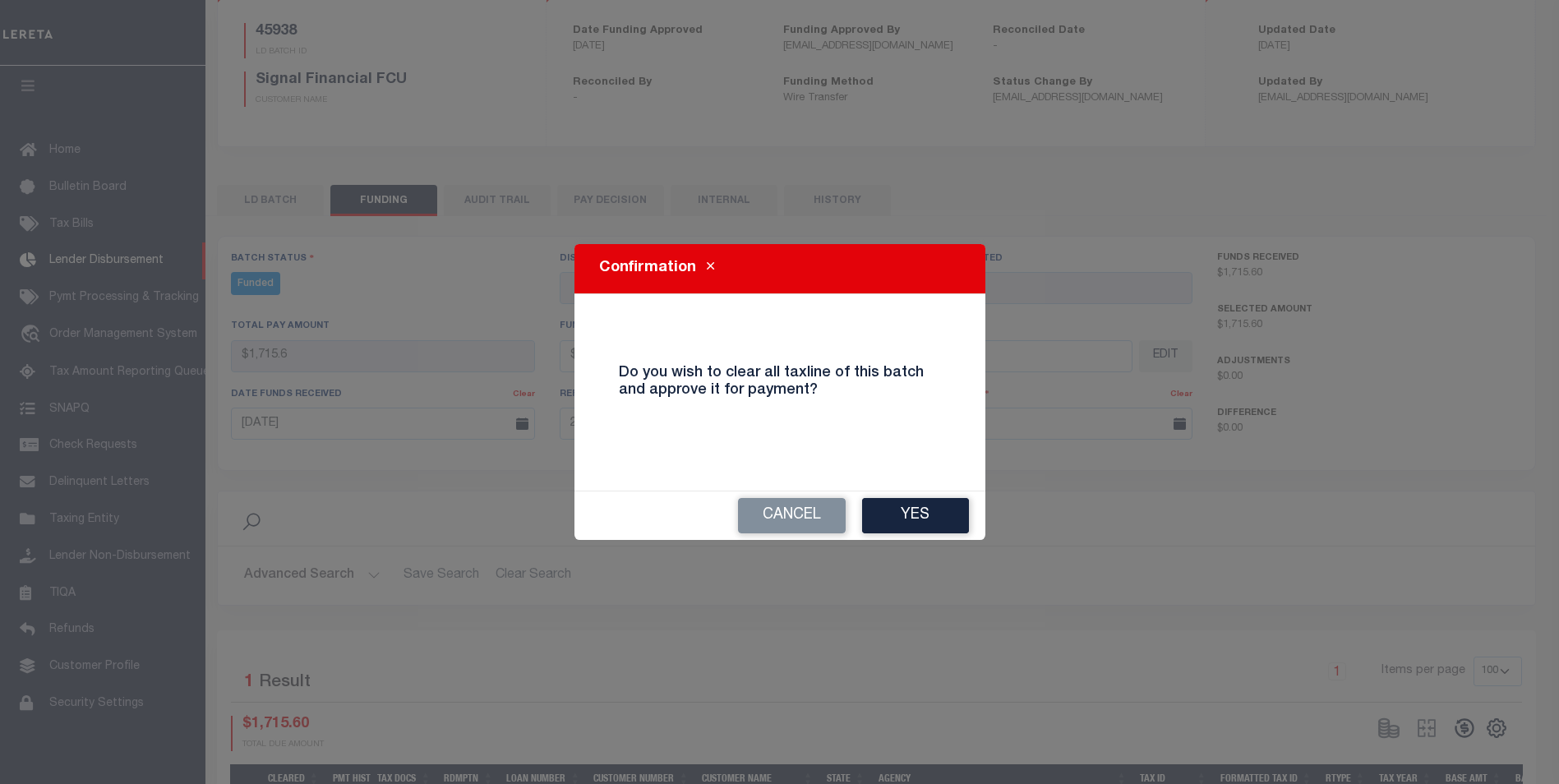
select select "100"
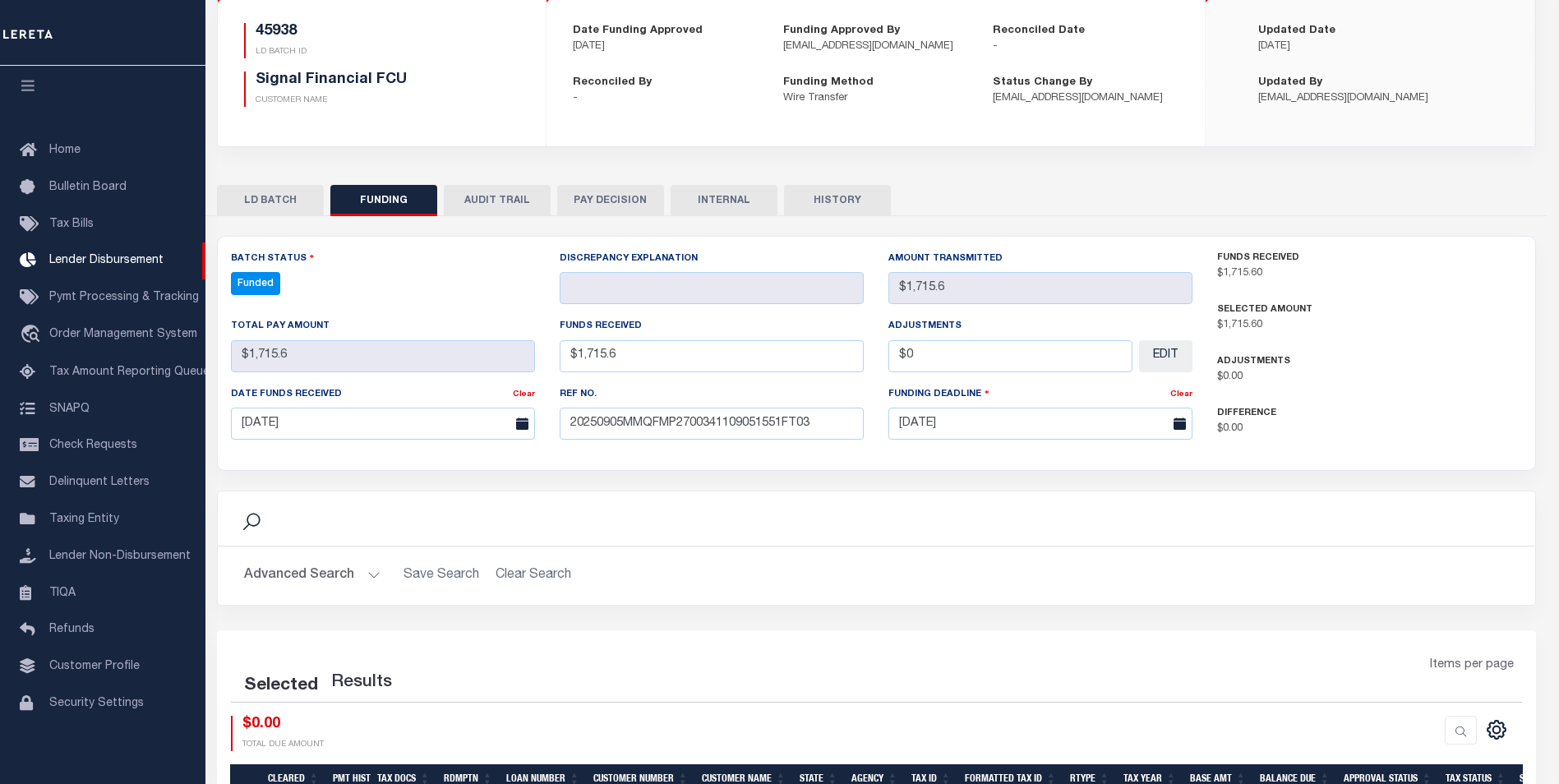
select select "100"
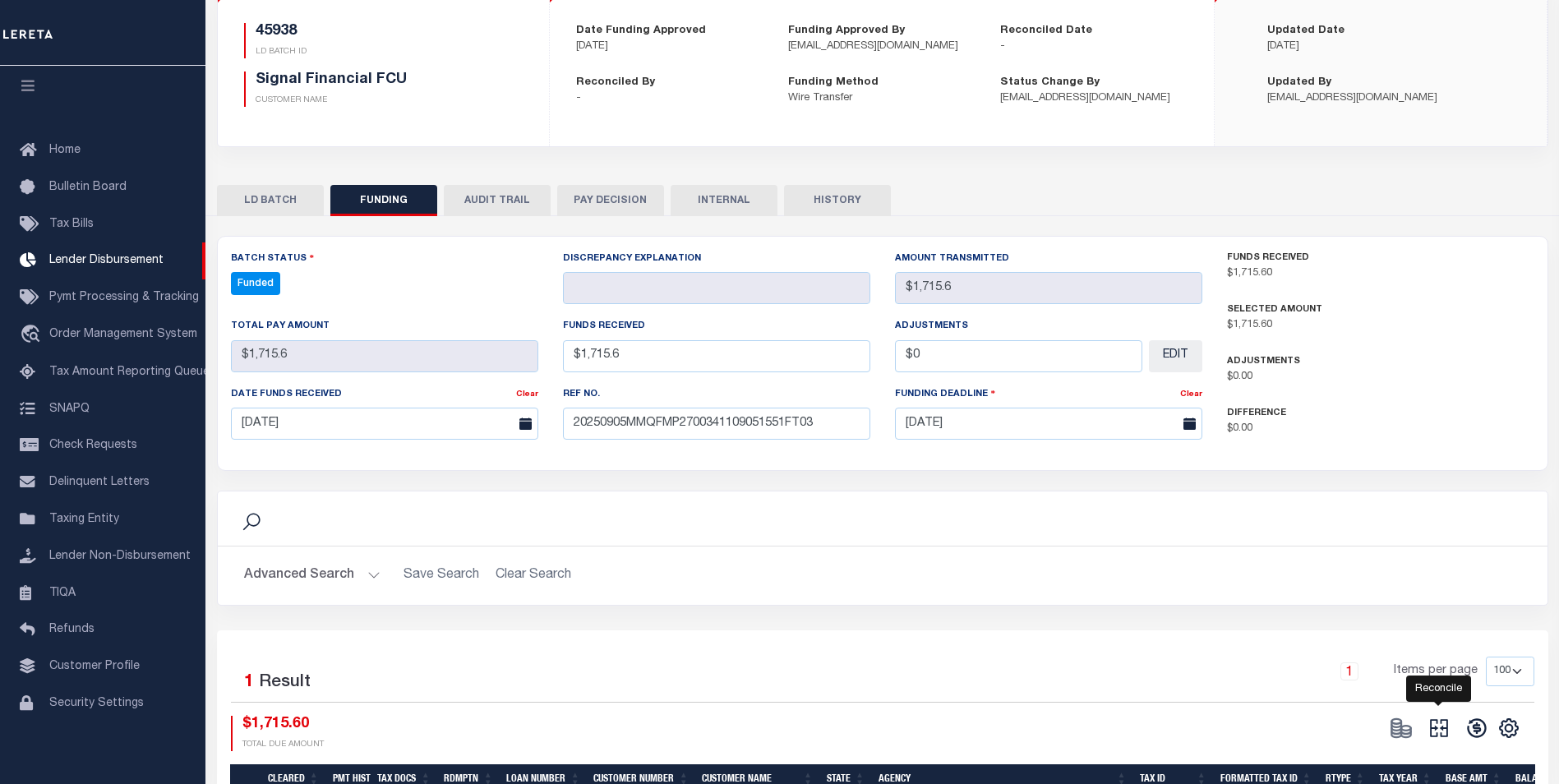
click at [1436, 740] on icon at bounding box center [1438, 727] width 23 height 23
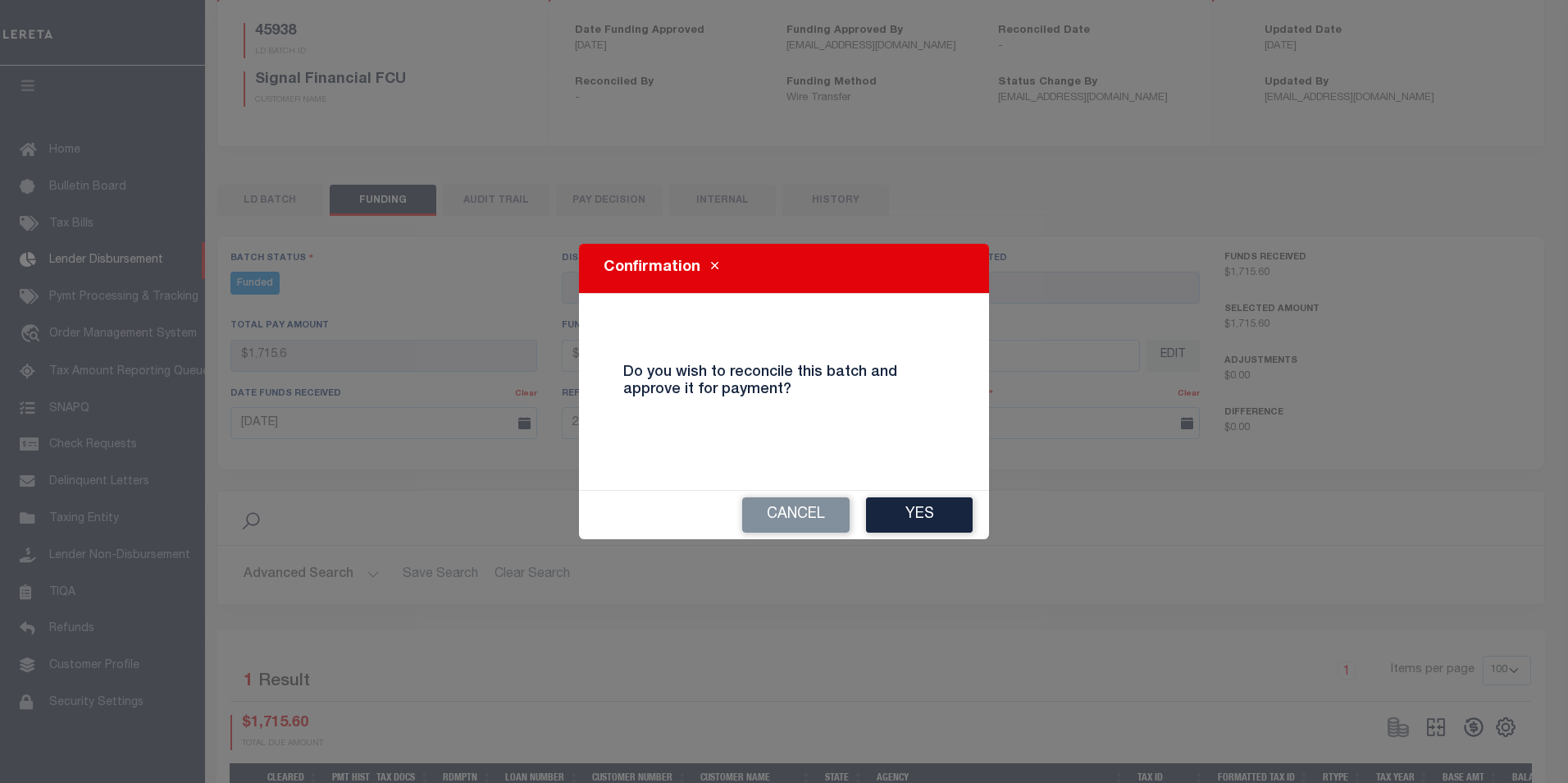
click at [941, 513] on button "Yes" at bounding box center [919, 514] width 107 height 35
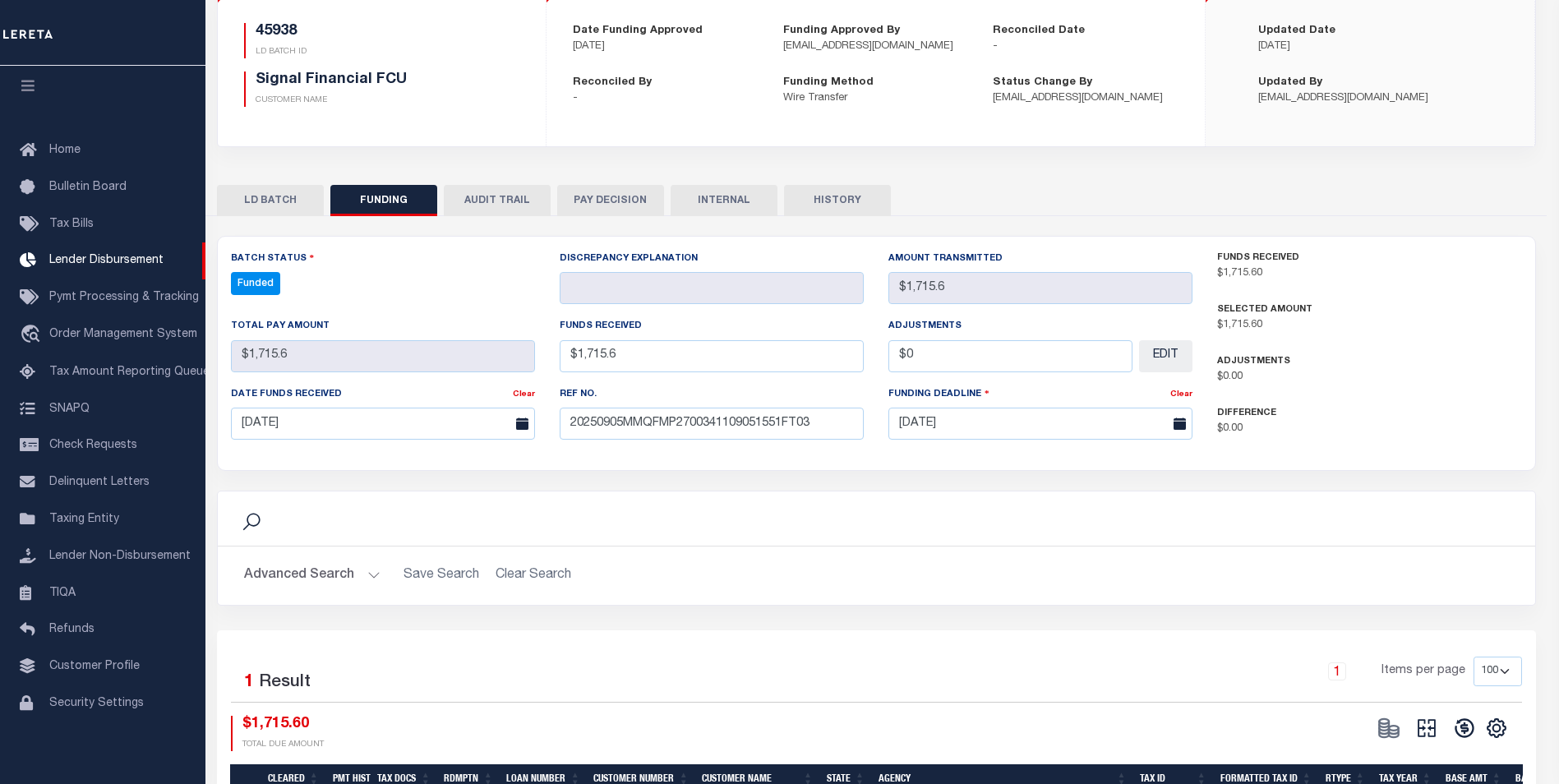
type input "$1,715.6"
type input "$0"
select select "100"
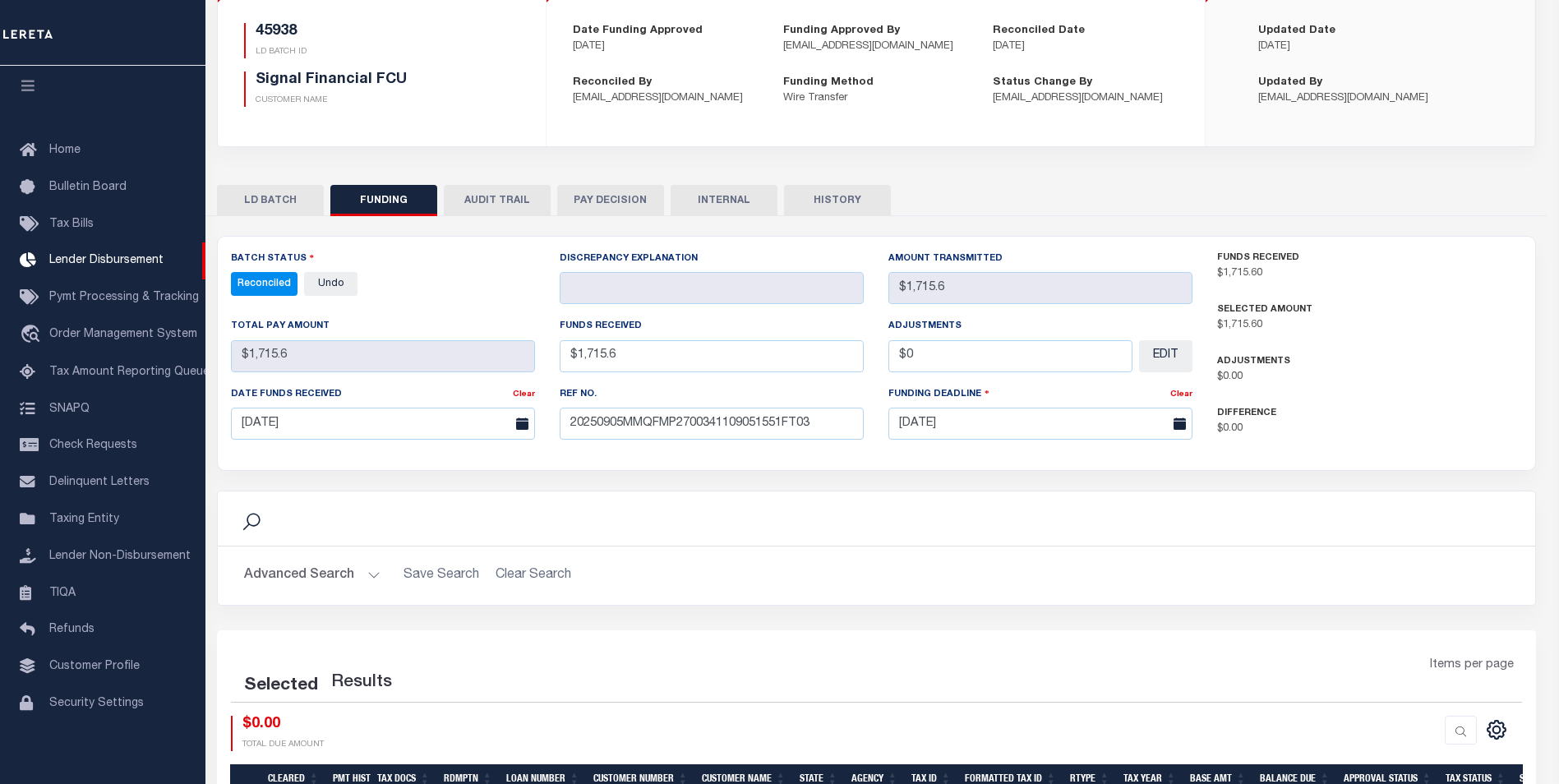
select select "100"
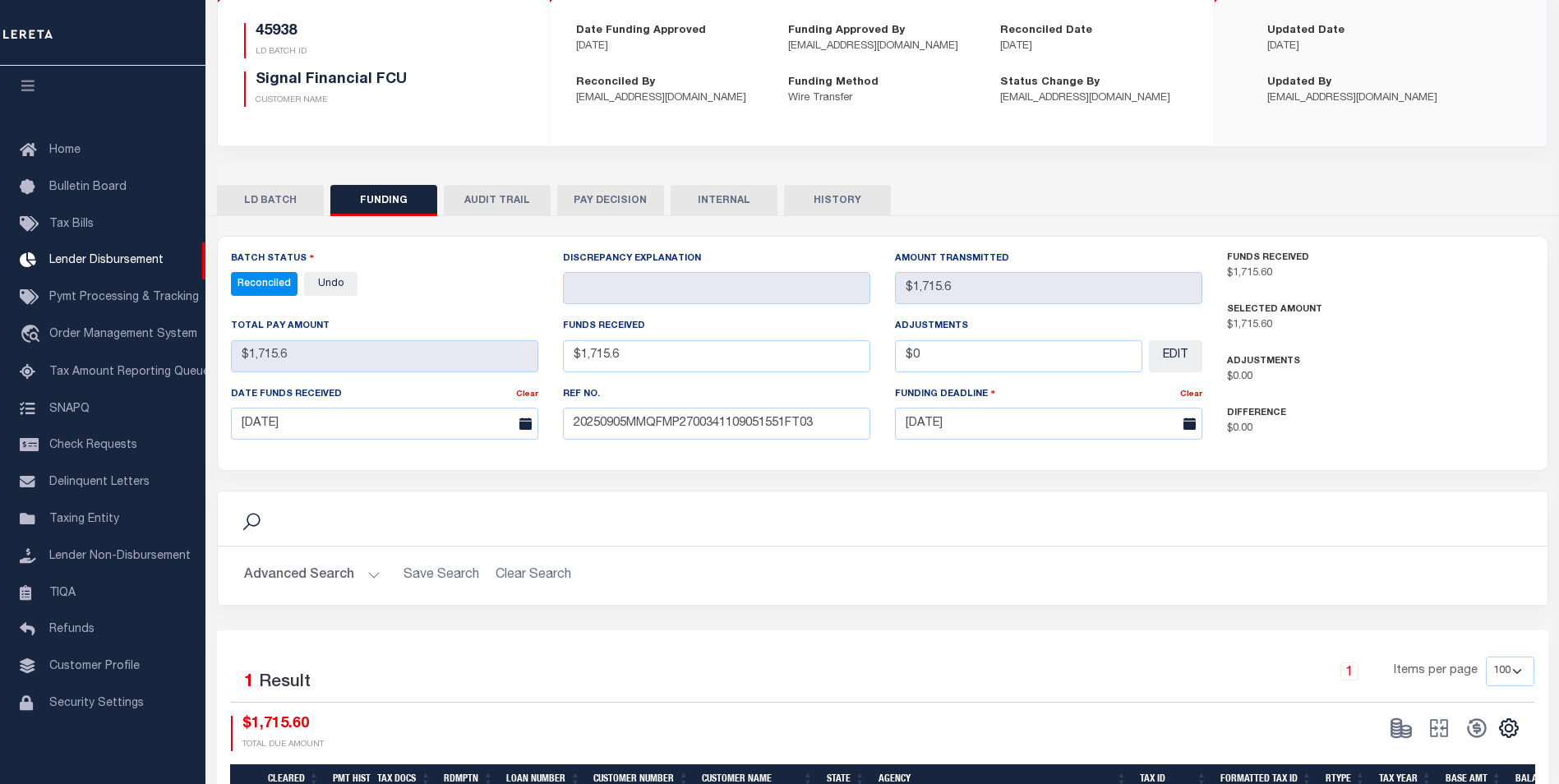
click at [730, 209] on button "INTERNAL" at bounding box center [724, 200] width 107 height 31
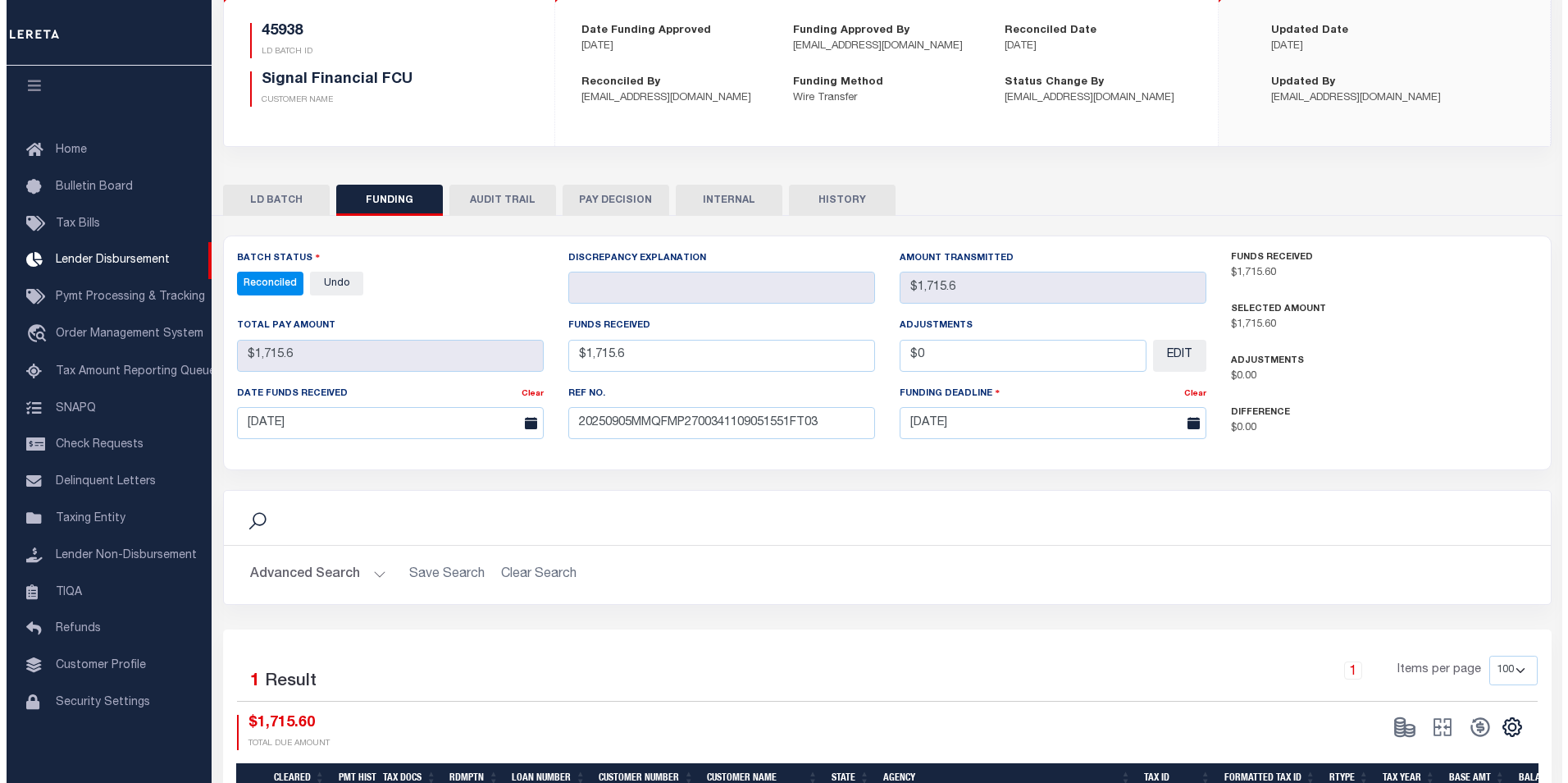
scroll to position [0, 0]
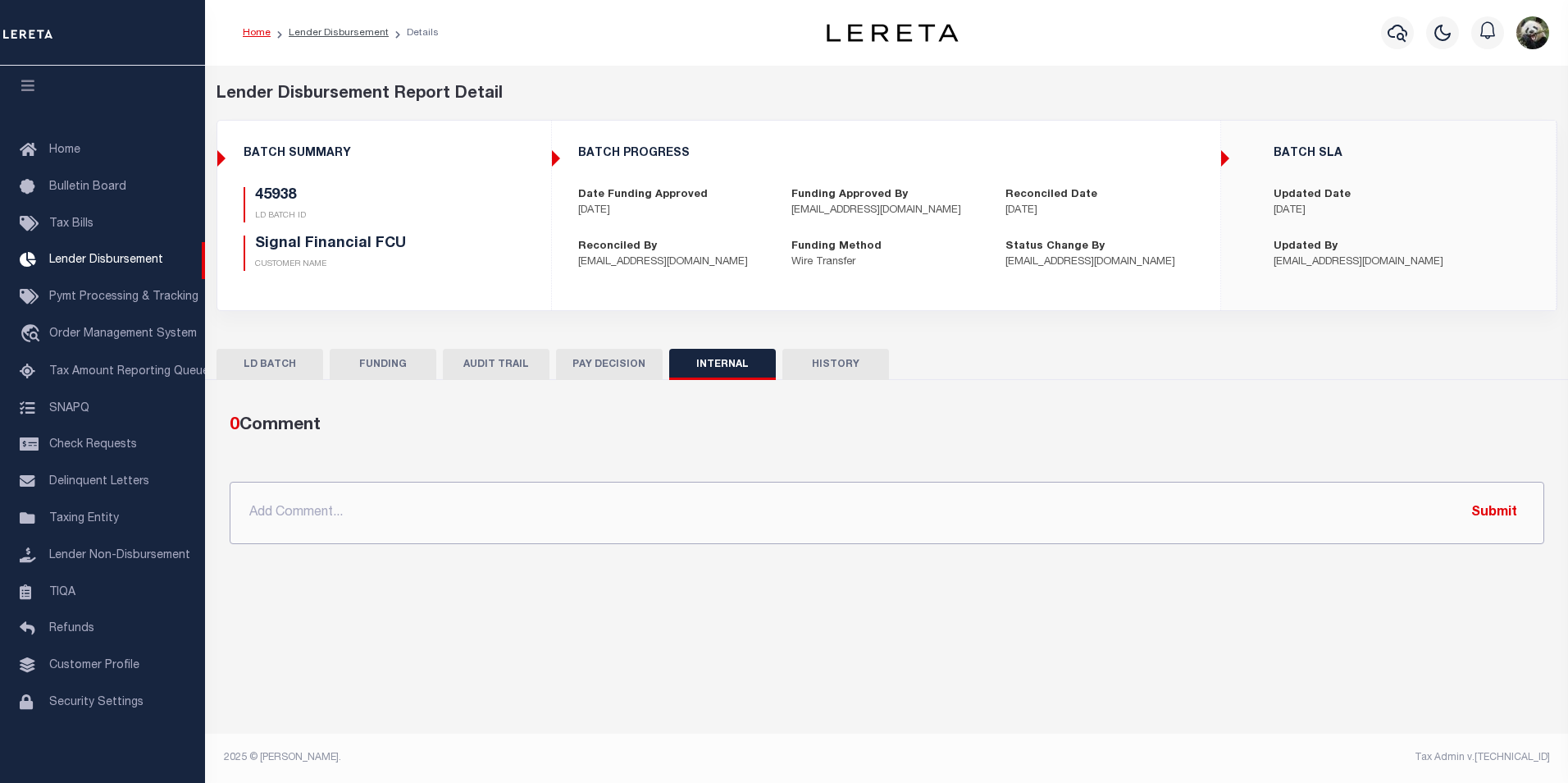
click at [624, 505] on input "text" at bounding box center [887, 512] width 1315 height 62
paste input "OG AMOUNT $177,049.03 49510 - $8,270.29 45938 - $1,715.60 45950 - $167,063.14"
type input "OG AMOUNT $177,049.03 49510 - $8,270.29 45938 - $1,715.60 45950 - $167,063.14"
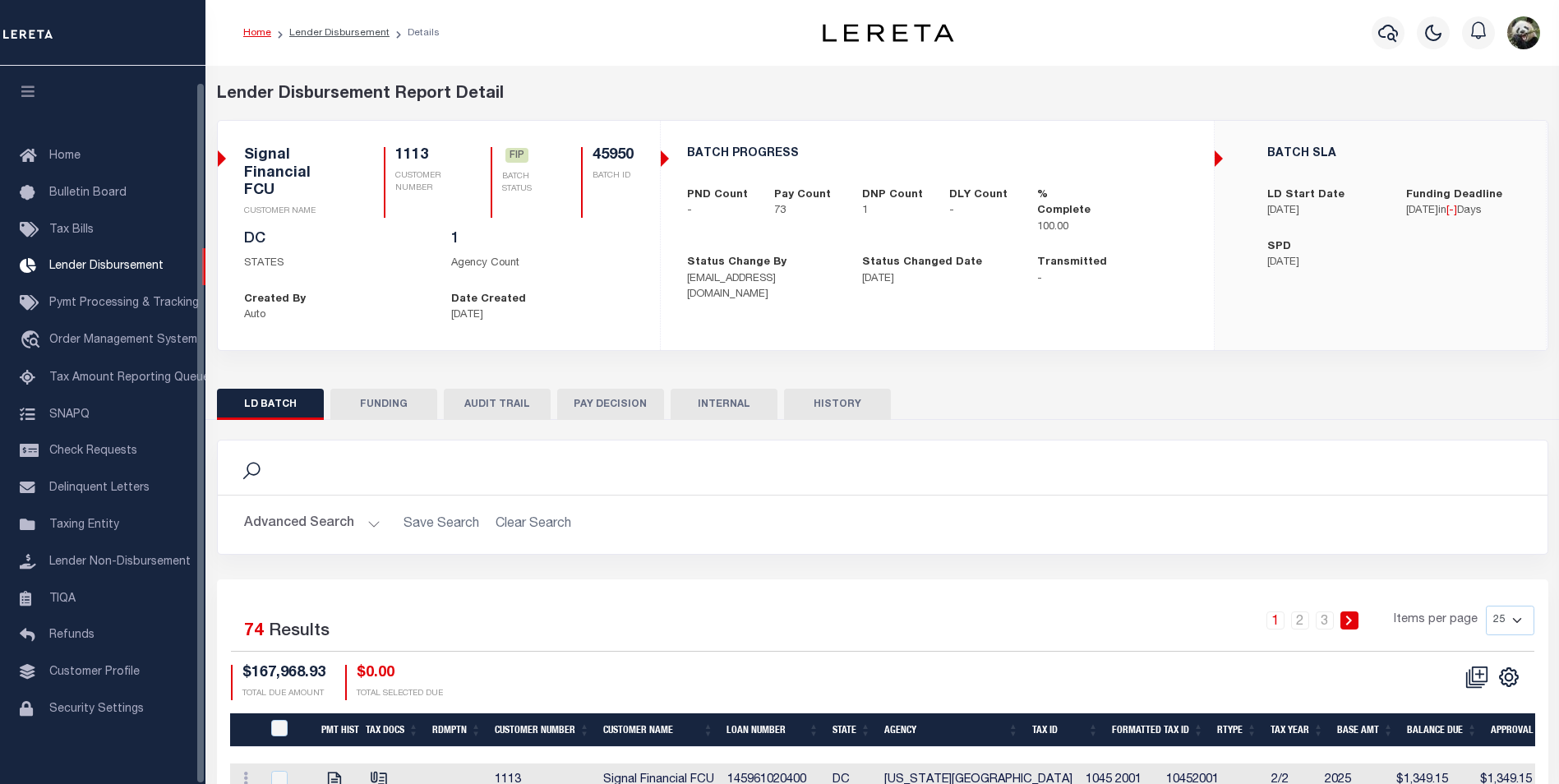
scroll to position [16, 0]
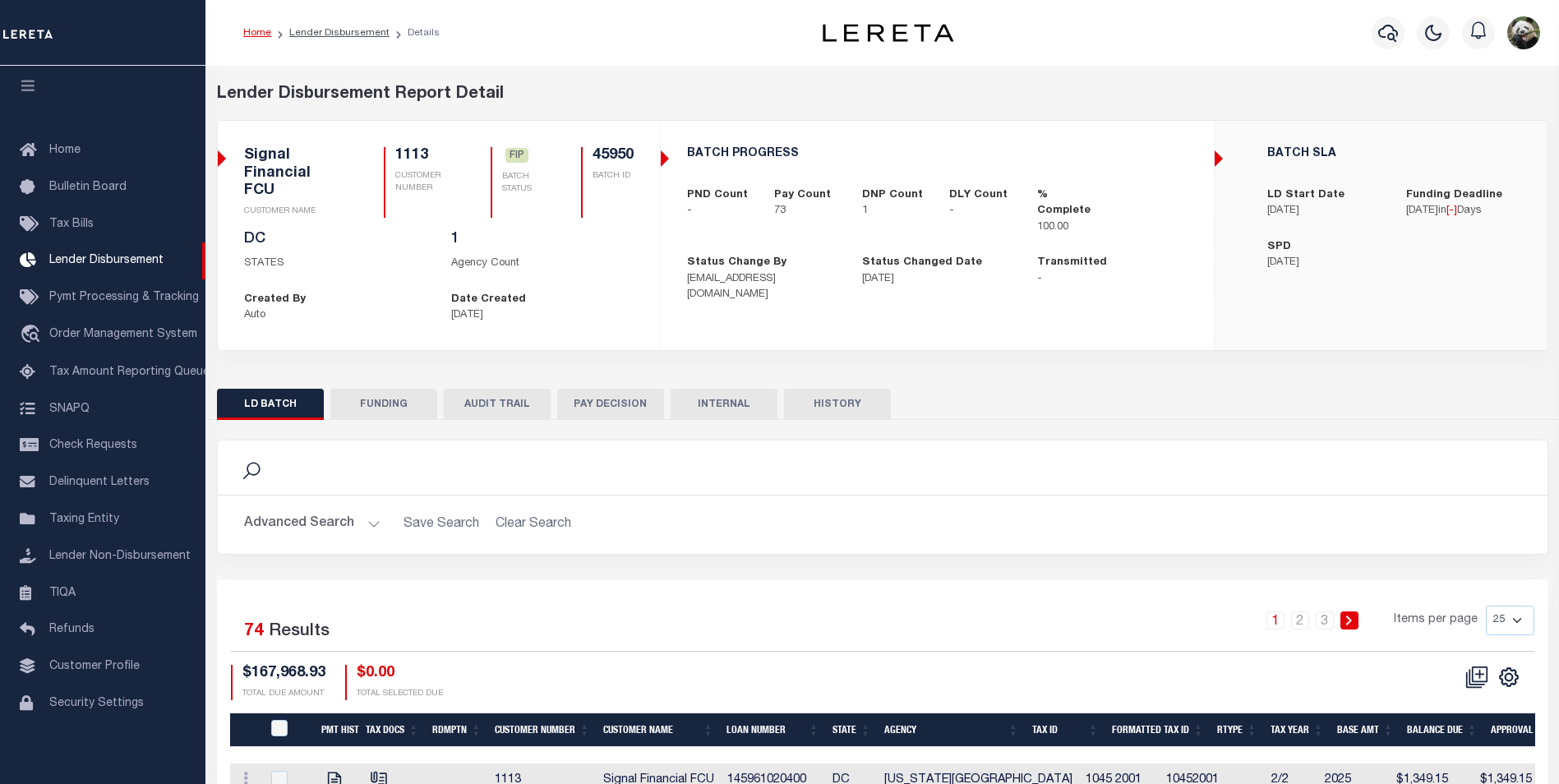
click at [396, 389] on button "FUNDING" at bounding box center [383, 404] width 107 height 31
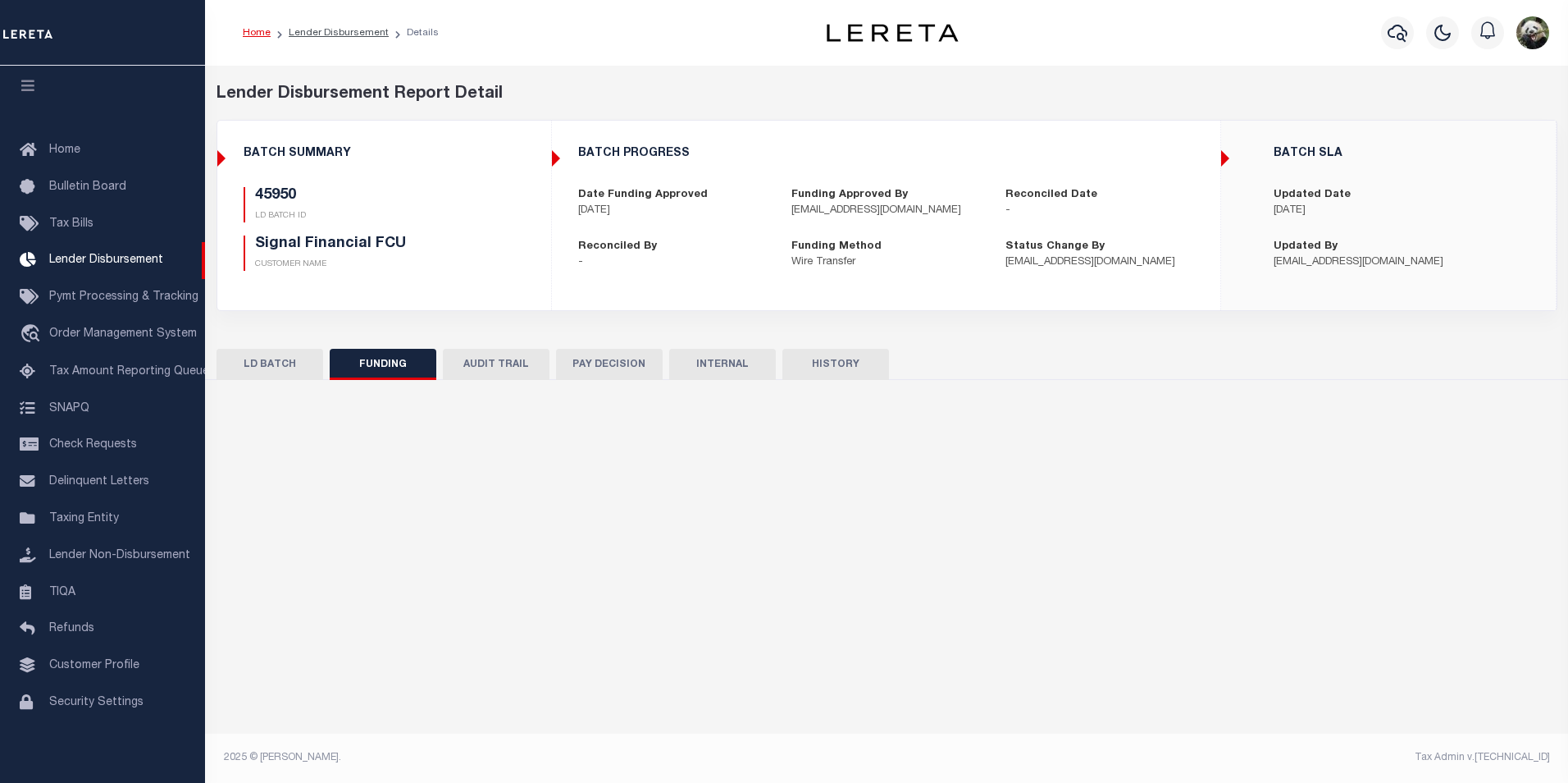
type input "$167,063.14"
type input "$0"
type input "[DATE]"
select select "100"
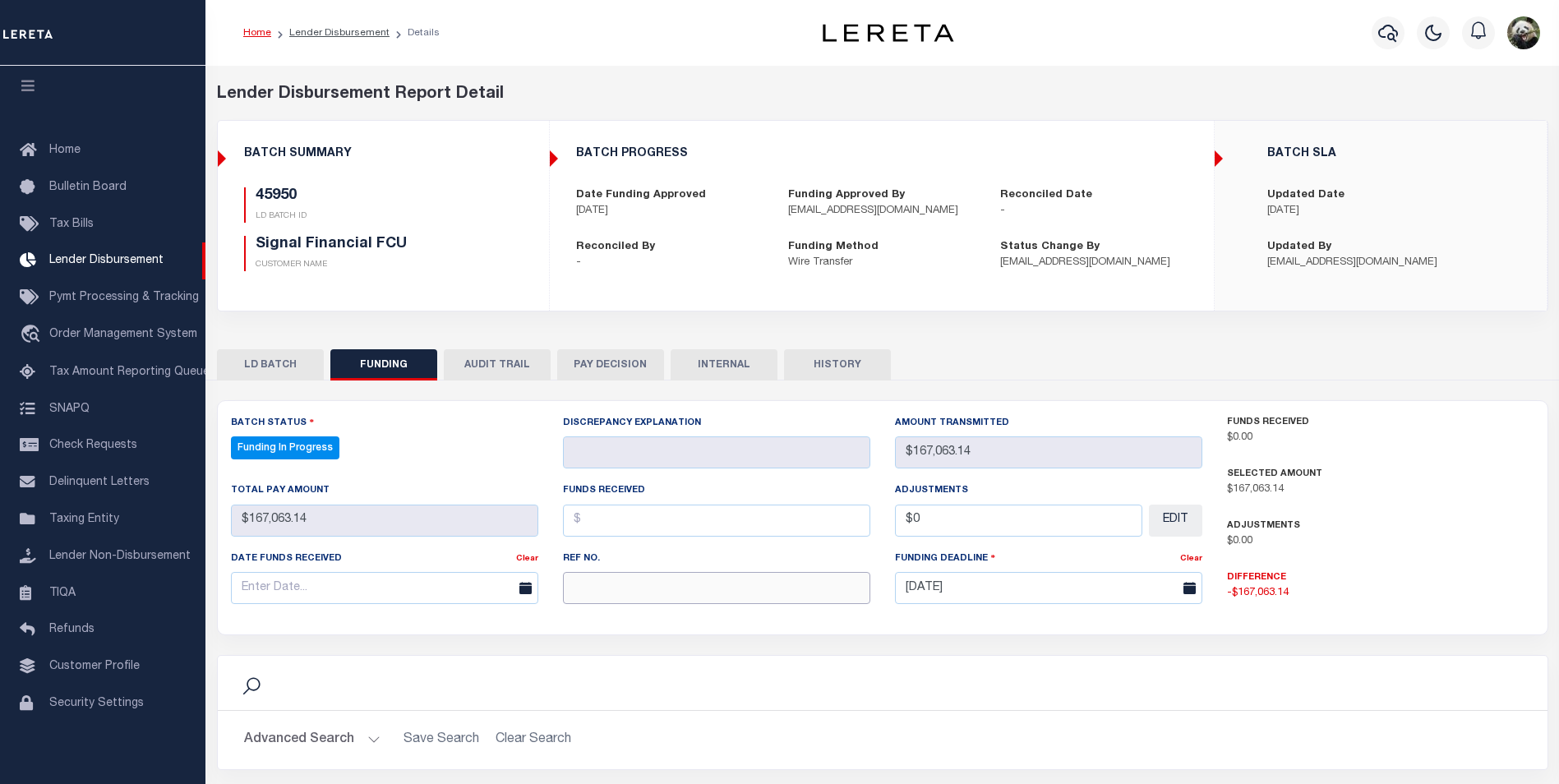
click at [737, 585] on input "text" at bounding box center [716, 587] width 307 height 32
select select "100"
click at [721, 588] on input "text" at bounding box center [716, 587] width 307 height 32
paste input "20250905MMQFMP2700341109051551FT03"
type input "20250905MMQFMP2700341109051551FT03"
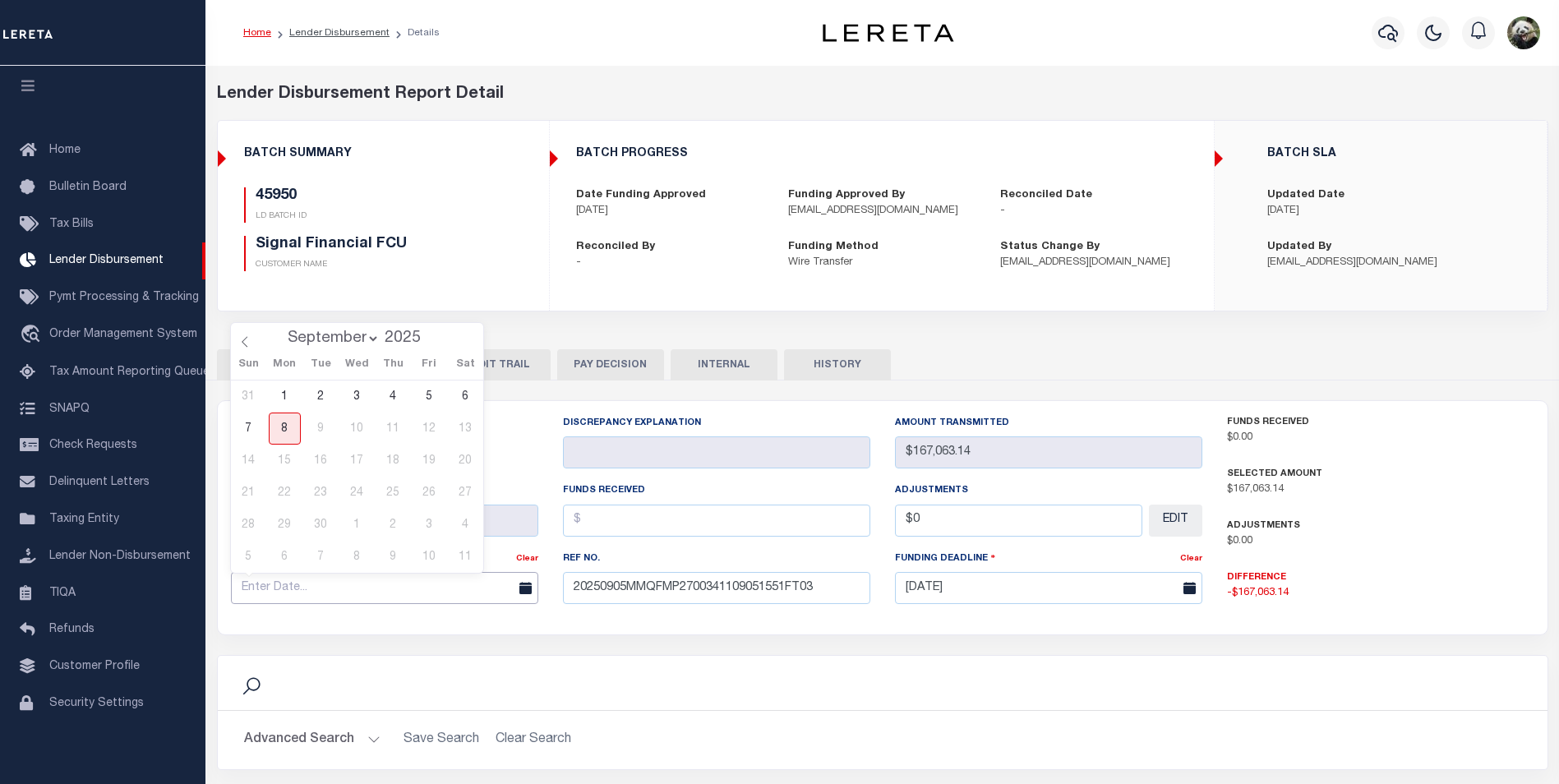
click at [296, 592] on input "text" at bounding box center [384, 587] width 307 height 32
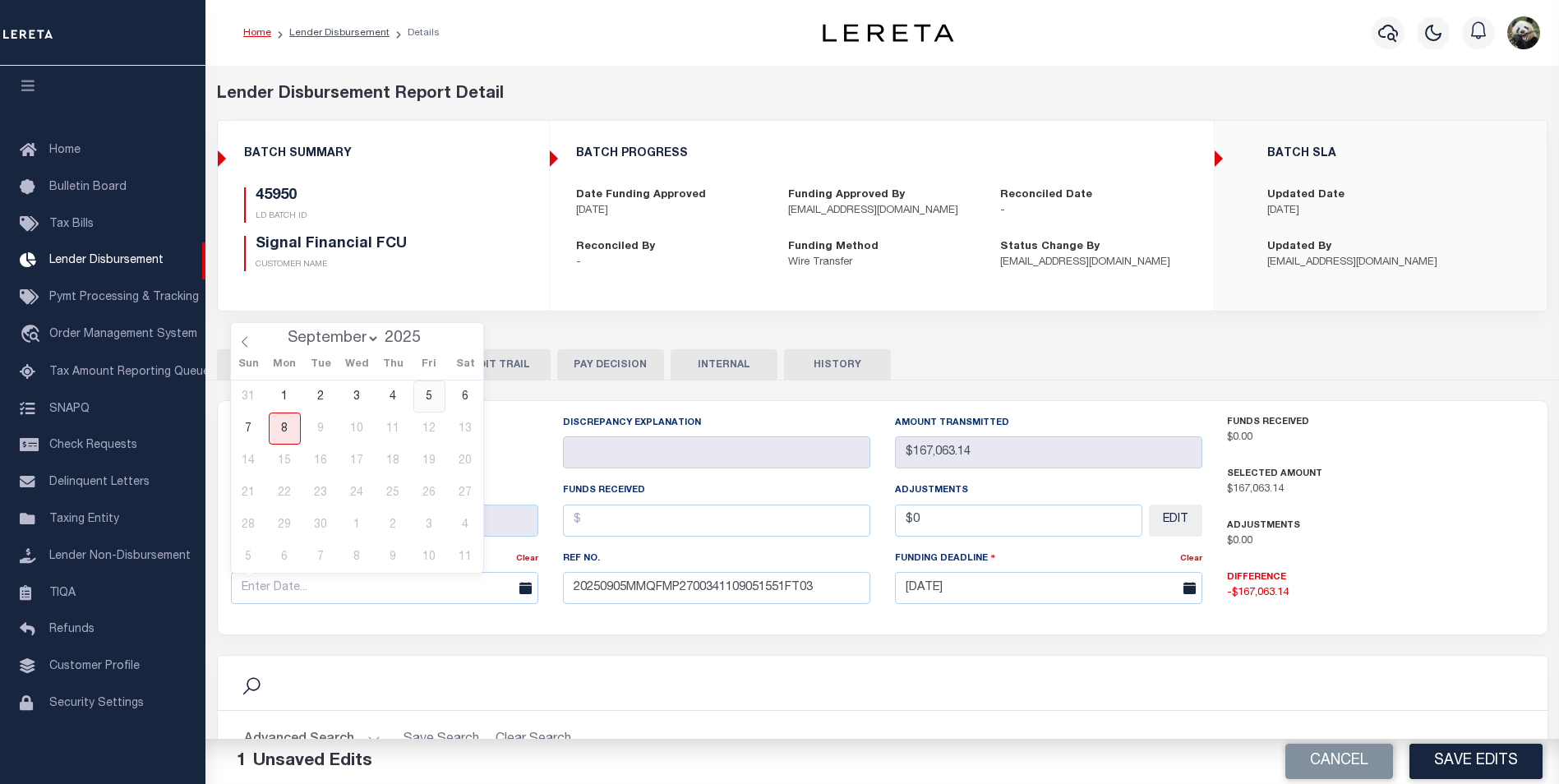
click at [431, 392] on span "5" at bounding box center [429, 396] width 32 height 32
type input "[DATE]"
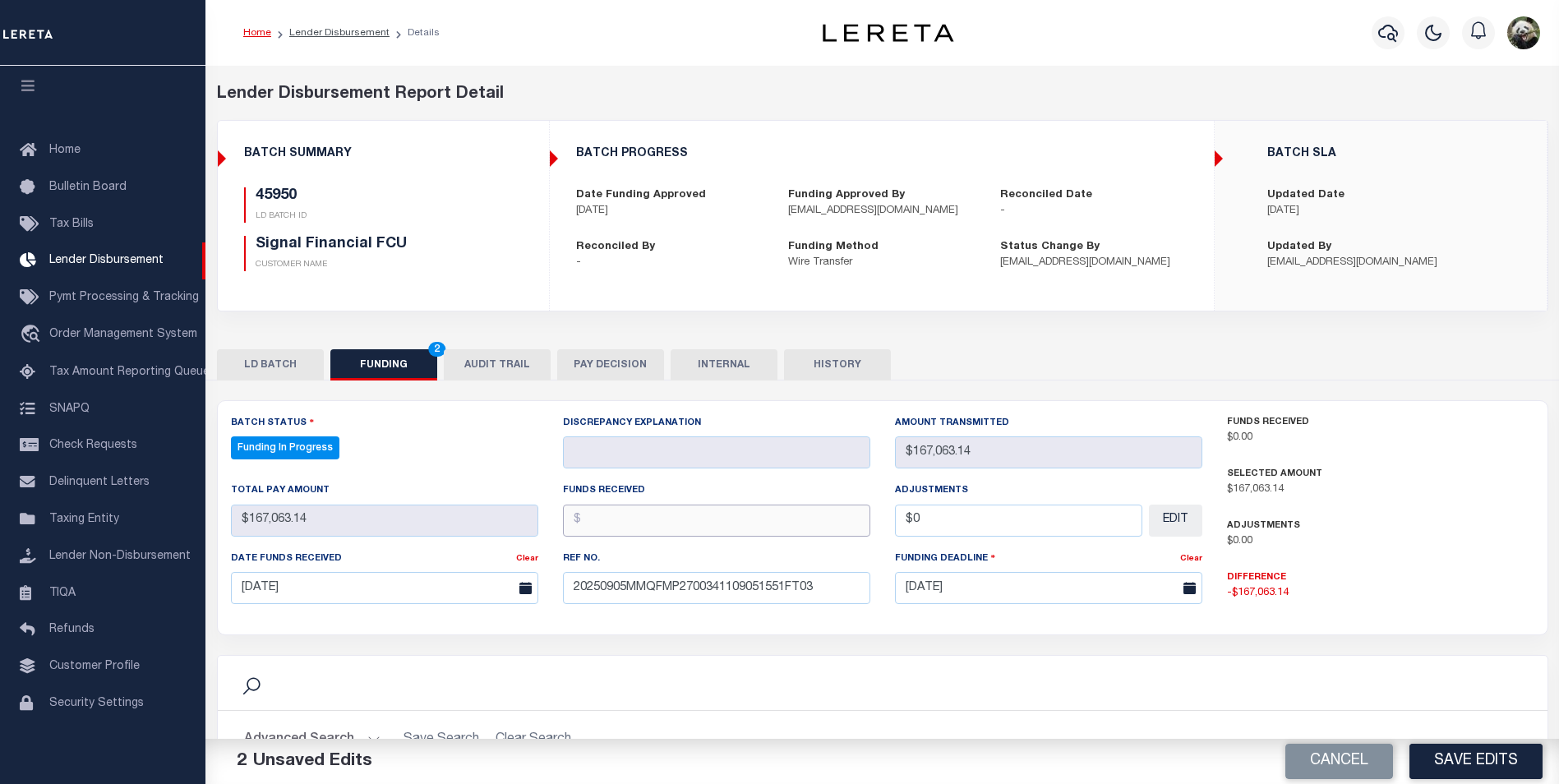
click at [628, 528] on input "text" at bounding box center [716, 520] width 307 height 32
type input "$167,063.14"
type input "$0.00"
click at [1490, 769] on button "Save Edits" at bounding box center [1476, 760] width 133 height 35
type input "$167,063.14"
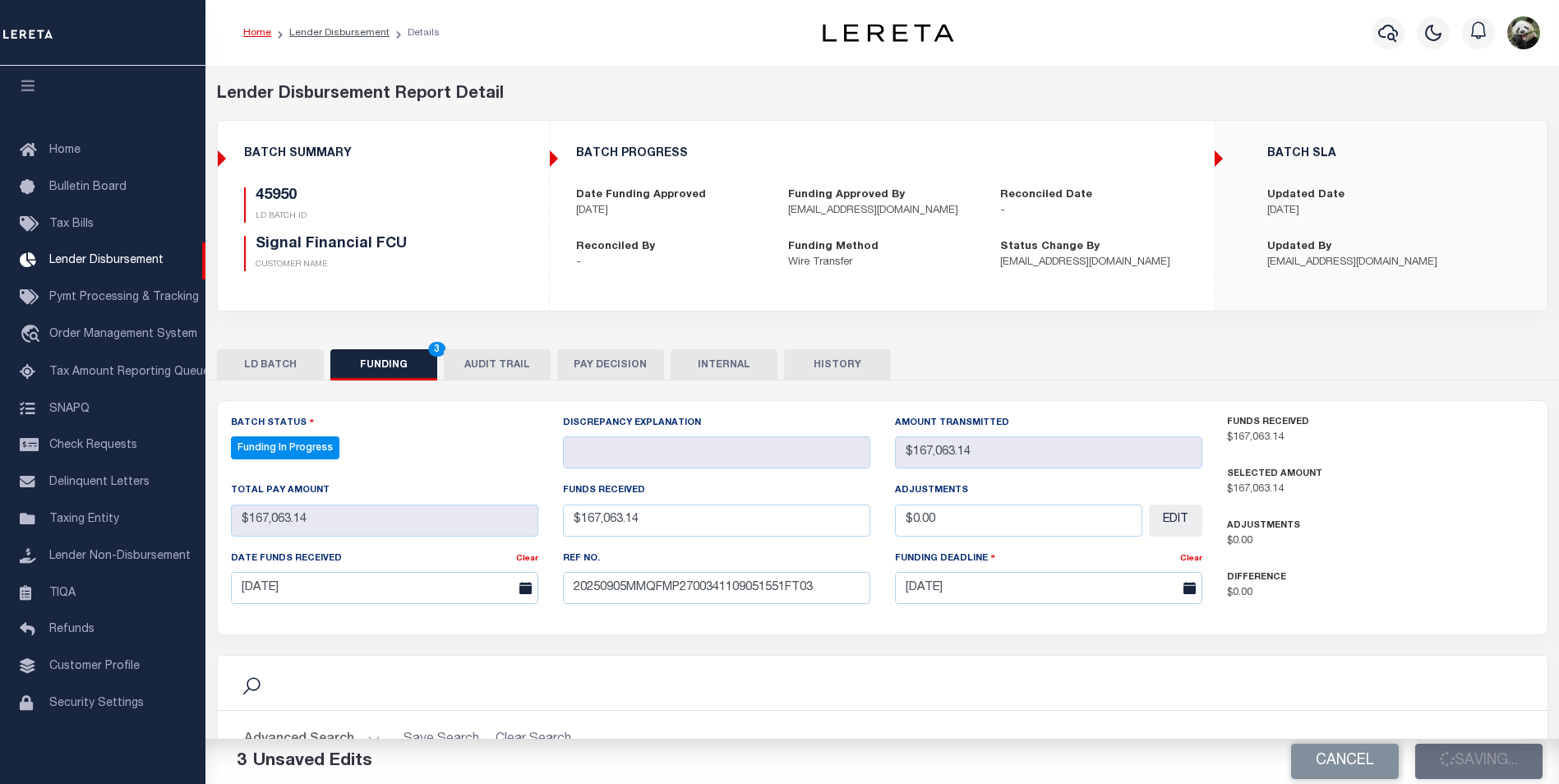
type input "$167,063.14"
type input "$0"
select select "100"
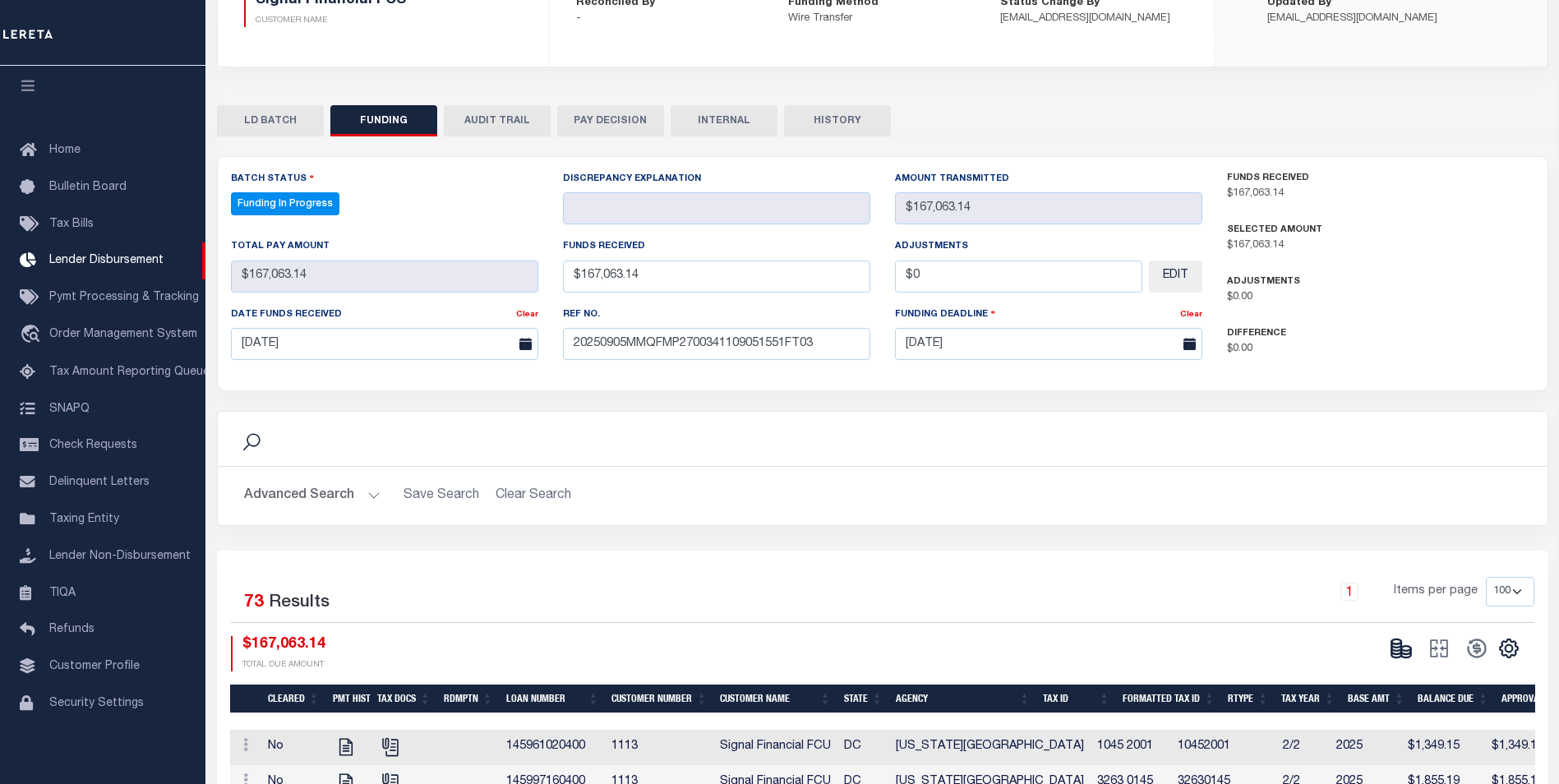
scroll to position [329, 0]
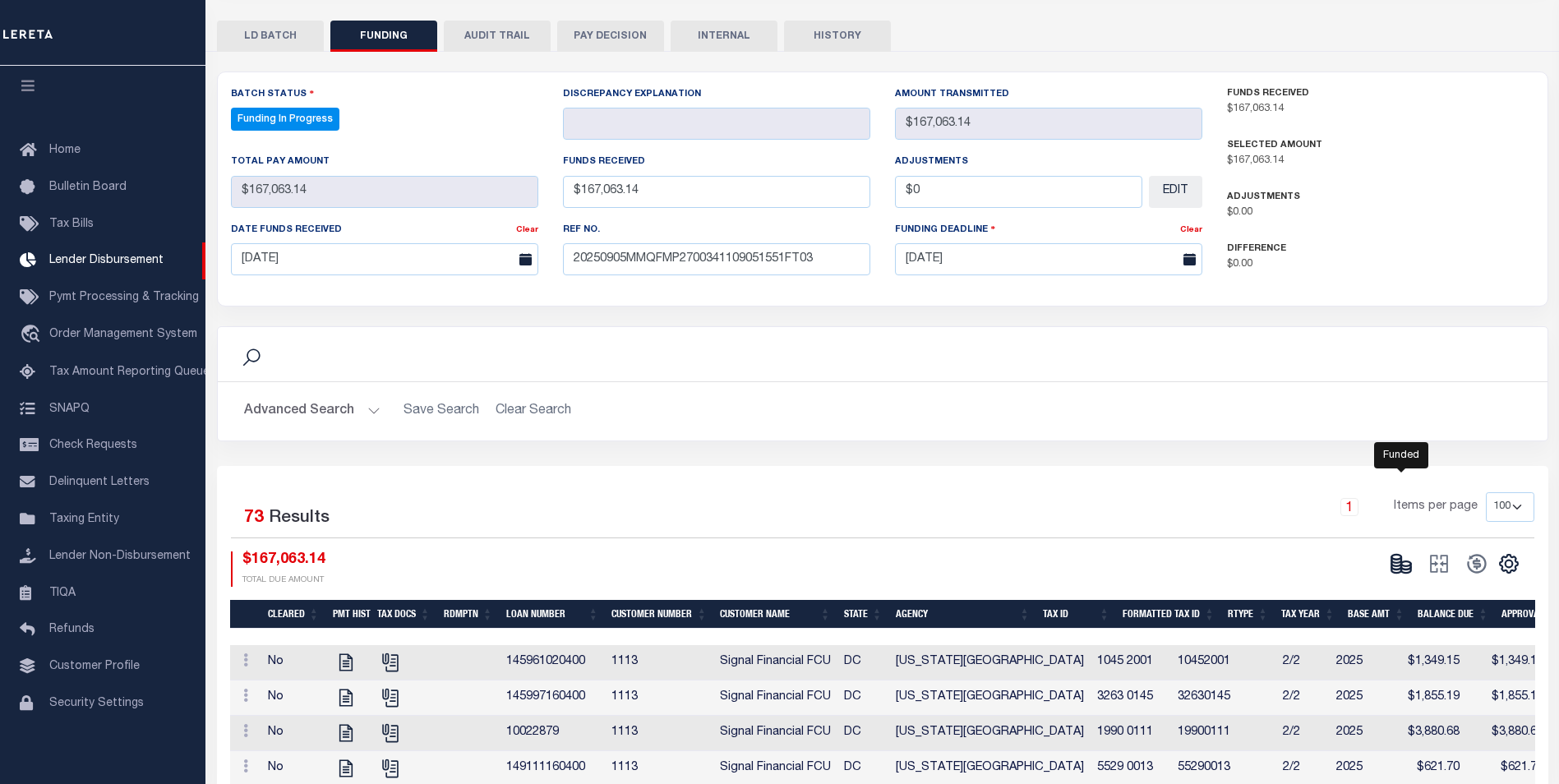
click at [1393, 569] on icon at bounding box center [1396, 566] width 10 height 5
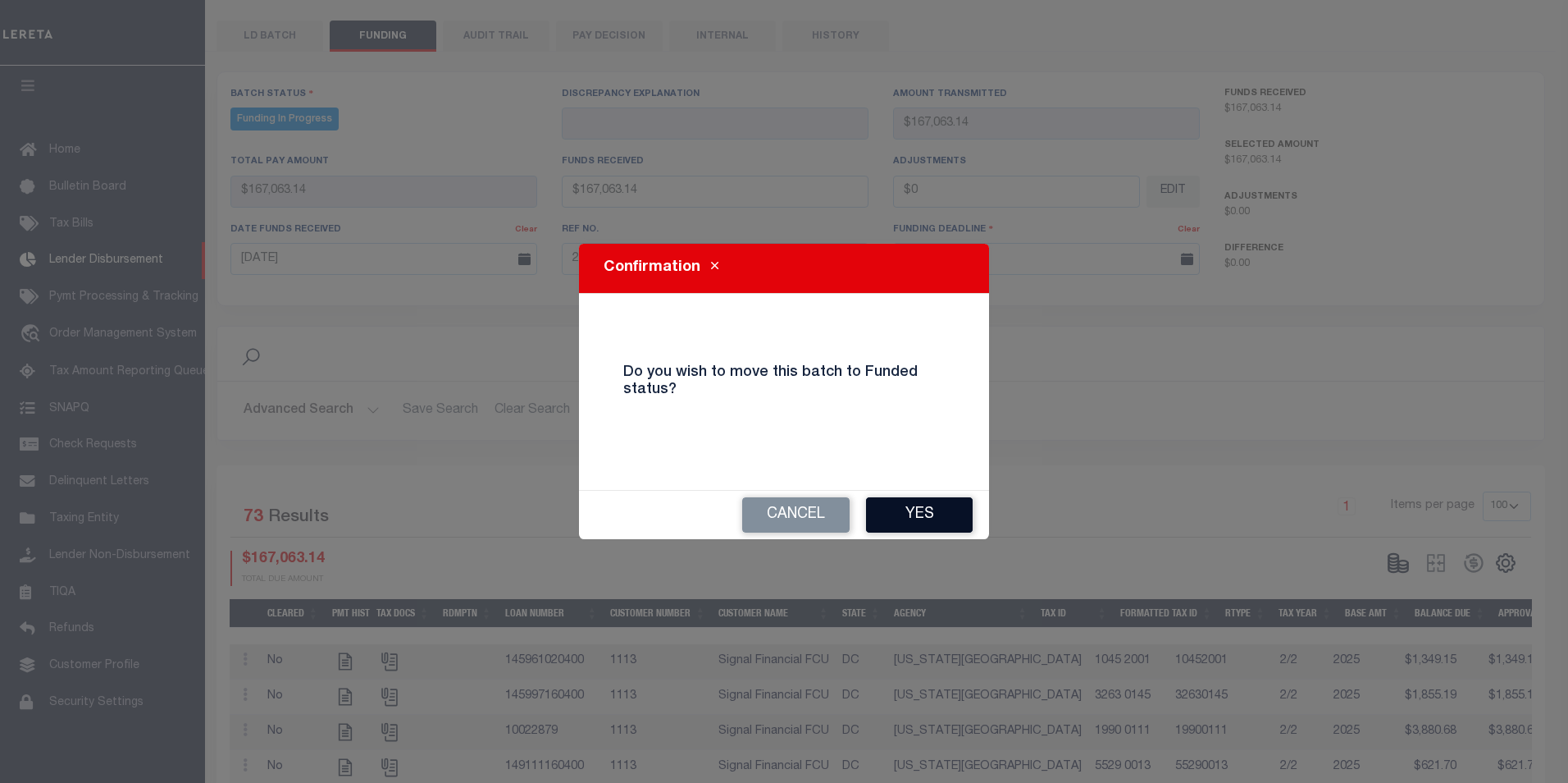
click at [943, 514] on button "Yes" at bounding box center [919, 514] width 107 height 35
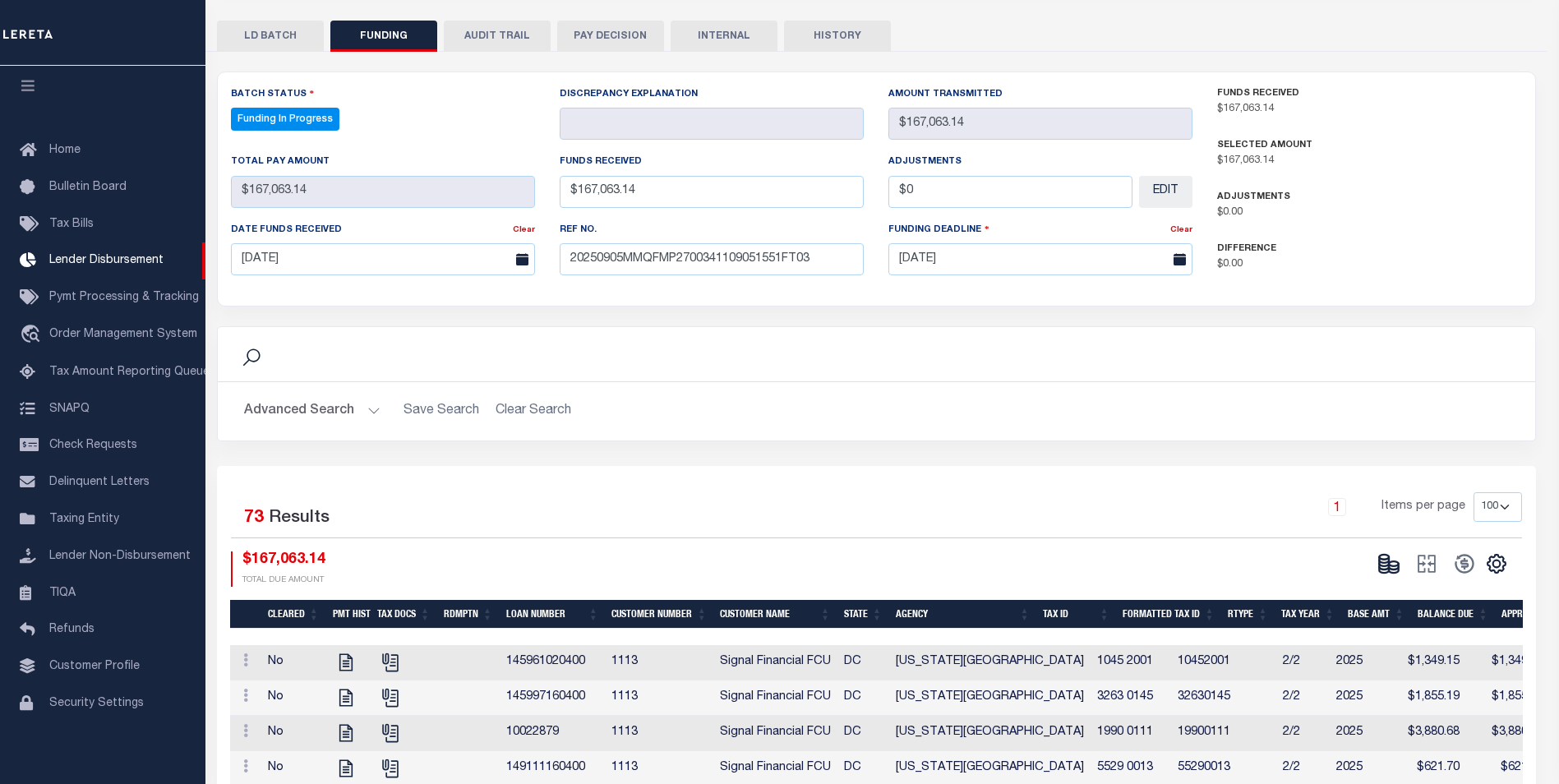
type input "$167,063.14"
type input "$0"
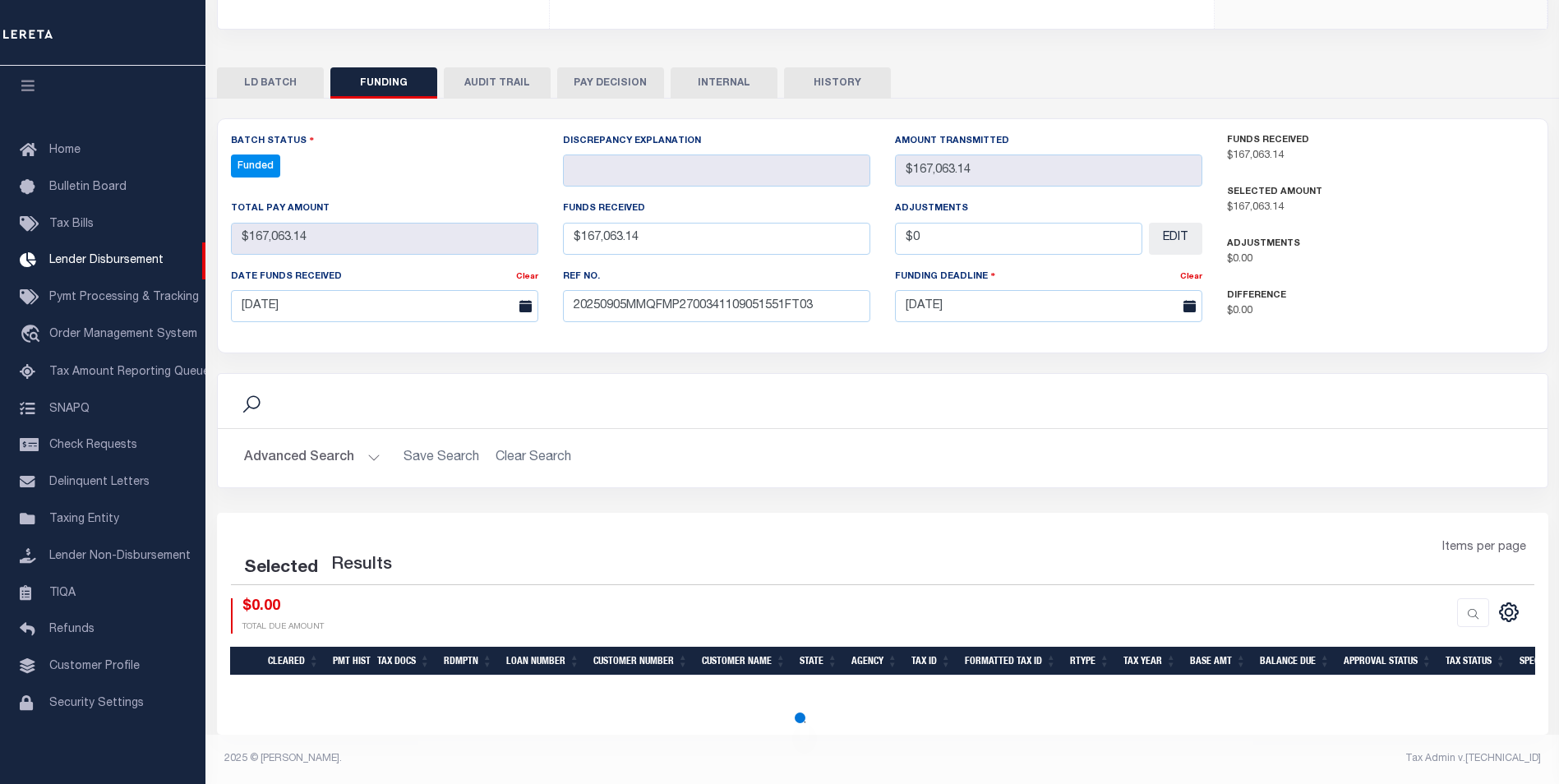
scroll to position [282, 0]
select select "100"
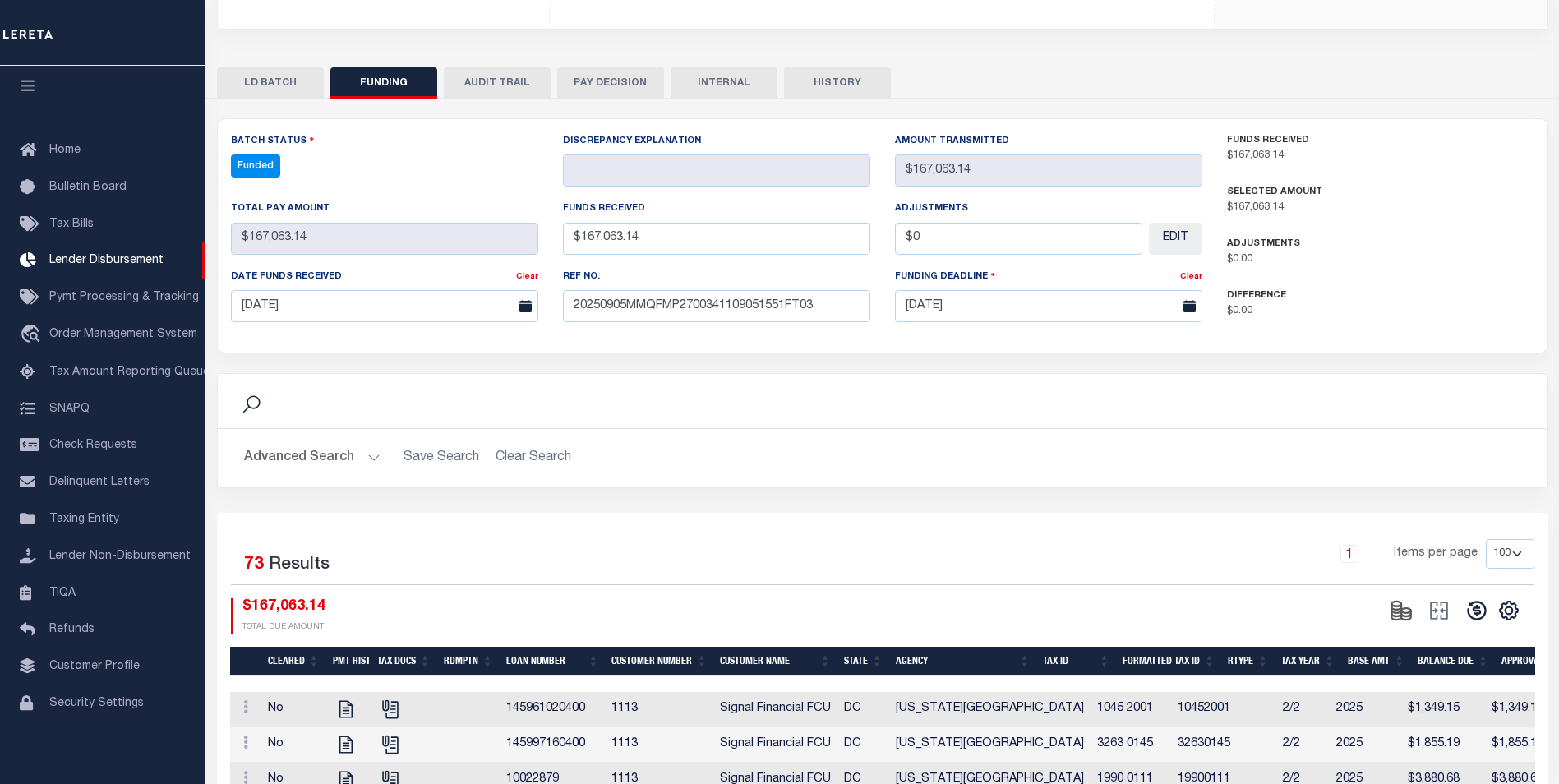
scroll to position [329, 0]
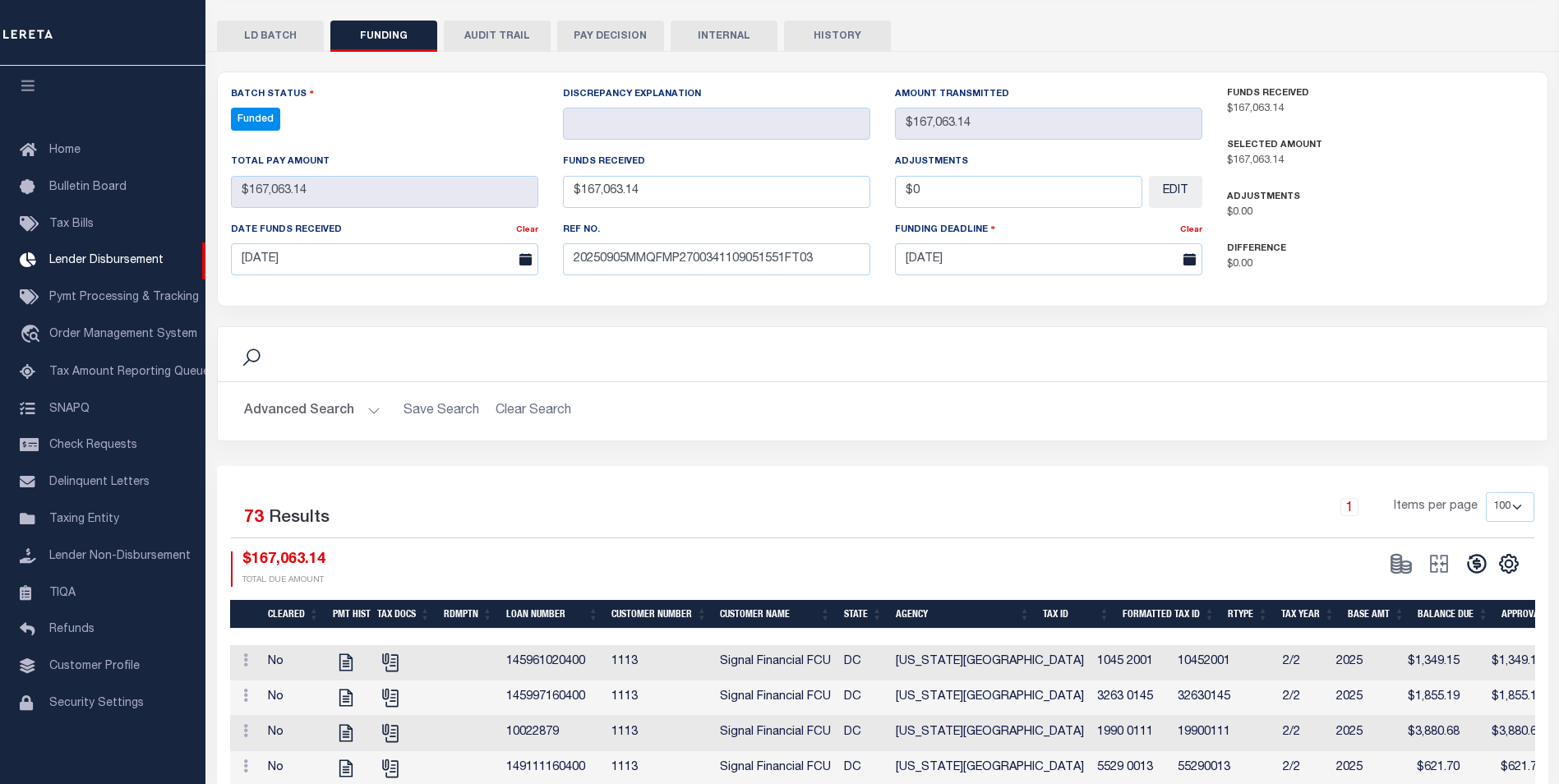
click at [1490, 566] on button at bounding box center [1477, 563] width 38 height 24
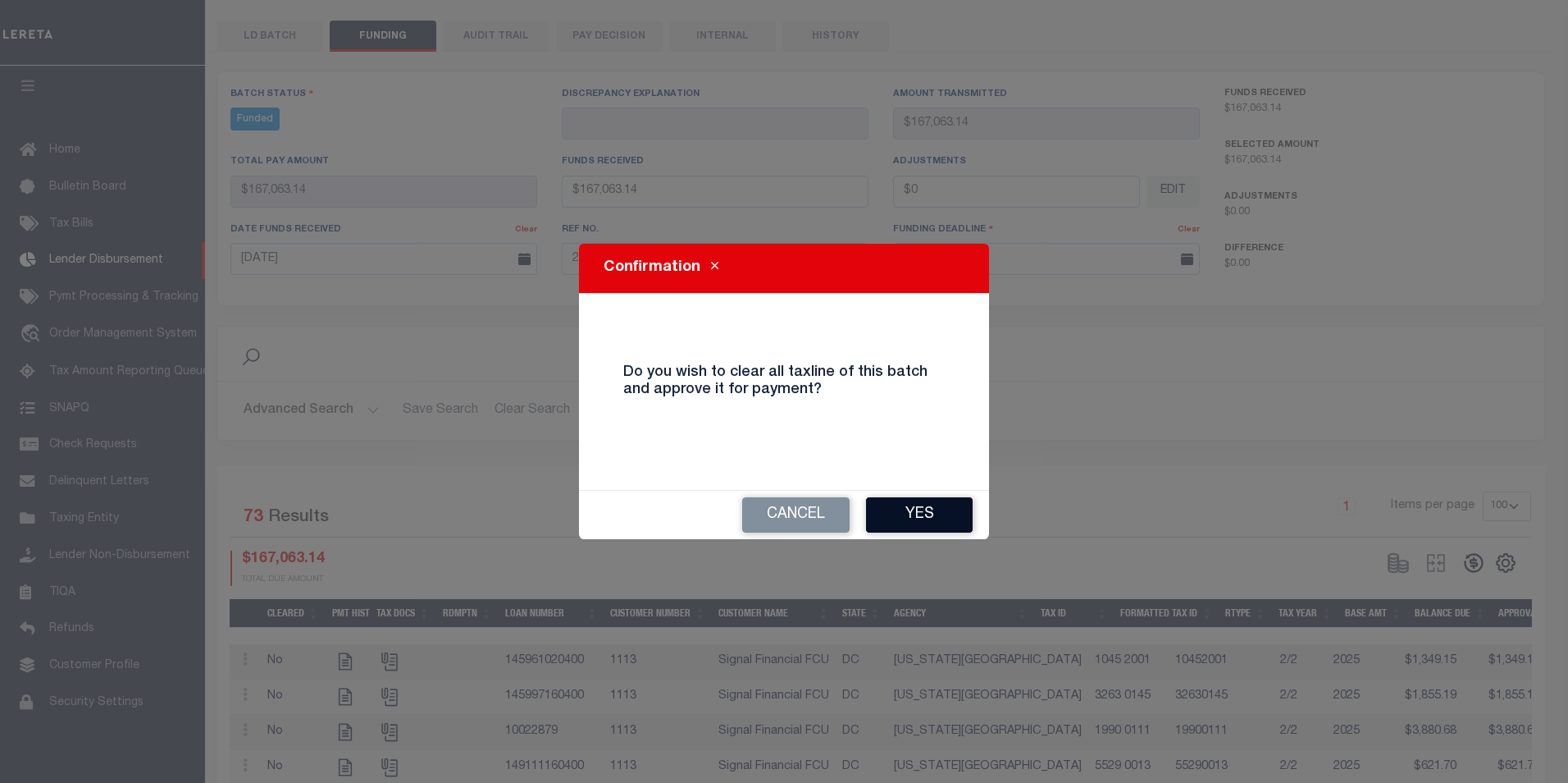
click at [917, 507] on button "Yes" at bounding box center [919, 514] width 107 height 35
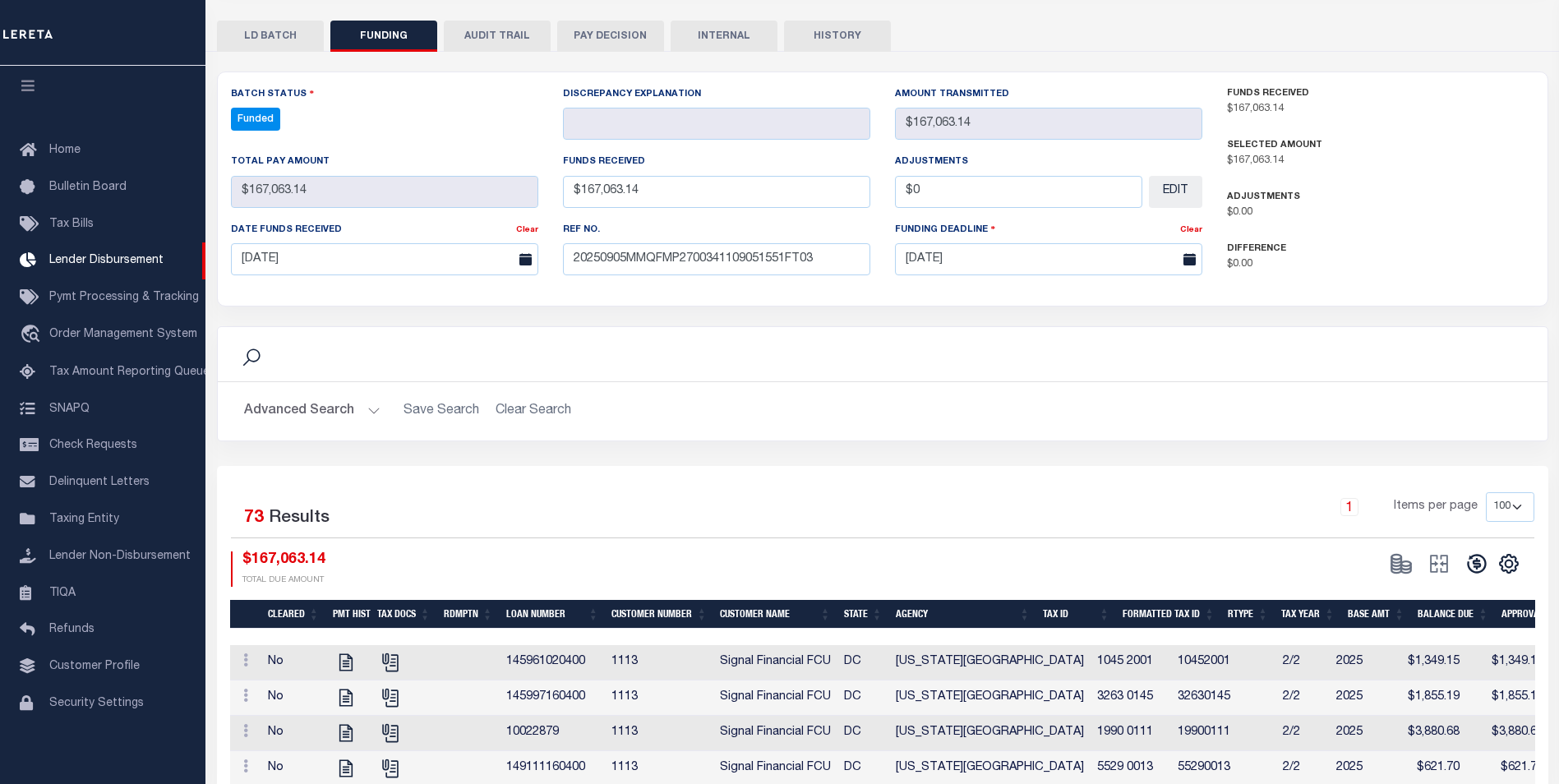
type input "$167,063.14"
type input "$0"
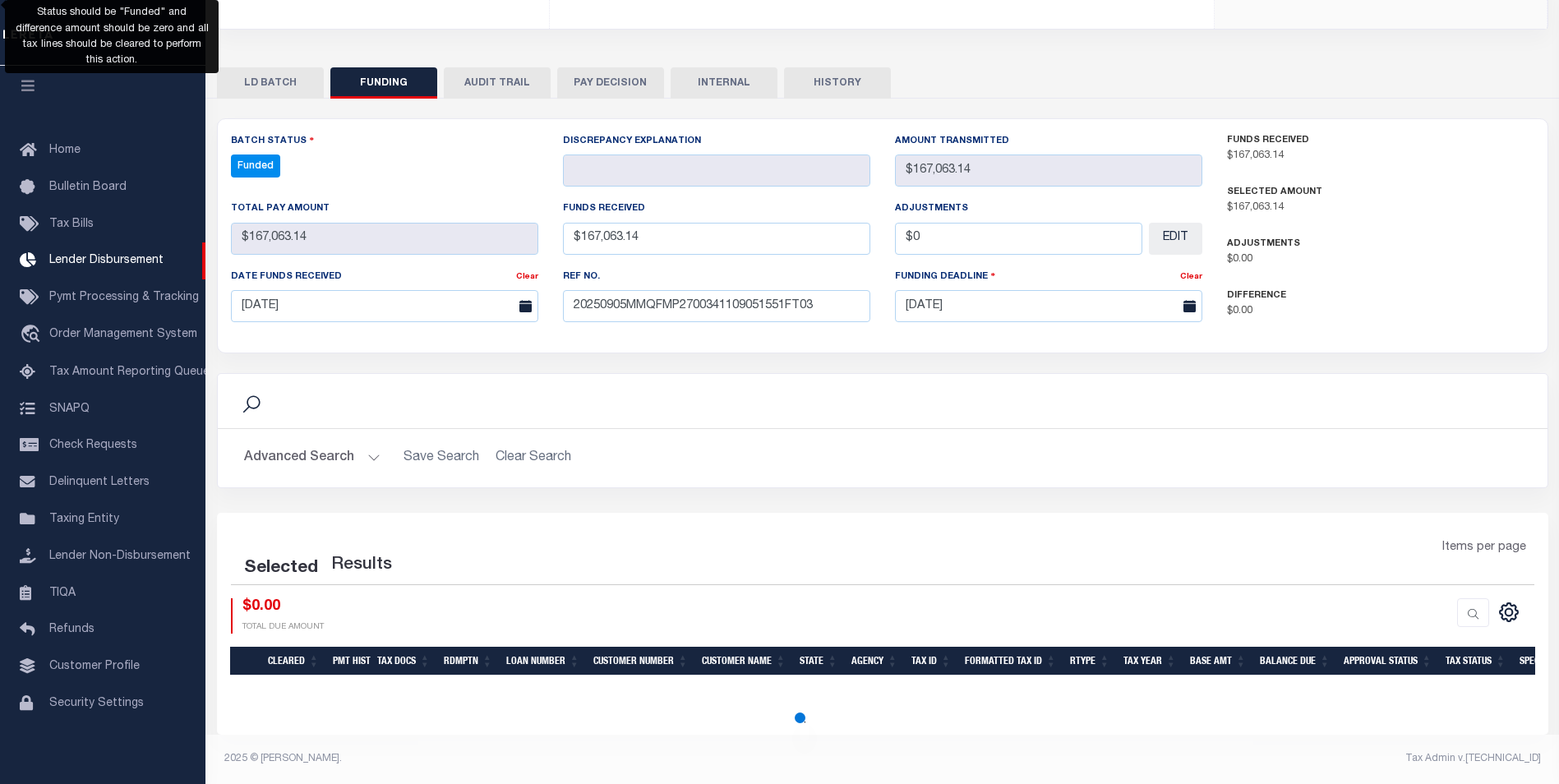
scroll to position [282, 0]
select select "100"
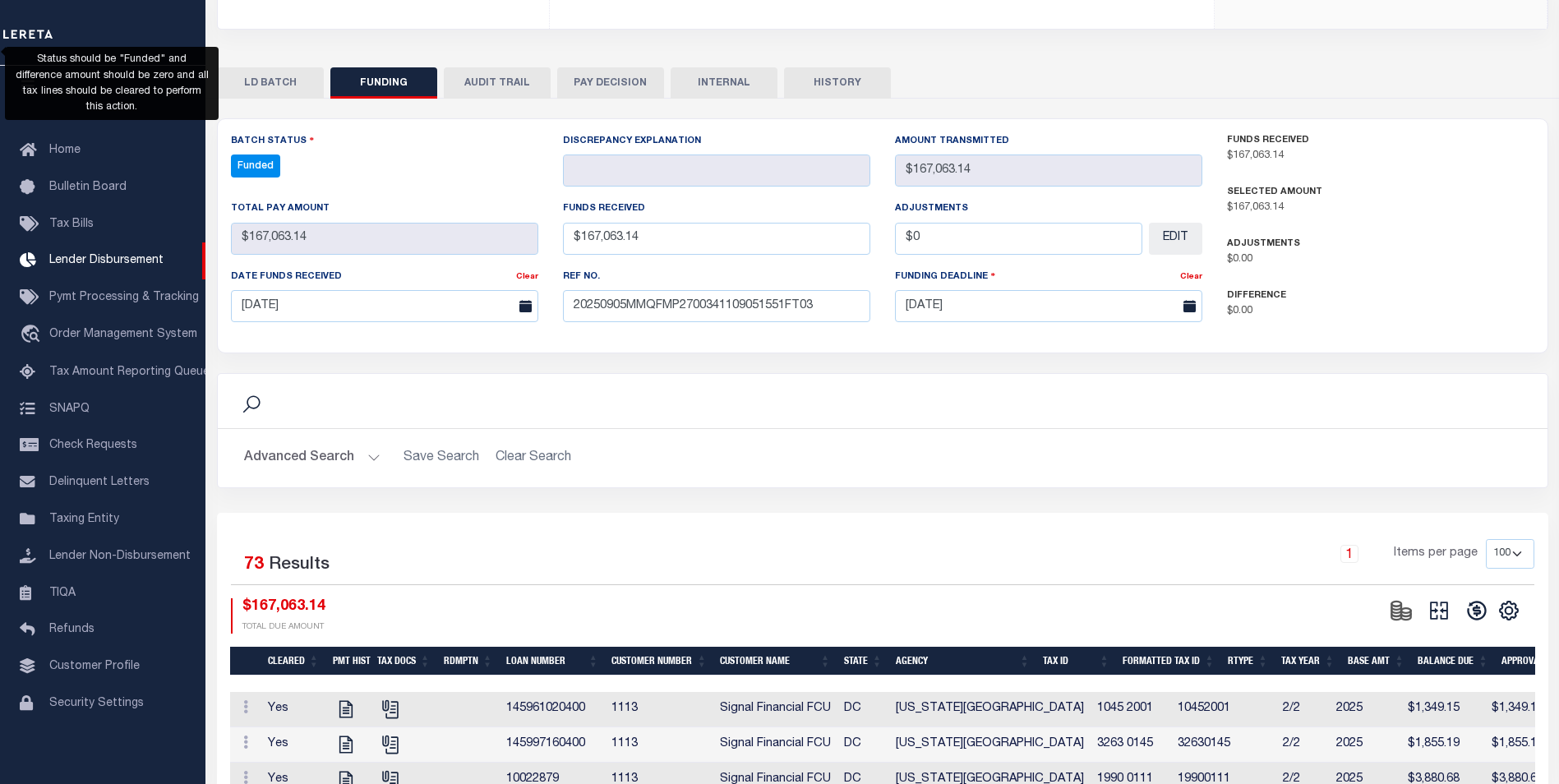
scroll to position [329, 0]
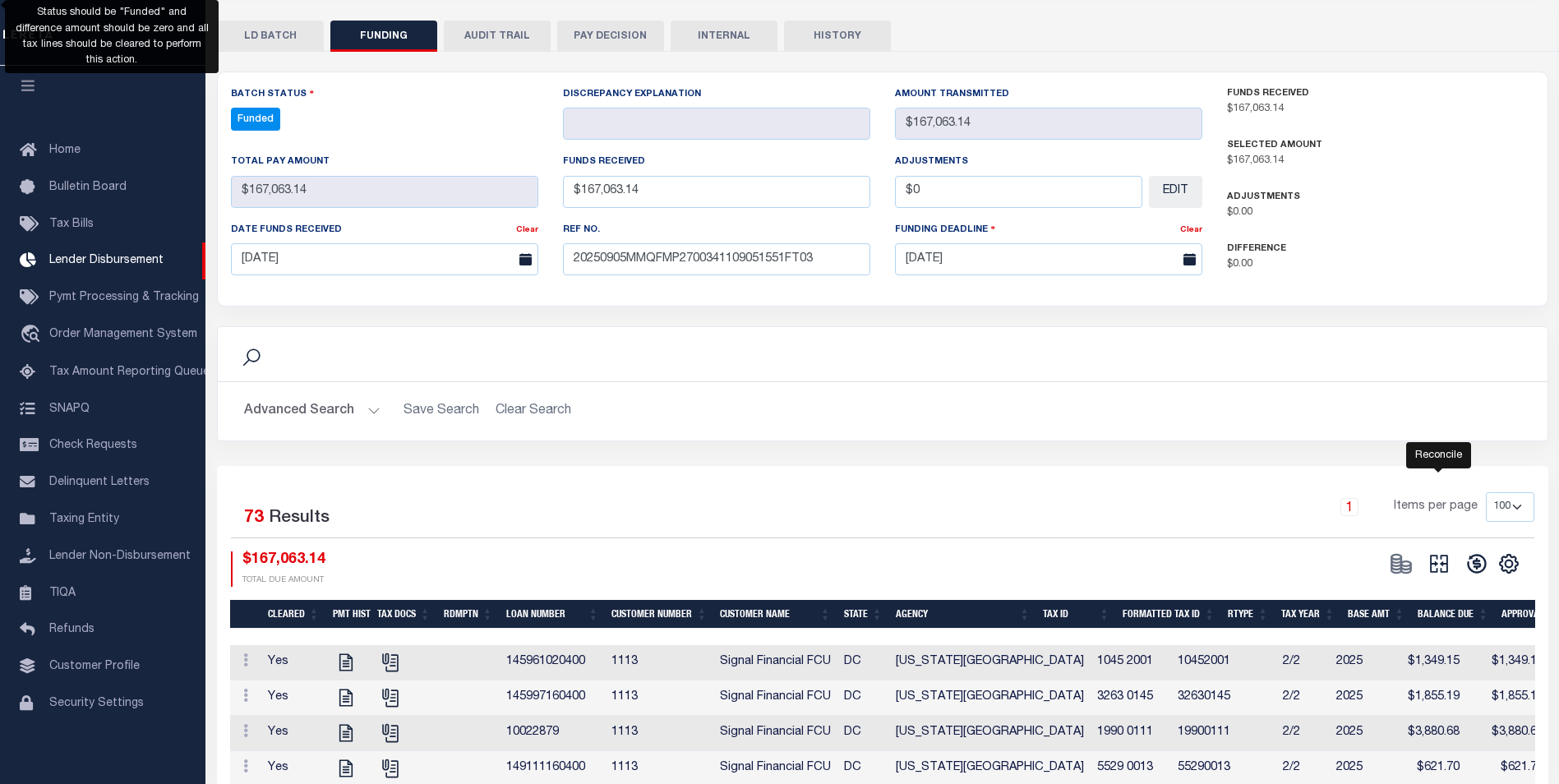
click at [1443, 576] on icon "" at bounding box center [1438, 563] width 23 height 23
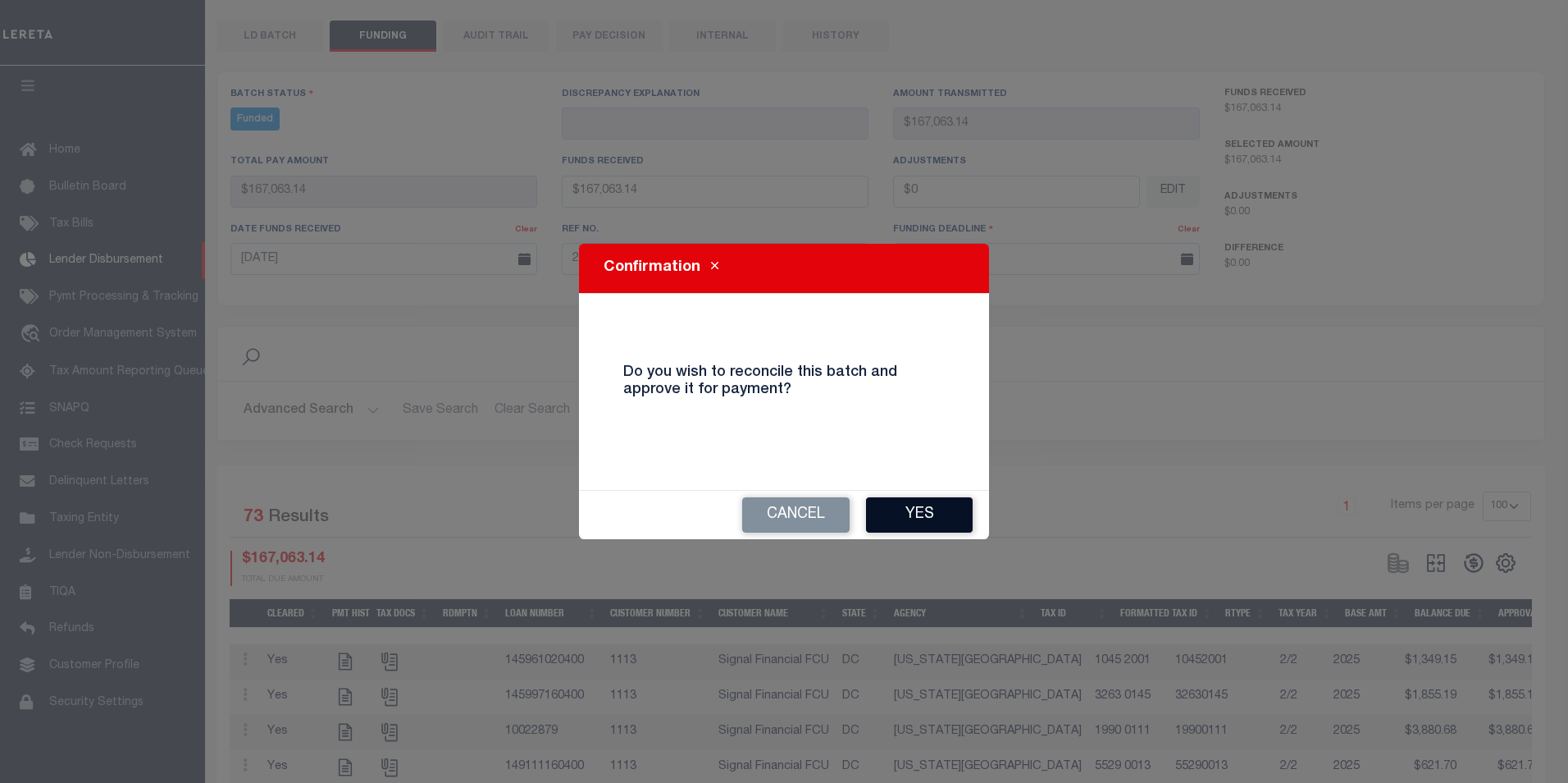
click at [897, 514] on button "Yes" at bounding box center [919, 514] width 107 height 35
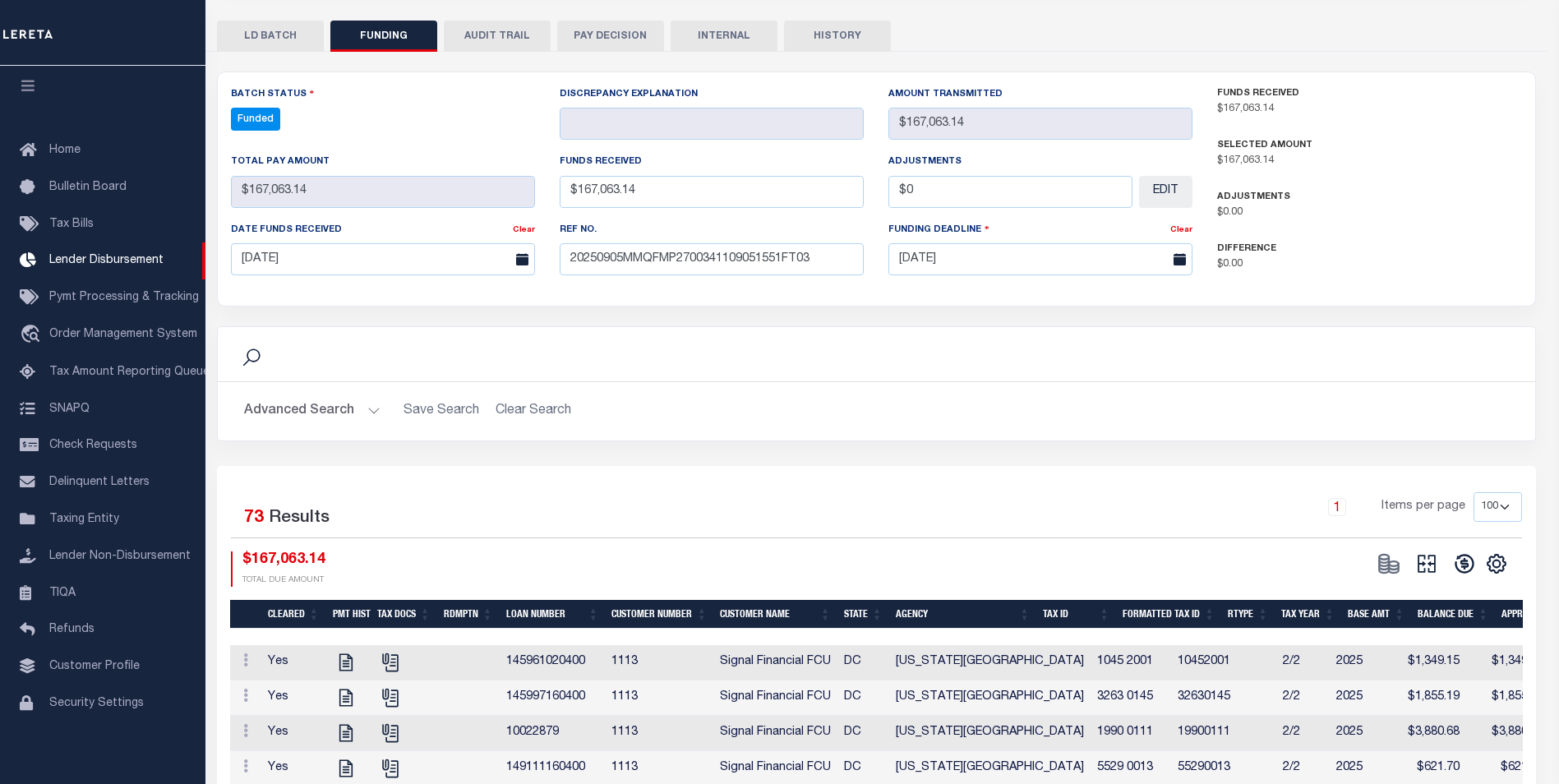
type input "$167,063.14"
type input "$0"
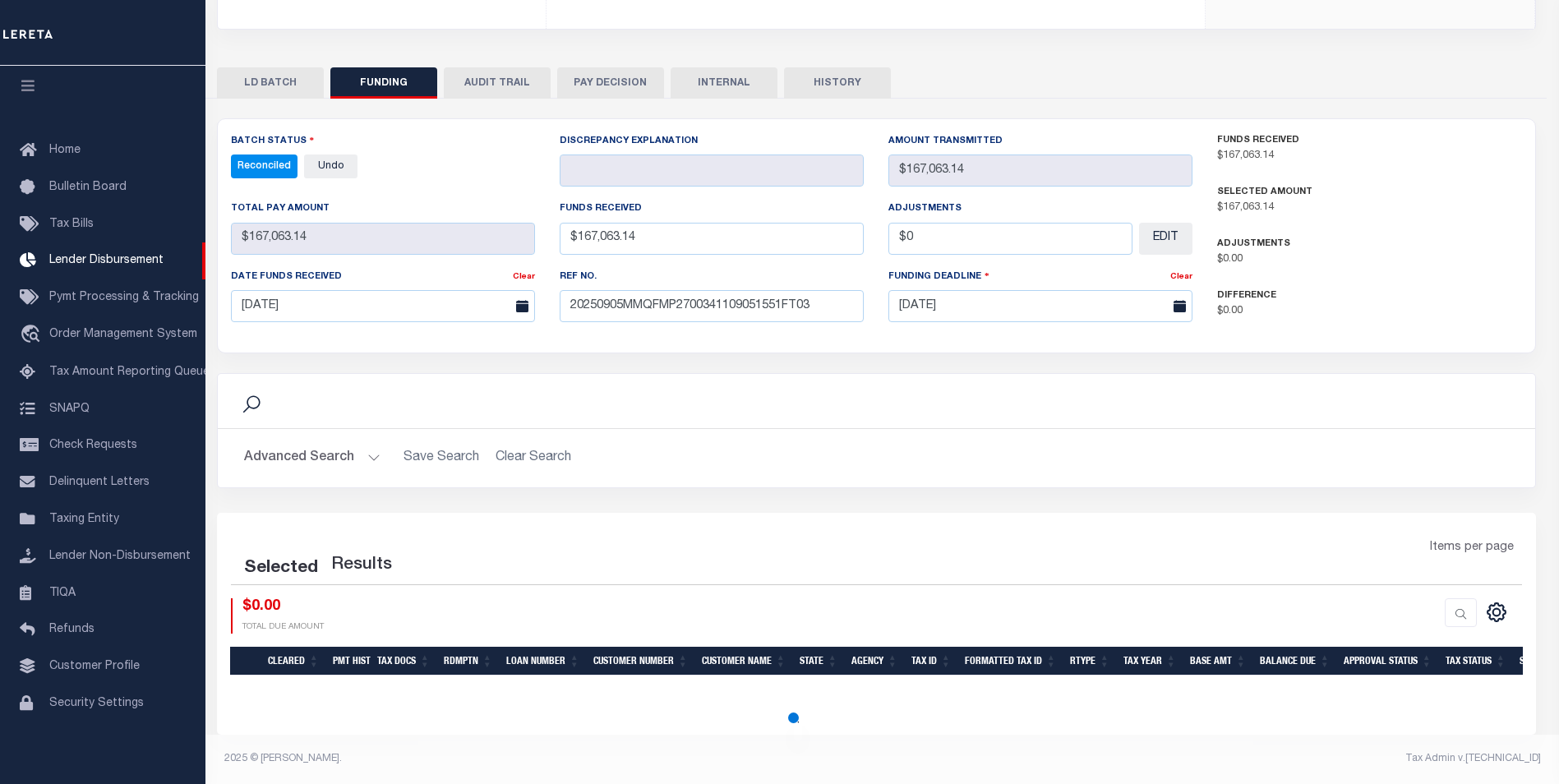
scroll to position [282, 0]
select select "100"
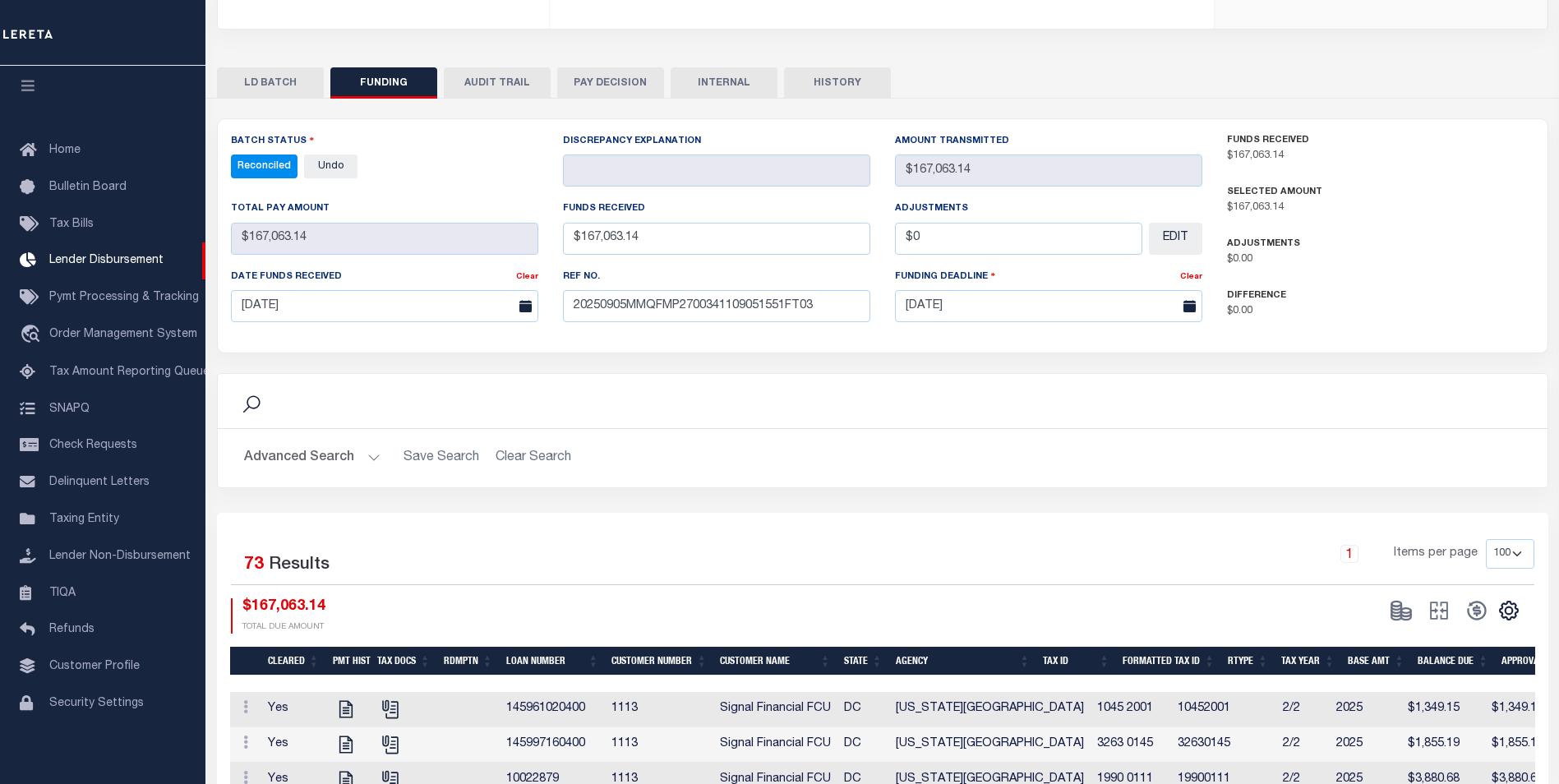
click at [695, 83] on button "INTERNAL" at bounding box center [724, 82] width 107 height 31
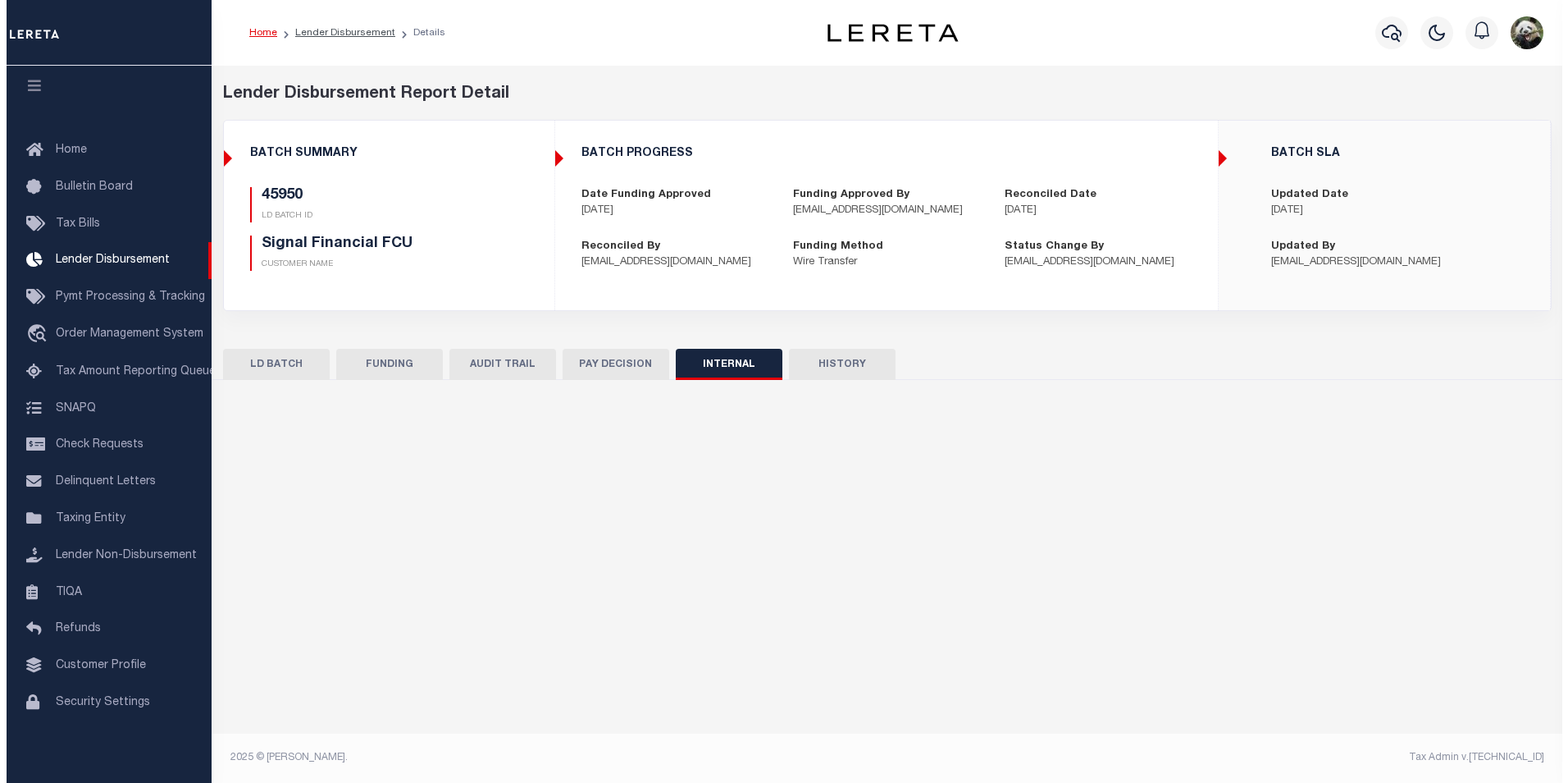
scroll to position [0, 0]
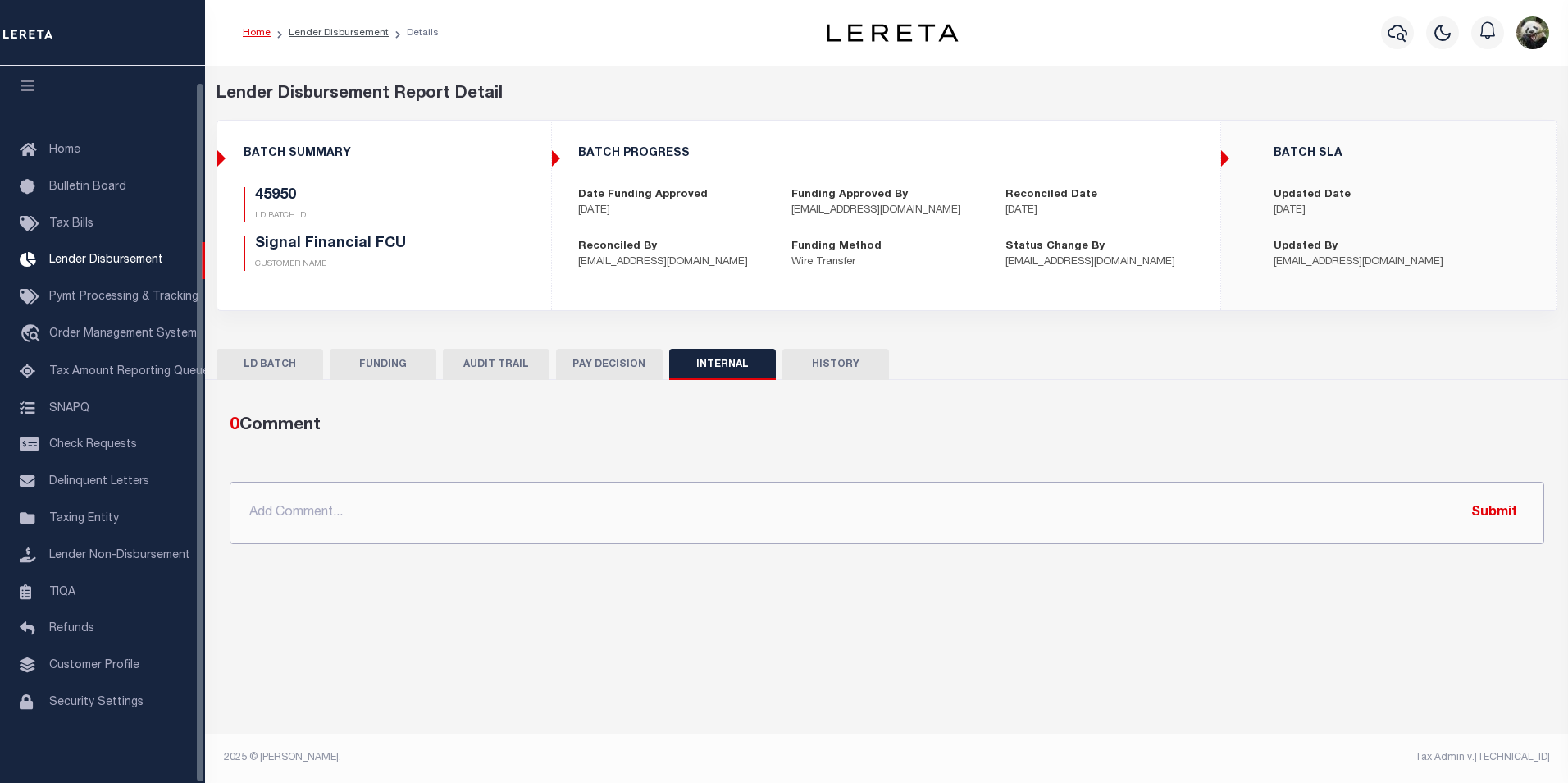
click at [590, 537] on input "text" at bounding box center [887, 512] width 1315 height 62
paste input "OG AMOUNT $177,049.03 49510 - $8,270.29 45938 - $1,715.60 45950 - $167,063.14"
type input "OG AMOUNT $177,049.03 49510 - $8,270.29 45938 - $1,715.60 45950 - $167,063.14"
